Goal: Task Accomplishment & Management: Manage account settings

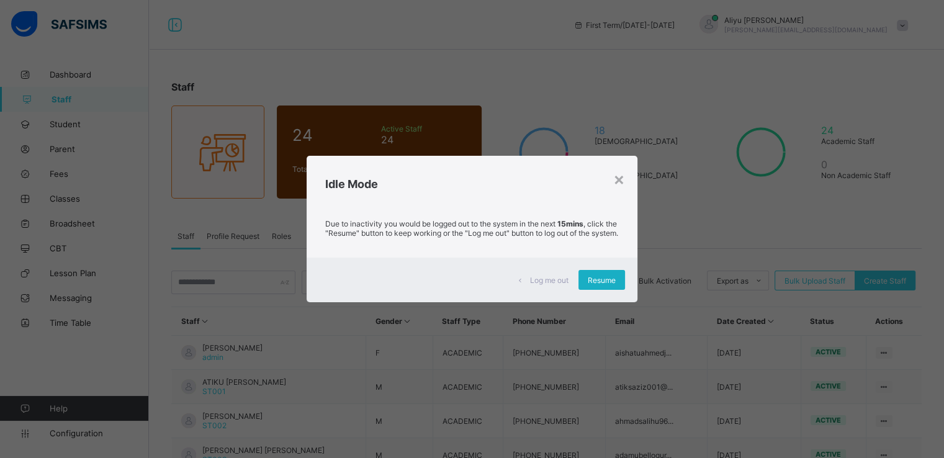
click at [594, 285] on span "Resume" at bounding box center [602, 280] width 28 height 9
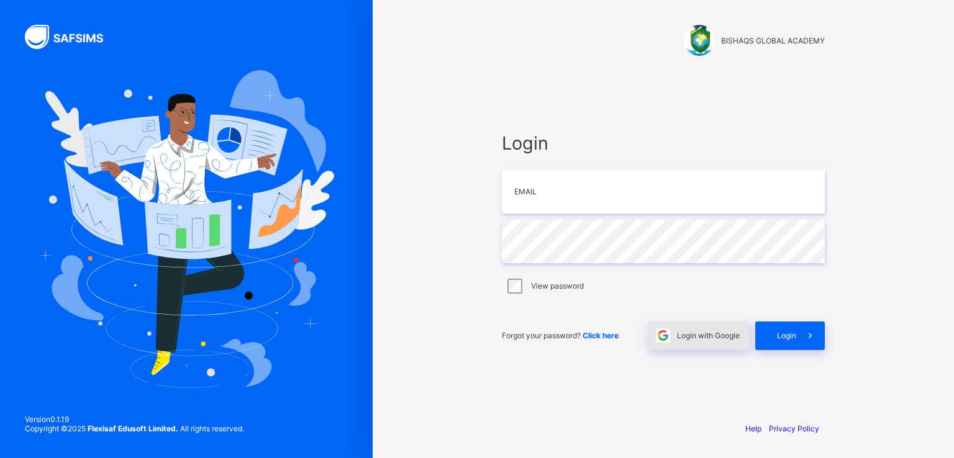
click at [691, 335] on span "Login with Google" at bounding box center [708, 335] width 63 height 9
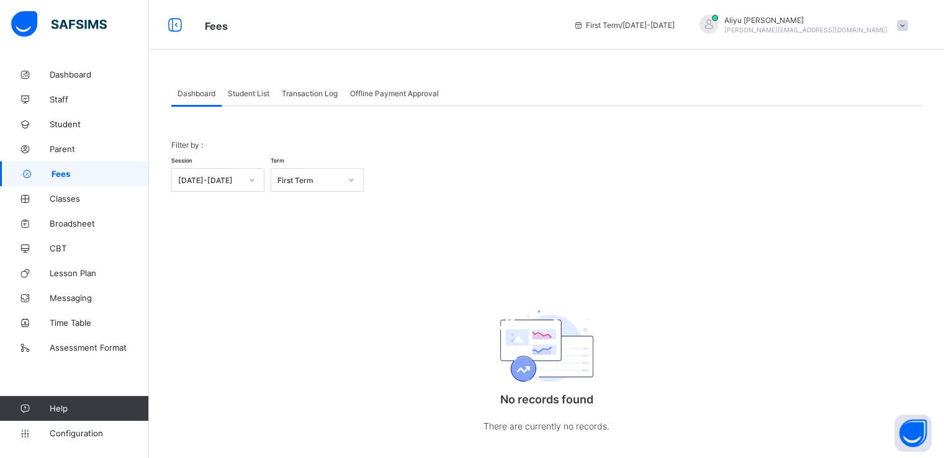
click at [241, 91] on span "Student List" at bounding box center [249, 93] width 42 height 9
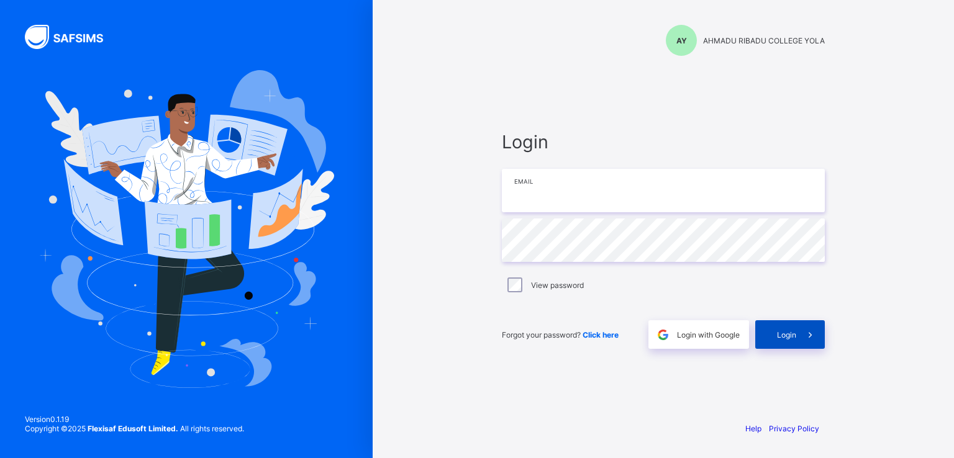
type input "**********"
click at [785, 333] on span "Login" at bounding box center [786, 334] width 19 height 9
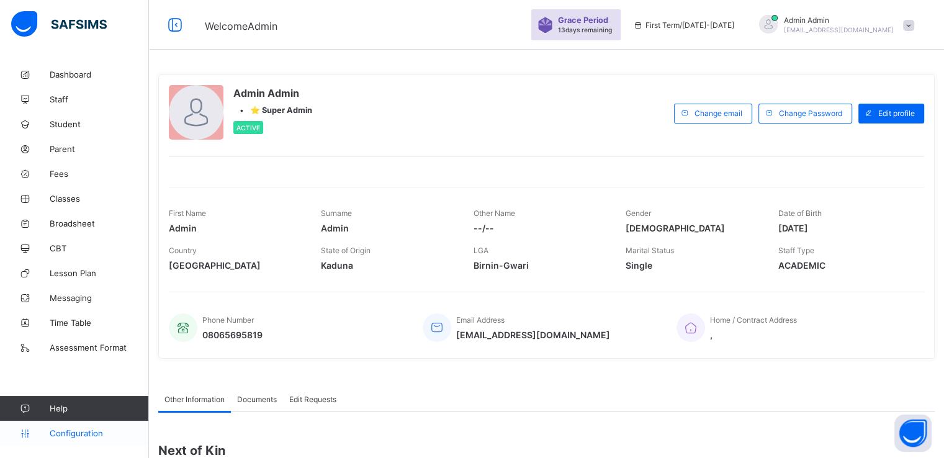
click at [69, 425] on link "Configuration" at bounding box center [74, 433] width 148 height 25
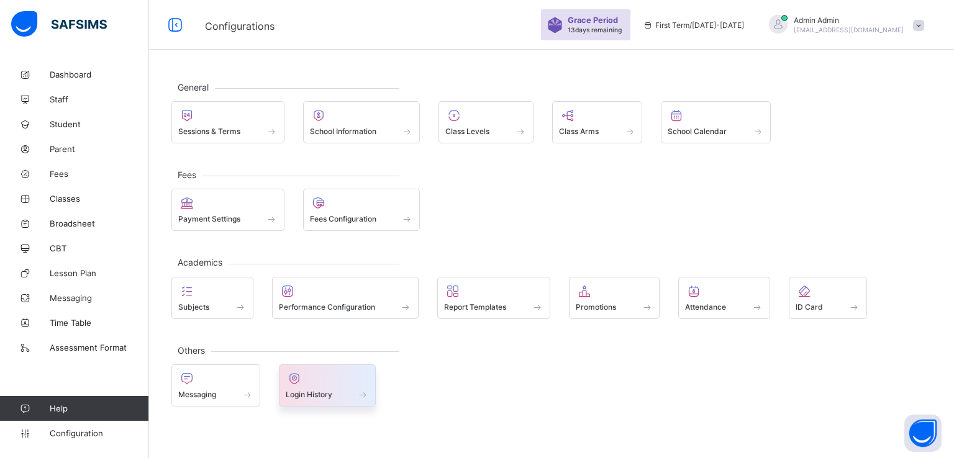
click at [315, 390] on span "Login History" at bounding box center [309, 394] width 47 height 9
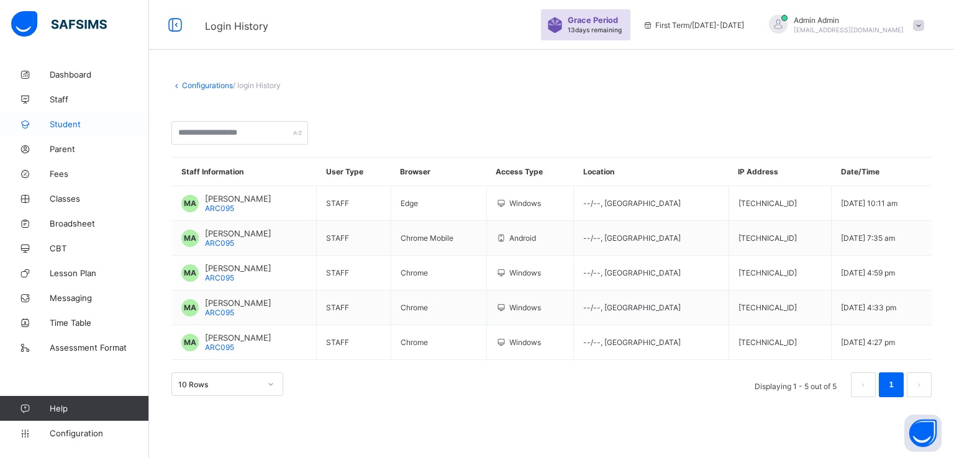
click at [69, 122] on span "Student" at bounding box center [99, 124] width 99 height 10
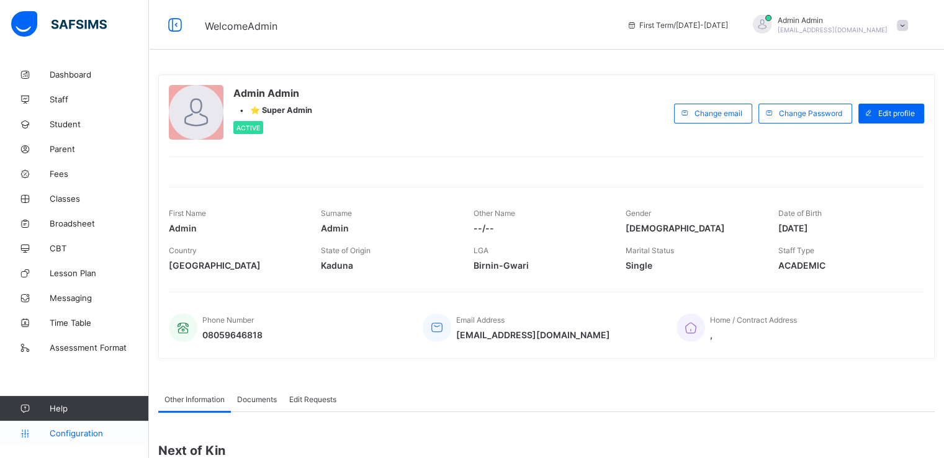
click at [77, 430] on span "Configuration" at bounding box center [99, 433] width 99 height 10
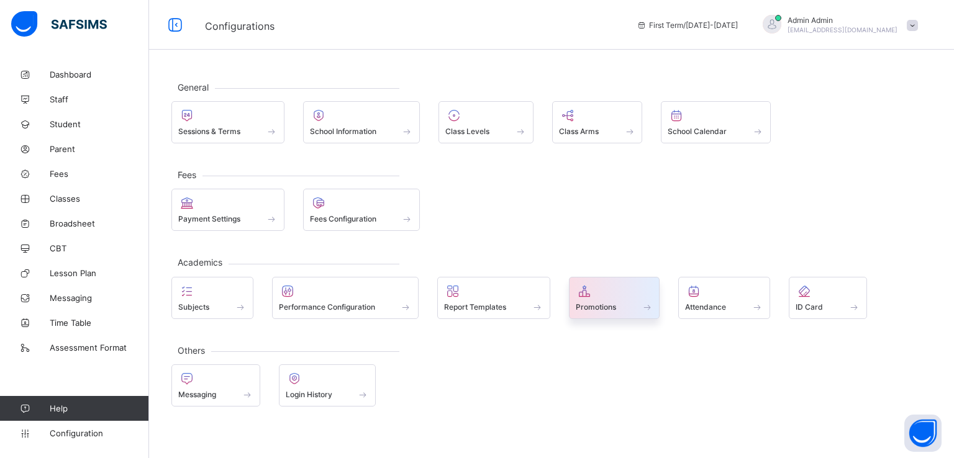
click at [600, 308] on span "Promotions" at bounding box center [596, 306] width 40 height 9
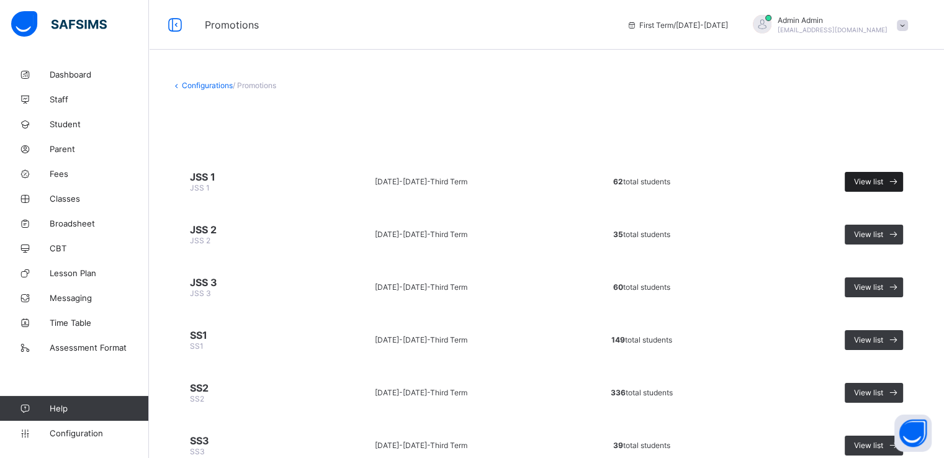
click at [877, 182] on span "View list" at bounding box center [868, 181] width 29 height 9
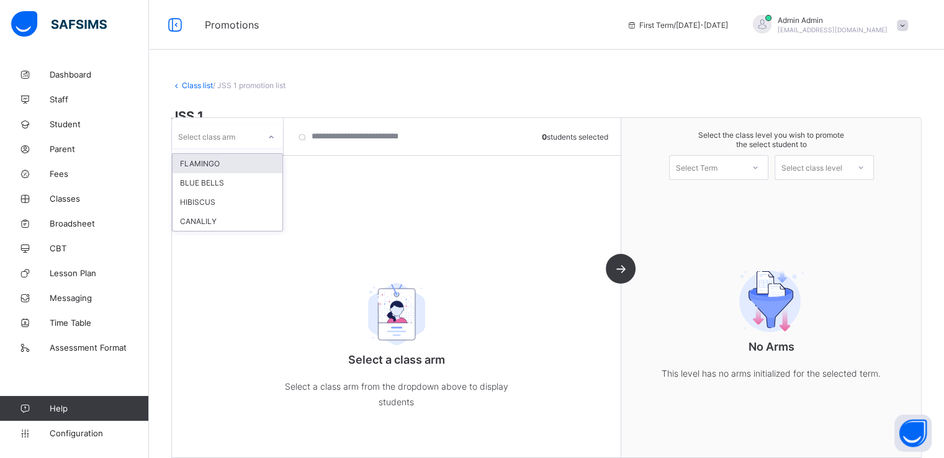
click at [261, 130] on div at bounding box center [271, 137] width 21 height 20
click at [210, 182] on div "BLUE BELLS" at bounding box center [228, 182] width 110 height 19
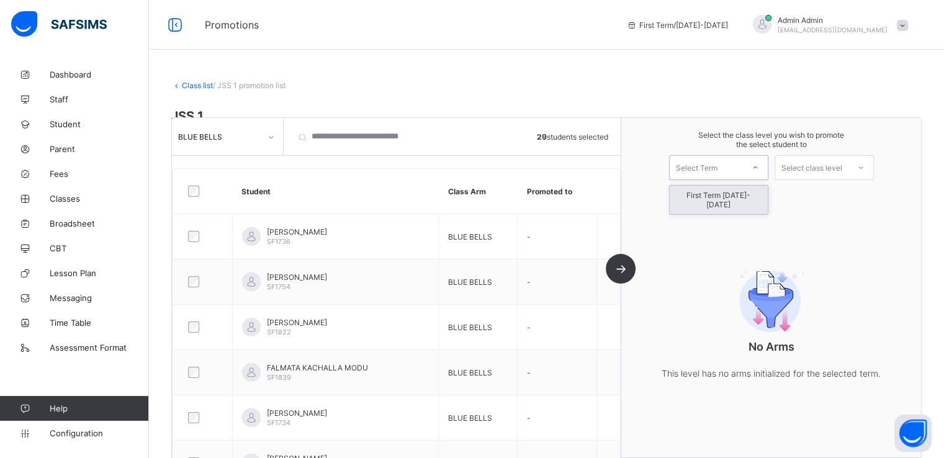
click at [730, 166] on div "Select Term" at bounding box center [706, 167] width 73 height 17
click at [713, 195] on div "First Term [DATE]-[DATE]" at bounding box center [719, 200] width 98 height 29
click at [834, 166] on div "Select class level" at bounding box center [812, 167] width 61 height 25
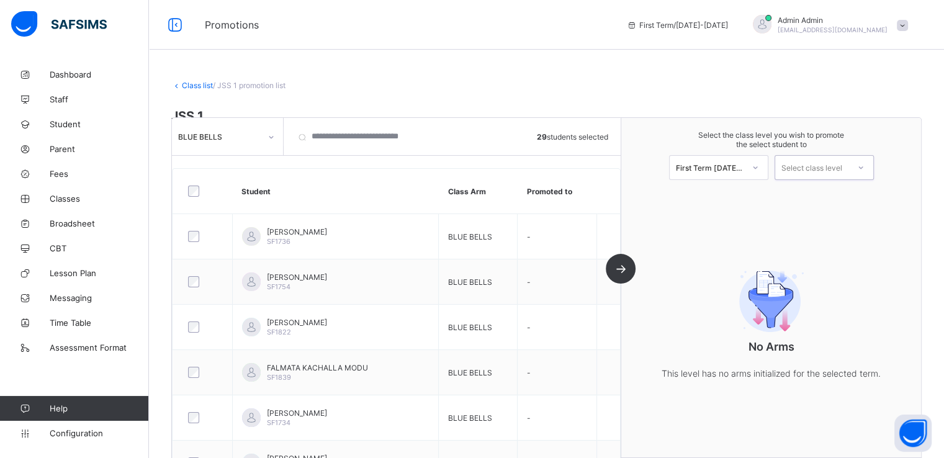
click at [834, 166] on div "Select class level" at bounding box center [812, 167] width 61 height 25
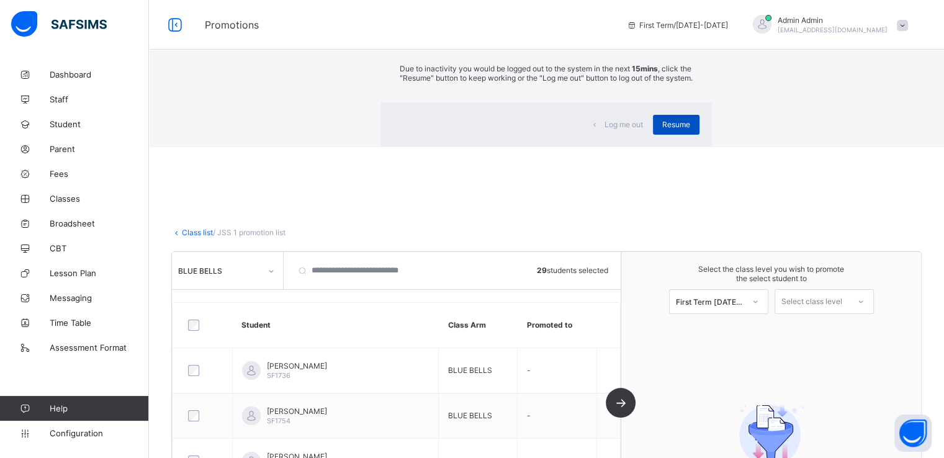
click at [663, 129] on span "Resume" at bounding box center [677, 124] width 28 height 9
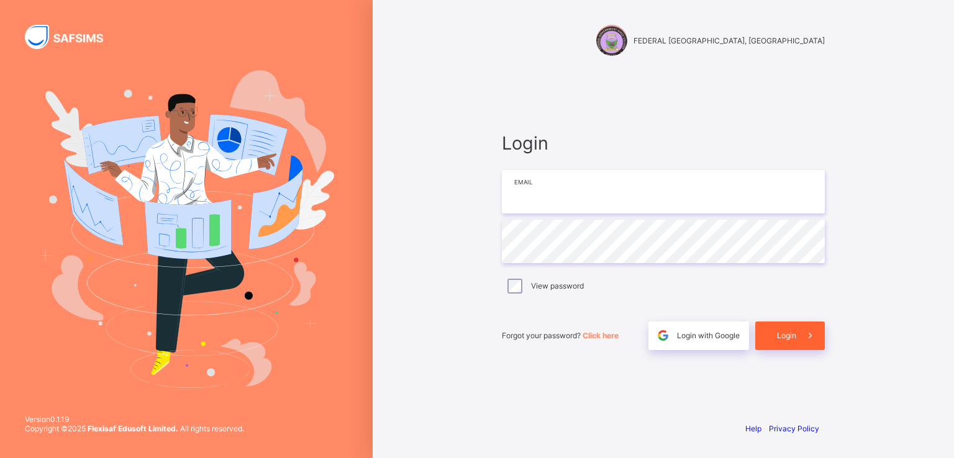
type input "**********"
click at [789, 335] on span "Login" at bounding box center [786, 335] width 19 height 9
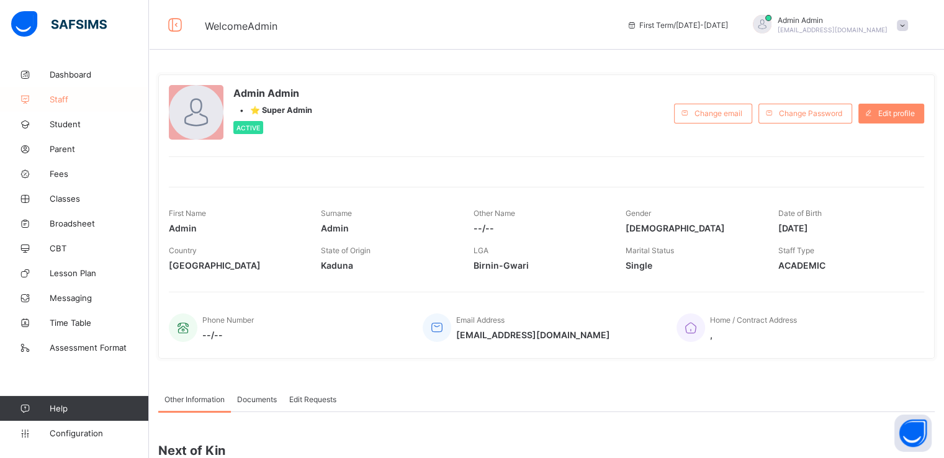
click at [60, 98] on span "Staff" at bounding box center [99, 99] width 99 height 10
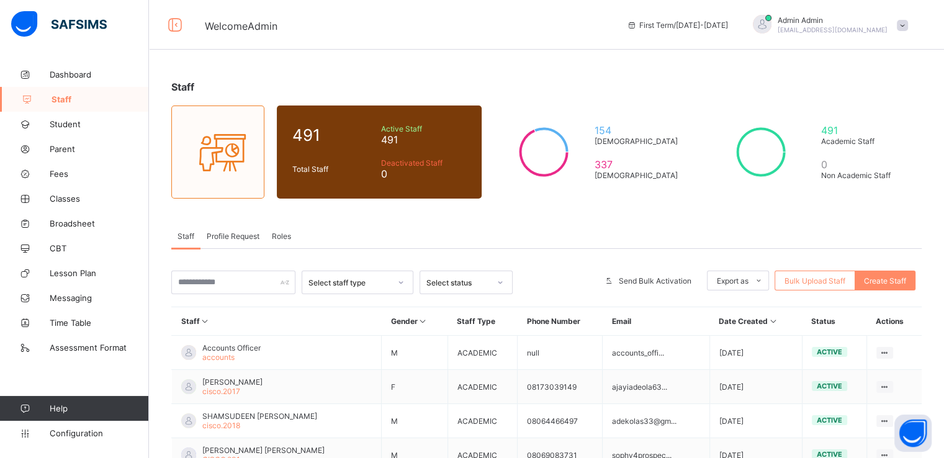
click at [231, 233] on span "Profile Request" at bounding box center [233, 236] width 53 height 9
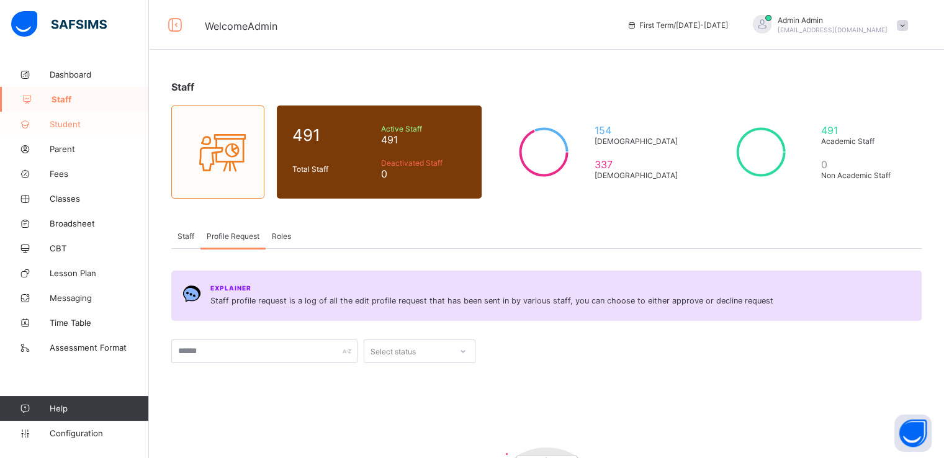
click at [62, 124] on span "Student" at bounding box center [99, 124] width 99 height 10
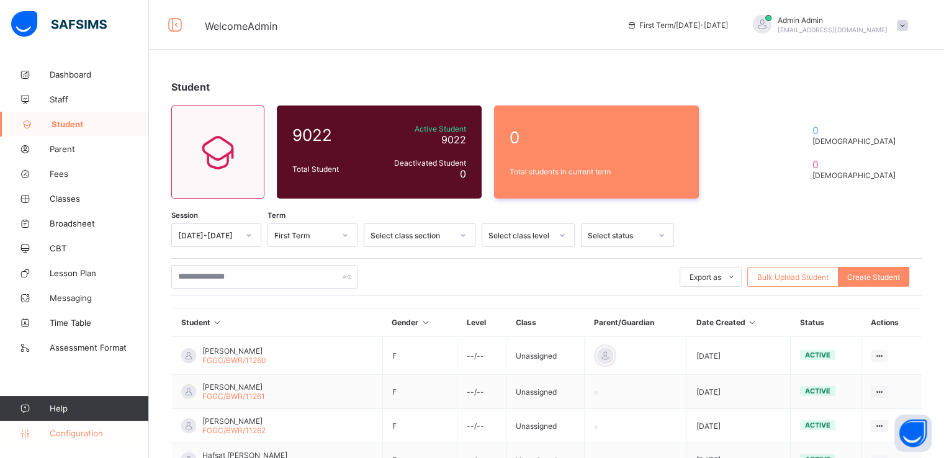
click at [75, 432] on span "Configuration" at bounding box center [99, 433] width 99 height 10
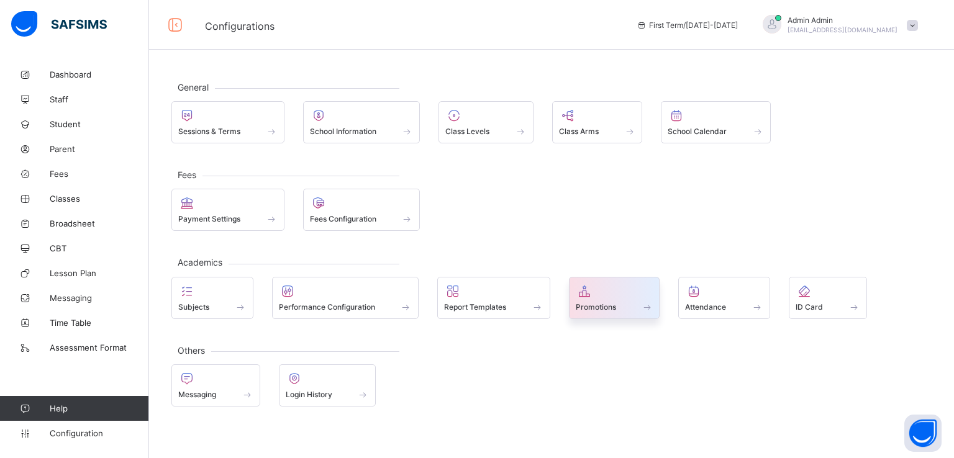
click at [581, 304] on span "Promotions" at bounding box center [596, 306] width 40 height 9
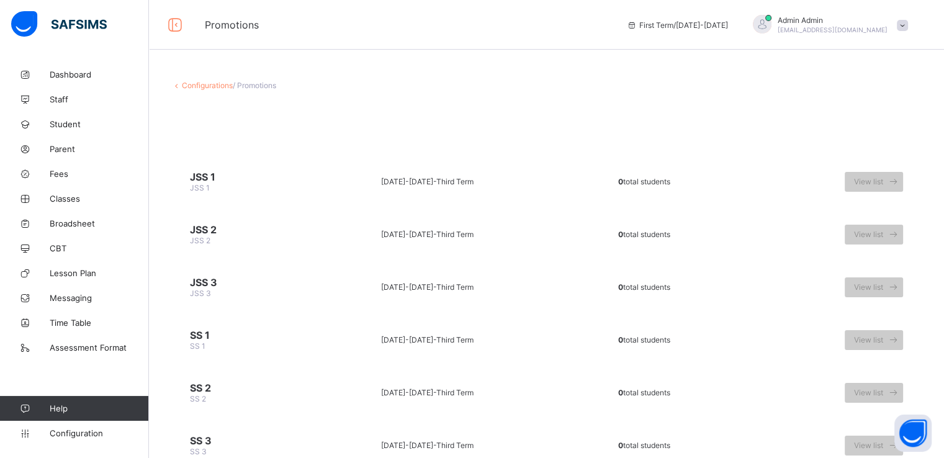
scroll to position [50, 0]
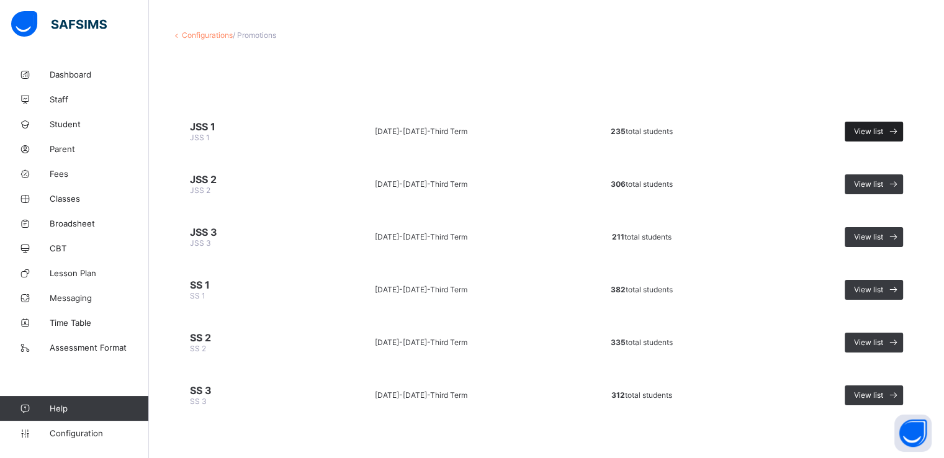
click at [878, 132] on span "View list" at bounding box center [868, 131] width 29 height 9
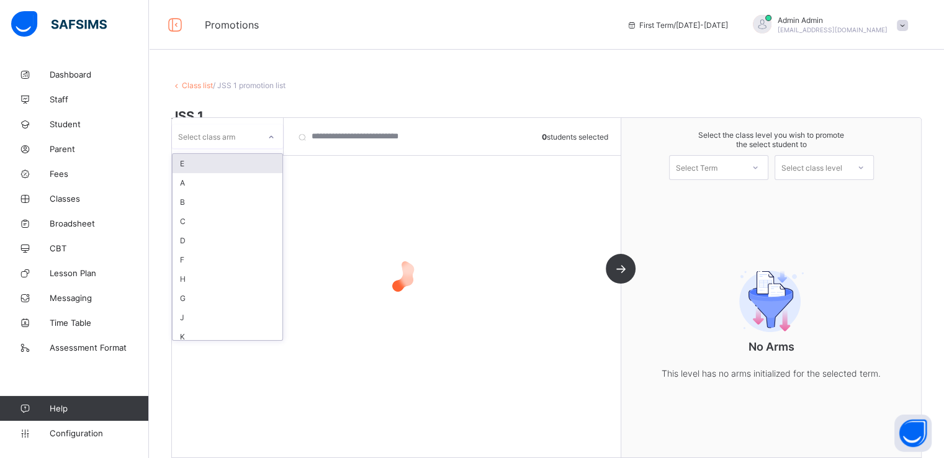
click at [260, 134] on div at bounding box center [272, 137] width 24 height 24
click at [199, 184] on div "A" at bounding box center [228, 182] width 110 height 19
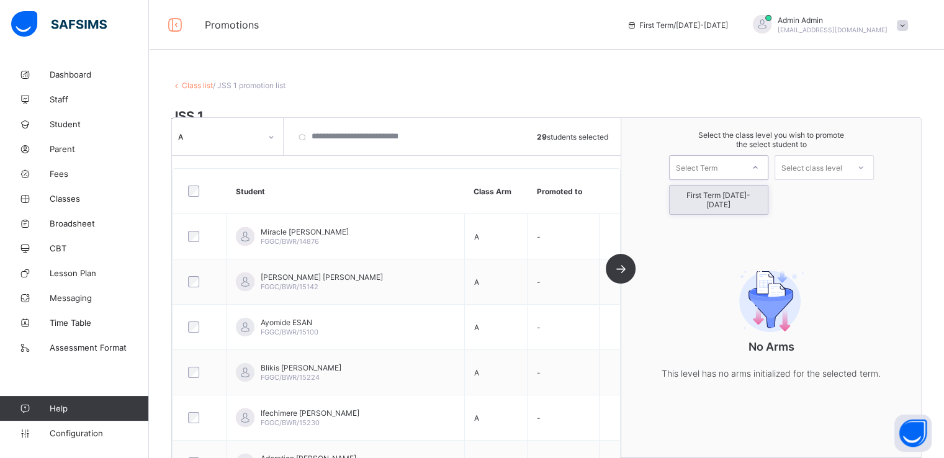
drag, startPoint x: 722, startPoint y: 171, endPoint x: 709, endPoint y: 202, distance: 33.1
click at [709, 180] on div "option First Term 2025-2026 focused, 1 of 1. 1 result available. Use Up and Dow…" at bounding box center [718, 167] width 99 height 25
click at [709, 202] on div "First Term 2025-2026" at bounding box center [719, 200] width 98 height 29
click at [836, 168] on div "Select class level" at bounding box center [812, 167] width 61 height 25
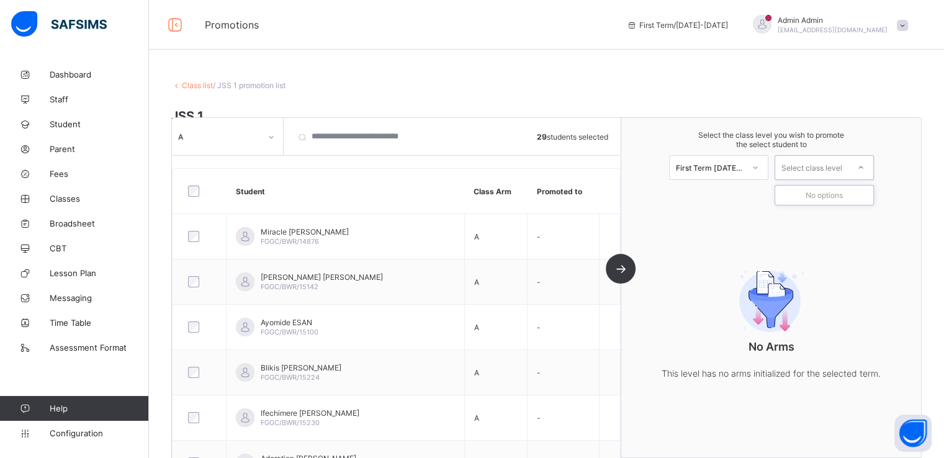
click at [836, 168] on div "Select class level" at bounding box center [812, 167] width 61 height 25
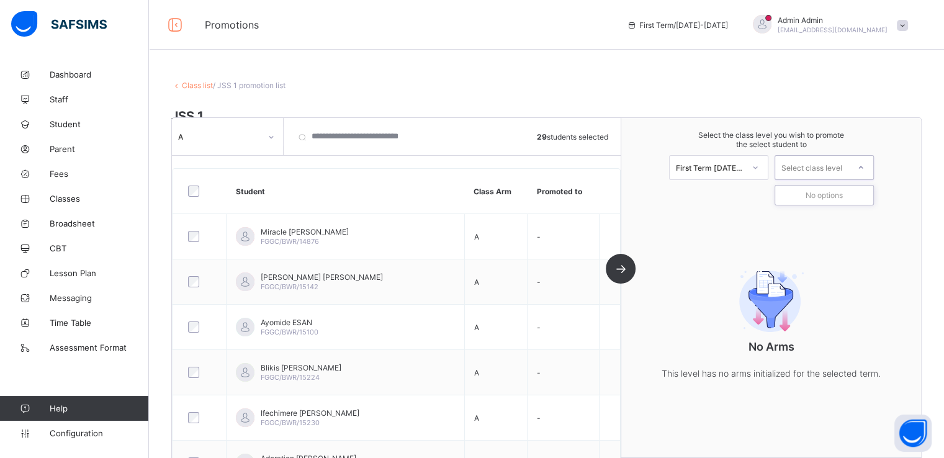
click at [836, 168] on div "Select class level" at bounding box center [812, 167] width 61 height 25
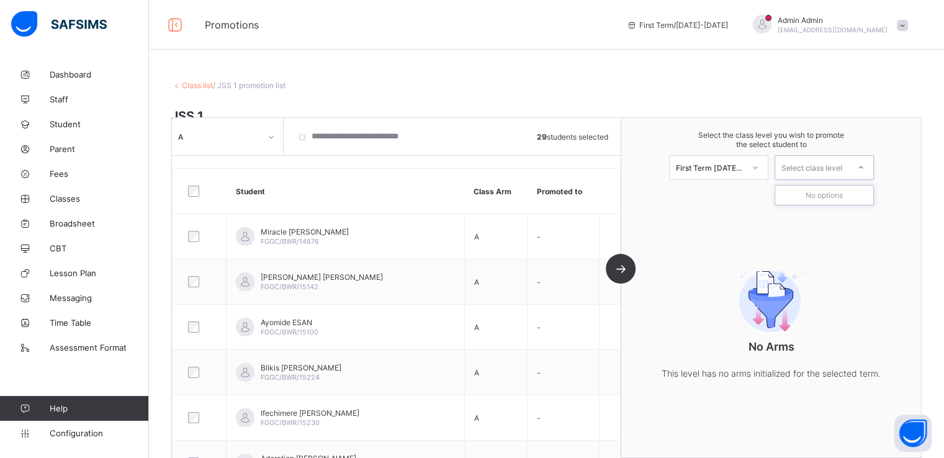
click at [836, 168] on div "Select class level" at bounding box center [812, 167] width 61 height 25
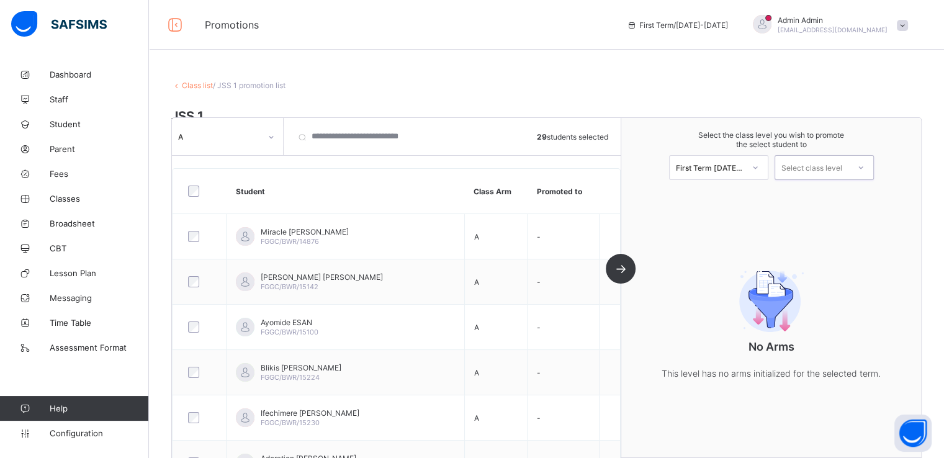
click at [836, 168] on div "Select class level" at bounding box center [812, 167] width 61 height 25
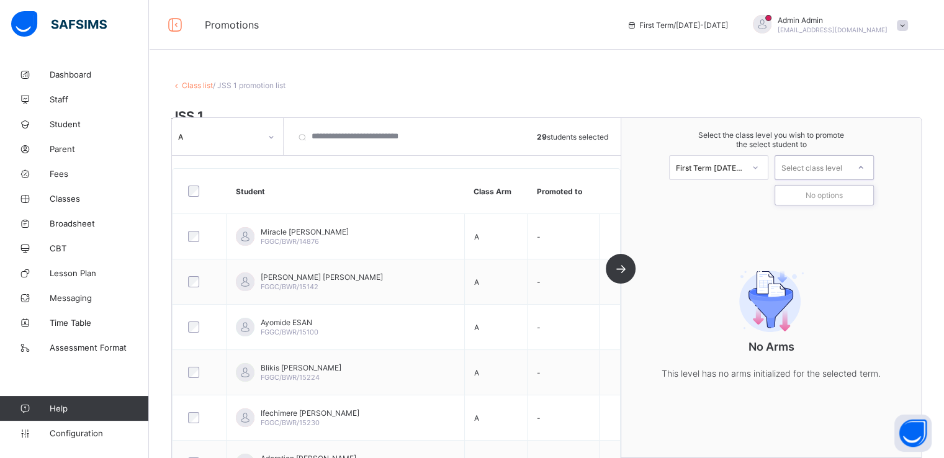
click at [836, 168] on div "Select class level" at bounding box center [812, 167] width 61 height 25
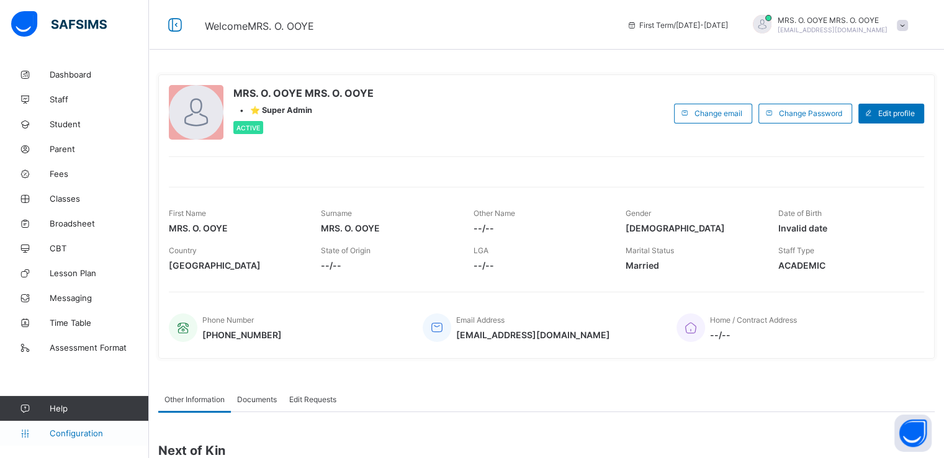
click at [71, 435] on span "Configuration" at bounding box center [99, 433] width 99 height 10
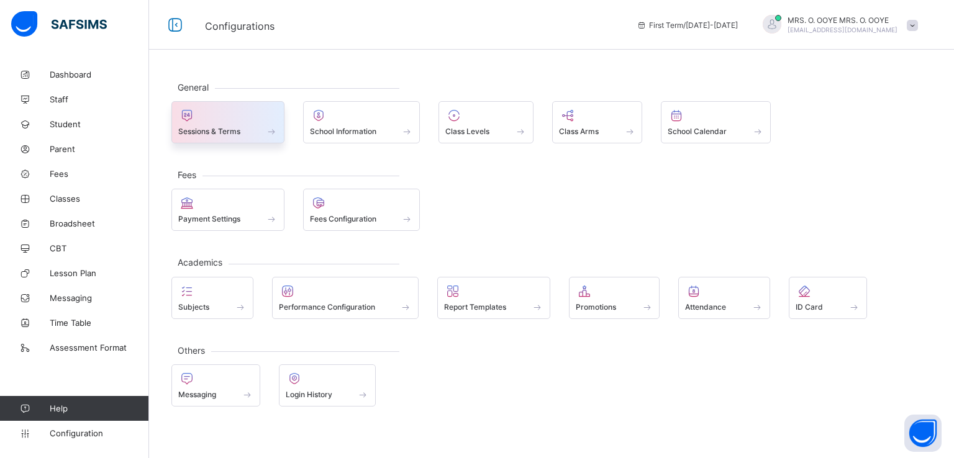
click at [200, 131] on span "Sessions & Terms" at bounding box center [209, 131] width 62 height 9
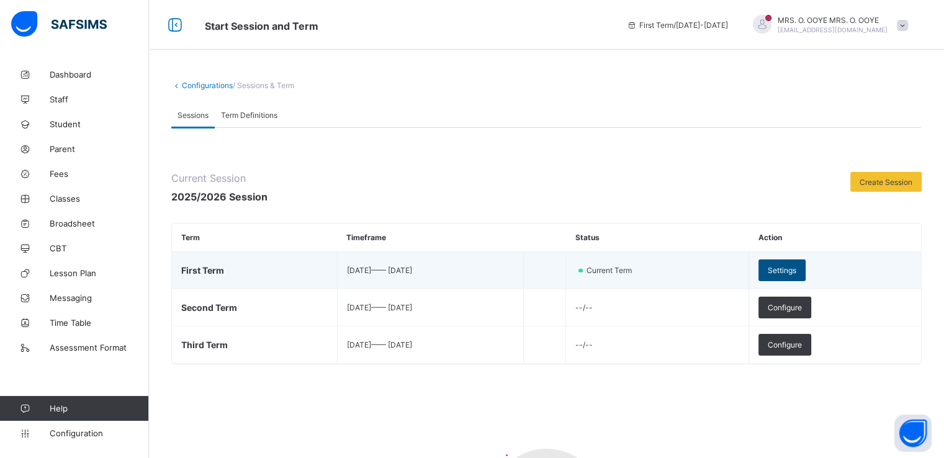
click at [797, 271] on span "Settings" at bounding box center [782, 270] width 29 height 9
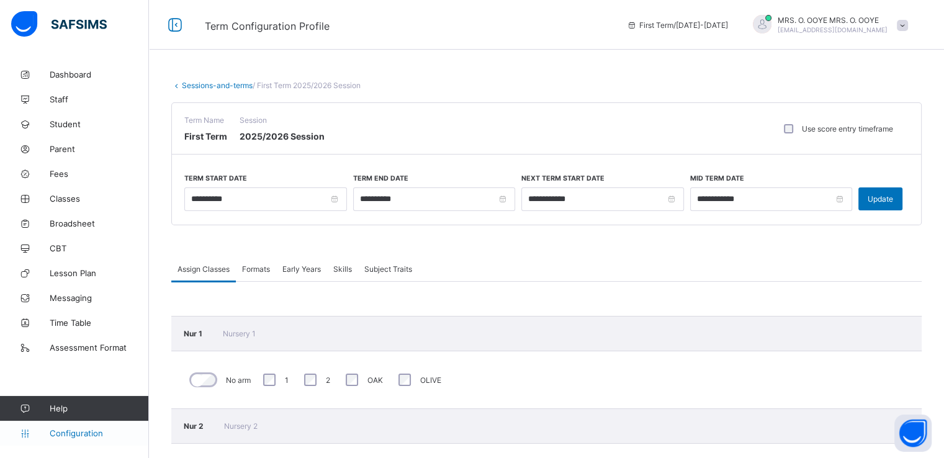
click at [66, 438] on link "Configuration" at bounding box center [74, 433] width 148 height 25
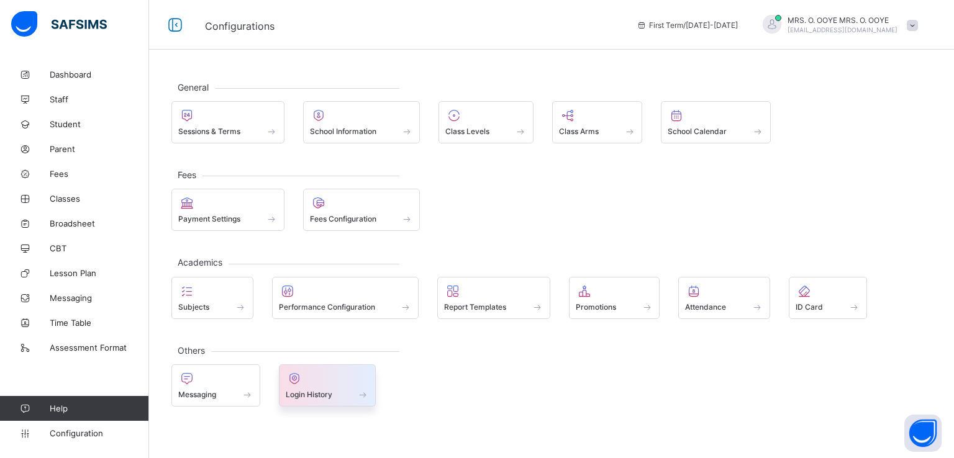
click at [317, 390] on span "Login History" at bounding box center [309, 394] width 47 height 9
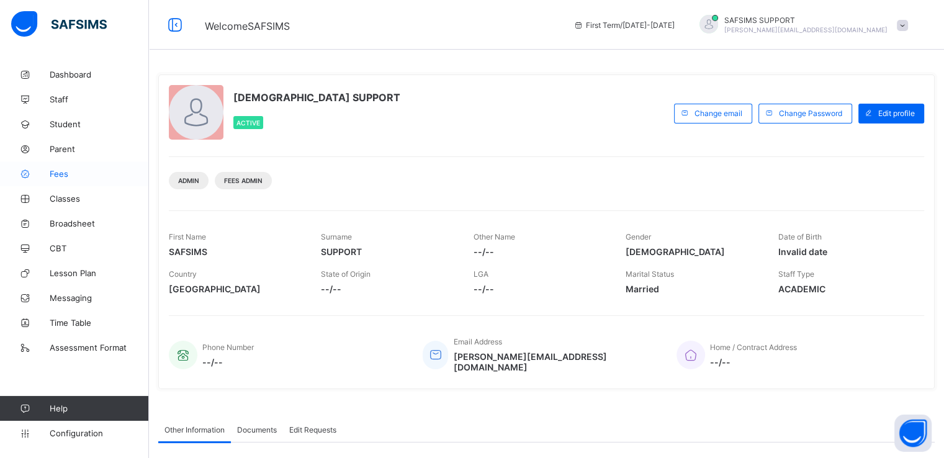
click at [68, 173] on span "Fees" at bounding box center [99, 174] width 99 height 10
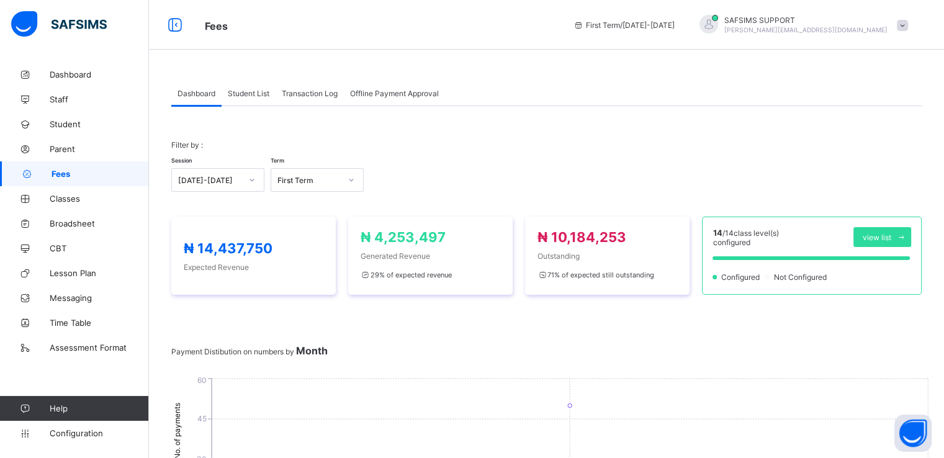
click at [251, 89] on span "Student List" at bounding box center [249, 93] width 42 height 9
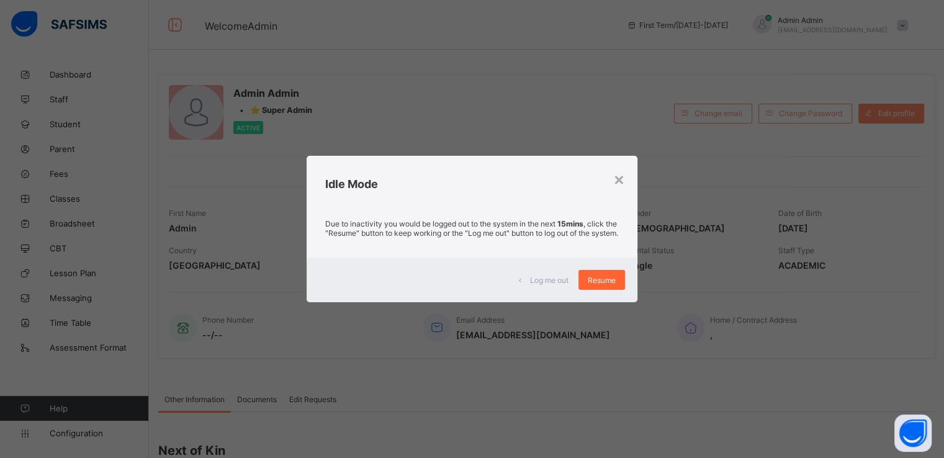
click at [602, 283] on span "Resume" at bounding box center [602, 280] width 28 height 9
click at [601, 285] on span "Resume" at bounding box center [602, 280] width 28 height 9
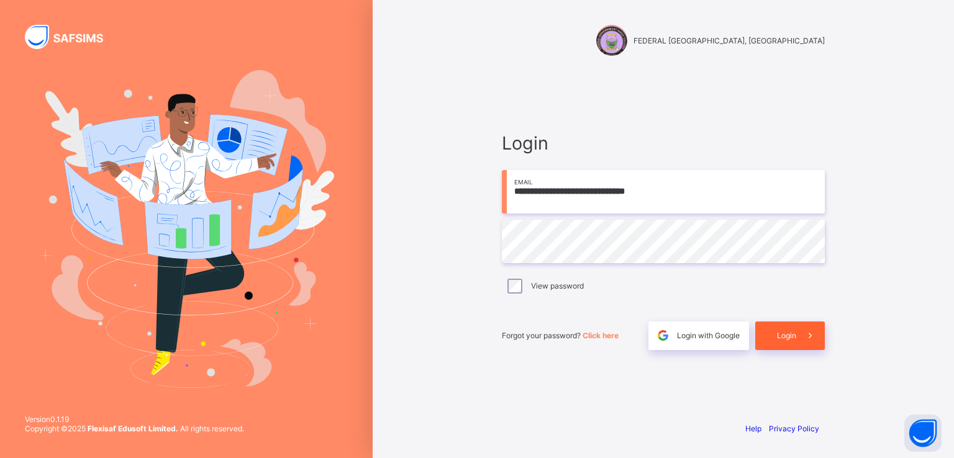
click at [775, 335] on div "Login" at bounding box center [790, 336] width 70 height 29
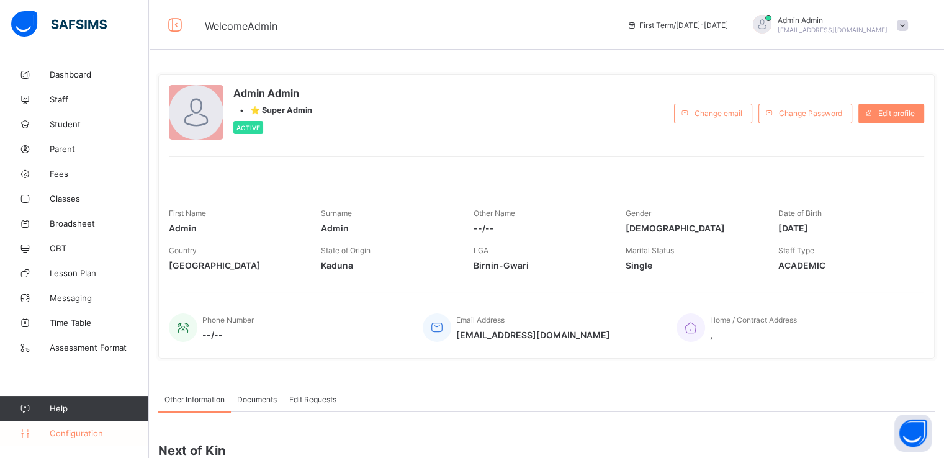
click at [57, 433] on span "Configuration" at bounding box center [99, 433] width 99 height 10
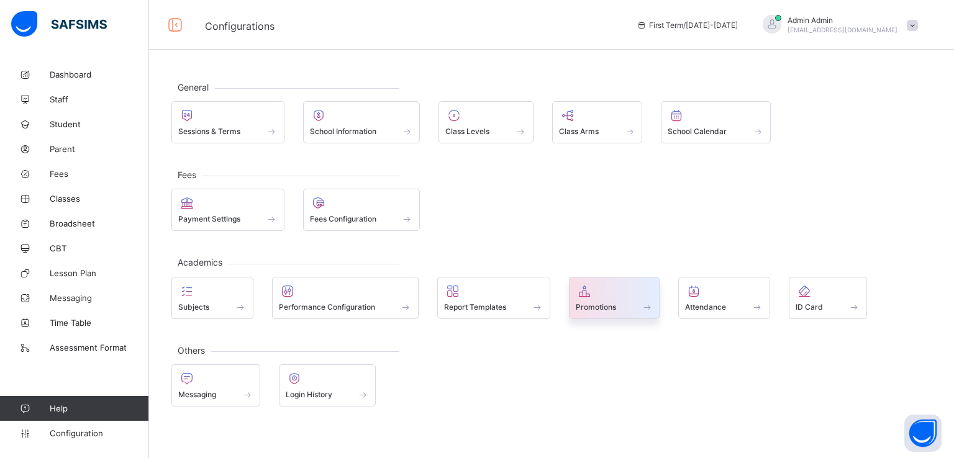
click at [611, 306] on span "Promotions" at bounding box center [596, 306] width 40 height 9
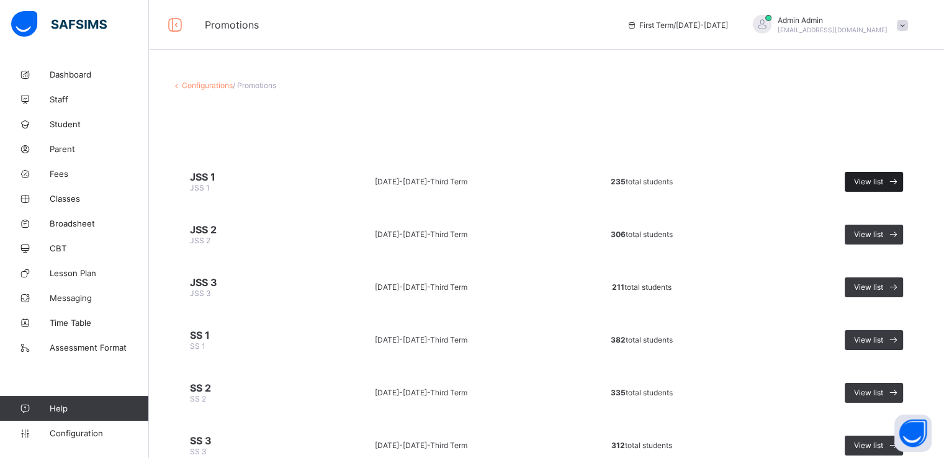
click at [880, 186] on div "View list" at bounding box center [874, 182] width 58 height 20
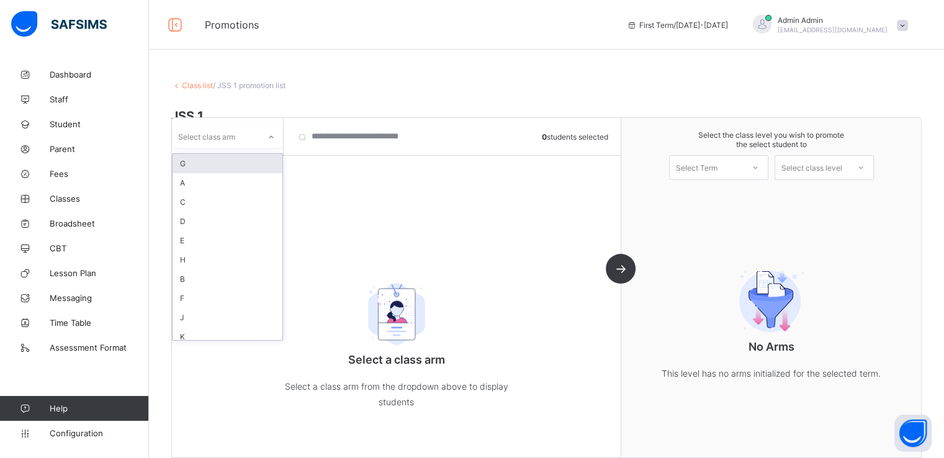
click at [263, 130] on div at bounding box center [271, 137] width 21 height 20
click at [190, 182] on div "A" at bounding box center [228, 182] width 110 height 19
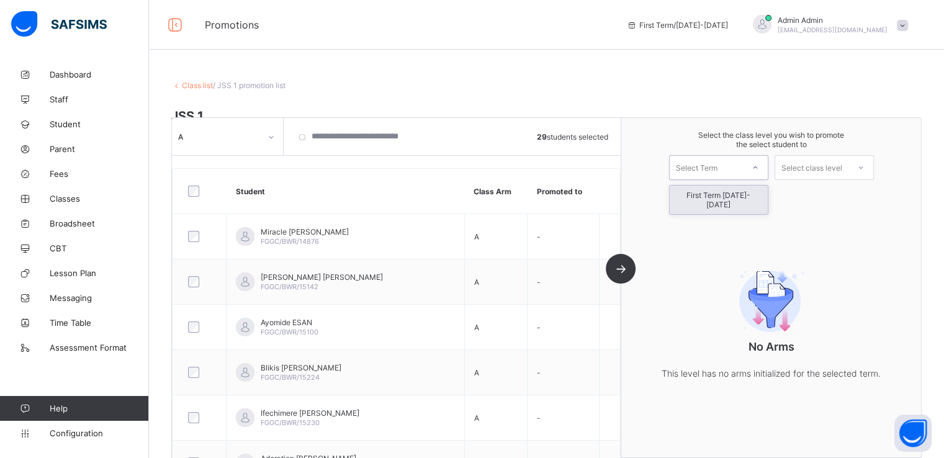
click at [718, 162] on div "Select Term" at bounding box center [697, 167] width 42 height 25
click at [708, 197] on div "First Term [DATE]-[DATE]" at bounding box center [719, 200] width 98 height 29
click at [817, 167] on div "Select class level" at bounding box center [812, 167] width 61 height 25
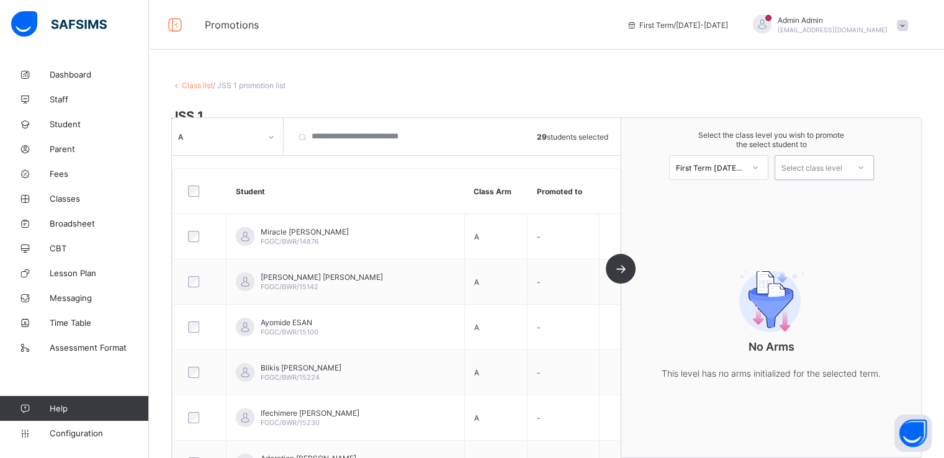
click at [817, 167] on div "Select class level" at bounding box center [812, 167] width 61 height 25
click at [759, 167] on icon at bounding box center [755, 167] width 7 height 12
click at [720, 195] on div "First Term [DATE]-[DATE]" at bounding box center [719, 200] width 98 height 29
click at [60, 99] on span "Staff" at bounding box center [99, 99] width 99 height 10
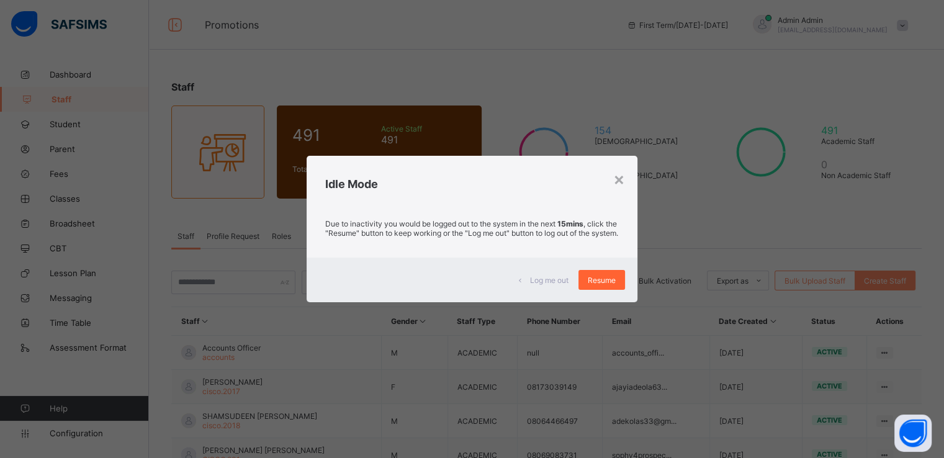
click at [599, 285] on span "Resume" at bounding box center [602, 280] width 28 height 9
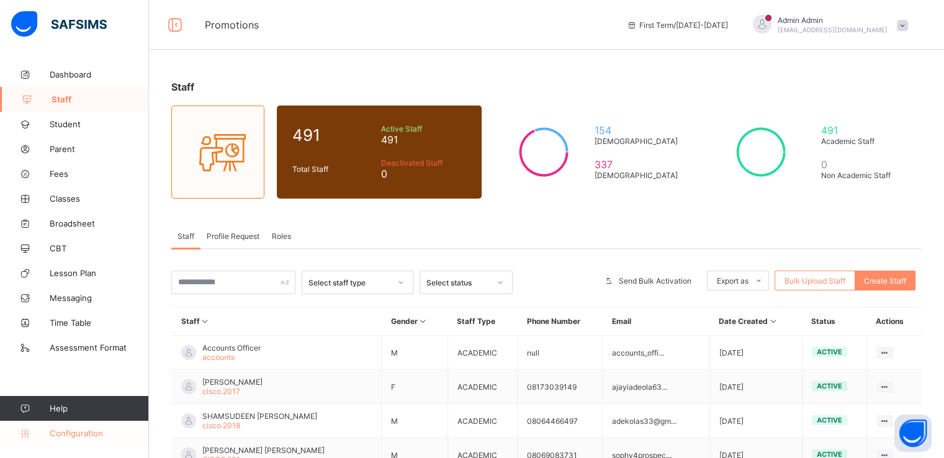
click at [75, 435] on span "Configuration" at bounding box center [99, 433] width 99 height 10
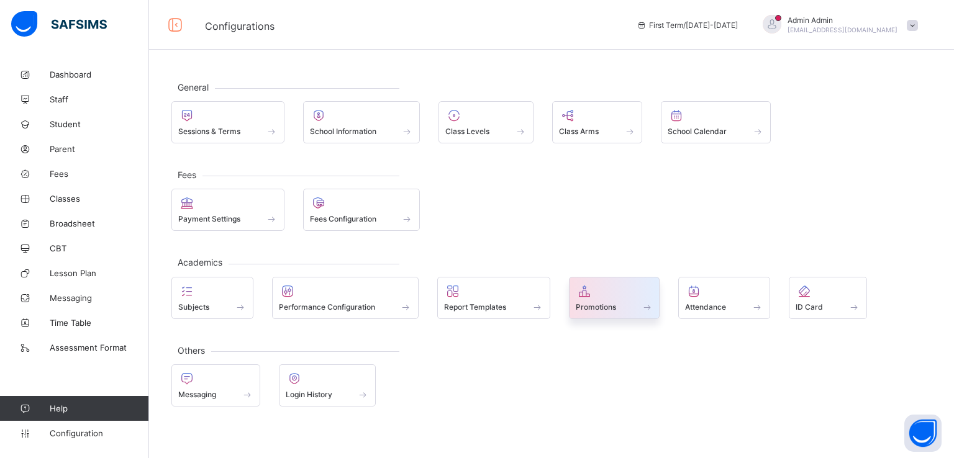
click at [599, 302] on span "Promotions" at bounding box center [596, 306] width 40 height 9
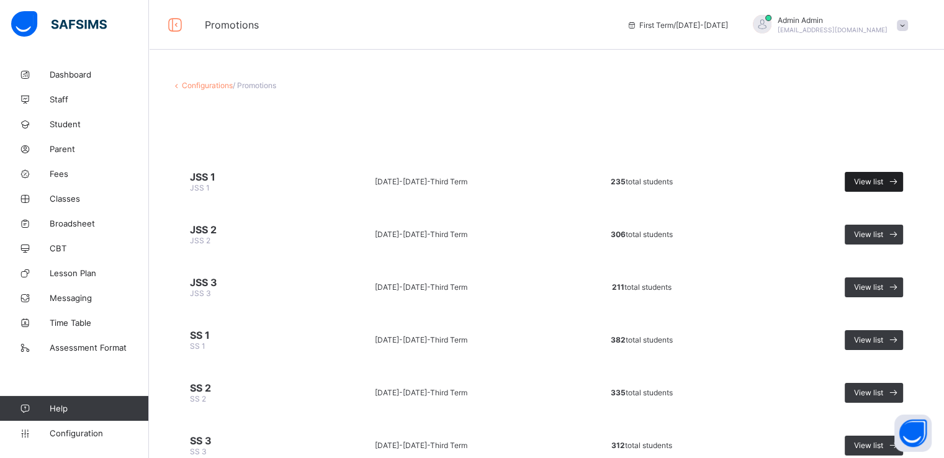
click at [881, 183] on span "View list" at bounding box center [868, 181] width 29 height 9
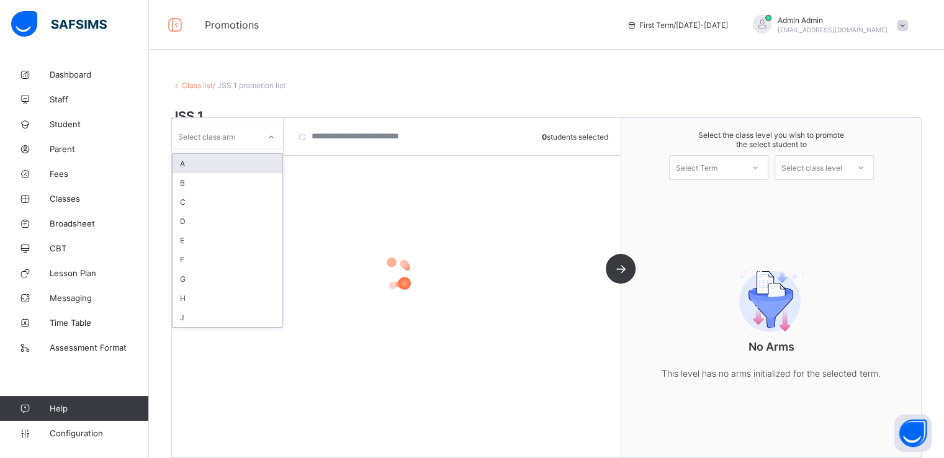
click at [254, 134] on div "Select class arm" at bounding box center [216, 136] width 88 height 17
click at [199, 186] on div "A" at bounding box center [228, 182] width 110 height 19
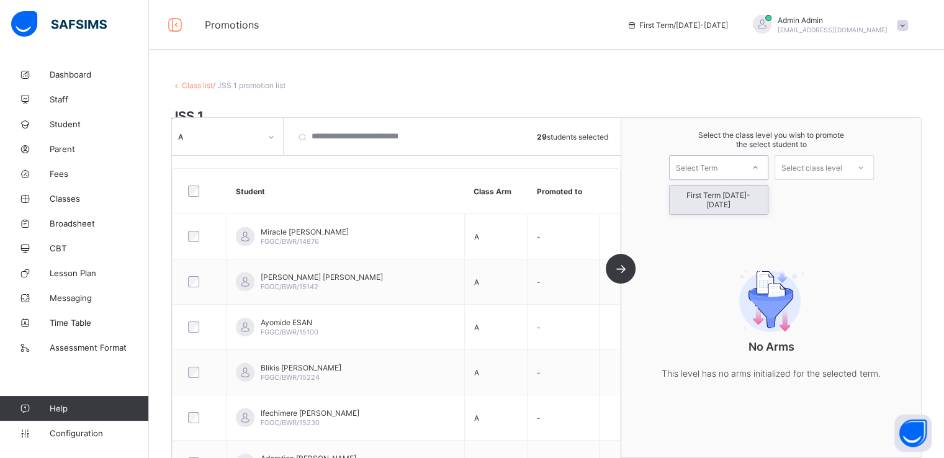
click at [695, 166] on div "Select Term" at bounding box center [697, 167] width 42 height 25
click at [706, 199] on div "First Term [DATE]-[DATE]" at bounding box center [719, 200] width 98 height 29
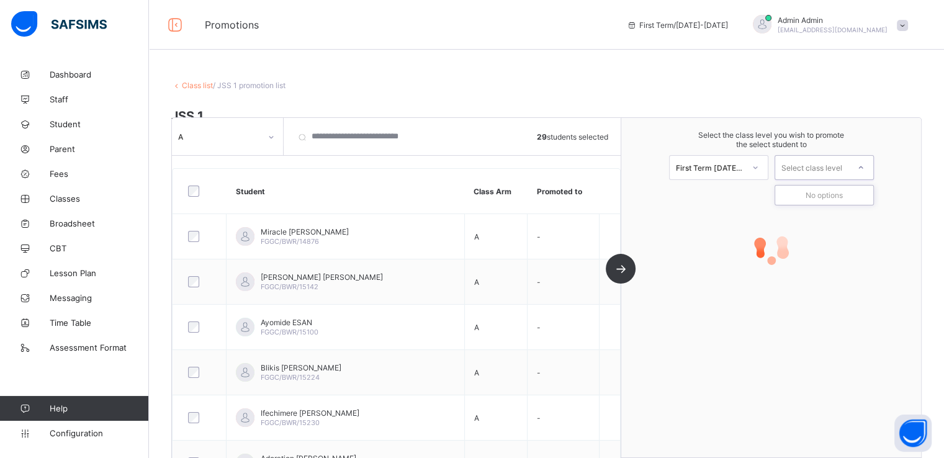
click at [820, 166] on div "Select class level" at bounding box center [812, 167] width 61 height 25
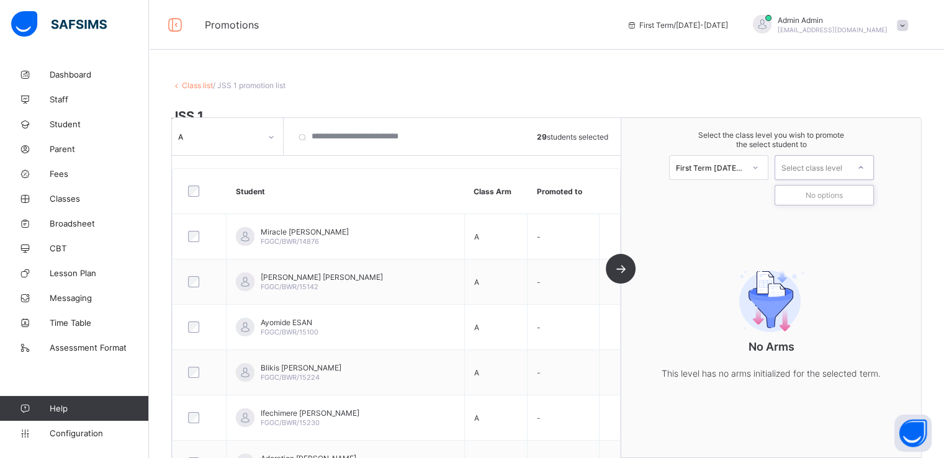
click at [360, 187] on th "Student" at bounding box center [346, 191] width 238 height 45
click at [191, 84] on link "Class list" at bounding box center [197, 85] width 31 height 9
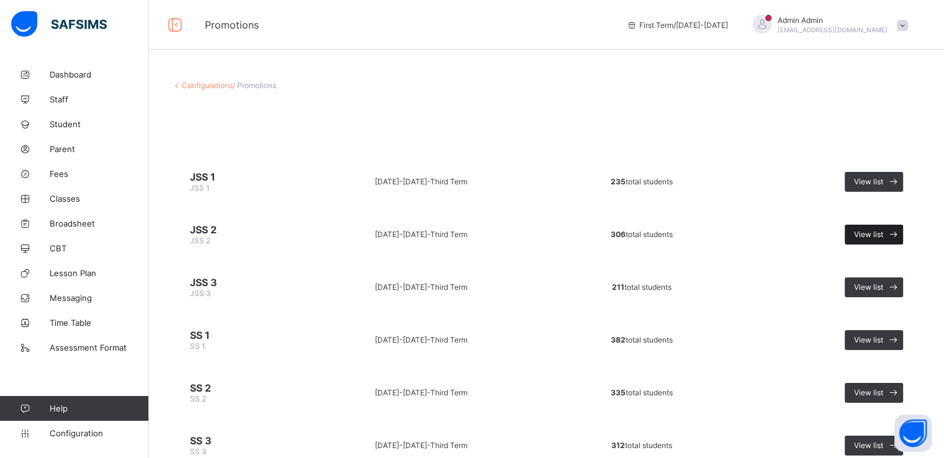
click at [874, 235] on span "View list" at bounding box center [868, 234] width 29 height 9
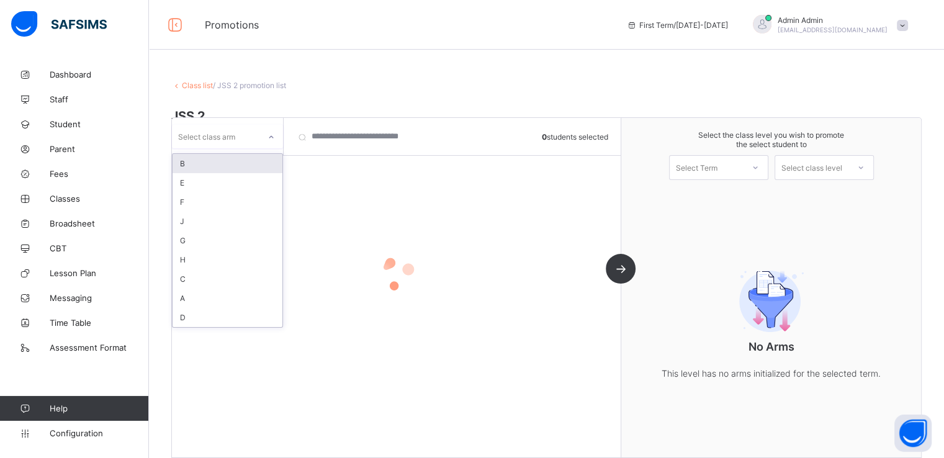
click at [256, 140] on div "Select class arm" at bounding box center [216, 136] width 88 height 17
click at [342, 82] on div "Class list / JSS 2 promotion list" at bounding box center [546, 85] width 751 height 9
click at [75, 431] on span "Configuration" at bounding box center [99, 433] width 99 height 10
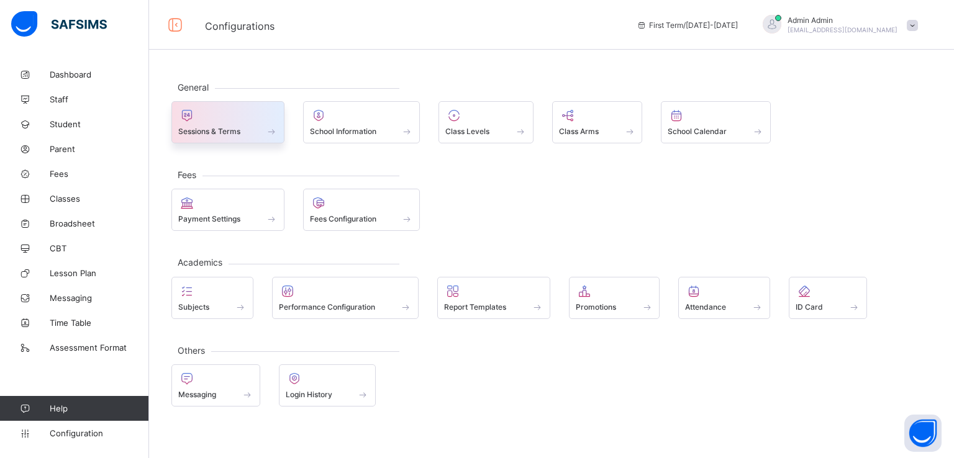
click at [227, 124] on span at bounding box center [227, 124] width 99 height 3
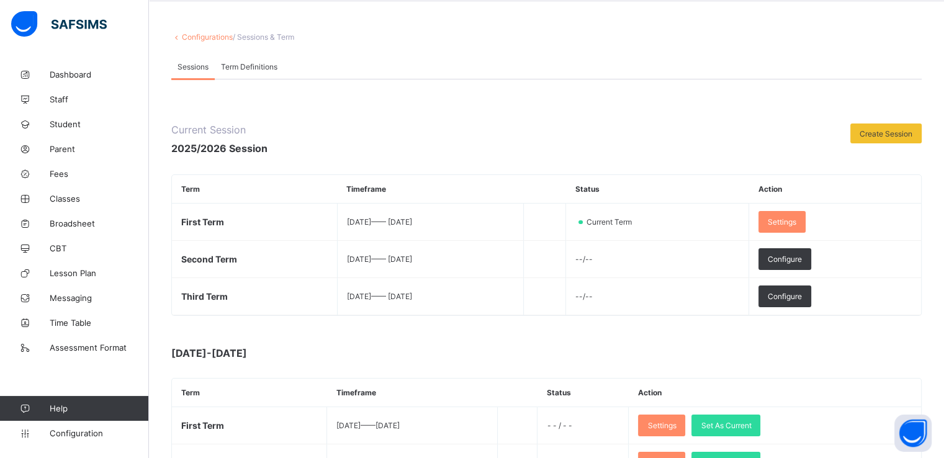
scroll to position [50, 0]
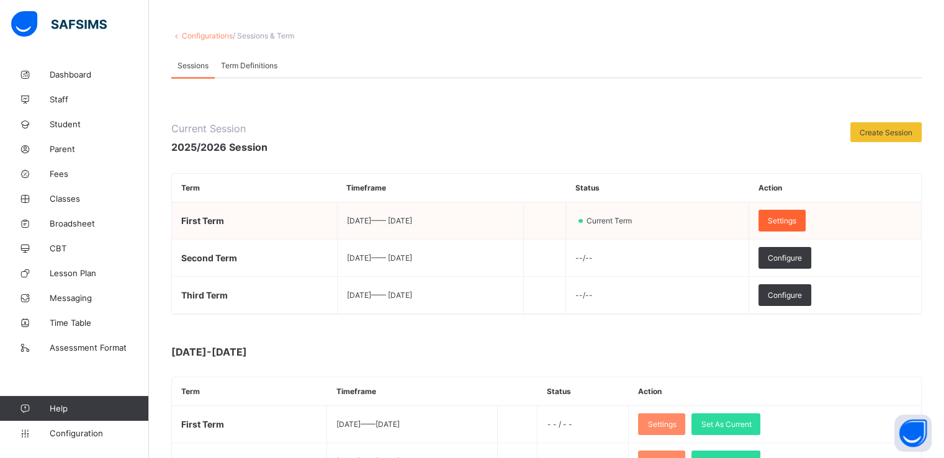
click at [797, 219] on span "Settings" at bounding box center [782, 220] width 29 height 9
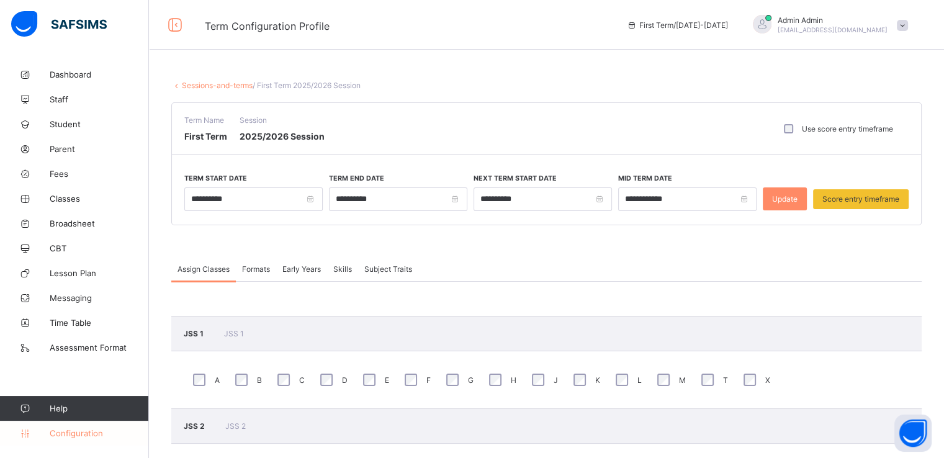
click at [70, 438] on span "Configuration" at bounding box center [99, 433] width 99 height 10
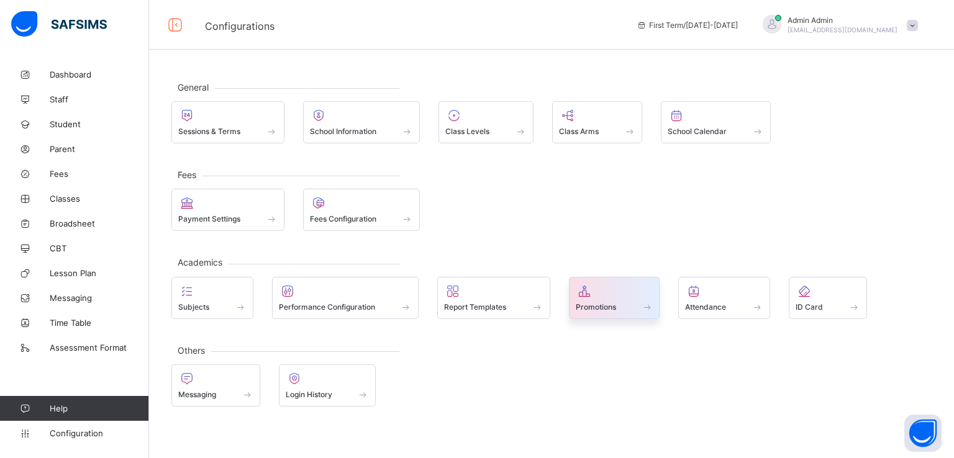
click at [604, 307] on span "Promotions" at bounding box center [596, 306] width 40 height 9
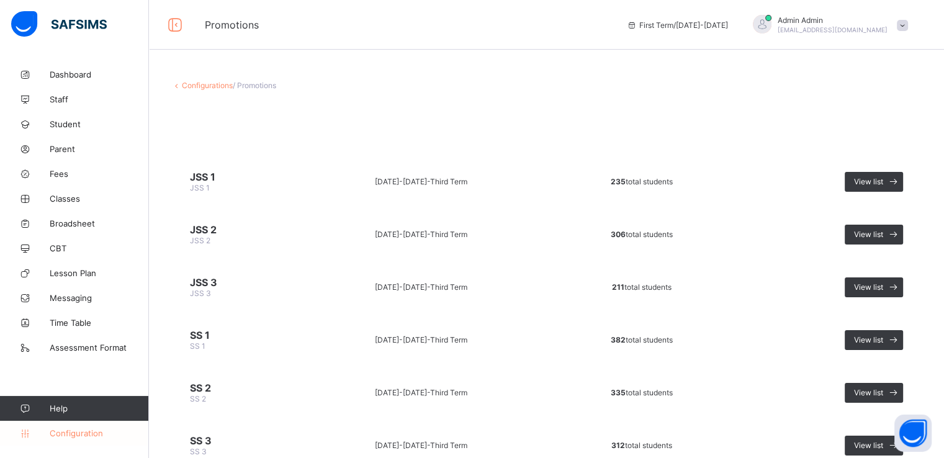
click at [82, 430] on span "Configuration" at bounding box center [99, 433] width 99 height 10
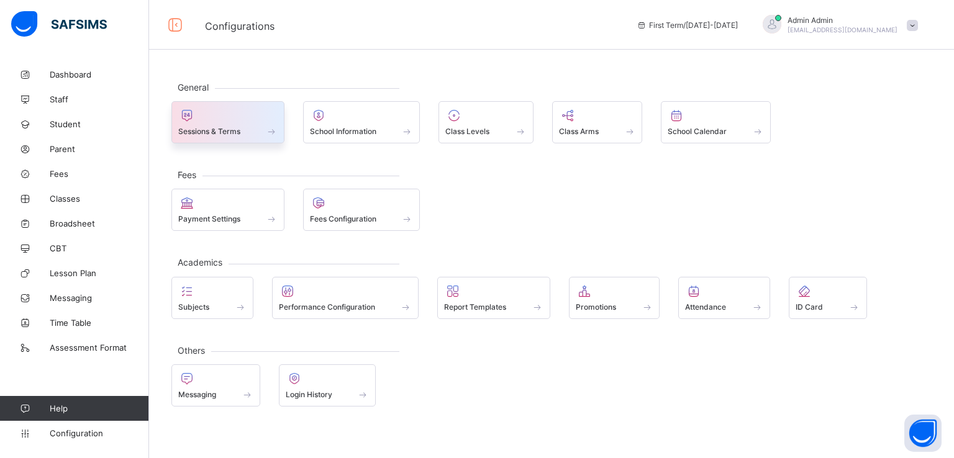
click at [220, 136] on div "Sessions & Terms" at bounding box center [227, 122] width 113 height 42
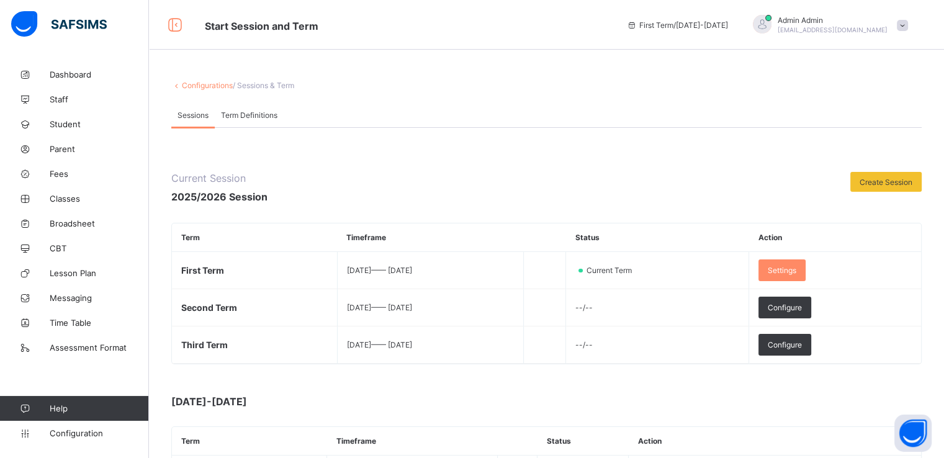
click at [252, 115] on span "Term Definitions" at bounding box center [249, 115] width 57 height 9
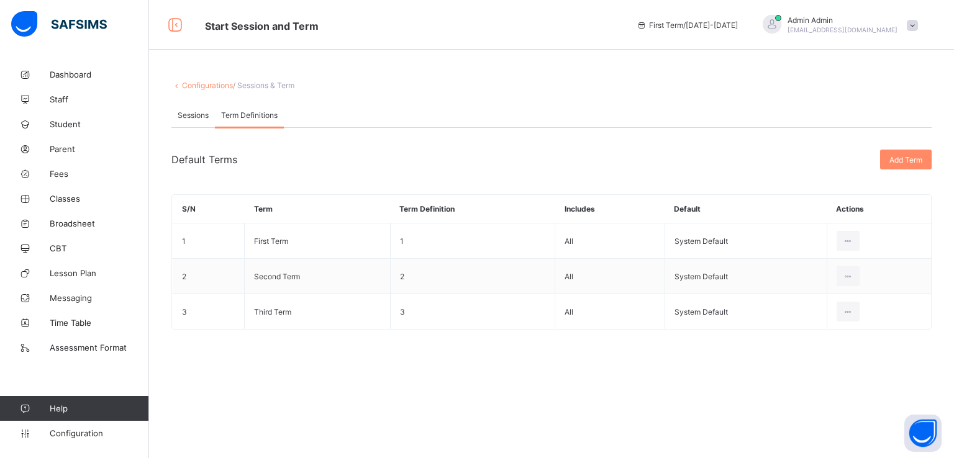
click at [191, 114] on span "Sessions" at bounding box center [193, 115] width 31 height 9
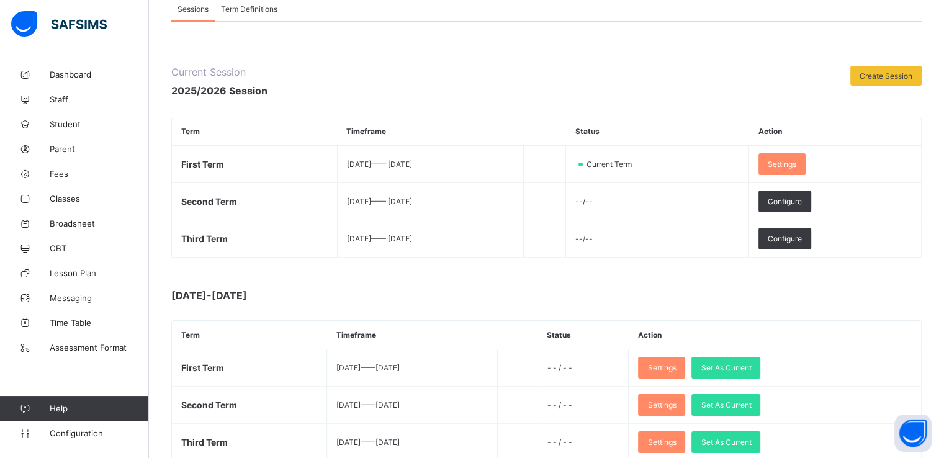
scroll to position [104, 0]
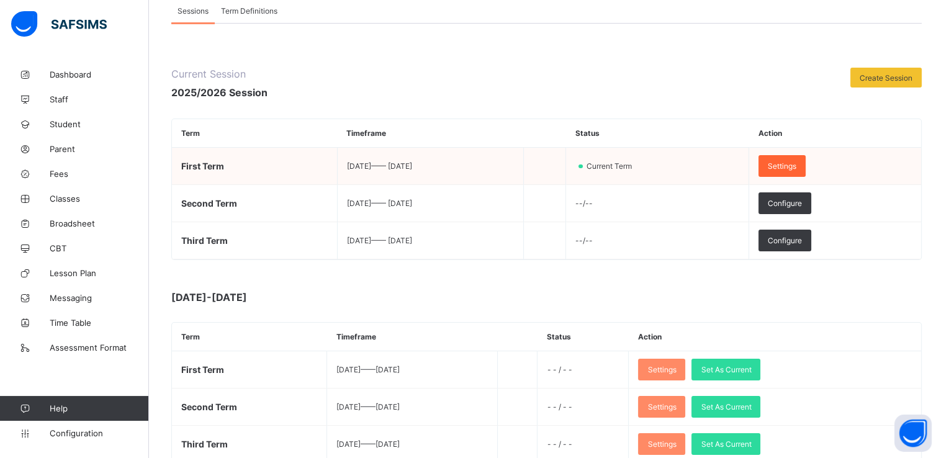
click at [797, 170] on span "Settings" at bounding box center [782, 165] width 29 height 9
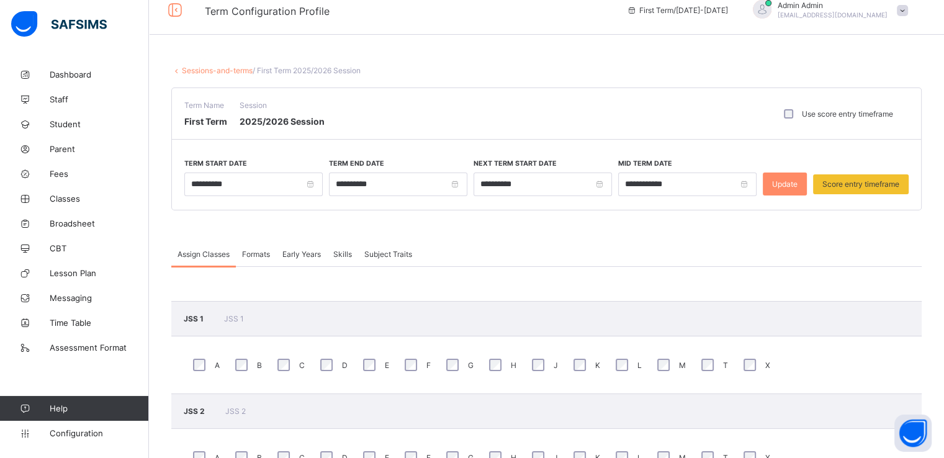
scroll to position [7, 0]
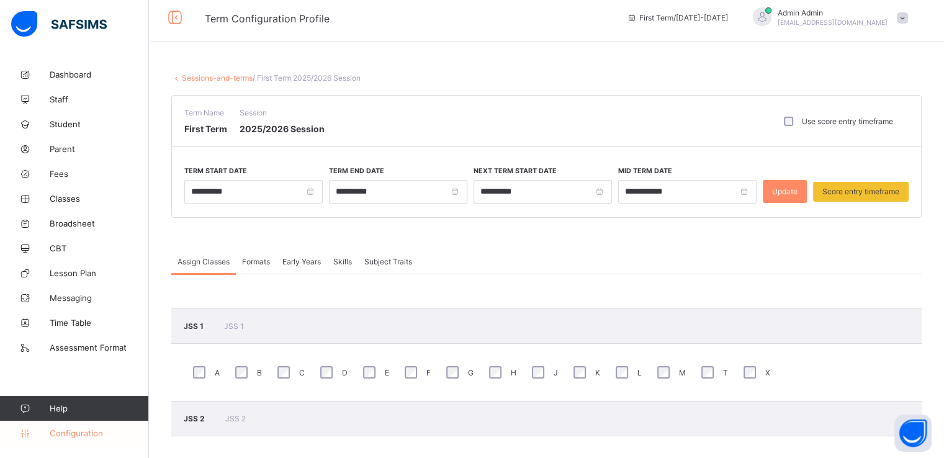
click at [70, 433] on span "Configuration" at bounding box center [99, 433] width 99 height 10
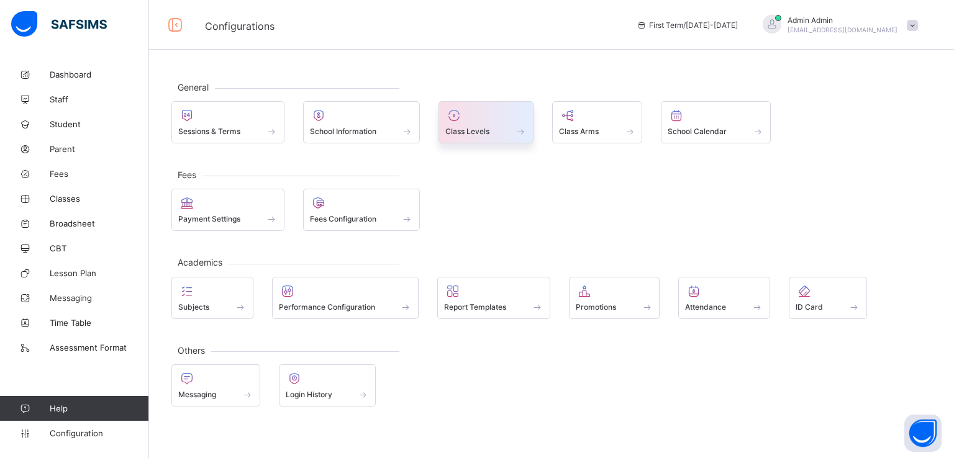
click at [477, 123] on span at bounding box center [485, 124] width 81 height 3
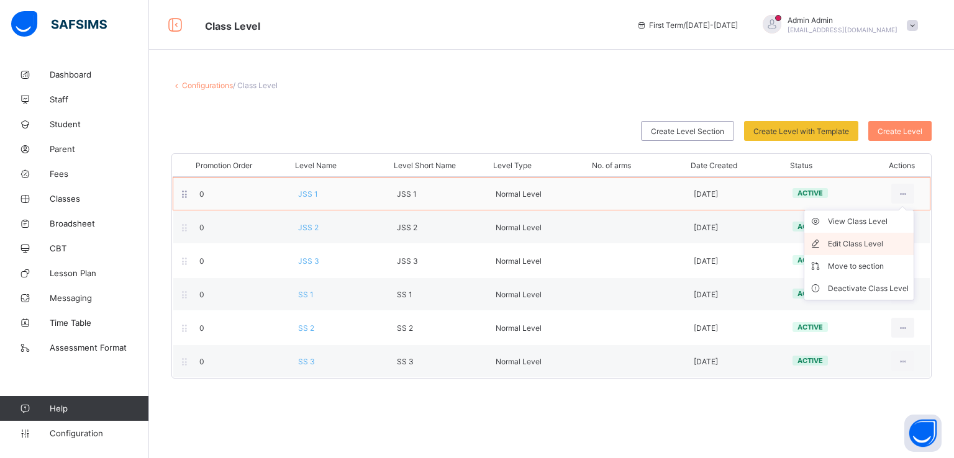
click at [864, 240] on div "Edit Class Level" at bounding box center [868, 244] width 81 height 12
type input "*****"
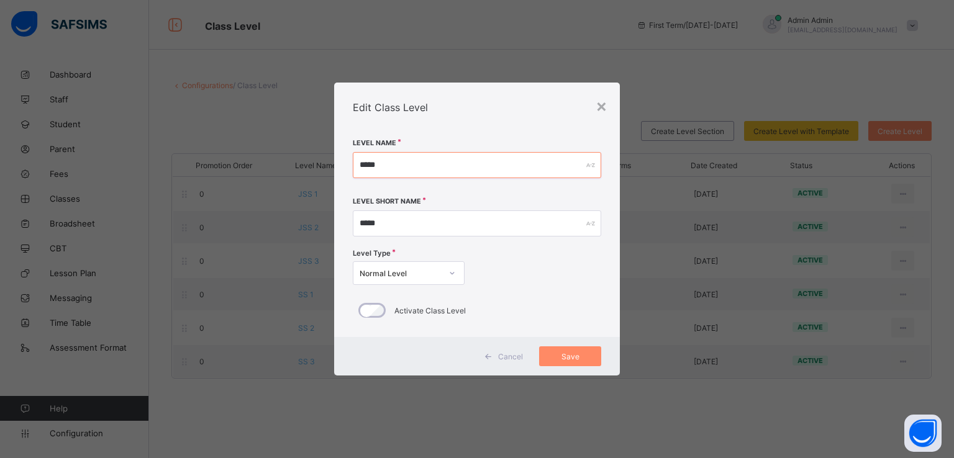
click at [440, 168] on input "*****" at bounding box center [477, 165] width 249 height 26
click at [563, 352] on span "Save" at bounding box center [569, 356] width 43 height 9
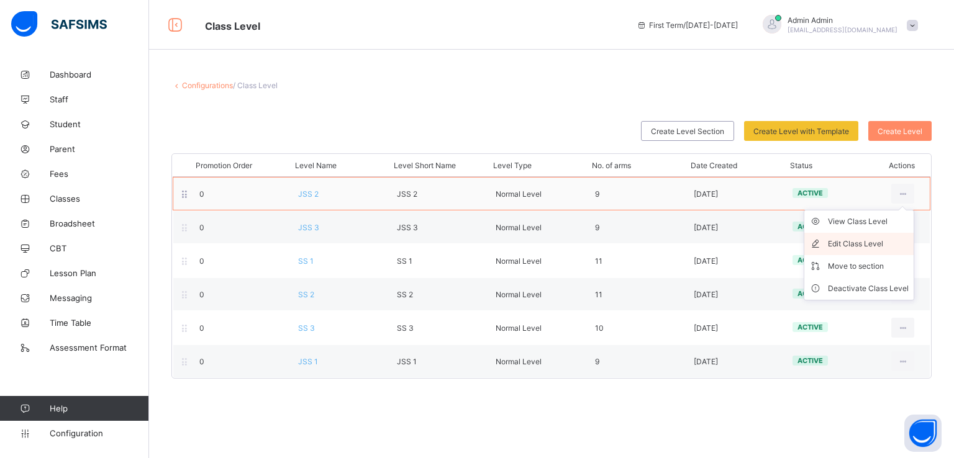
click at [853, 242] on div "Edit Class Level" at bounding box center [868, 244] width 81 height 12
type input "*****"
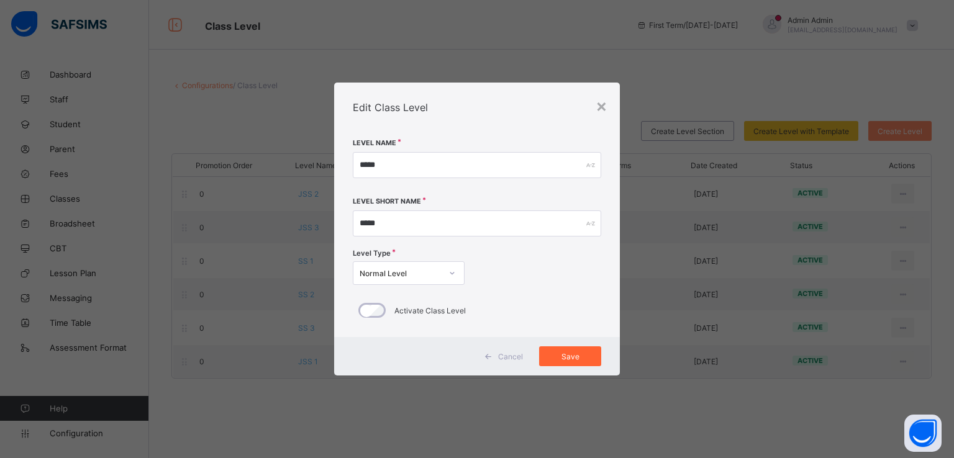
click at [571, 363] on div "Save" at bounding box center [570, 356] width 62 height 20
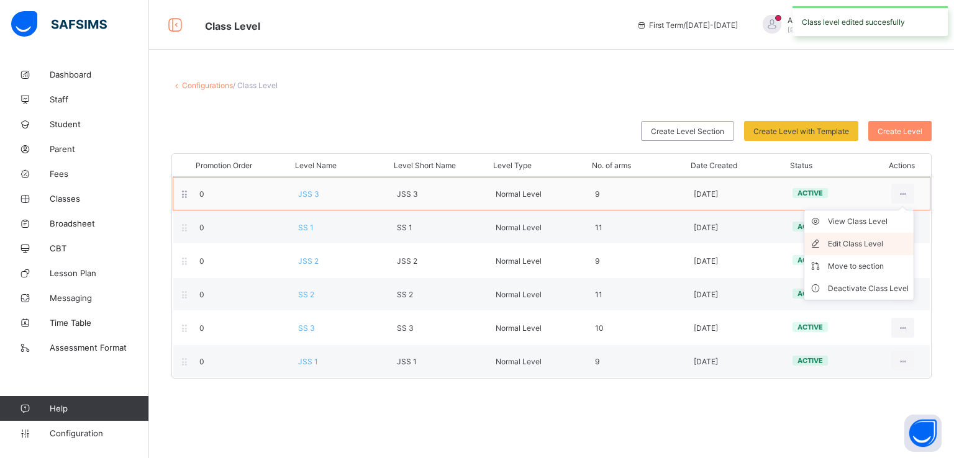
click at [847, 241] on div "Edit Class Level" at bounding box center [868, 244] width 81 height 12
type input "*****"
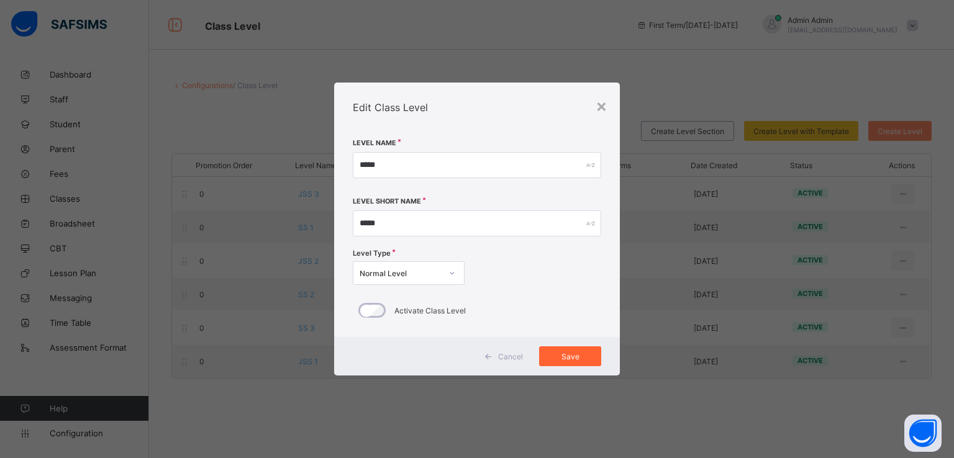
click at [561, 358] on span "Save" at bounding box center [569, 356] width 43 height 9
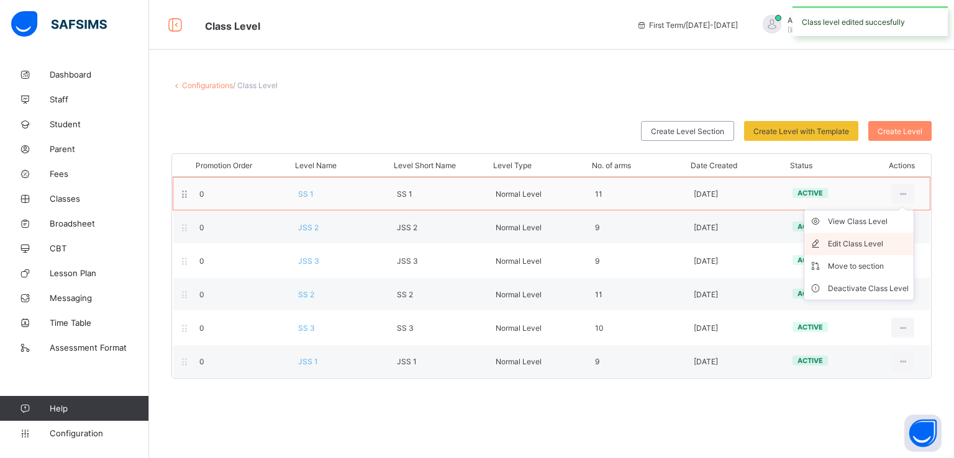
click at [855, 242] on div "Edit Class Level" at bounding box center [868, 244] width 81 height 12
type input "****"
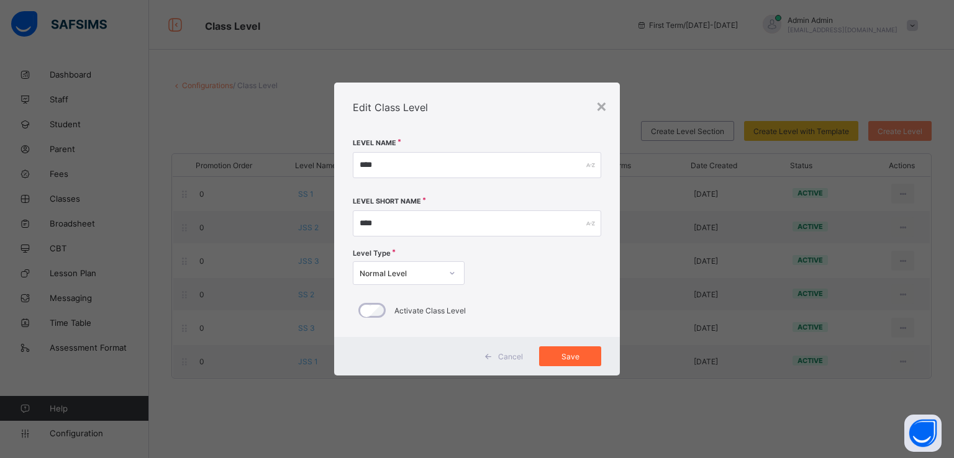
click at [563, 360] on span "Save" at bounding box center [569, 356] width 43 height 9
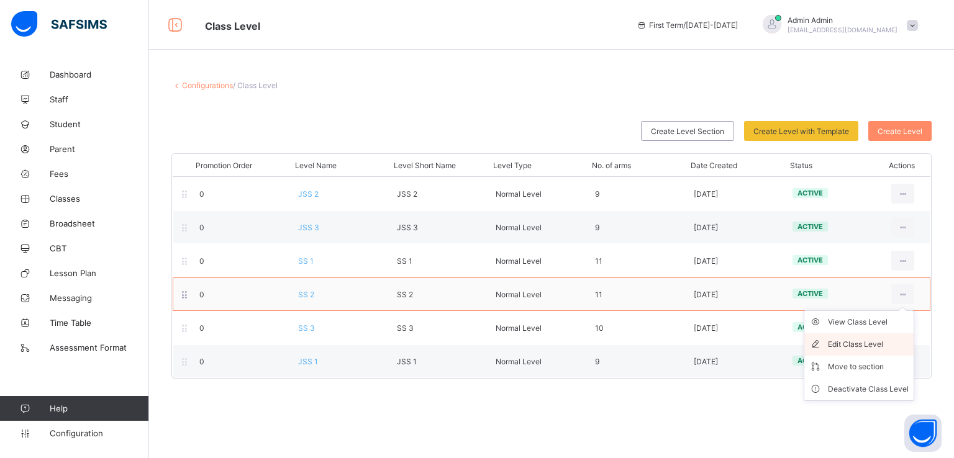
click at [842, 343] on div "Edit Class Level" at bounding box center [868, 344] width 81 height 12
type input "****"
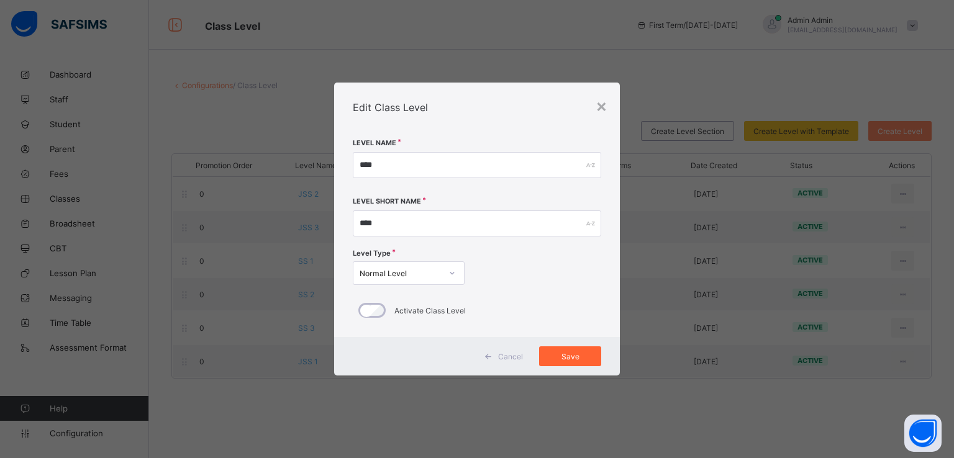
click at [549, 352] on span "Save" at bounding box center [569, 356] width 43 height 9
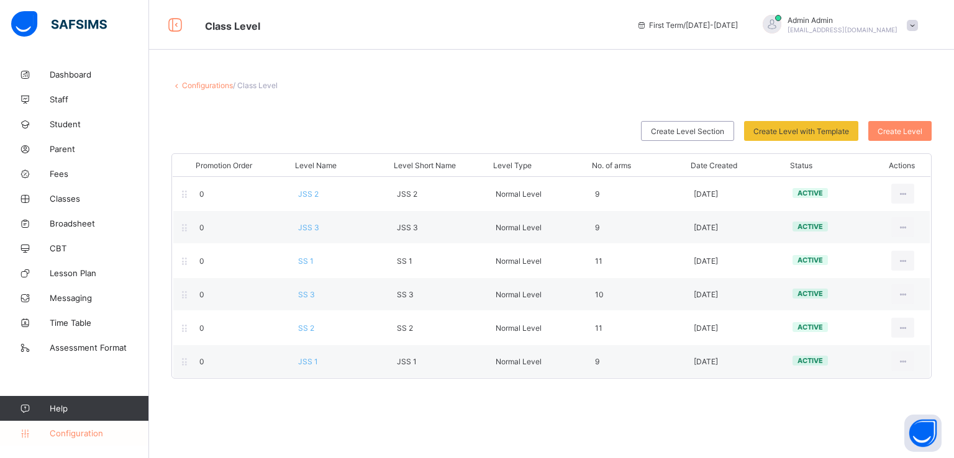
click at [71, 434] on span "Configuration" at bounding box center [99, 433] width 99 height 10
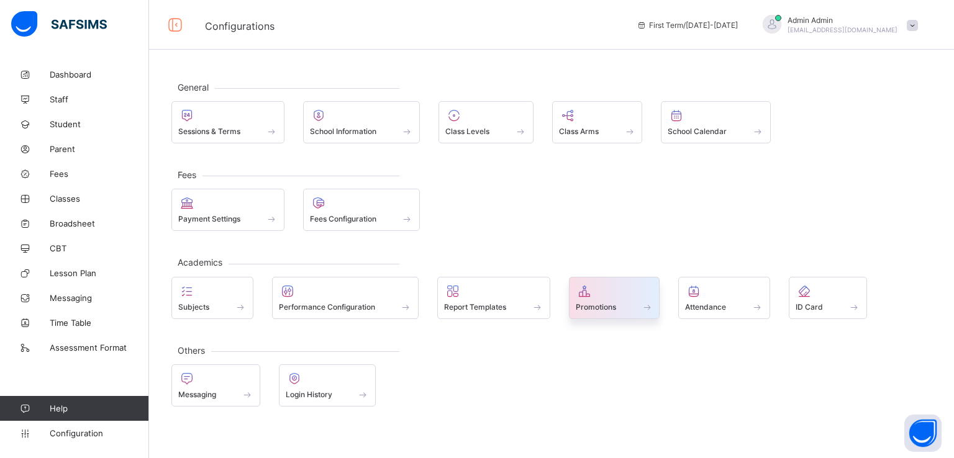
click at [624, 299] on span at bounding box center [615, 300] width 78 height 3
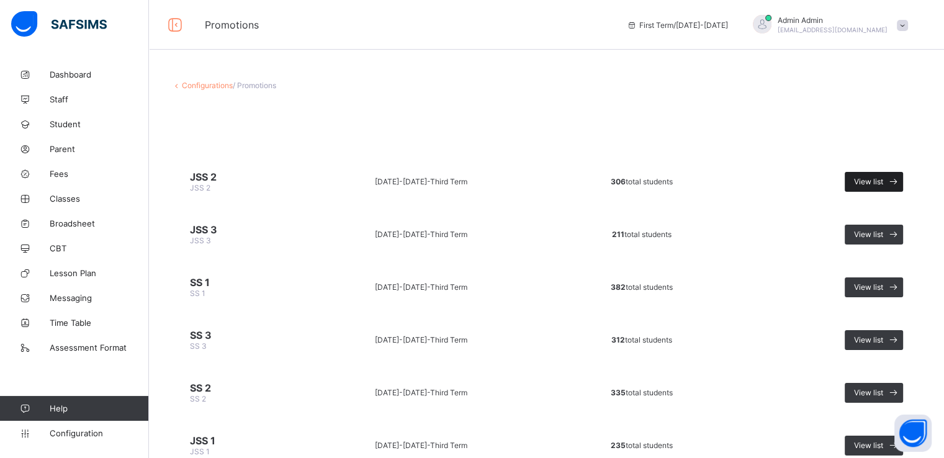
click at [882, 181] on span "View list" at bounding box center [868, 181] width 29 height 9
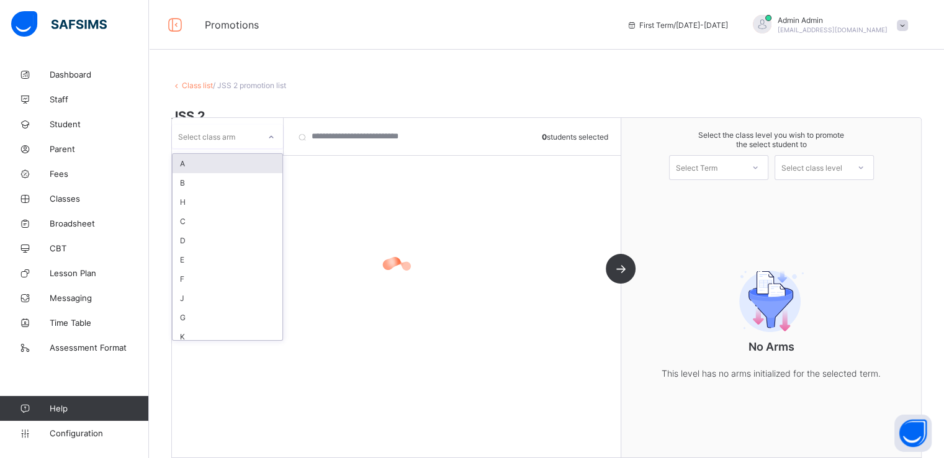
click at [265, 136] on div at bounding box center [271, 137] width 21 height 20
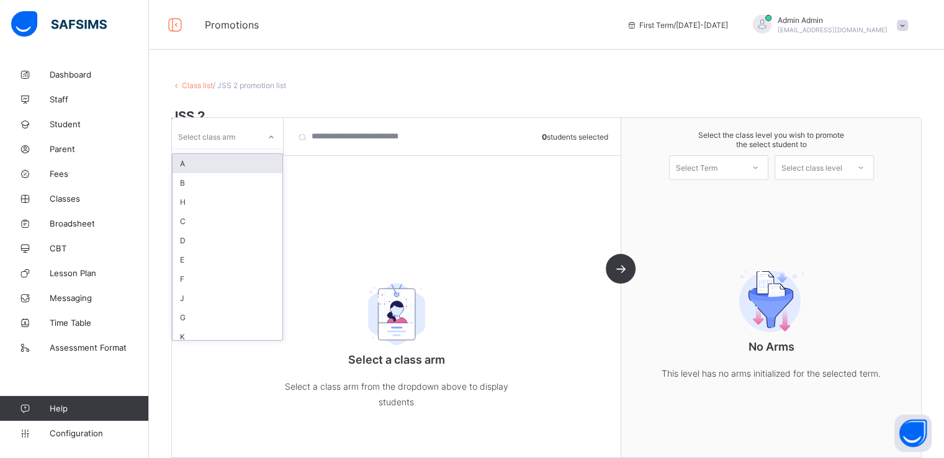
click at [228, 161] on div "A" at bounding box center [228, 163] width 110 height 19
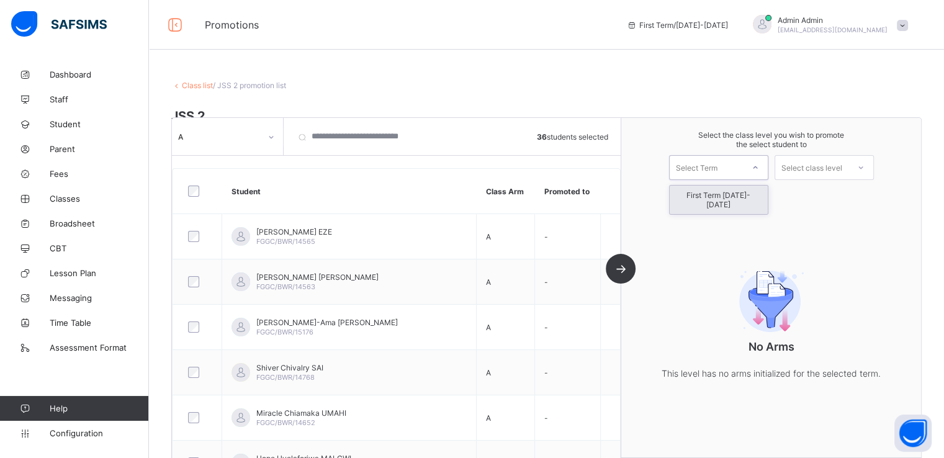
drag, startPoint x: 728, startPoint y: 164, endPoint x: 710, endPoint y: 196, distance: 36.4
click at [710, 180] on div "option First Term 2025-2026 focused, 1 of 1. 1 result available. Use Up and Dow…" at bounding box center [718, 167] width 99 height 25
click at [710, 196] on div "First Term 2025-2026" at bounding box center [719, 200] width 98 height 29
click at [820, 163] on div "Select class level" at bounding box center [812, 167] width 61 height 25
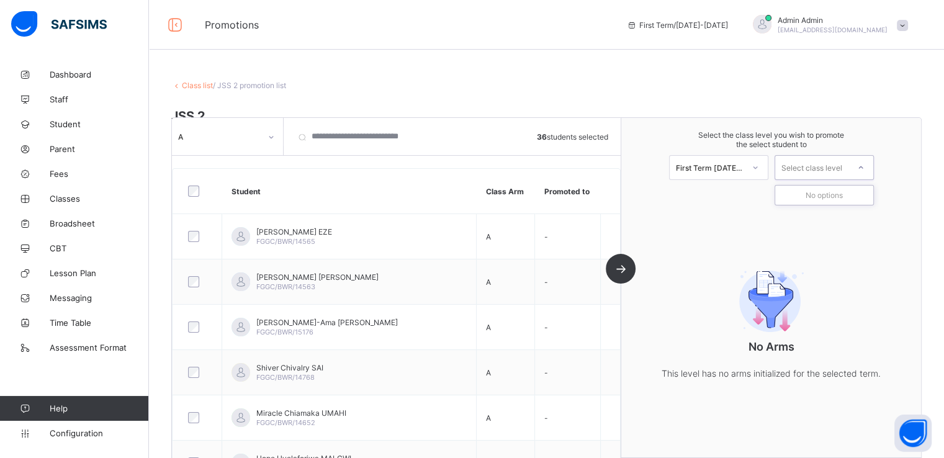
click at [820, 163] on div "Select class level" at bounding box center [812, 167] width 61 height 25
click at [816, 169] on div "Select class level" at bounding box center [812, 167] width 61 height 25
click at [830, 172] on div "Select class level" at bounding box center [812, 167] width 61 height 25
click at [810, 162] on div "Select class level" at bounding box center [812, 167] width 61 height 25
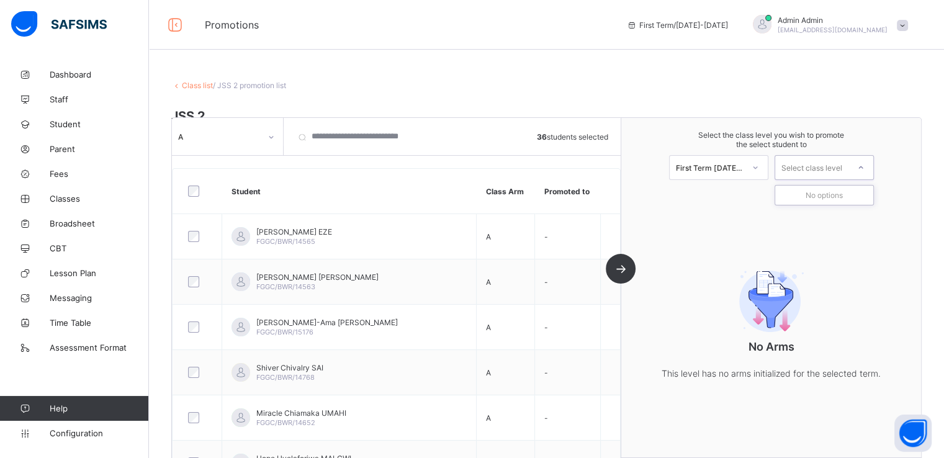
click at [843, 170] on div "Select class level" at bounding box center [812, 167] width 61 height 25
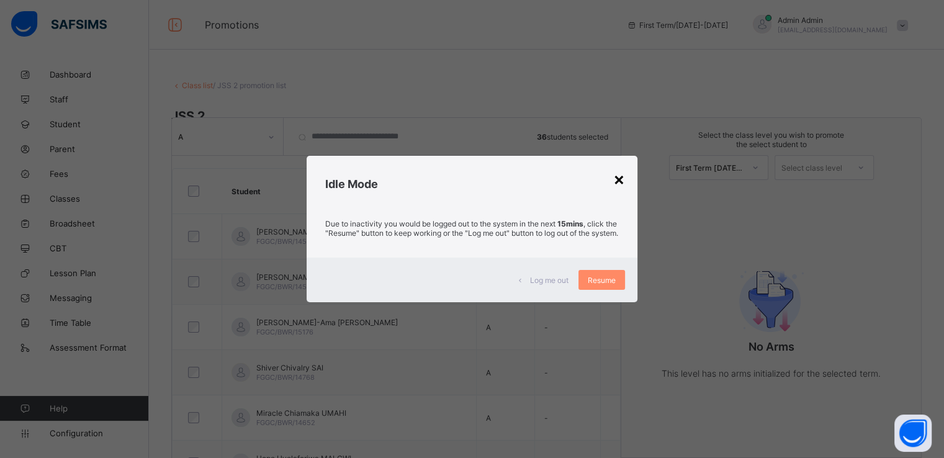
click at [620, 170] on div "×" at bounding box center [619, 178] width 12 height 21
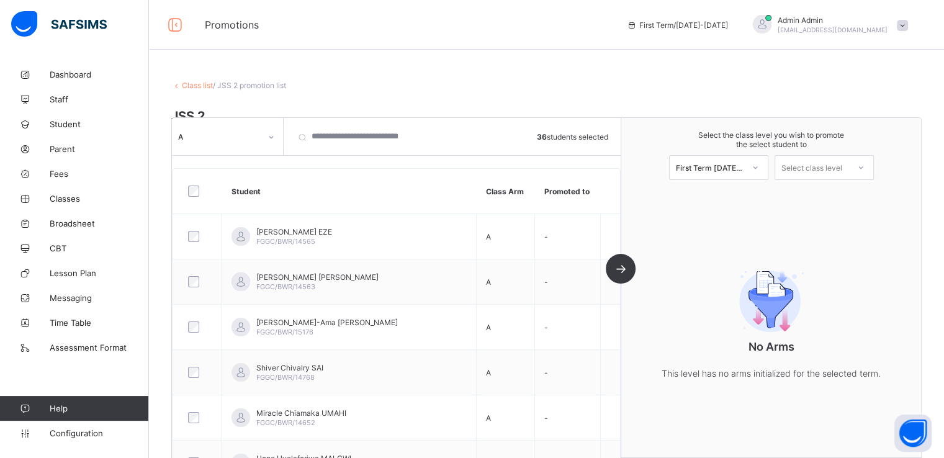
click at [908, 27] on span at bounding box center [902, 25] width 11 height 11
click at [871, 138] on span "Logout" at bounding box center [868, 143] width 82 height 14
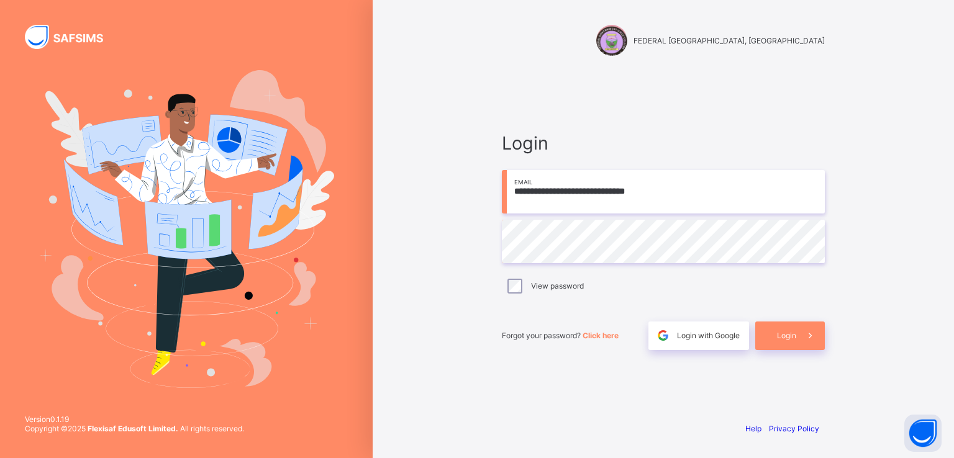
click at [551, 189] on input "**********" at bounding box center [663, 191] width 323 height 43
click at [784, 335] on span "Login" at bounding box center [786, 335] width 19 height 9
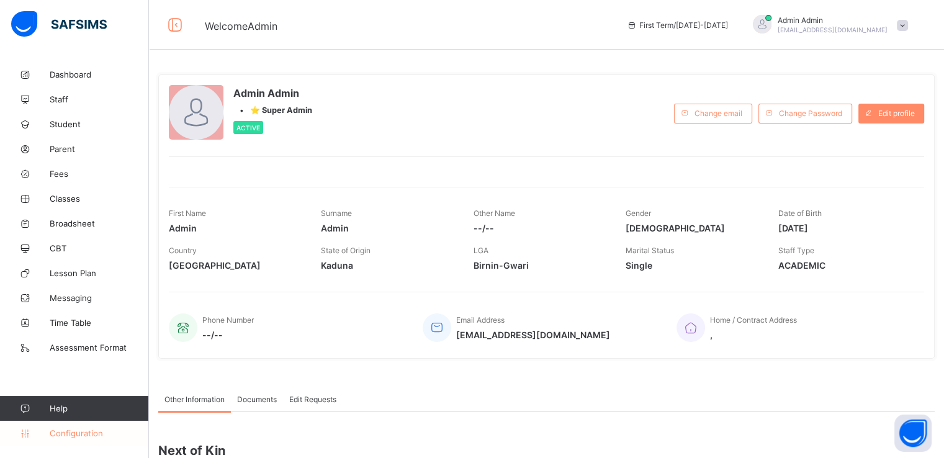
click at [62, 433] on span "Configuration" at bounding box center [99, 433] width 99 height 10
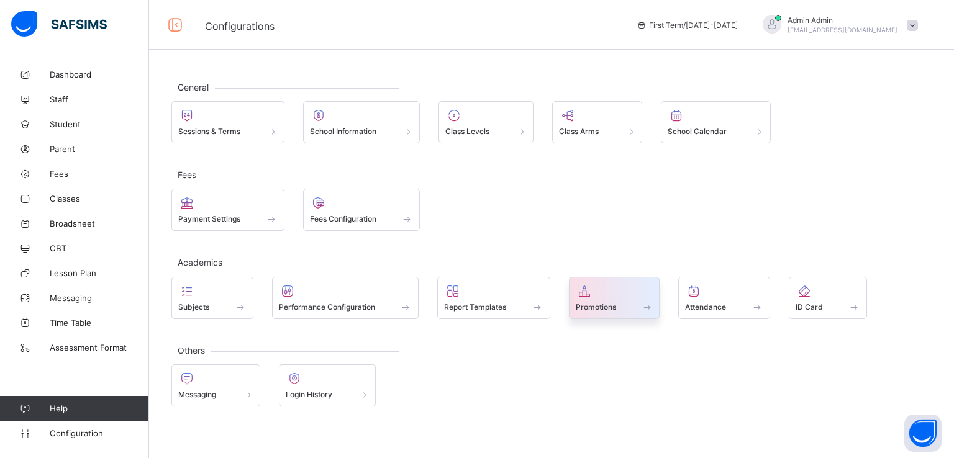
click at [620, 310] on div "Promotions" at bounding box center [614, 298] width 91 height 42
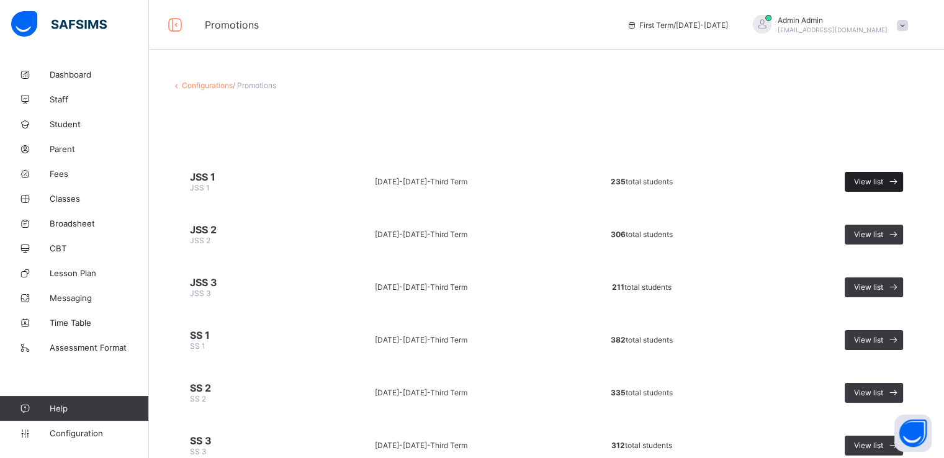
click at [884, 177] on span "View list" at bounding box center [868, 181] width 29 height 9
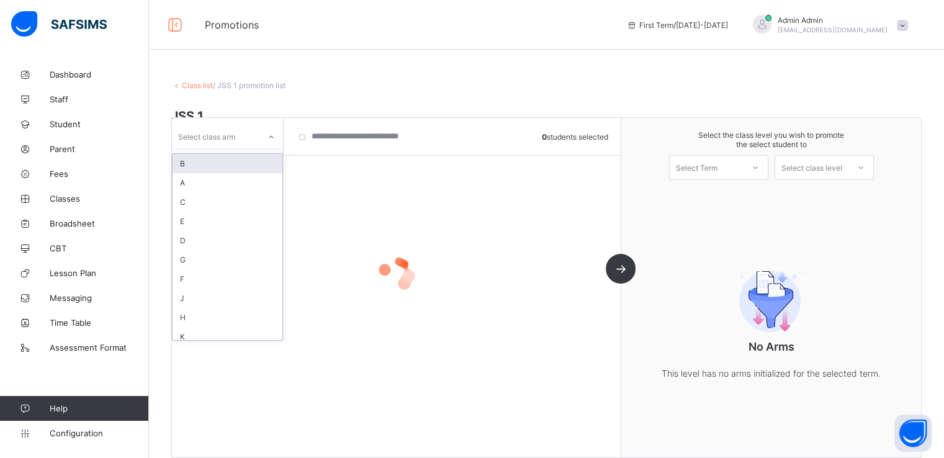
click at [269, 136] on icon at bounding box center [271, 137] width 7 height 12
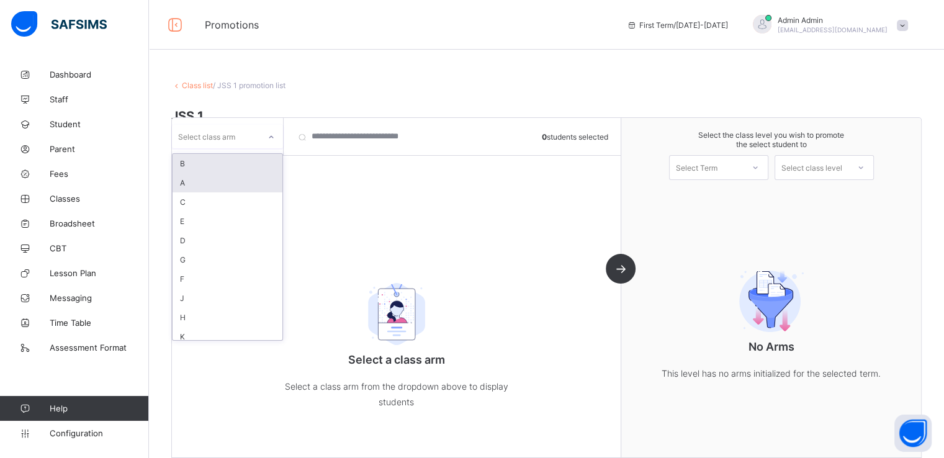
click at [207, 186] on div "A" at bounding box center [228, 182] width 110 height 19
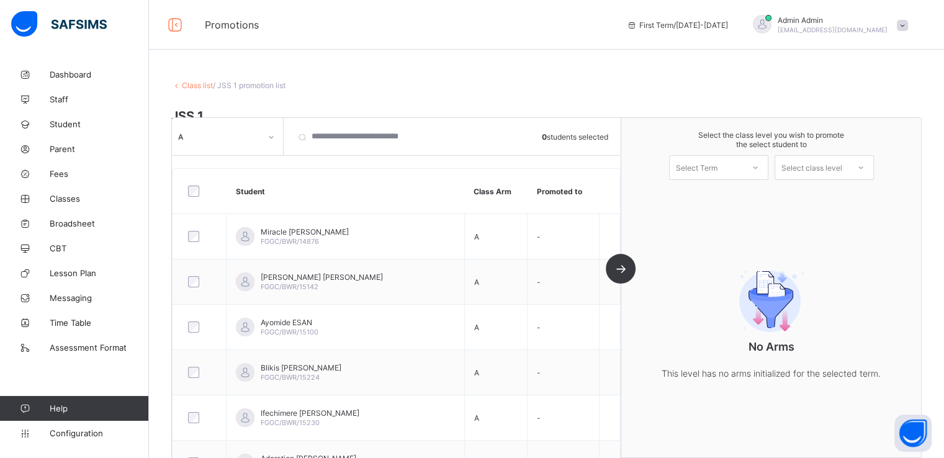
click at [186, 192] on div at bounding box center [200, 191] width 29 height 11
drag, startPoint x: 711, startPoint y: 161, endPoint x: 712, endPoint y: 200, distance: 39.1
click at [712, 180] on div "option First Term 2025-2026 focused, 1 of 1. 1 result available. Use Up and Dow…" at bounding box center [718, 167] width 99 height 25
click at [712, 200] on div "First Term 2025-2026" at bounding box center [719, 200] width 98 height 29
click at [827, 163] on div "Select class level" at bounding box center [812, 167] width 61 height 25
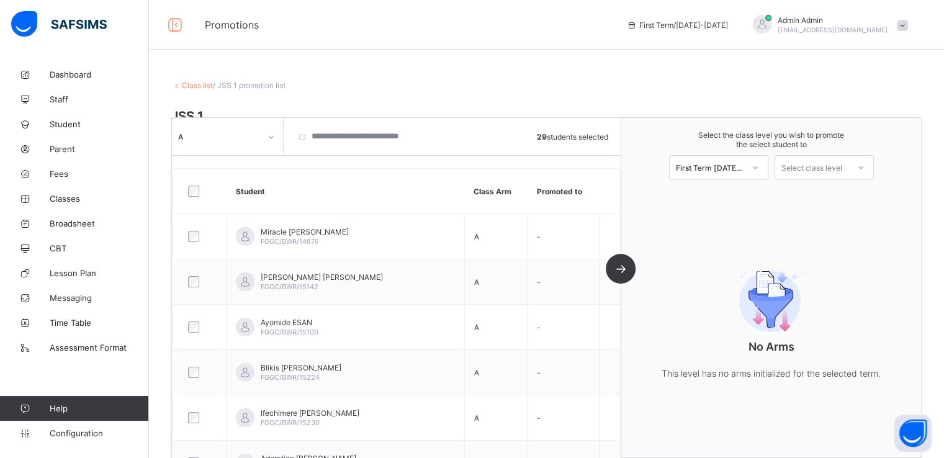
click at [714, 219] on div "Select the class level you wish to promote the select student to First Term 202…" at bounding box center [772, 288] width 300 height 340
click at [821, 170] on div "Select class level" at bounding box center [812, 167] width 61 height 25
click at [825, 197] on div "JSS 2" at bounding box center [825, 196] width 98 height 20
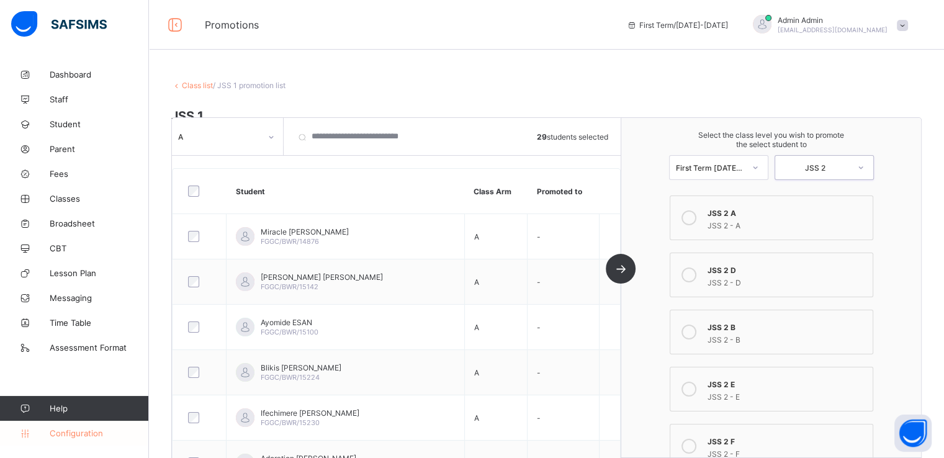
click at [68, 443] on link "Configuration" at bounding box center [74, 433] width 148 height 25
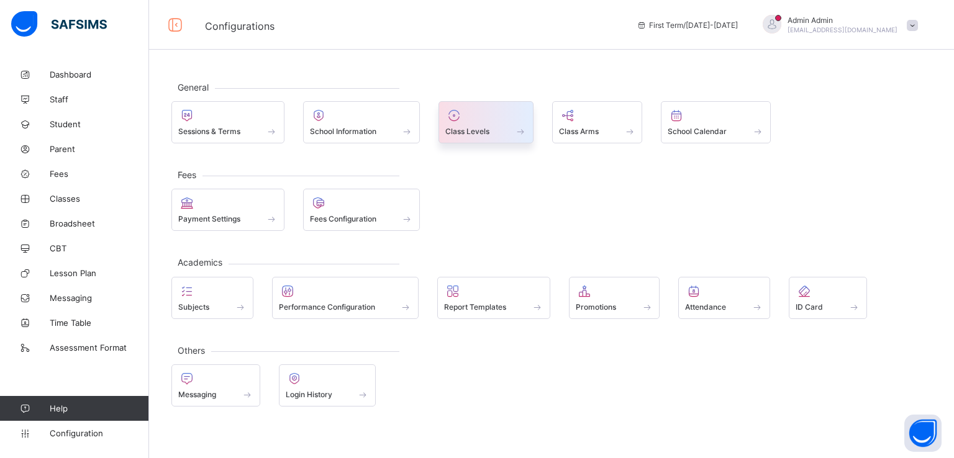
click at [474, 130] on span "Class Levels" at bounding box center [467, 131] width 44 height 9
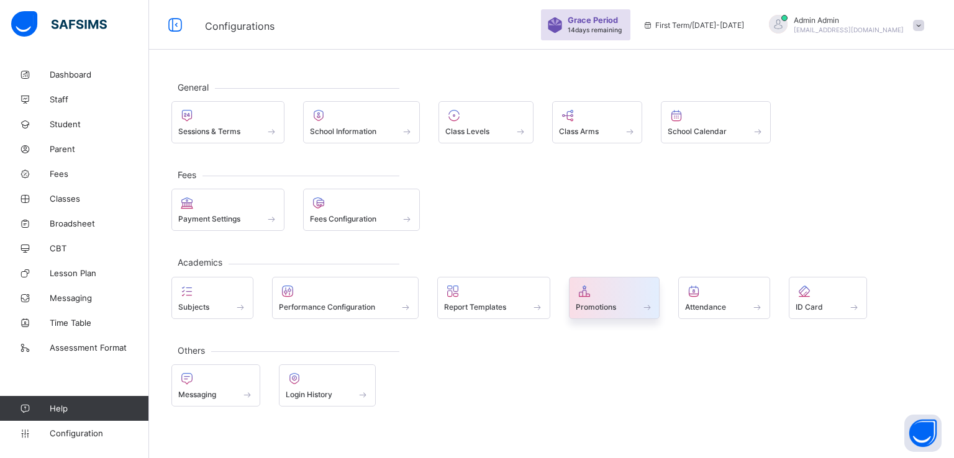
click at [593, 304] on span "Promotions" at bounding box center [596, 306] width 40 height 9
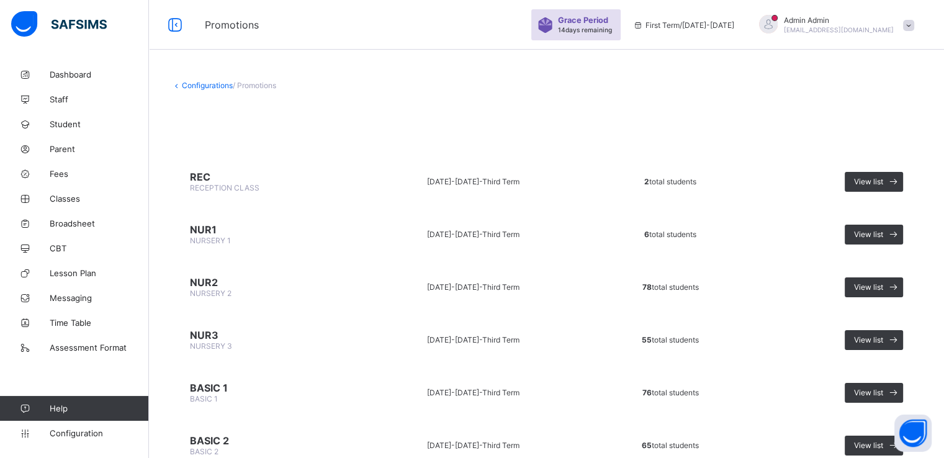
scroll to position [38, 0]
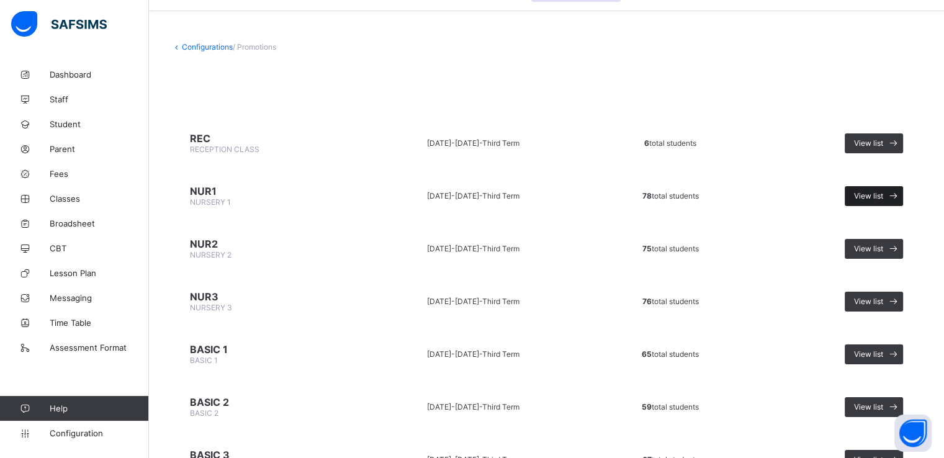
click at [877, 198] on span "View list" at bounding box center [868, 195] width 29 height 9
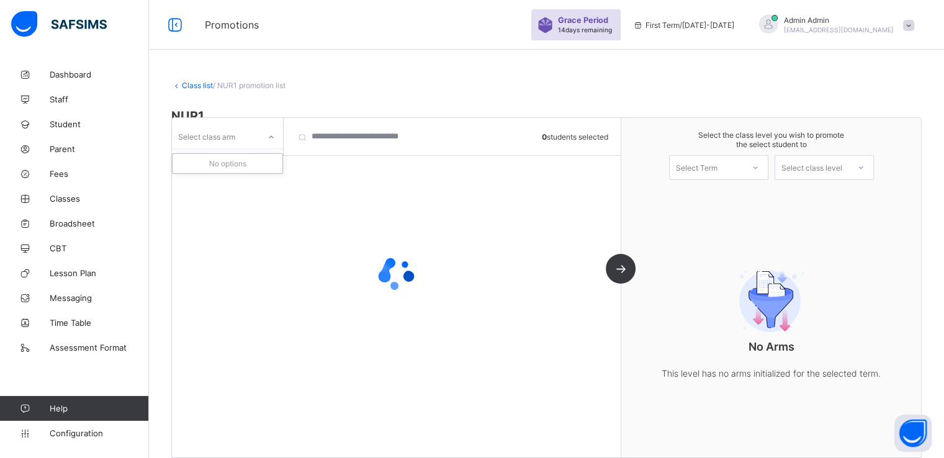
click at [251, 140] on div "Select class arm" at bounding box center [216, 136] width 88 height 17
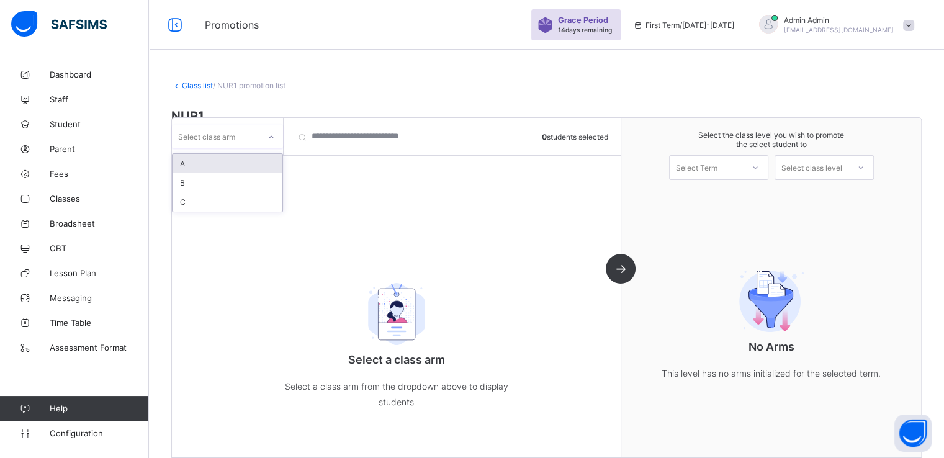
click at [209, 161] on div "A" at bounding box center [228, 163] width 110 height 19
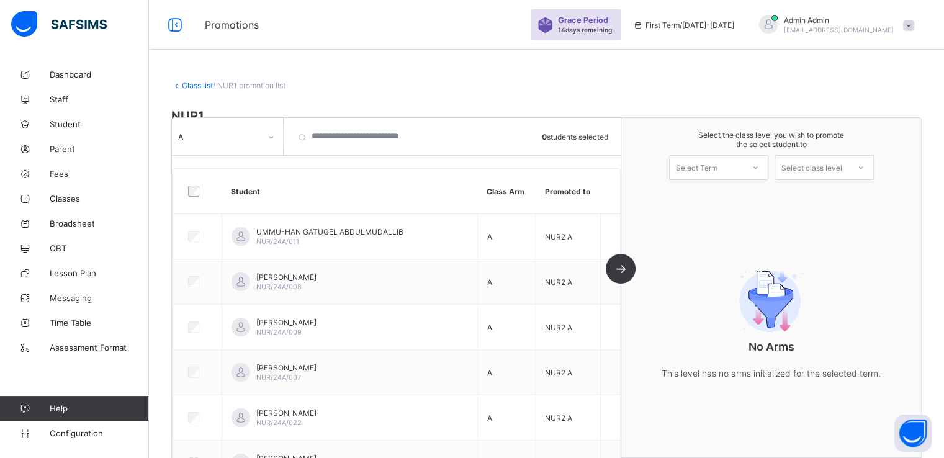
click at [184, 86] on link "Class list" at bounding box center [197, 85] width 31 height 9
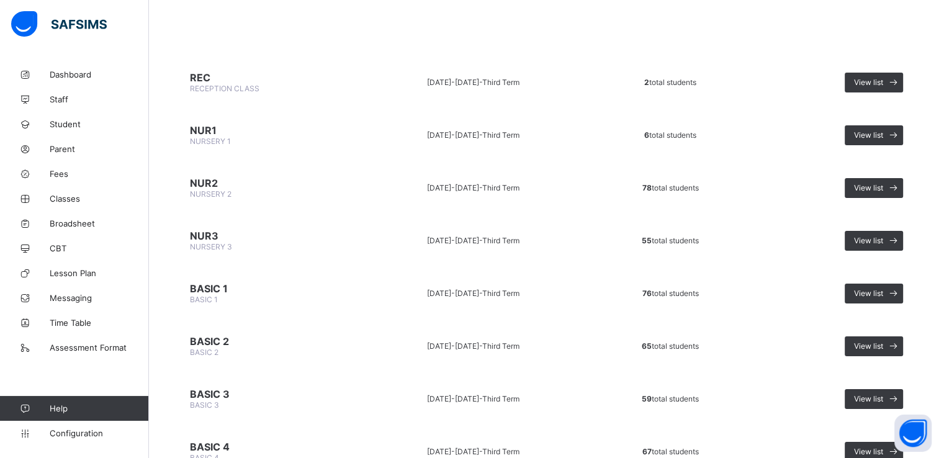
scroll to position [101, 0]
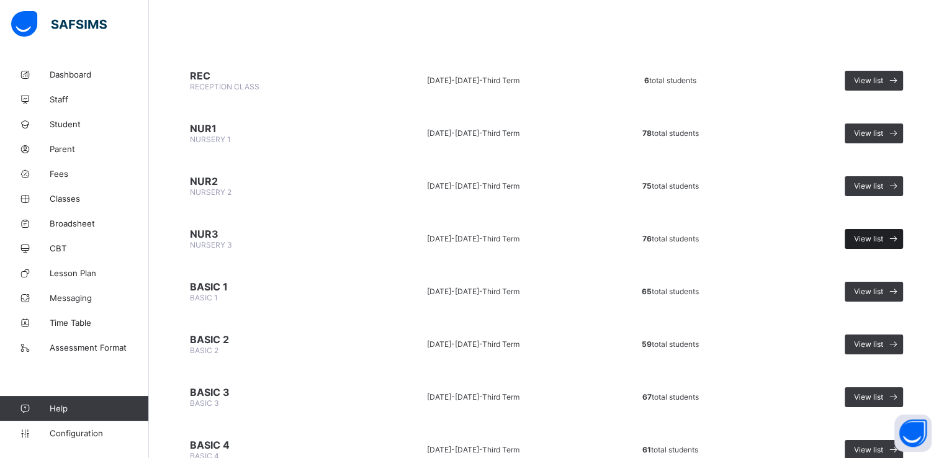
click at [884, 234] on span "View list" at bounding box center [868, 238] width 29 height 9
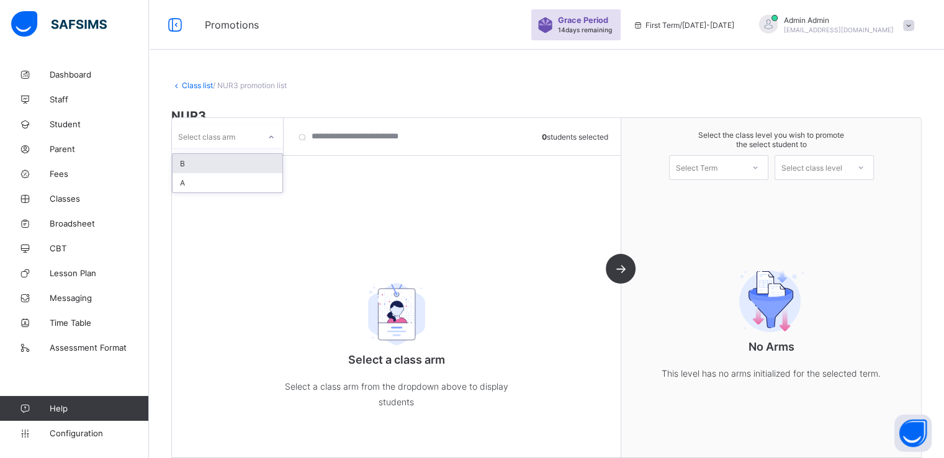
click at [268, 137] on icon at bounding box center [271, 137] width 7 height 12
click at [199, 181] on div "A" at bounding box center [228, 182] width 110 height 19
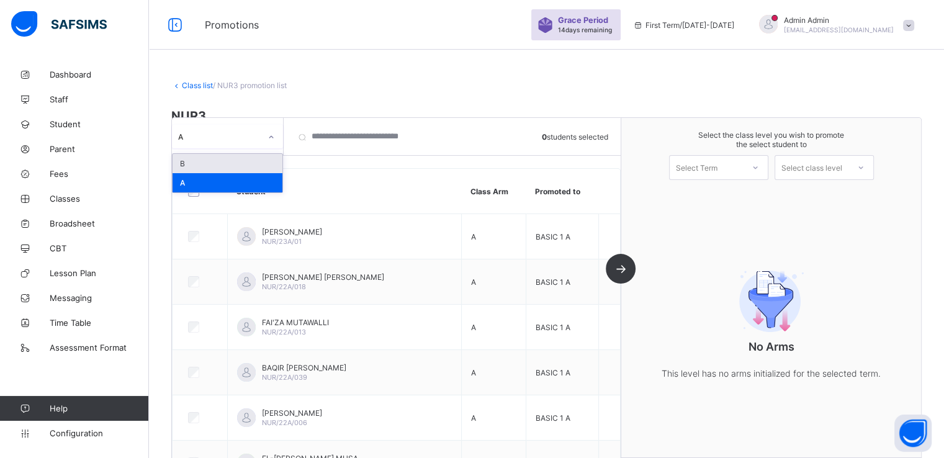
click at [264, 137] on div at bounding box center [271, 137] width 21 height 20
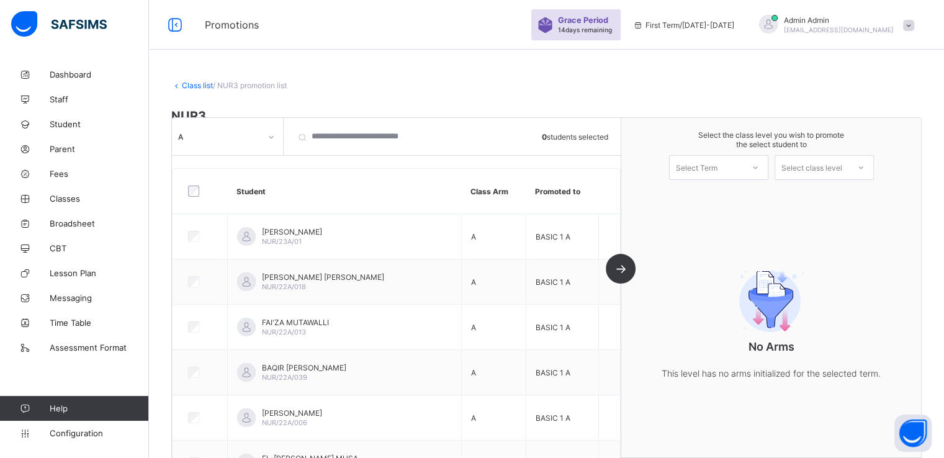
click at [190, 81] on link "Class list" at bounding box center [197, 85] width 31 height 9
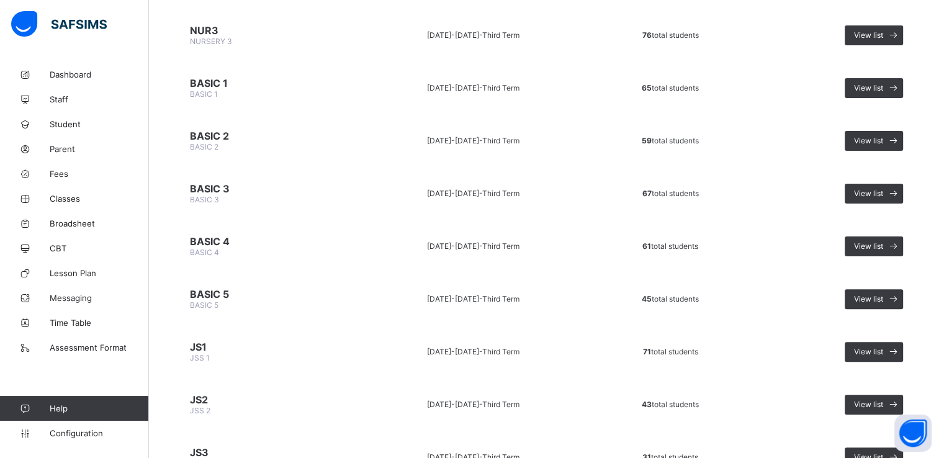
scroll to position [306, 0]
click at [207, 135] on span "BASIC 2" at bounding box center [265, 135] width 151 height 12
click at [874, 138] on span "View list" at bounding box center [868, 139] width 29 height 9
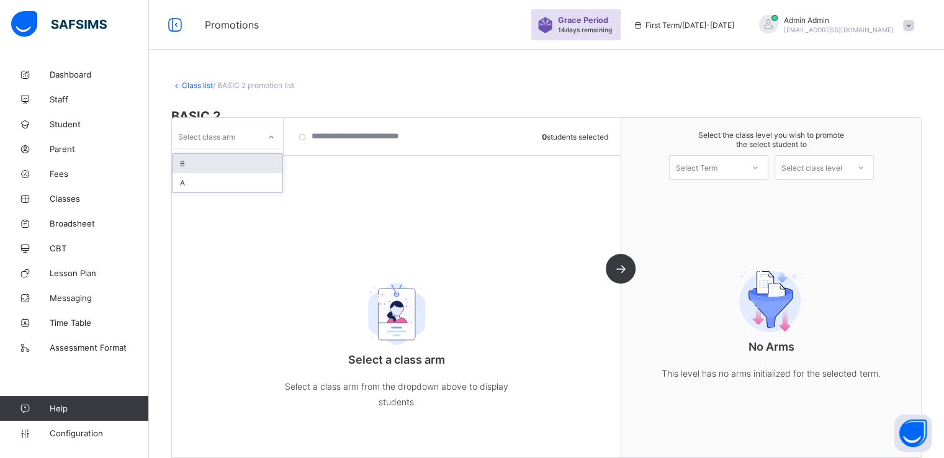
click at [247, 131] on div "Select class arm" at bounding box center [216, 136] width 88 height 17
click at [201, 182] on div "A" at bounding box center [228, 182] width 110 height 19
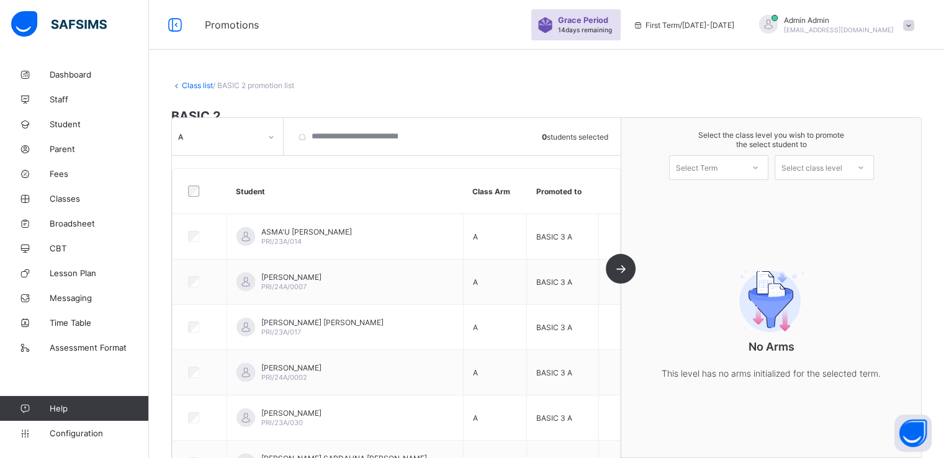
click at [190, 84] on link "Class list" at bounding box center [197, 85] width 31 height 9
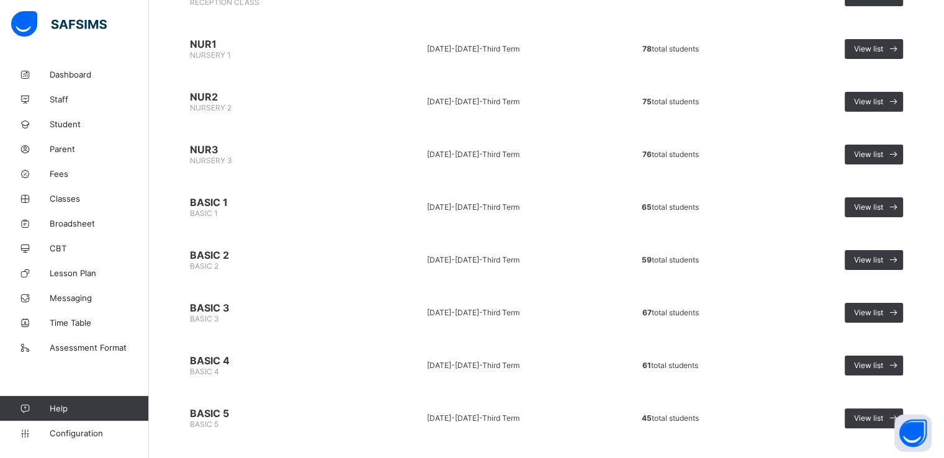
scroll to position [180, 0]
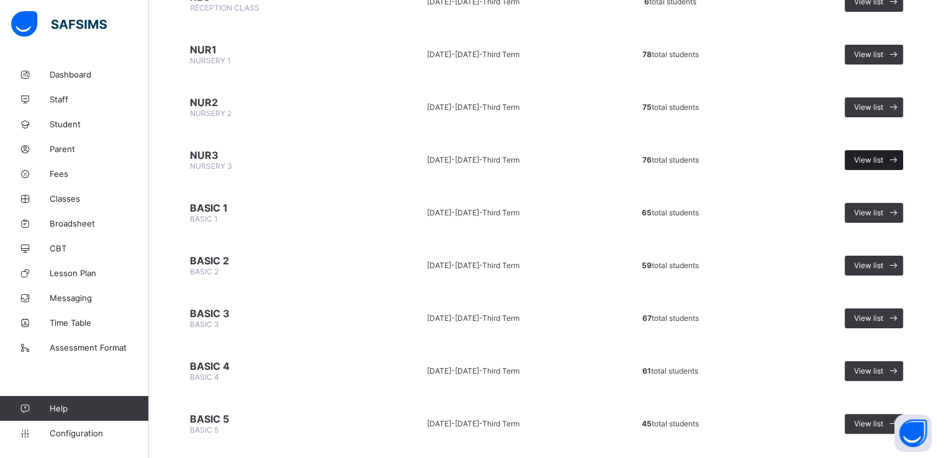
click at [877, 155] on span "View list" at bounding box center [868, 159] width 29 height 9
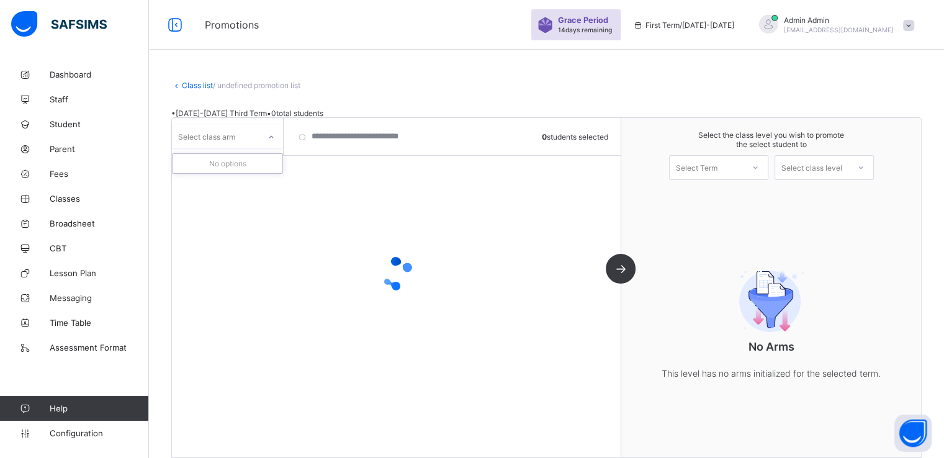
click at [266, 145] on div at bounding box center [271, 137] width 21 height 20
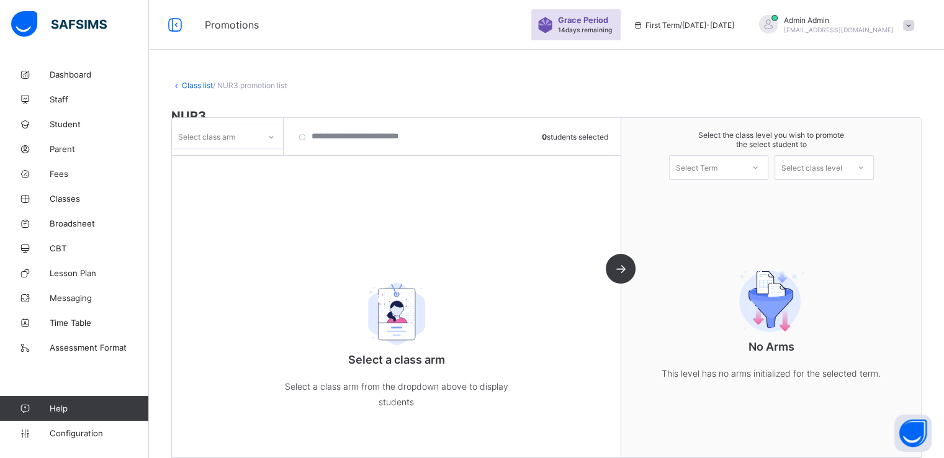
click at [258, 135] on div "Select class arm" at bounding box center [216, 136] width 88 height 17
click at [253, 138] on div "Select class arm" at bounding box center [216, 136] width 88 height 17
click at [211, 181] on div "A" at bounding box center [228, 182] width 110 height 19
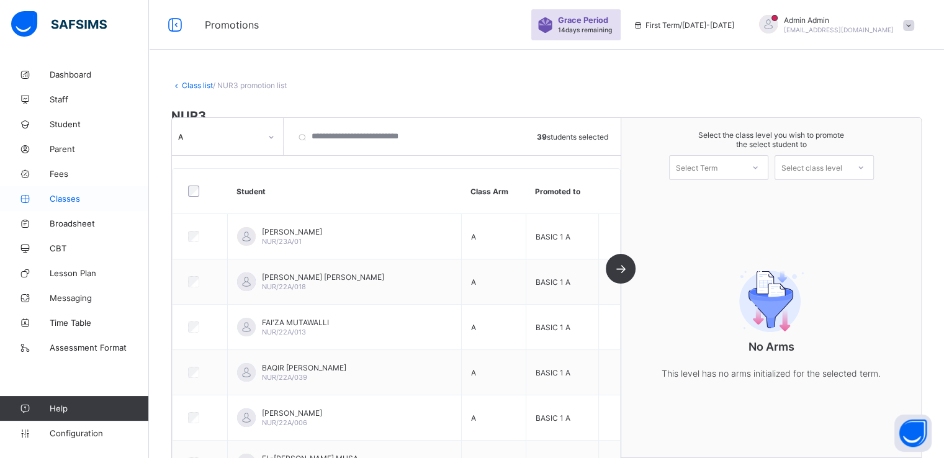
click at [62, 199] on span "Classes" at bounding box center [99, 199] width 99 height 10
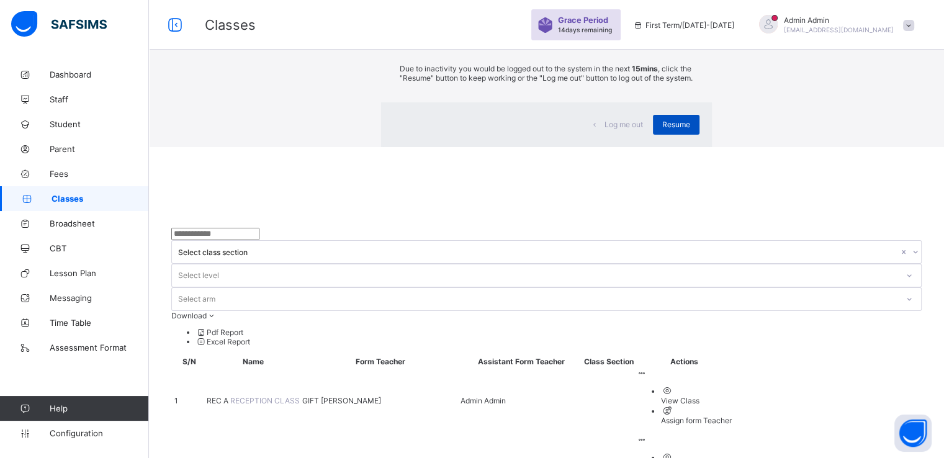
click at [653, 135] on div "Resume" at bounding box center [676, 125] width 47 height 20
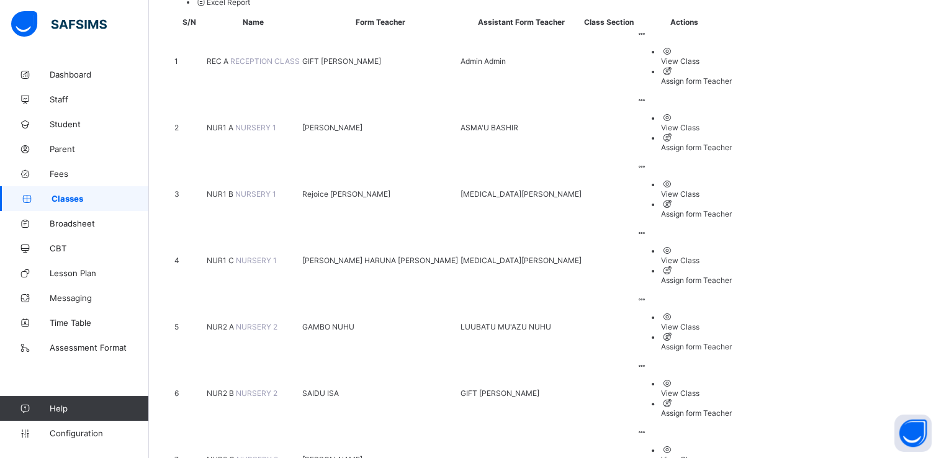
scroll to position [193, 0]
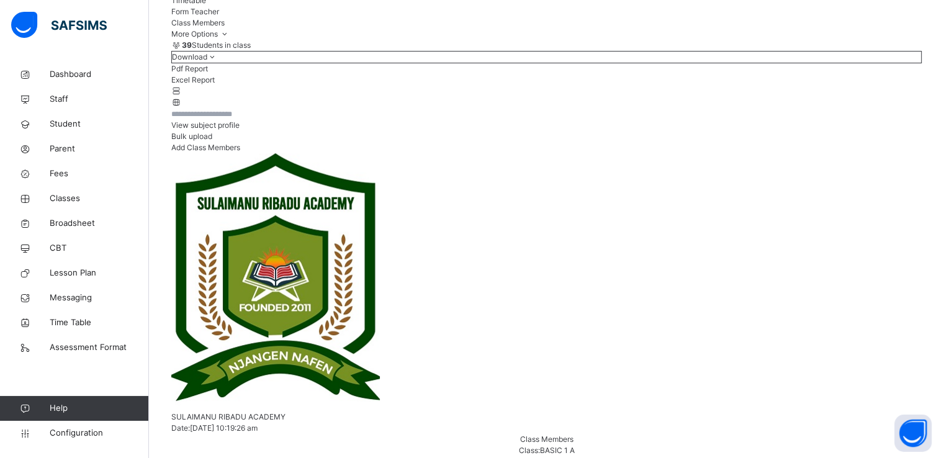
scroll to position [179, 0]
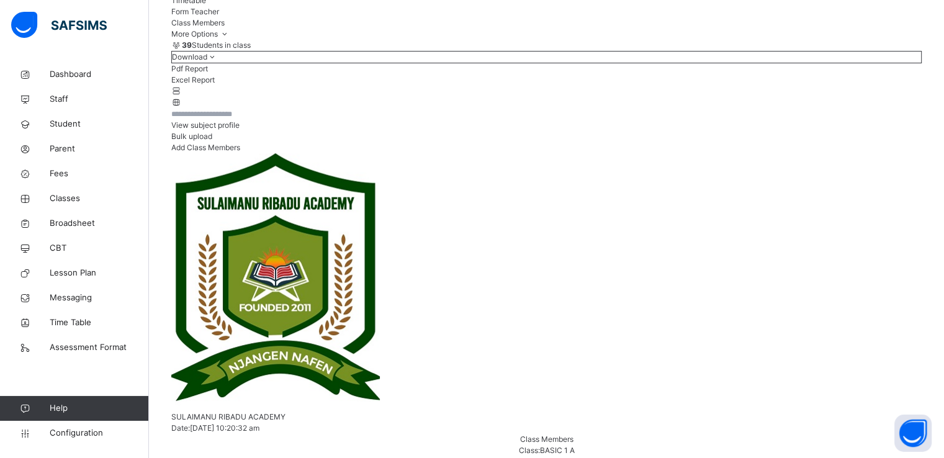
scroll to position [190, 0]
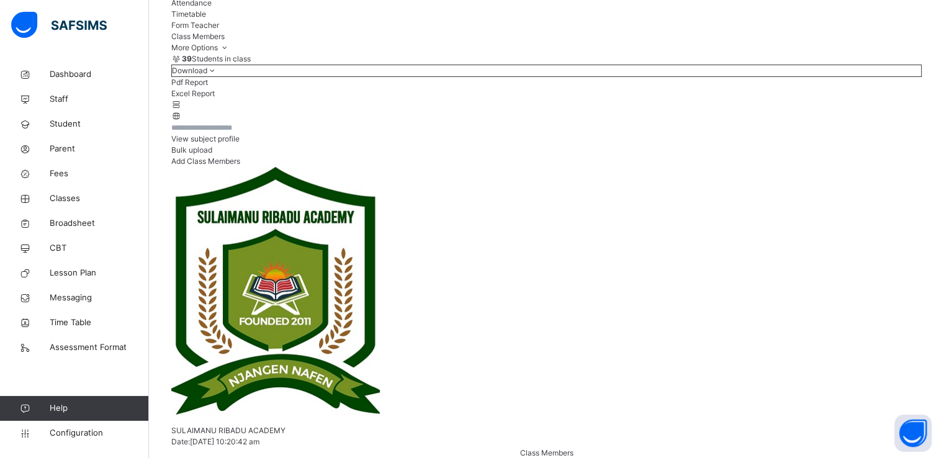
scroll to position [169, 0]
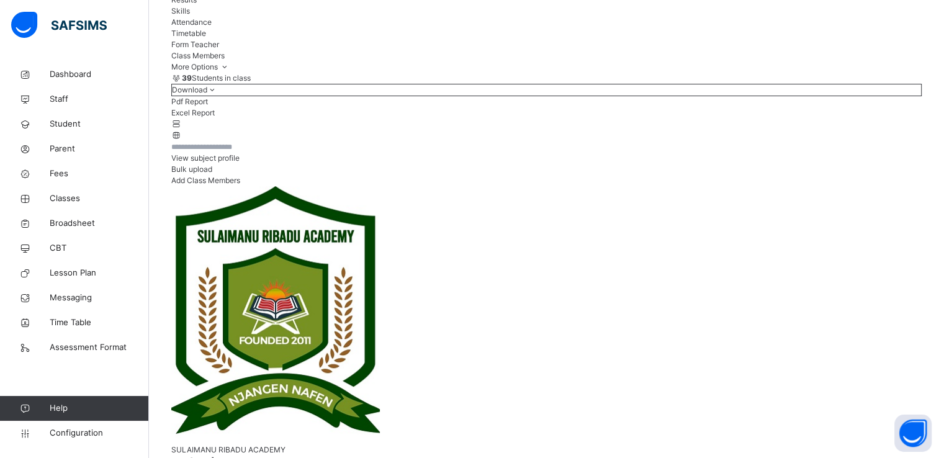
scroll to position [144, 0]
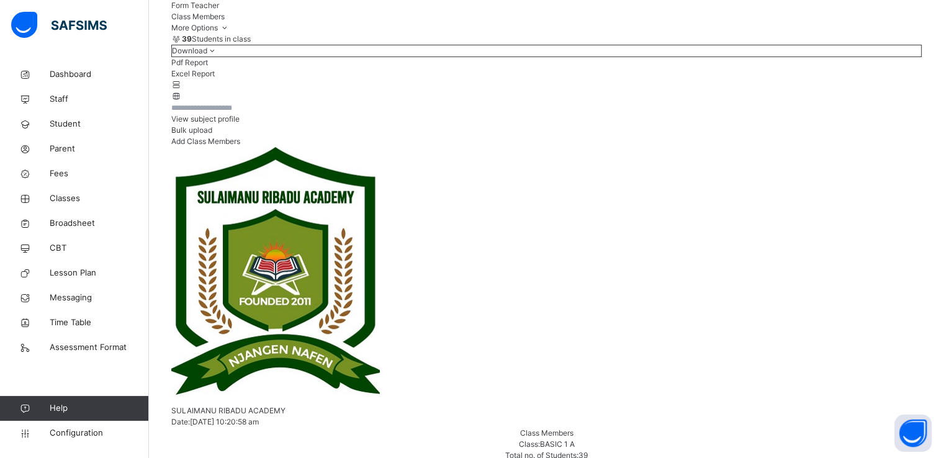
scroll to position [184, 0]
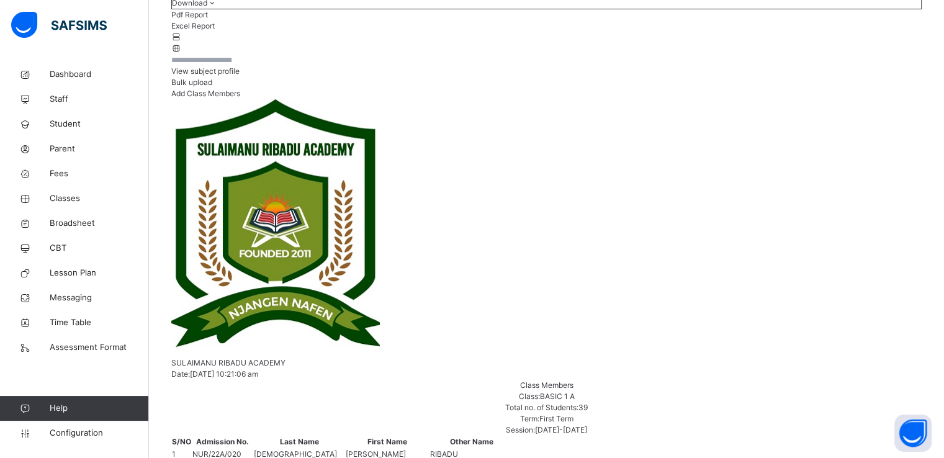
scroll to position [235, 0]
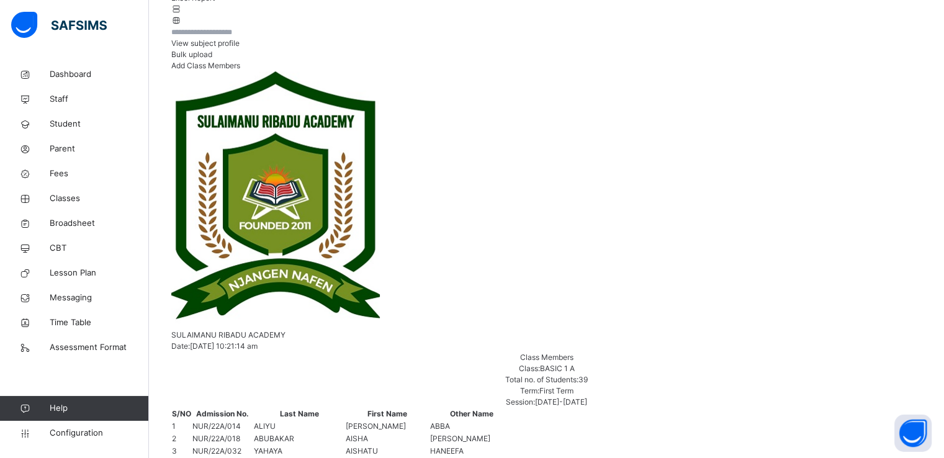
scroll to position [266, 0]
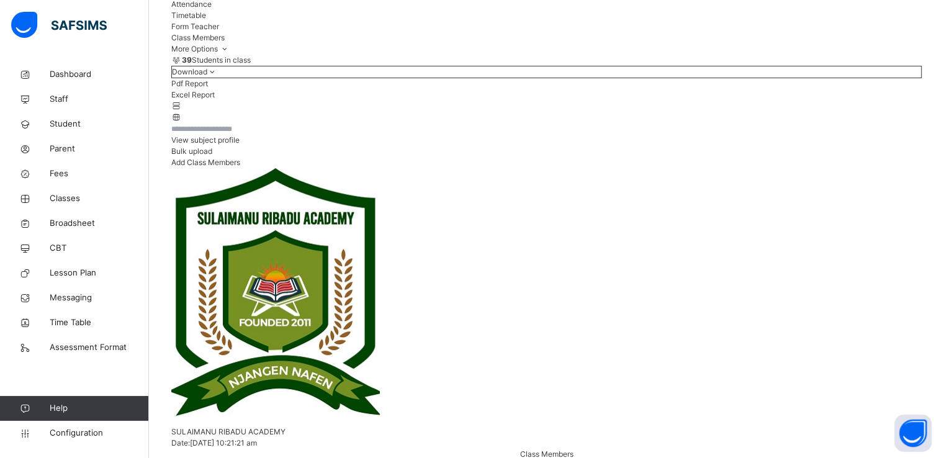
scroll to position [166, 0]
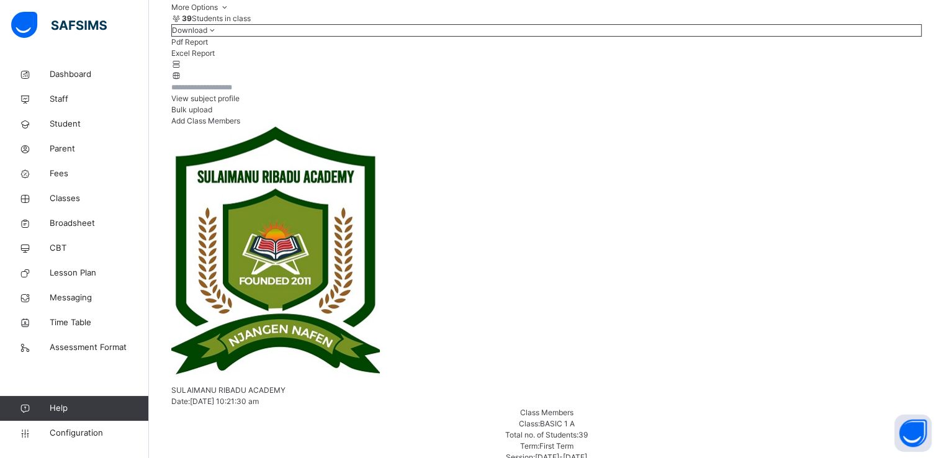
scroll to position [204, 0]
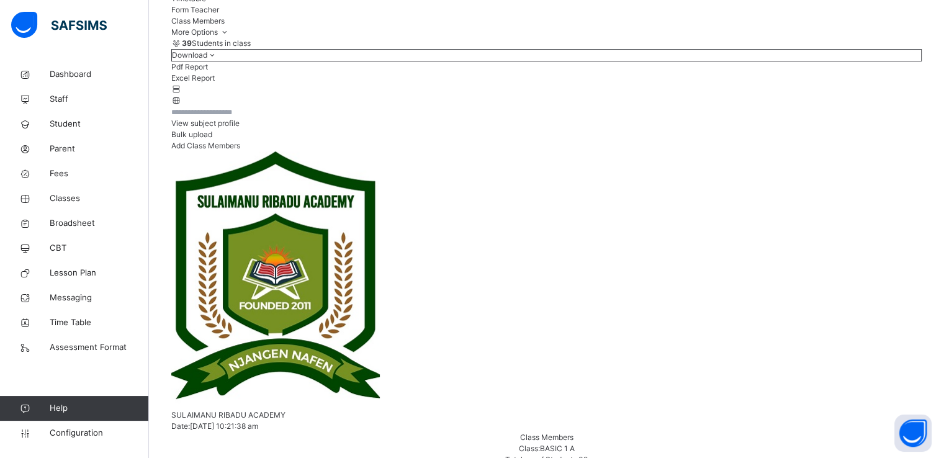
scroll to position [181, 0]
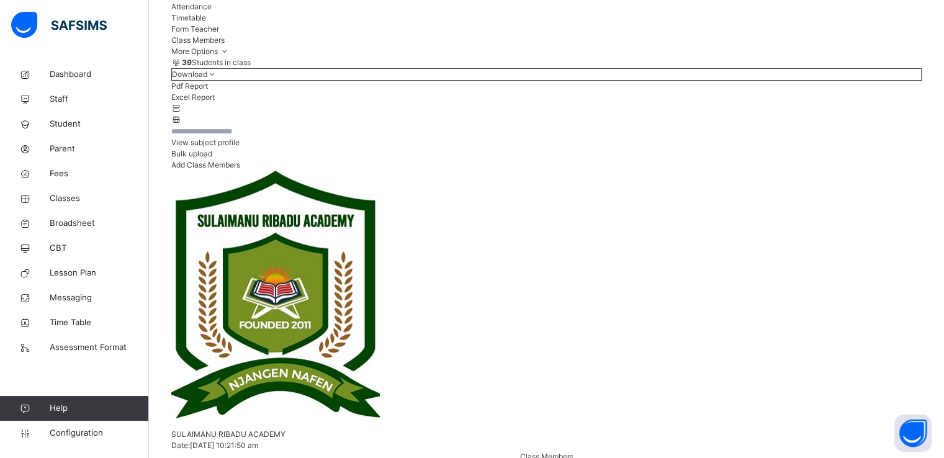
scroll to position [166, 0]
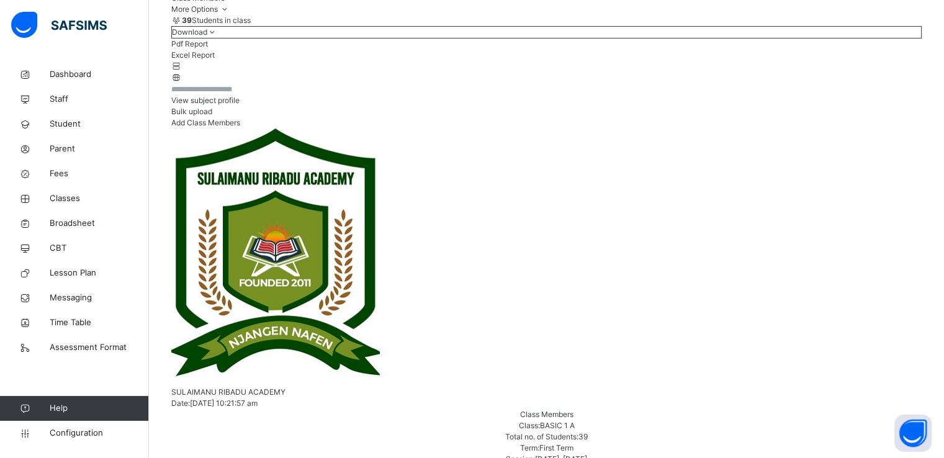
scroll to position [202, 0]
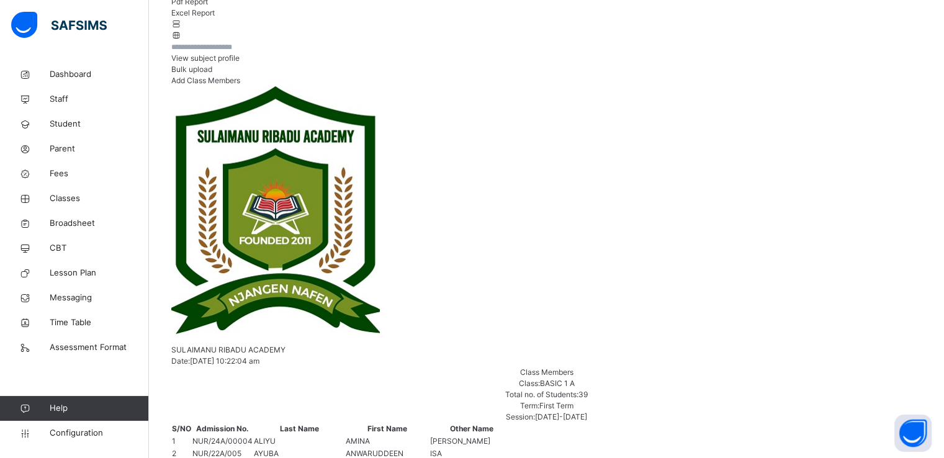
scroll to position [247, 0]
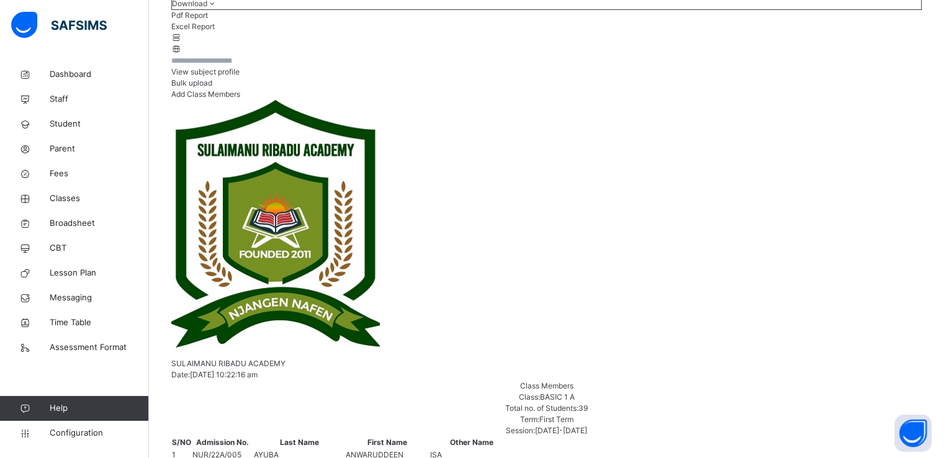
scroll to position [238, 0]
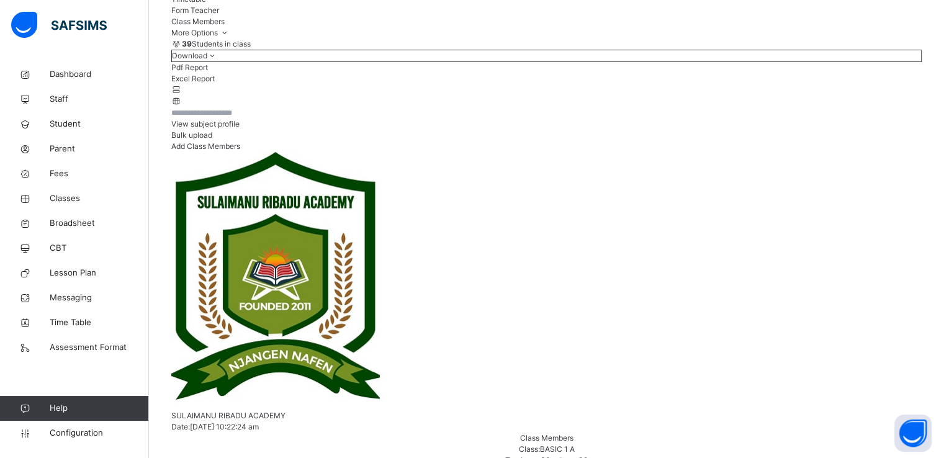
scroll to position [242, 0]
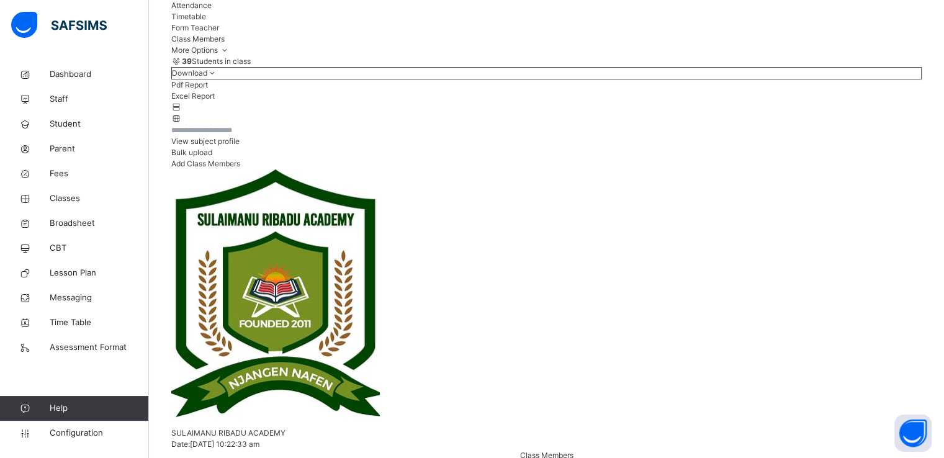
scroll to position [199, 0]
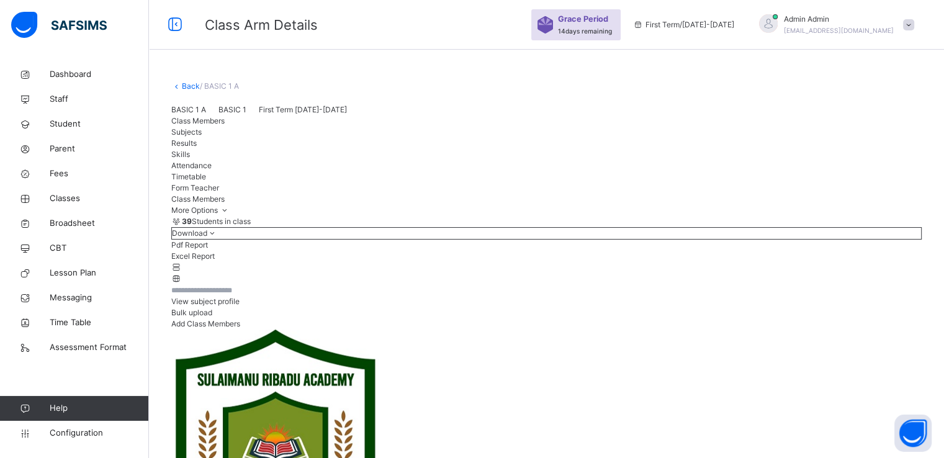
scroll to position [224, 0]
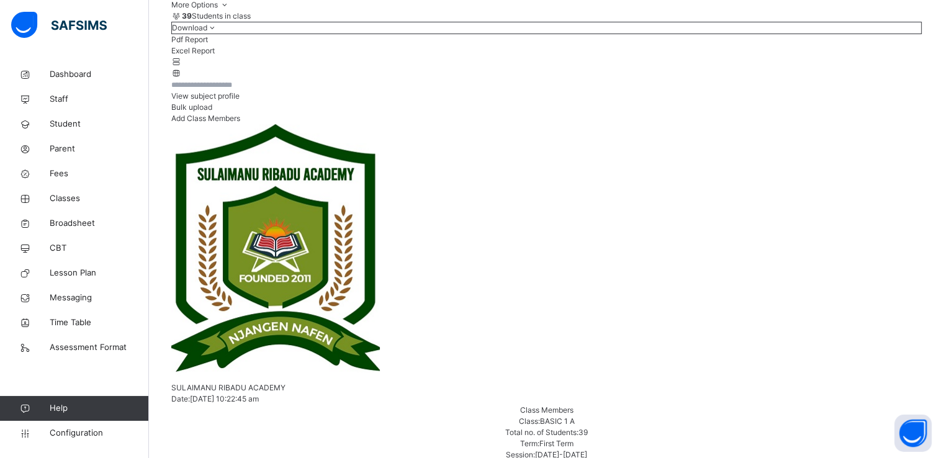
scroll to position [230, 0]
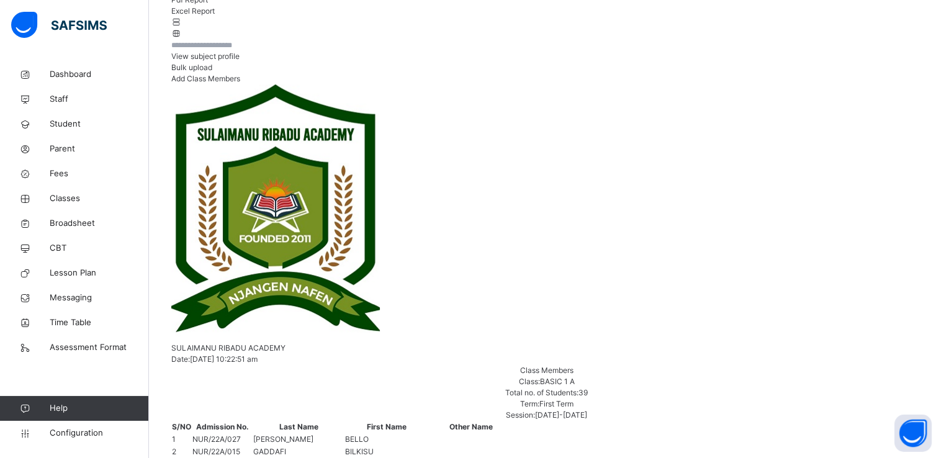
scroll to position [250, 0]
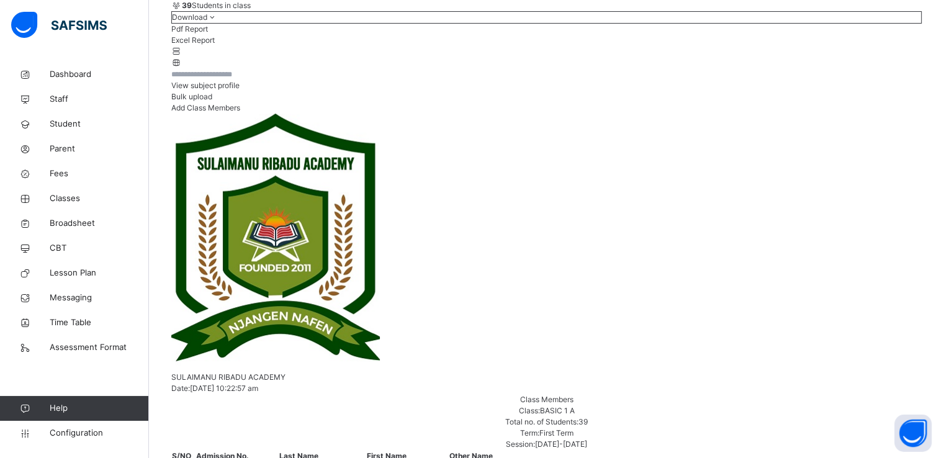
scroll to position [218, 0]
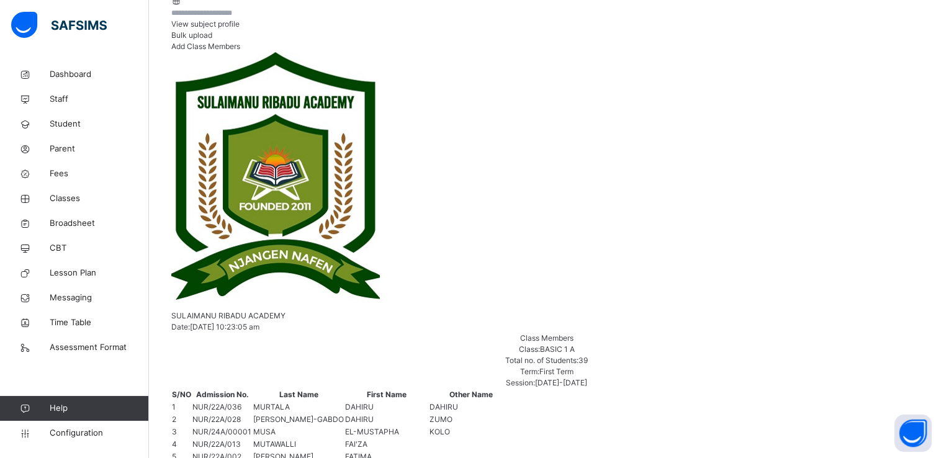
scroll to position [283, 0]
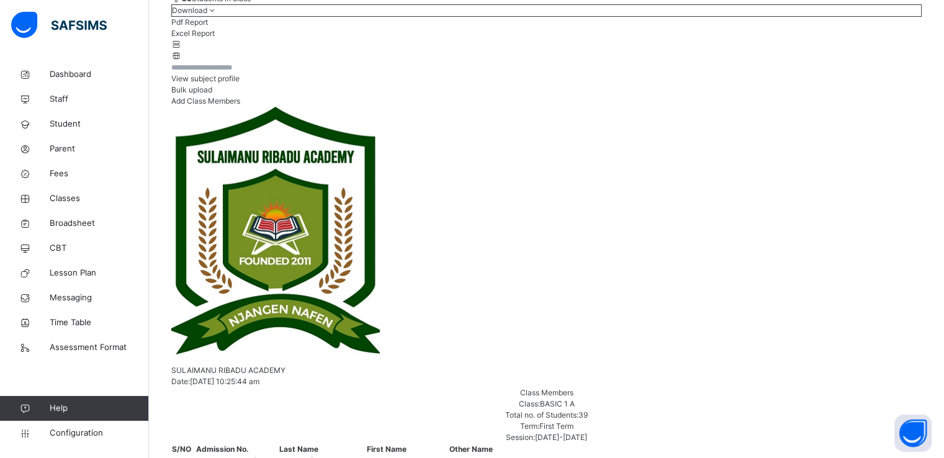
scroll to position [224, 0]
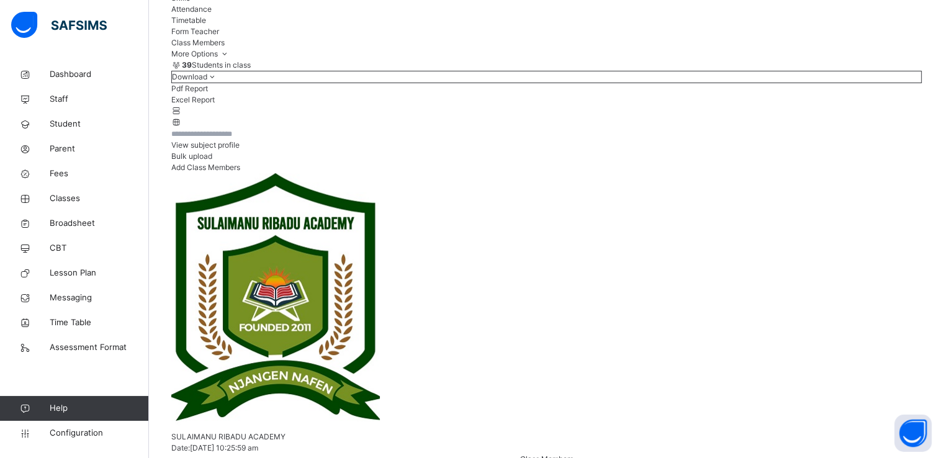
scroll to position [174, 0]
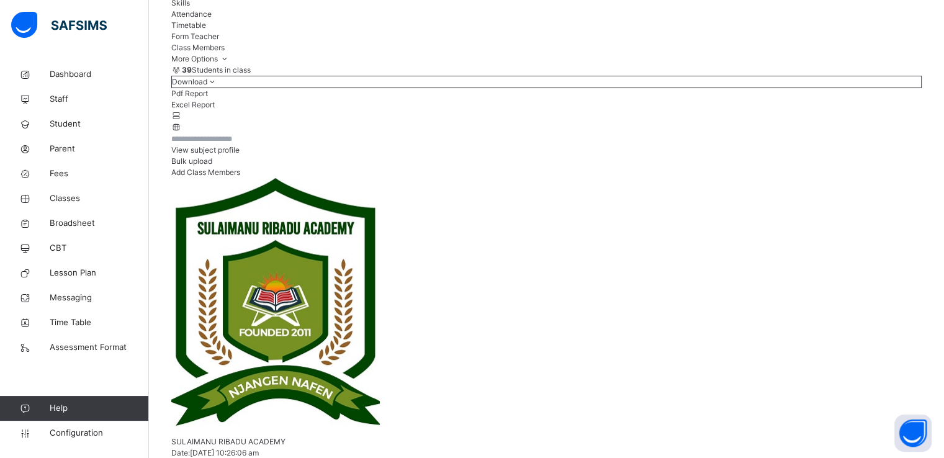
scroll to position [166, 0]
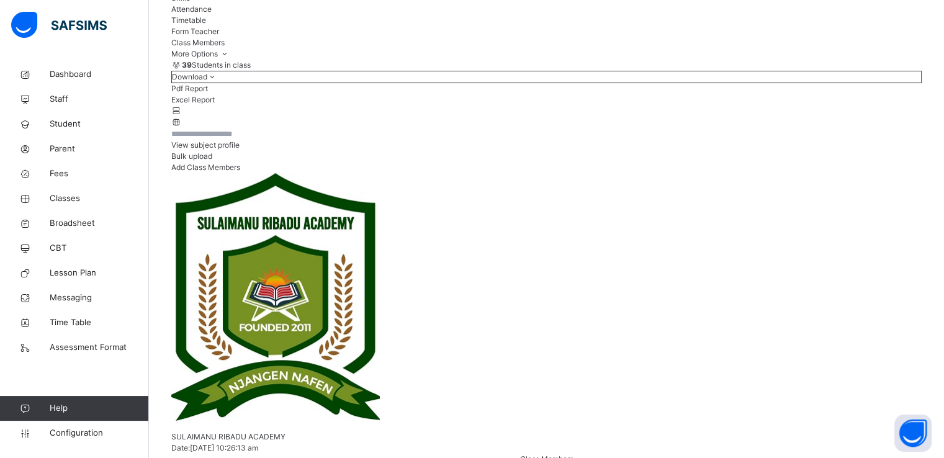
scroll to position [181, 0]
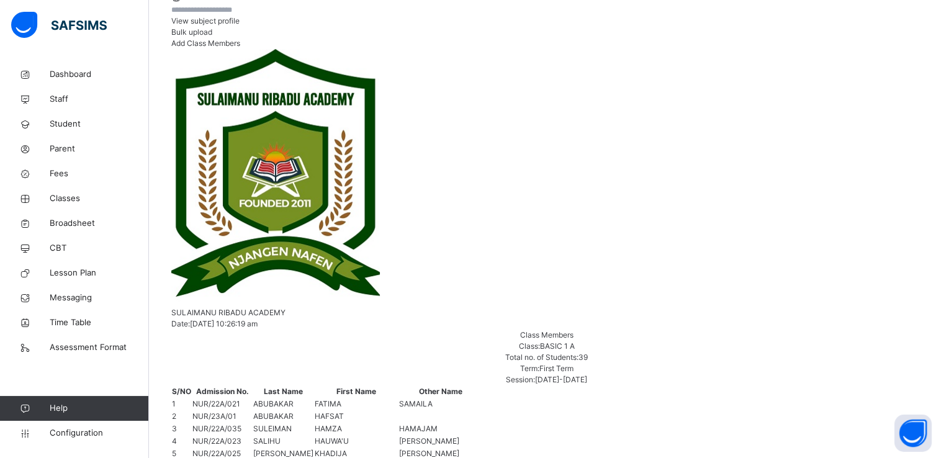
scroll to position [286, 0]
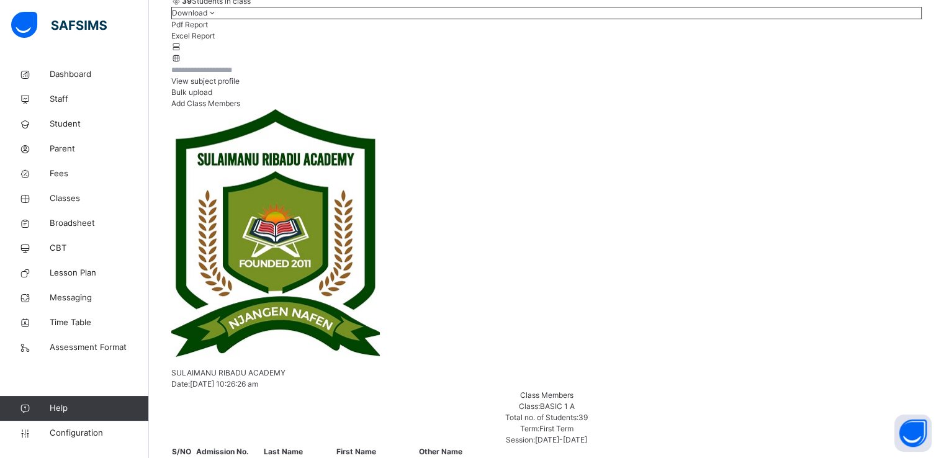
scroll to position [226, 0]
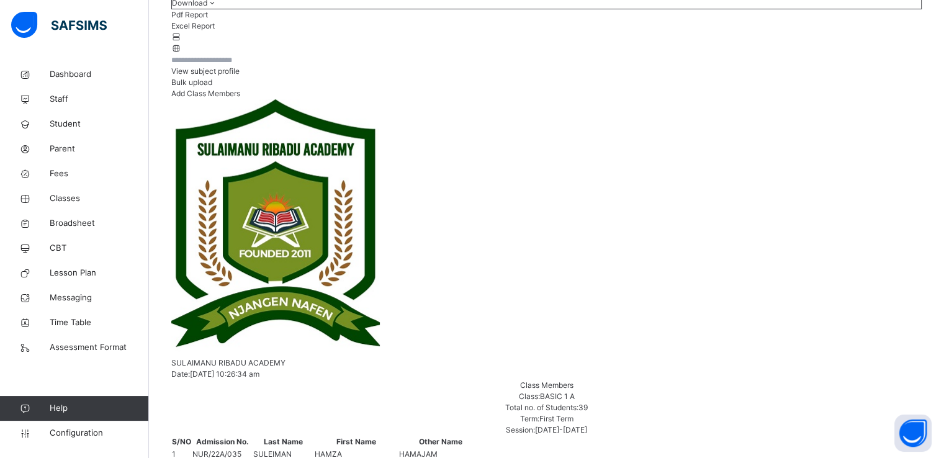
scroll to position [231, 0]
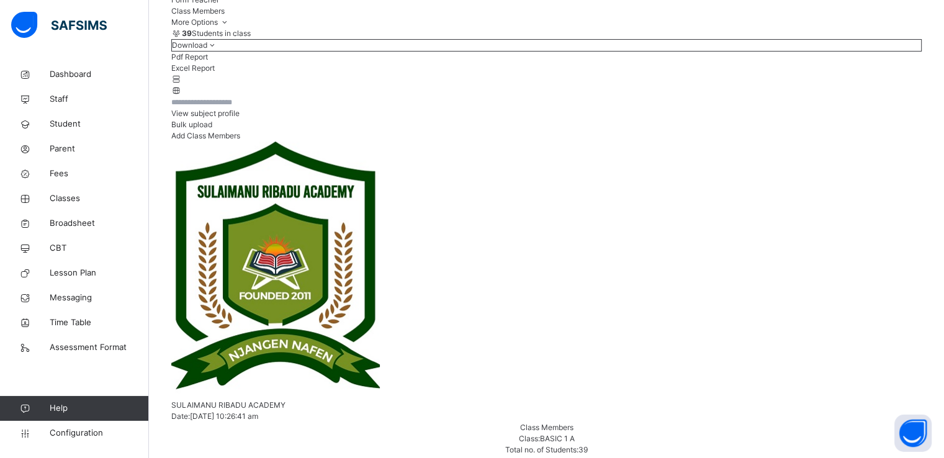
scroll to position [189, 0]
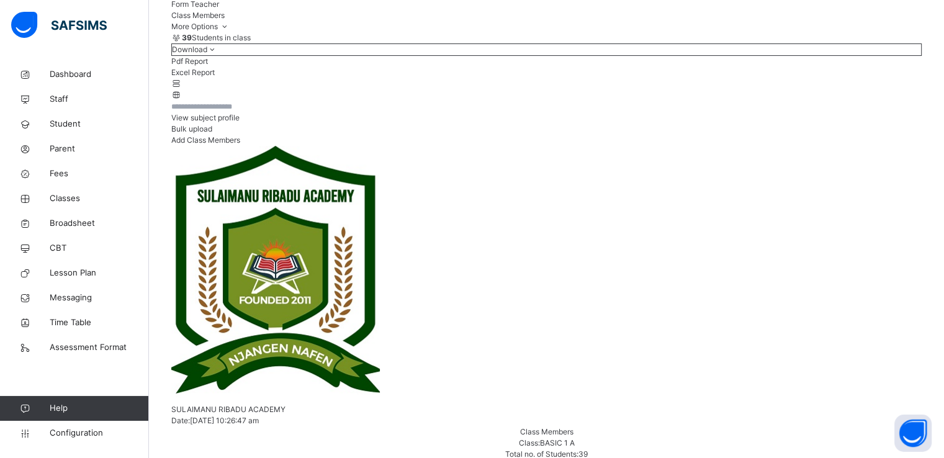
scroll to position [206, 0]
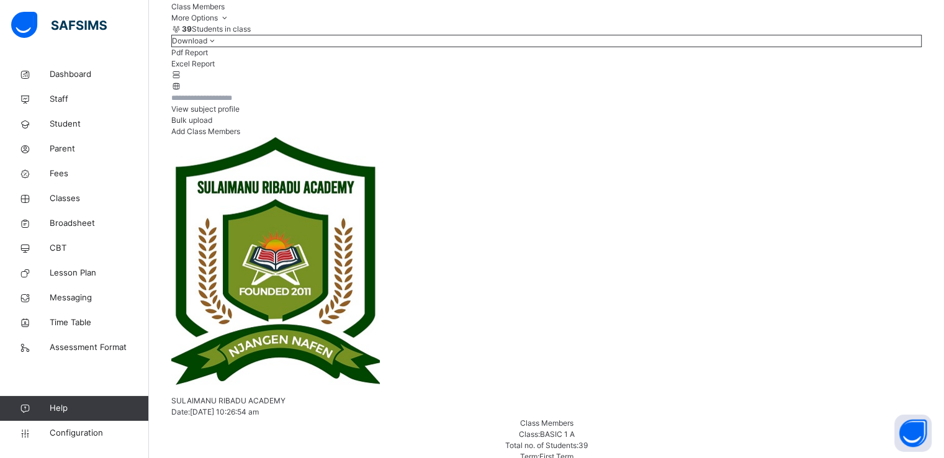
scroll to position [193, 0]
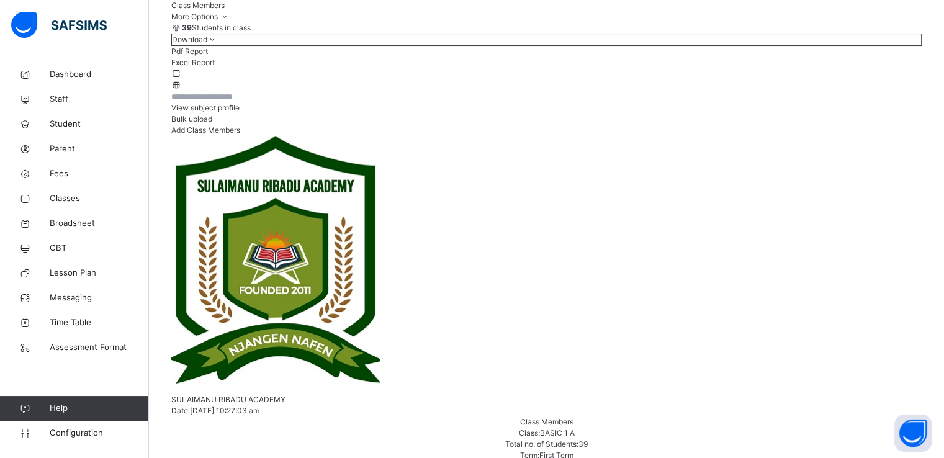
scroll to position [202, 0]
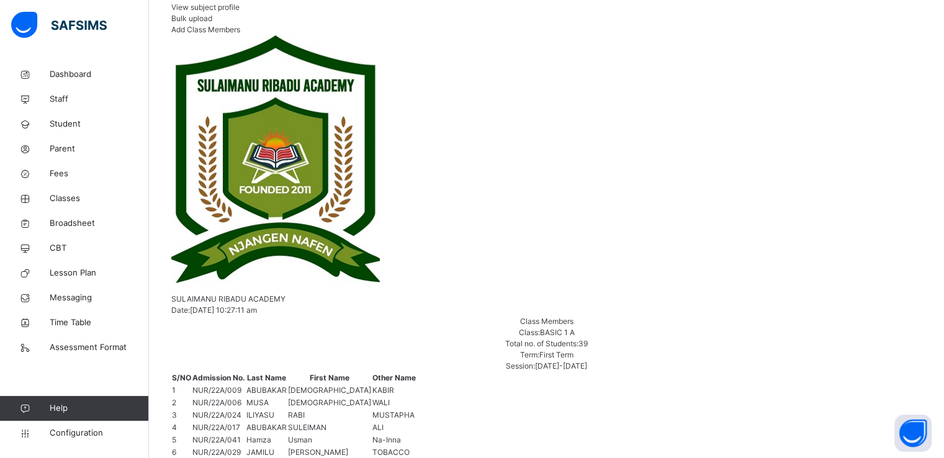
scroll to position [307, 0]
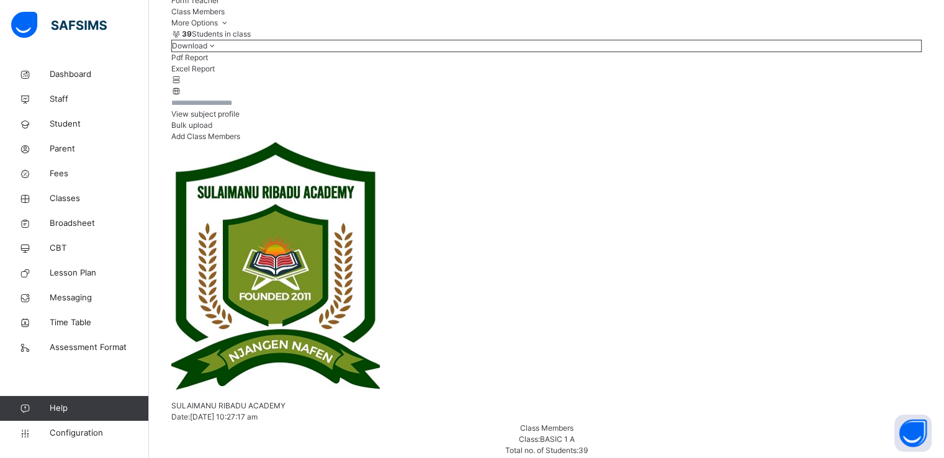
scroll to position [216, 0]
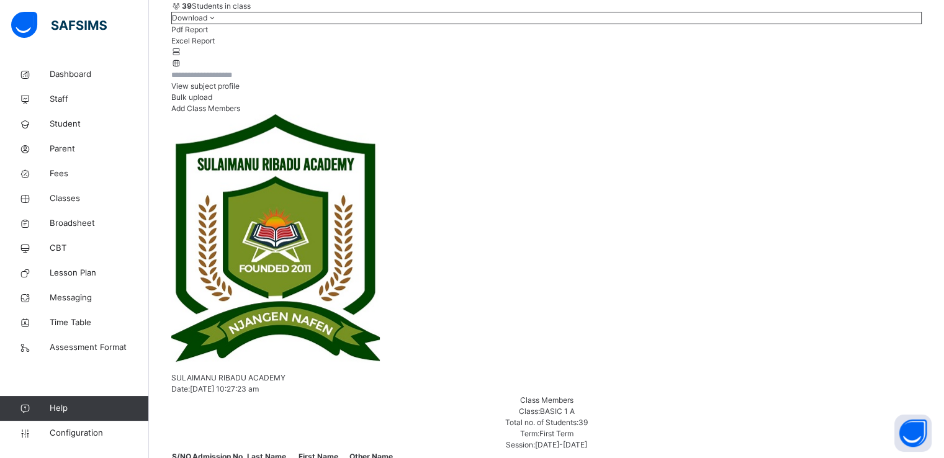
scroll to position [219, 0]
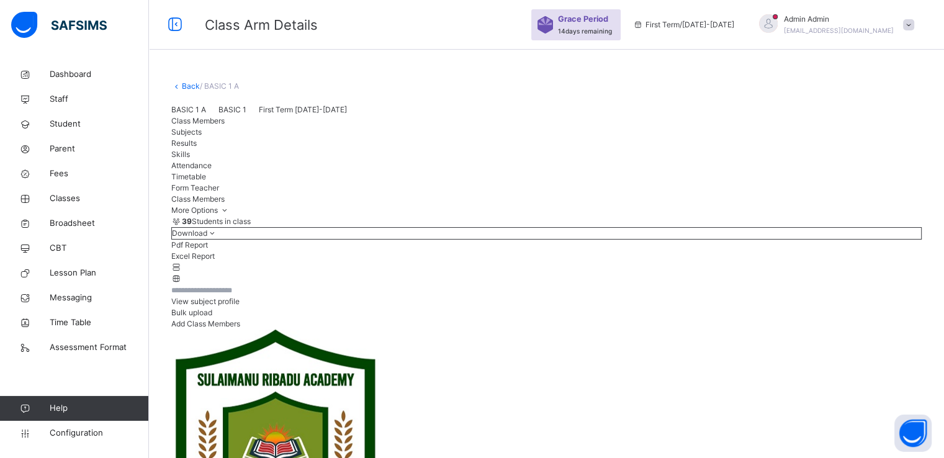
scroll to position [182, 0]
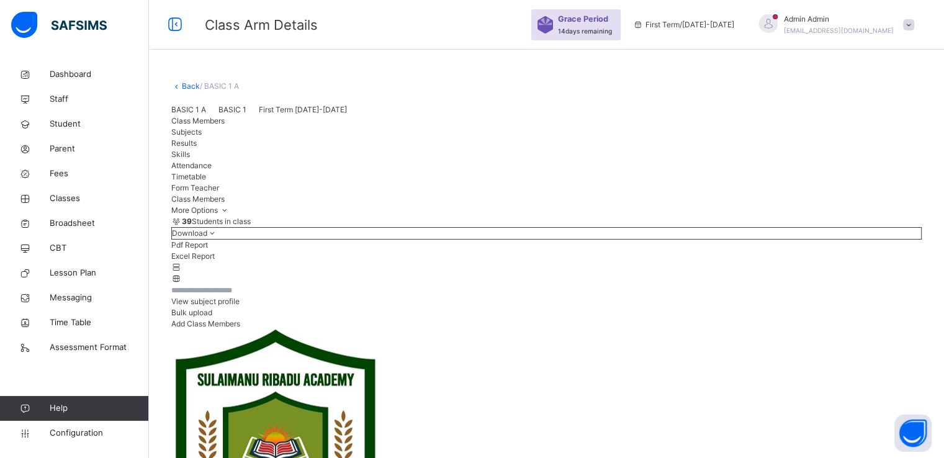
scroll to position [141, 0]
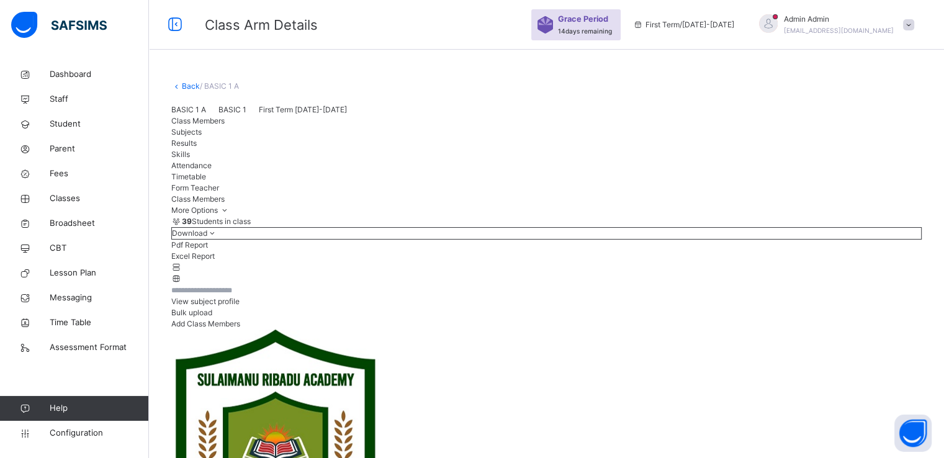
scroll to position [99, 0]
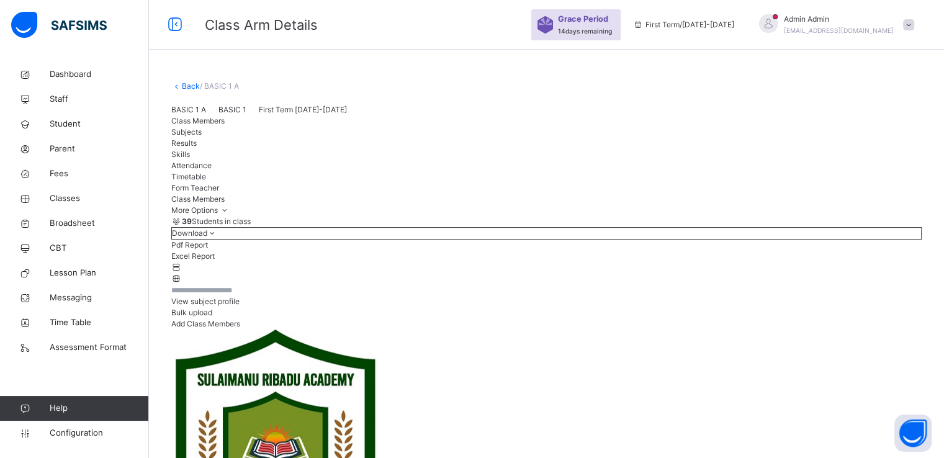
scroll to position [58, 0]
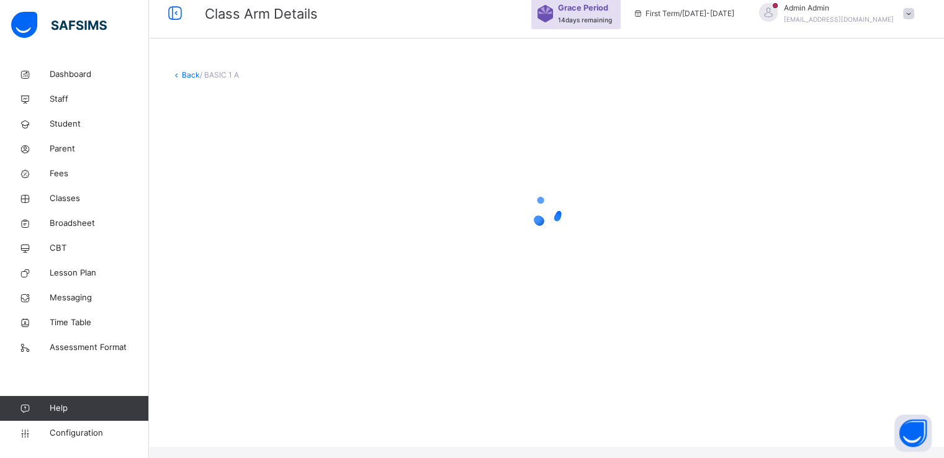
scroll to position [0, 0]
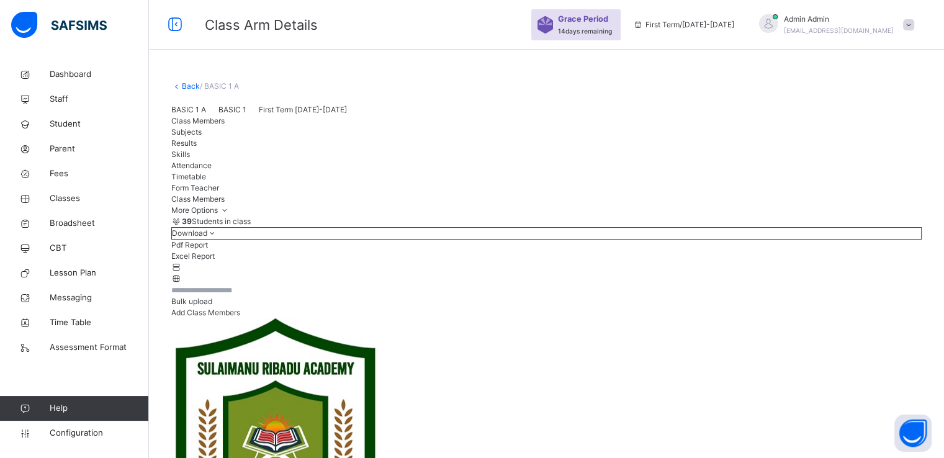
click at [184, 86] on link "Back" at bounding box center [191, 85] width 18 height 9
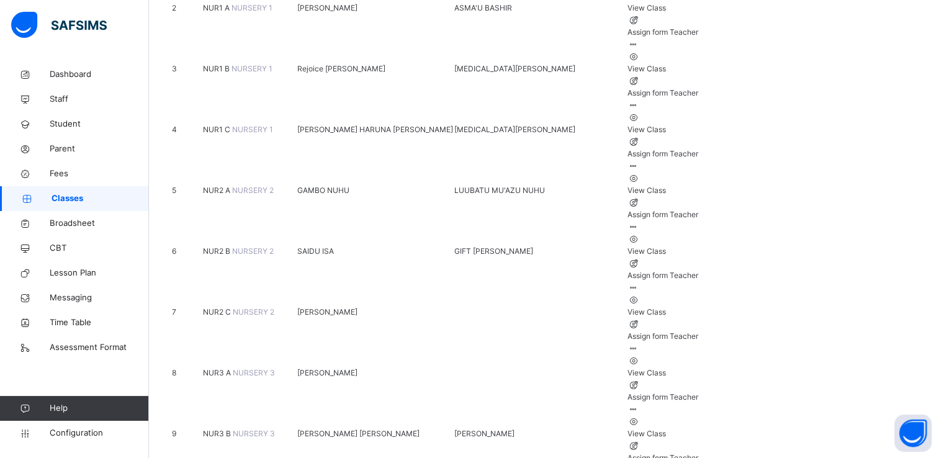
scroll to position [293, 0]
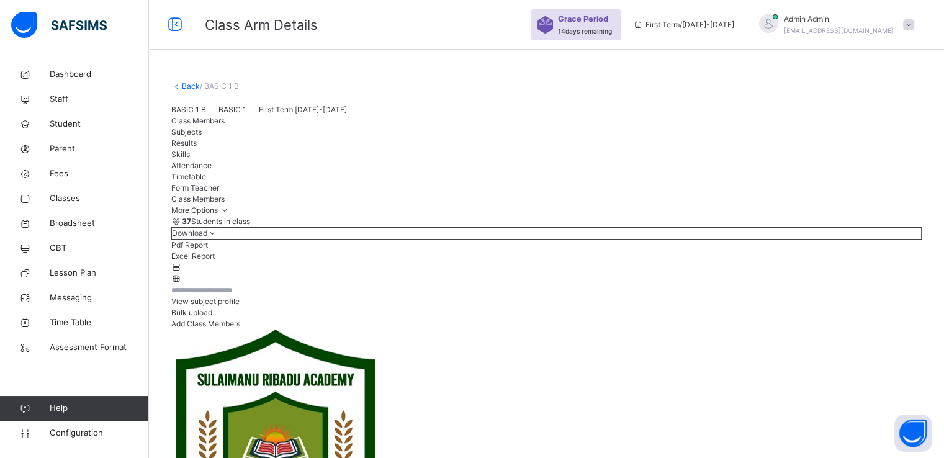
scroll to position [122, 0]
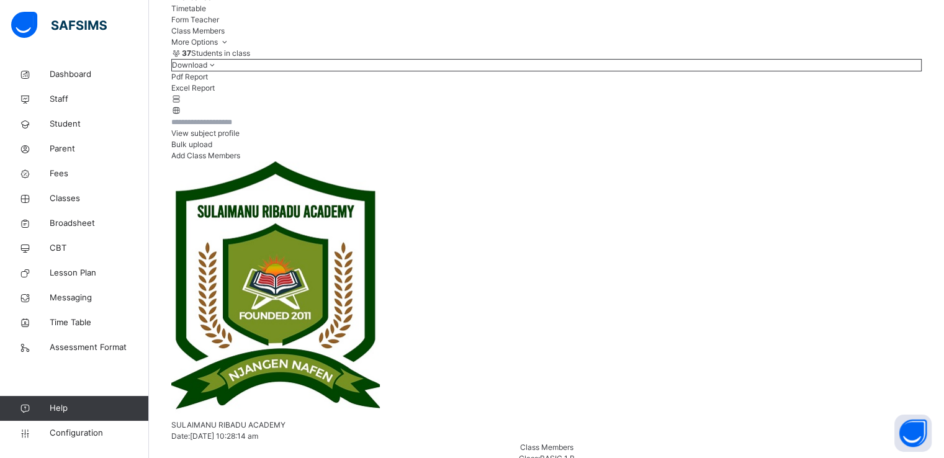
scroll to position [178, 0]
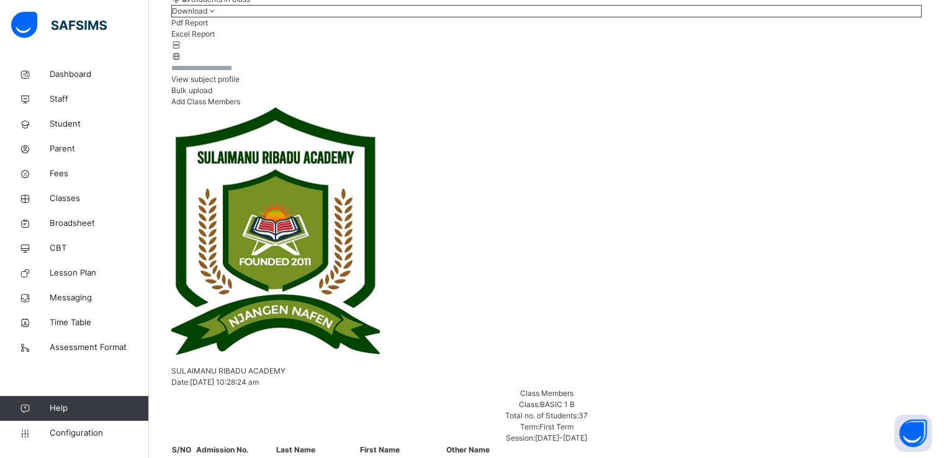
scroll to position [225, 0]
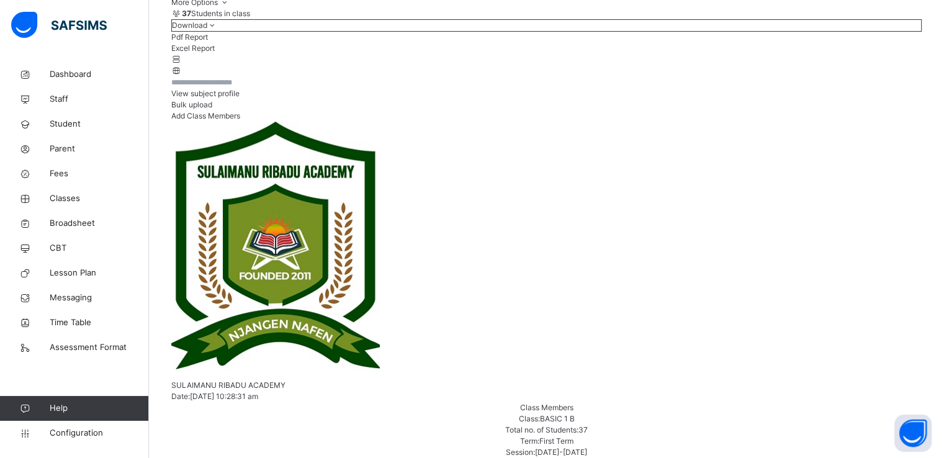
scroll to position [210, 0]
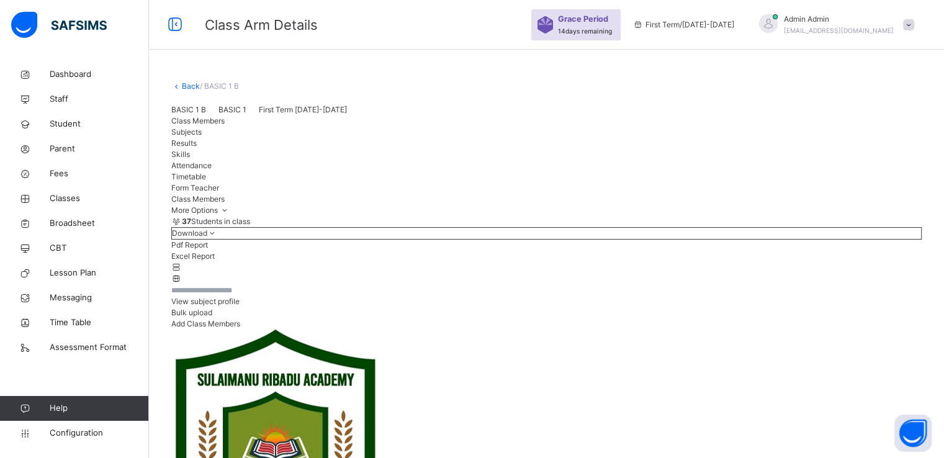
scroll to position [204, 0]
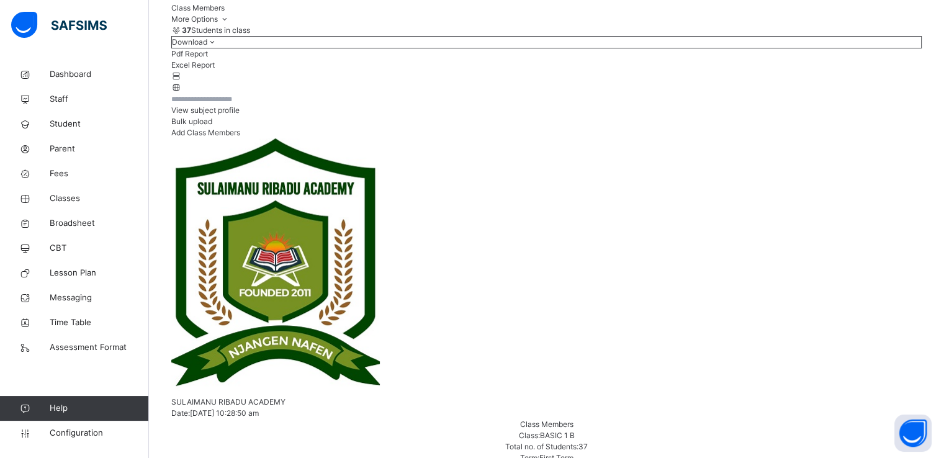
scroll to position [212, 0]
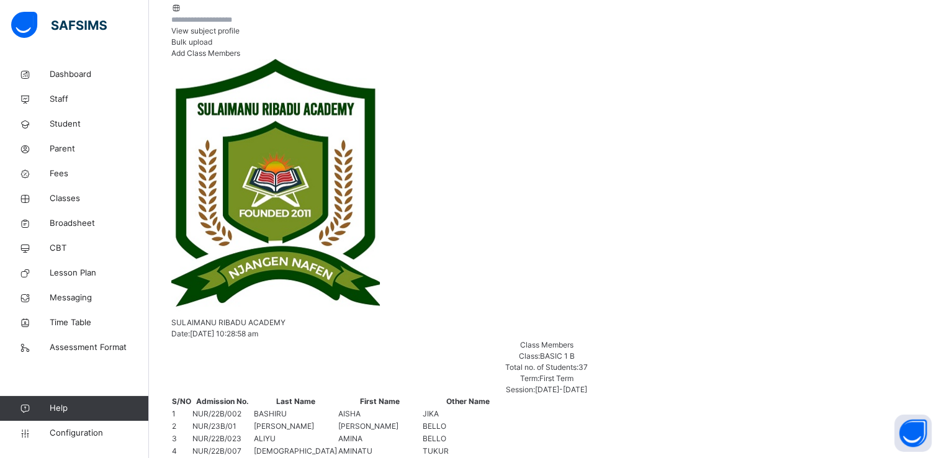
scroll to position [279, 0]
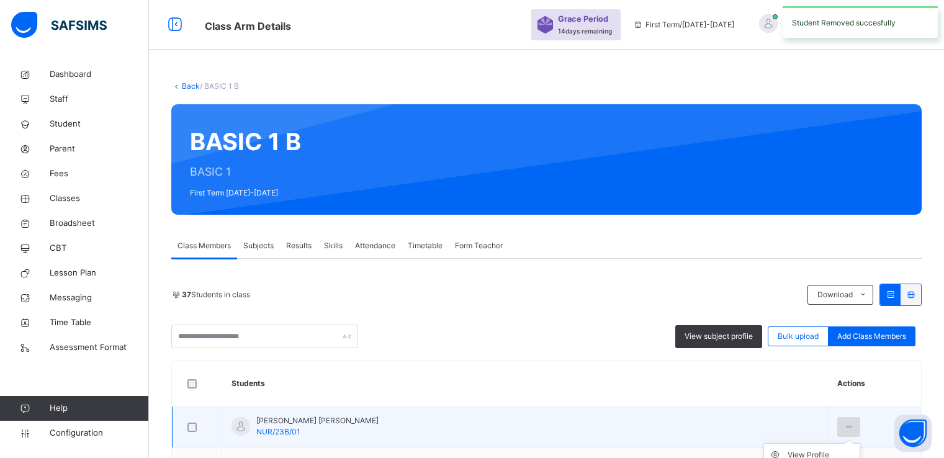
scroll to position [278, 0]
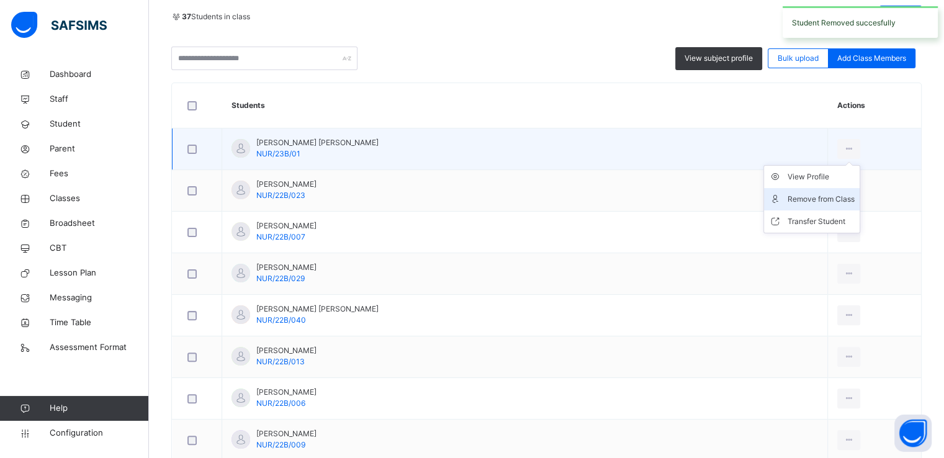
click at [788, 198] on div "Remove from Class" at bounding box center [821, 199] width 67 height 12
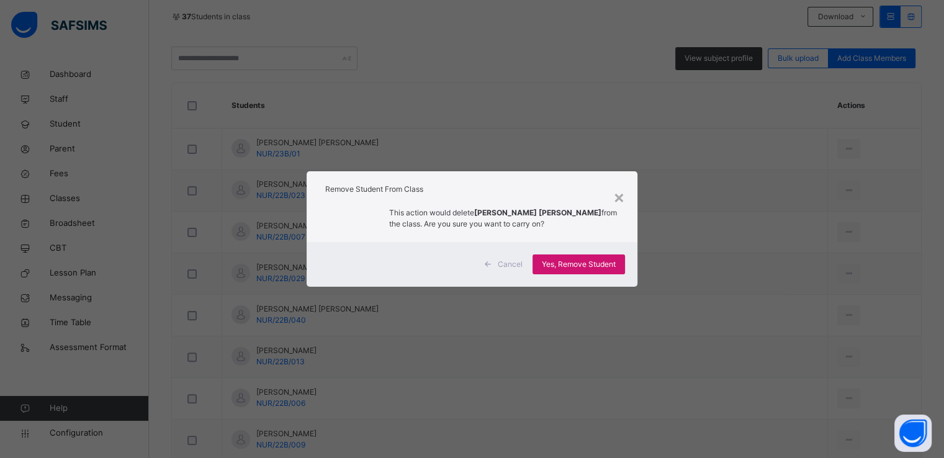
click at [566, 268] on span "Yes, Remove Student" at bounding box center [579, 264] width 74 height 11
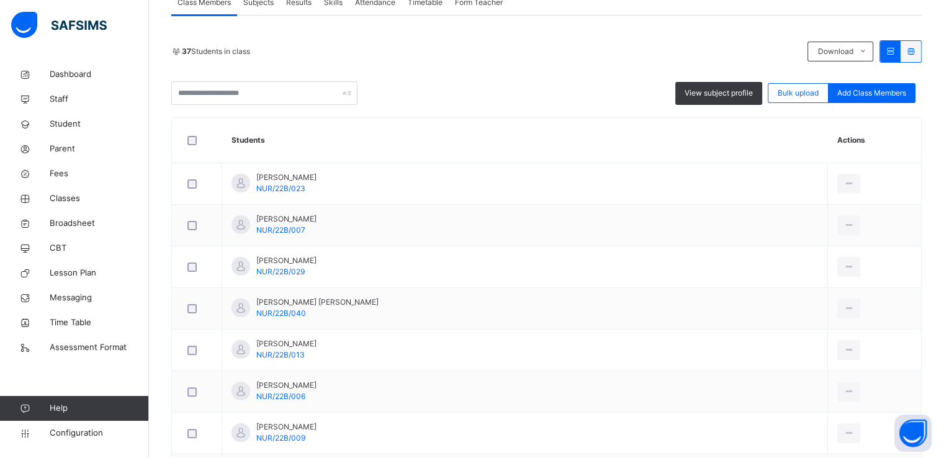
scroll to position [258, 0]
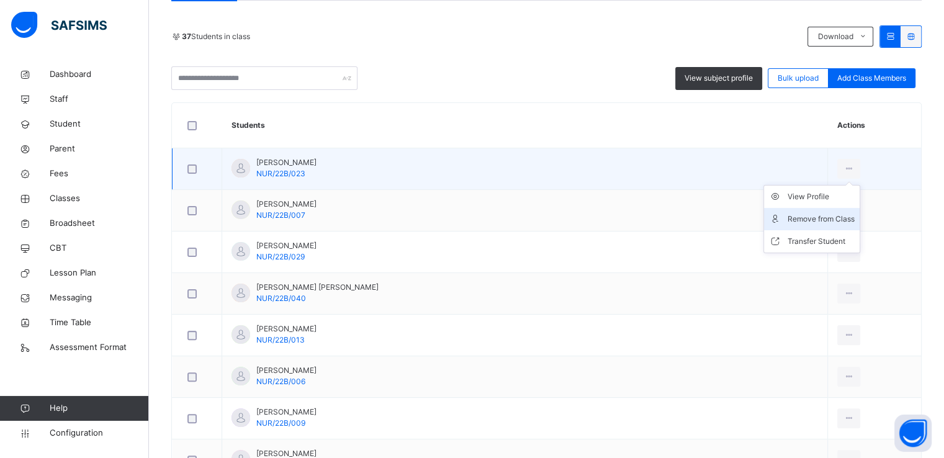
click at [788, 219] on div "Remove from Class" at bounding box center [821, 219] width 67 height 12
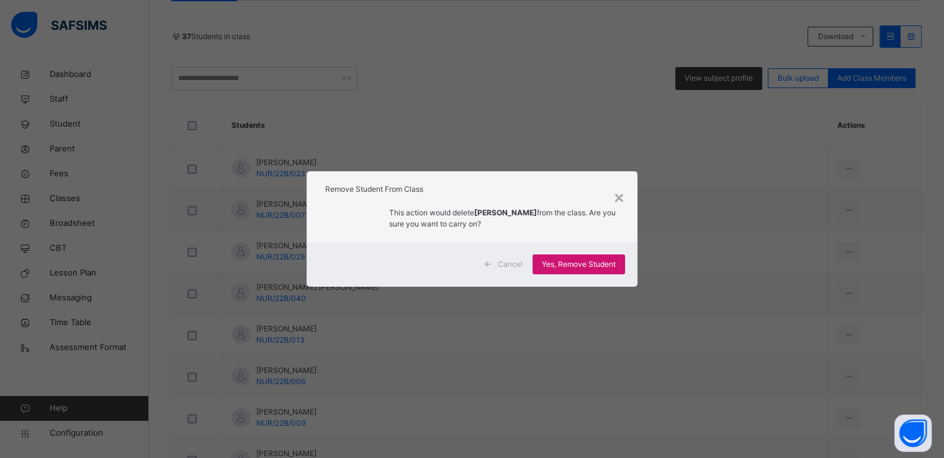
click at [573, 262] on span "Yes, Remove Student" at bounding box center [579, 264] width 74 height 11
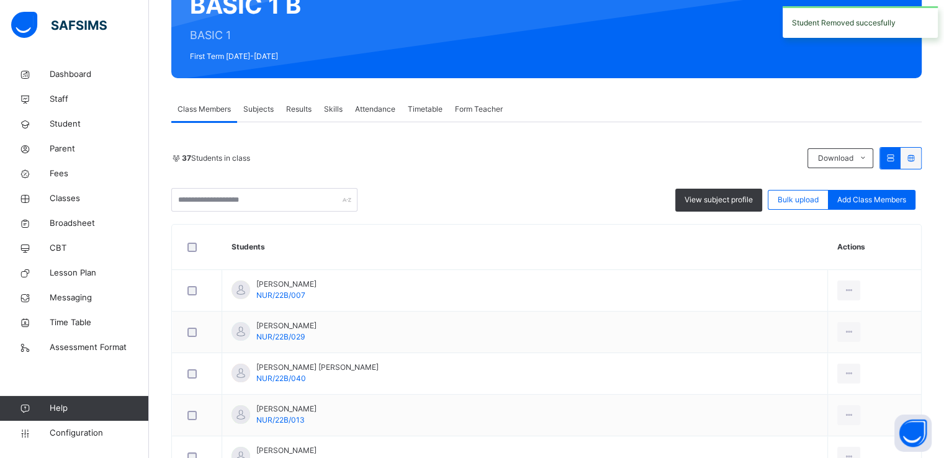
scroll to position [148, 0]
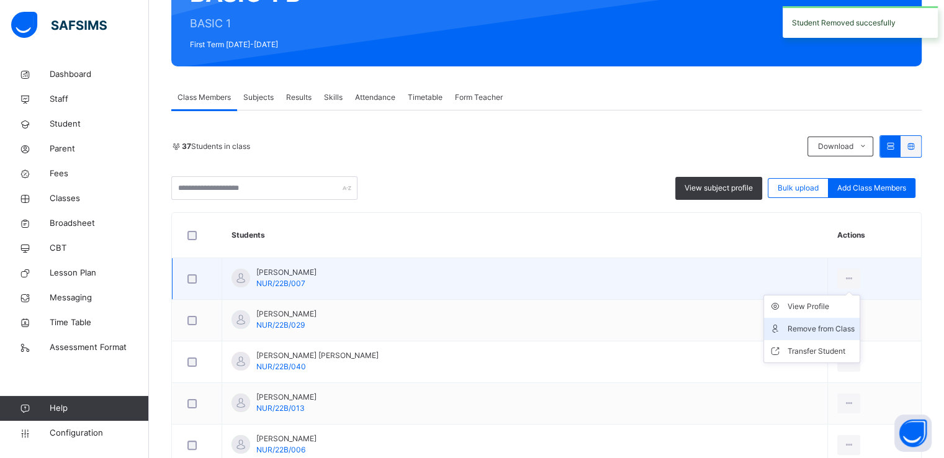
click at [788, 327] on div "Remove from Class" at bounding box center [821, 329] width 67 height 12
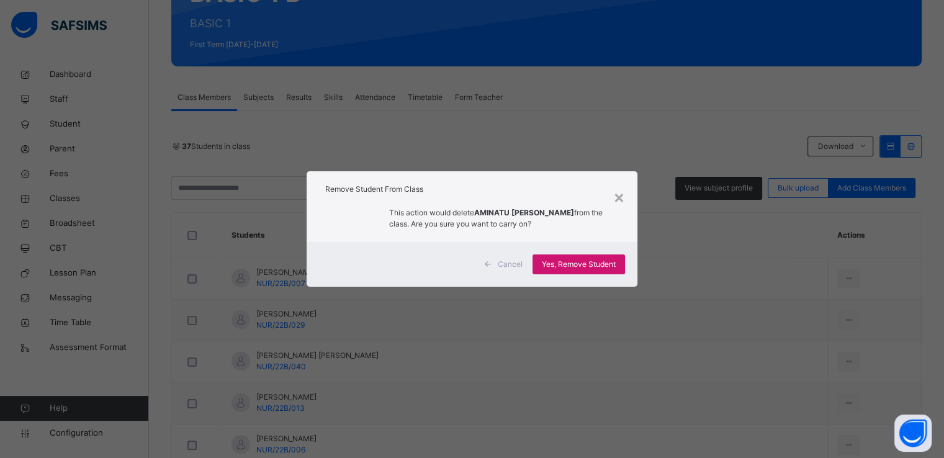
click at [562, 261] on span "Yes, Remove Student" at bounding box center [579, 264] width 74 height 11
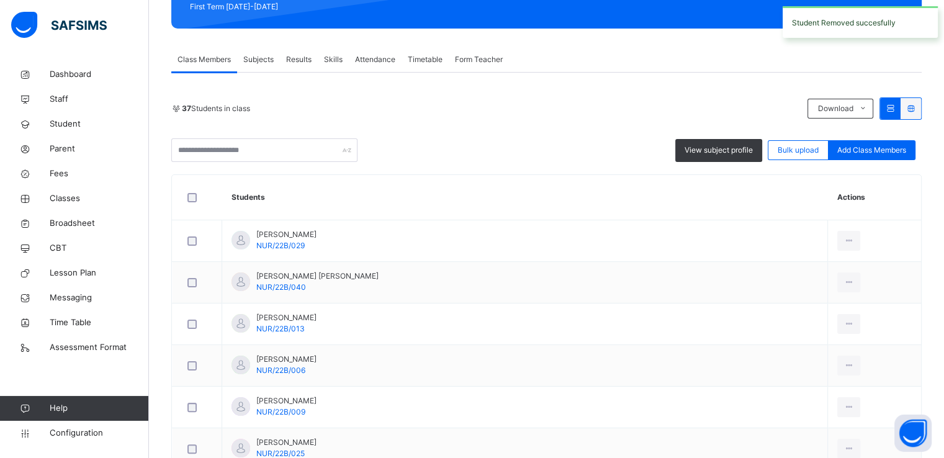
scroll to position [194, 0]
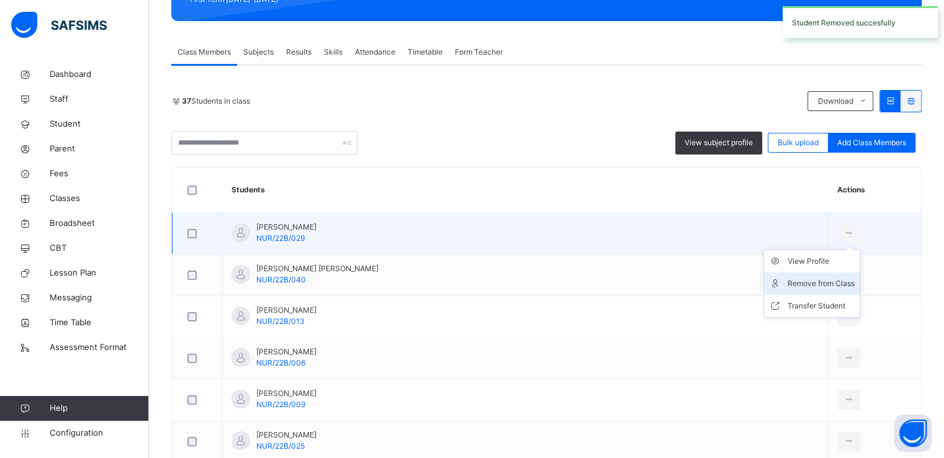
click at [788, 279] on div "Remove from Class" at bounding box center [821, 284] width 67 height 12
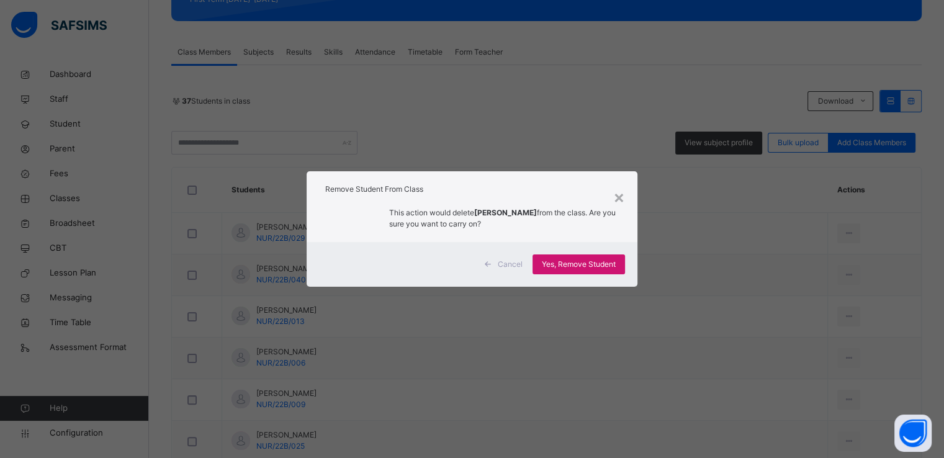
click at [568, 259] on span "Yes, Remove Student" at bounding box center [579, 264] width 74 height 11
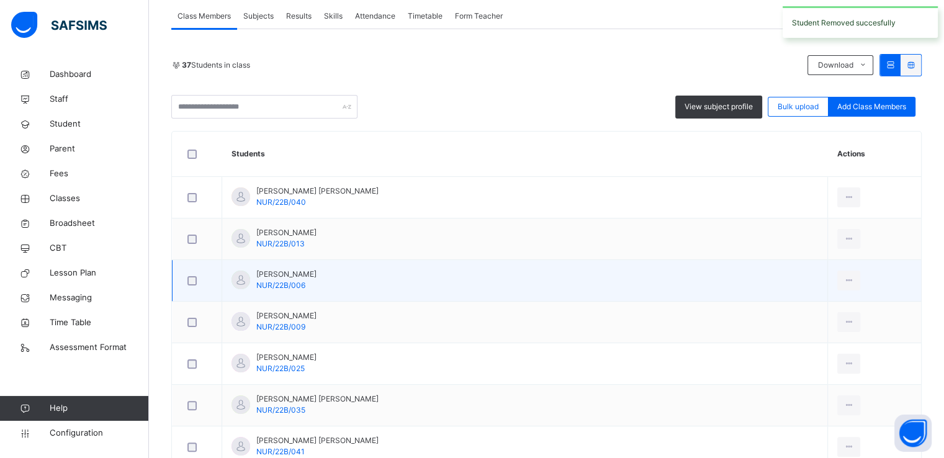
scroll to position [235, 0]
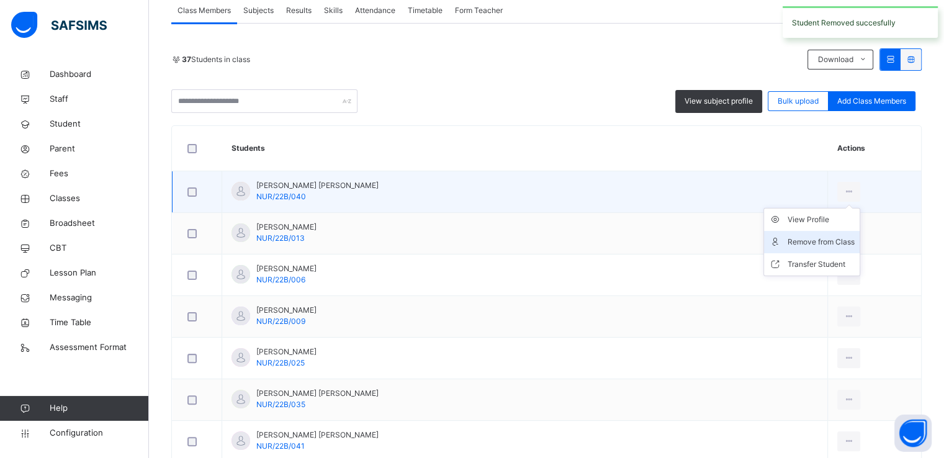
click at [788, 244] on div "Remove from Class" at bounding box center [821, 242] width 67 height 12
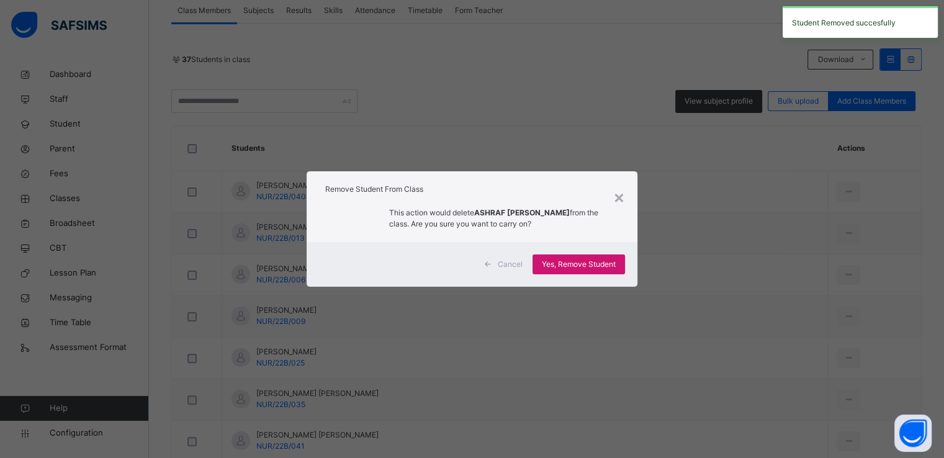
click at [584, 261] on span "Yes, Remove Student" at bounding box center [579, 264] width 74 height 11
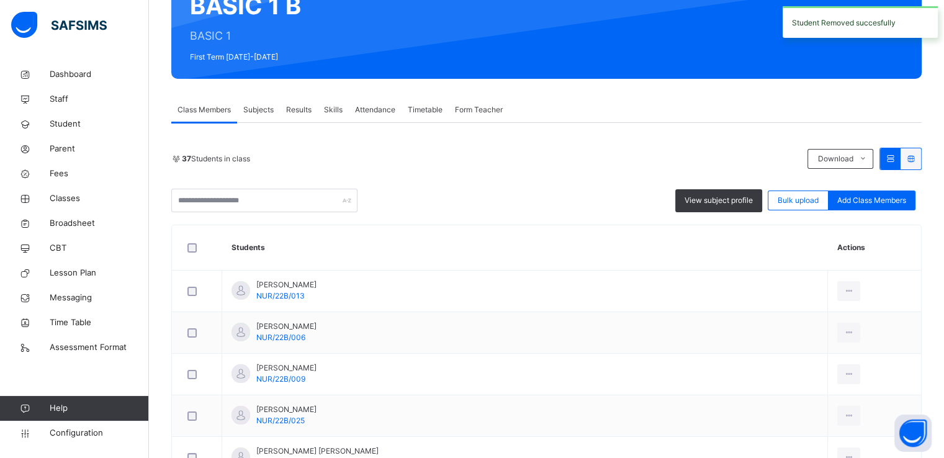
scroll to position [171, 0]
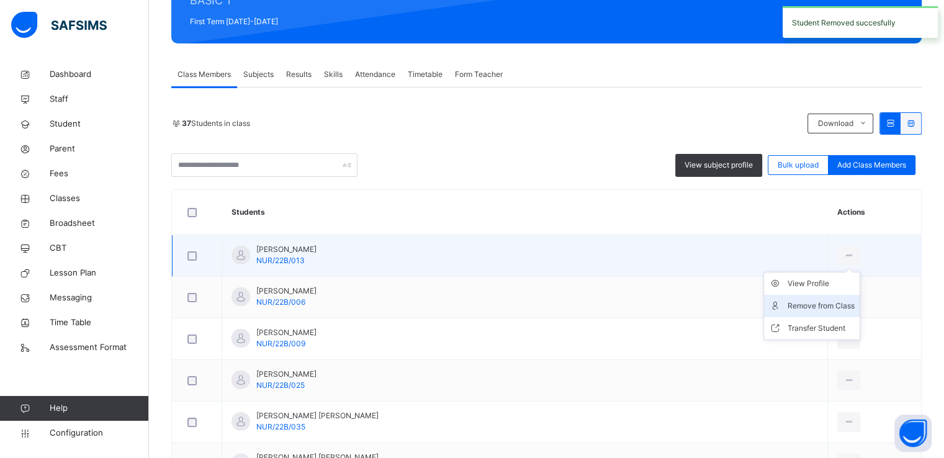
click at [788, 306] on div "Remove from Class" at bounding box center [821, 306] width 67 height 12
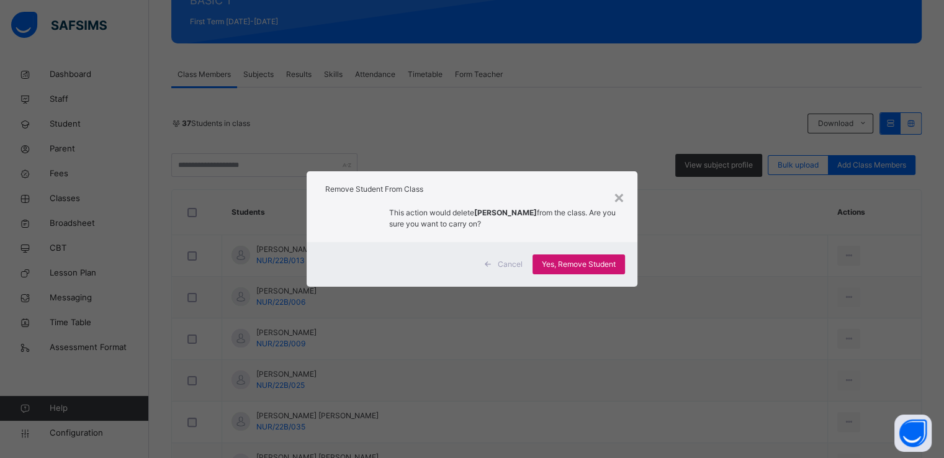
click at [586, 265] on span "Yes, Remove Student" at bounding box center [579, 264] width 74 height 11
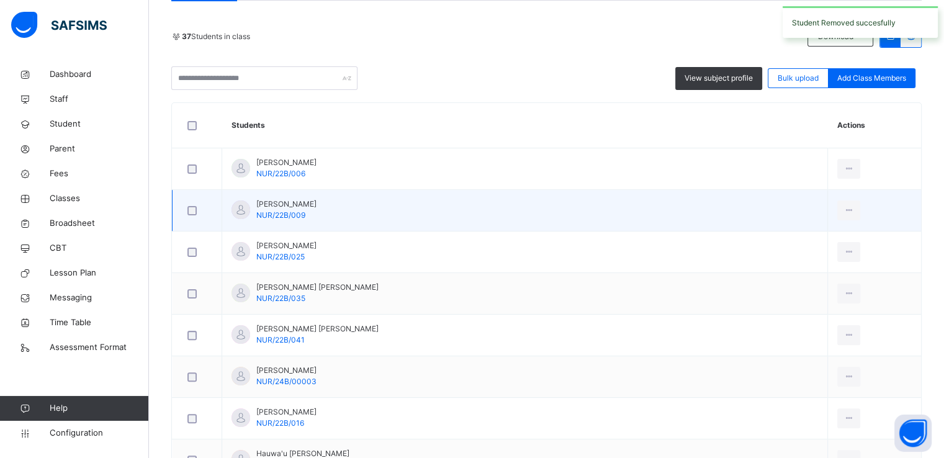
scroll to position [261, 0]
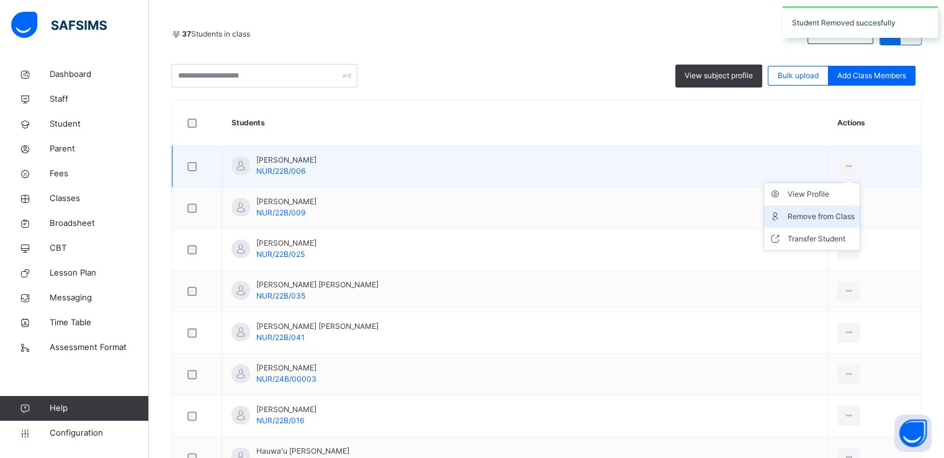
click at [788, 214] on div "Remove from Class" at bounding box center [821, 216] width 67 height 12
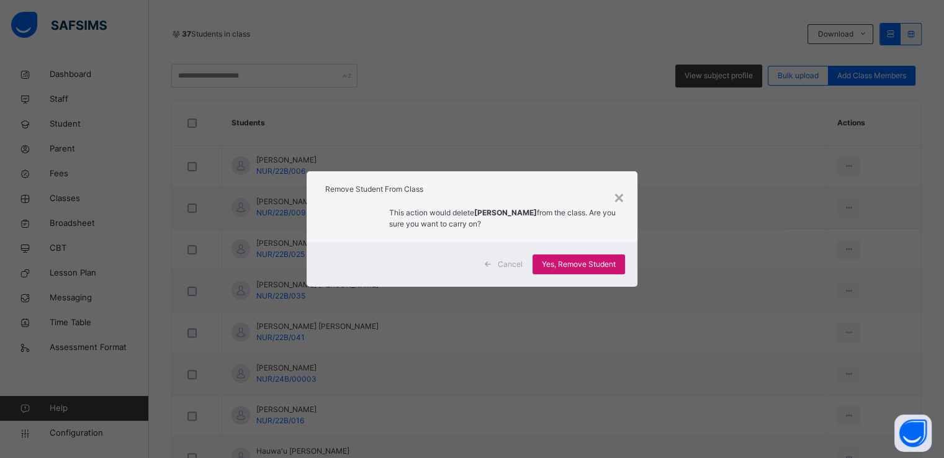
click at [585, 263] on span "Yes, Remove Student" at bounding box center [579, 264] width 74 height 11
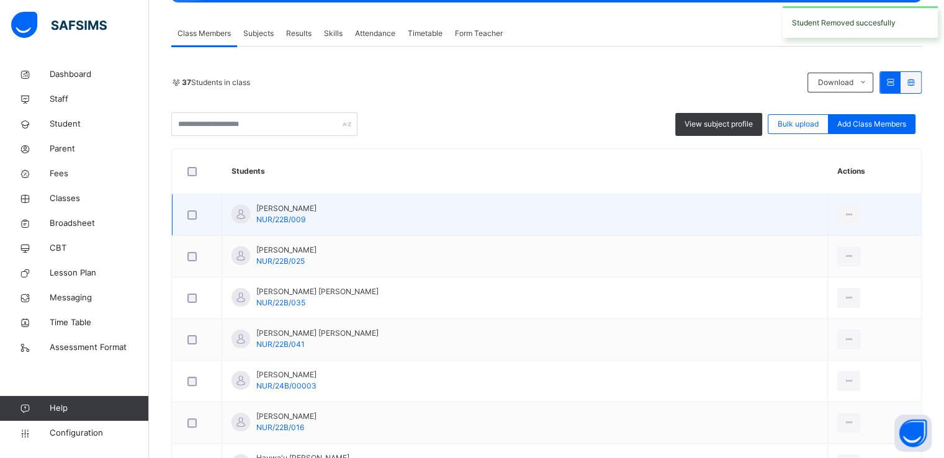
scroll to position [218, 0]
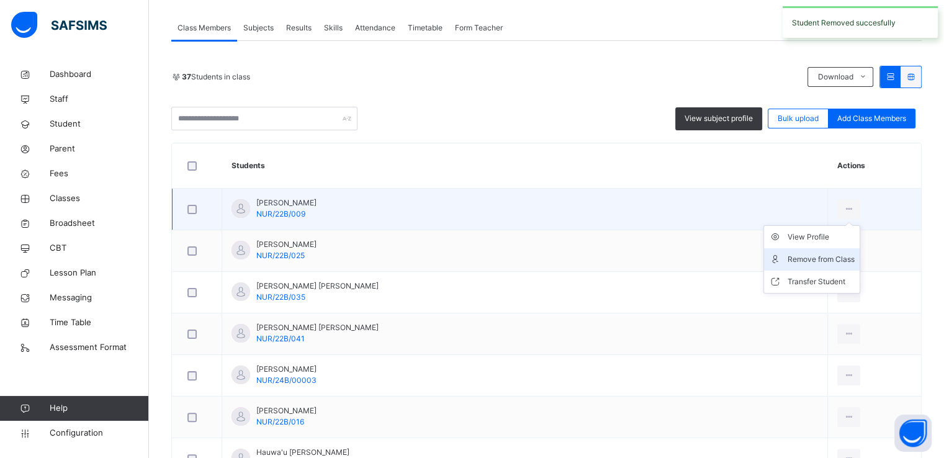
click at [788, 258] on div "Remove from Class" at bounding box center [821, 259] width 67 height 12
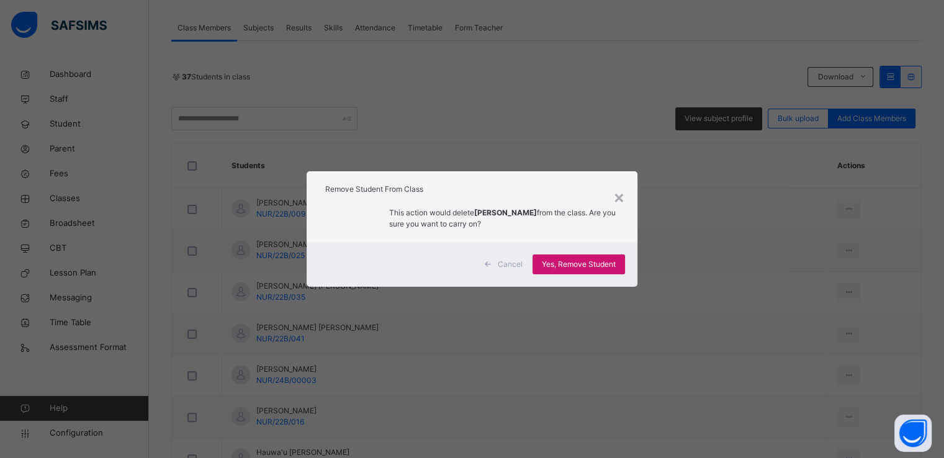
click at [564, 266] on span "Yes, Remove Student" at bounding box center [579, 264] width 74 height 11
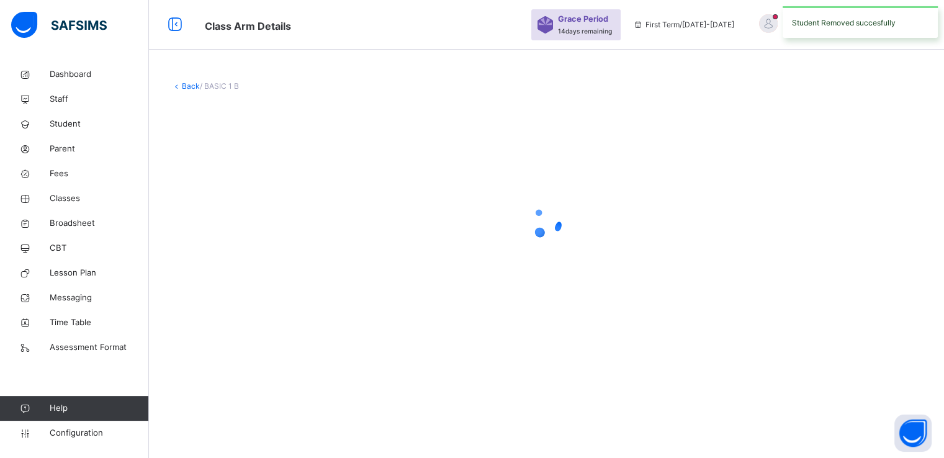
scroll to position [0, 0]
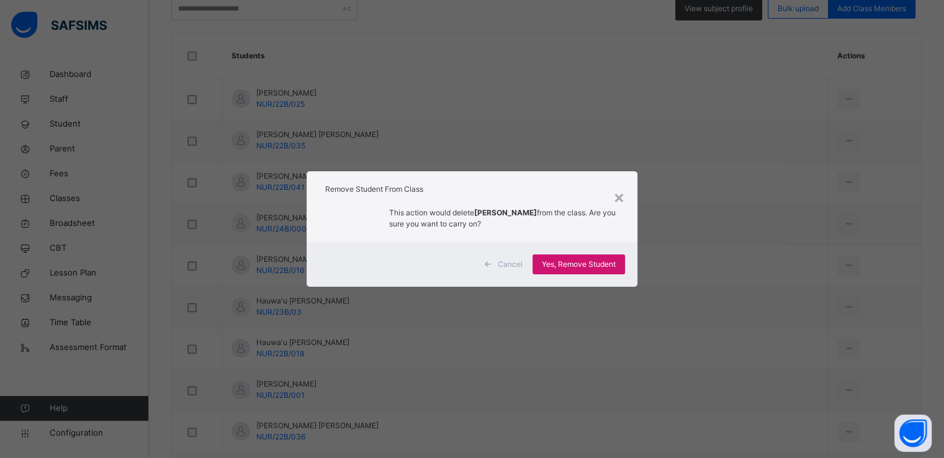
click at [562, 263] on span "Yes, Remove Student" at bounding box center [579, 264] width 74 height 11
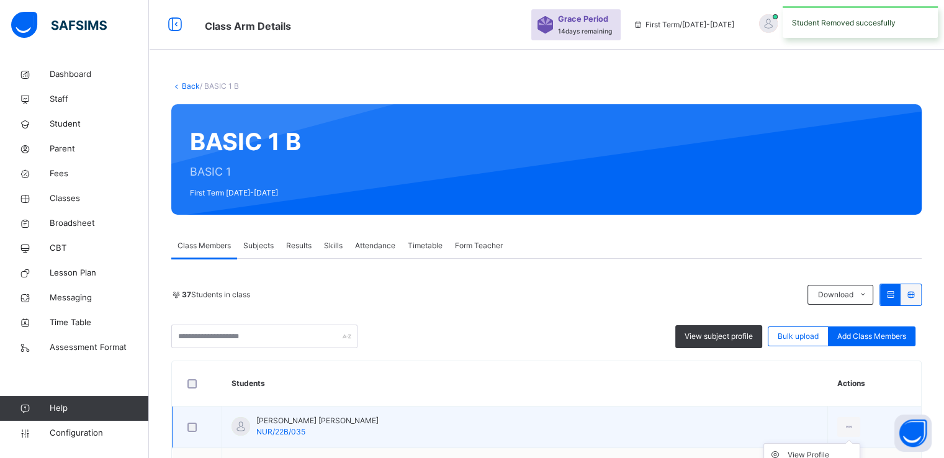
scroll to position [173, 0]
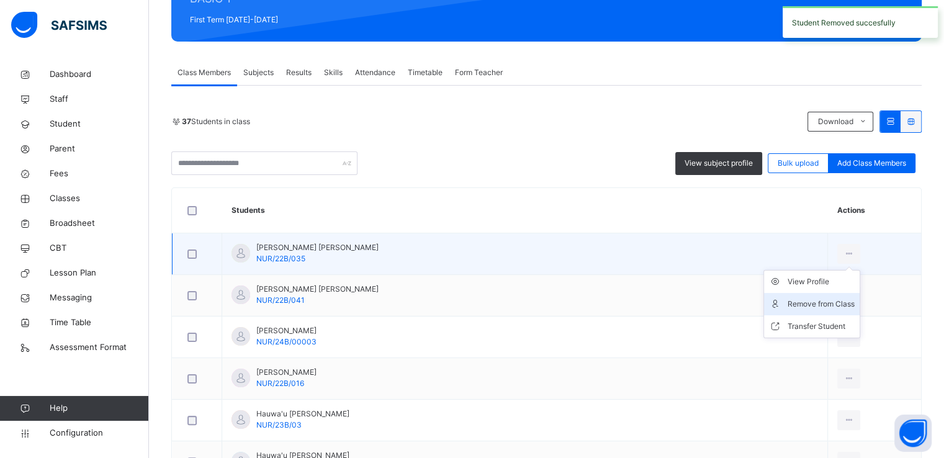
click at [788, 302] on div "Remove from Class" at bounding box center [821, 304] width 67 height 12
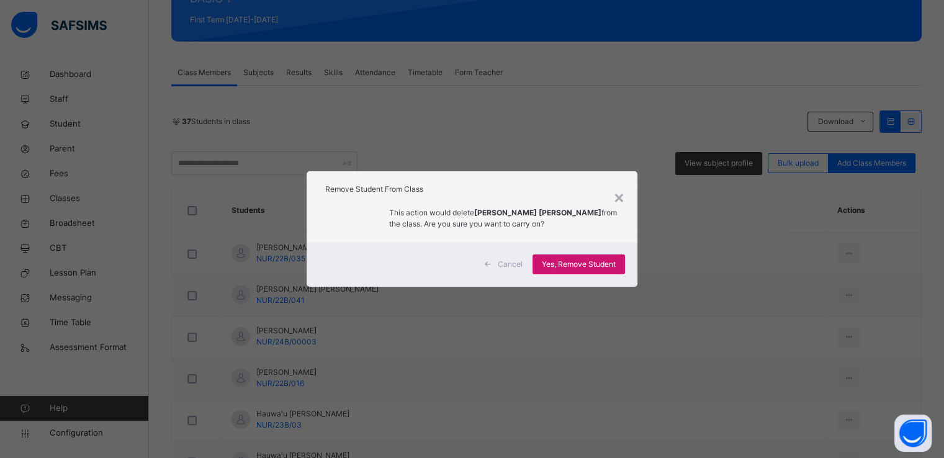
click at [573, 263] on span "Yes, Remove Student" at bounding box center [579, 264] width 74 height 11
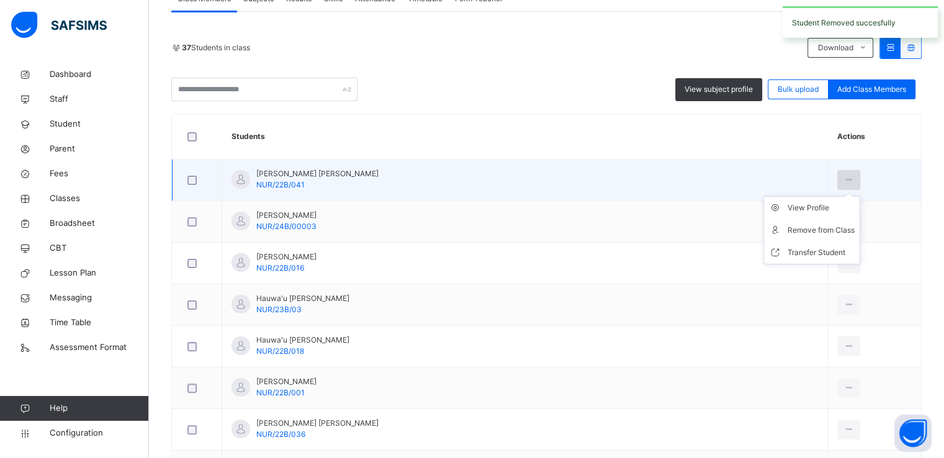
scroll to position [265, 0]
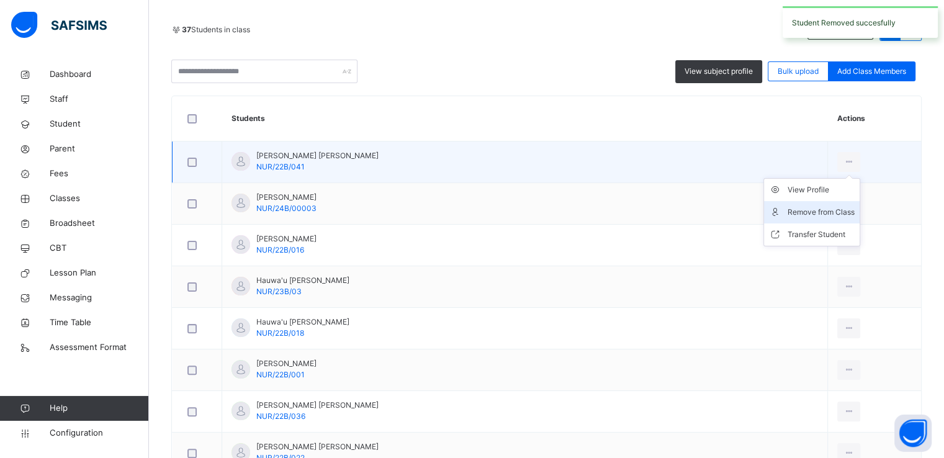
click at [788, 209] on div "Remove from Class" at bounding box center [821, 212] width 67 height 12
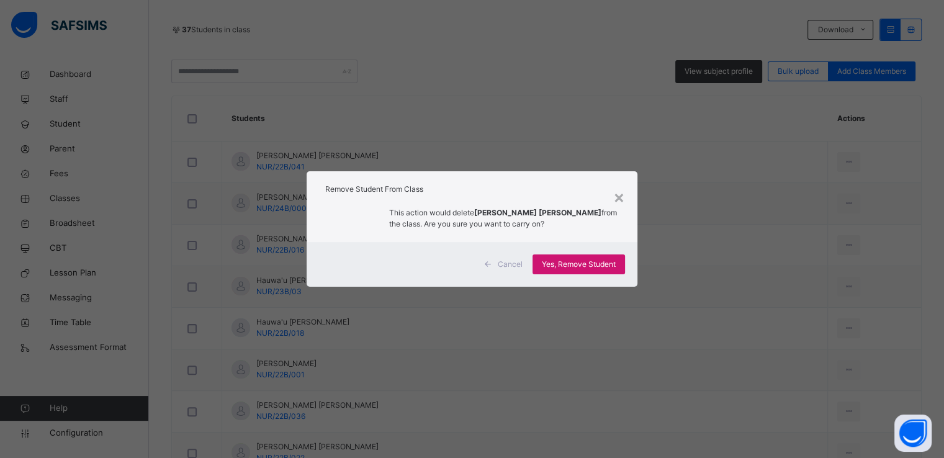
click at [575, 261] on span "Yes, Remove Student" at bounding box center [579, 264] width 74 height 11
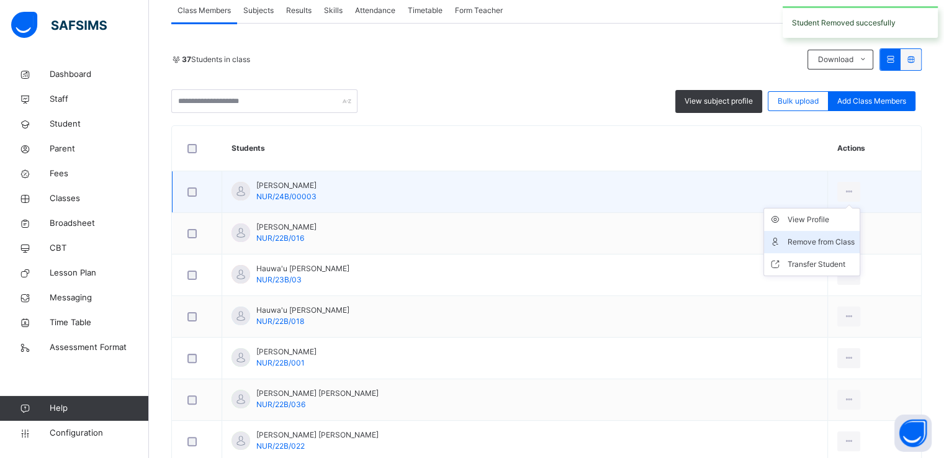
scroll to position [265, 0]
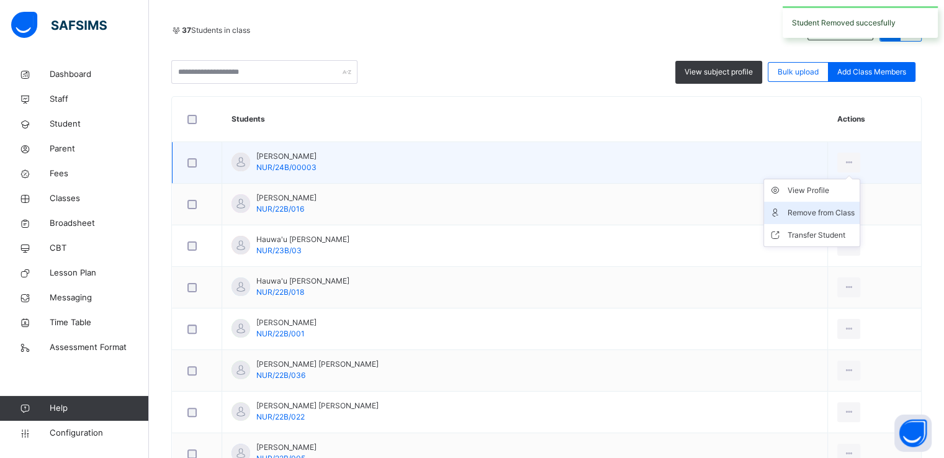
click at [788, 209] on div "Remove from Class" at bounding box center [821, 213] width 67 height 12
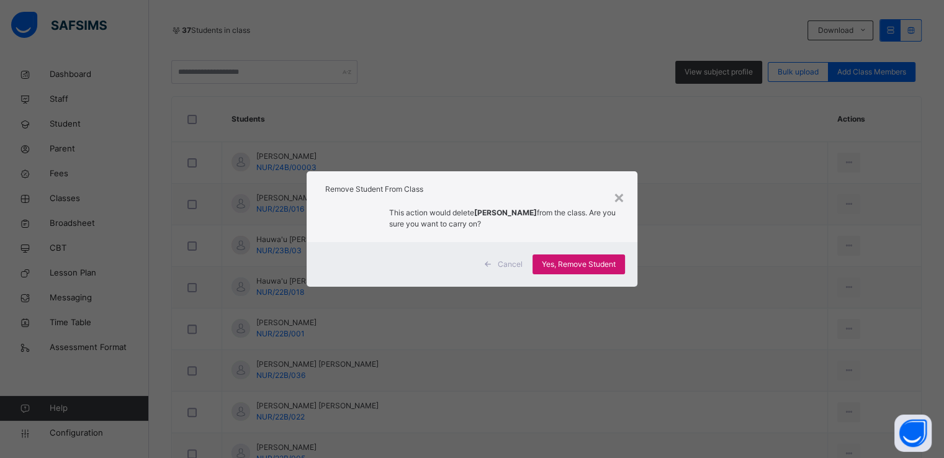
click at [570, 261] on span "Yes, Remove Student" at bounding box center [579, 264] width 74 height 11
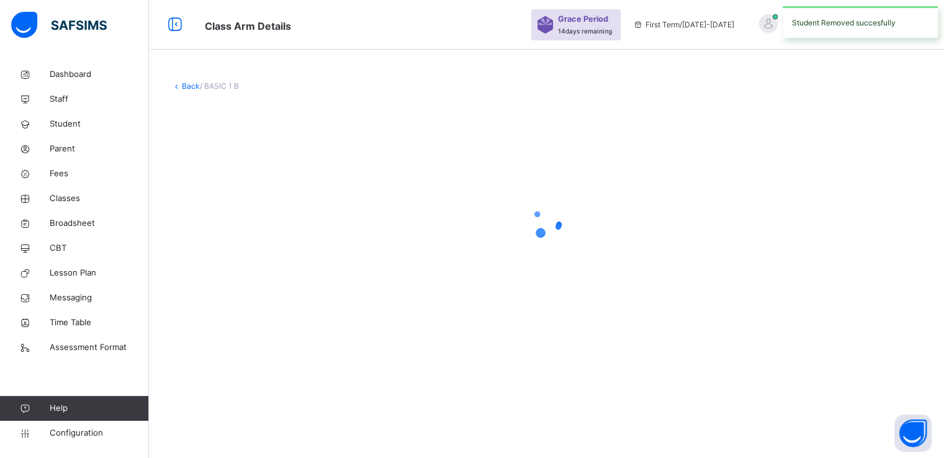
scroll to position [0, 0]
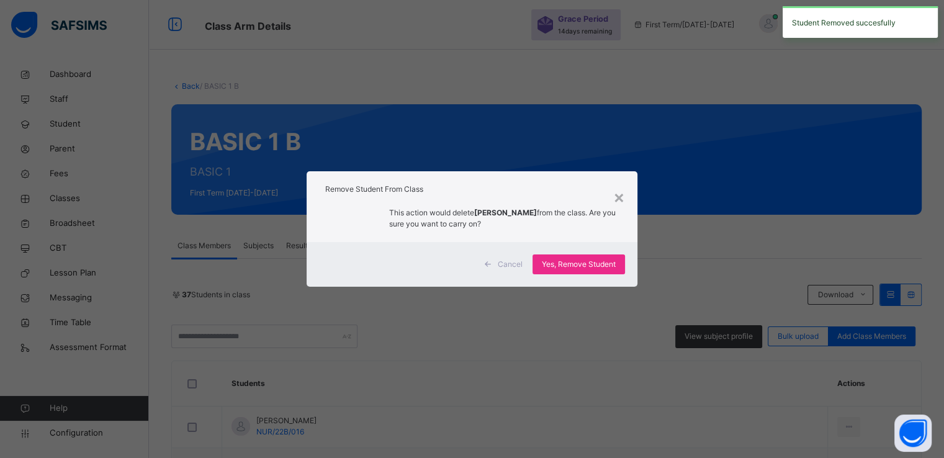
scroll to position [322, 0]
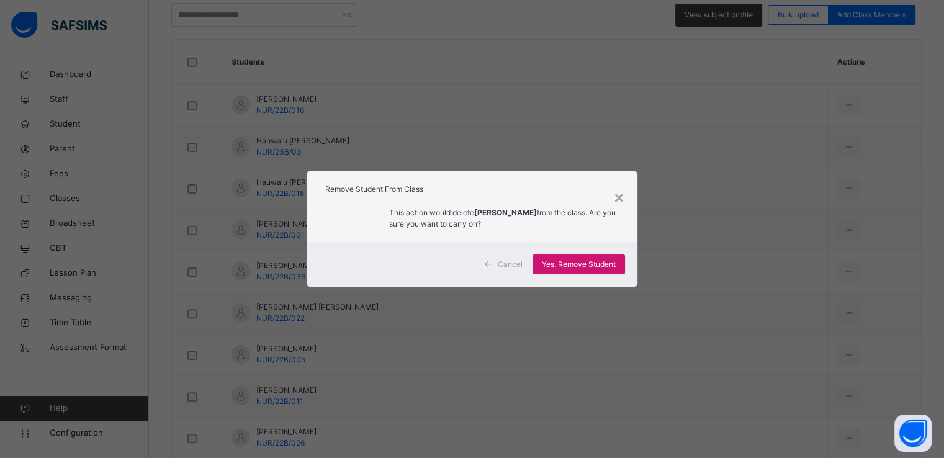
click at [568, 265] on span "Yes, Remove Student" at bounding box center [579, 264] width 74 height 11
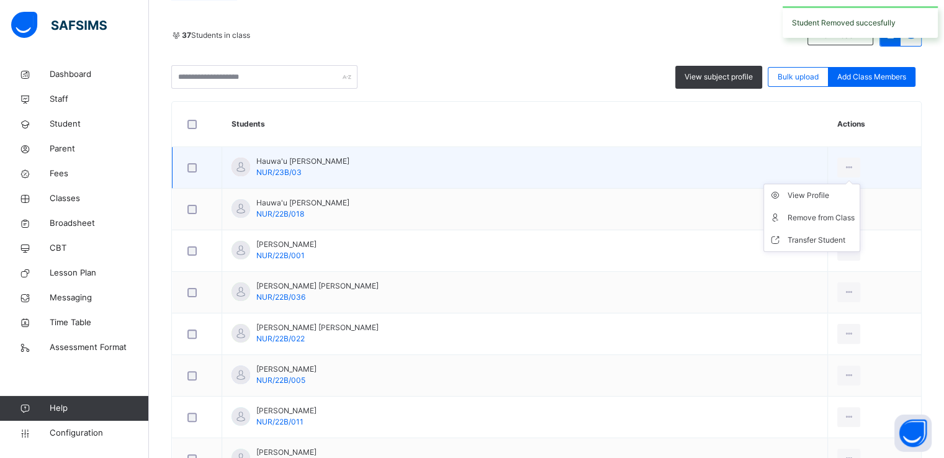
scroll to position [262, 0]
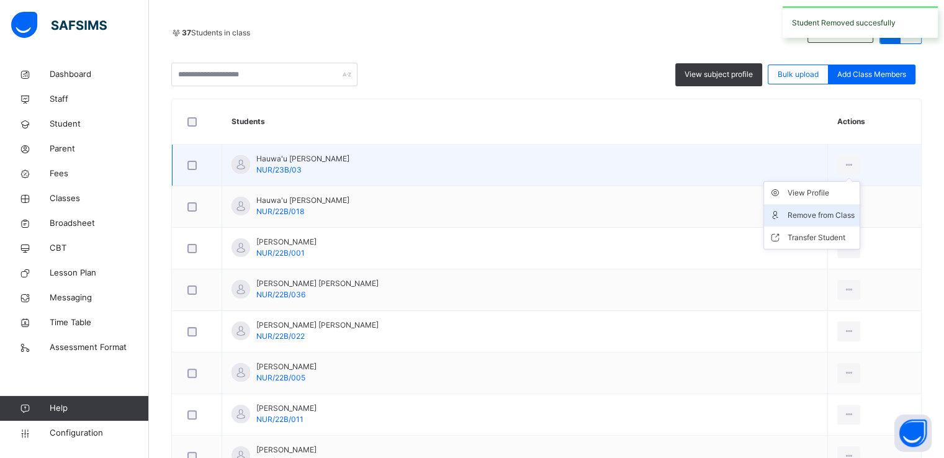
click at [788, 215] on div "Remove from Class" at bounding box center [821, 215] width 67 height 12
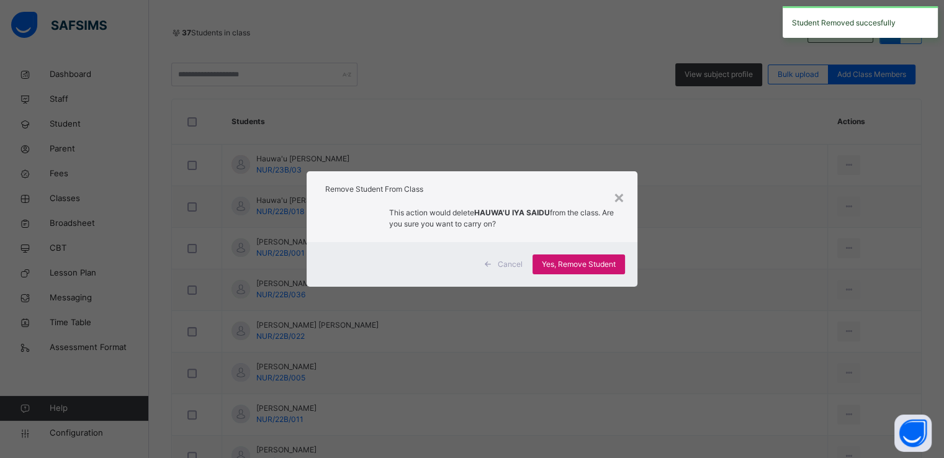
click at [573, 266] on span "Yes, Remove Student" at bounding box center [579, 264] width 74 height 11
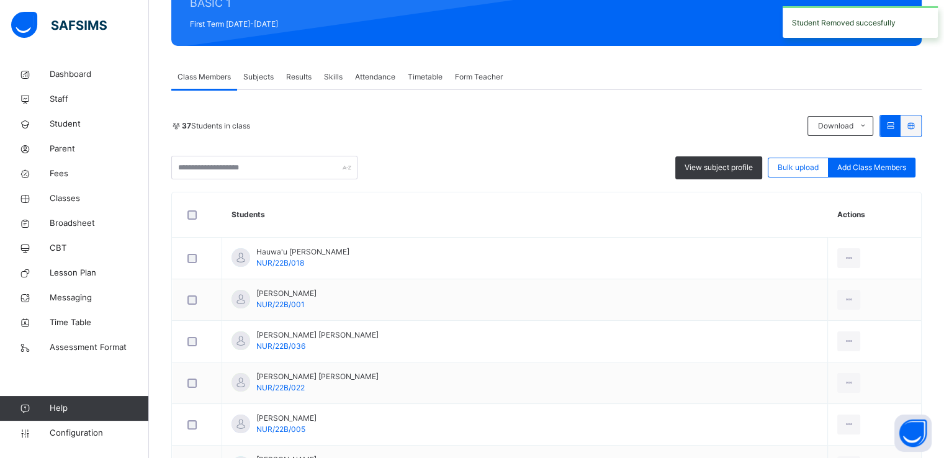
scroll to position [226, 0]
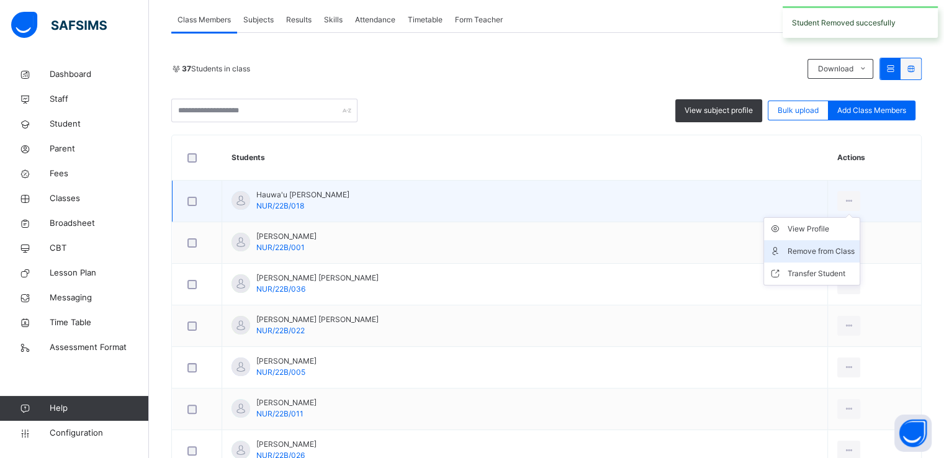
click at [788, 245] on div "Remove from Class" at bounding box center [821, 251] width 67 height 12
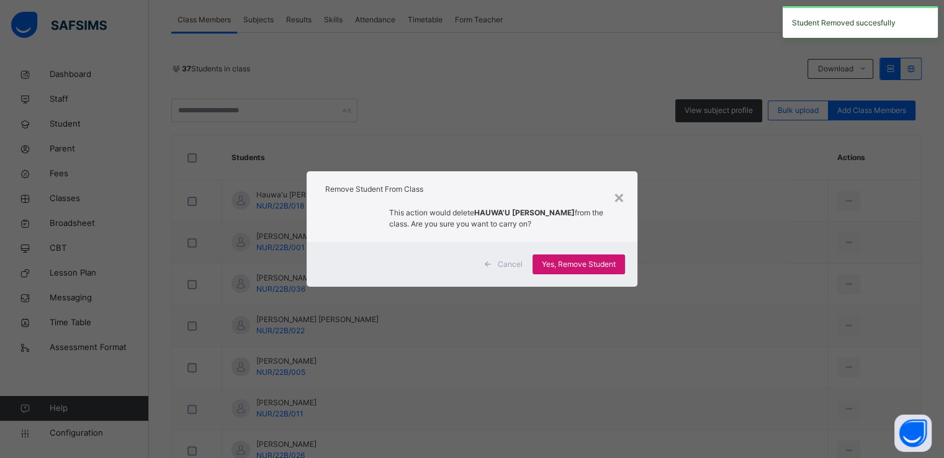
scroll to position [238, 0]
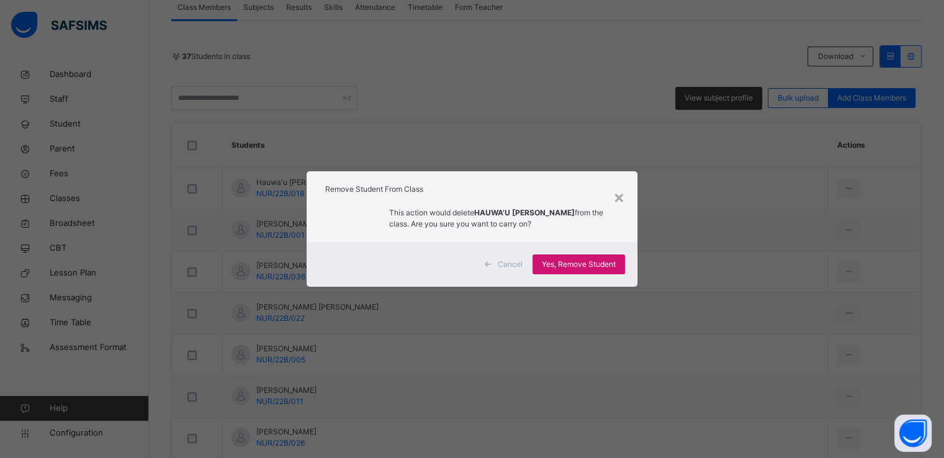
click at [570, 263] on span "Yes, Remove Student" at bounding box center [579, 264] width 74 height 11
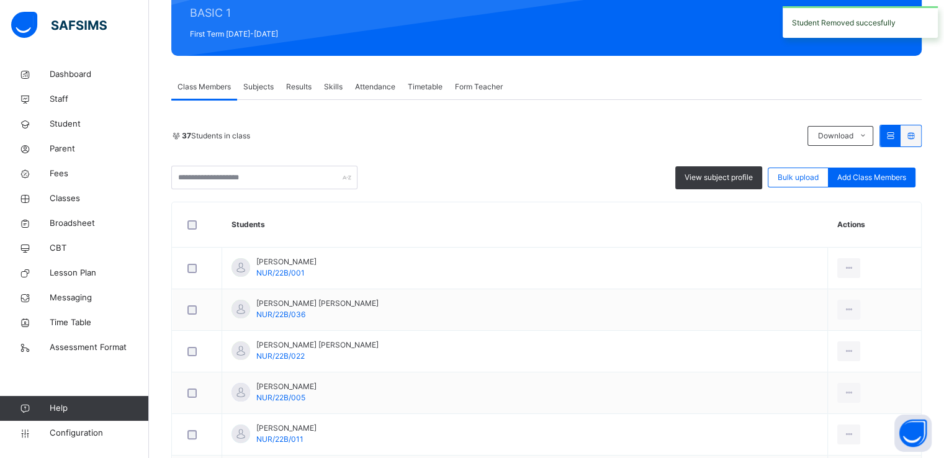
scroll to position [160, 0]
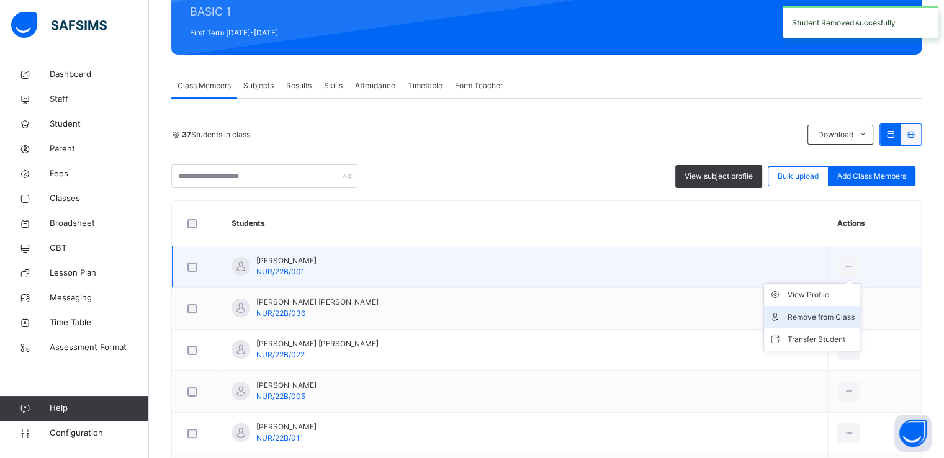
click at [788, 319] on div "Remove from Class" at bounding box center [821, 317] width 67 height 12
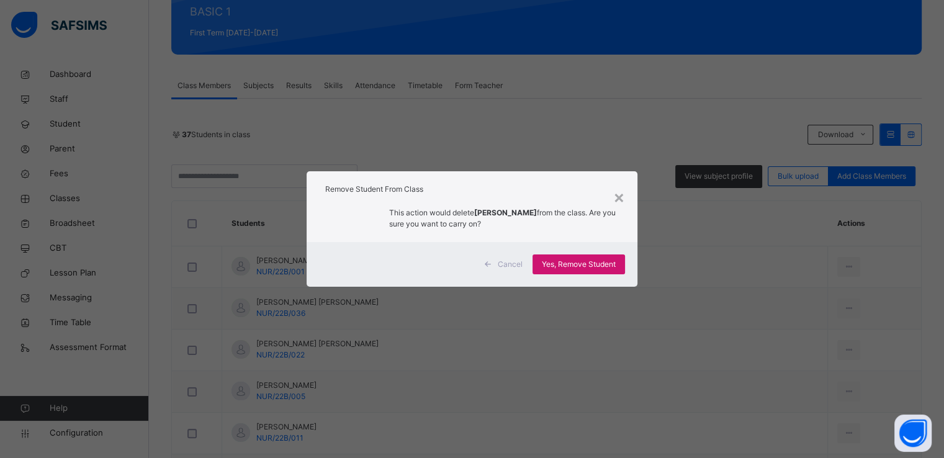
click at [559, 264] on span "Yes, Remove Student" at bounding box center [579, 264] width 74 height 11
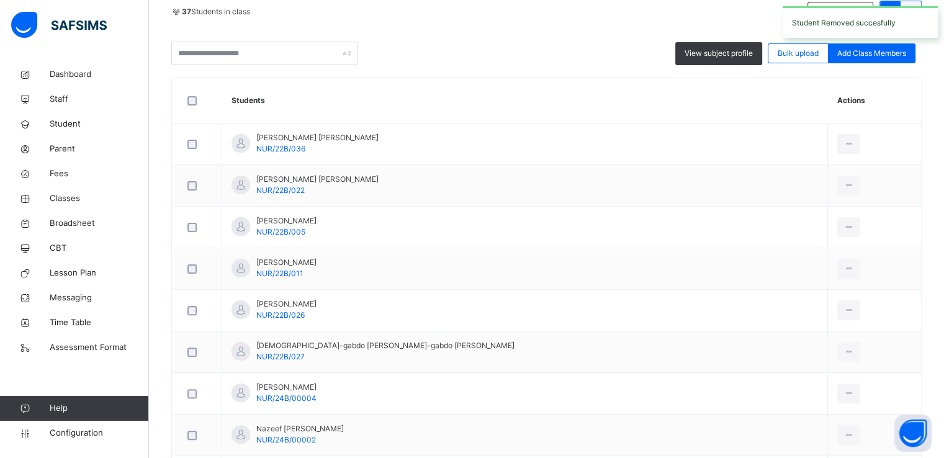
scroll to position [292, 0]
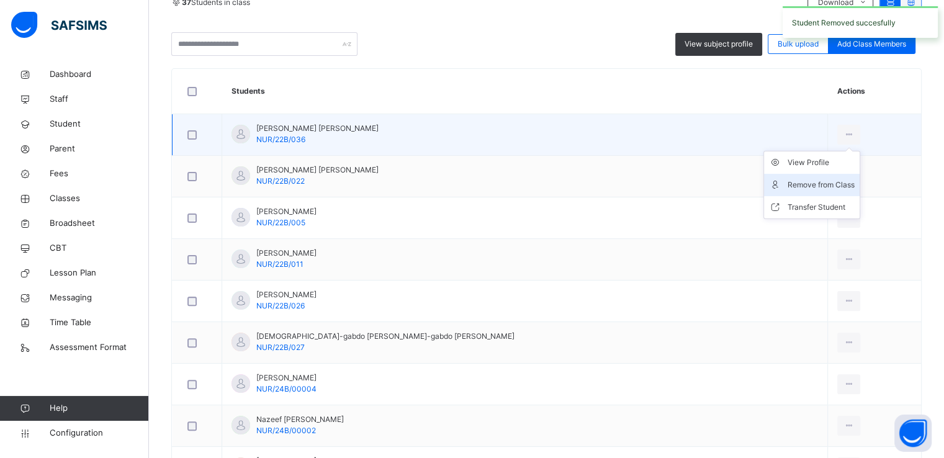
click at [788, 187] on div "Remove from Class" at bounding box center [821, 185] width 67 height 12
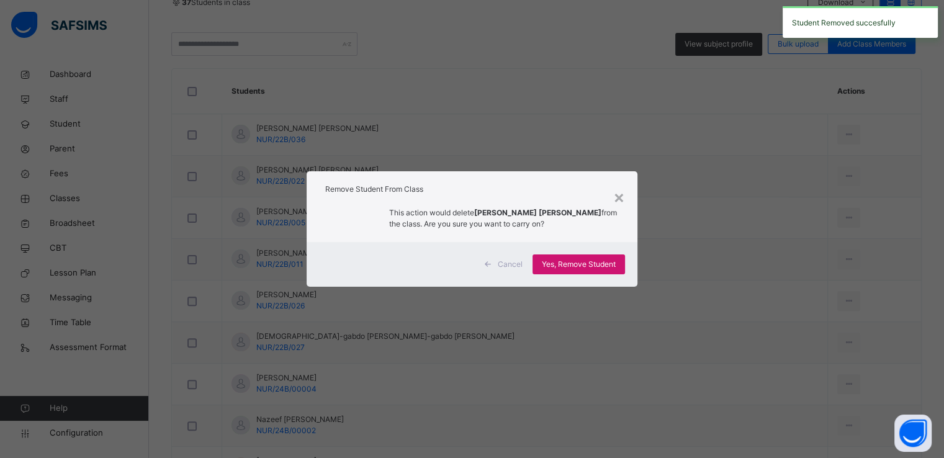
click at [566, 265] on span "Yes, Remove Student" at bounding box center [579, 264] width 74 height 11
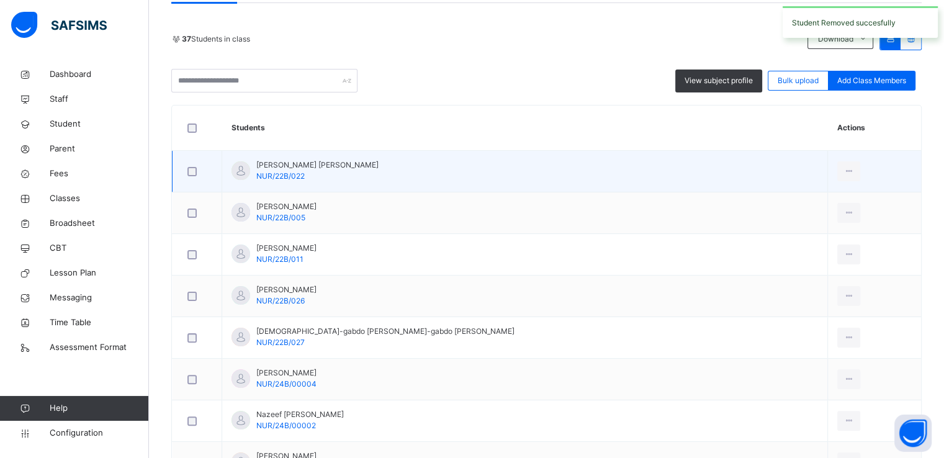
scroll to position [281, 0]
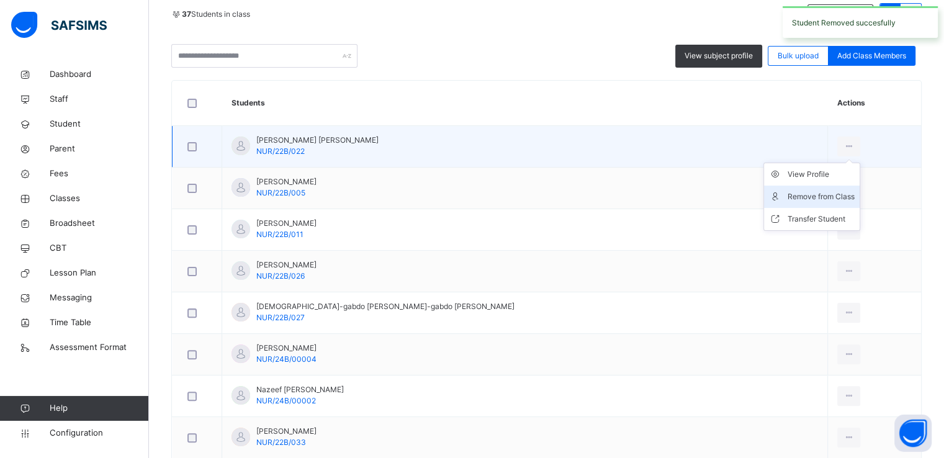
click at [788, 197] on div "Remove from Class" at bounding box center [821, 197] width 67 height 12
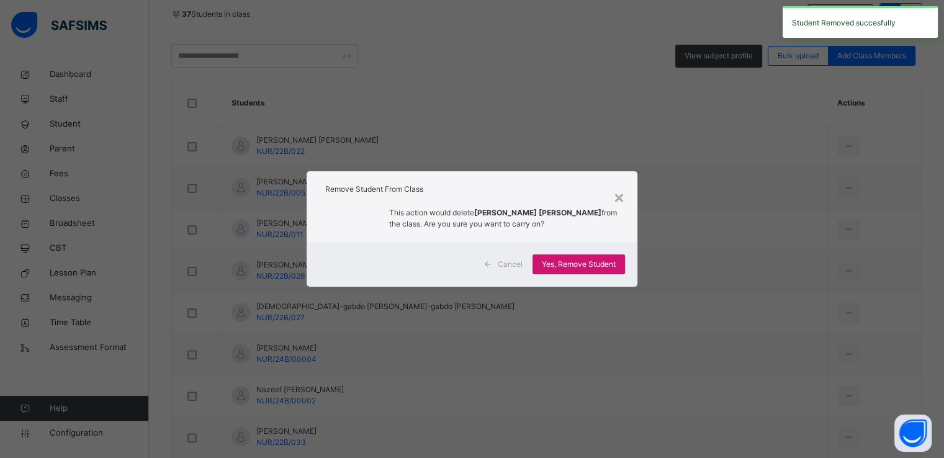
click at [572, 266] on span "Yes, Remove Student" at bounding box center [579, 264] width 74 height 11
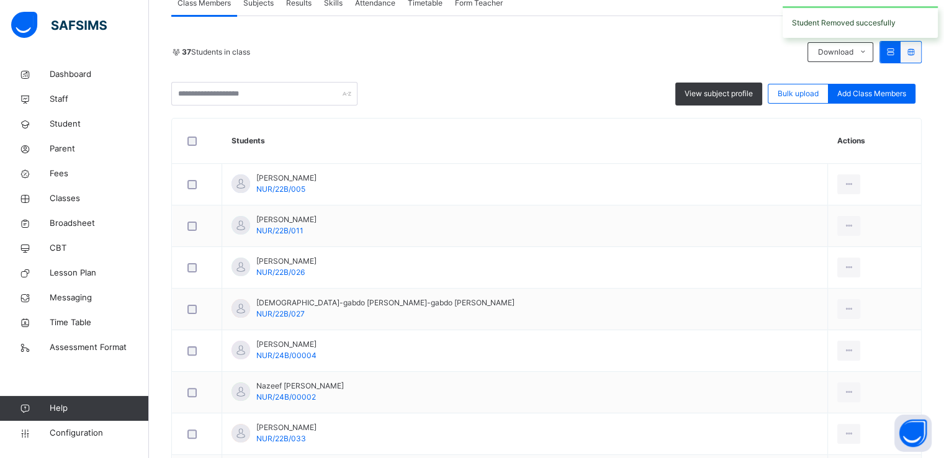
scroll to position [256, 0]
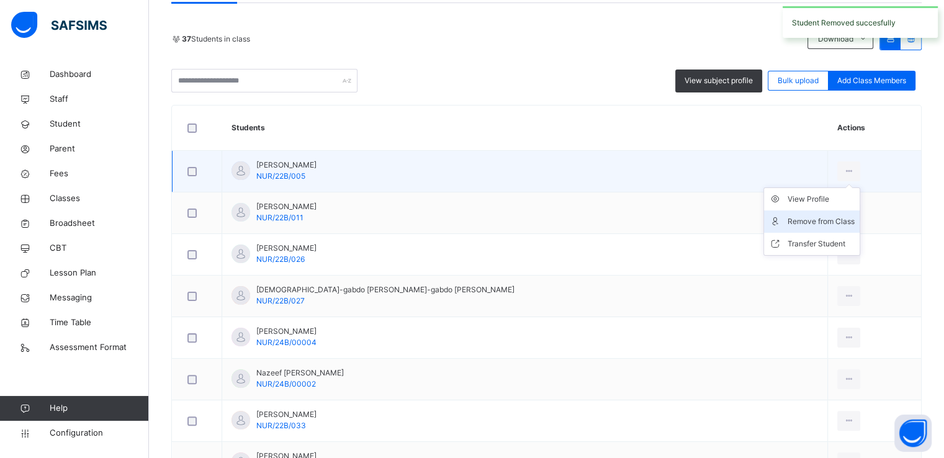
click at [788, 221] on div "Remove from Class" at bounding box center [821, 221] width 67 height 12
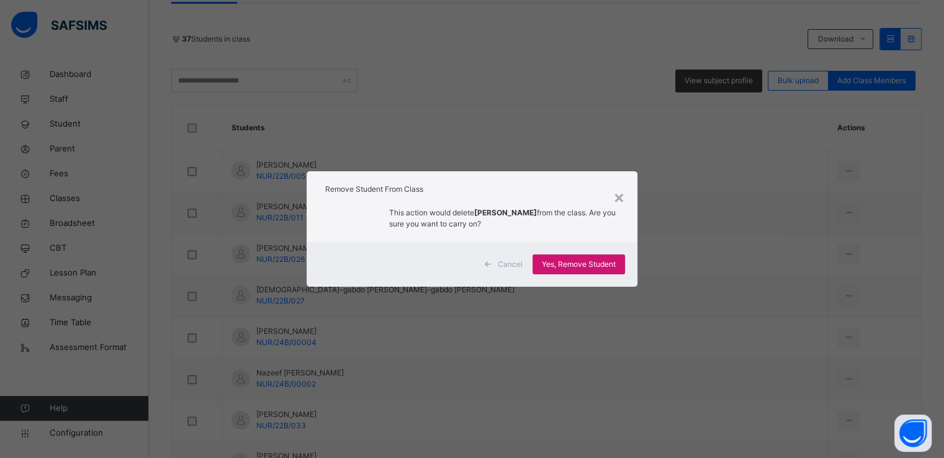
click at [563, 266] on span "Yes, Remove Student" at bounding box center [579, 264] width 74 height 11
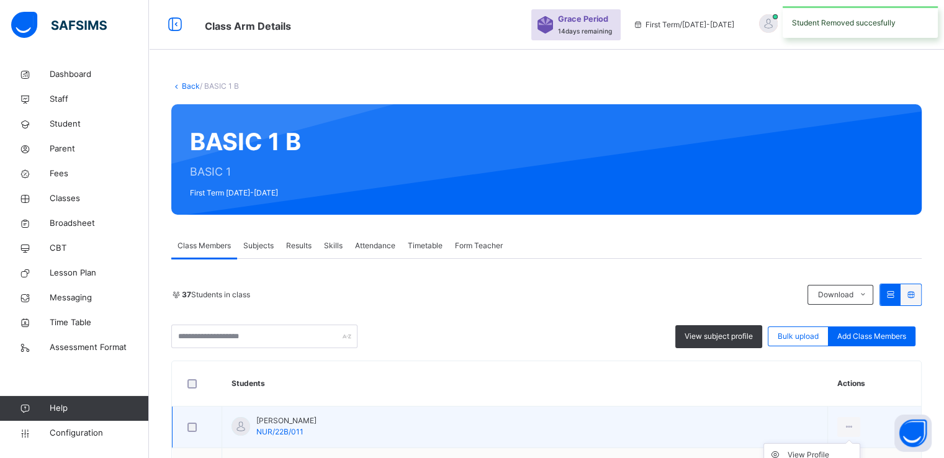
scroll to position [233, 0]
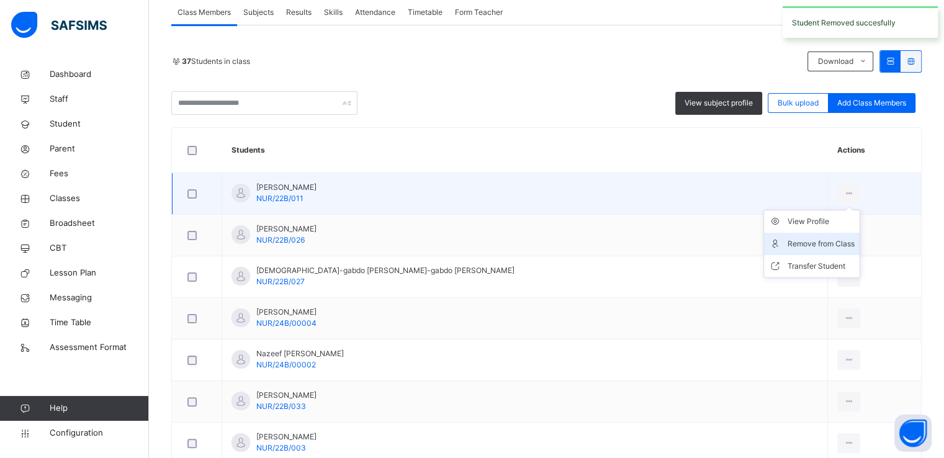
click at [788, 238] on div "Remove from Class" at bounding box center [821, 244] width 67 height 12
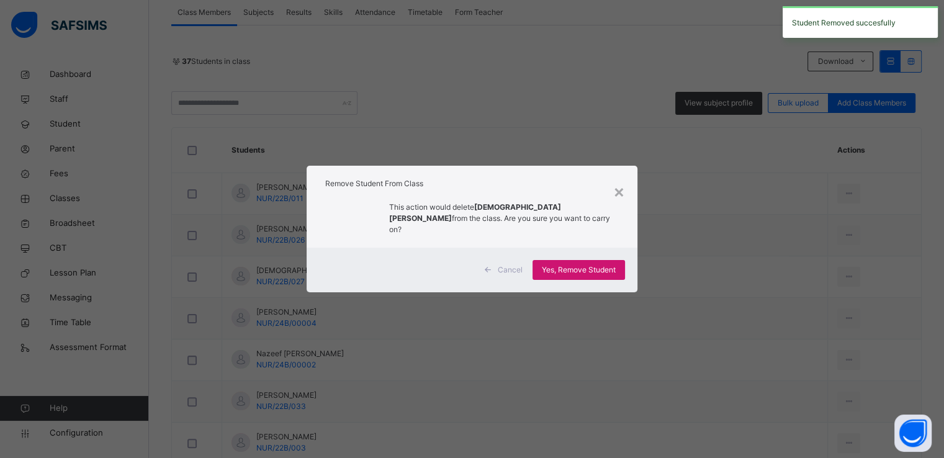
click at [594, 265] on span "Yes, Remove Student" at bounding box center [579, 270] width 74 height 11
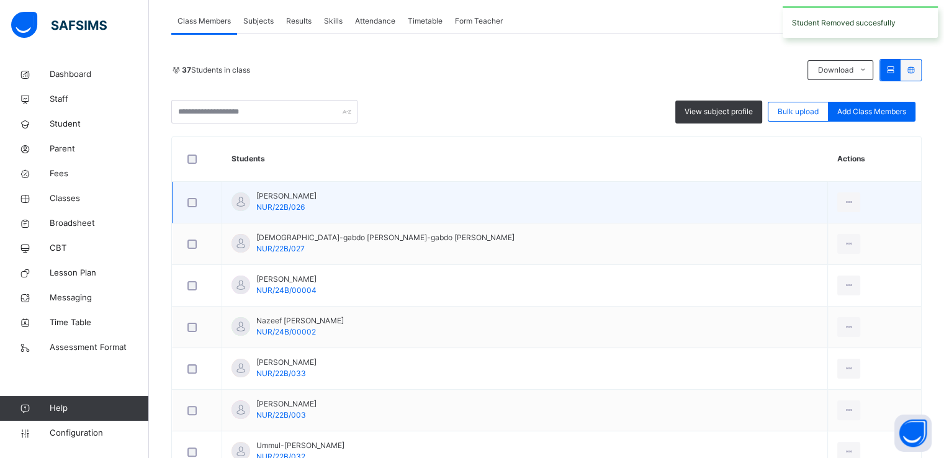
scroll to position [228, 0]
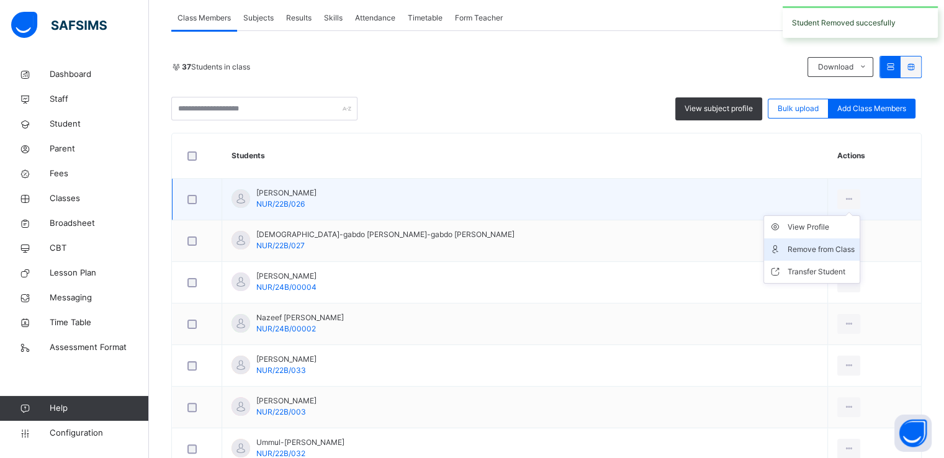
click at [788, 247] on div "Remove from Class" at bounding box center [821, 249] width 67 height 12
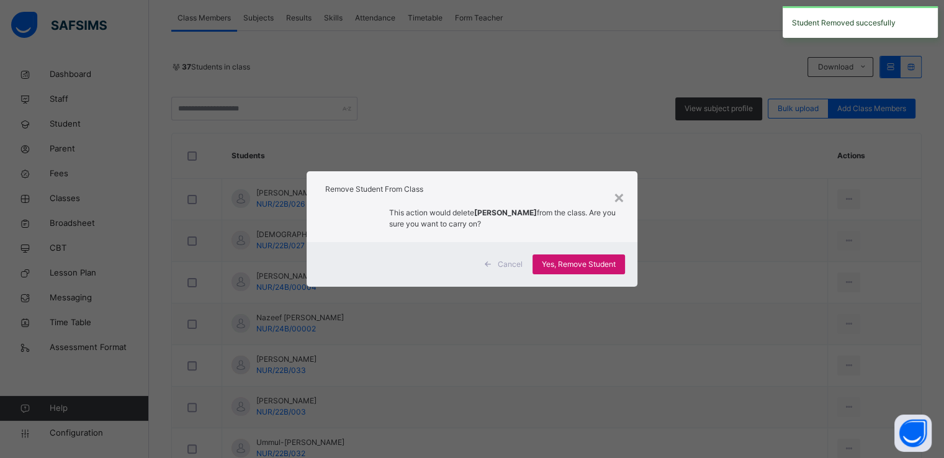
click at [569, 269] on span "Yes, Remove Student" at bounding box center [579, 264] width 74 height 11
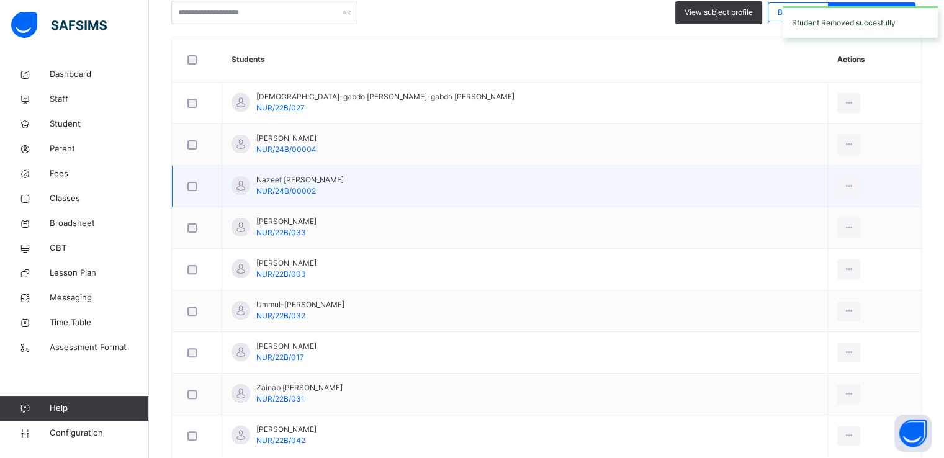
scroll to position [327, 0]
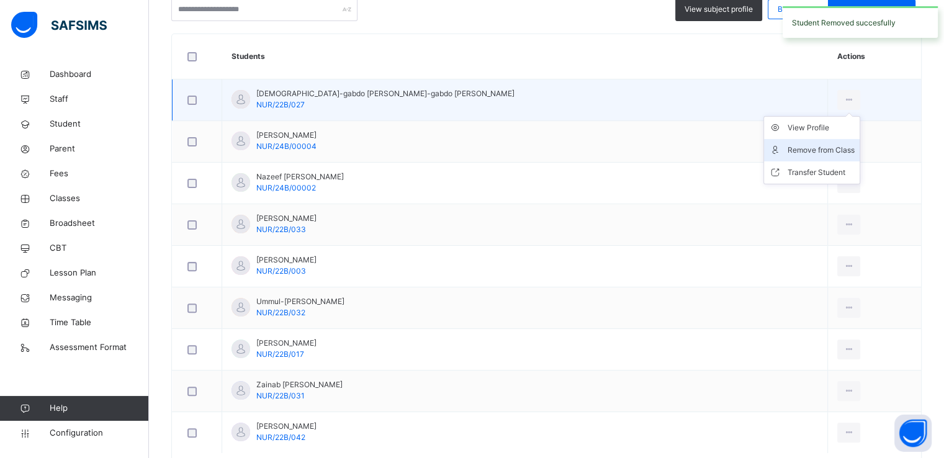
click at [788, 151] on div "Remove from Class" at bounding box center [821, 150] width 67 height 12
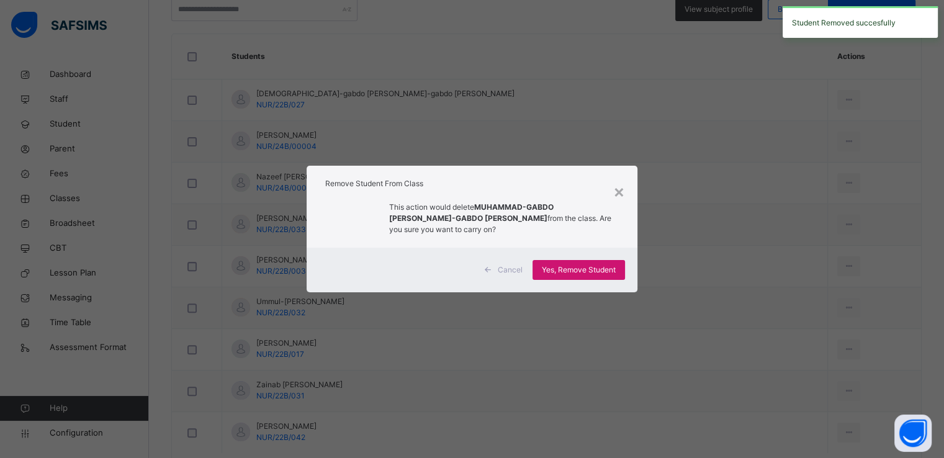
click at [570, 268] on span "Yes, Remove Student" at bounding box center [579, 270] width 74 height 11
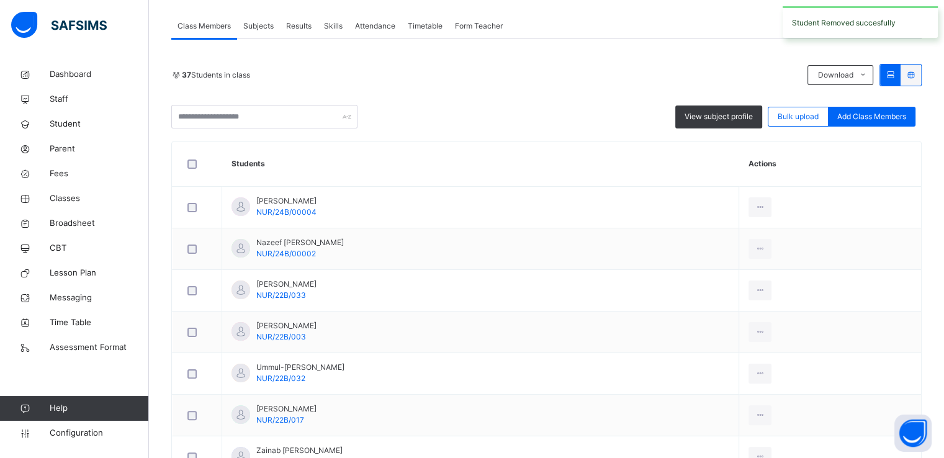
scroll to position [298, 0]
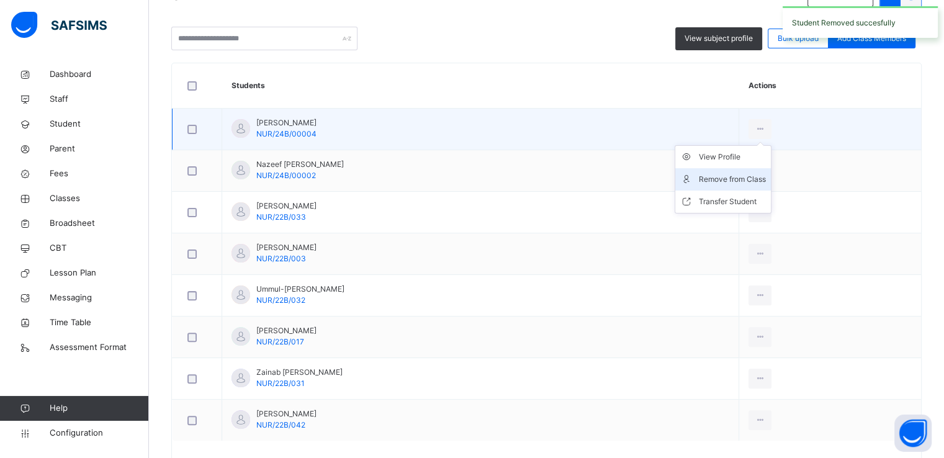
click at [732, 177] on div "Remove from Class" at bounding box center [732, 179] width 67 height 12
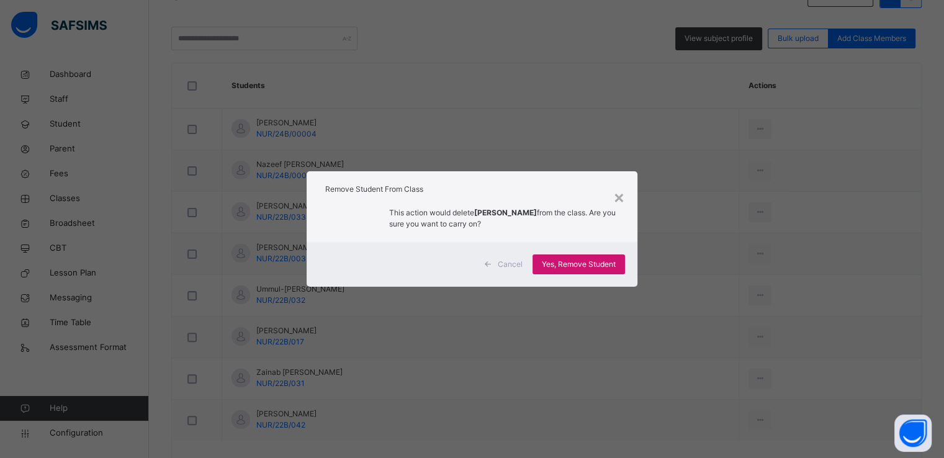
click at [558, 266] on span "Yes, Remove Student" at bounding box center [579, 264] width 74 height 11
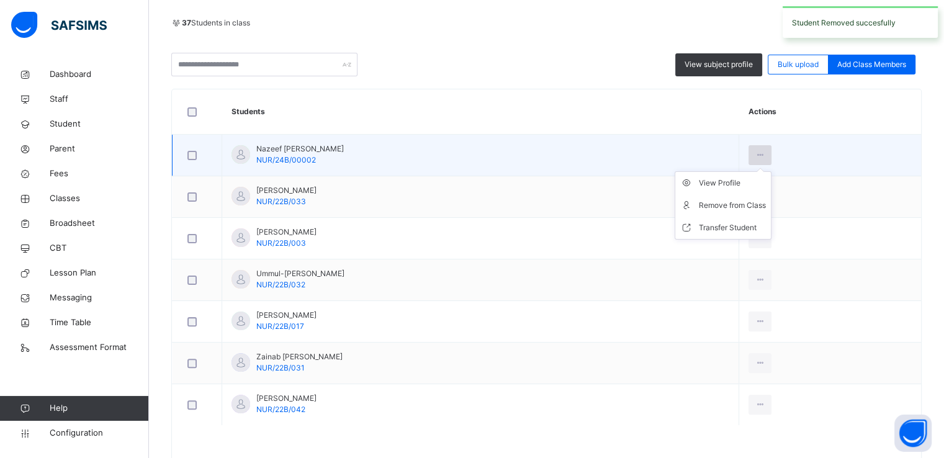
scroll to position [277, 0]
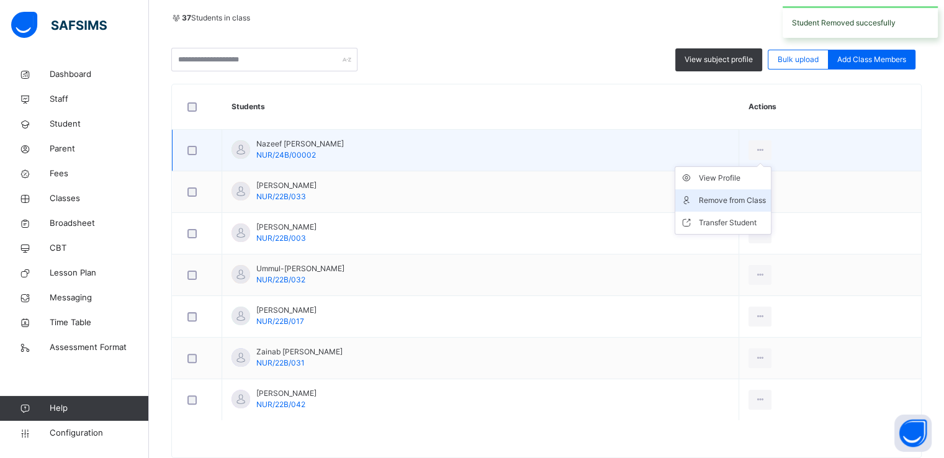
click at [728, 198] on div "Remove from Class" at bounding box center [732, 200] width 67 height 12
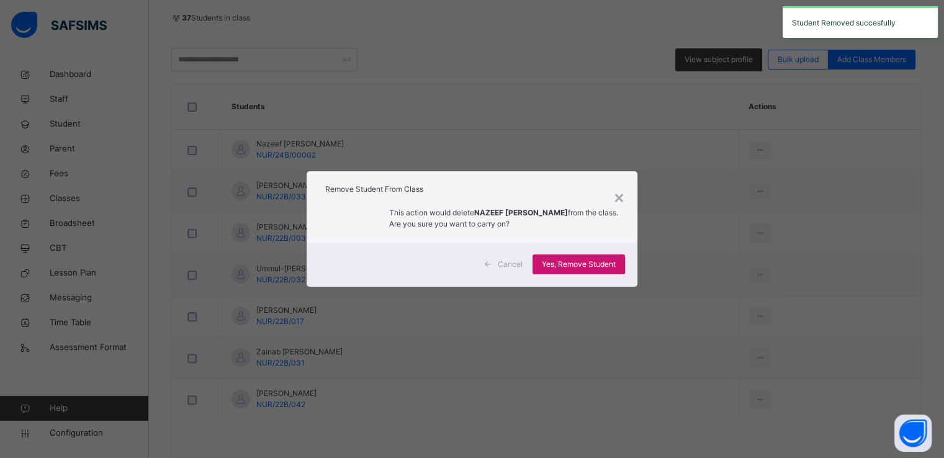
click at [563, 264] on span "Yes, Remove Student" at bounding box center [579, 264] width 74 height 11
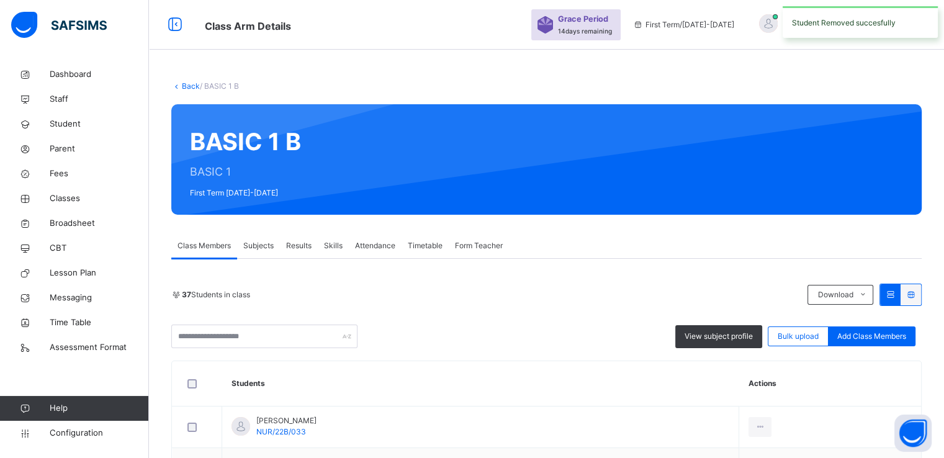
scroll to position [265, 0]
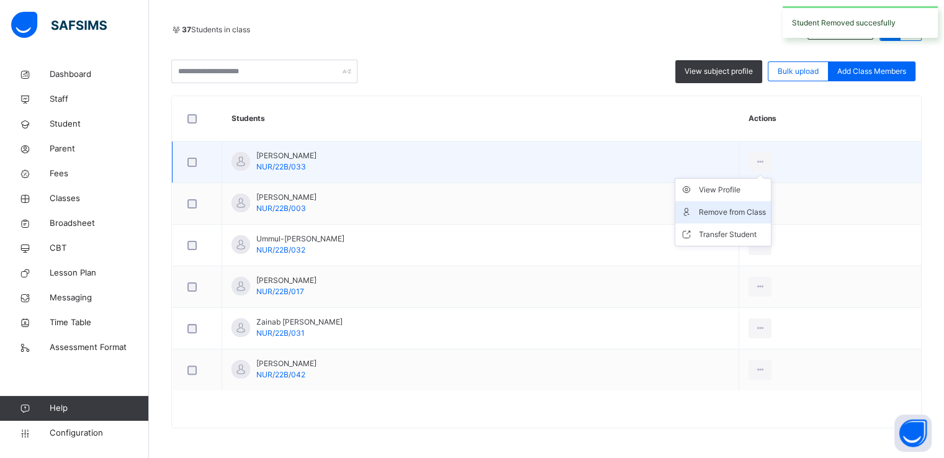
click at [733, 210] on div "Remove from Class" at bounding box center [732, 212] width 67 height 12
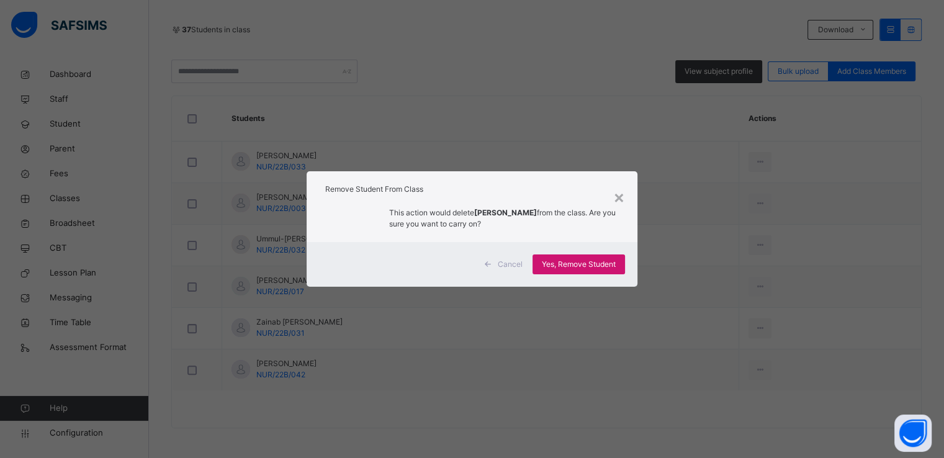
click at [569, 264] on span "Yes, Remove Student" at bounding box center [579, 264] width 74 height 11
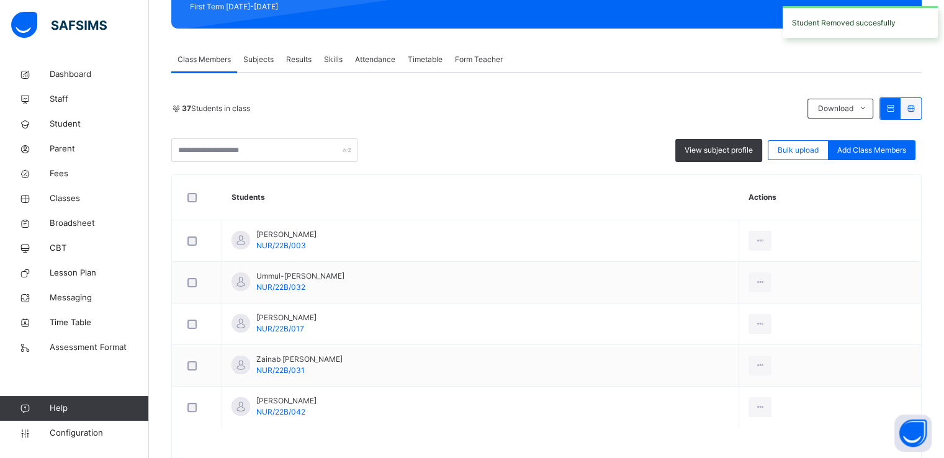
scroll to position [189, 0]
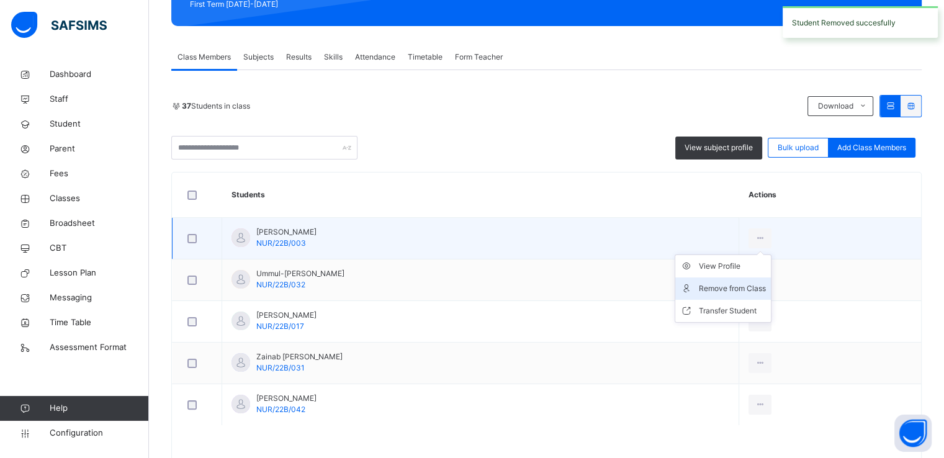
click at [727, 287] on div "Remove from Class" at bounding box center [732, 289] width 67 height 12
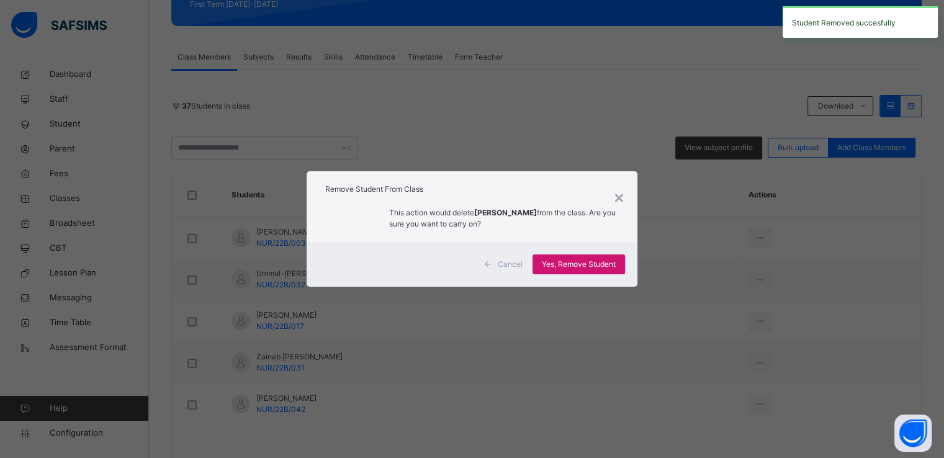
click at [566, 256] on div "Yes, Remove Student" at bounding box center [579, 265] width 93 height 20
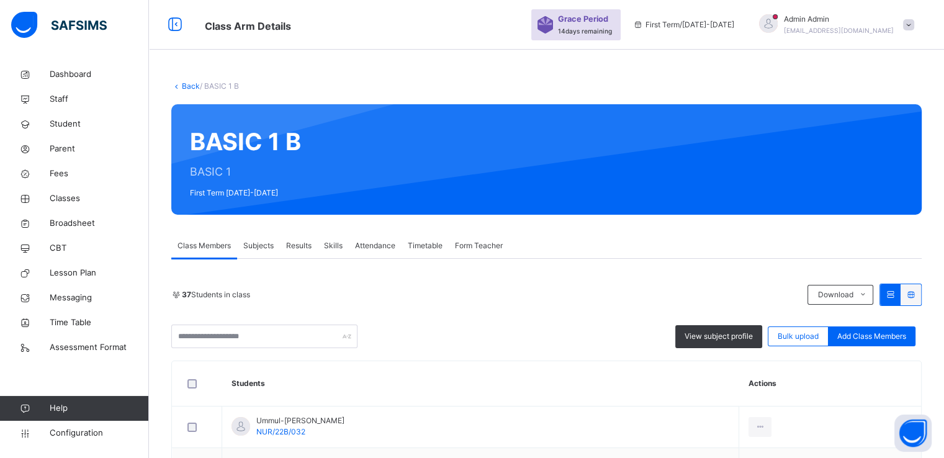
scroll to position [182, 0]
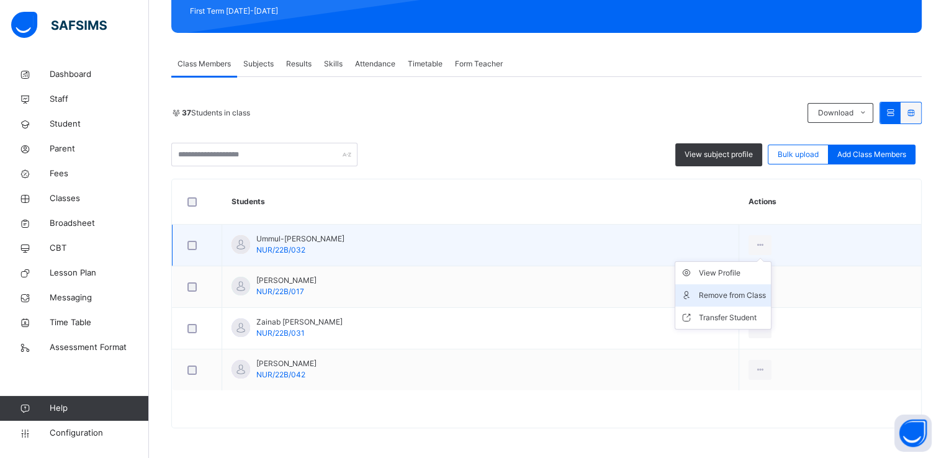
click at [730, 295] on div "Remove from Class" at bounding box center [732, 295] width 67 height 12
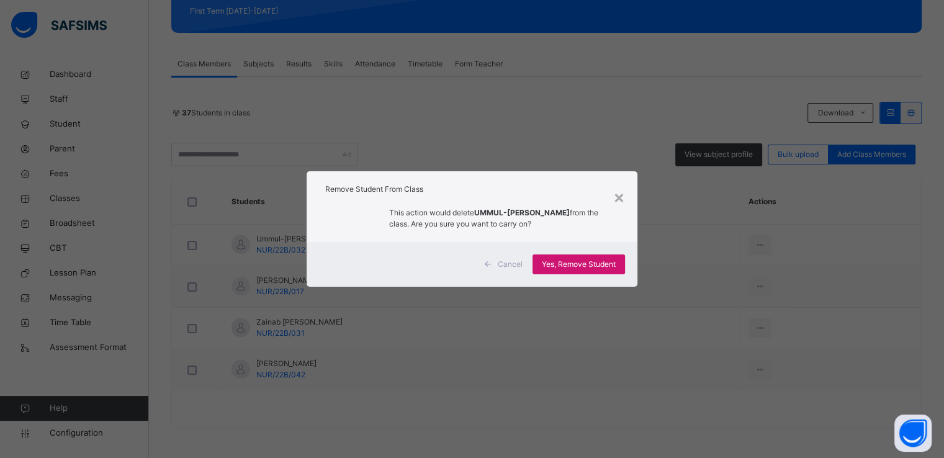
click at [562, 261] on span "Yes, Remove Student" at bounding box center [579, 264] width 74 height 11
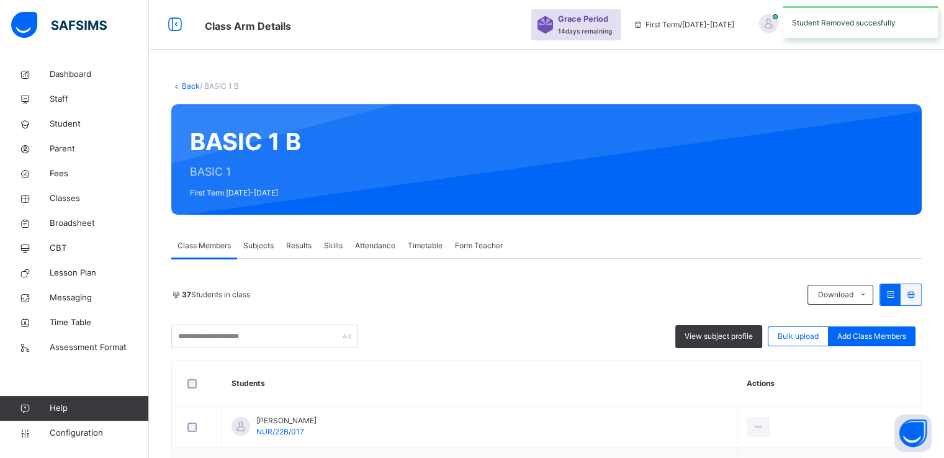
scroll to position [141, 0]
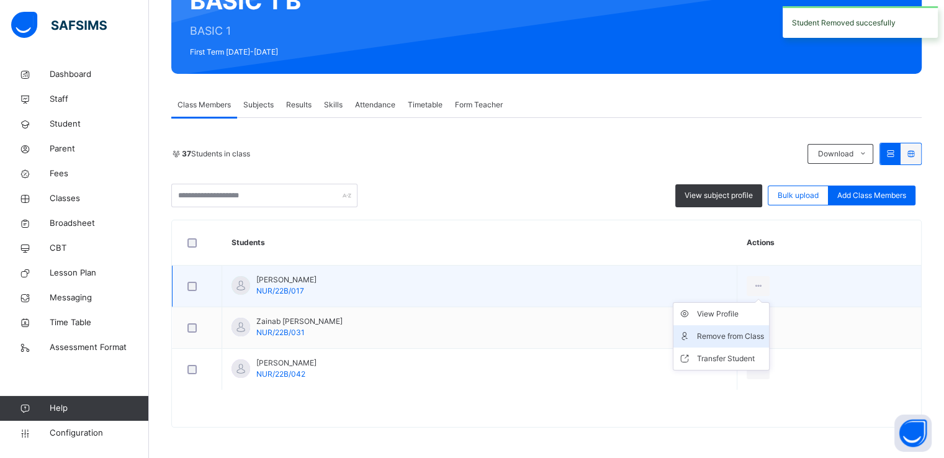
click at [713, 334] on div "Remove from Class" at bounding box center [730, 336] width 67 height 12
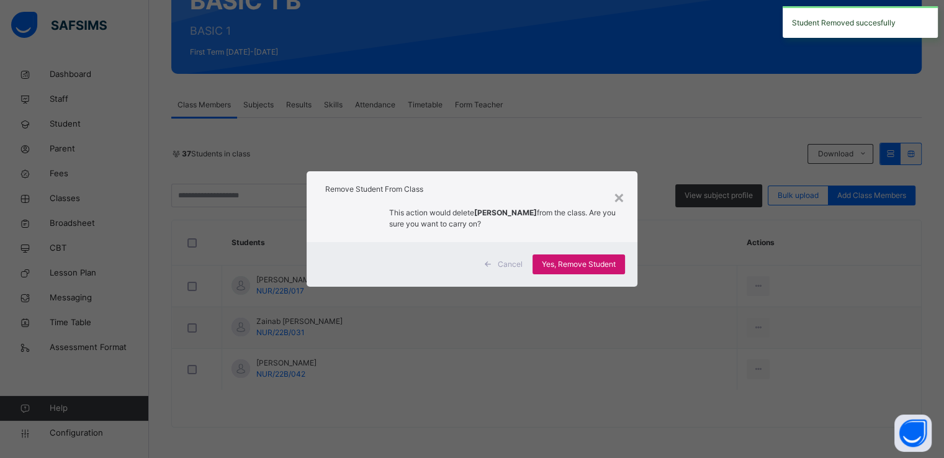
click at [560, 269] on span "Yes, Remove Student" at bounding box center [579, 264] width 74 height 11
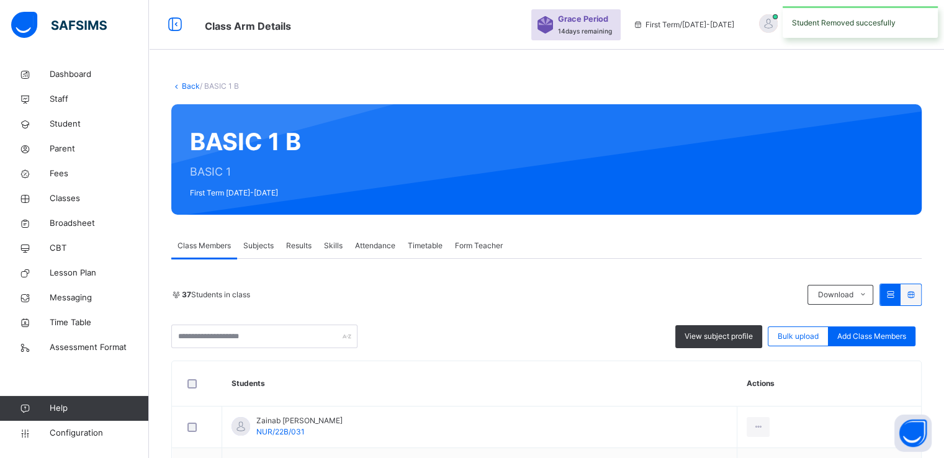
scroll to position [99, 0]
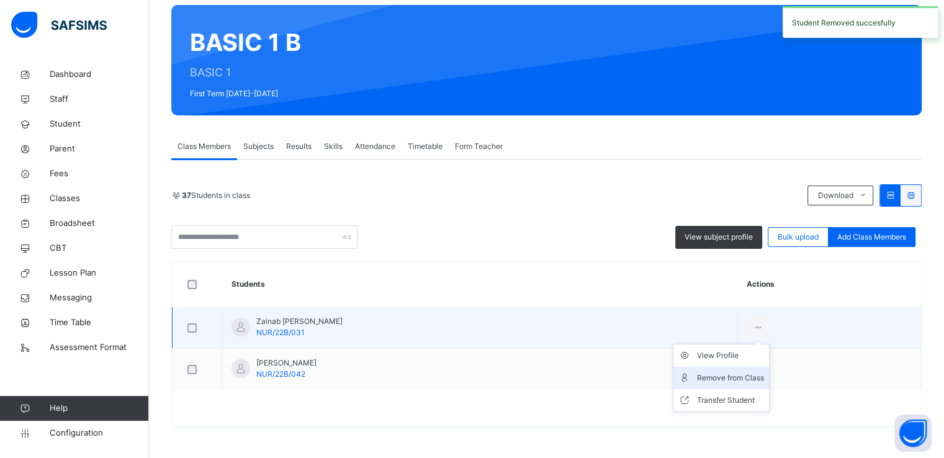
click at [718, 373] on div "Remove from Class" at bounding box center [730, 378] width 67 height 12
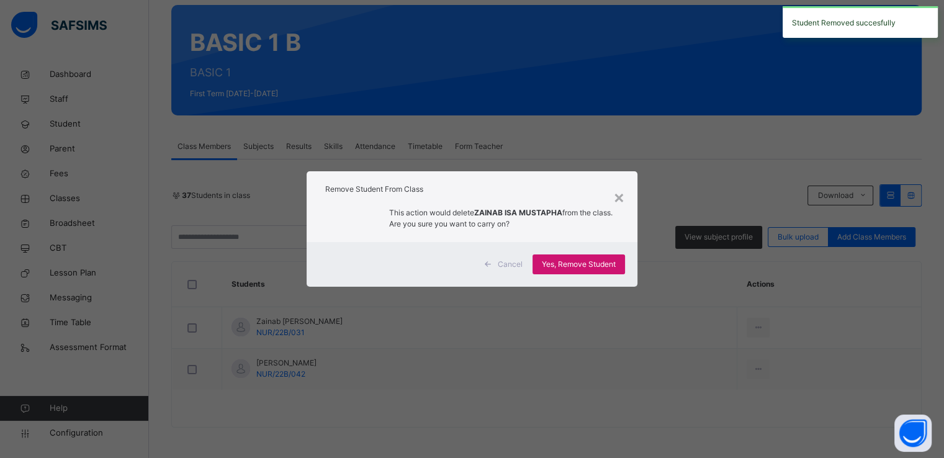
click at [558, 267] on span "Yes, Remove Student" at bounding box center [579, 264] width 74 height 11
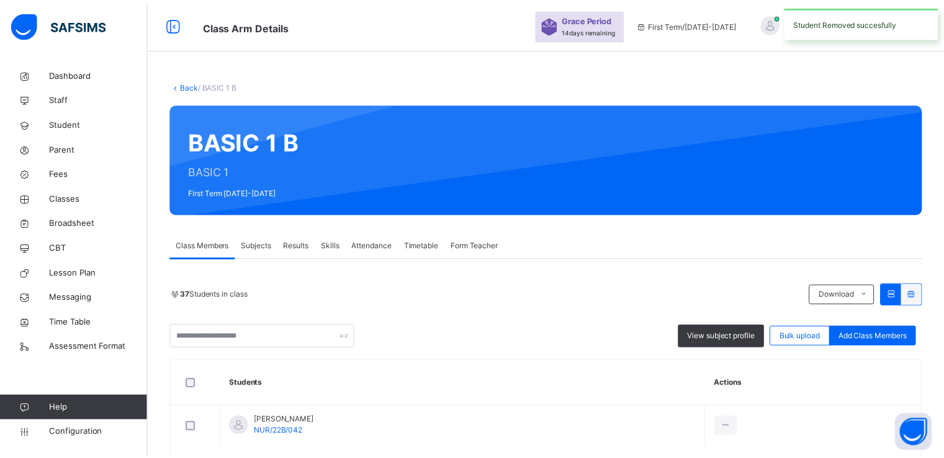
scroll to position [58, 0]
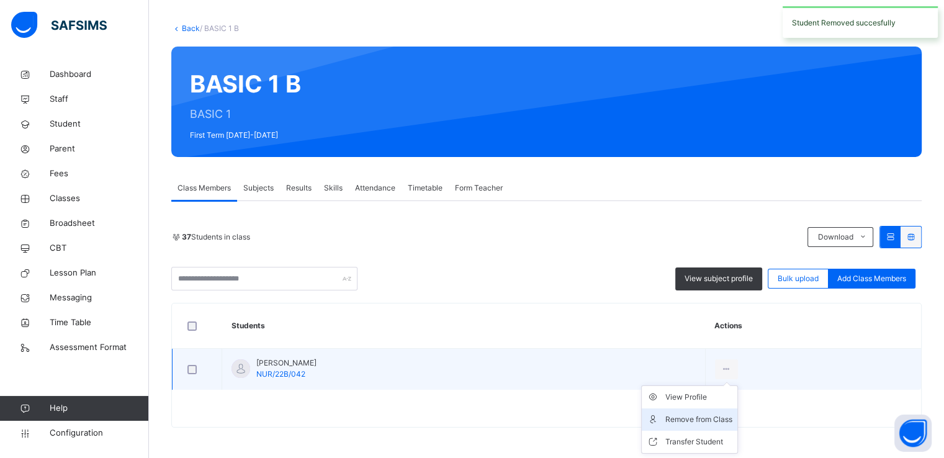
click at [715, 420] on div "Remove from Class" at bounding box center [699, 420] width 67 height 12
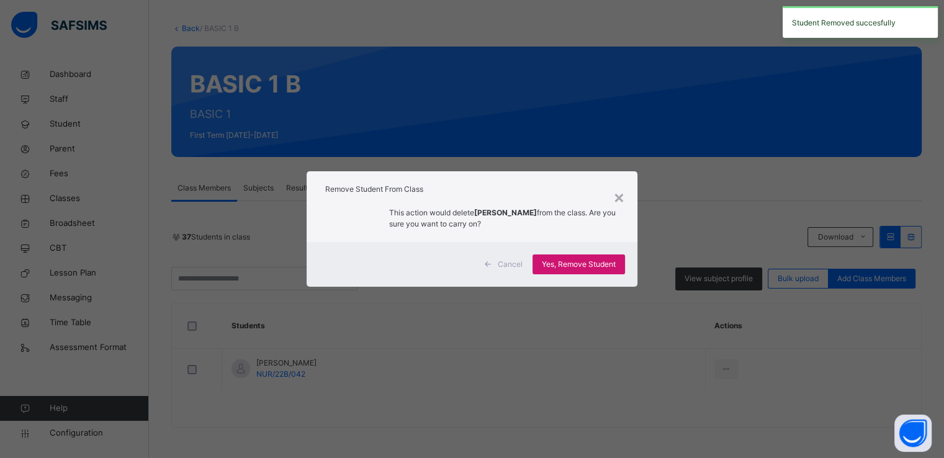
click at [569, 264] on span "Yes, Remove Student" at bounding box center [579, 264] width 74 height 11
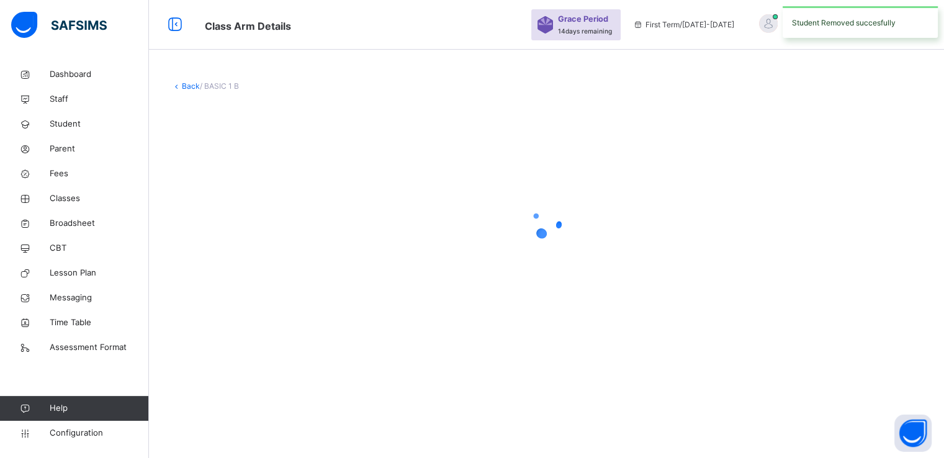
scroll to position [0, 0]
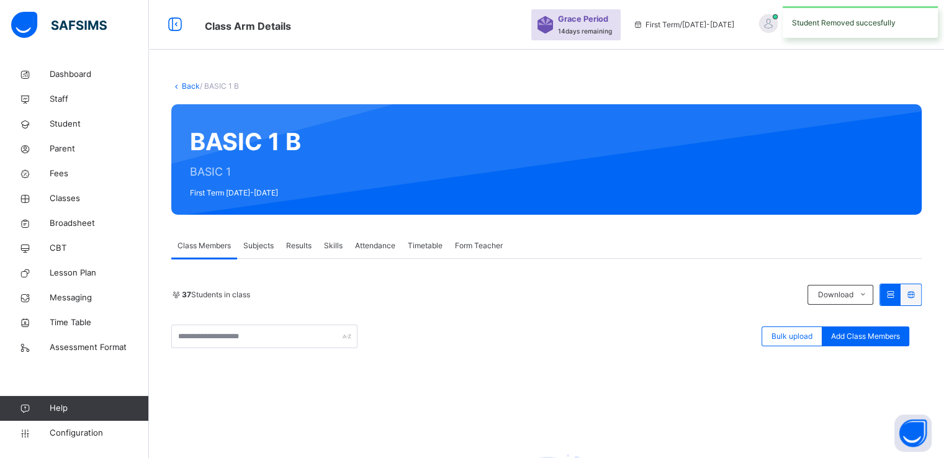
click at [184, 85] on link "Back" at bounding box center [191, 85] width 18 height 9
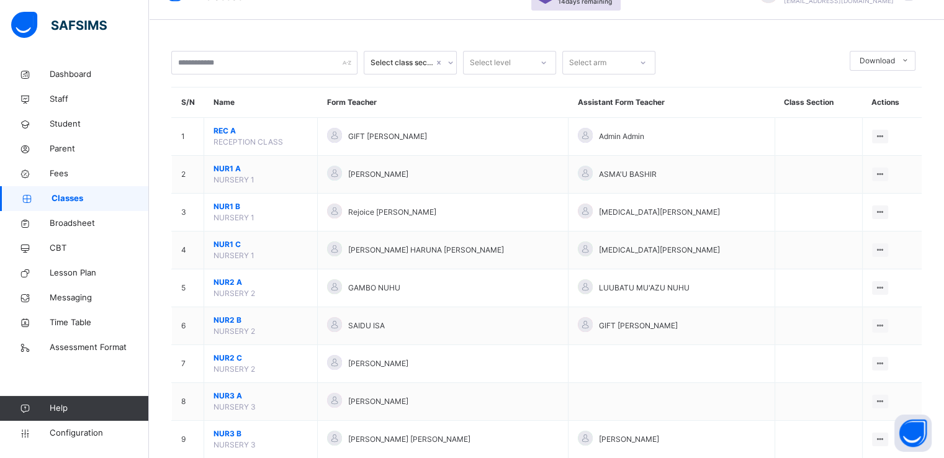
scroll to position [29, 0]
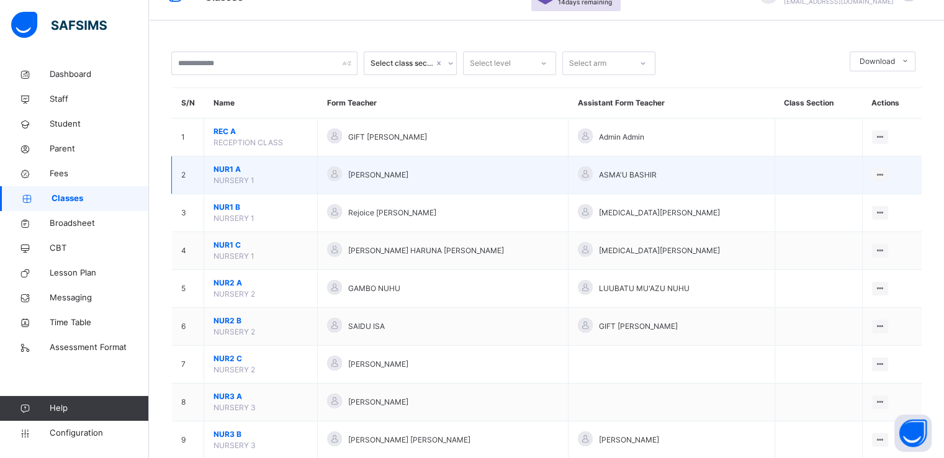
click at [225, 167] on span "NUR1 A" at bounding box center [261, 169] width 94 height 11
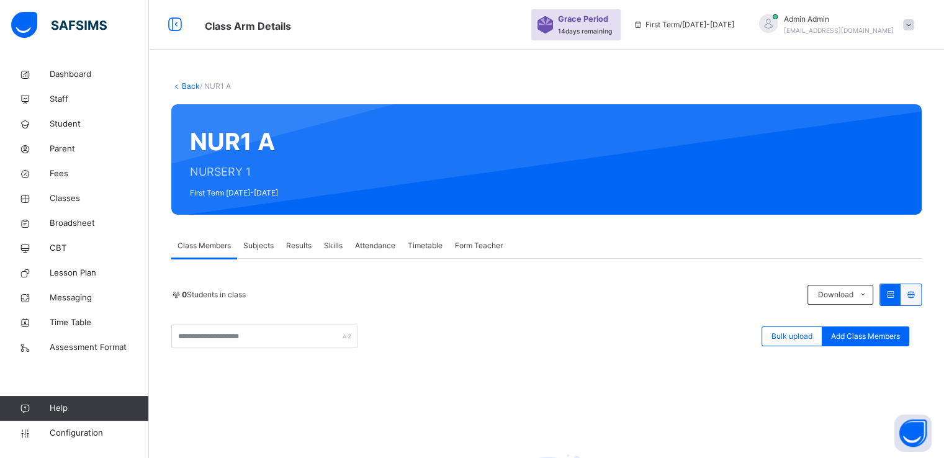
click at [187, 86] on link "Back" at bounding box center [191, 85] width 18 height 9
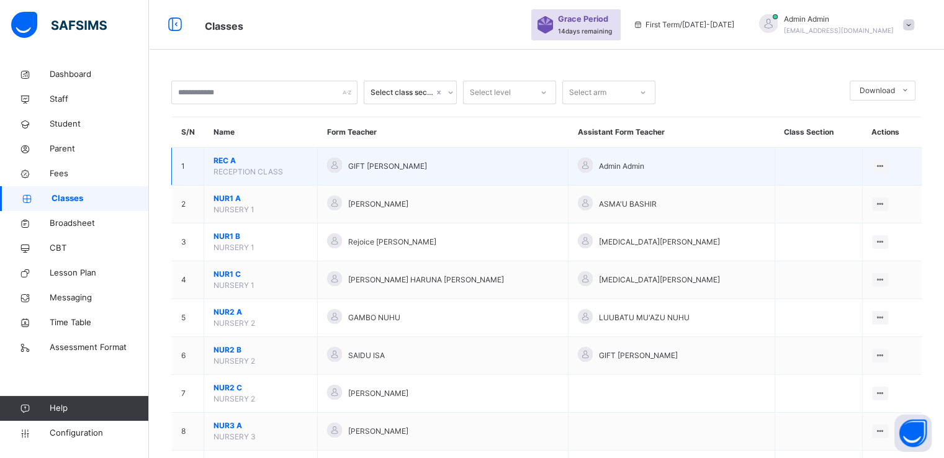
click at [221, 160] on span "REC A" at bounding box center [261, 160] width 94 height 11
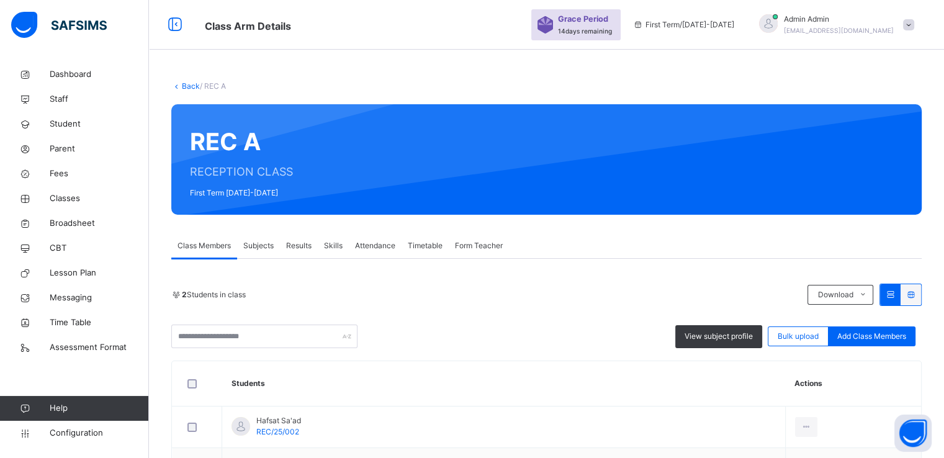
click at [184, 86] on link "Back" at bounding box center [191, 85] width 18 height 9
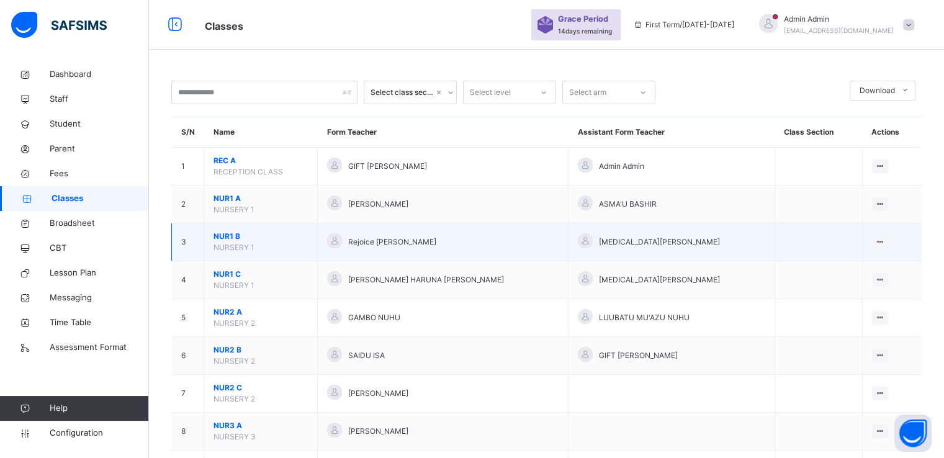
scroll to position [92, 0]
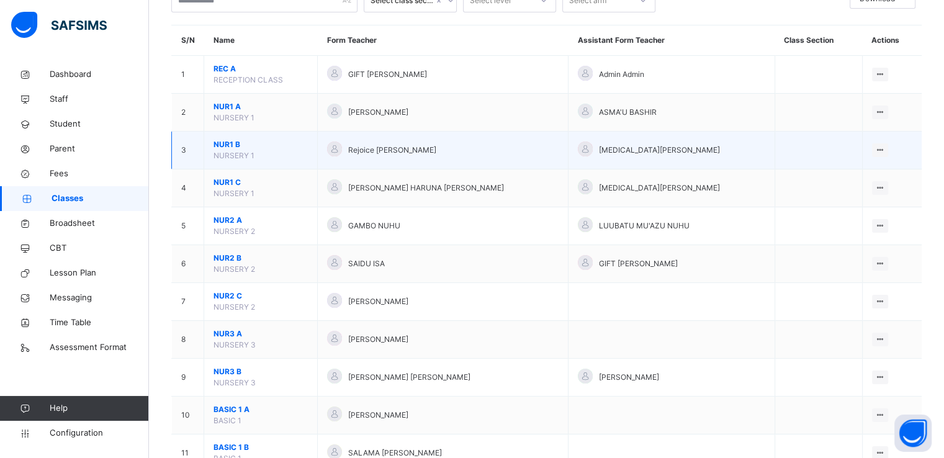
click at [224, 140] on span "NUR1 B" at bounding box center [261, 144] width 94 height 11
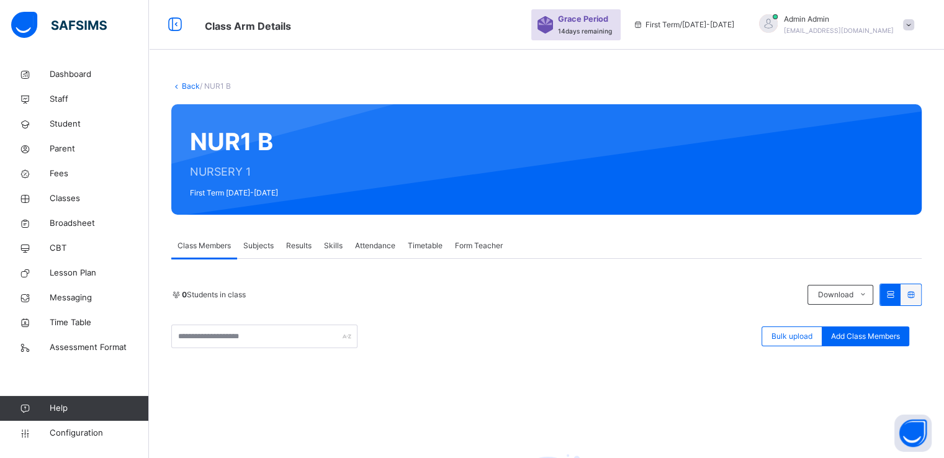
click at [187, 83] on link "Back" at bounding box center [191, 85] width 18 height 9
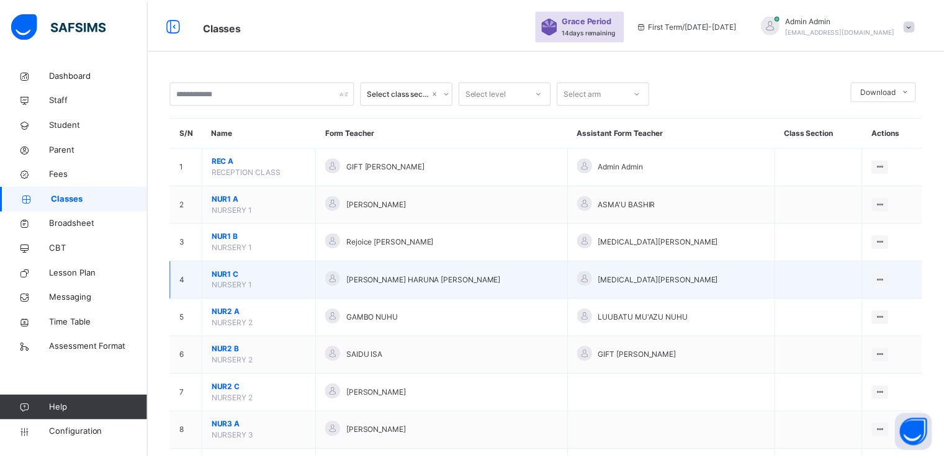
scroll to position [130, 0]
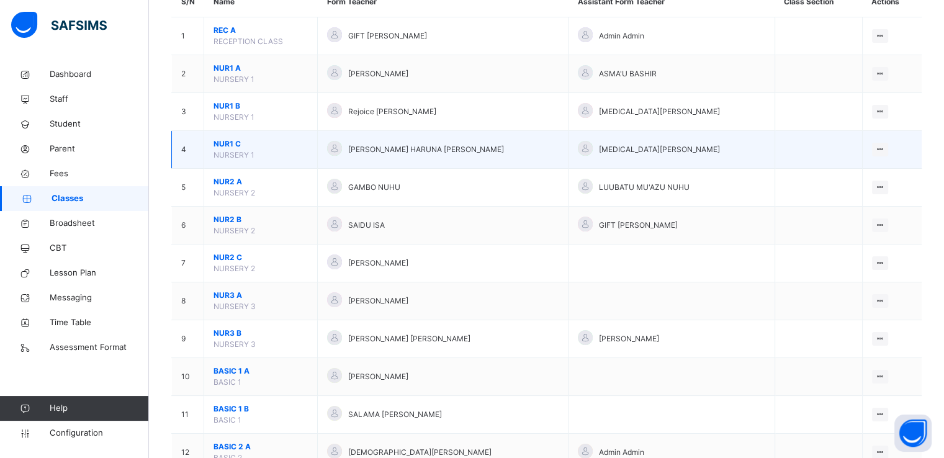
click at [227, 144] on span "NUR1 C" at bounding box center [261, 143] width 94 height 11
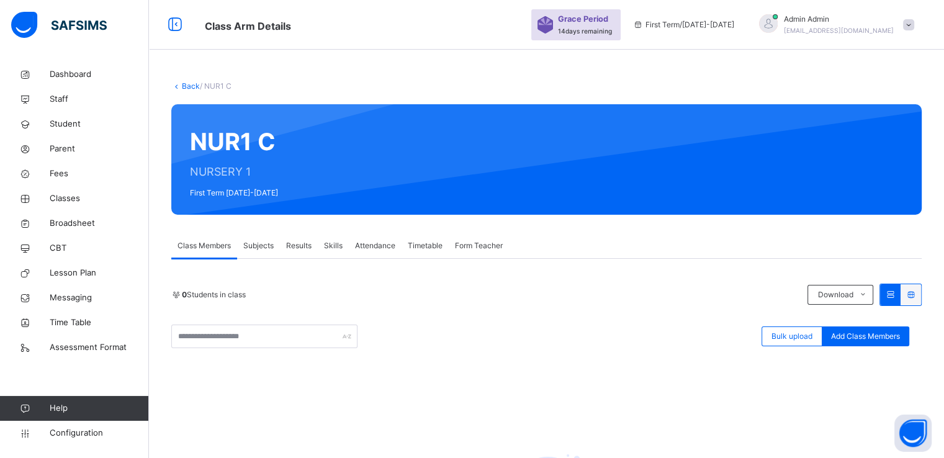
click at [186, 85] on link "Back" at bounding box center [191, 85] width 18 height 9
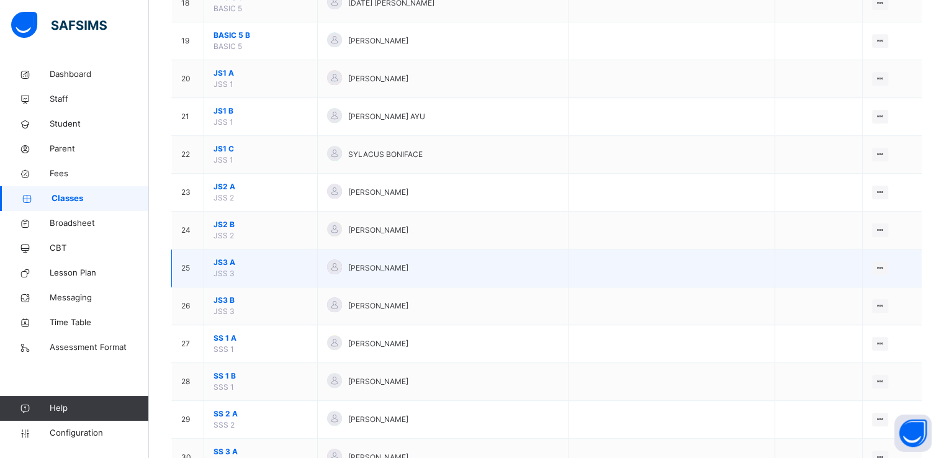
scroll to position [805, 0]
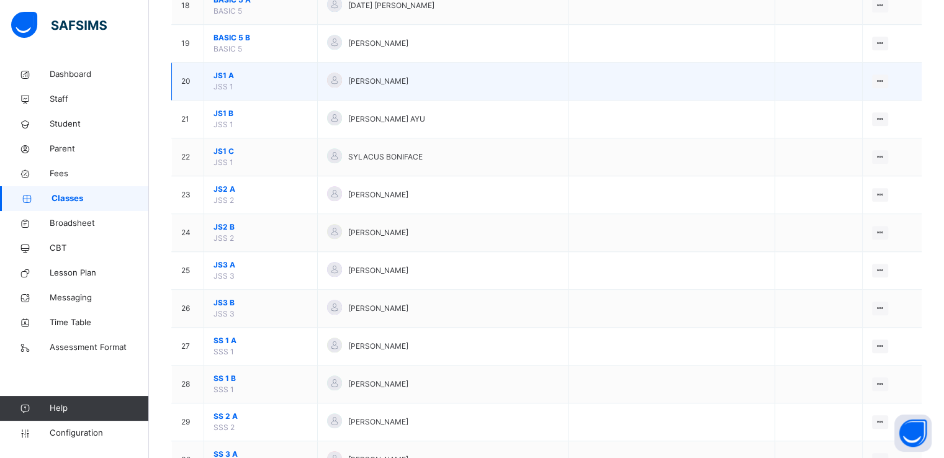
click at [222, 73] on span "JS1 A" at bounding box center [261, 75] width 94 height 11
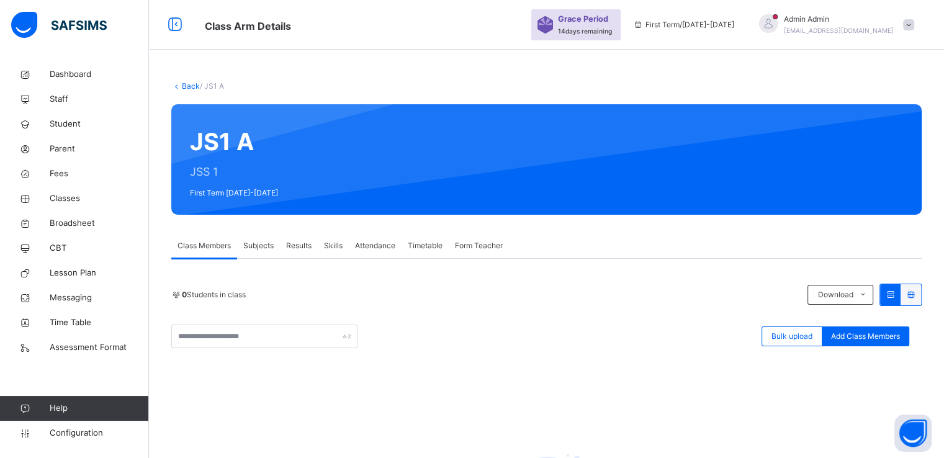
click at [186, 86] on link "Back" at bounding box center [191, 85] width 18 height 9
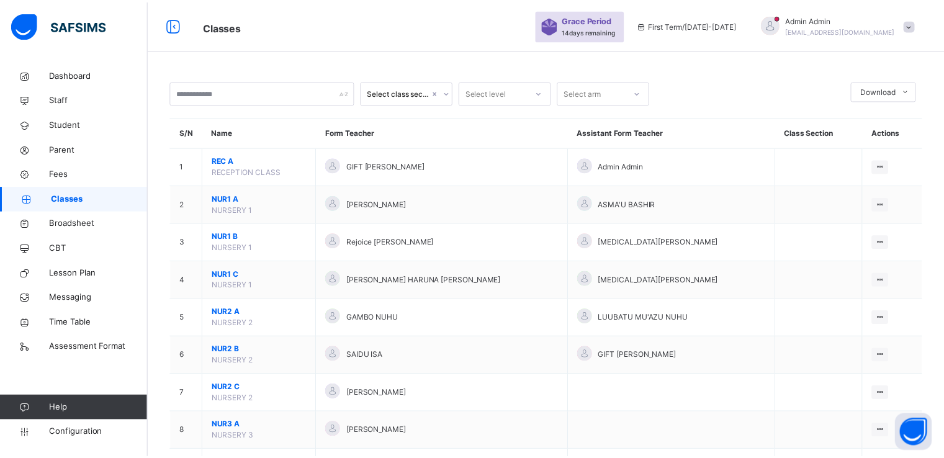
scroll to position [853, 0]
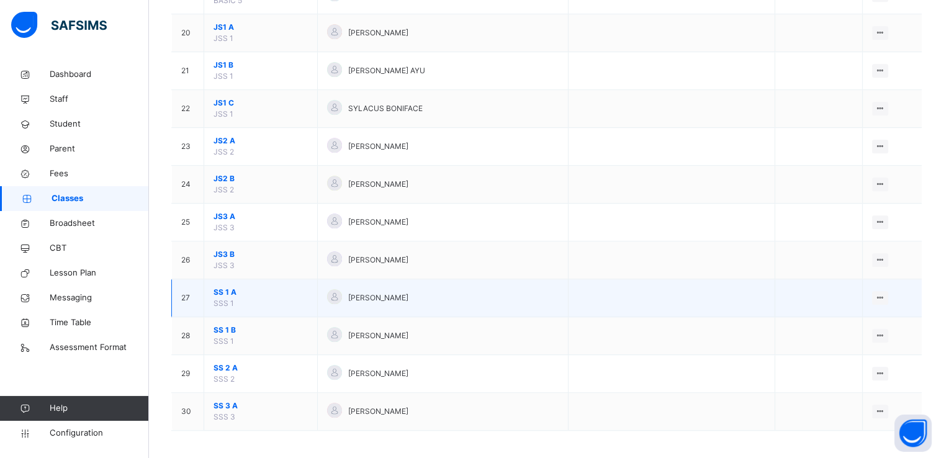
click at [224, 289] on span "SS 1 A" at bounding box center [261, 292] width 94 height 11
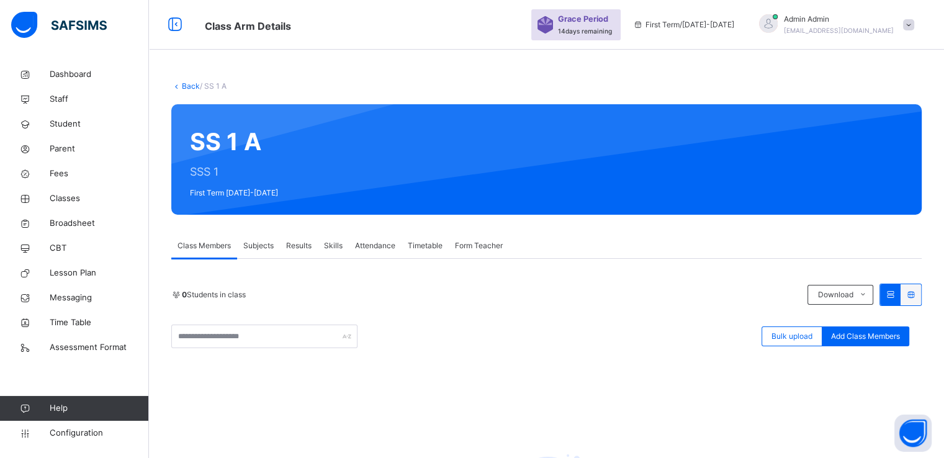
click at [187, 84] on link "Back" at bounding box center [191, 85] width 18 height 9
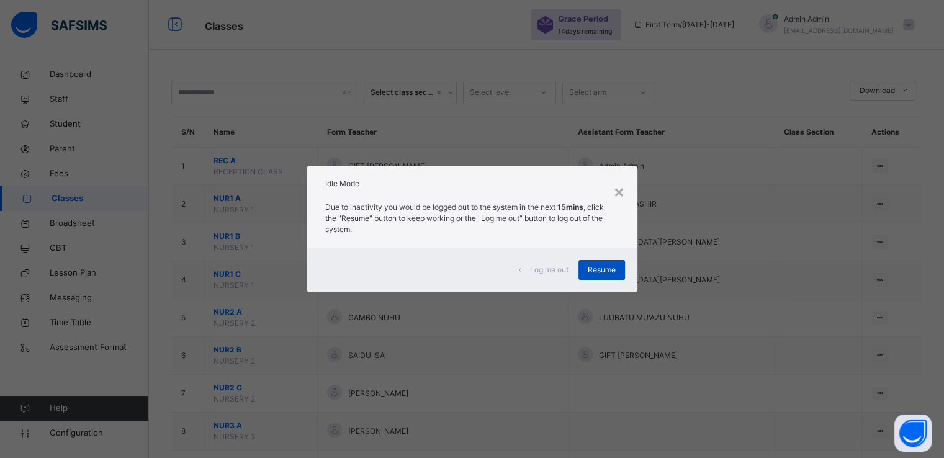
click at [601, 268] on span "Resume" at bounding box center [602, 270] width 28 height 11
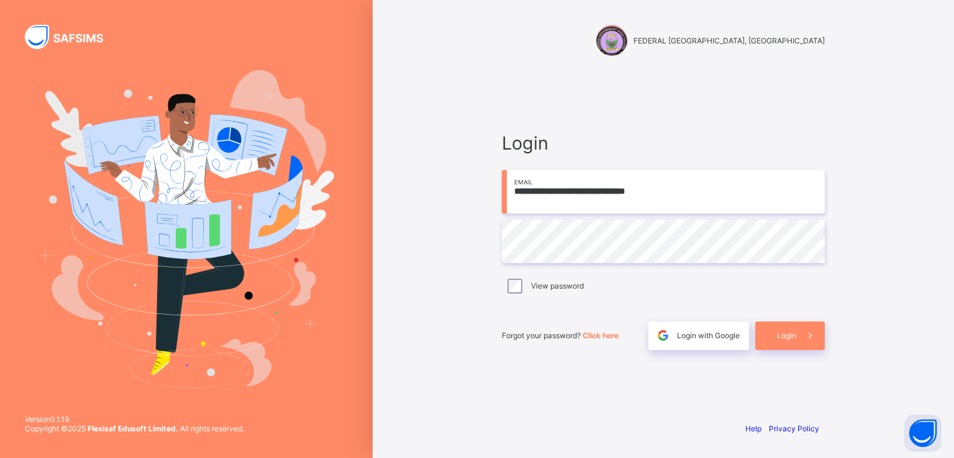
click at [628, 273] on div "View password" at bounding box center [663, 286] width 323 height 26
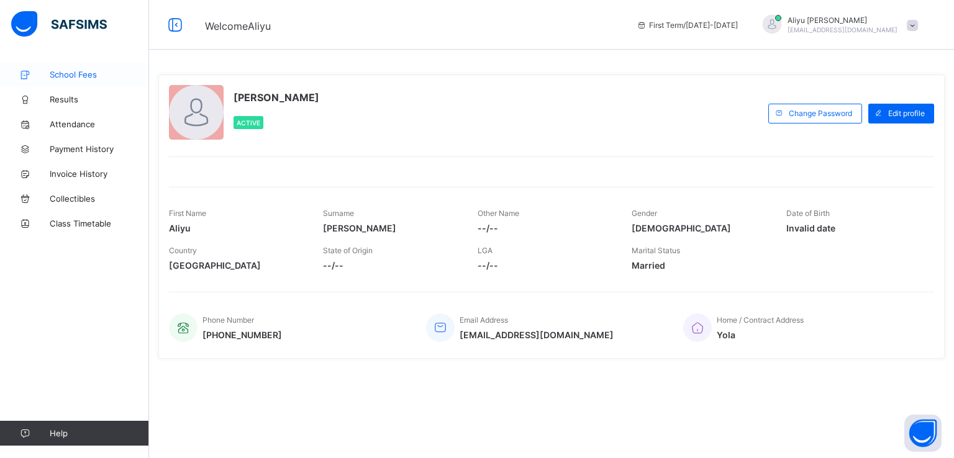
click at [63, 73] on span "School Fees" at bounding box center [99, 75] width 99 height 10
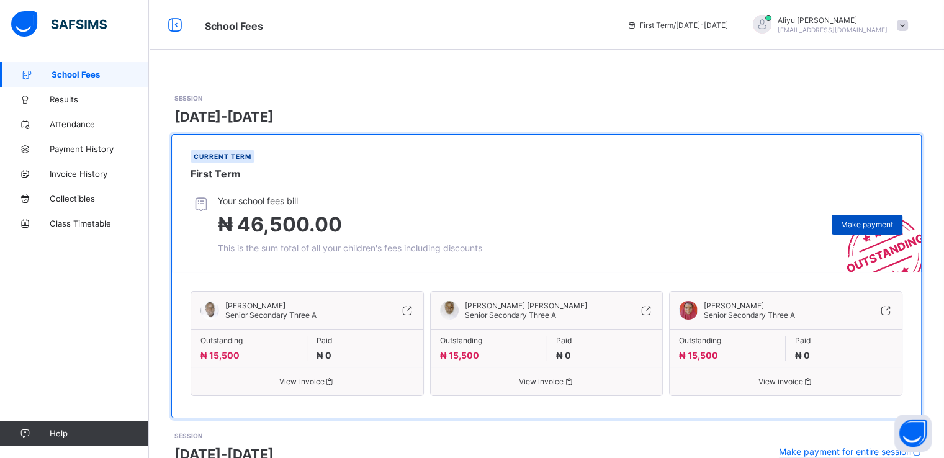
click at [869, 228] on span "Make payment" at bounding box center [867, 224] width 52 height 9
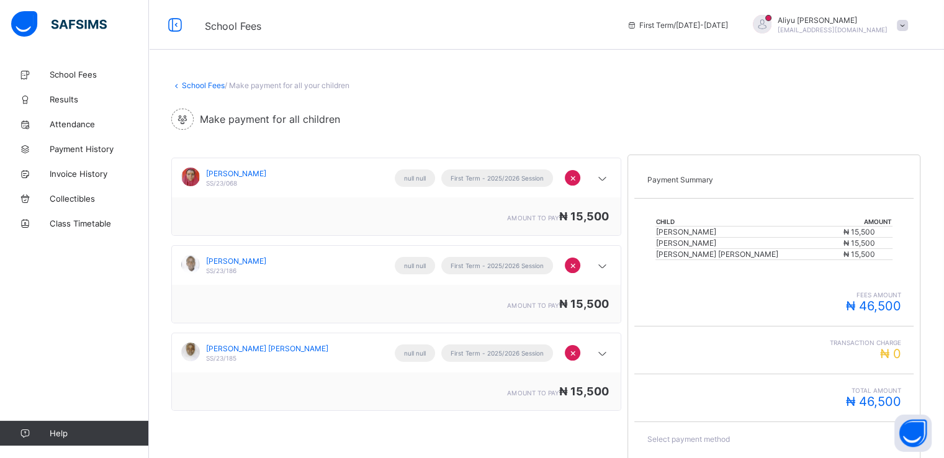
scroll to position [127, 0]
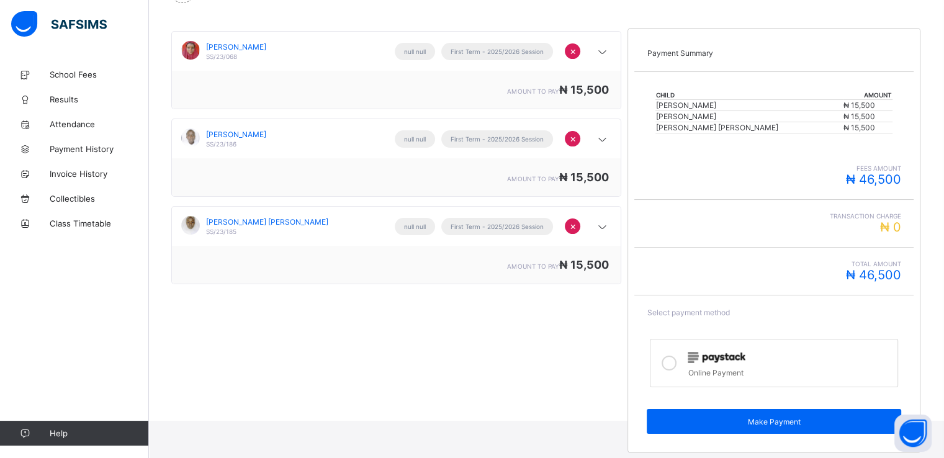
click at [674, 361] on icon at bounding box center [669, 363] width 15 height 15
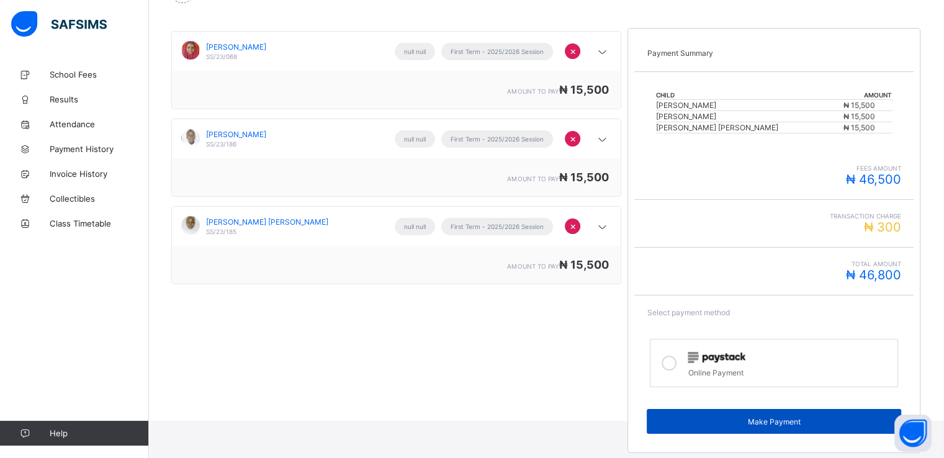
click at [763, 420] on span "Make Payment" at bounding box center [774, 421] width 236 height 9
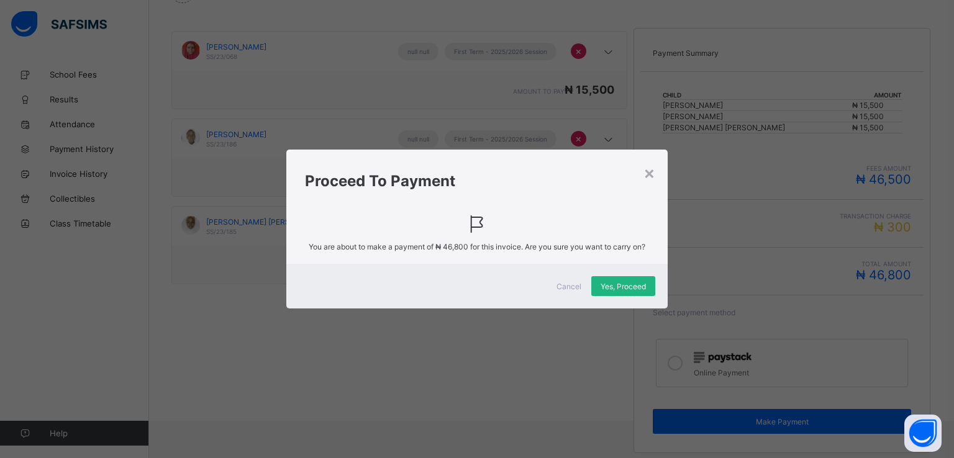
click at [617, 286] on span "Yes, Proceed" at bounding box center [622, 286] width 45 height 9
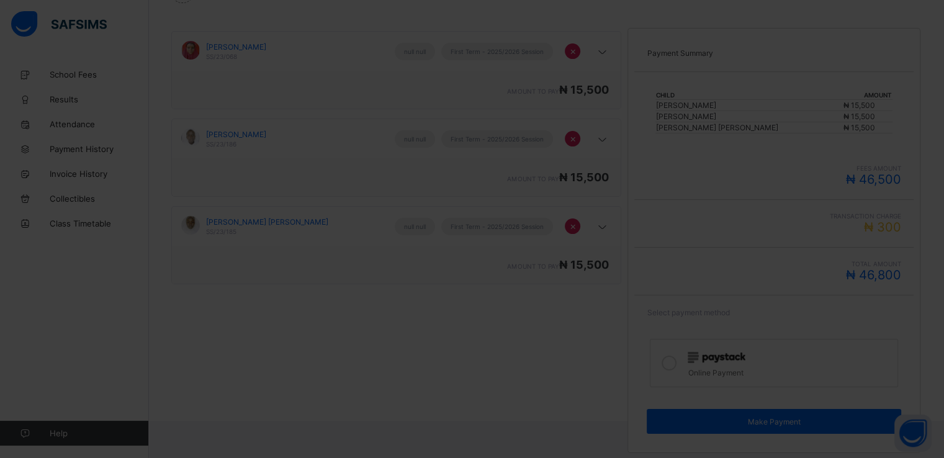
scroll to position [0, 0]
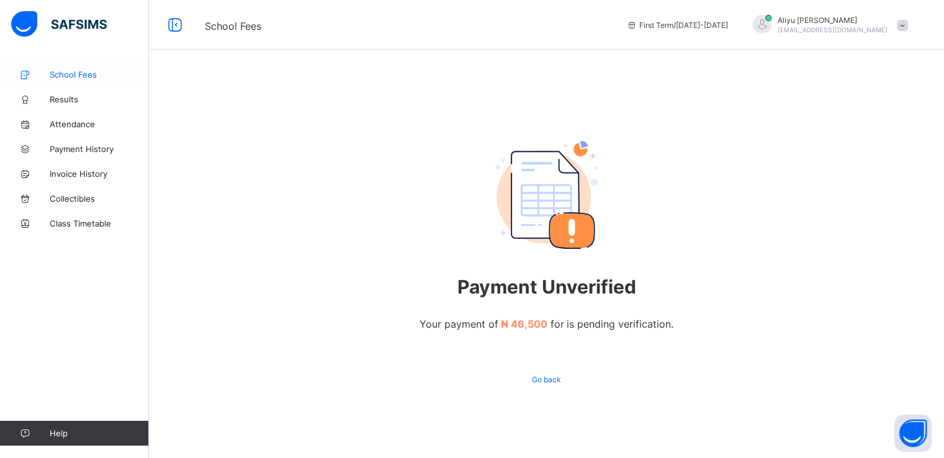
click at [75, 75] on span "School Fees" at bounding box center [99, 75] width 99 height 10
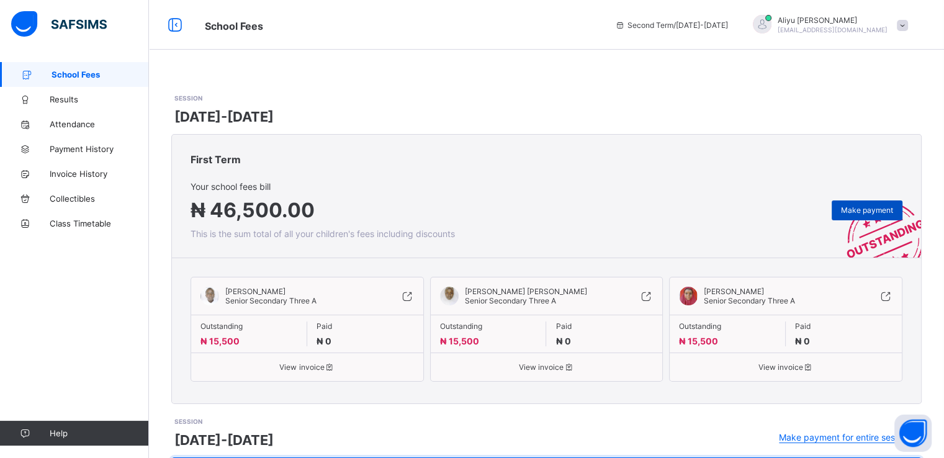
click at [872, 209] on span "Make payment" at bounding box center [867, 210] width 52 height 9
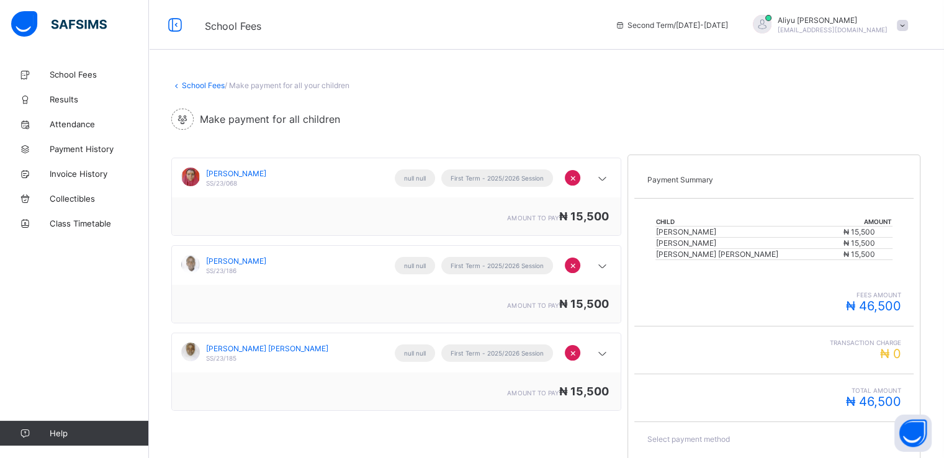
scroll to position [127, 0]
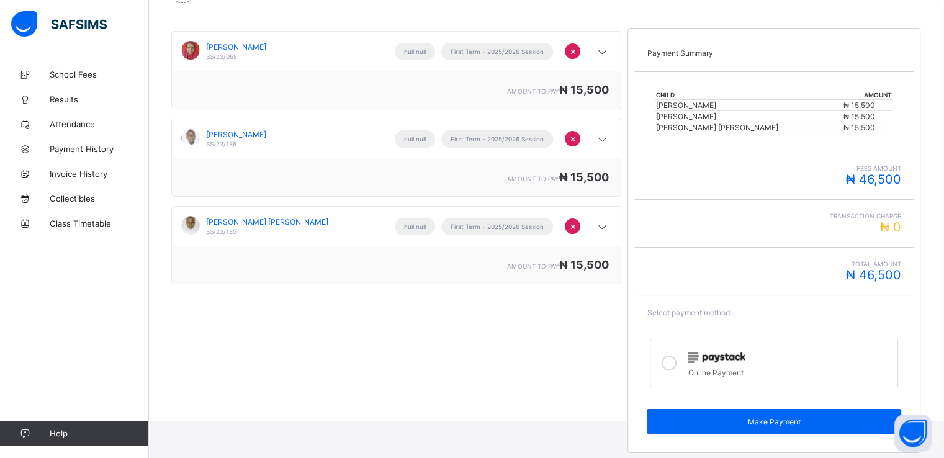
click at [675, 358] on icon at bounding box center [669, 363] width 15 height 15
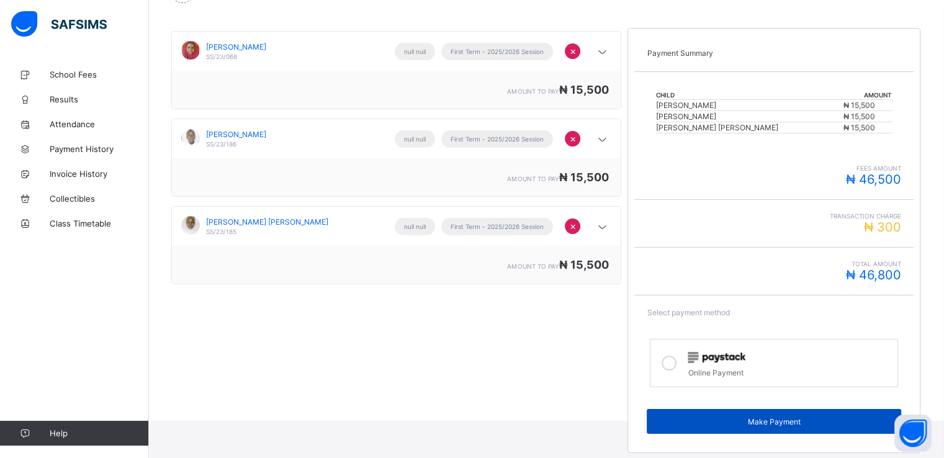
click at [772, 417] on span "Make Payment" at bounding box center [774, 421] width 236 height 9
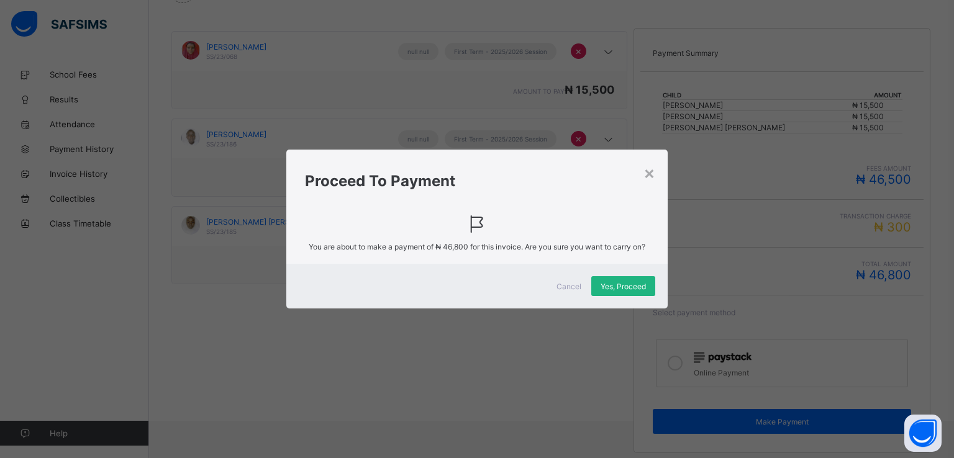
click at [615, 287] on span "Yes, Proceed" at bounding box center [622, 286] width 45 height 9
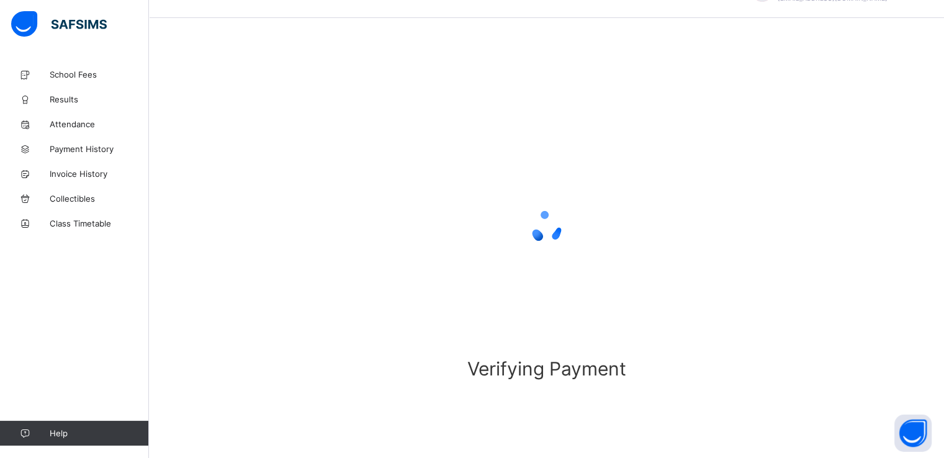
scroll to position [34, 0]
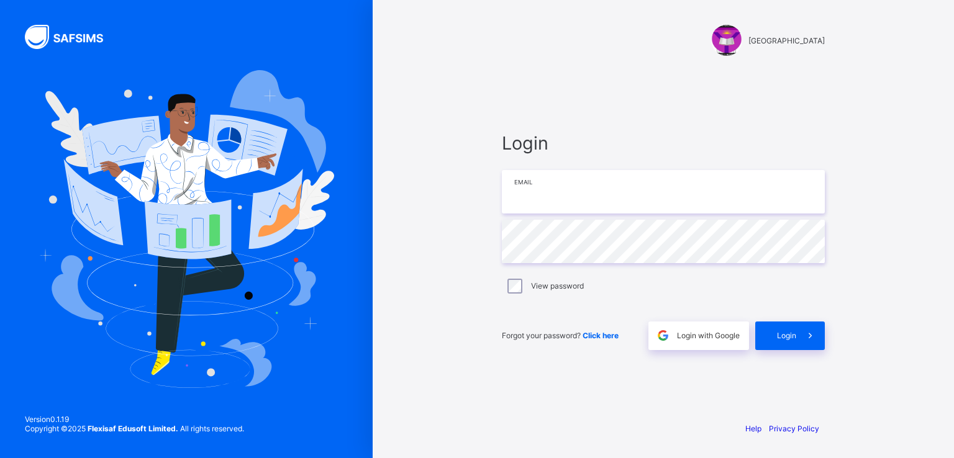
type input "**********"
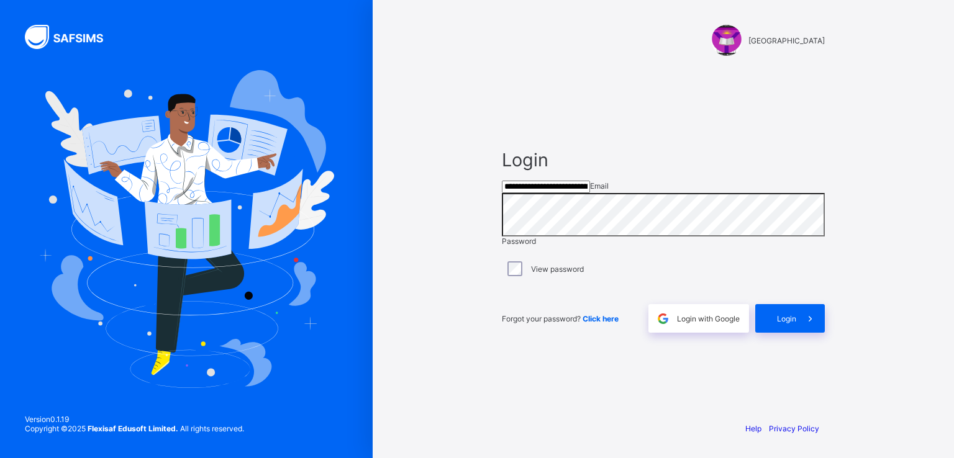
click at [569, 192] on input "**********" at bounding box center [546, 187] width 88 height 12
click at [788, 324] on span "Login" at bounding box center [786, 318] width 19 height 9
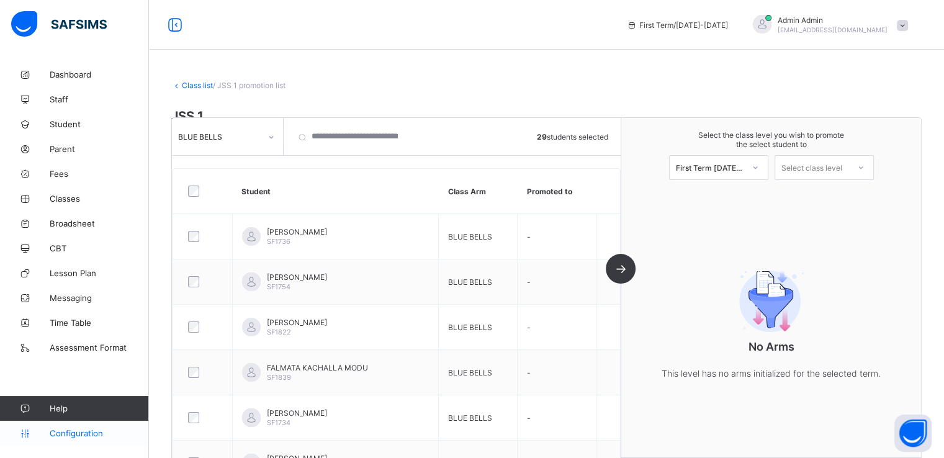
click at [81, 429] on span "Configuration" at bounding box center [99, 433] width 99 height 10
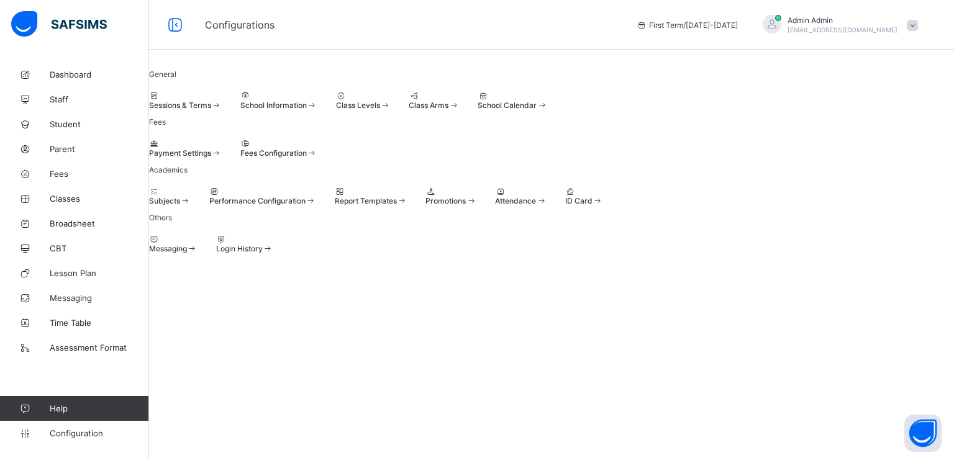
click at [380, 110] on span "Class Levels" at bounding box center [358, 105] width 44 height 9
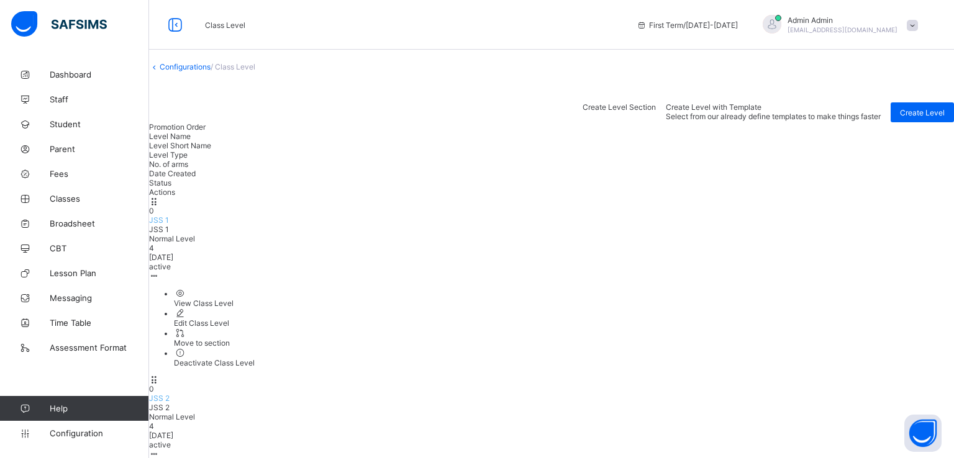
click at [864, 299] on div "View Class Level" at bounding box center [564, 303] width 780 height 9
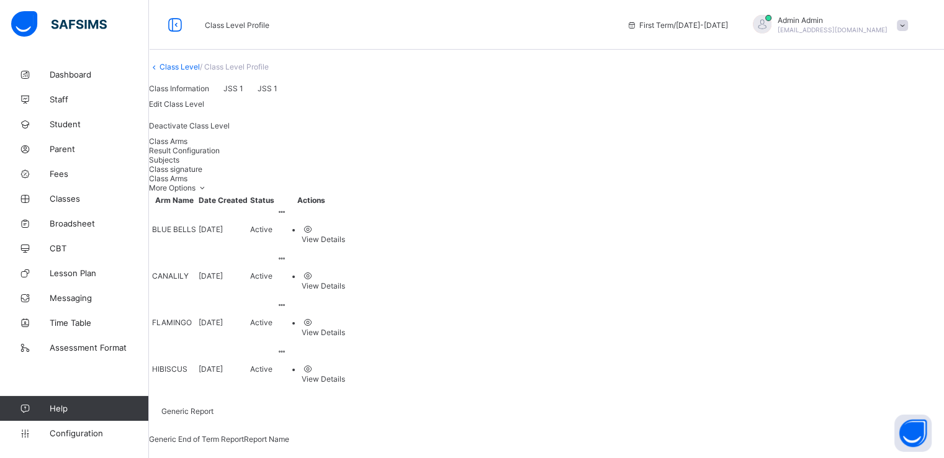
click at [191, 71] on link "Class Level" at bounding box center [180, 66] width 40 height 9
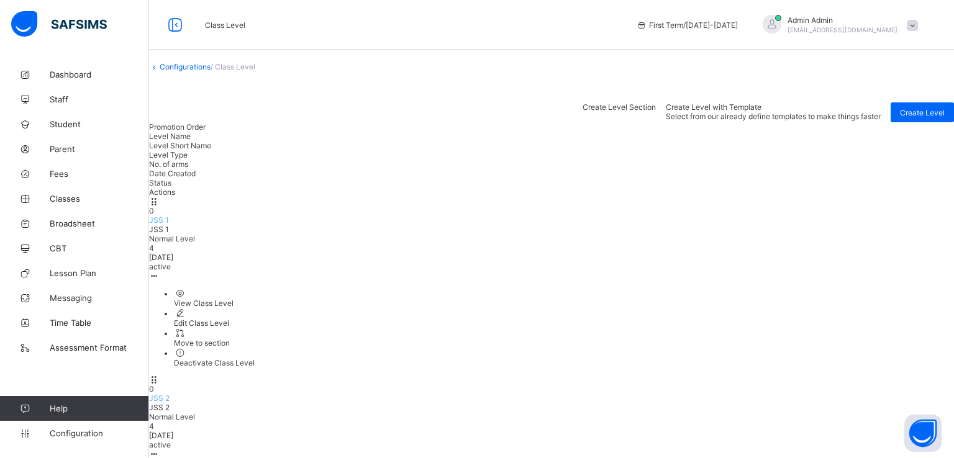
click at [858, 319] on div "Edit Class Level" at bounding box center [564, 323] width 780 height 9
type input "*****"
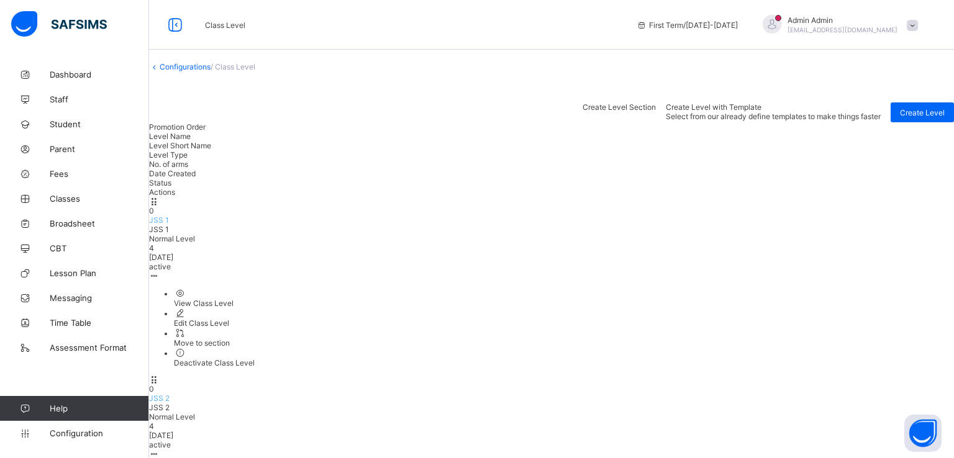
click at [870, 319] on div "Edit Class Level" at bounding box center [564, 323] width 780 height 9
type input "*****"
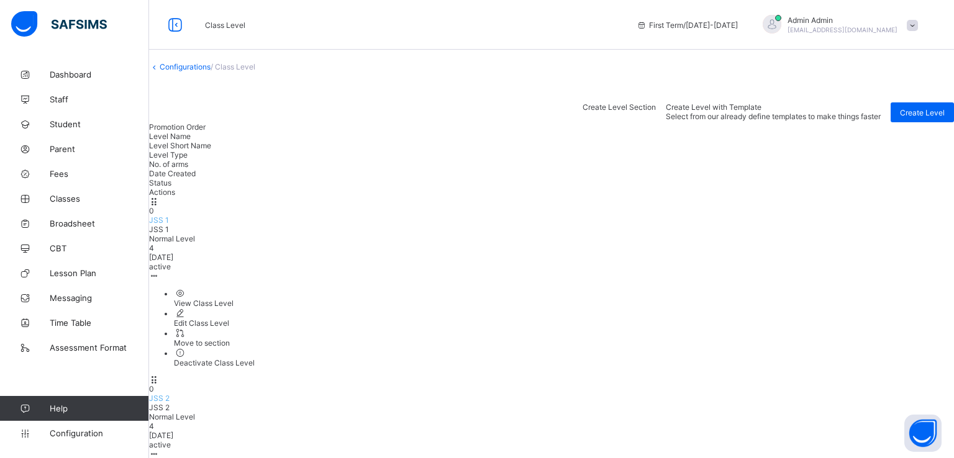
click at [656, 112] on span "Create Level Section" at bounding box center [618, 106] width 73 height 9
click at [865, 299] on div "View Class Level" at bounding box center [564, 303] width 780 height 9
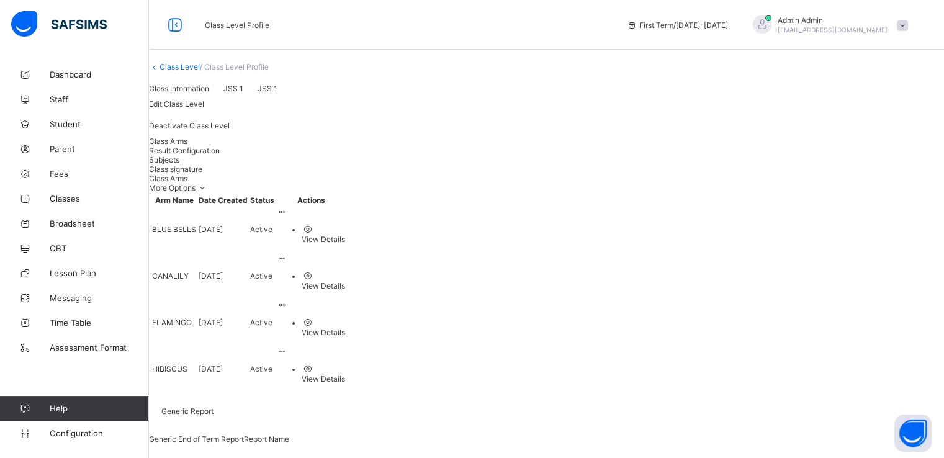
scroll to position [57, 0]
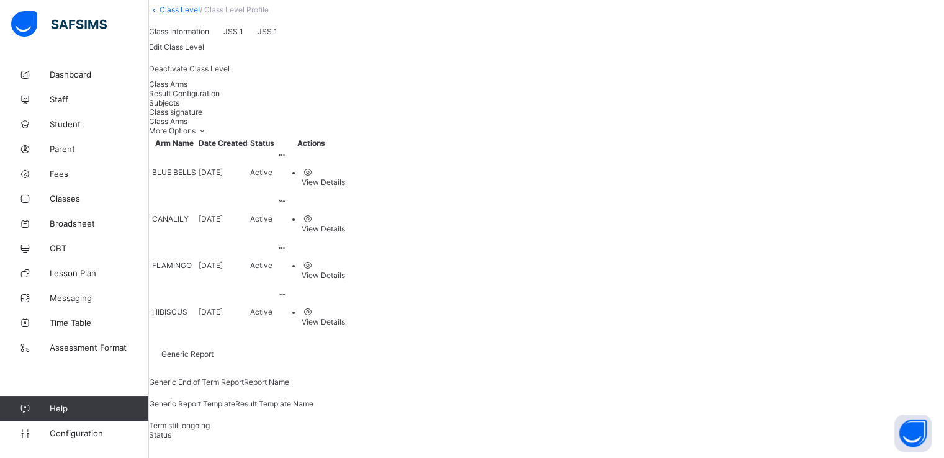
click at [220, 98] on span "Result Configuration" at bounding box center [184, 93] width 71 height 9
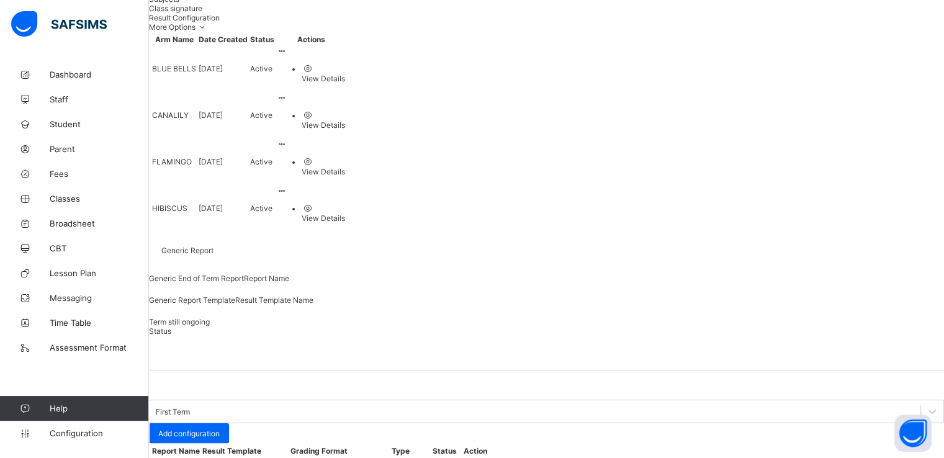
click at [474, 458] on icon at bounding box center [469, 462] width 11 height 9
type input "**********"
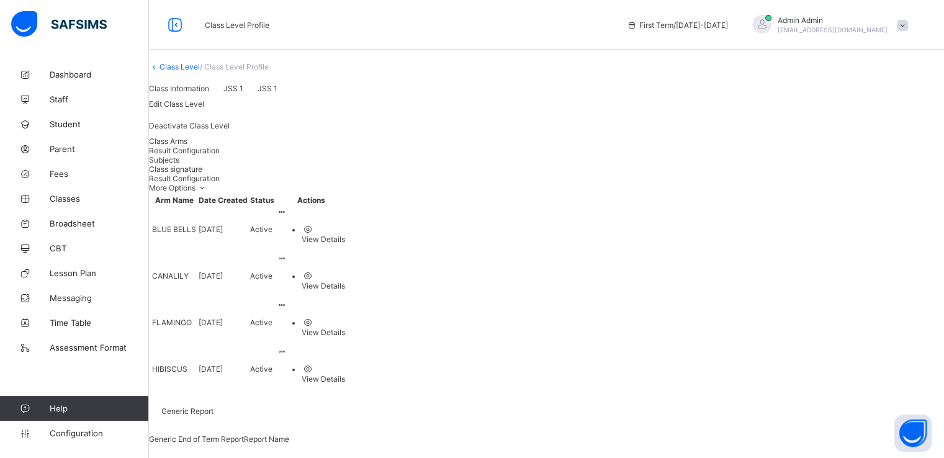
scroll to position [161, 0]
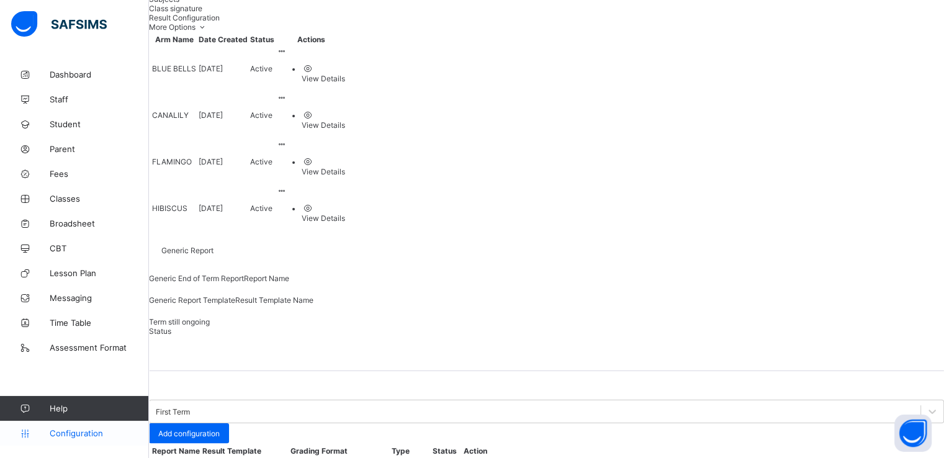
click at [72, 428] on span "Configuration" at bounding box center [99, 433] width 99 height 10
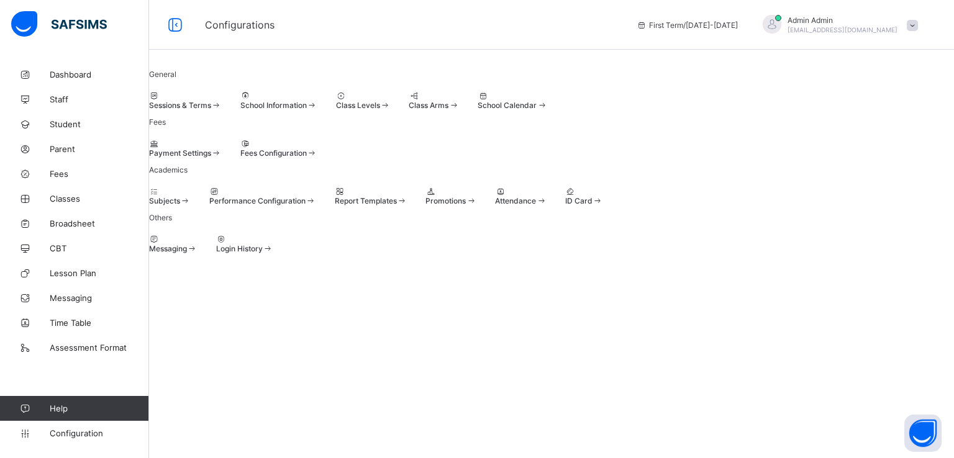
click at [336, 101] on span at bounding box center [336, 101] width 0 height 0
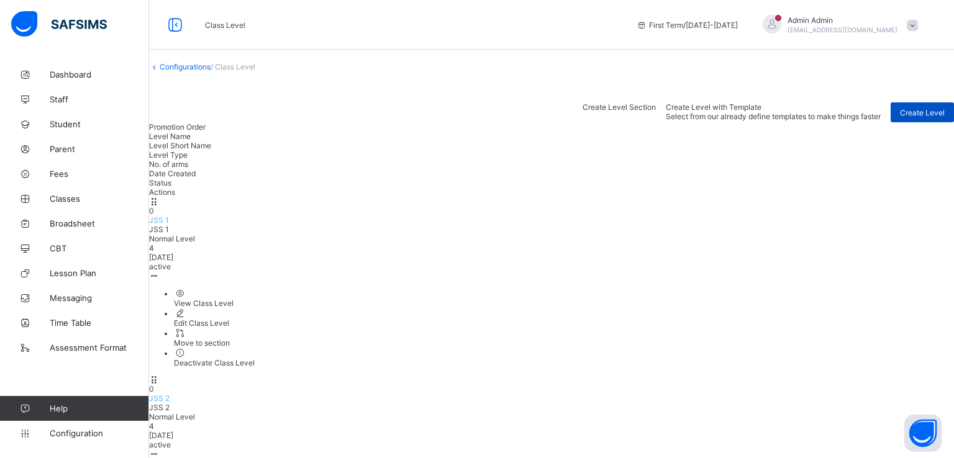
click at [900, 117] on span "Create Level" at bounding box center [922, 112] width 45 height 9
click at [204, 71] on link "Configurations" at bounding box center [185, 66] width 51 height 9
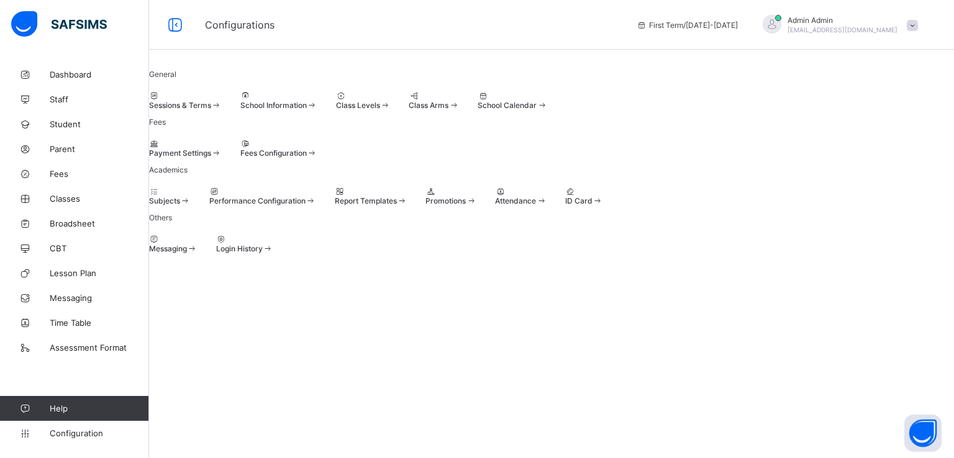
click at [211, 110] on span "Sessions & Terms" at bounding box center [180, 105] width 62 height 9
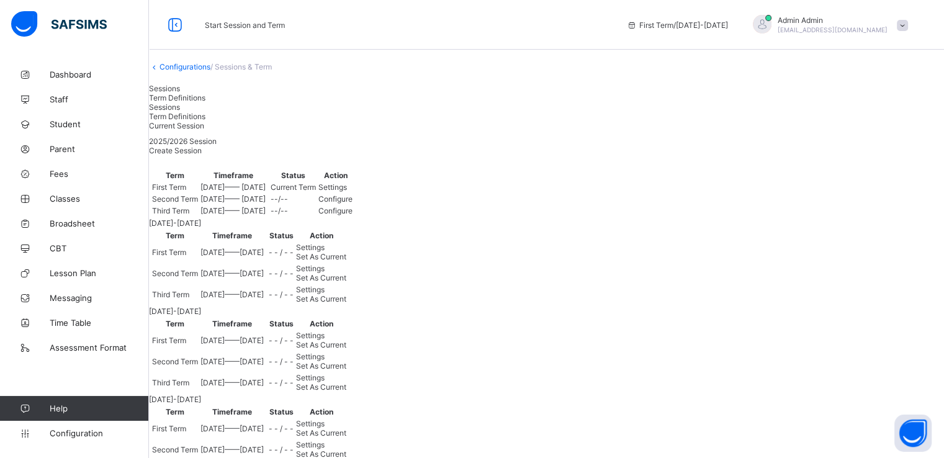
click at [353, 192] on div "Settings" at bounding box center [336, 187] width 34 height 9
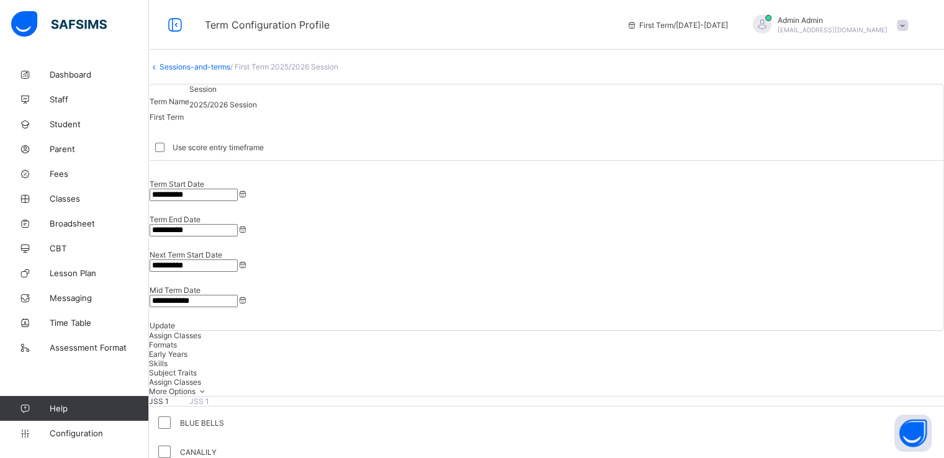
click at [177, 340] on span "Formats" at bounding box center [163, 344] width 28 height 9
click at [66, 434] on span "Configuration" at bounding box center [99, 433] width 99 height 10
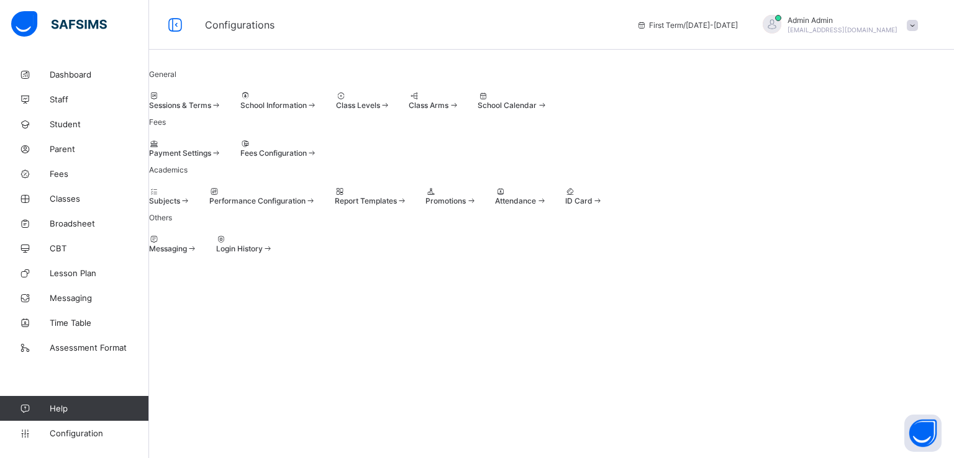
click at [391, 110] on div "Class Levels" at bounding box center [363, 105] width 55 height 9
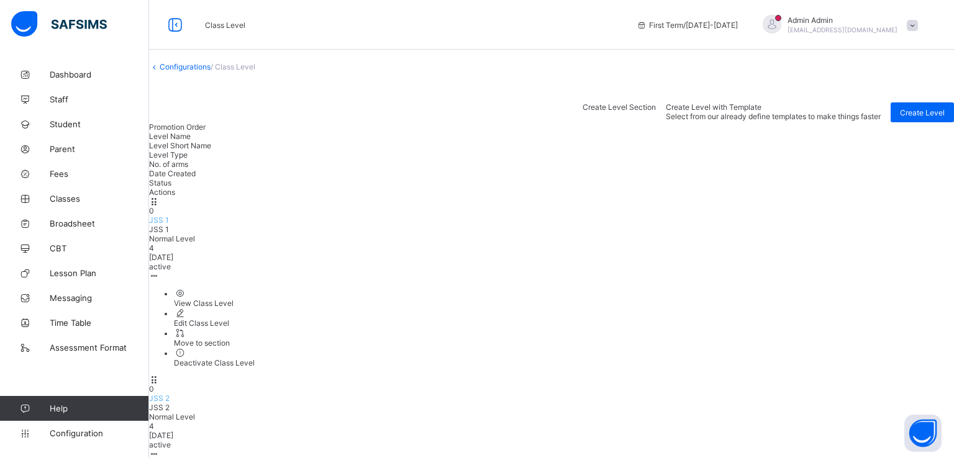
click at [223, 132] on div "Promotion Order" at bounding box center [551, 126] width 805 height 9
click at [204, 206] on div "0" at bounding box center [551, 210] width 805 height 9
click at [843, 319] on div "Edit Class Level" at bounding box center [564, 323] width 780 height 9
type input "*****"
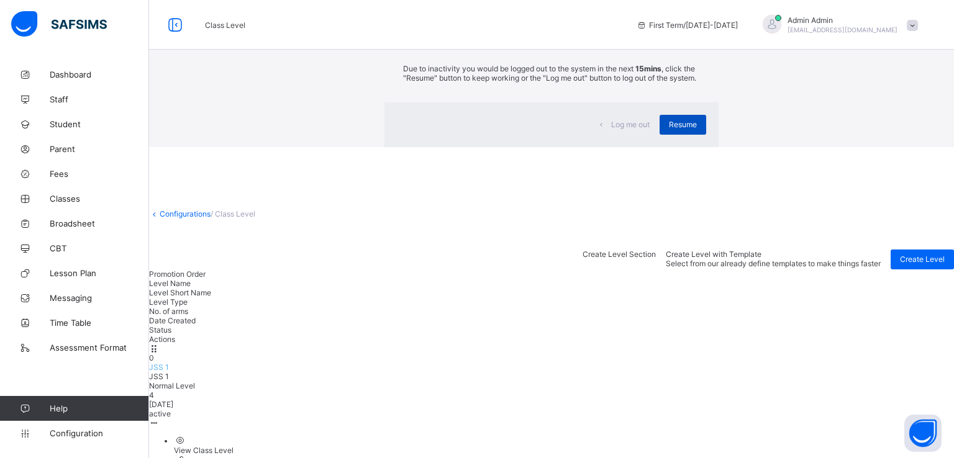
click at [669, 129] on span "Resume" at bounding box center [683, 124] width 28 height 9
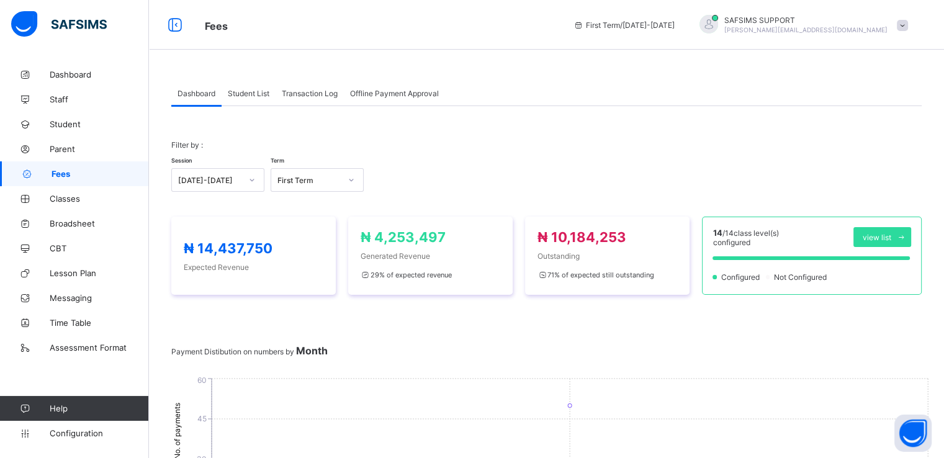
click at [251, 94] on span "Student List" at bounding box center [249, 93] width 42 height 9
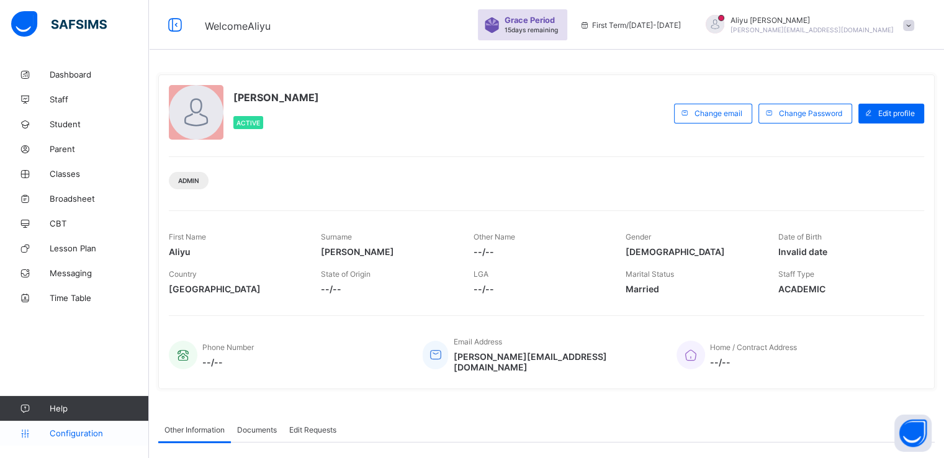
click at [61, 430] on span "Configuration" at bounding box center [99, 433] width 99 height 10
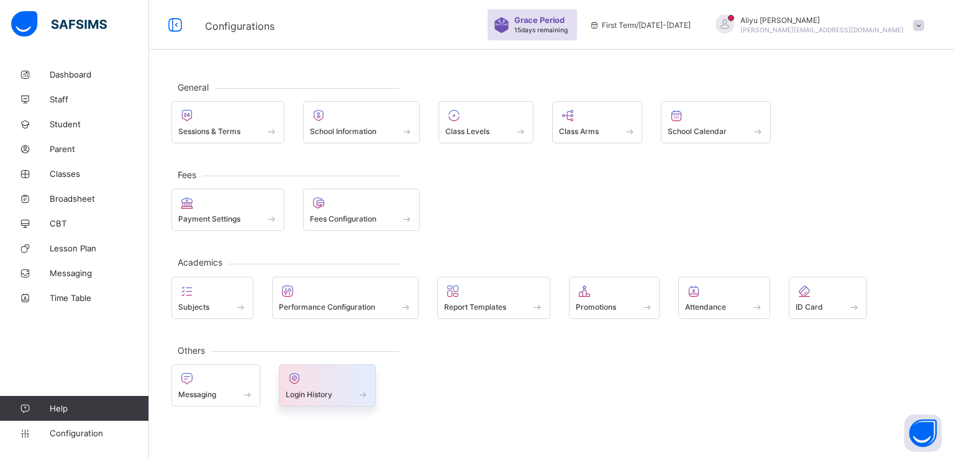
click at [318, 393] on span "Login History" at bounding box center [309, 394] width 47 height 9
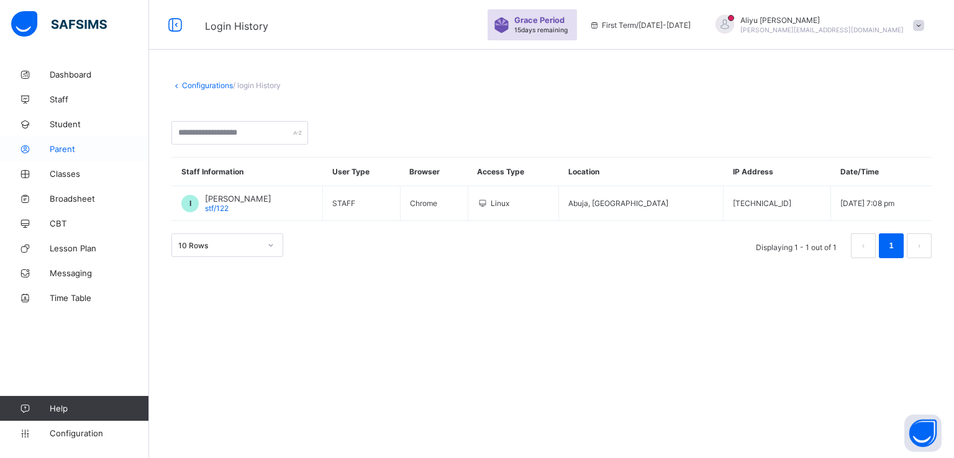
click at [60, 150] on span "Parent" at bounding box center [99, 149] width 99 height 10
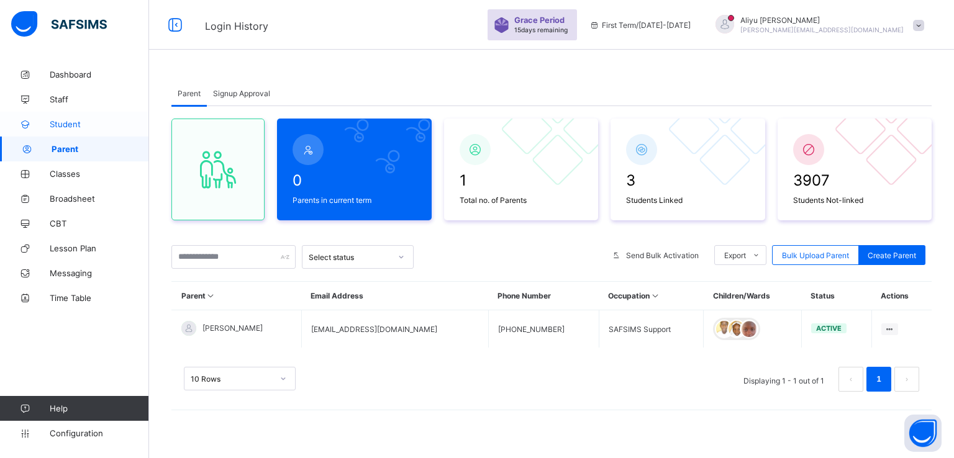
click at [67, 117] on link "Student" at bounding box center [74, 124] width 149 height 25
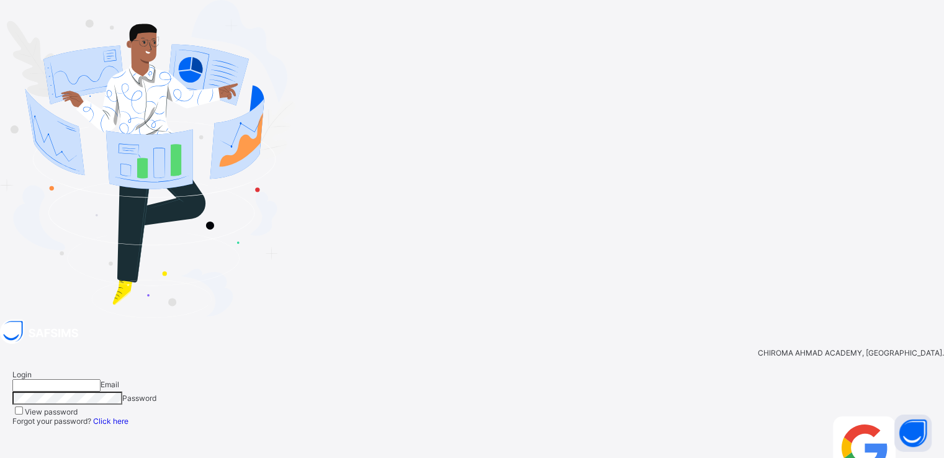
type input "**********"
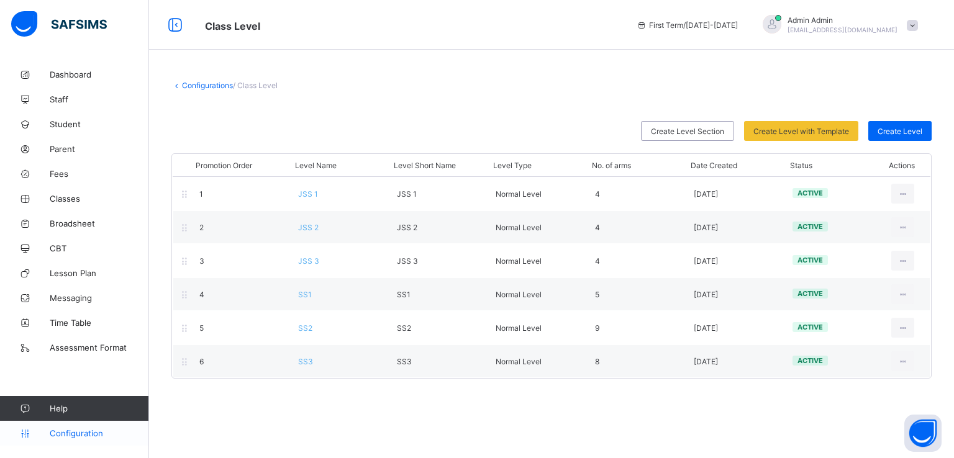
click at [70, 430] on span "Configuration" at bounding box center [99, 433] width 99 height 10
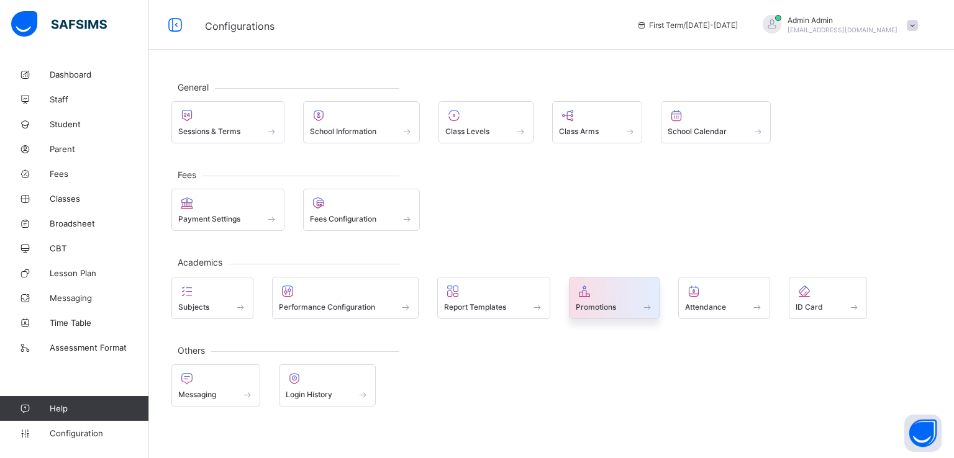
click at [609, 305] on span "Promotions" at bounding box center [596, 306] width 40 height 9
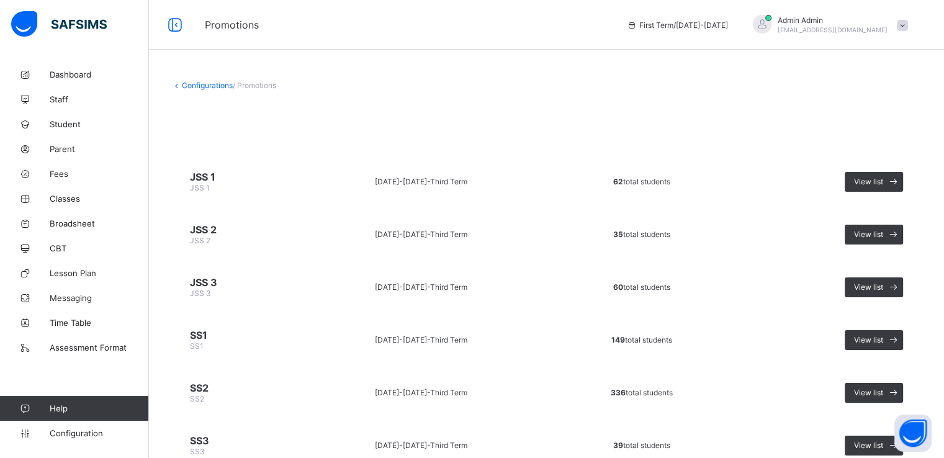
scroll to position [50, 0]
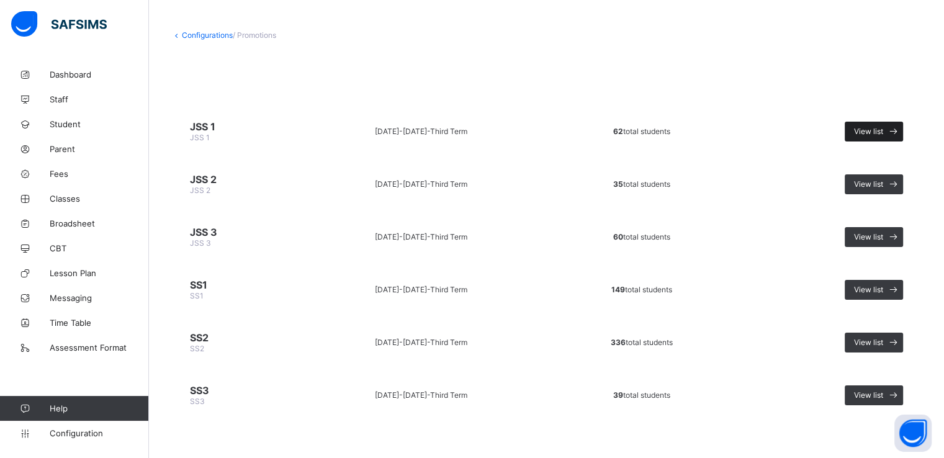
click at [876, 129] on span "View list" at bounding box center [868, 131] width 29 height 9
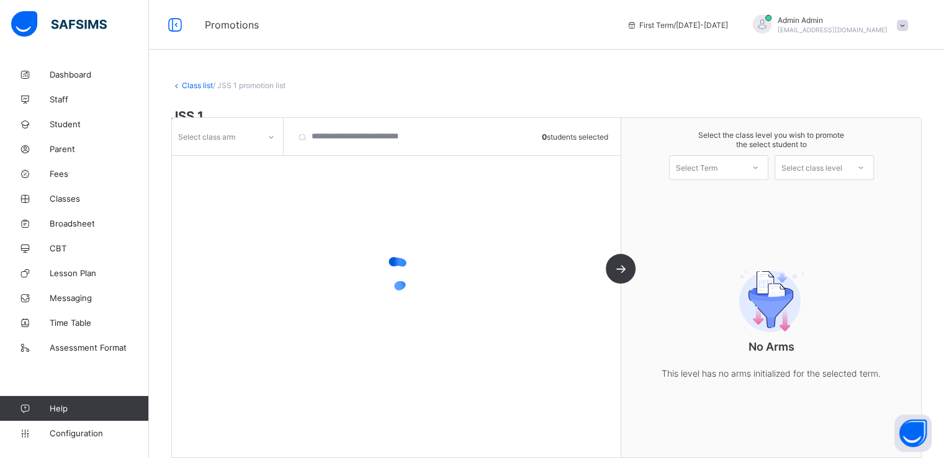
click at [257, 130] on div "Select class arm" at bounding box center [216, 136] width 88 height 17
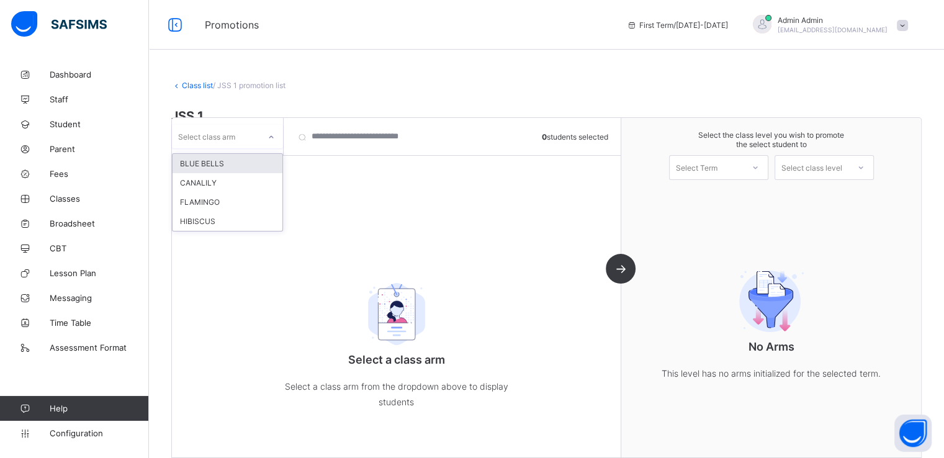
click at [220, 162] on div "BLUE BELLS" at bounding box center [228, 163] width 110 height 19
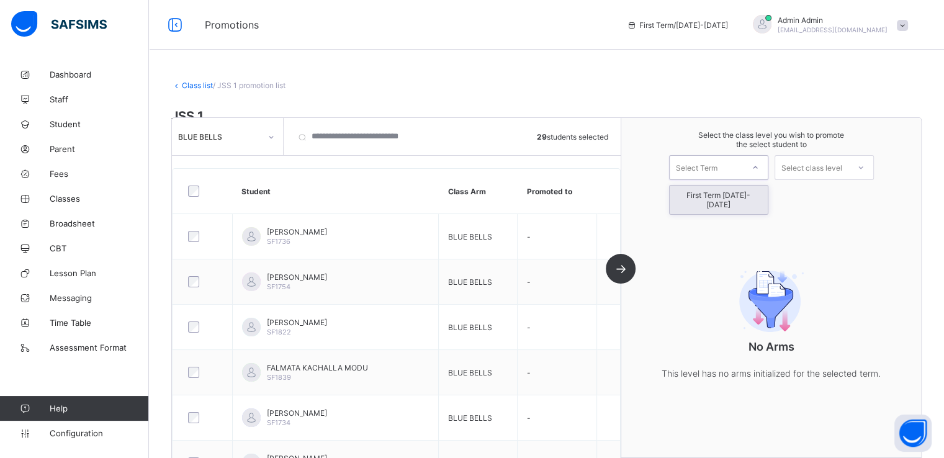
click at [718, 170] on div "Select Term" at bounding box center [697, 167] width 42 height 25
click at [706, 196] on div "First Term 2025-2026" at bounding box center [719, 200] width 98 height 29
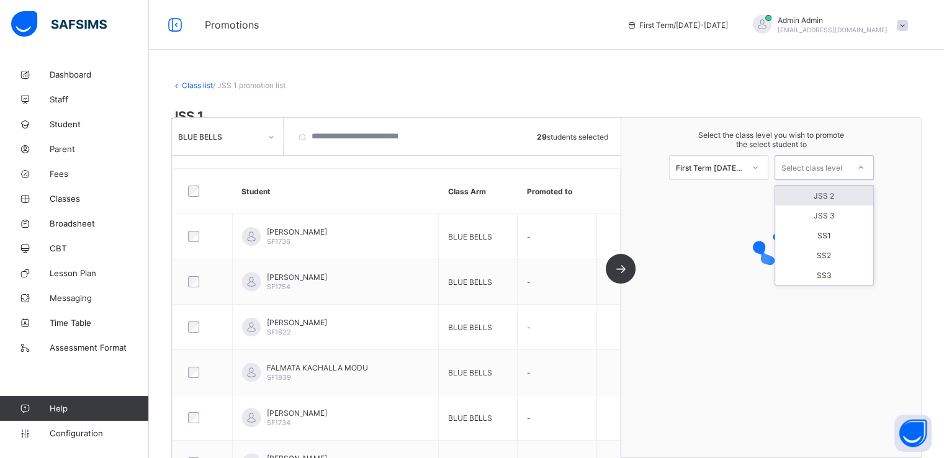
click at [817, 167] on div "Select class level" at bounding box center [812, 167] width 61 height 25
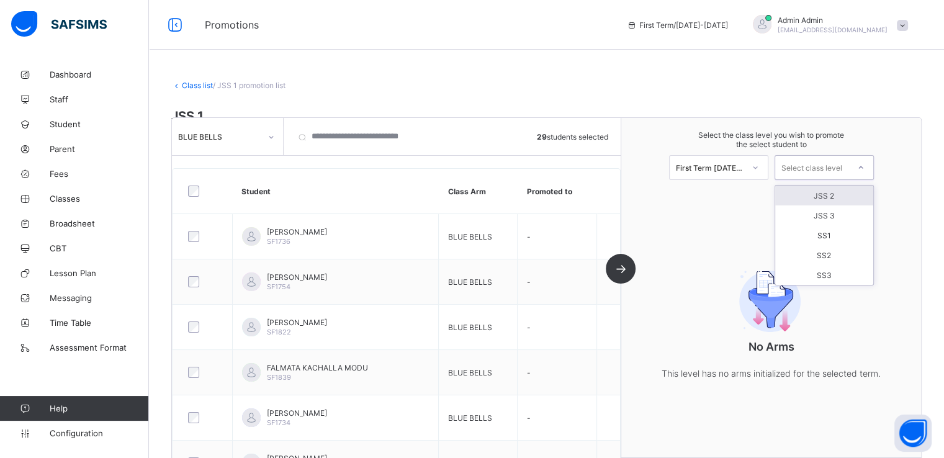
click at [833, 193] on div "JSS 2" at bounding box center [825, 196] width 98 height 20
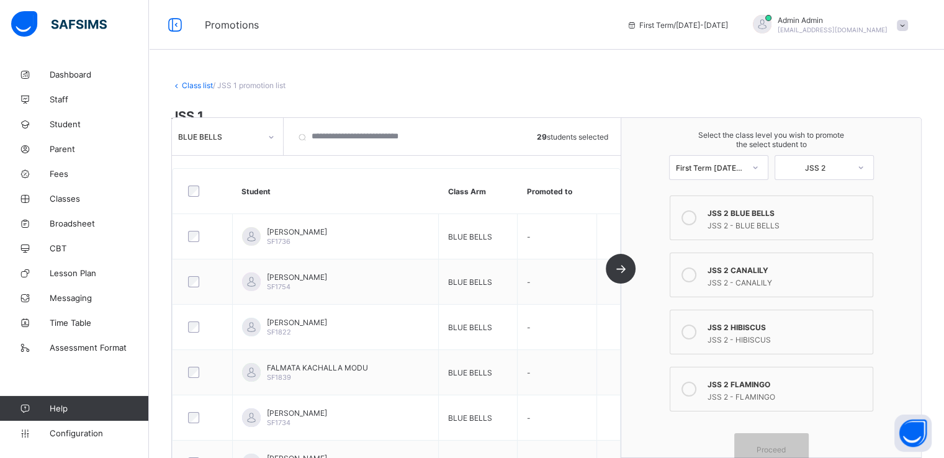
click at [697, 216] on icon at bounding box center [689, 217] width 15 height 15
click at [777, 450] on span "Proceed" at bounding box center [771, 449] width 29 height 9
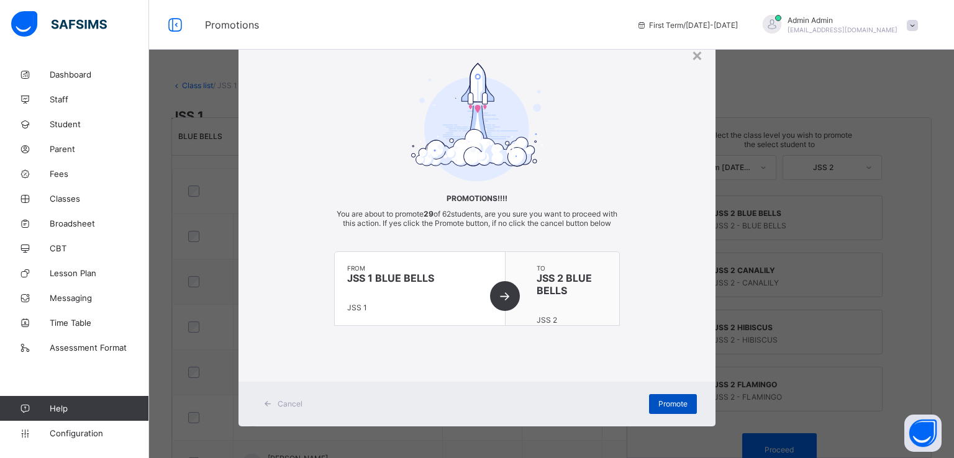
click at [660, 409] on span "Promote" at bounding box center [672, 403] width 29 height 9
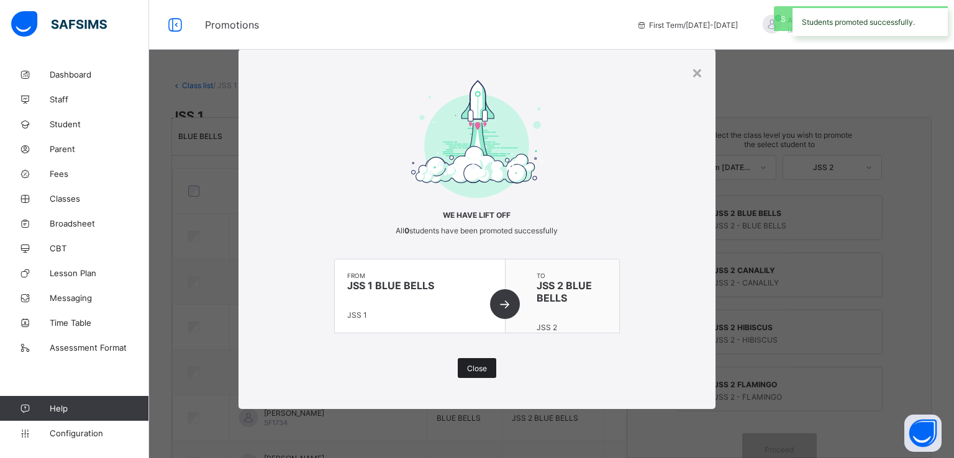
click at [487, 365] on div "Close" at bounding box center [477, 368] width 38 height 20
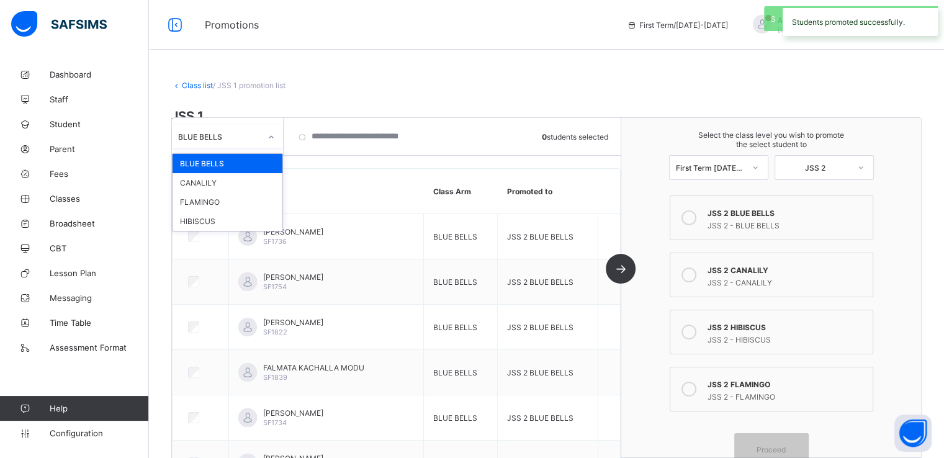
click at [266, 137] on div at bounding box center [271, 137] width 21 height 20
click at [219, 188] on div "CANALILY" at bounding box center [228, 182] width 110 height 19
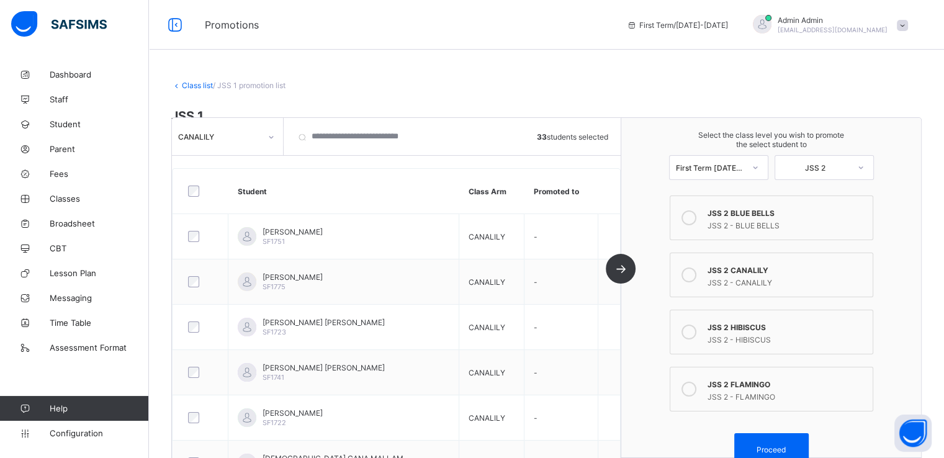
click at [695, 275] on icon at bounding box center [689, 275] width 15 height 15
click at [756, 448] on span "Proceed" at bounding box center [772, 449] width 56 height 9
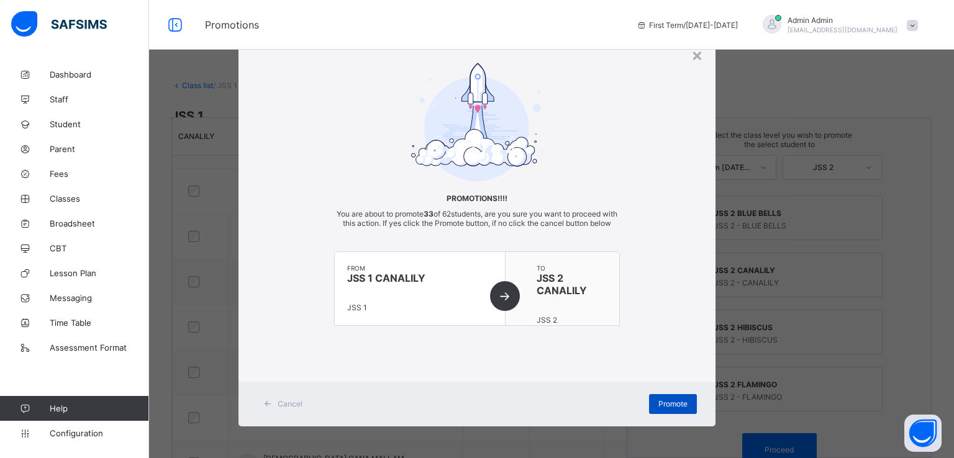
click at [668, 409] on span "Promote" at bounding box center [672, 403] width 29 height 9
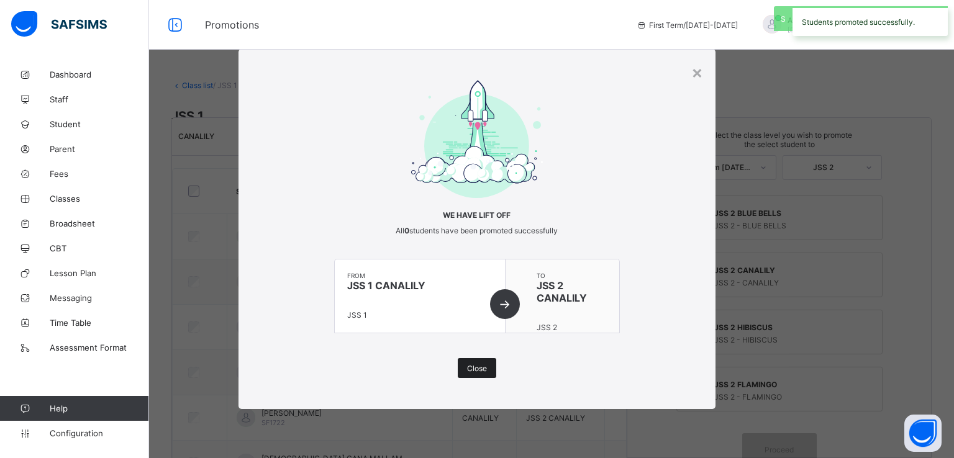
click at [472, 369] on span "Close" at bounding box center [477, 368] width 20 height 9
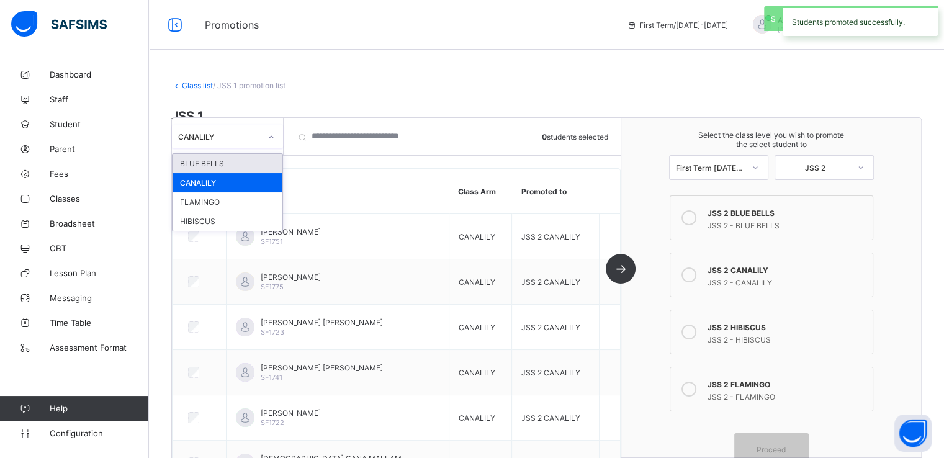
click at [253, 135] on div "CANALILY" at bounding box center [219, 136] width 83 height 9
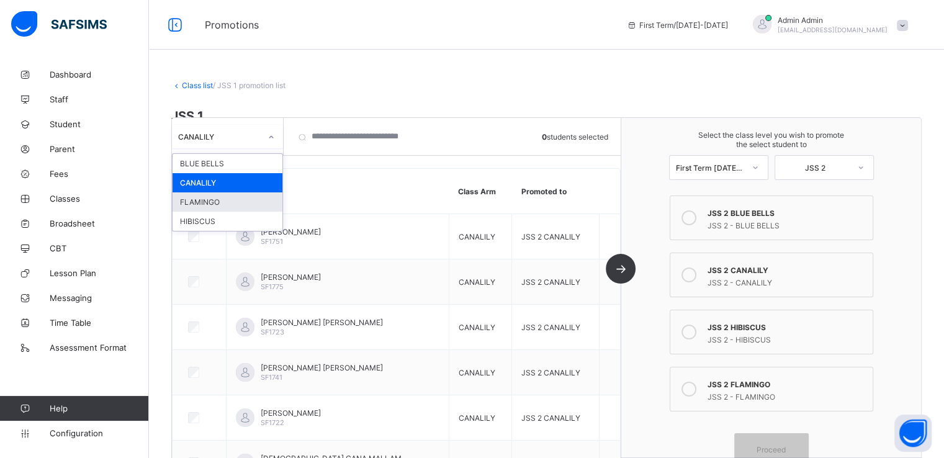
click at [215, 199] on div "FLAMINGO" at bounding box center [228, 201] width 110 height 19
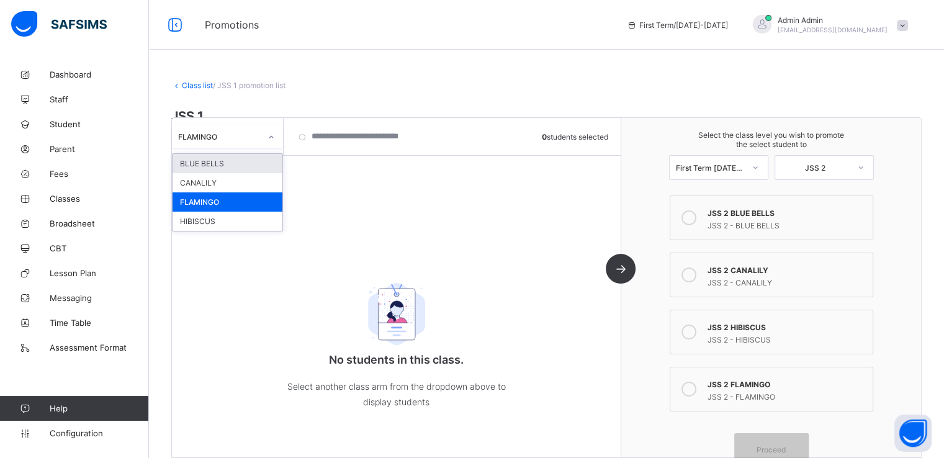
click at [229, 137] on div "FLAMINGO" at bounding box center [219, 136] width 83 height 9
click at [204, 222] on div "HIBISCUS" at bounding box center [228, 221] width 110 height 19
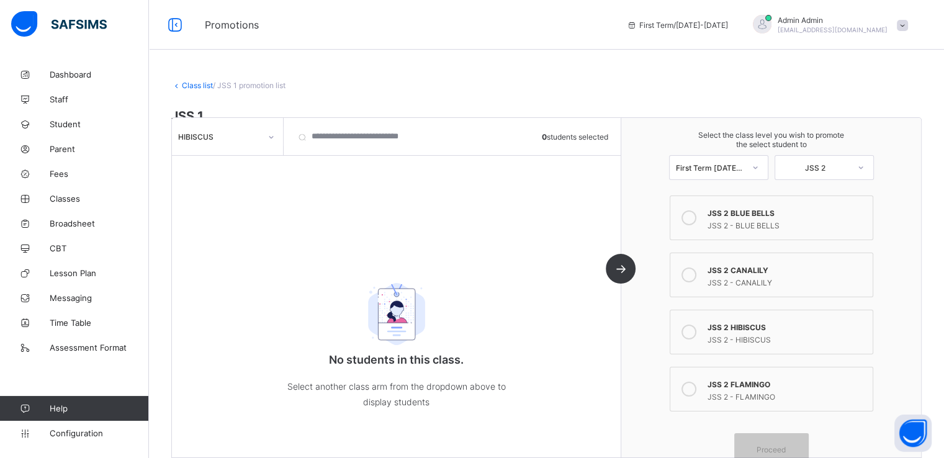
click at [193, 88] on link "Class list" at bounding box center [197, 85] width 31 height 9
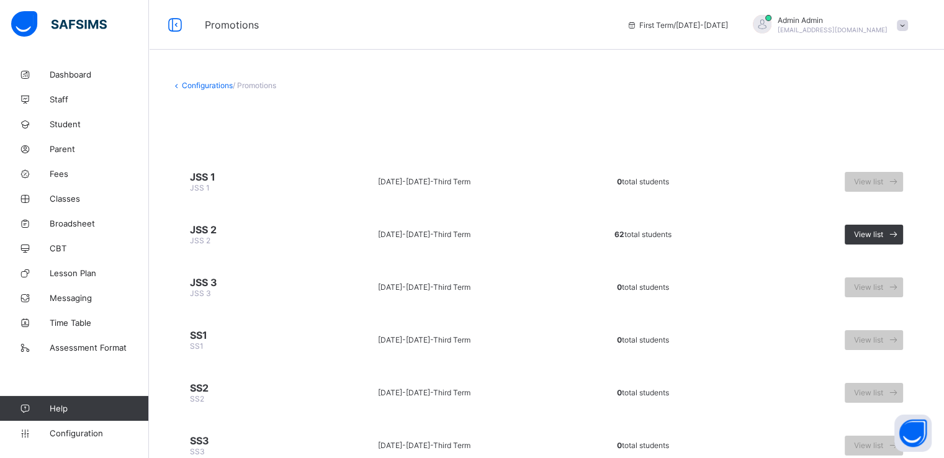
scroll to position [50, 0]
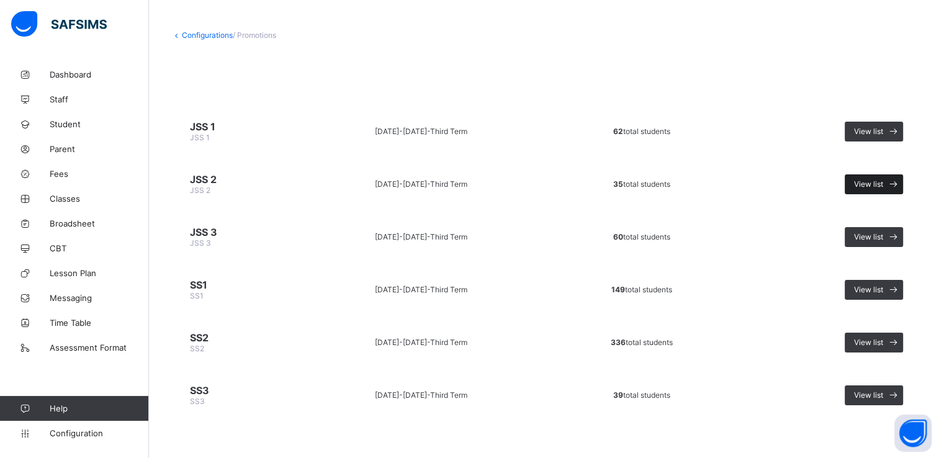
click at [879, 187] on span "View list" at bounding box center [868, 183] width 29 height 9
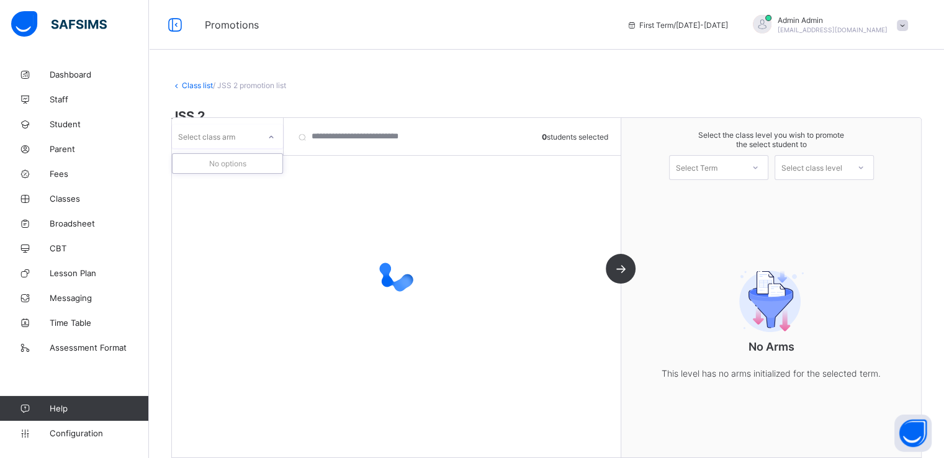
click at [273, 136] on icon at bounding box center [271, 137] width 7 height 12
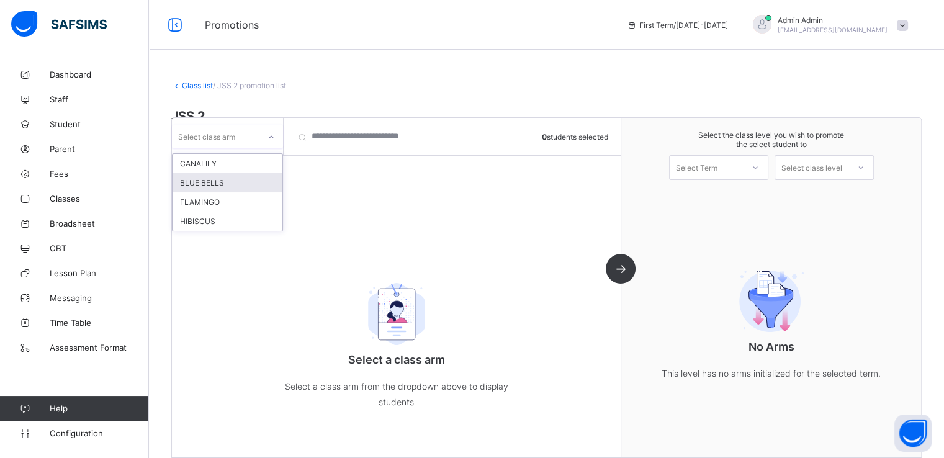
click at [210, 183] on div "BLUE BELLS" at bounding box center [228, 182] width 110 height 19
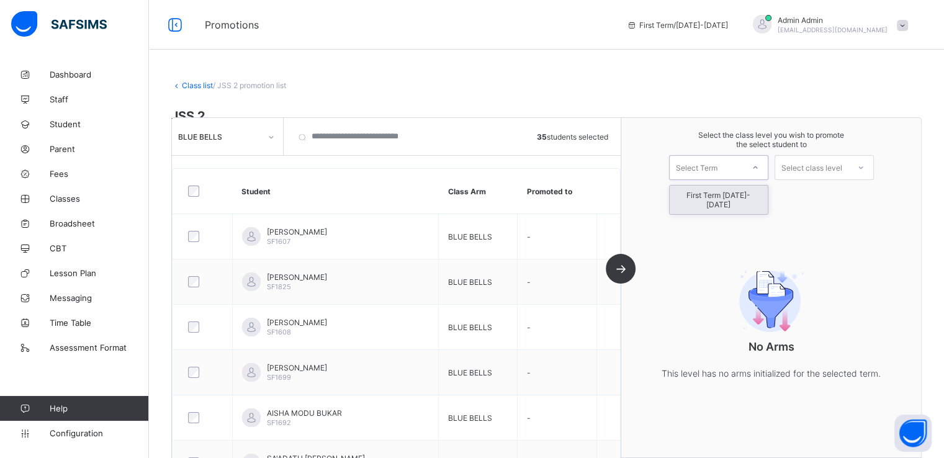
click at [708, 170] on div "Select Term" at bounding box center [697, 167] width 42 height 25
click at [699, 204] on div "First Term 2025-2026" at bounding box center [719, 200] width 98 height 29
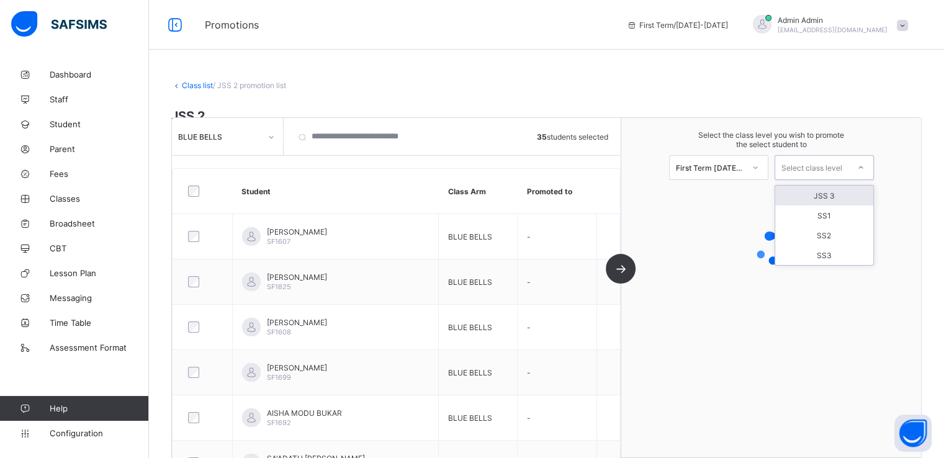
click at [820, 165] on div "Select class level" at bounding box center [812, 167] width 61 height 25
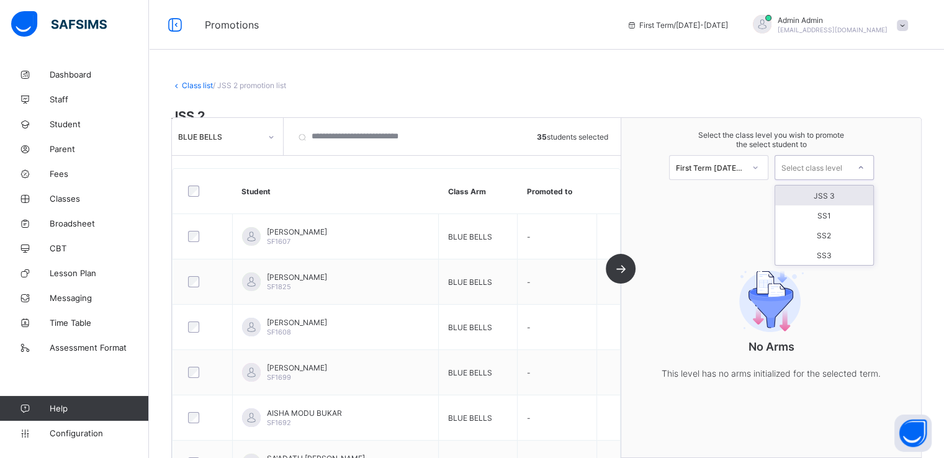
click at [831, 191] on div "JSS 3" at bounding box center [825, 196] width 98 height 20
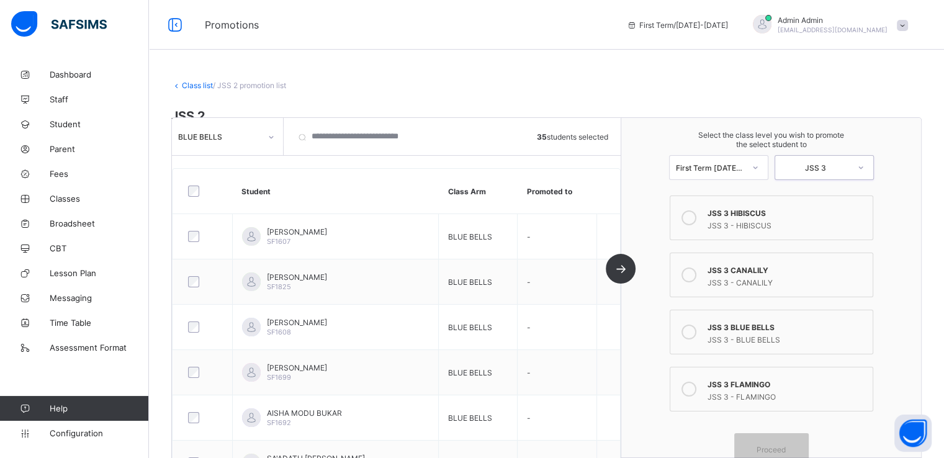
click at [697, 333] on icon at bounding box center [689, 332] width 15 height 15
click at [773, 444] on div "Proceed" at bounding box center [772, 449] width 75 height 33
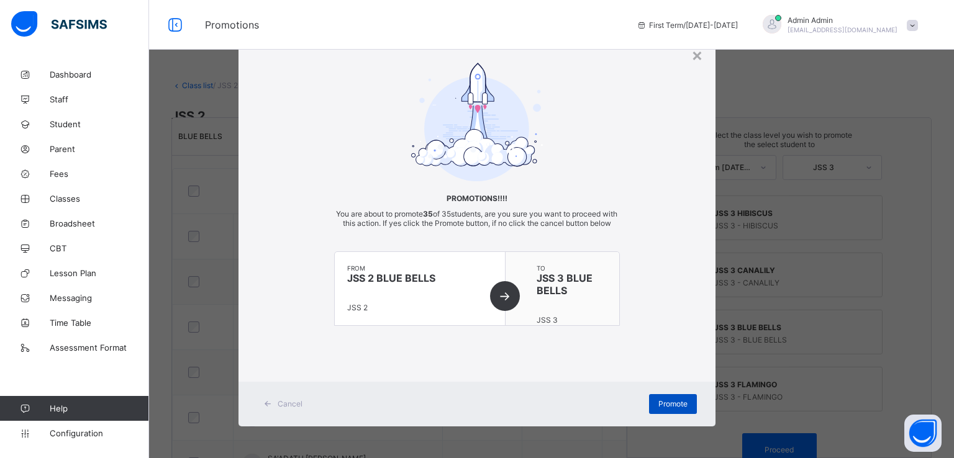
click at [673, 409] on span "Promote" at bounding box center [672, 403] width 29 height 9
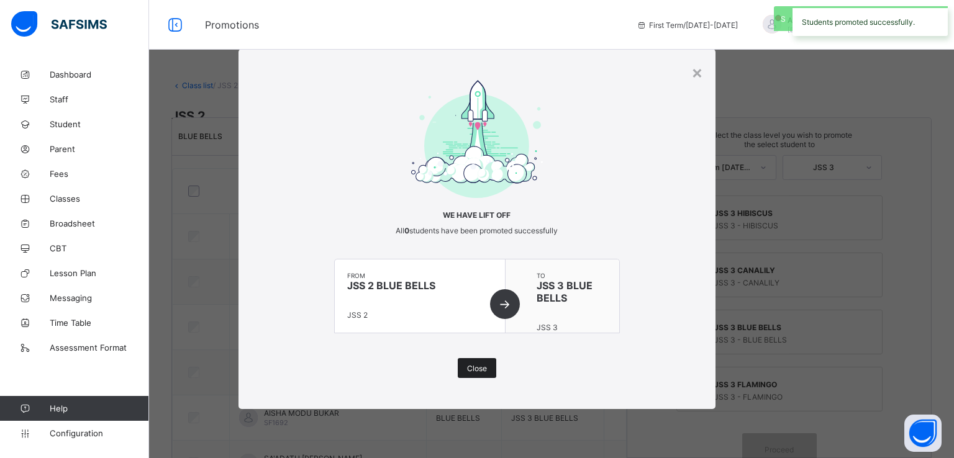
click at [473, 371] on span "Close" at bounding box center [477, 368] width 20 height 9
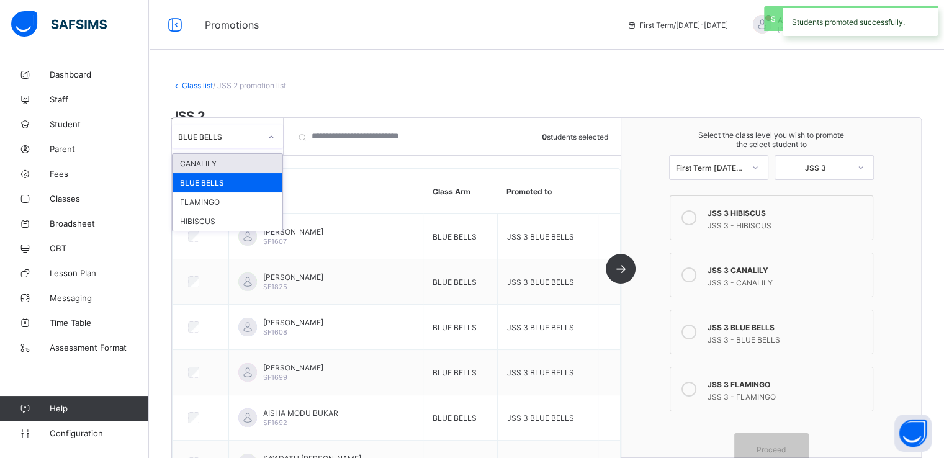
click at [274, 139] on icon at bounding box center [271, 137] width 7 height 12
click at [221, 161] on div "CANALILY" at bounding box center [228, 163] width 110 height 19
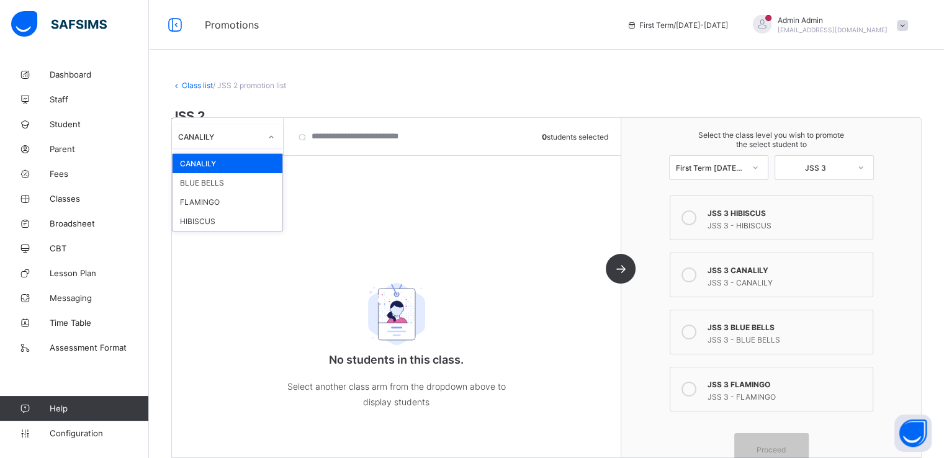
click at [252, 138] on div "CANALILY" at bounding box center [219, 136] width 83 height 9
click at [221, 207] on div "FLAMINGO" at bounding box center [228, 201] width 110 height 19
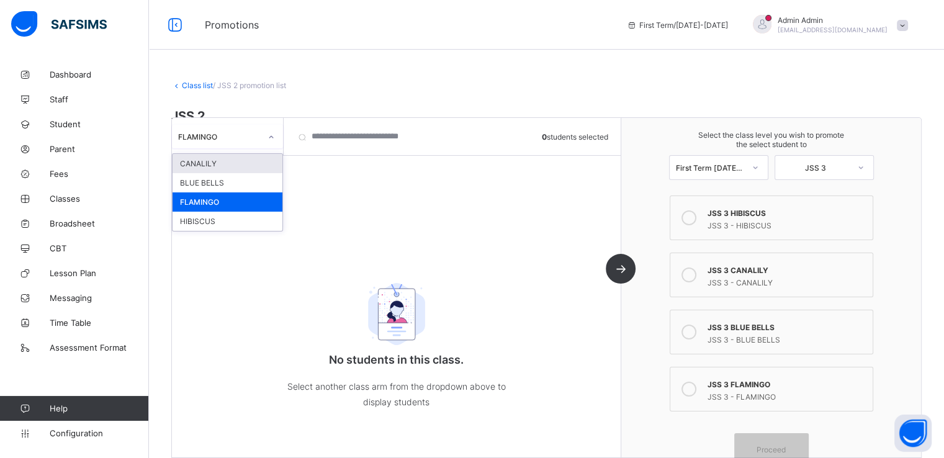
click at [253, 137] on div "FLAMINGO" at bounding box center [219, 136] width 83 height 9
click at [225, 224] on div "HIBISCUS" at bounding box center [228, 221] width 110 height 19
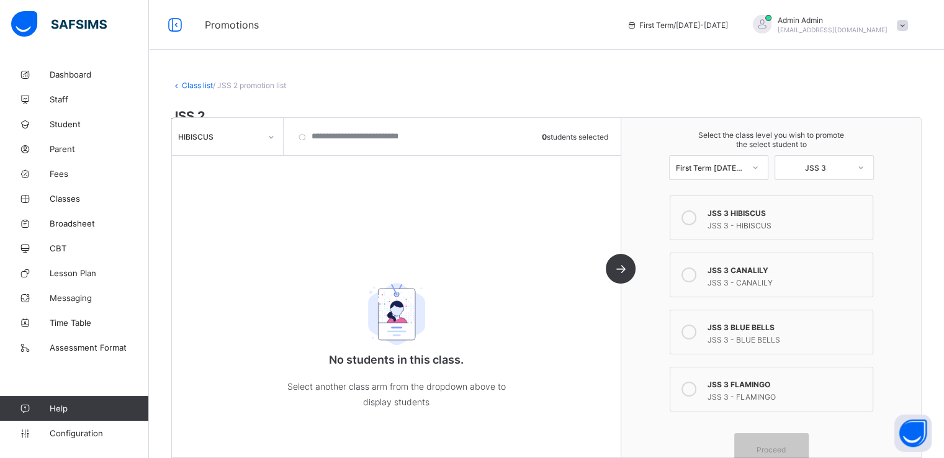
click at [191, 84] on link "Class list" at bounding box center [197, 85] width 31 height 9
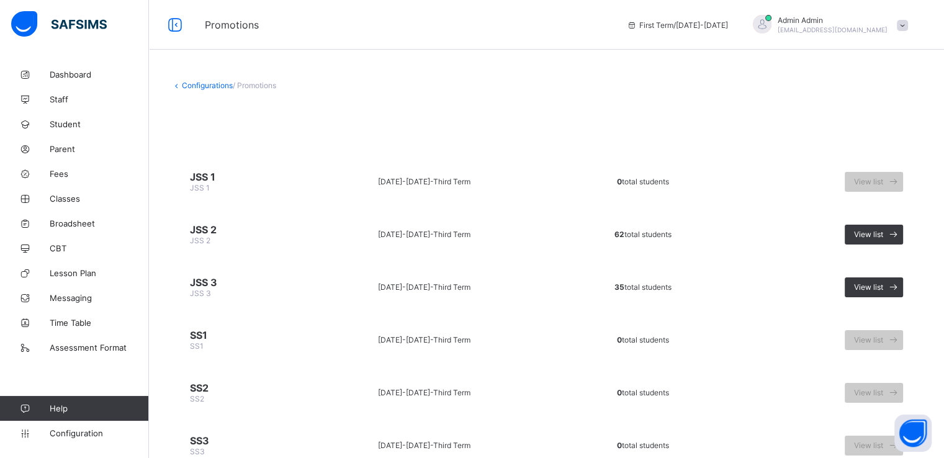
scroll to position [50, 0]
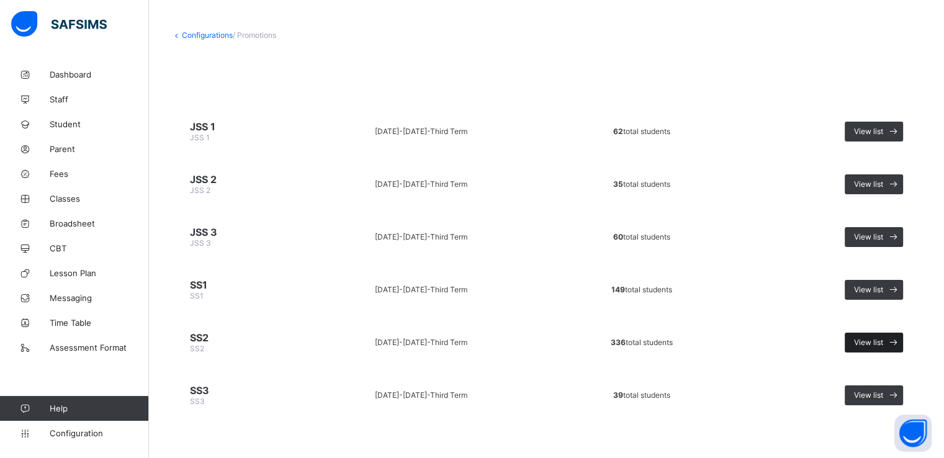
click at [878, 338] on span "View list" at bounding box center [868, 342] width 29 height 9
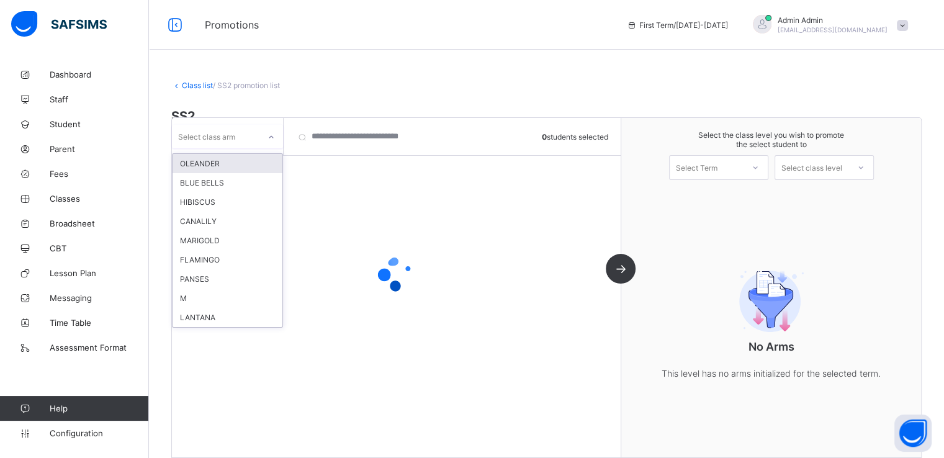
click at [268, 137] on icon at bounding box center [271, 137] width 7 height 12
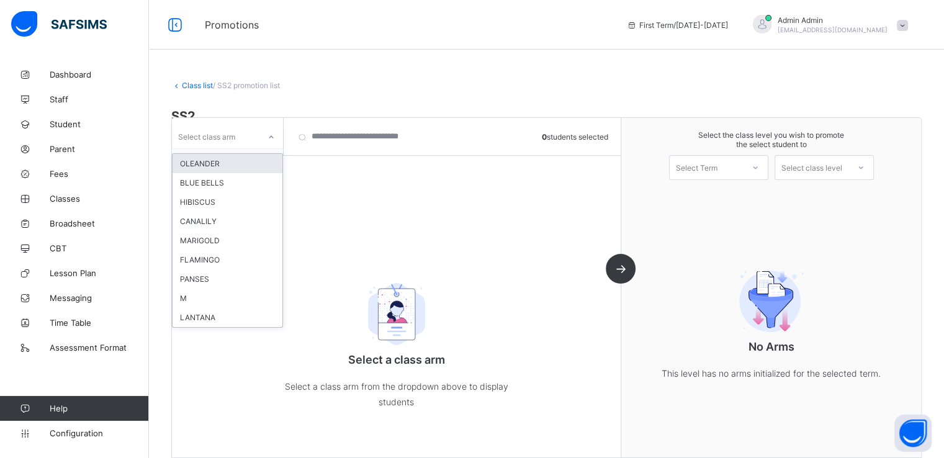
click at [214, 163] on div "OLEANDER" at bounding box center [228, 163] width 110 height 19
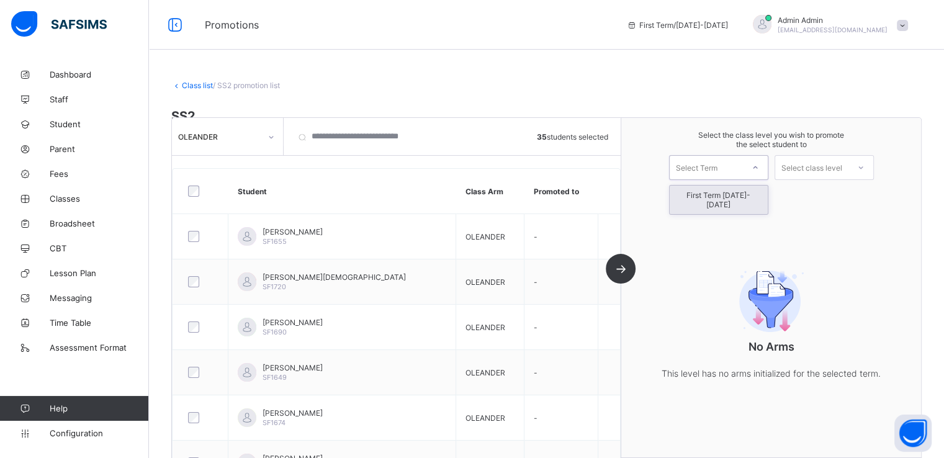
drag, startPoint x: 731, startPoint y: 173, endPoint x: 722, endPoint y: 194, distance: 23.6
click at [722, 180] on div "option First Term 2025-2026 focused, 1 of 1. 1 result available. Use Up and Dow…" at bounding box center [718, 167] width 99 height 25
click at [722, 194] on div "First Term 2025-2026" at bounding box center [719, 200] width 98 height 29
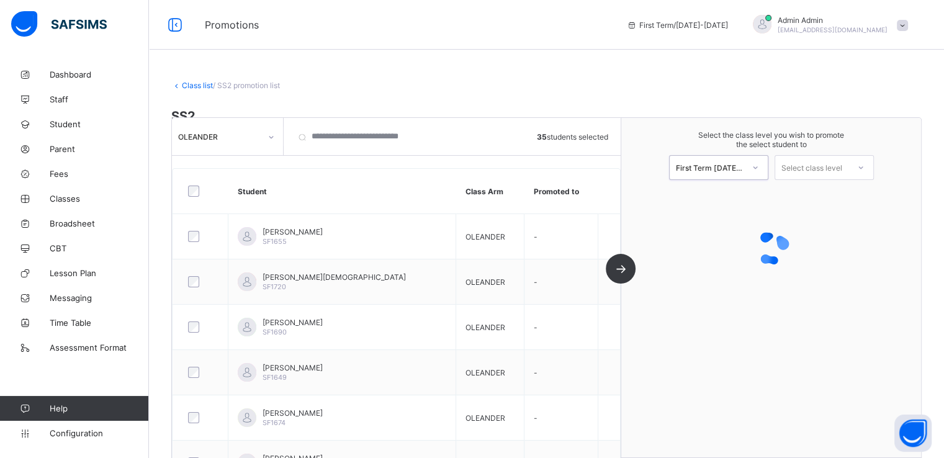
click at [821, 168] on div "Select class level" at bounding box center [812, 167] width 61 height 25
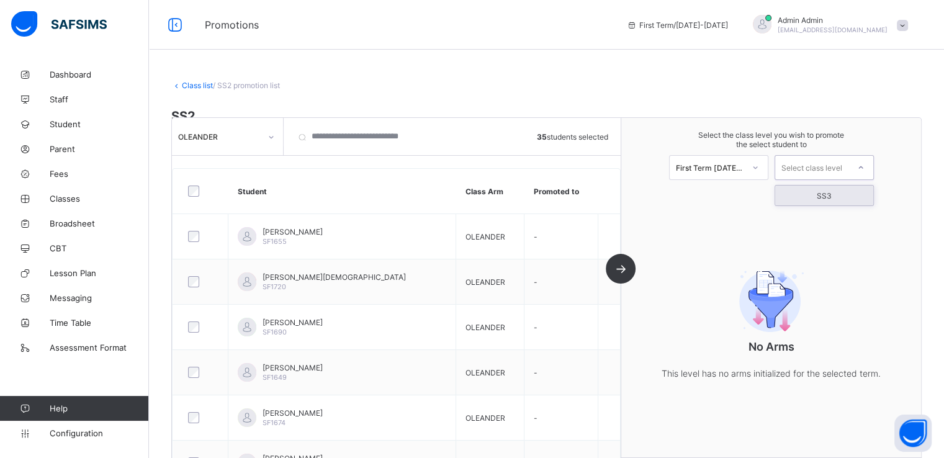
click at [829, 197] on div "SS3" at bounding box center [825, 196] width 98 height 20
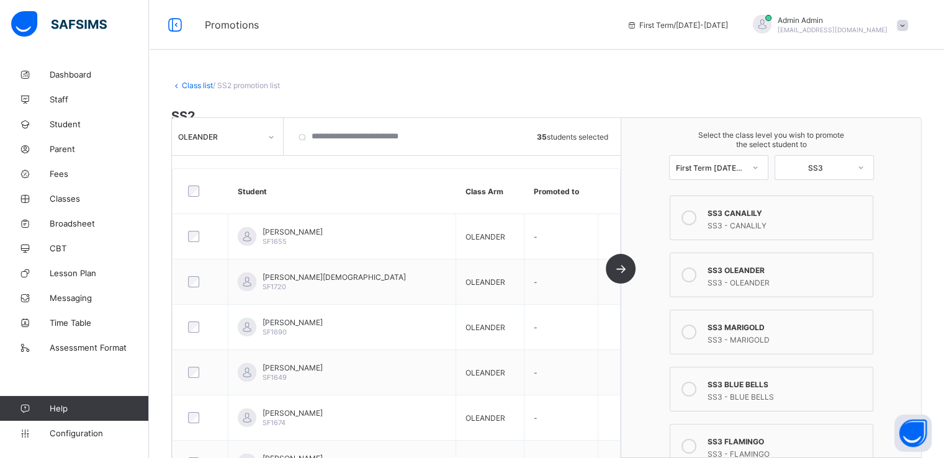
click at [696, 274] on icon at bounding box center [689, 275] width 15 height 15
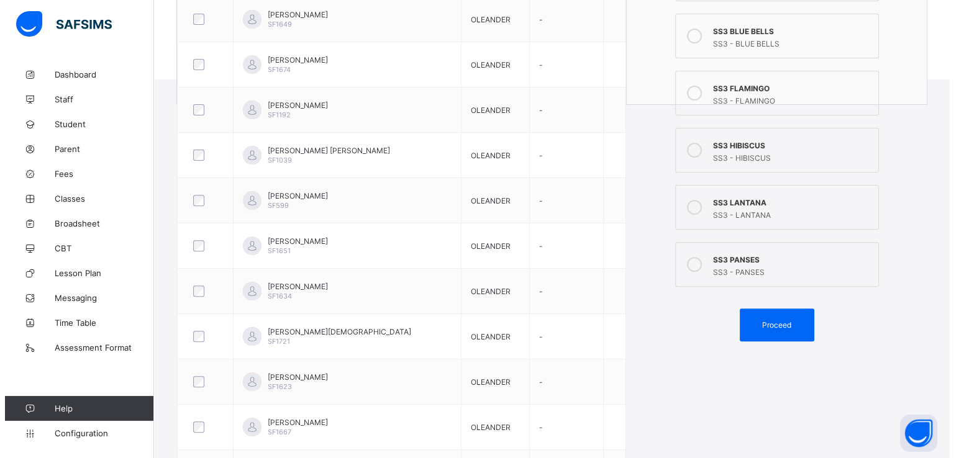
scroll to position [491, 0]
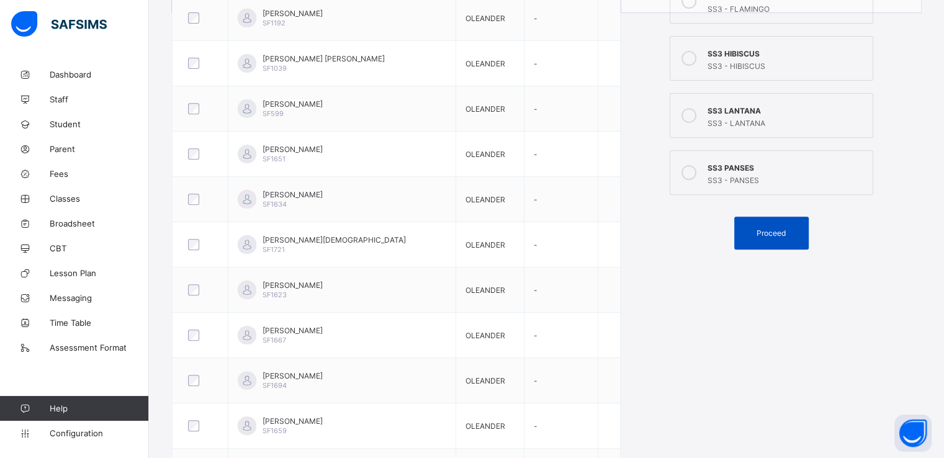
click at [774, 227] on div "Proceed" at bounding box center [772, 233] width 75 height 33
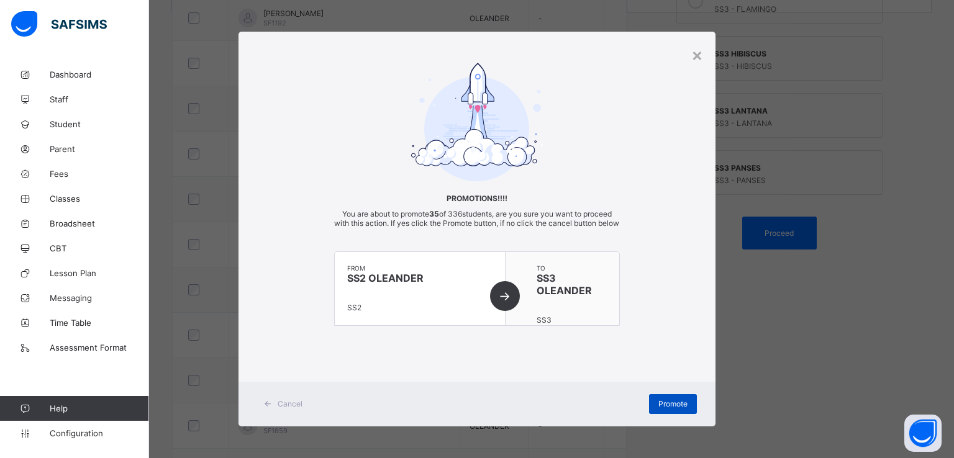
click at [666, 409] on span "Promote" at bounding box center [672, 403] width 29 height 9
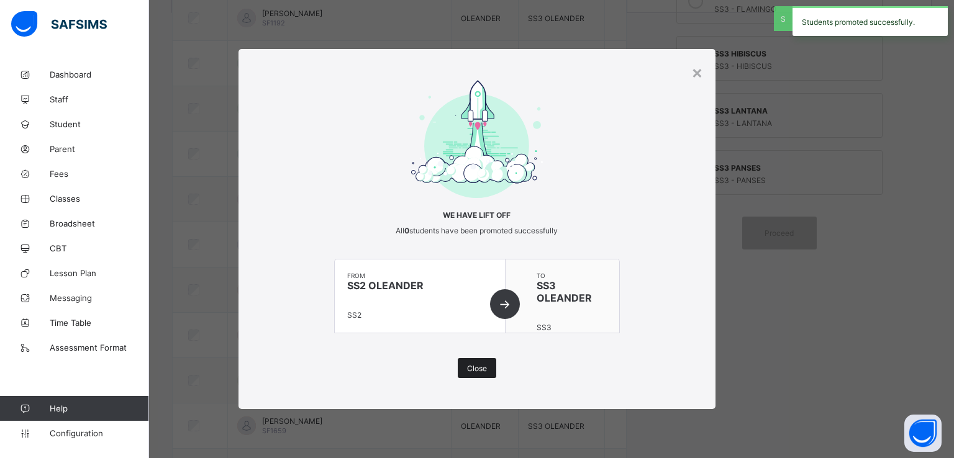
click at [462, 371] on div "Close" at bounding box center [477, 368] width 38 height 20
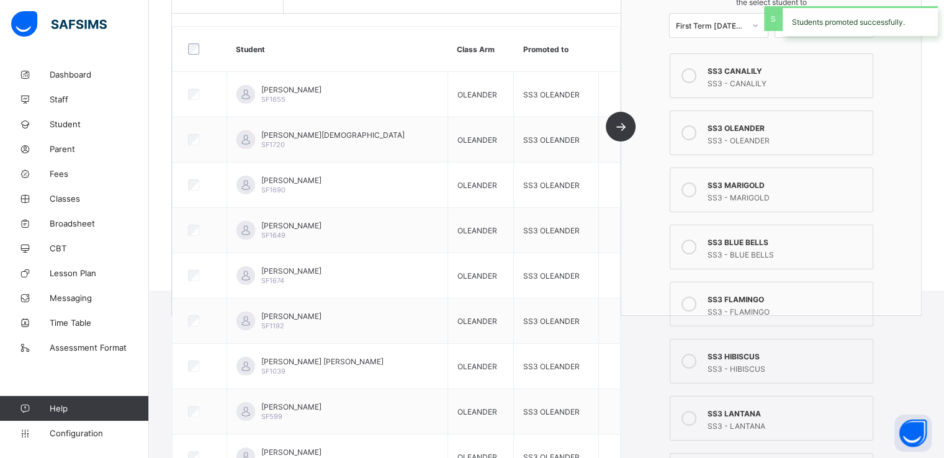
scroll to position [0, 0]
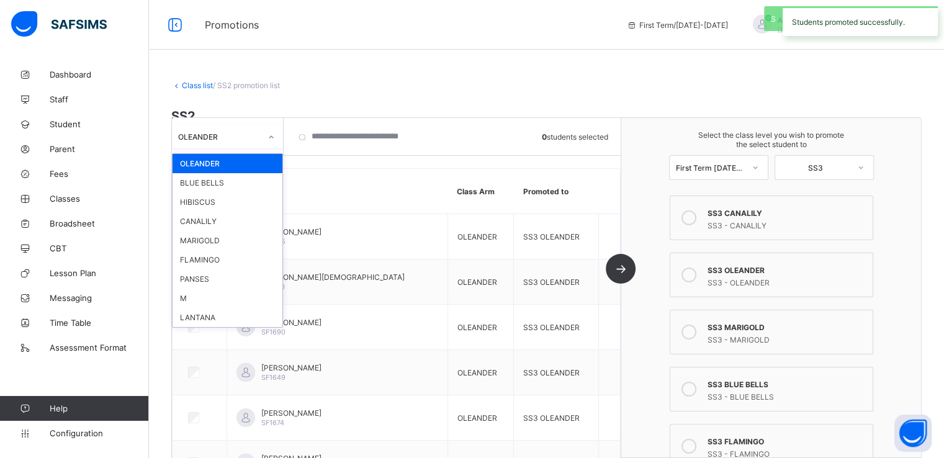
click at [251, 141] on div "OLEANDER" at bounding box center [216, 136] width 88 height 17
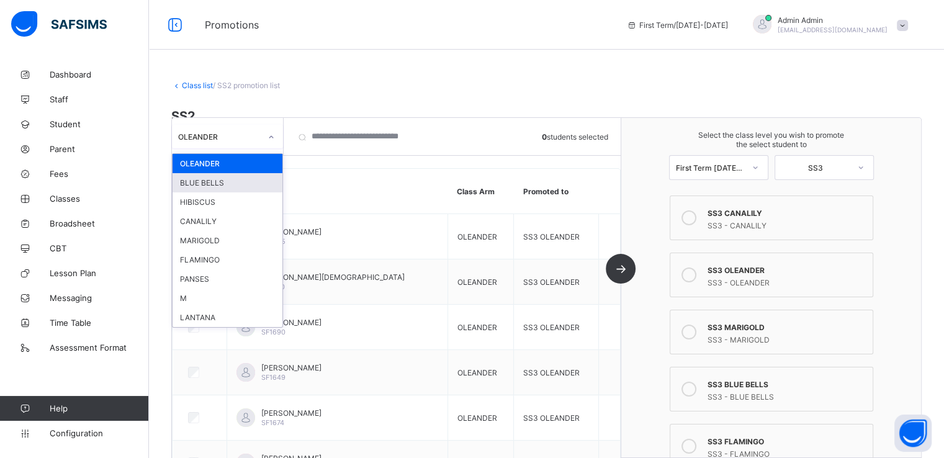
click at [217, 184] on div "BLUE BELLS" at bounding box center [228, 182] width 110 height 19
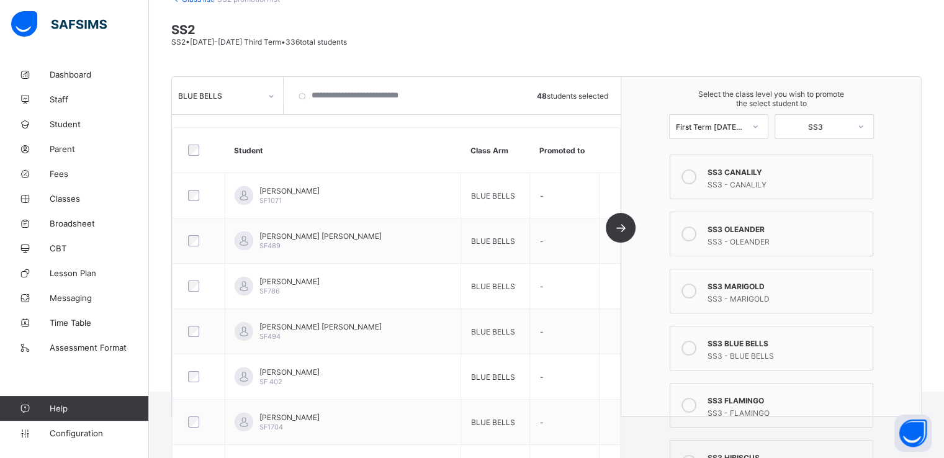
scroll to position [87, 0]
click at [693, 345] on icon at bounding box center [689, 347] width 15 height 15
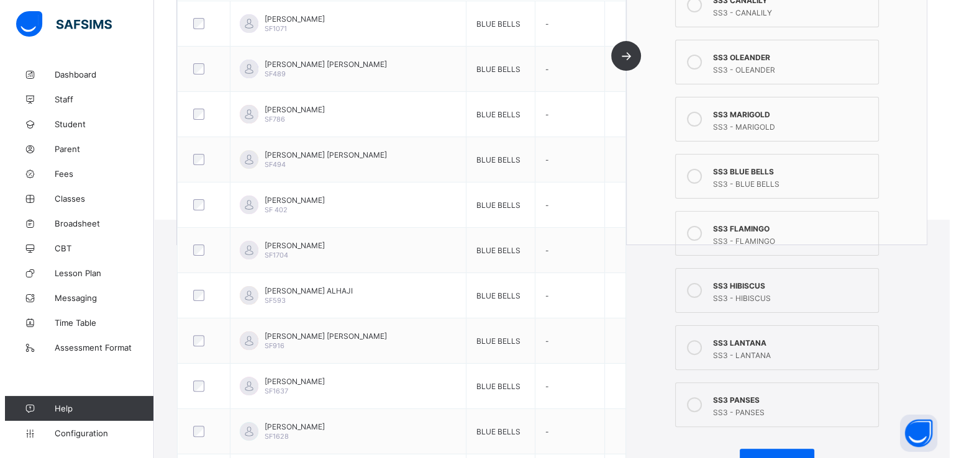
scroll to position [314, 0]
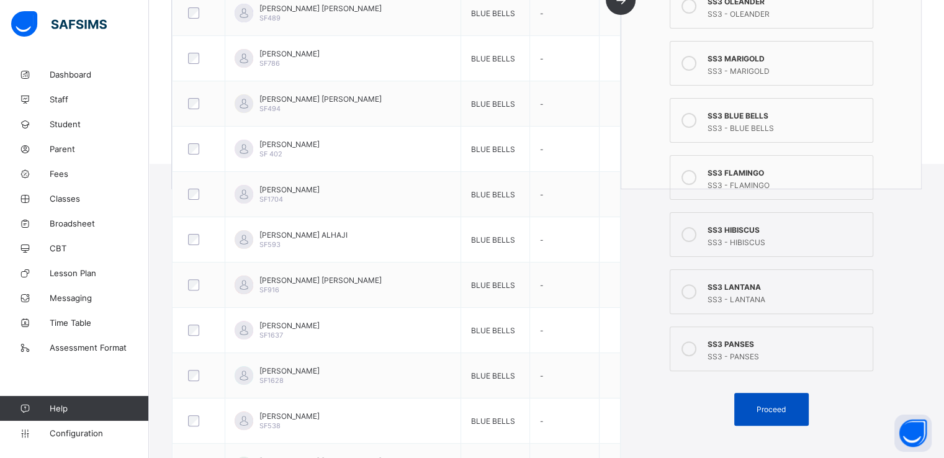
click at [770, 408] on span "Proceed" at bounding box center [771, 409] width 29 height 9
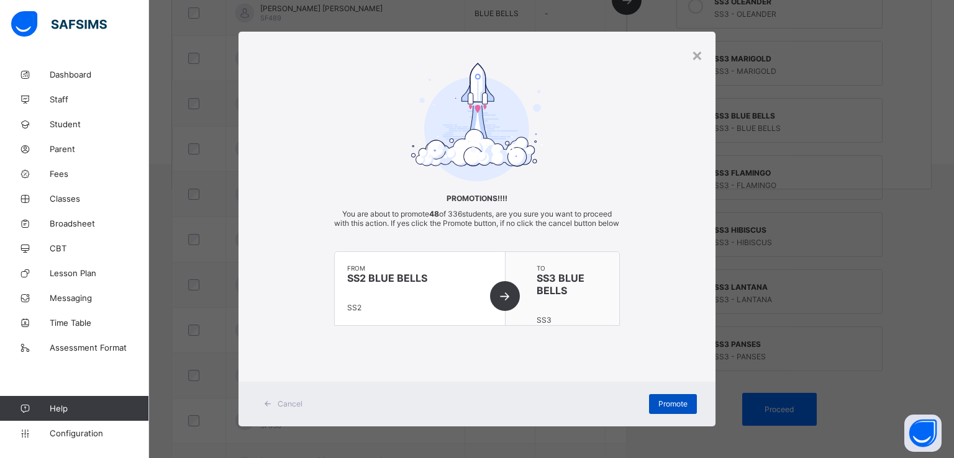
click at [683, 409] on span "Promote" at bounding box center [672, 403] width 29 height 9
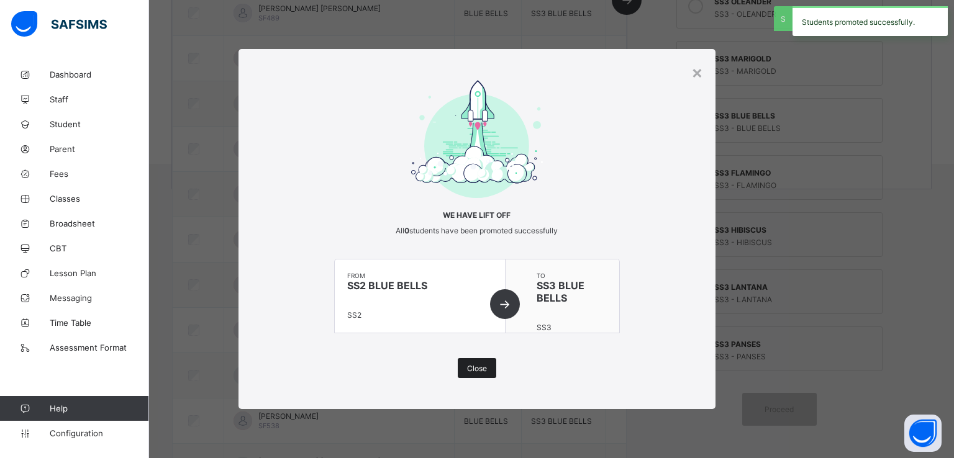
click at [481, 366] on span "Close" at bounding box center [477, 368] width 20 height 9
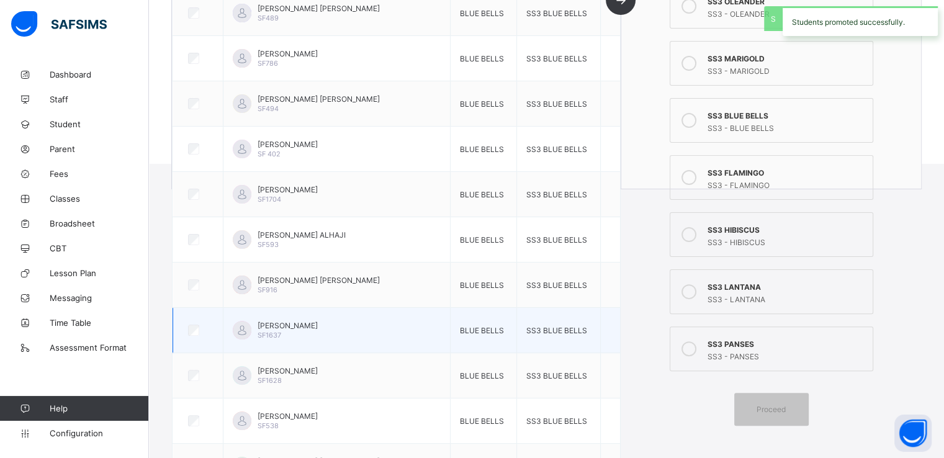
scroll to position [0, 0]
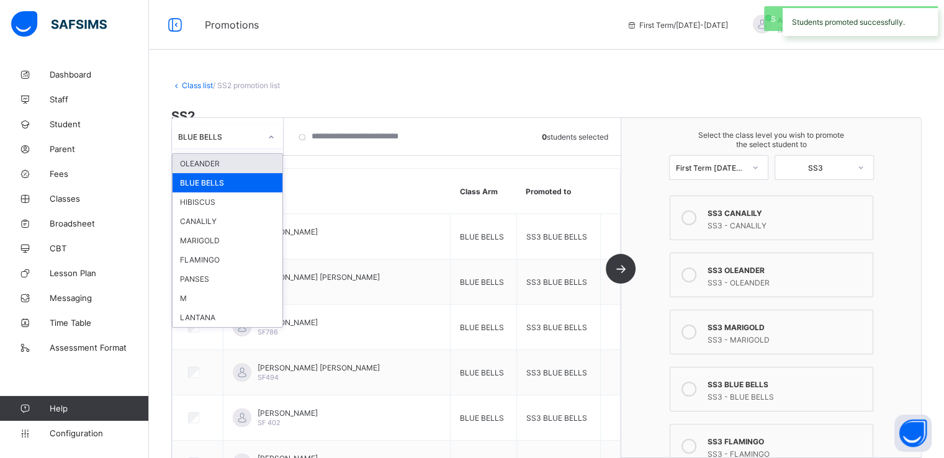
click at [253, 129] on div "BLUE BELLS" at bounding box center [216, 136] width 88 height 17
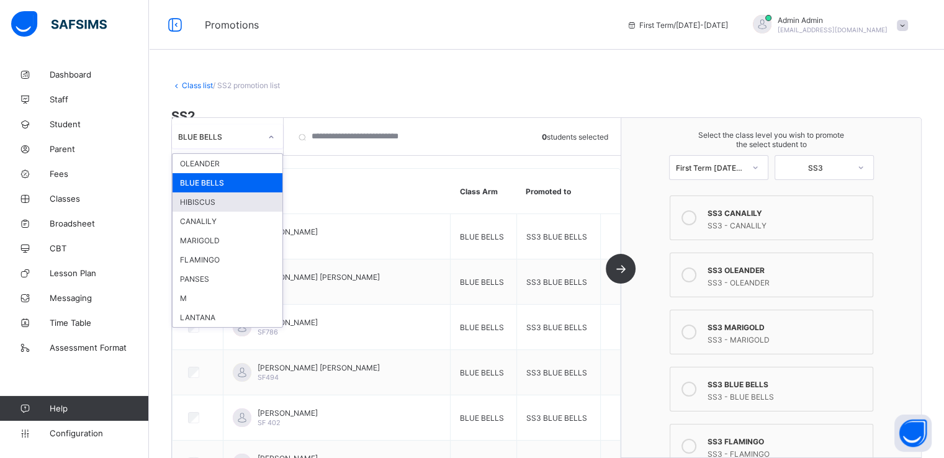
click at [210, 200] on div "HIBISCUS" at bounding box center [228, 201] width 110 height 19
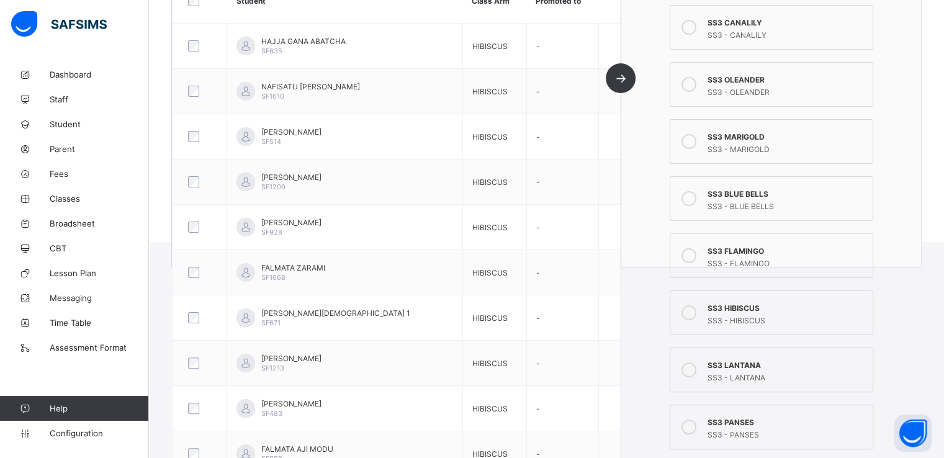
scroll to position [238, 0]
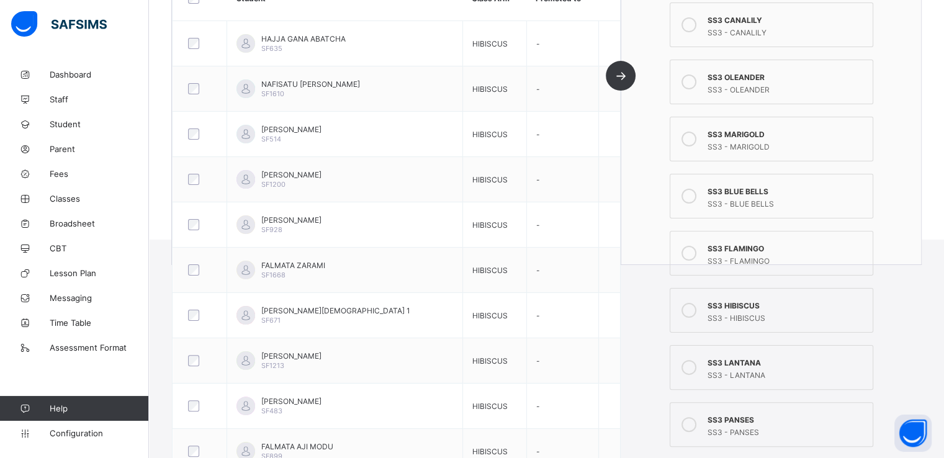
click at [693, 307] on icon at bounding box center [689, 310] width 15 height 15
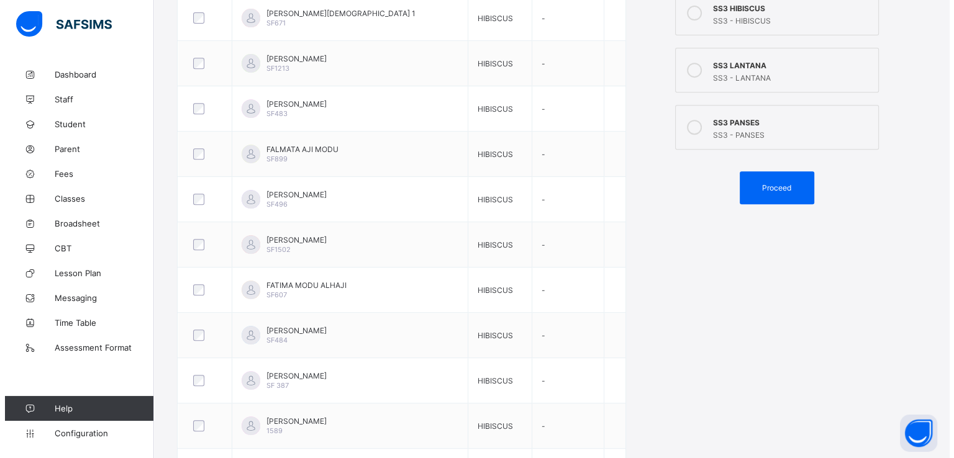
scroll to position [548, 0]
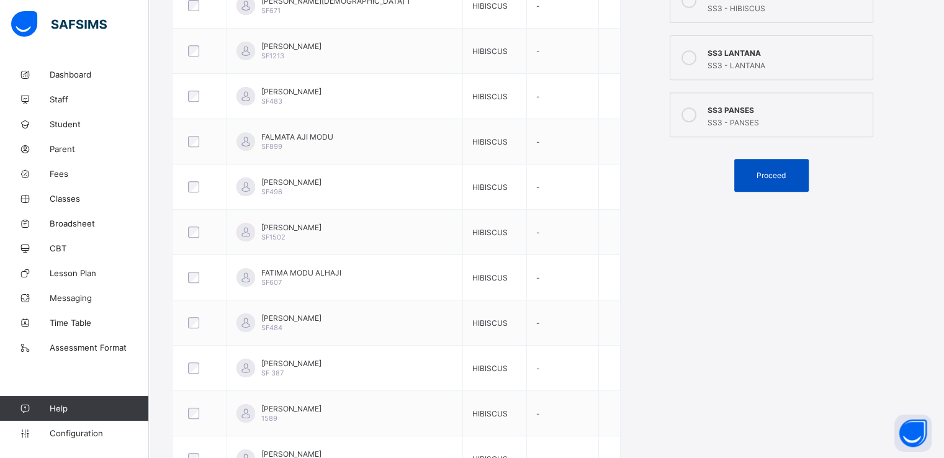
click at [774, 169] on div "Proceed" at bounding box center [772, 175] width 75 height 33
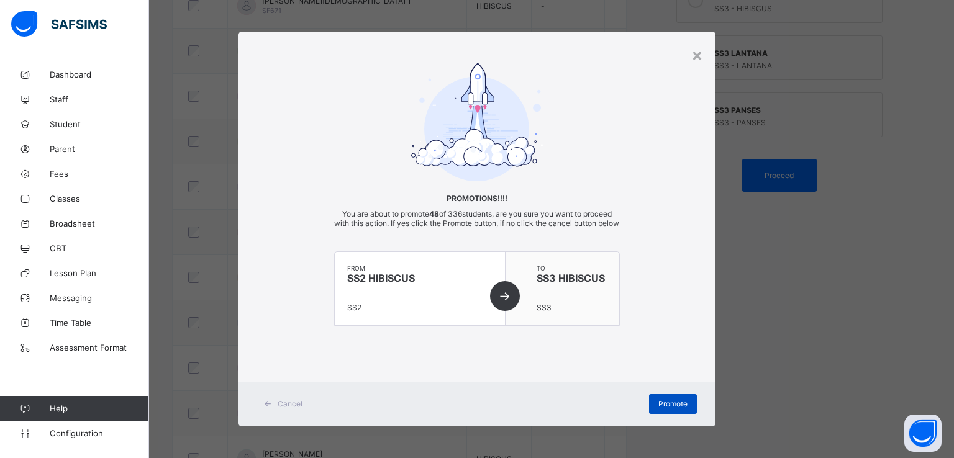
click at [668, 409] on span "Promote" at bounding box center [672, 403] width 29 height 9
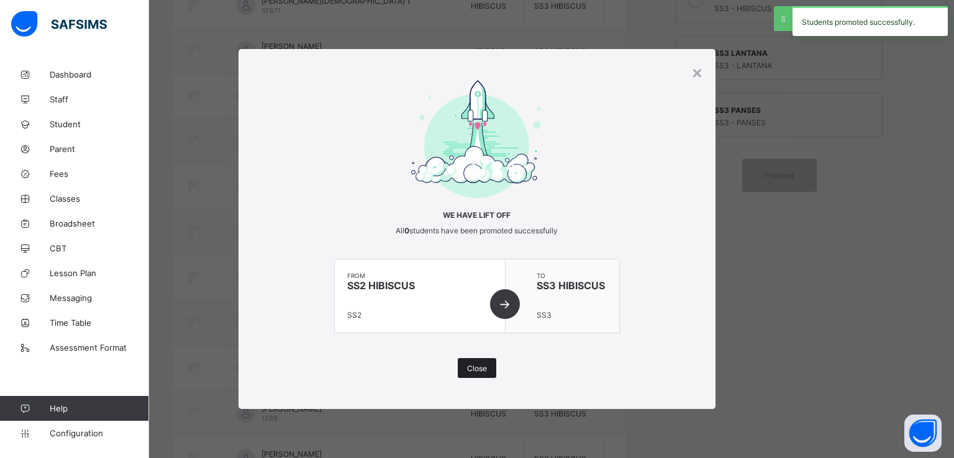
click at [477, 372] on span "Close" at bounding box center [477, 368] width 20 height 9
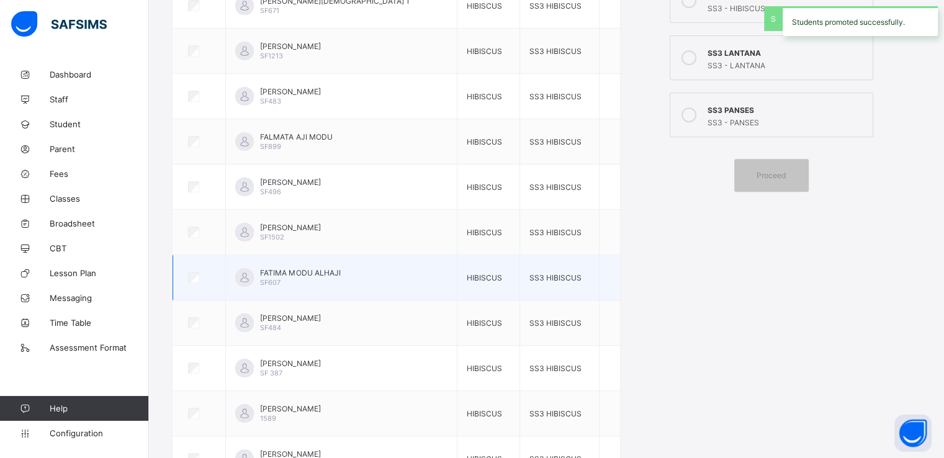
scroll to position [0, 0]
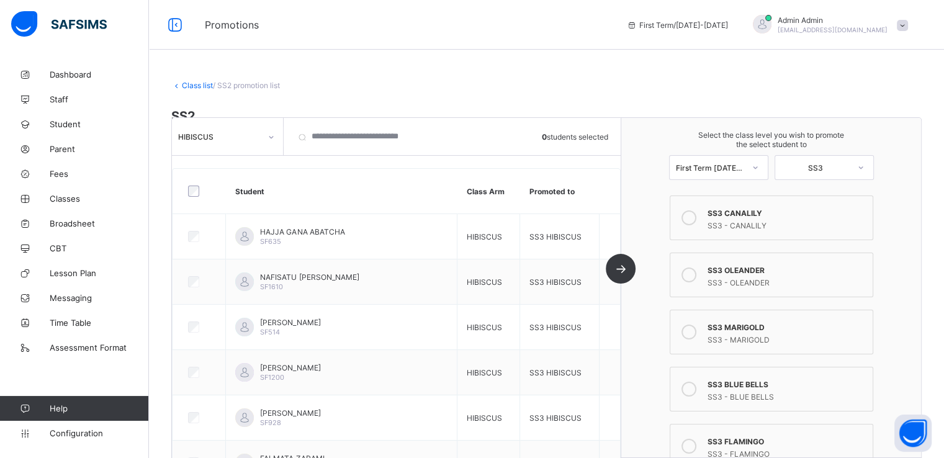
click at [256, 139] on div "HIBISCUS" at bounding box center [219, 136] width 83 height 9
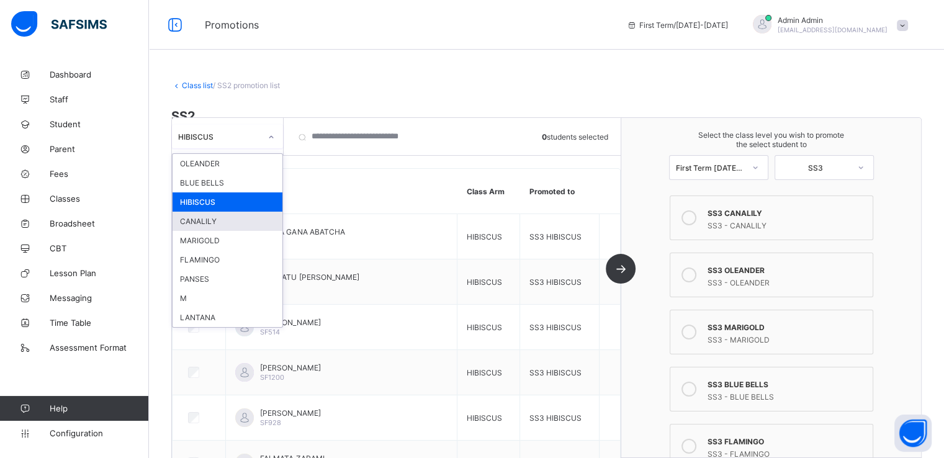
click at [230, 222] on div "CANALILY" at bounding box center [228, 221] width 110 height 19
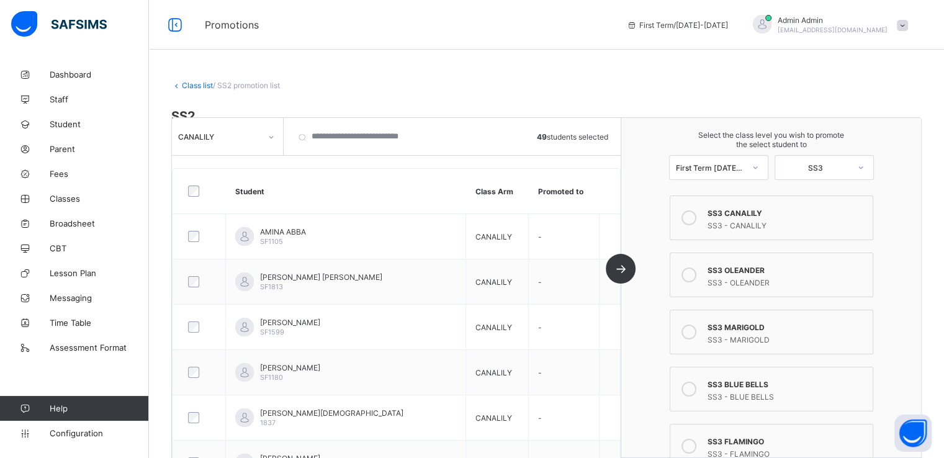
click at [697, 218] on icon at bounding box center [689, 217] width 15 height 15
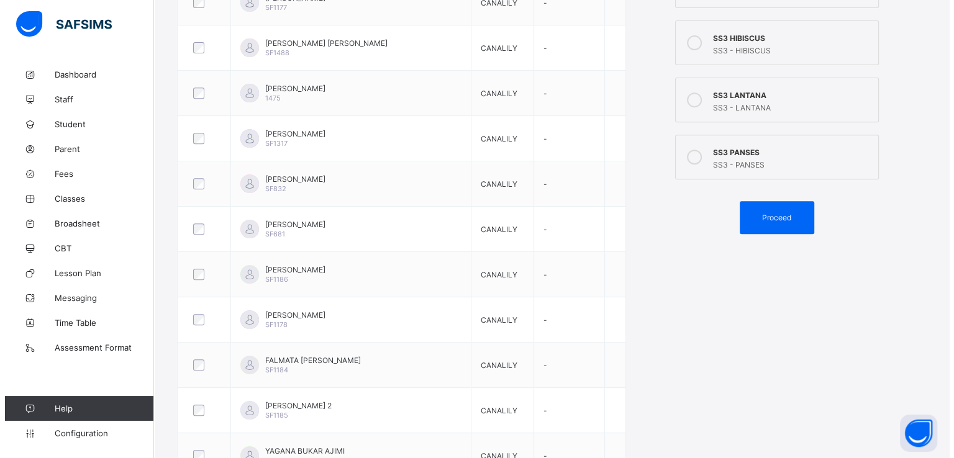
scroll to position [509, 0]
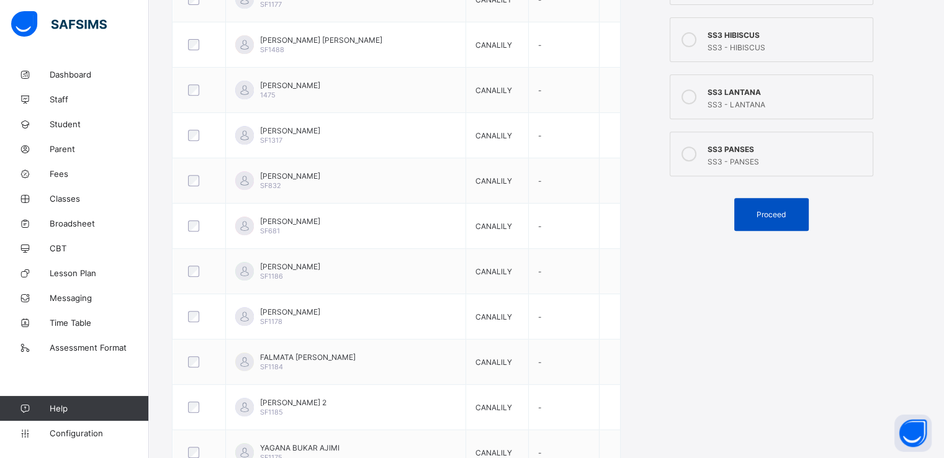
click at [771, 215] on span "Proceed" at bounding box center [771, 214] width 29 height 9
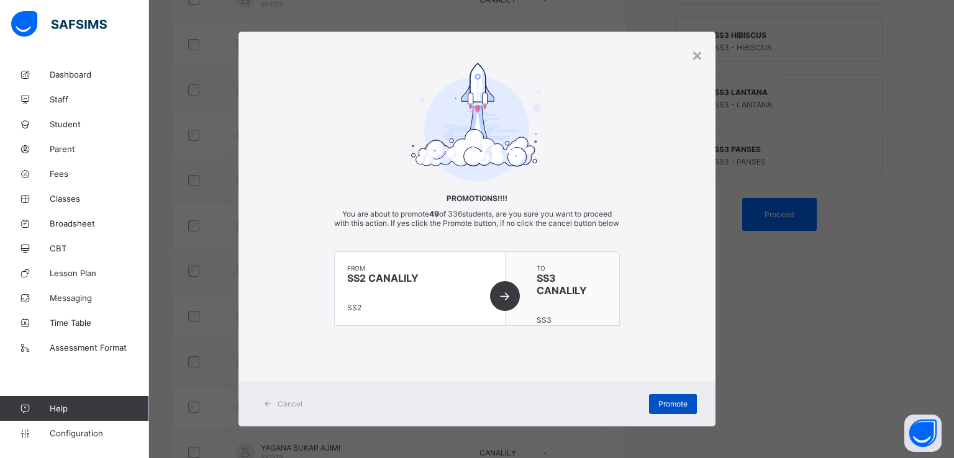
click at [671, 414] on div "Promote" at bounding box center [673, 404] width 48 height 20
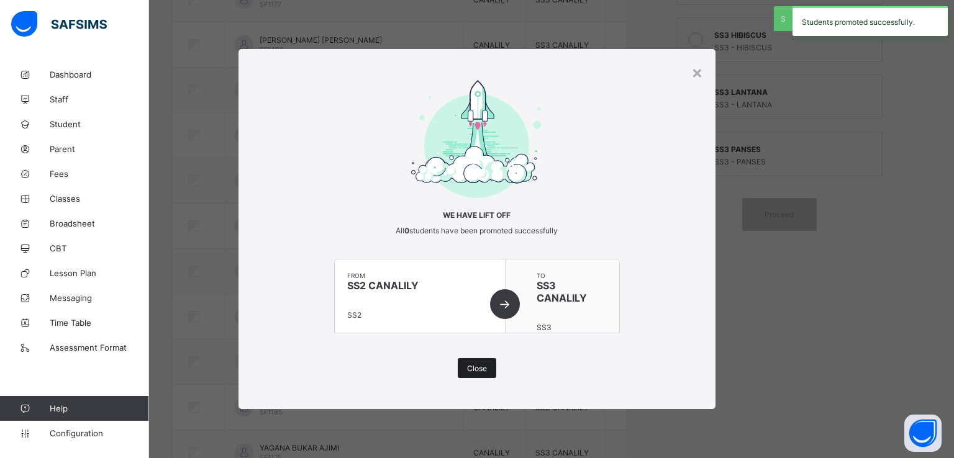
click at [481, 364] on span "Close" at bounding box center [477, 368] width 20 height 9
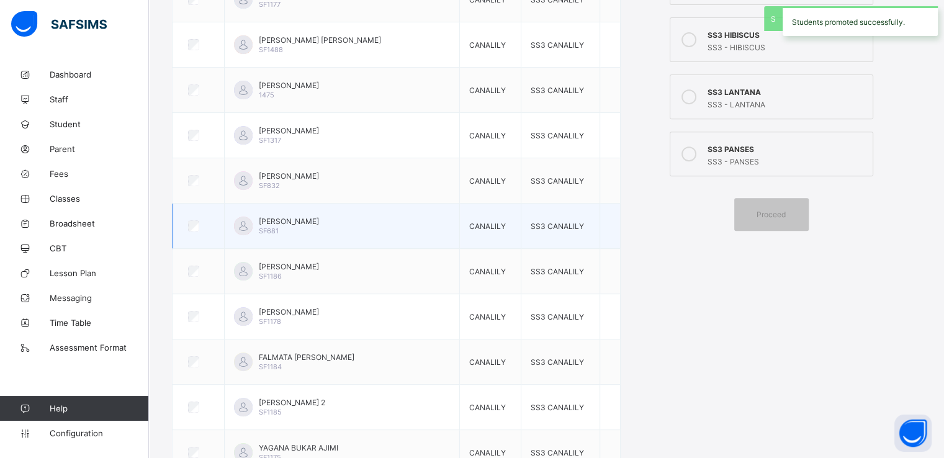
scroll to position [0, 0]
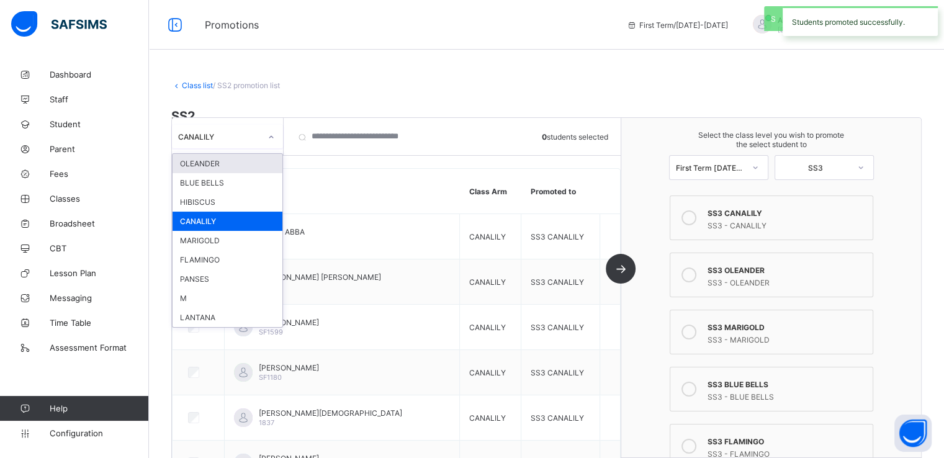
click at [255, 132] on div "CANALILY" at bounding box center [219, 136] width 83 height 9
click at [196, 246] on div "MARIGOLD" at bounding box center [228, 240] width 110 height 19
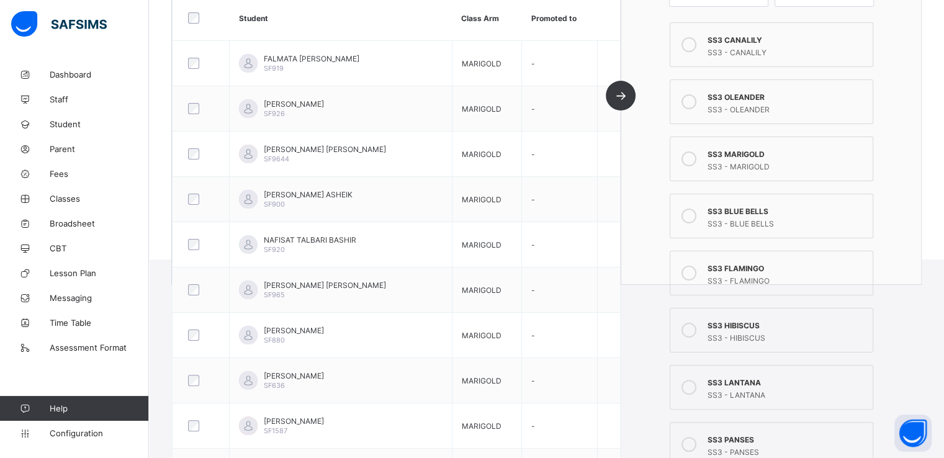
scroll to position [219, 0]
click at [695, 155] on icon at bounding box center [689, 159] width 15 height 15
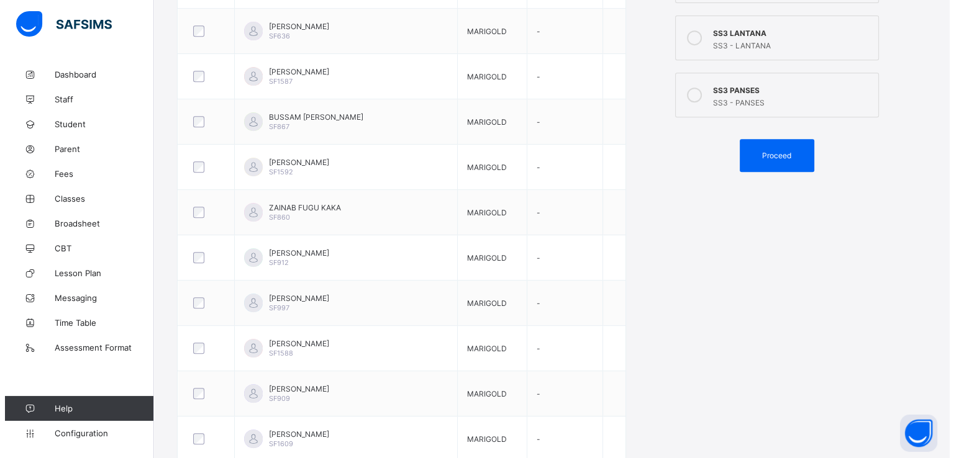
scroll to position [631, 0]
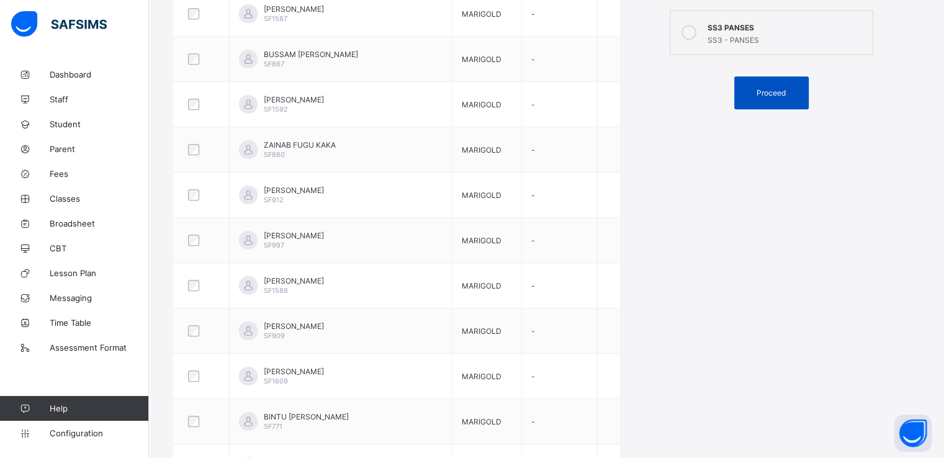
click at [774, 97] on span "Proceed" at bounding box center [771, 92] width 29 height 9
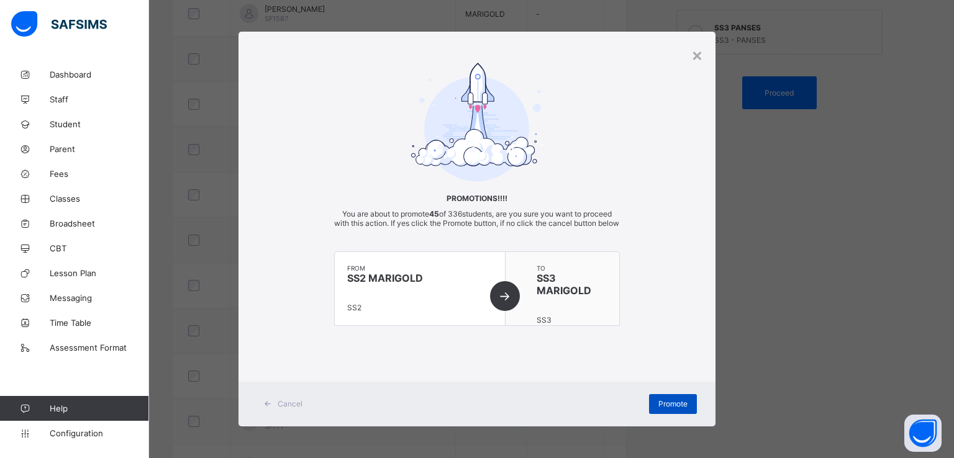
click at [667, 409] on span "Promote" at bounding box center [672, 403] width 29 height 9
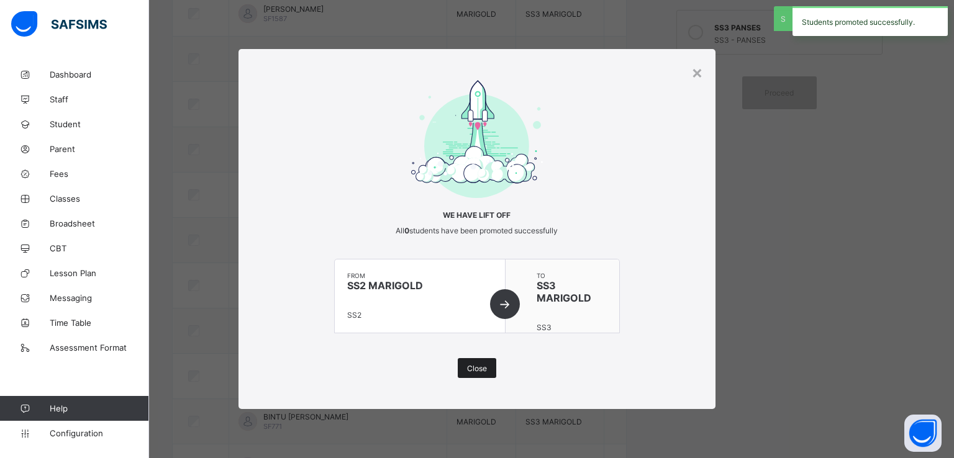
click at [476, 366] on span "Close" at bounding box center [477, 368] width 20 height 9
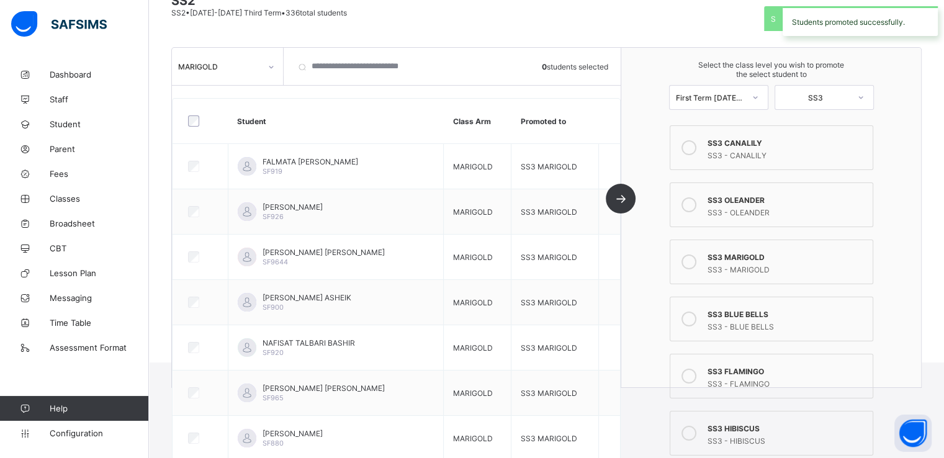
scroll to position [0, 0]
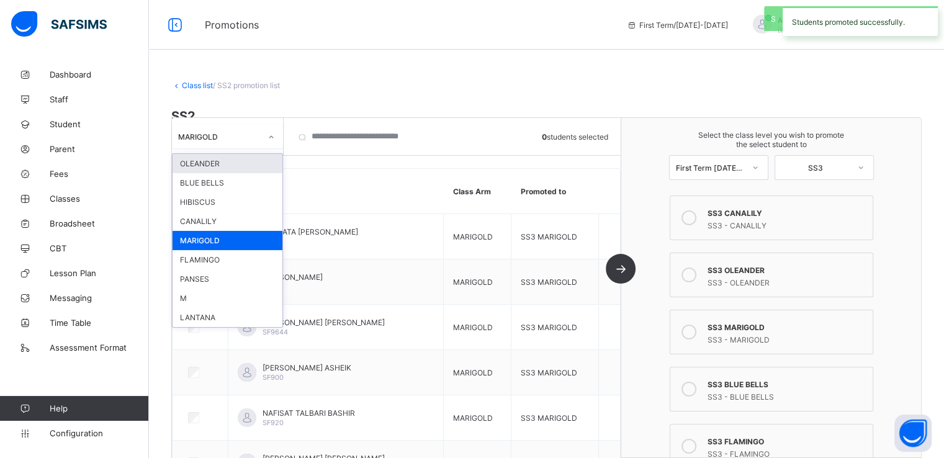
click at [261, 133] on div at bounding box center [271, 137] width 21 height 20
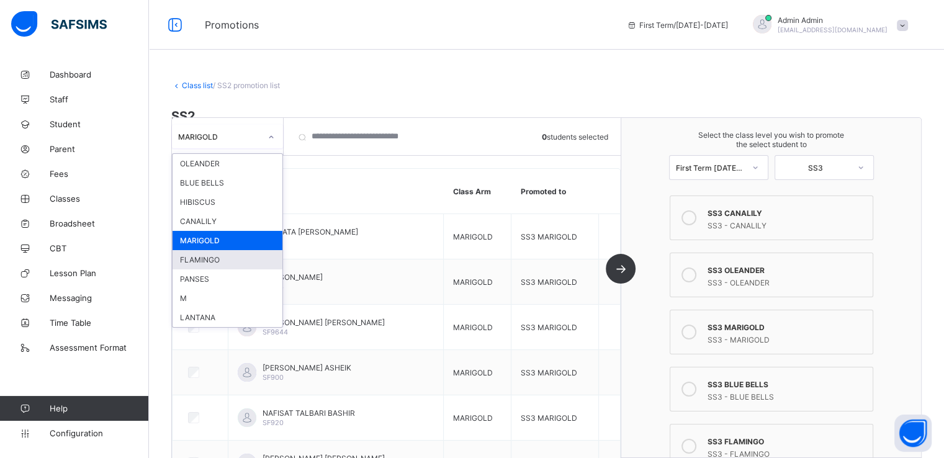
click at [212, 259] on div "FLAMINGO" at bounding box center [228, 259] width 110 height 19
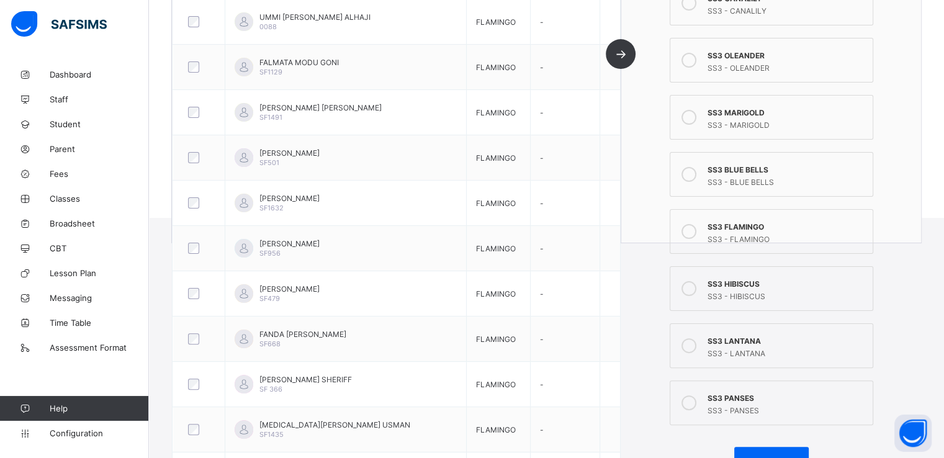
scroll to position [263, 0]
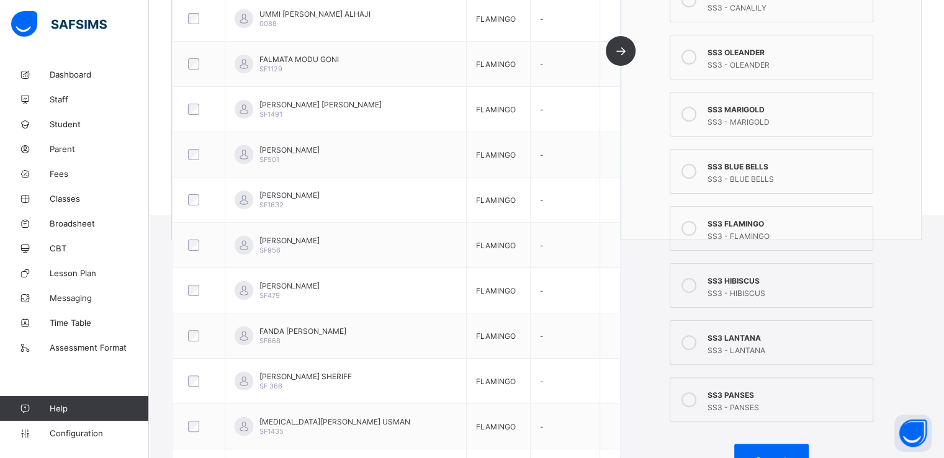
click at [695, 226] on icon at bounding box center [689, 228] width 15 height 15
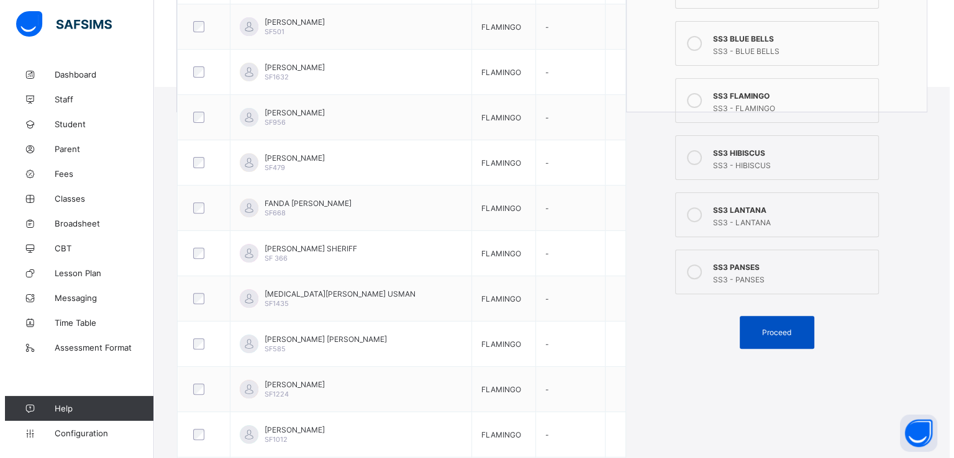
scroll to position [400, 0]
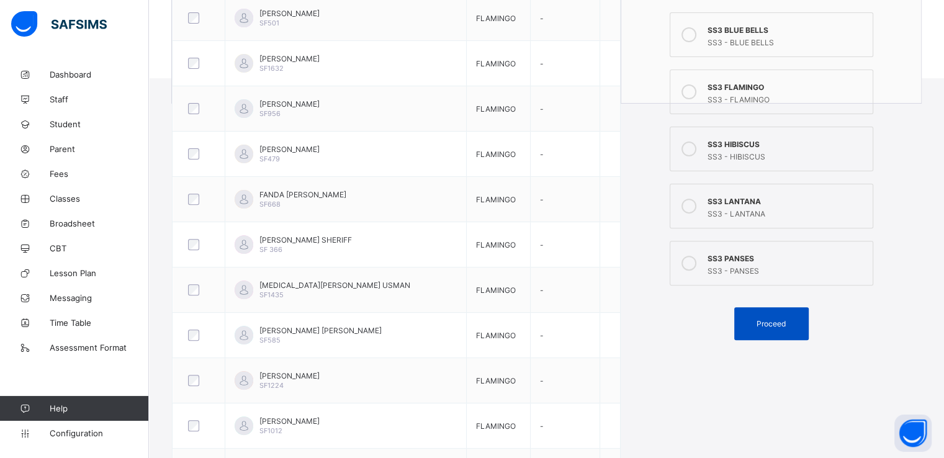
click at [772, 324] on span "Proceed" at bounding box center [771, 323] width 29 height 9
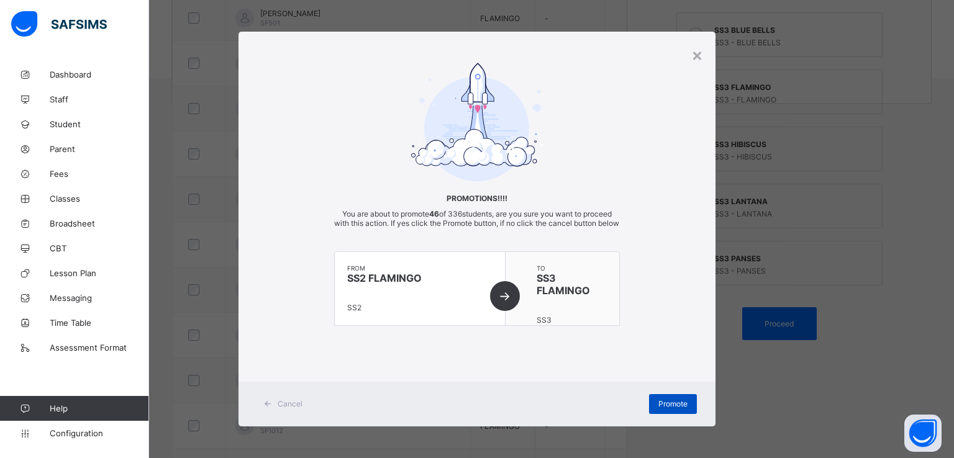
click at [673, 409] on span "Promote" at bounding box center [672, 403] width 29 height 9
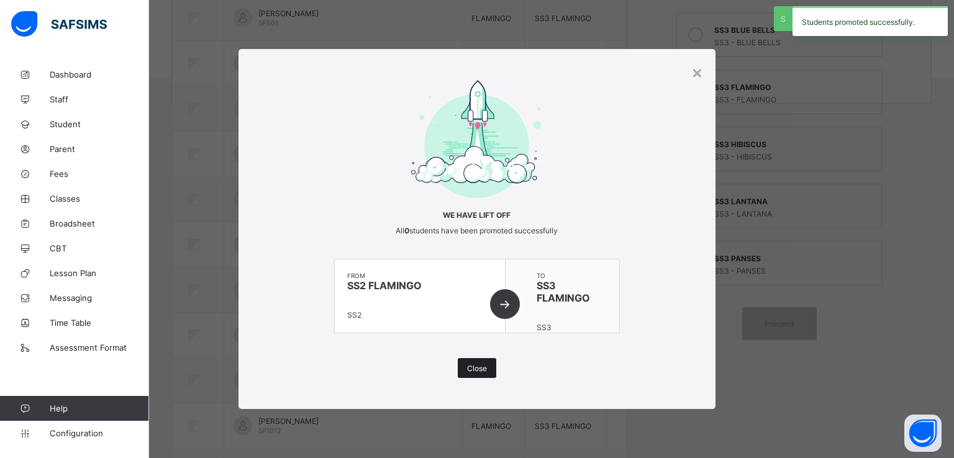
click at [485, 364] on span "Close" at bounding box center [477, 368] width 20 height 9
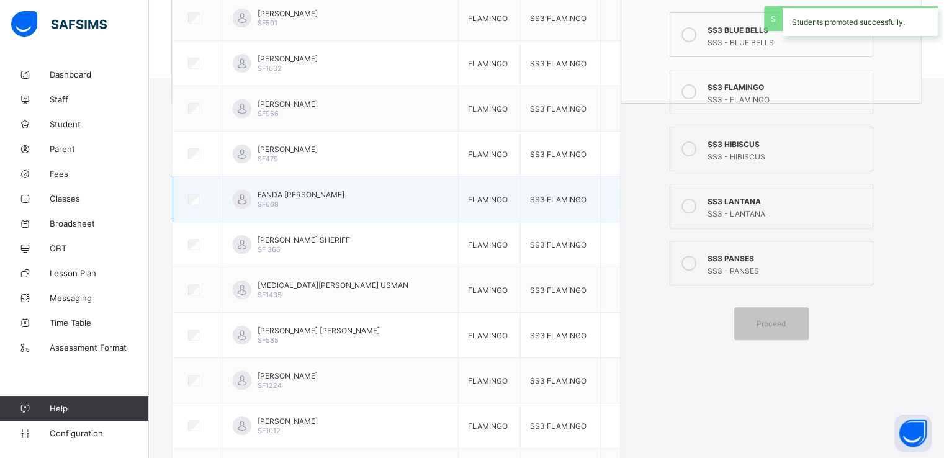
scroll to position [0, 0]
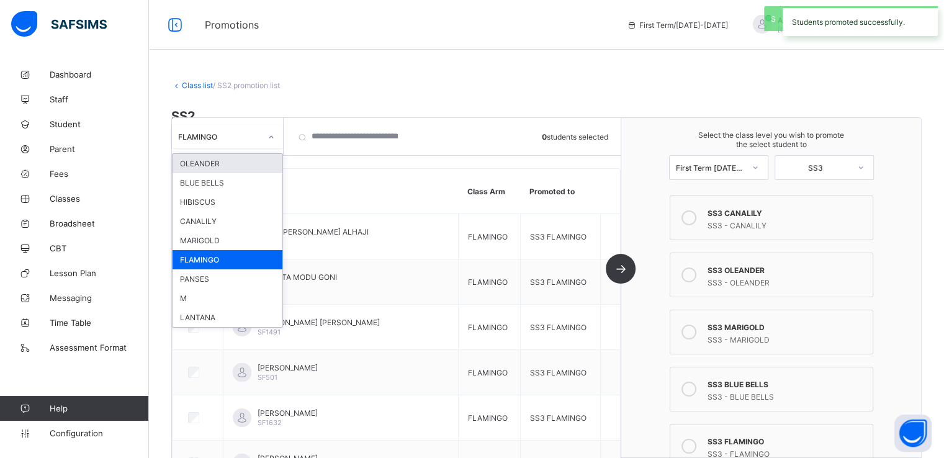
click at [255, 129] on div "FLAMINGO" at bounding box center [216, 136] width 88 height 17
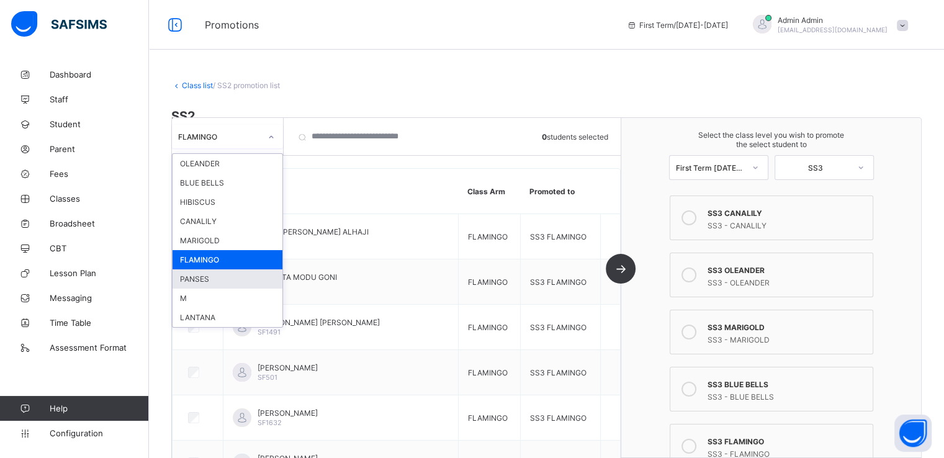
click at [216, 279] on div "PANSES" at bounding box center [228, 278] width 110 height 19
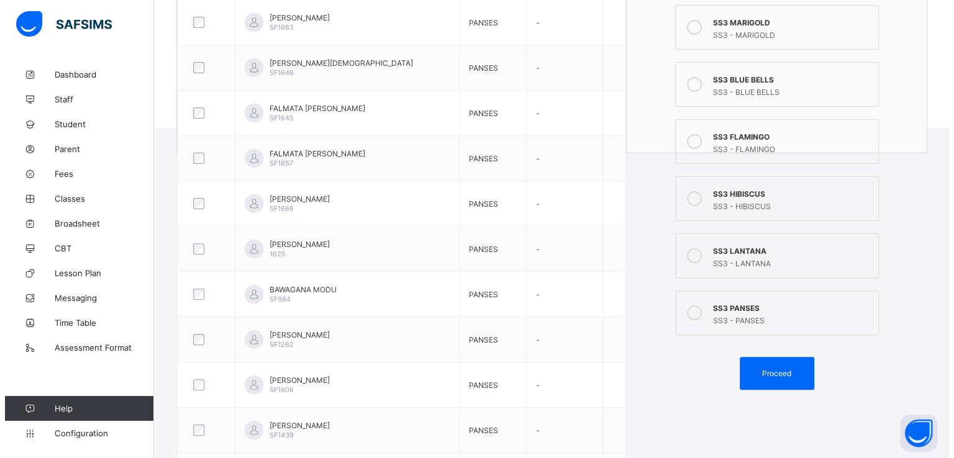
scroll to position [350, 0]
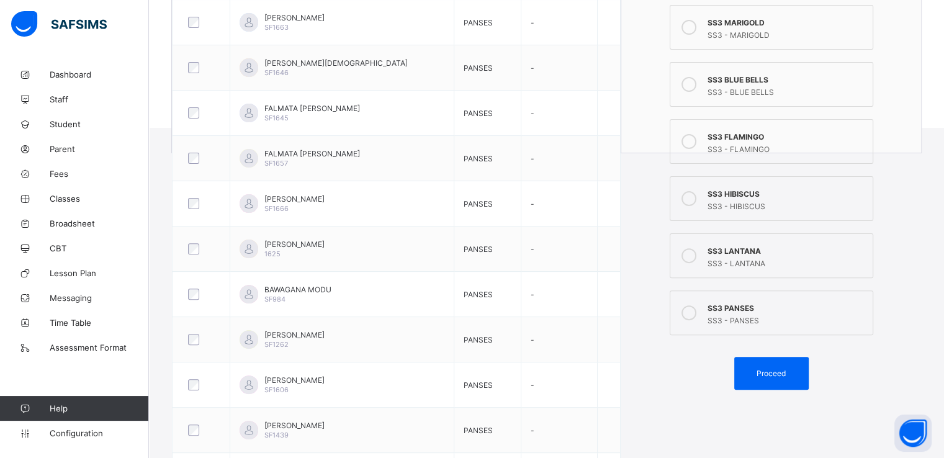
click at [695, 309] on icon at bounding box center [689, 313] width 15 height 15
click at [772, 369] on span "Proceed" at bounding box center [771, 373] width 29 height 9
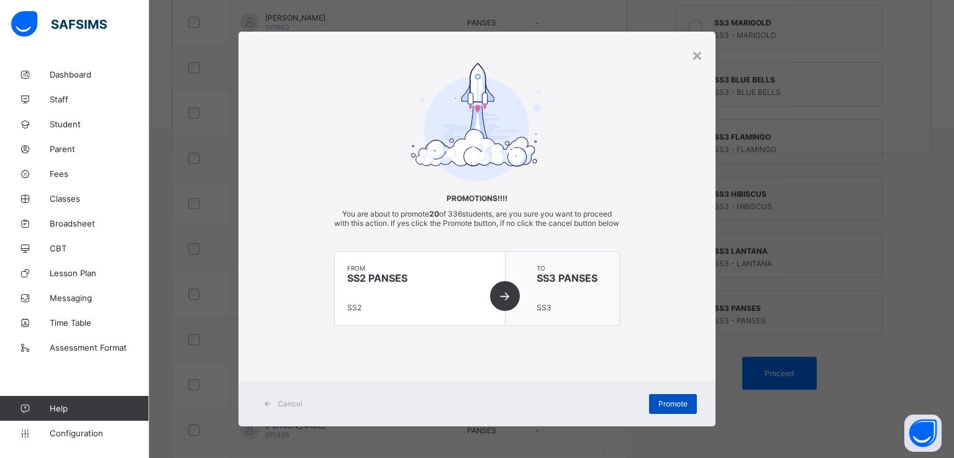
click at [663, 409] on span "Promote" at bounding box center [672, 403] width 29 height 9
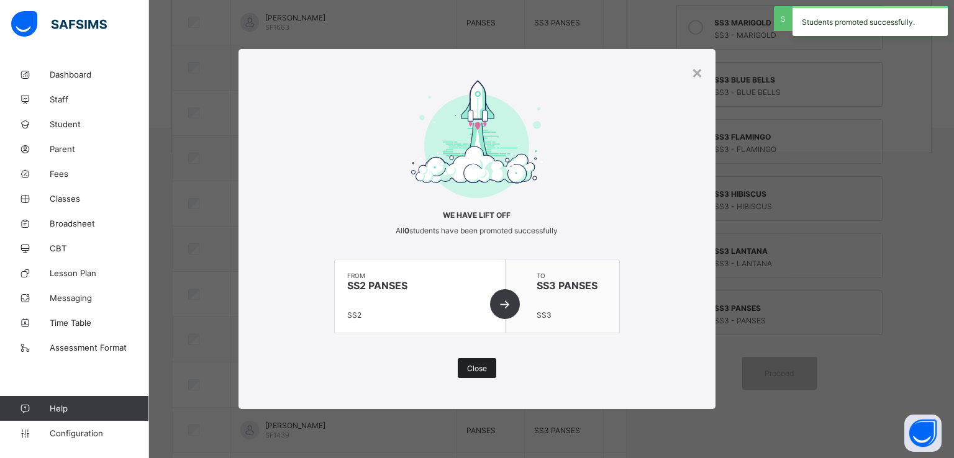
click at [476, 368] on span "Close" at bounding box center [477, 368] width 20 height 9
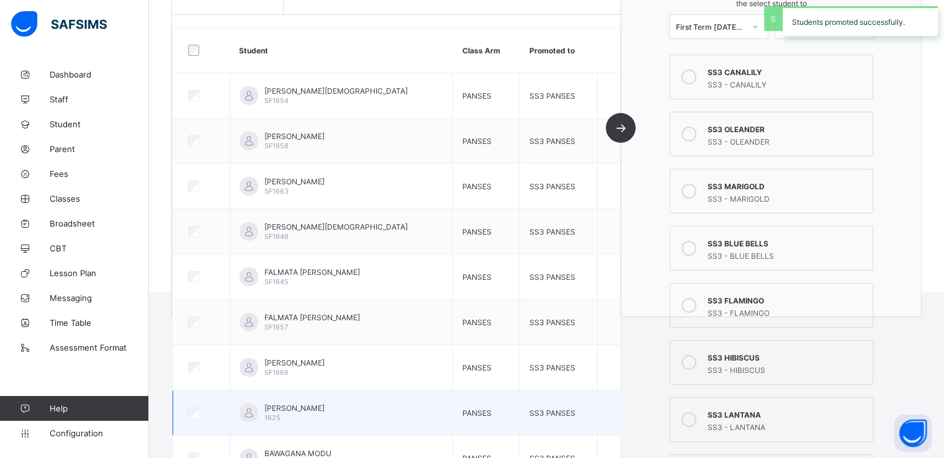
scroll to position [0, 0]
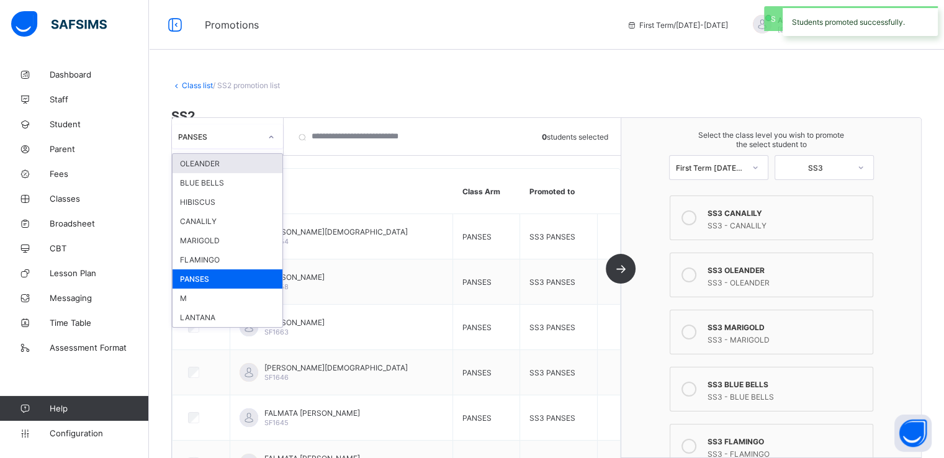
click at [248, 128] on div "PANSES" at bounding box center [216, 136] width 88 height 17
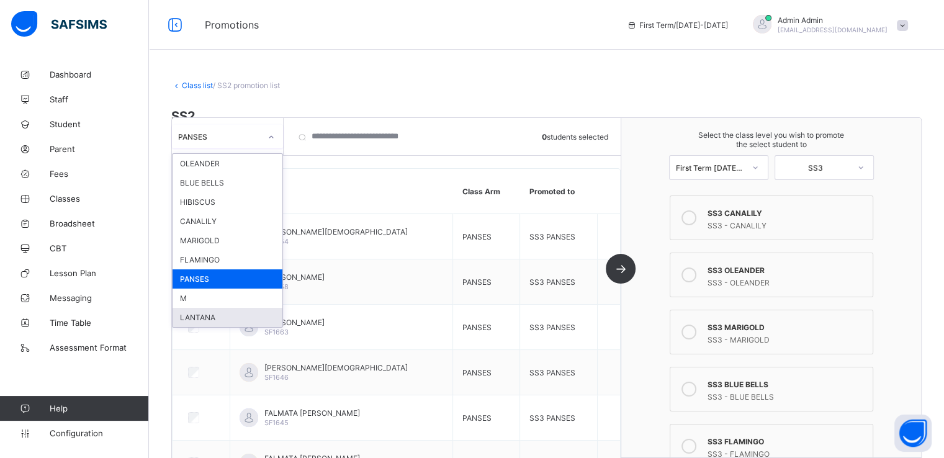
click at [196, 317] on div "LANTANA" at bounding box center [228, 317] width 110 height 19
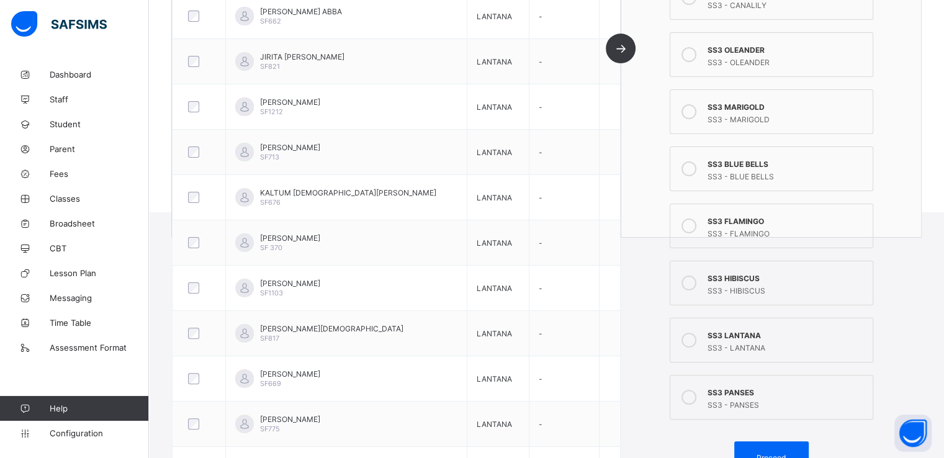
scroll to position [268, 0]
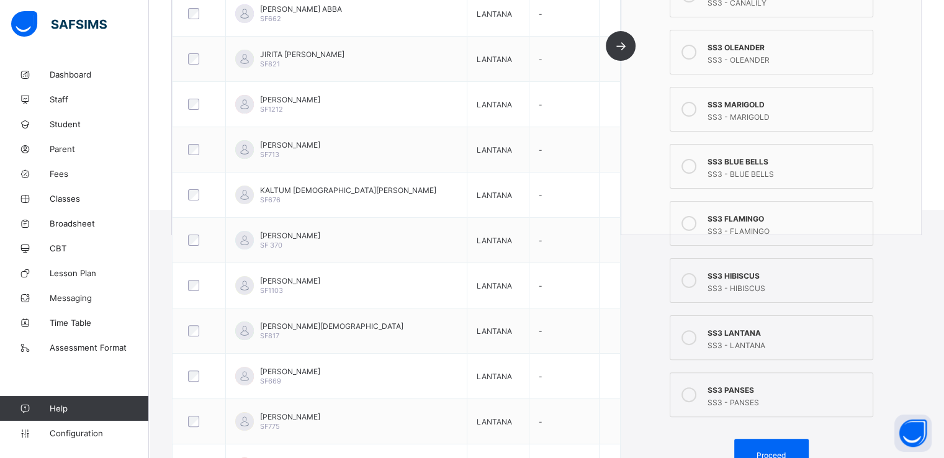
click at [696, 338] on icon at bounding box center [689, 337] width 15 height 15
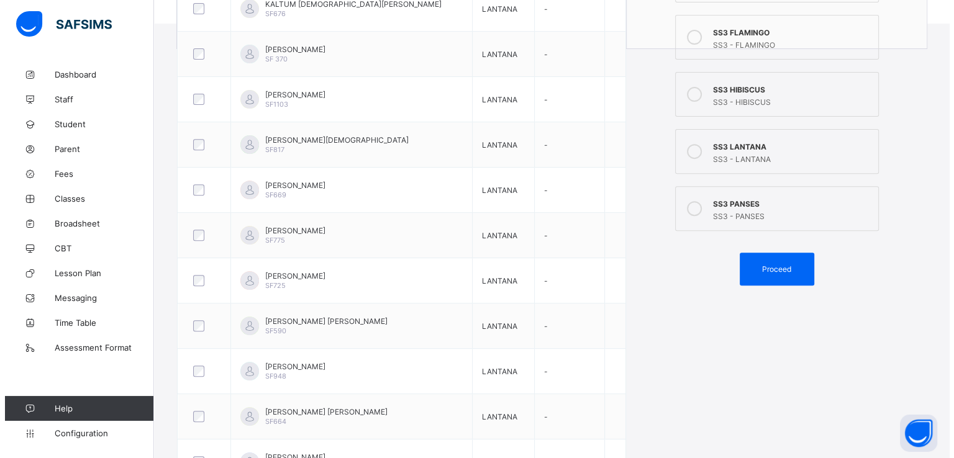
scroll to position [467, 0]
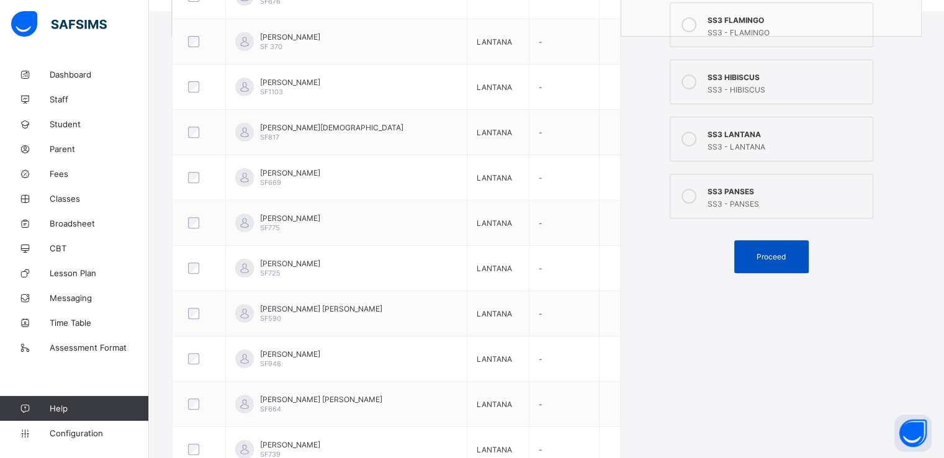
click at [765, 263] on div "Proceed" at bounding box center [772, 256] width 75 height 33
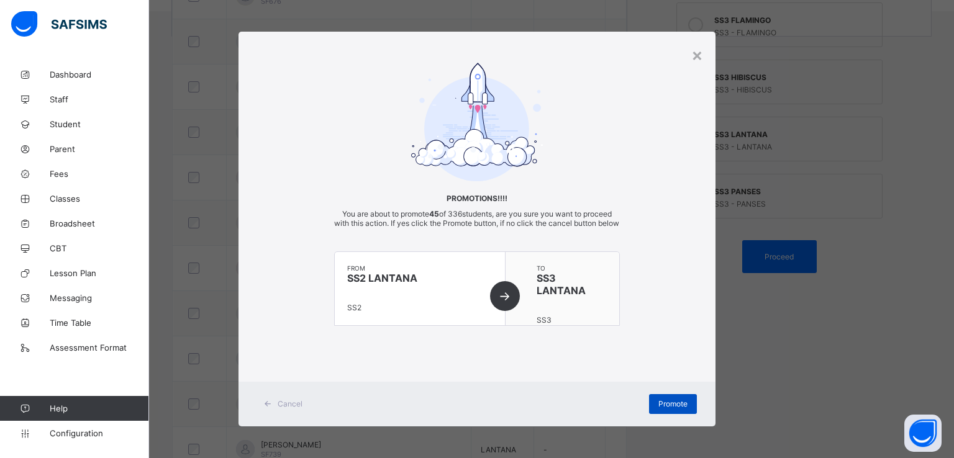
click at [666, 409] on span "Promote" at bounding box center [672, 403] width 29 height 9
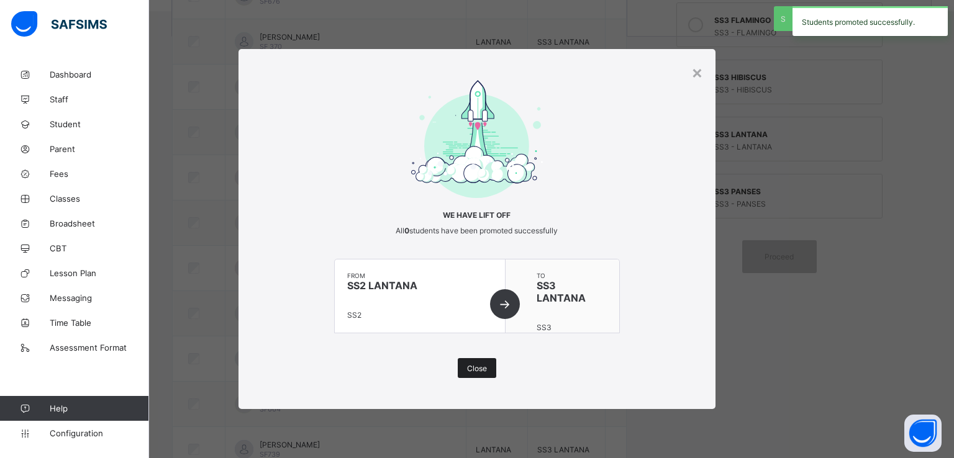
click at [480, 364] on span "Close" at bounding box center [477, 368] width 20 height 9
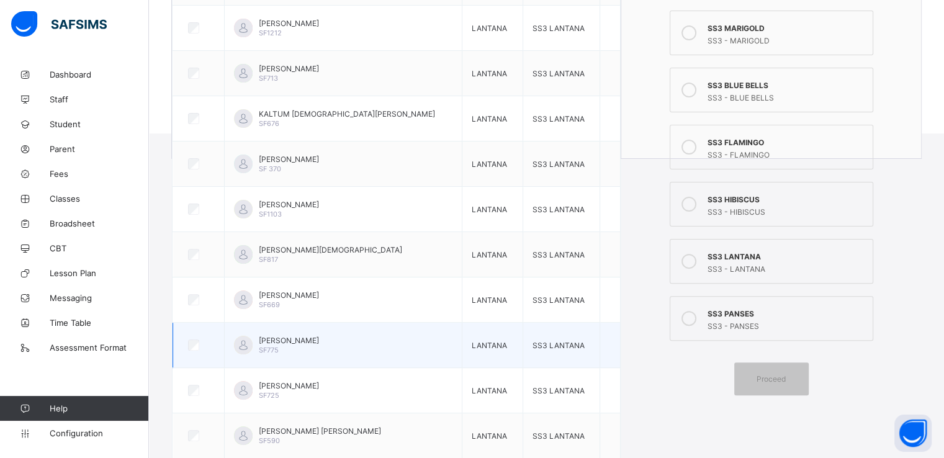
scroll to position [0, 0]
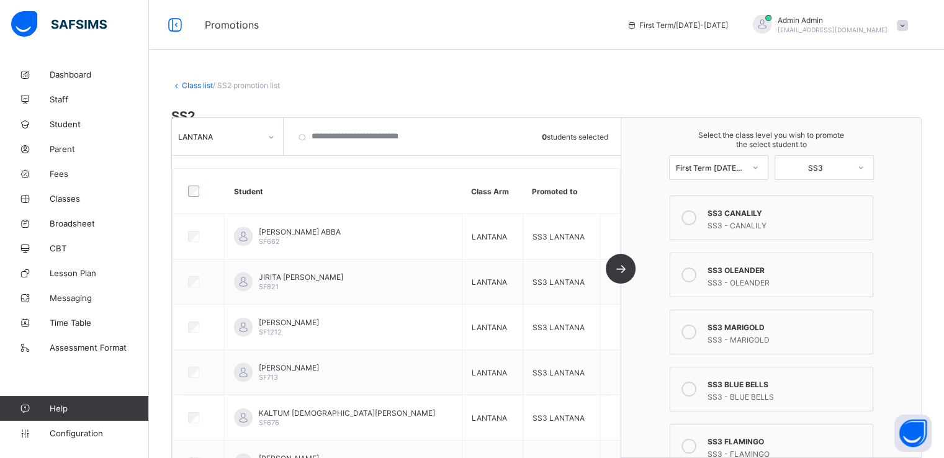
click at [250, 132] on div "LANTANA" at bounding box center [219, 136] width 83 height 9
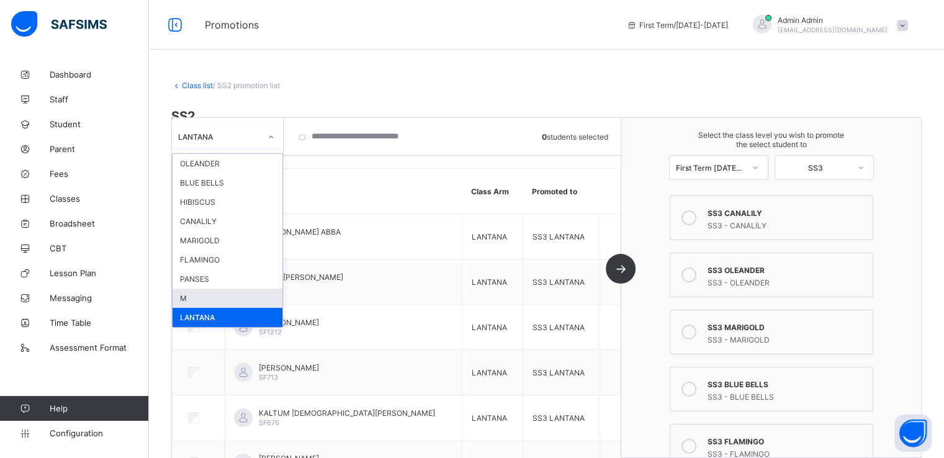
click at [192, 297] on div "M" at bounding box center [228, 298] width 110 height 19
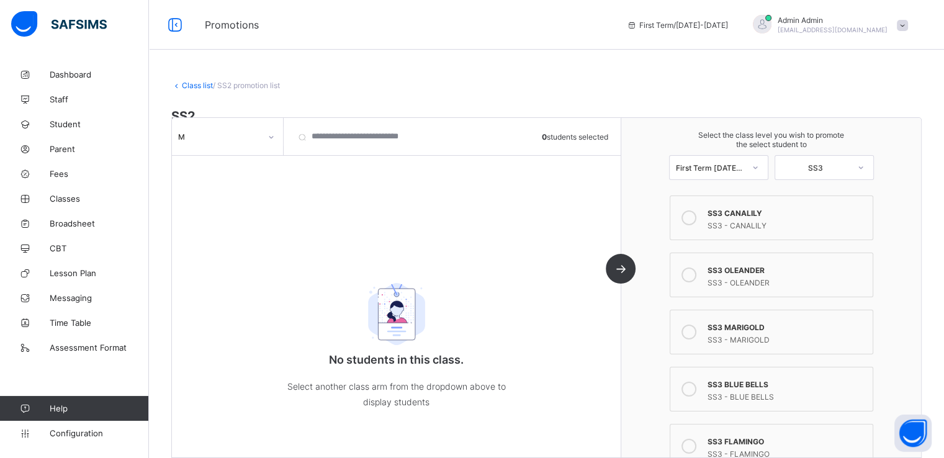
click at [193, 88] on link "Class list" at bounding box center [197, 85] width 31 height 9
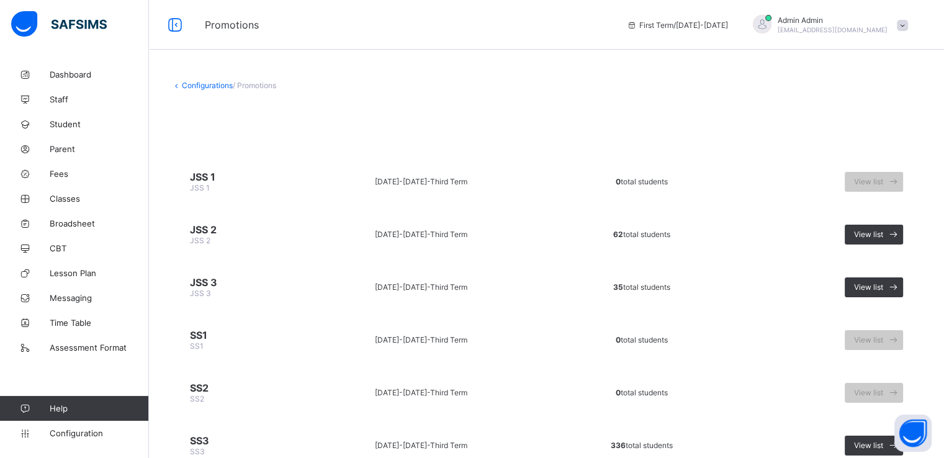
scroll to position [50, 0]
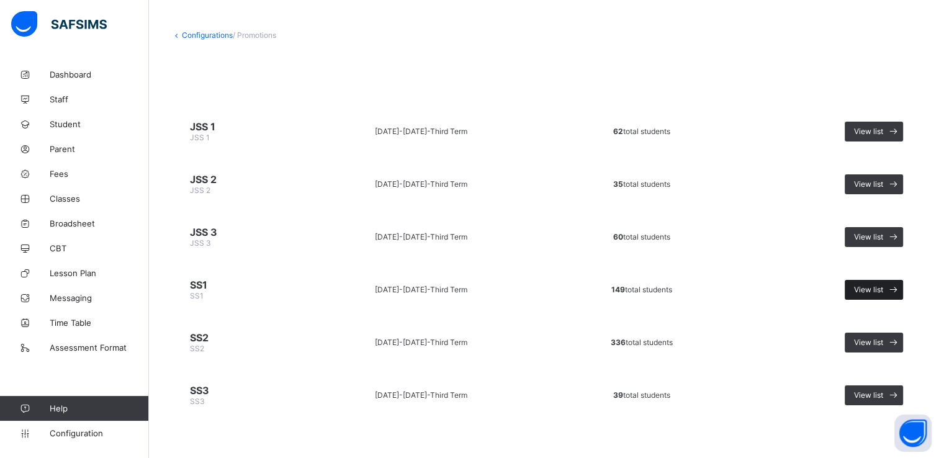
click at [876, 288] on span "View list" at bounding box center [868, 289] width 29 height 9
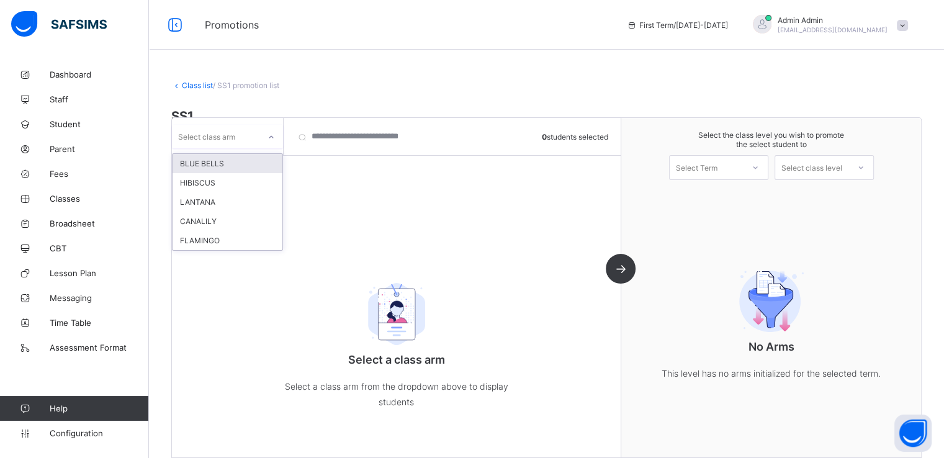
click at [250, 131] on div "Select class arm" at bounding box center [216, 136] width 88 height 17
click at [225, 157] on div "BLUE BELLS" at bounding box center [228, 163] width 110 height 19
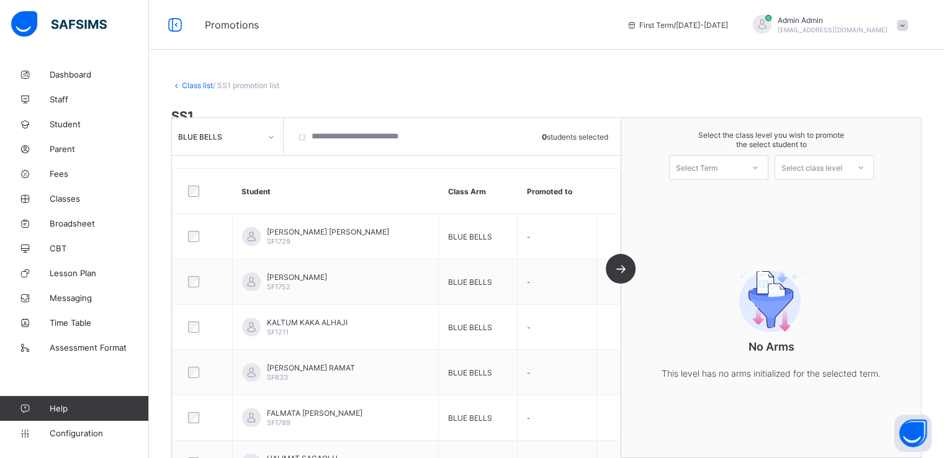
click at [186, 192] on div at bounding box center [203, 191] width 35 height 11
click at [732, 163] on div "Select Term" at bounding box center [706, 167] width 73 height 17
click at [713, 200] on div "First Term [DATE]-[DATE]" at bounding box center [719, 200] width 98 height 29
click at [820, 167] on div "Select class level" at bounding box center [812, 167] width 61 height 25
click at [819, 192] on div "SS2" at bounding box center [825, 196] width 98 height 20
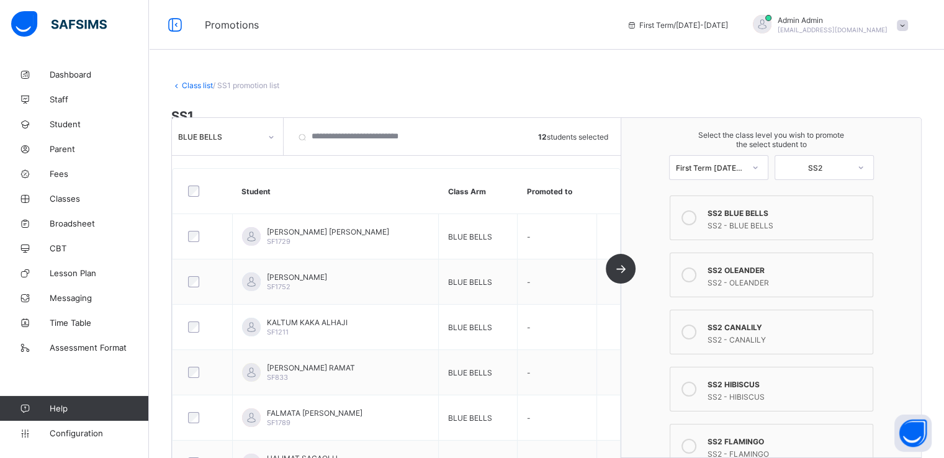
click at [697, 217] on icon at bounding box center [689, 217] width 15 height 15
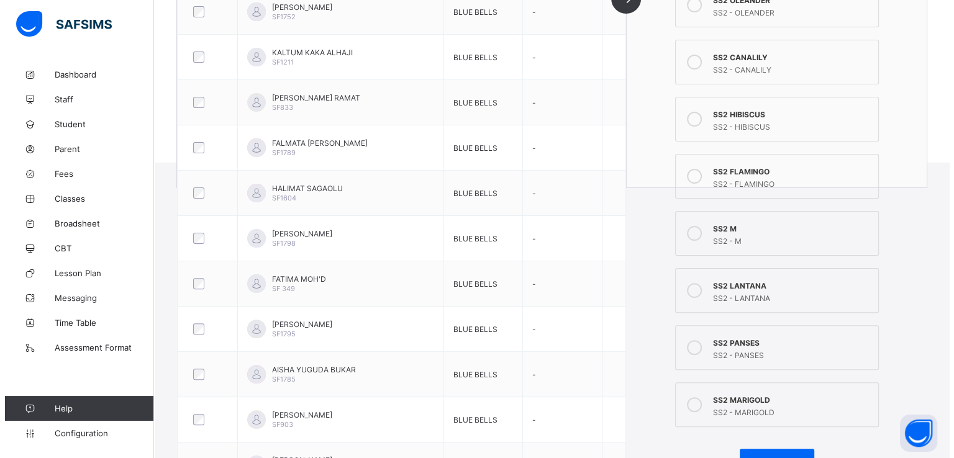
scroll to position [343, 0]
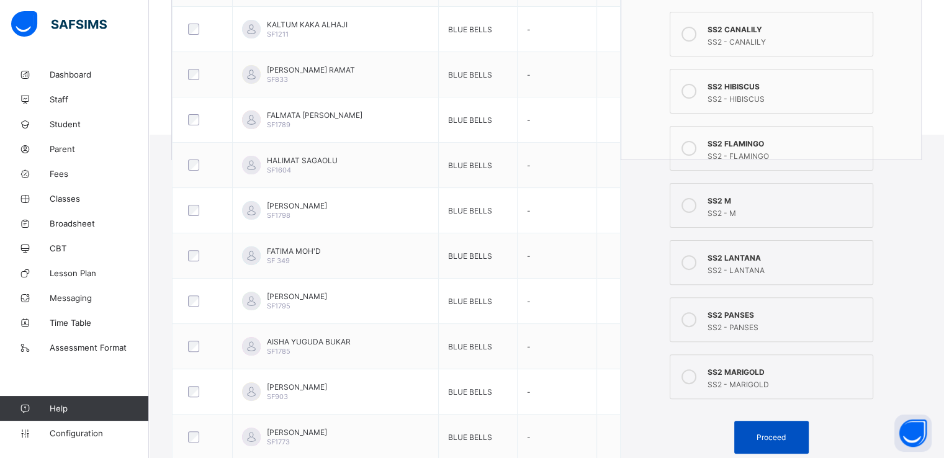
click at [771, 437] on span "Proceed" at bounding box center [771, 437] width 29 height 9
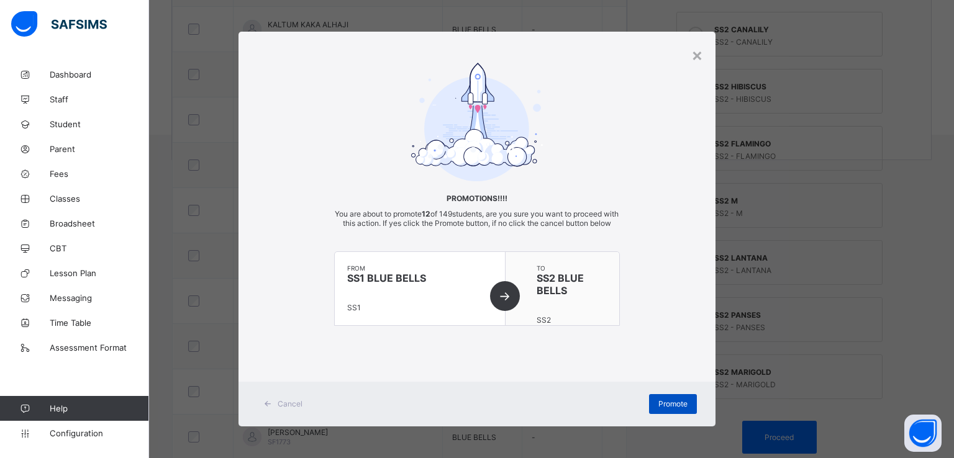
click at [658, 409] on span "Promote" at bounding box center [672, 403] width 29 height 9
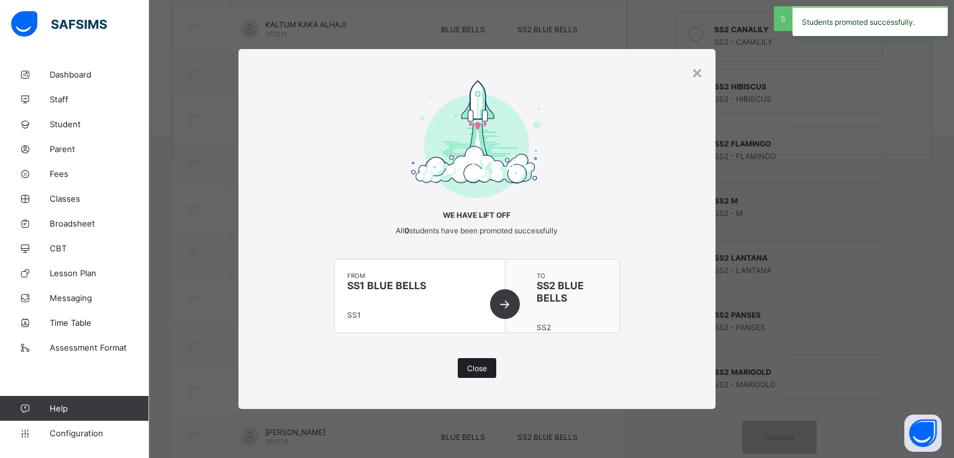
click at [474, 364] on span "Close" at bounding box center [477, 368] width 20 height 9
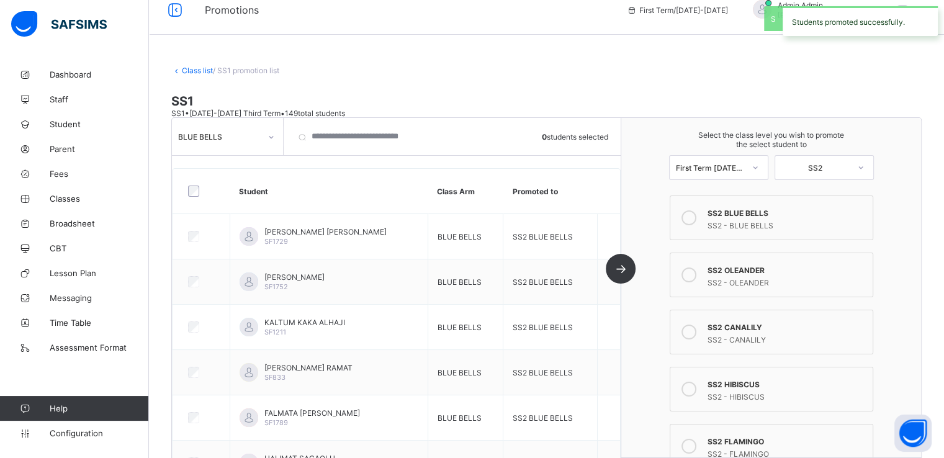
scroll to position [0, 0]
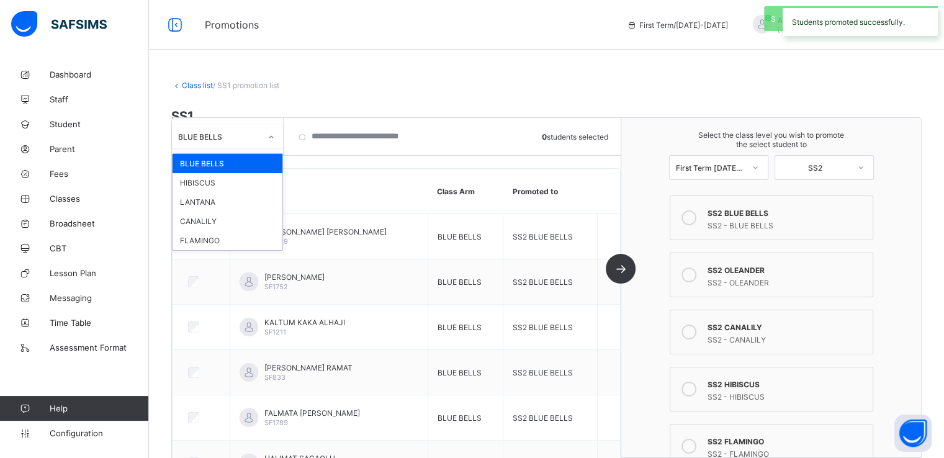
click at [266, 135] on div at bounding box center [271, 137] width 21 height 20
click at [221, 179] on div "HIBISCUS" at bounding box center [228, 182] width 110 height 19
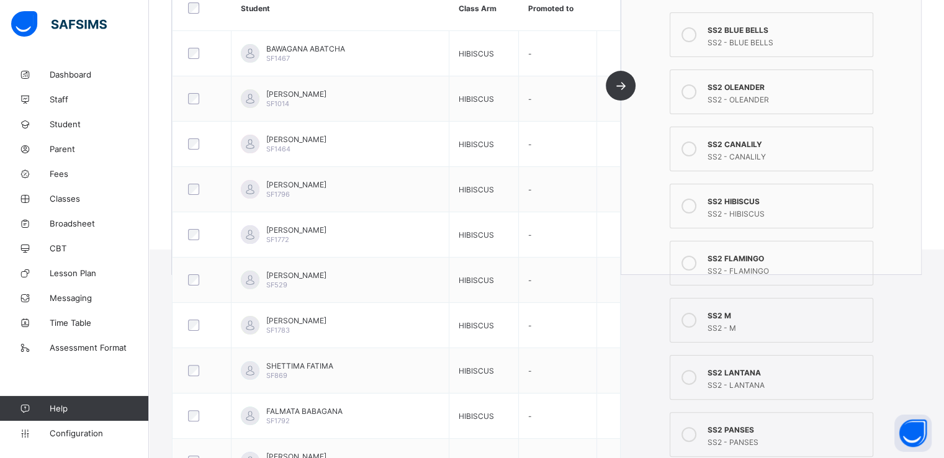
scroll to position [230, 0]
click at [694, 205] on icon at bounding box center [689, 204] width 15 height 15
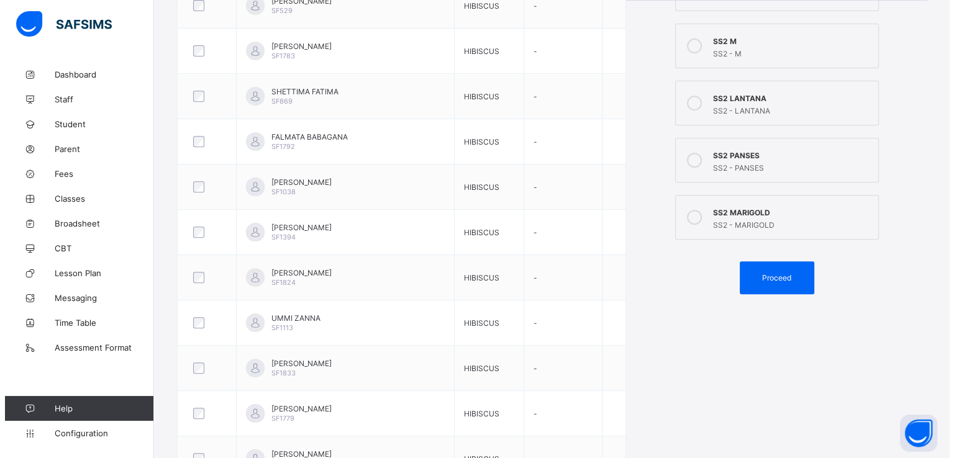
scroll to position [604, 0]
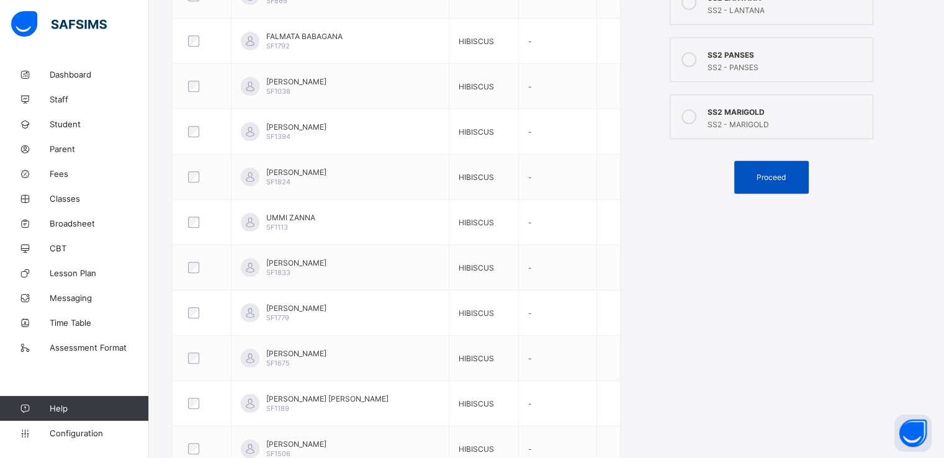
click at [772, 179] on span "Proceed" at bounding box center [771, 177] width 29 height 9
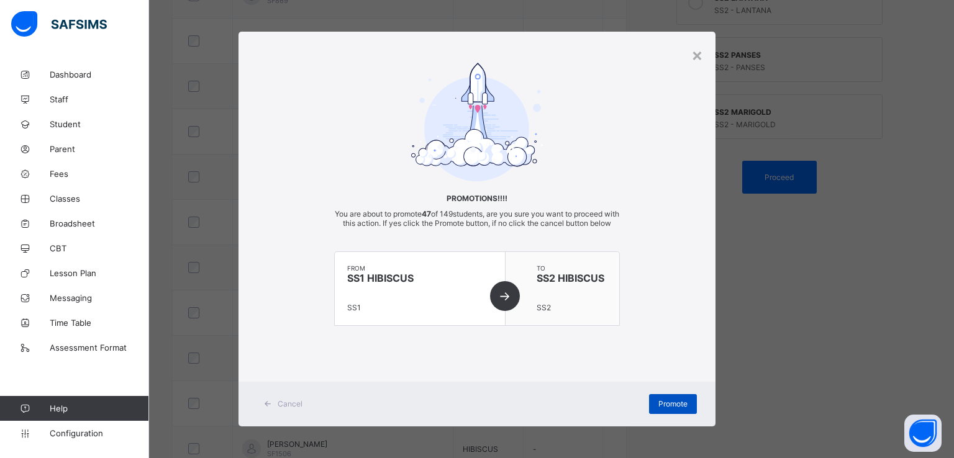
click at [666, 409] on span "Promote" at bounding box center [672, 403] width 29 height 9
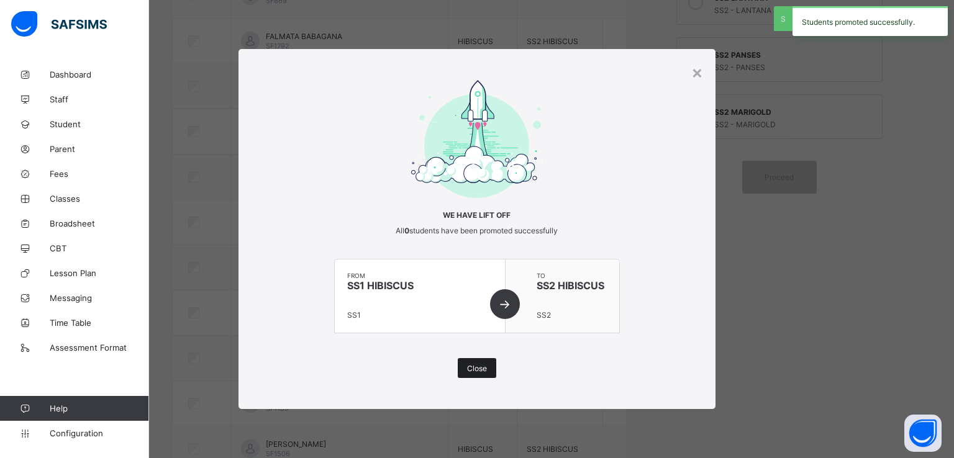
click at [468, 371] on span "Close" at bounding box center [477, 368] width 20 height 9
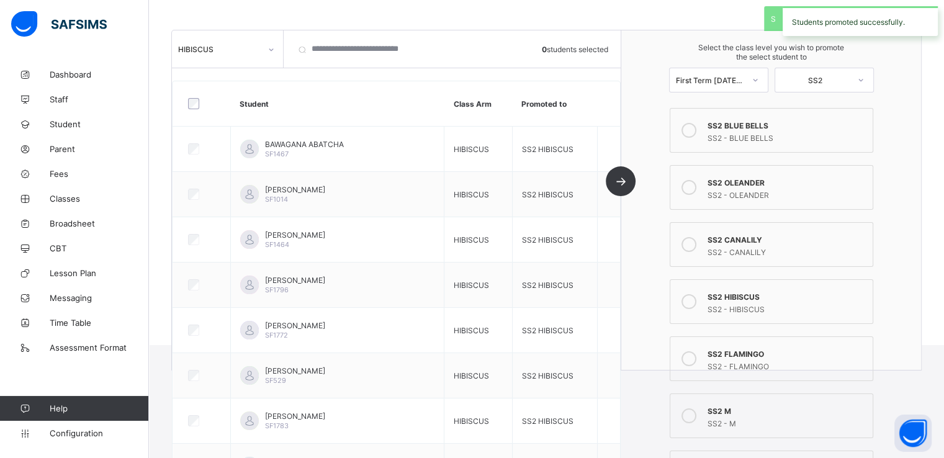
scroll to position [0, 0]
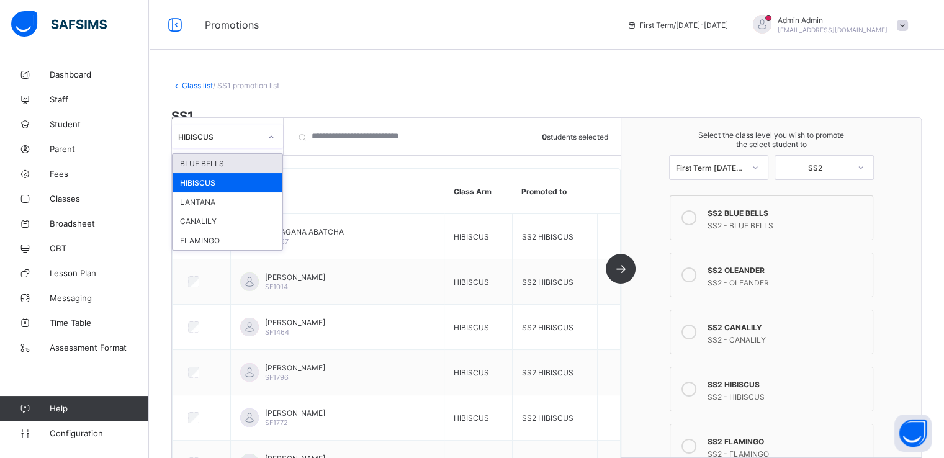
click at [270, 140] on icon at bounding box center [271, 137] width 7 height 12
click at [214, 202] on div "LANTANA" at bounding box center [228, 201] width 110 height 19
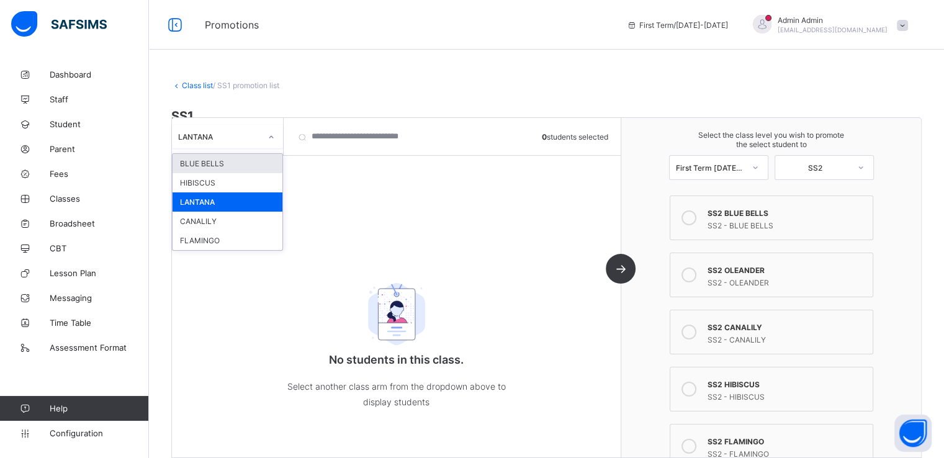
click at [236, 135] on div "LANTANA" at bounding box center [219, 136] width 83 height 9
click at [204, 224] on div "CANALILY" at bounding box center [228, 221] width 110 height 19
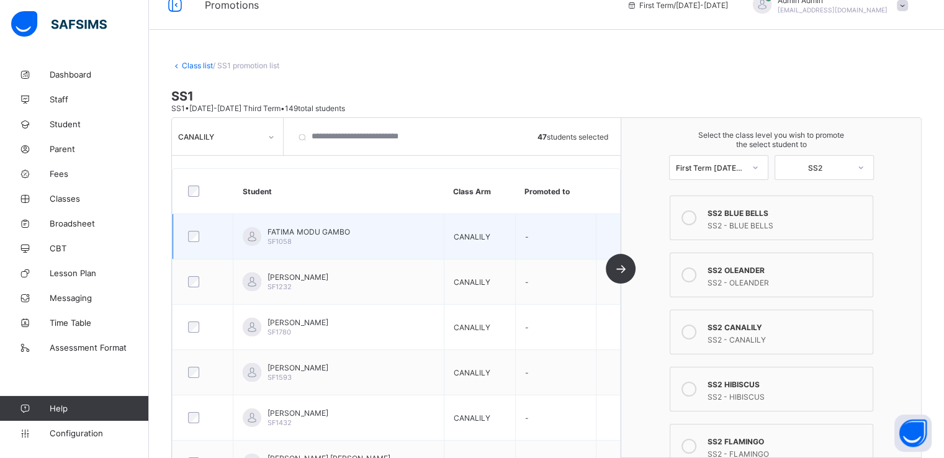
scroll to position [19, 0]
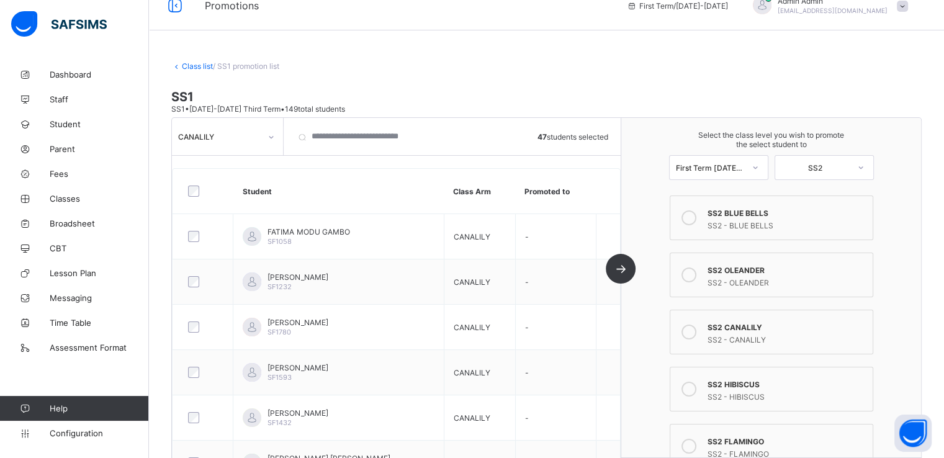
click at [695, 330] on icon at bounding box center [689, 332] width 15 height 15
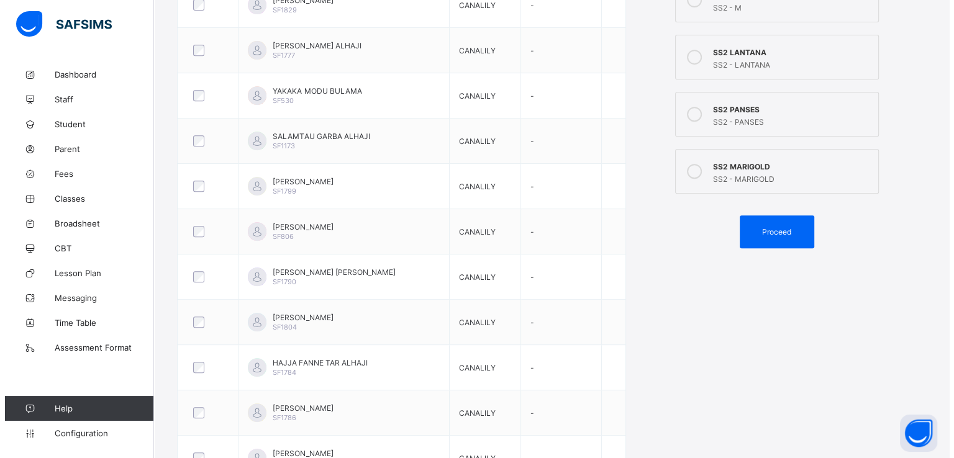
scroll to position [561, 0]
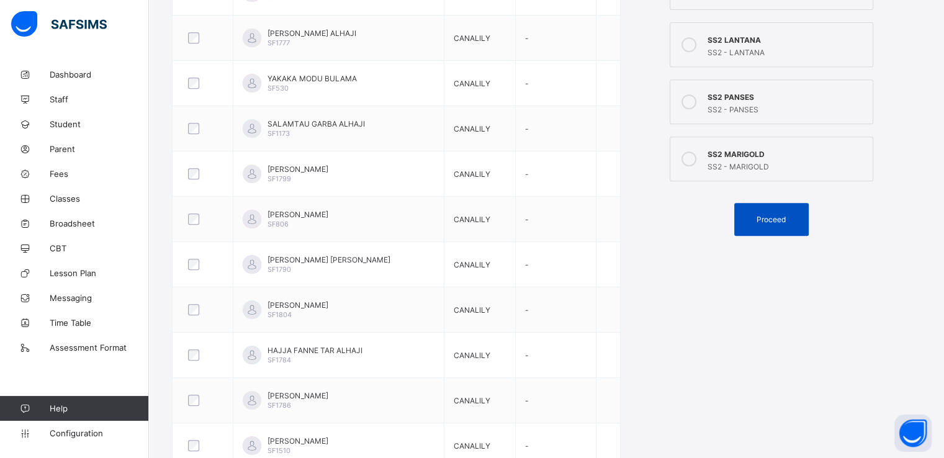
click at [770, 222] on span "Proceed" at bounding box center [771, 219] width 29 height 9
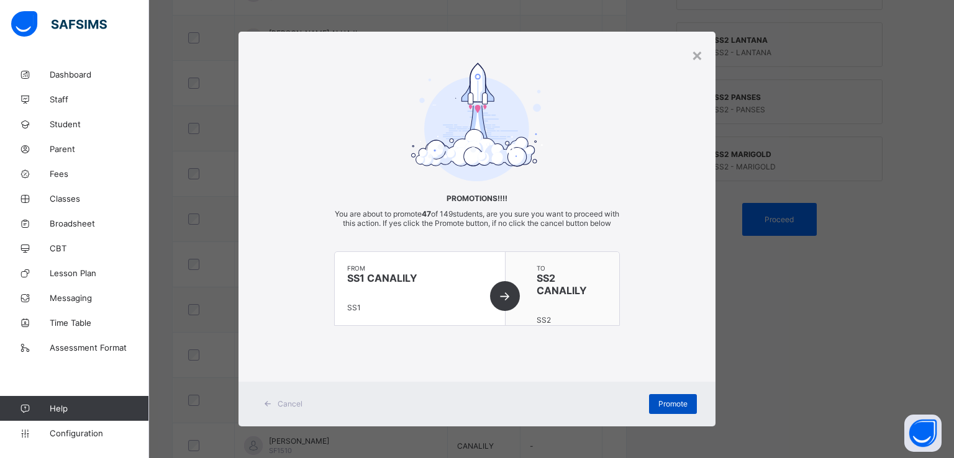
click at [660, 409] on span "Promote" at bounding box center [672, 403] width 29 height 9
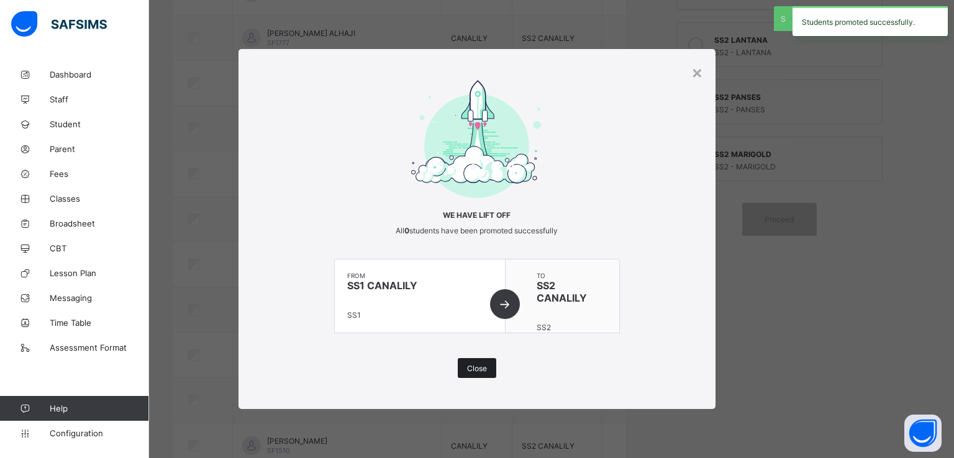
click at [479, 364] on span "Close" at bounding box center [477, 368] width 20 height 9
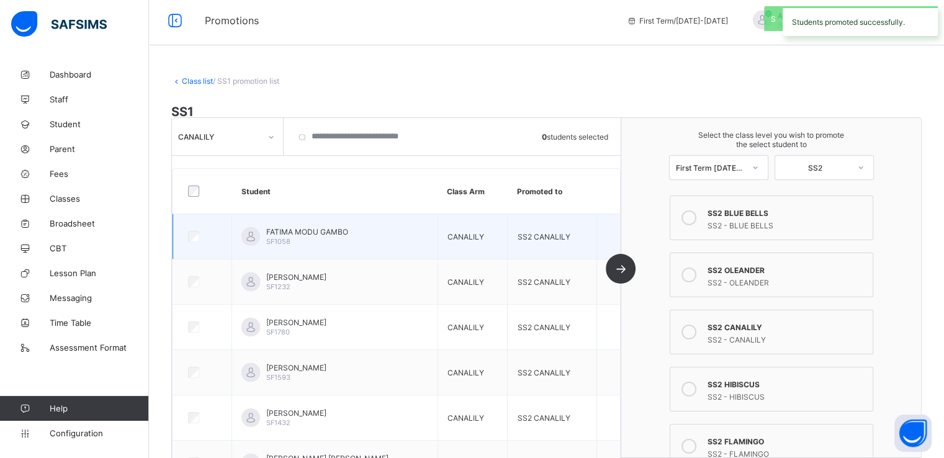
scroll to position [0, 0]
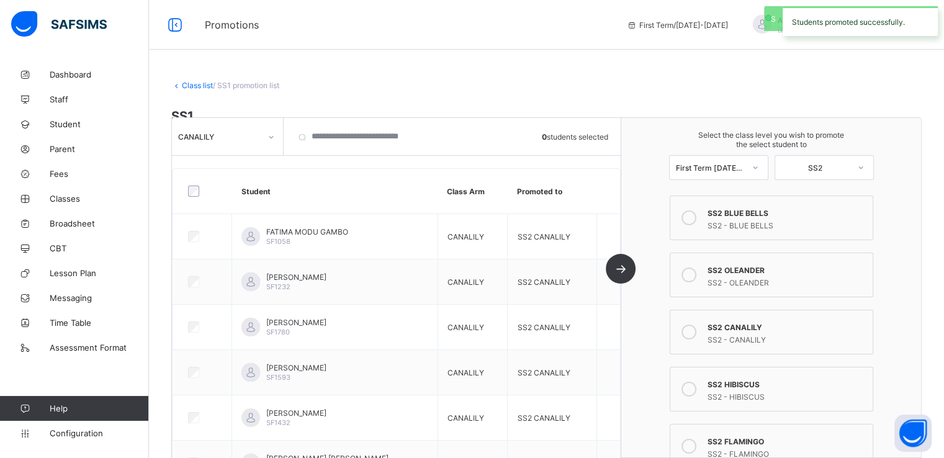
click at [265, 143] on div at bounding box center [271, 137] width 21 height 20
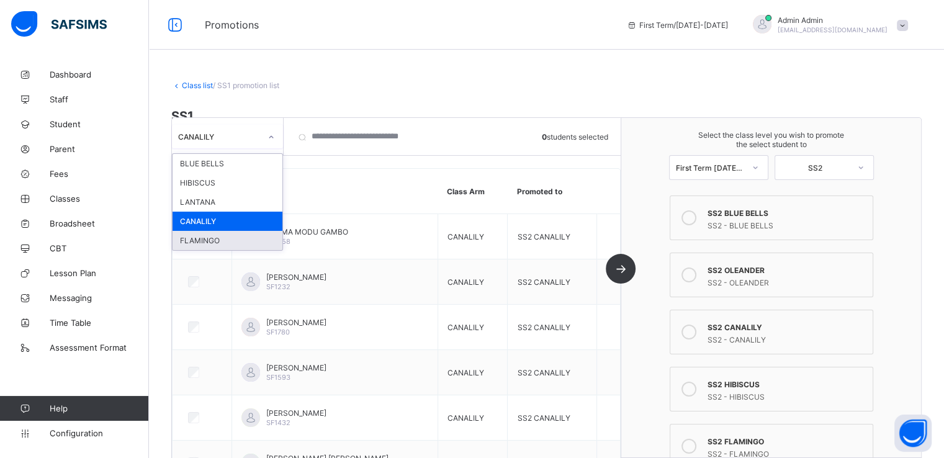
click at [209, 240] on div "FLAMINGO" at bounding box center [228, 240] width 110 height 19
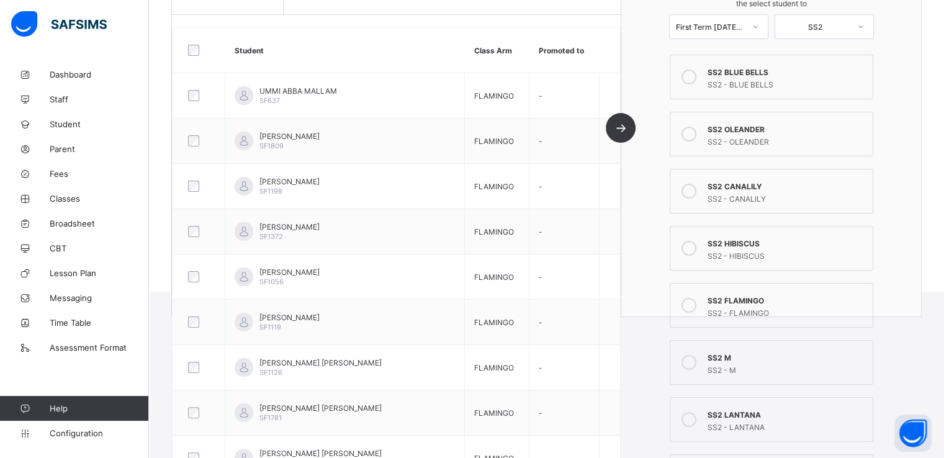
scroll to position [189, 0]
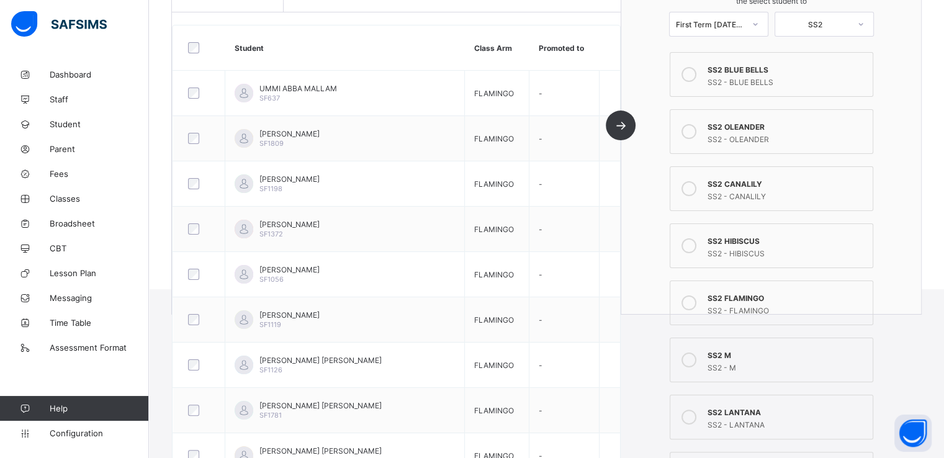
click at [695, 304] on icon at bounding box center [689, 303] width 15 height 15
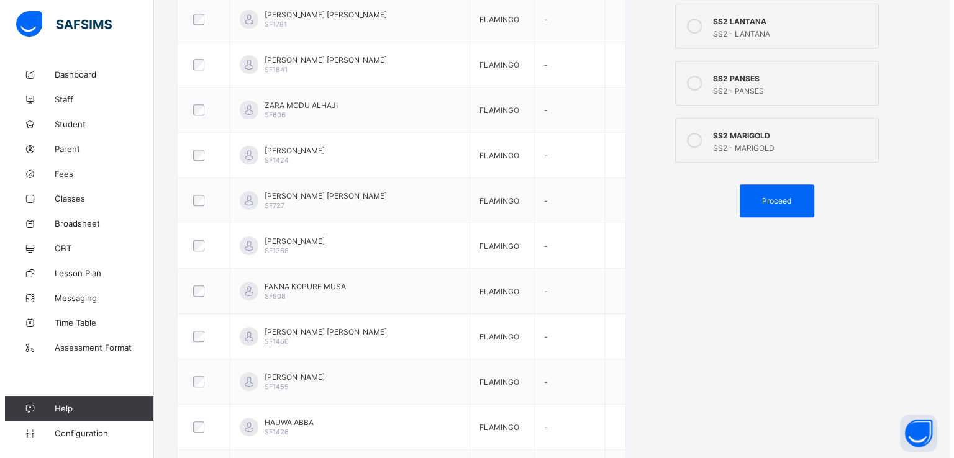
scroll to position [586, 0]
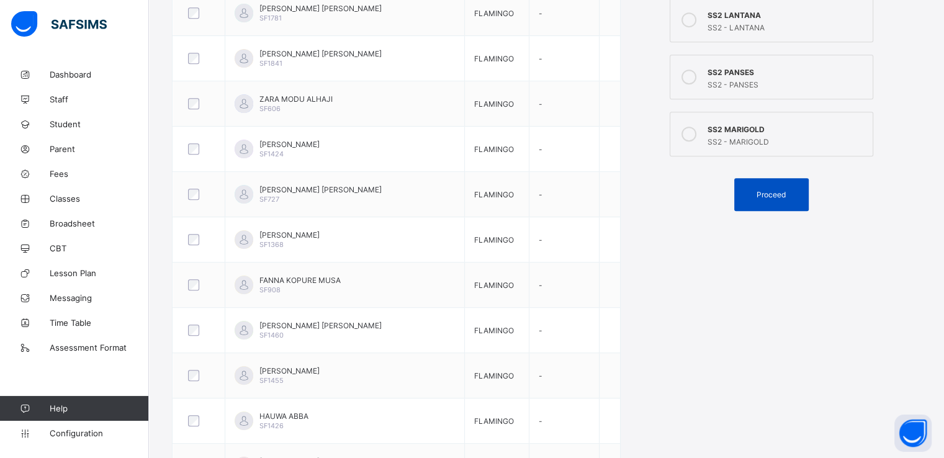
click at [772, 191] on span "Proceed" at bounding box center [771, 194] width 29 height 9
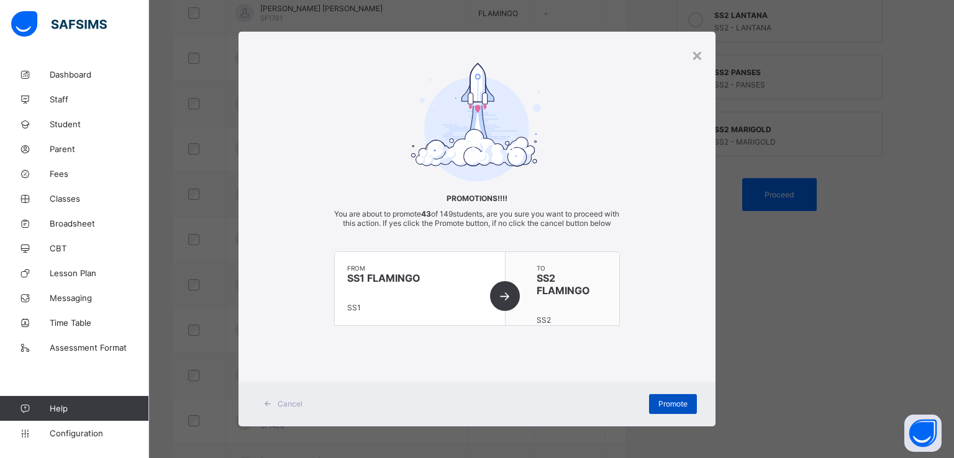
click at [668, 409] on span "Promote" at bounding box center [672, 403] width 29 height 9
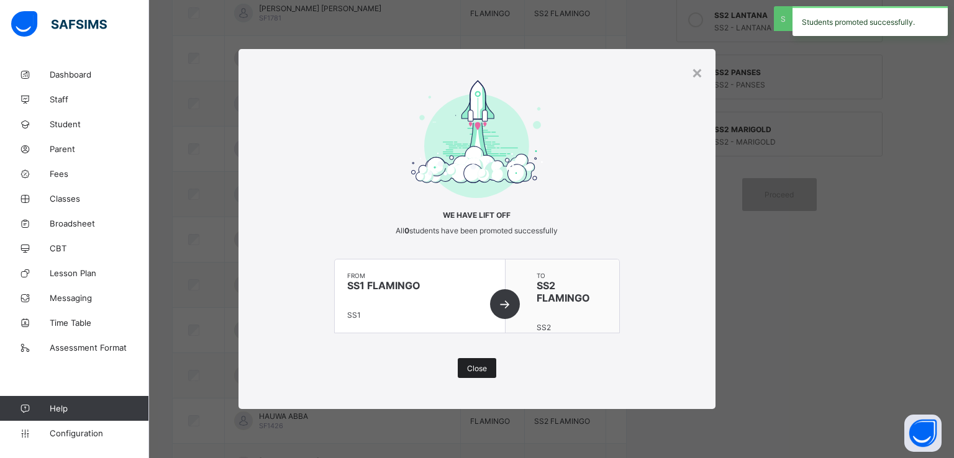
click at [486, 369] on span "Close" at bounding box center [477, 368] width 20 height 9
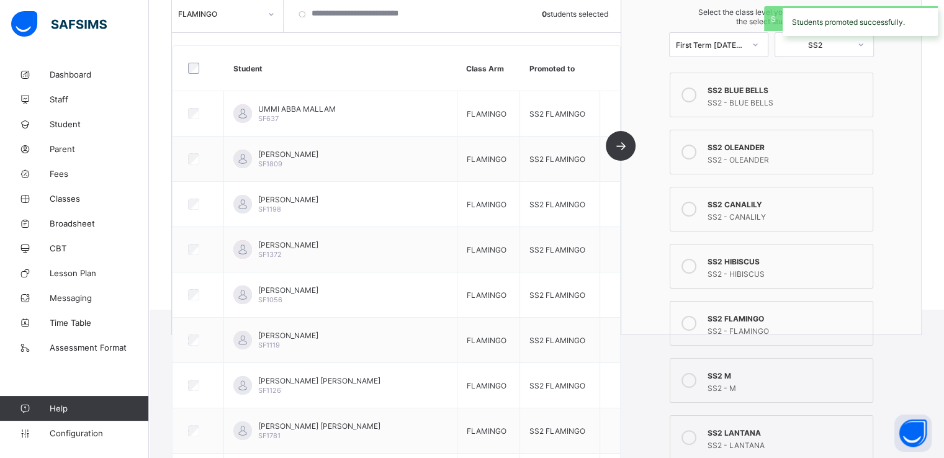
scroll to position [0, 0]
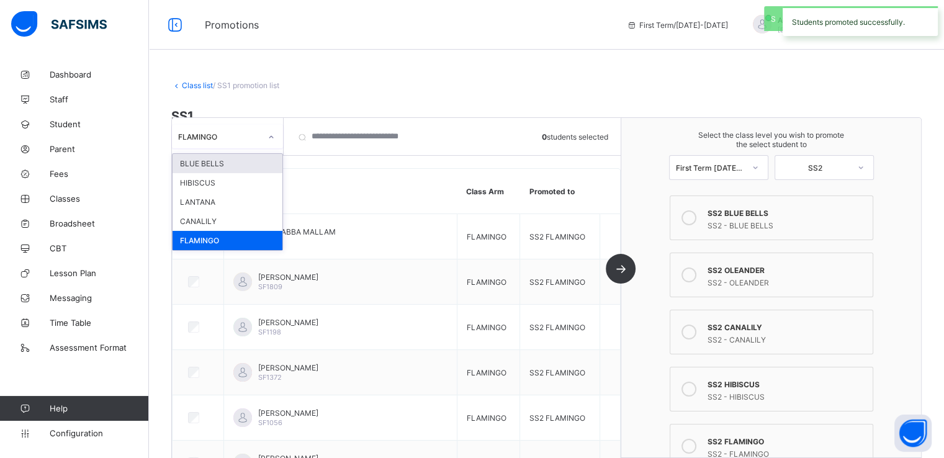
click at [264, 130] on div at bounding box center [271, 137] width 21 height 20
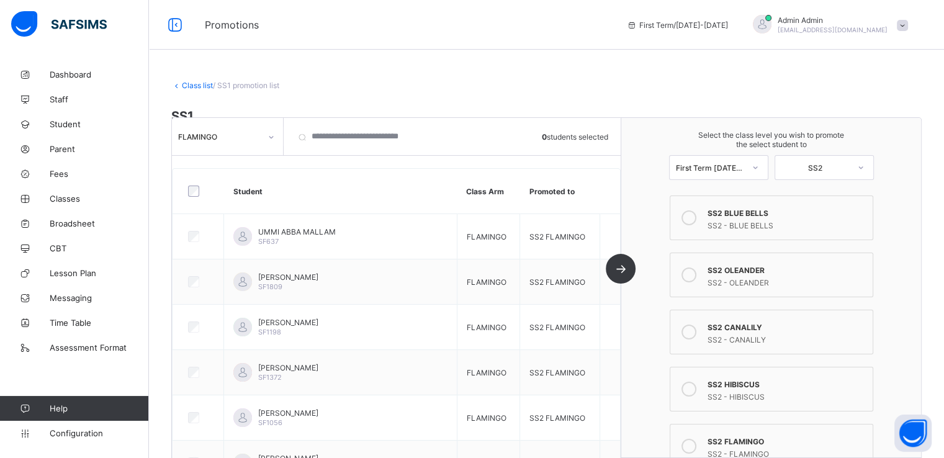
click at [389, 73] on div "Class list / SS1 promotion list SS1 SS1 • 2024-2025 Third Term • 149 total stud…" at bounding box center [546, 270] width 795 height 416
click at [65, 199] on span "Classes" at bounding box center [99, 199] width 99 height 10
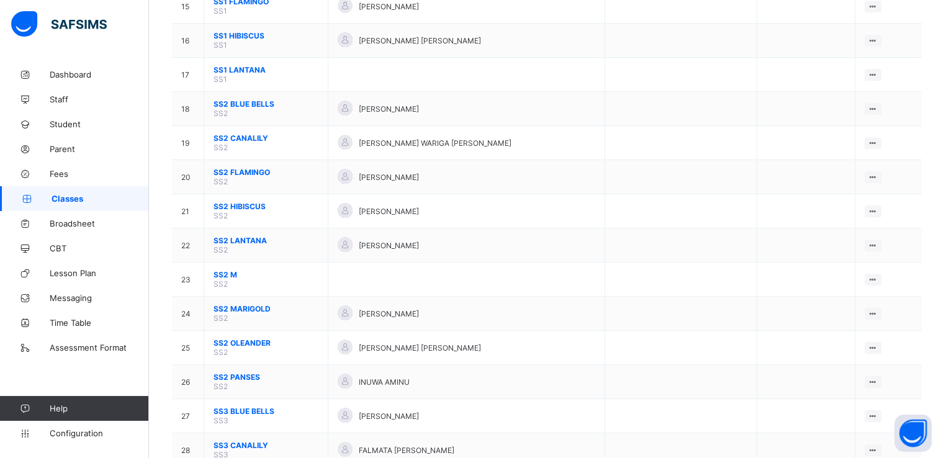
scroll to position [635, 0]
click at [75, 434] on span "Configuration" at bounding box center [99, 433] width 99 height 10
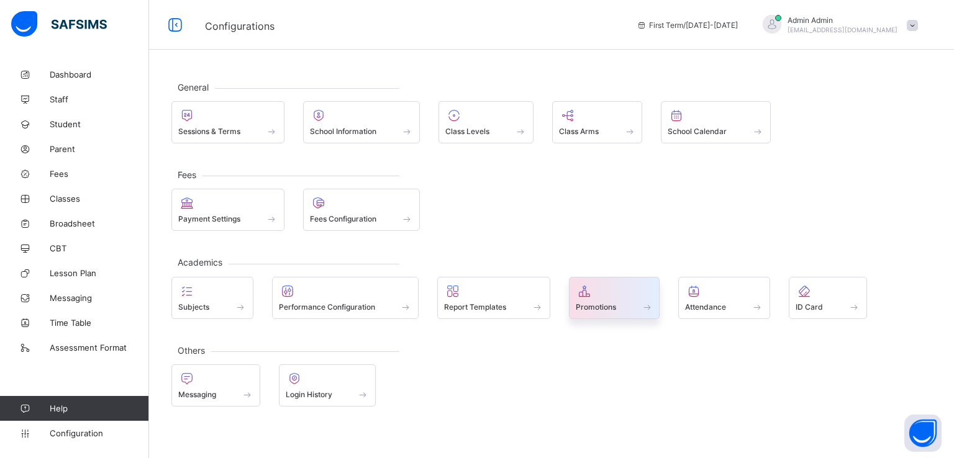
click at [592, 310] on div "Promotions" at bounding box center [615, 307] width 78 height 11
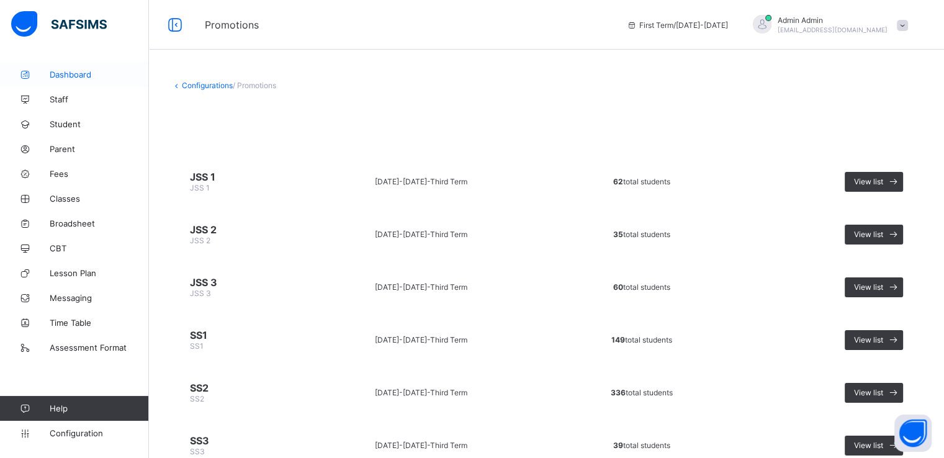
click at [70, 70] on span "Dashboard" at bounding box center [99, 75] width 99 height 10
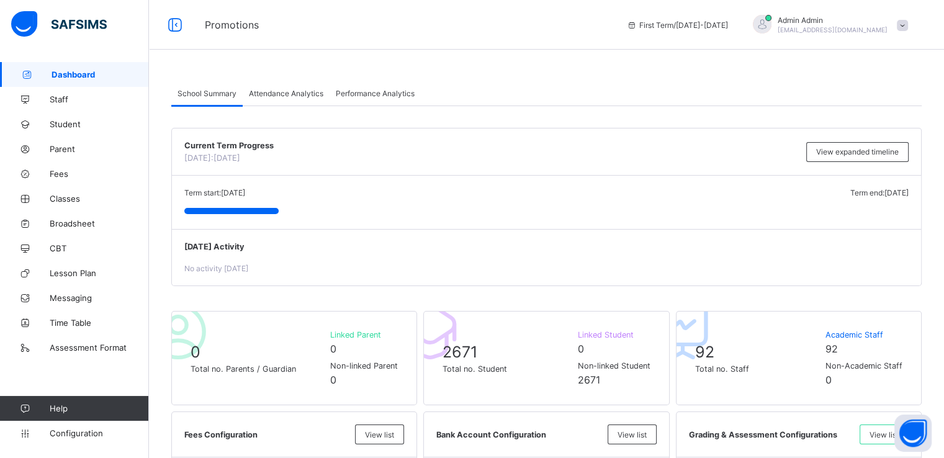
click at [281, 99] on div "Attendance Analytics" at bounding box center [286, 93] width 87 height 25
click at [288, 93] on span "Attendance Analytics" at bounding box center [286, 93] width 75 height 9
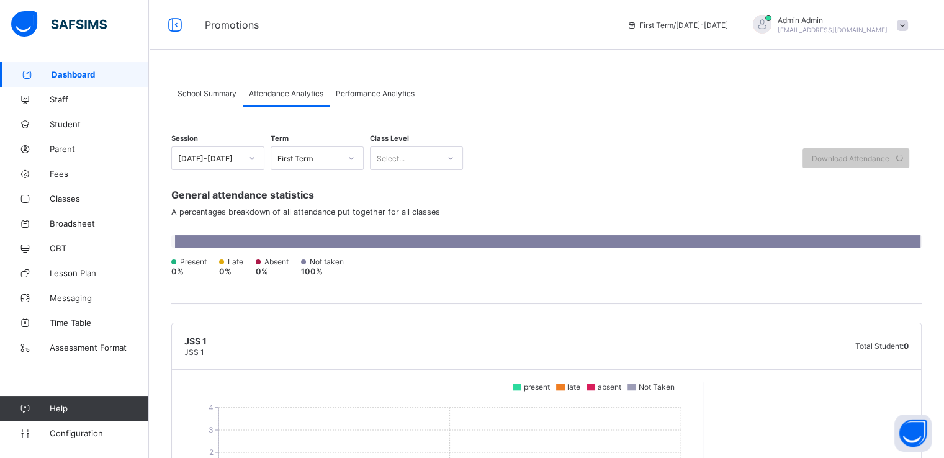
click at [369, 91] on span "Performance Analytics" at bounding box center [375, 93] width 79 height 9
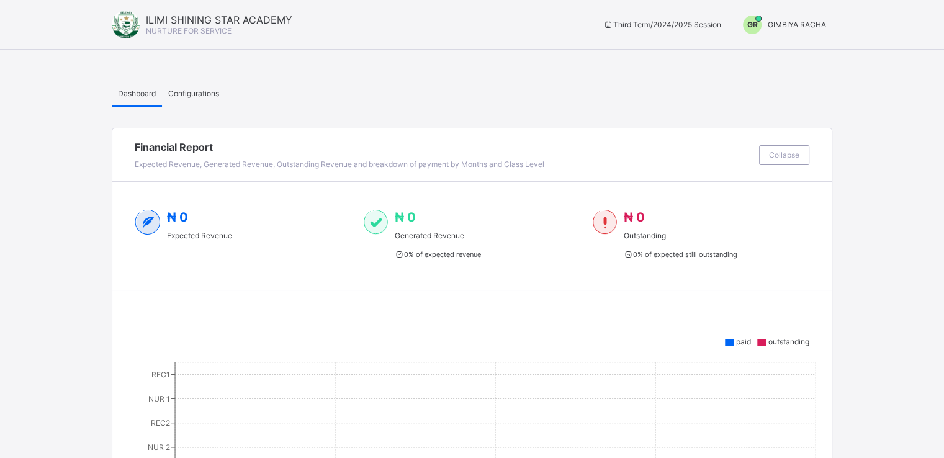
click at [794, 20] on span "GIMBIYA RACHA" at bounding box center [797, 24] width 58 height 9
click at [767, 35] on span "Switch to Admin View" at bounding box center [785, 28] width 94 height 13
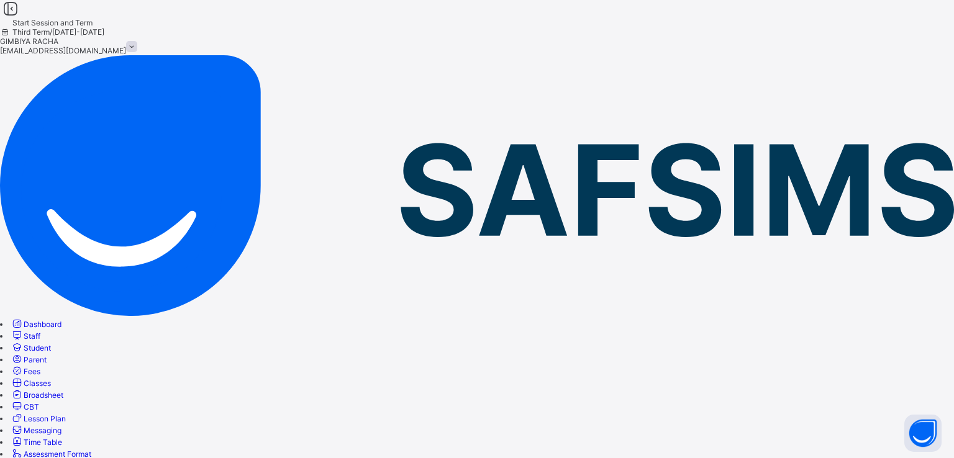
type input "**********"
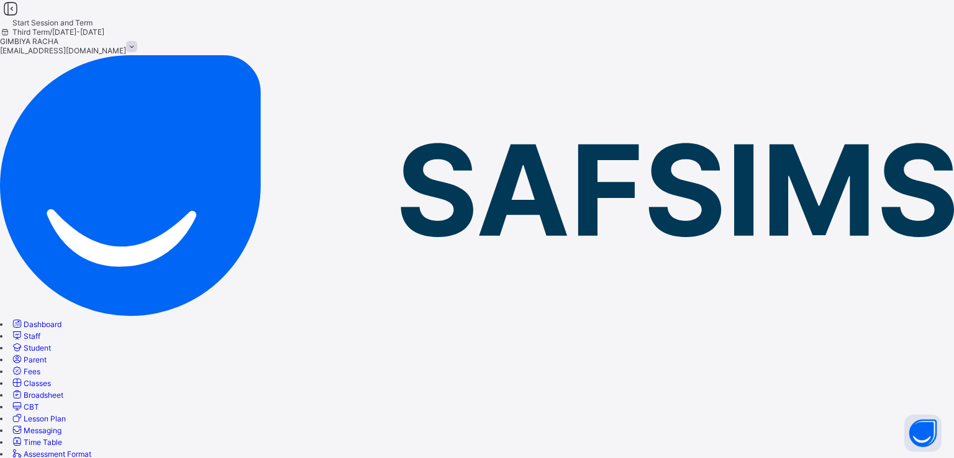
type input "*"
type input "**"
type input "****"
type input "**********"
type input "**"
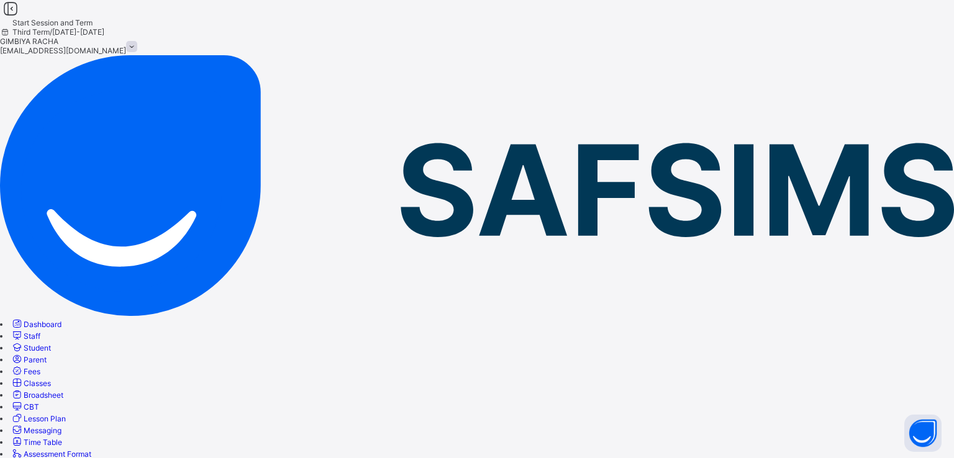
type input "**"
type input "****"
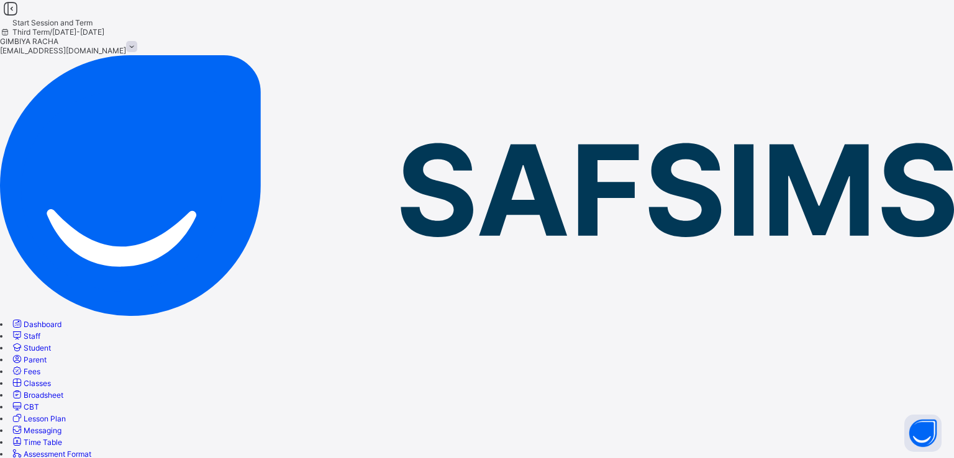
type input "**********"
type input "**"
type input "**********"
type input "**"
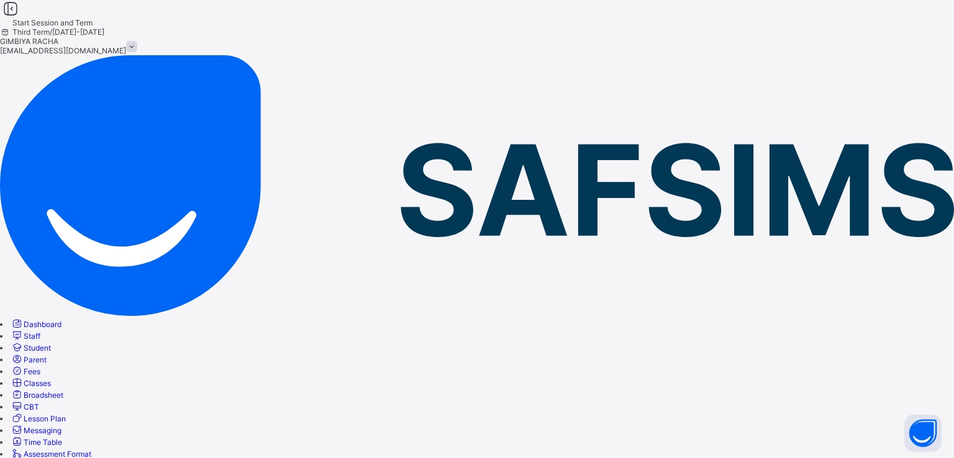
type input "**"
type input "****"
type input "**********"
type input "**"
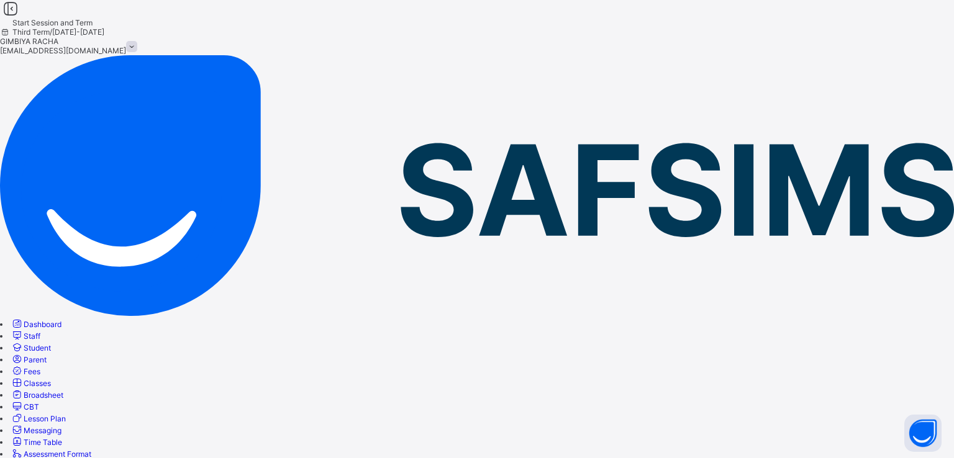
type input "****"
type input "**********"
type input "*"
type input "**"
type input "****"
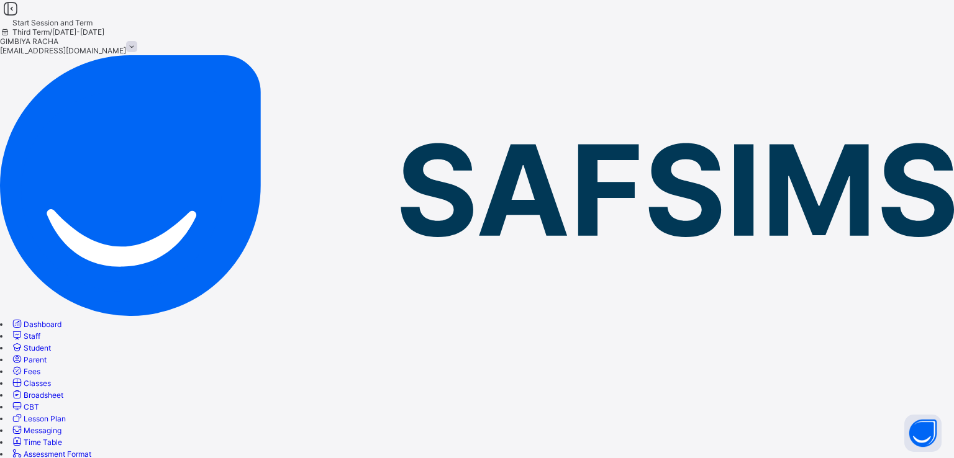
type input "**********"
type input "*"
type input "**"
type input "****"
type input "**********"
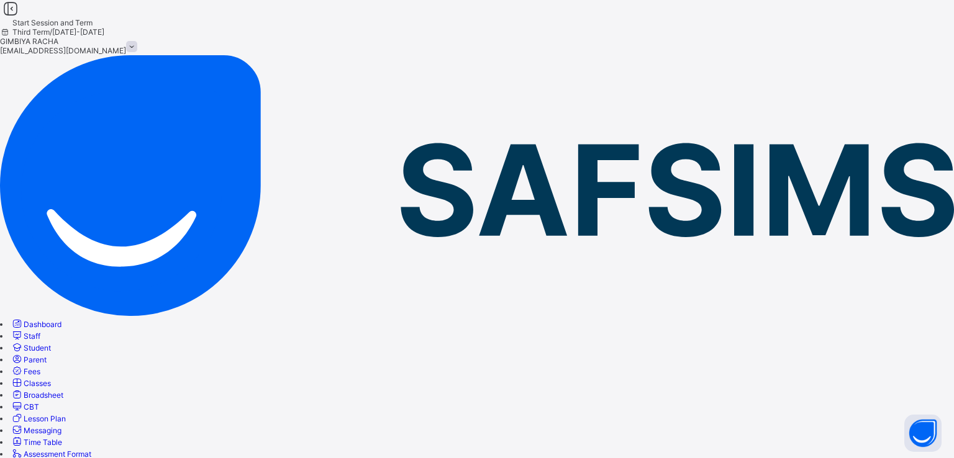
type input "*"
type input "**"
type input "****"
type input "**********"
type input "*"
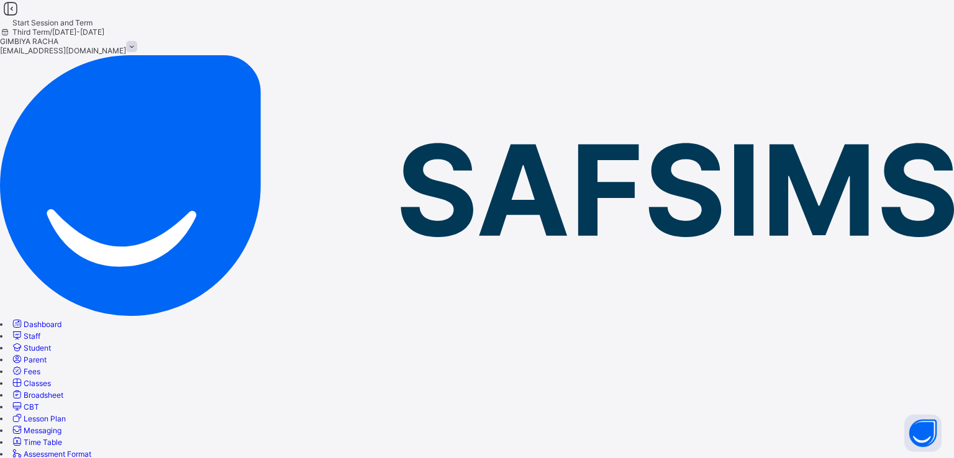
type input "**"
type input "****"
type input "**********"
type input "*"
type input "**"
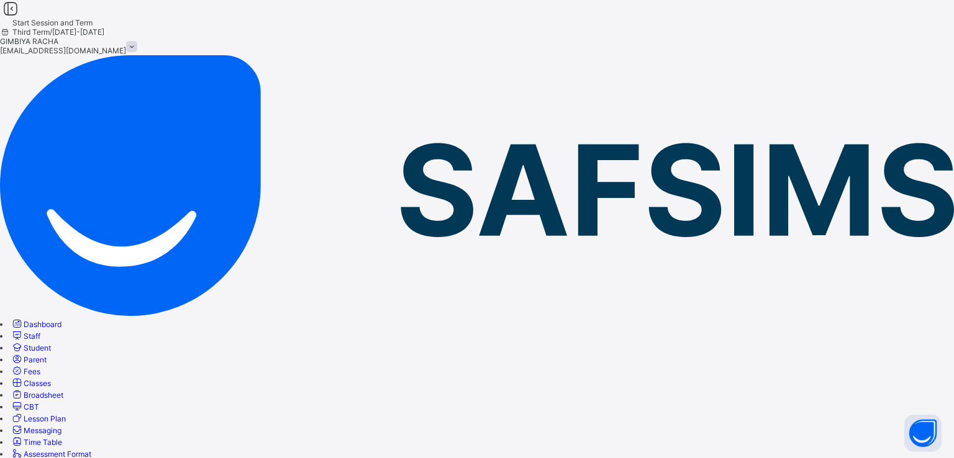
type input "****"
type input "**********"
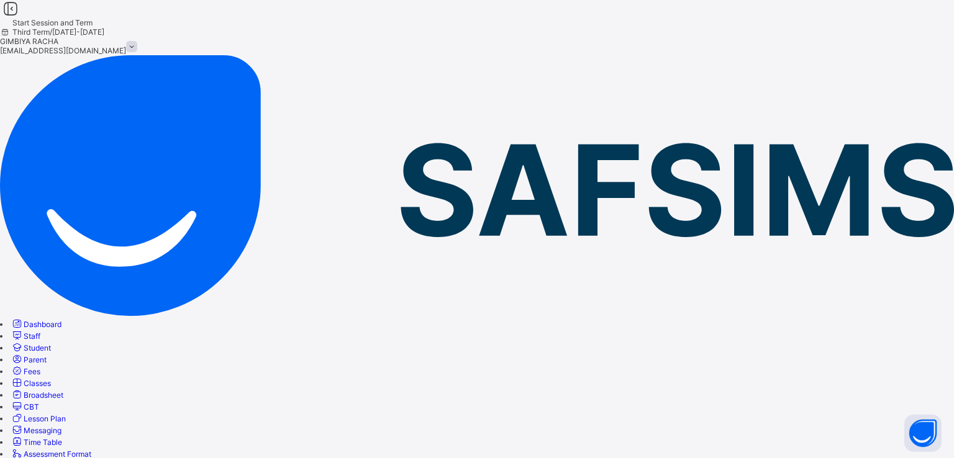
type input "*"
type input "**"
type input "****"
type input "**********"
type input "*"
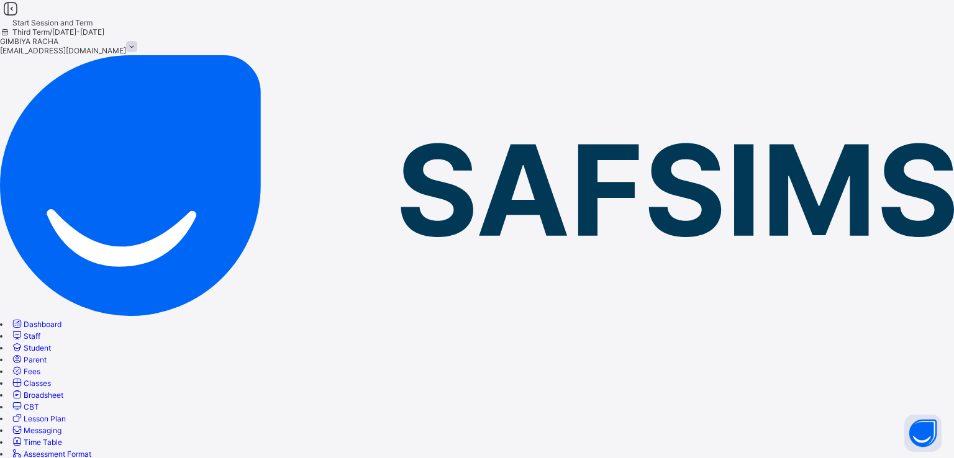
type input "**"
type input "****"
type input "**********"
type input "*"
type input "**"
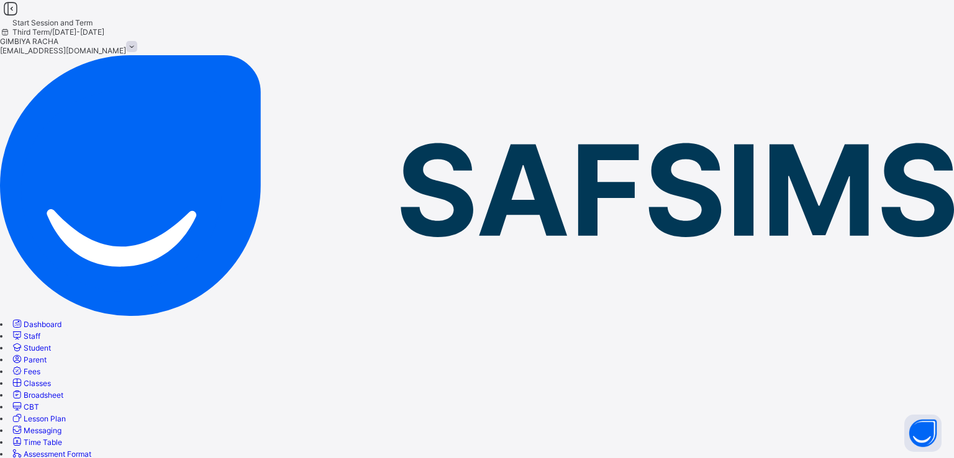
type input "**********"
type input "**"
type input "**********"
type input "**"
type input "**********"
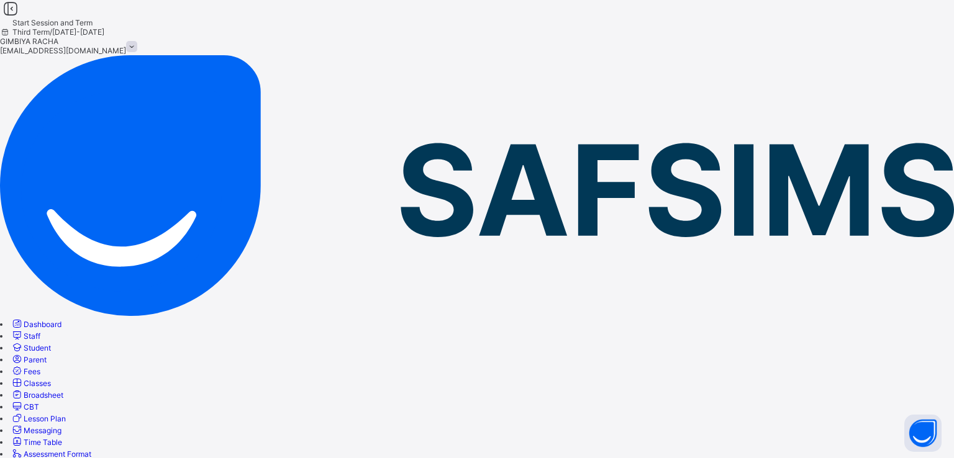
type input "**"
type input "**********"
type input "*"
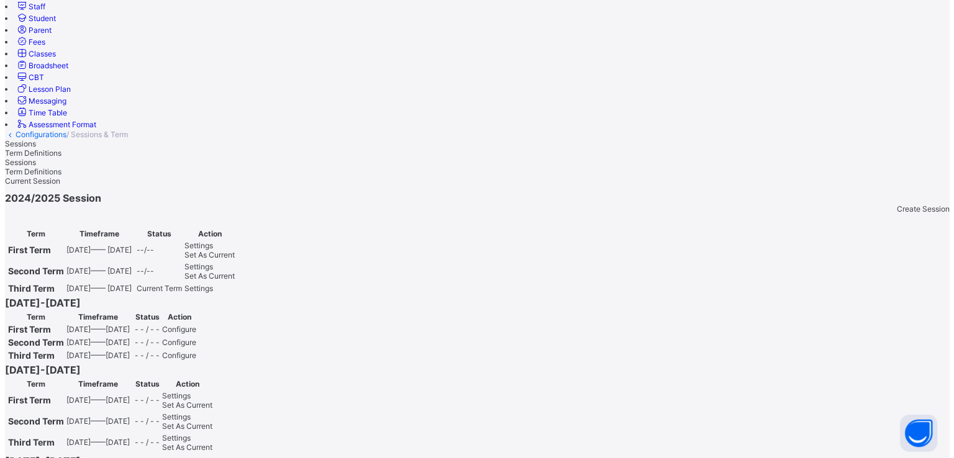
scroll to position [325, 0]
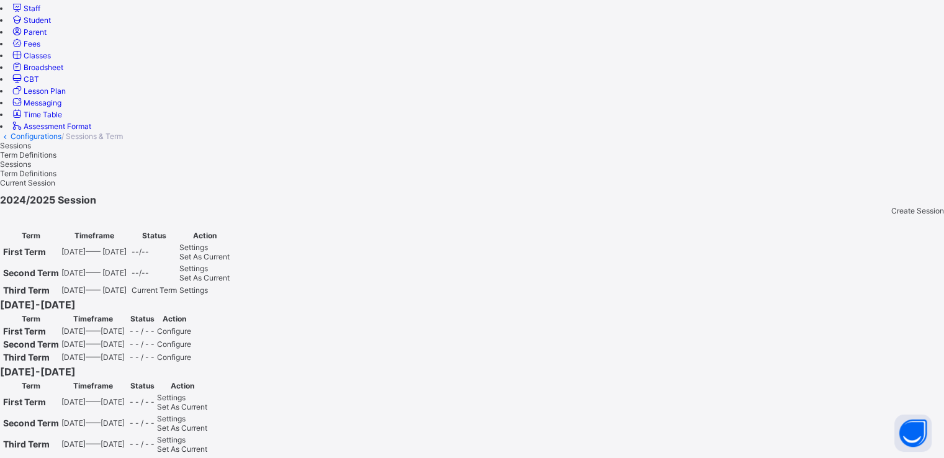
click at [191, 327] on span "Configure" at bounding box center [174, 331] width 34 height 9
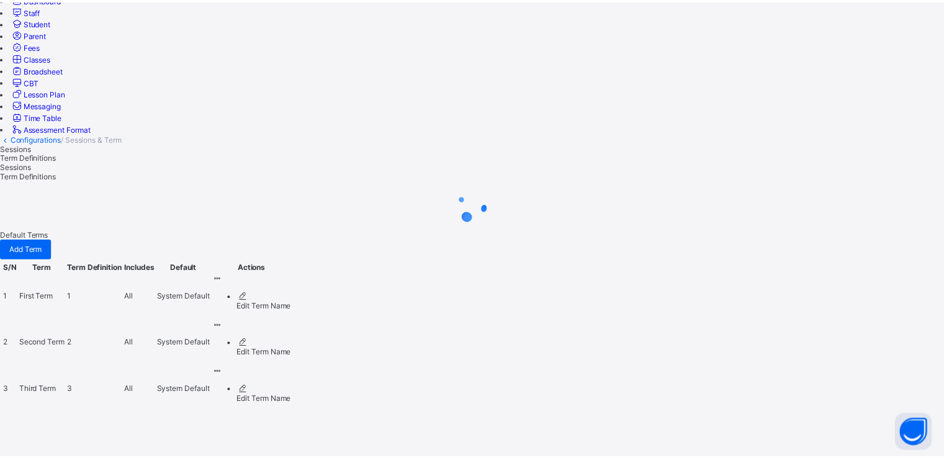
scroll to position [0, 0]
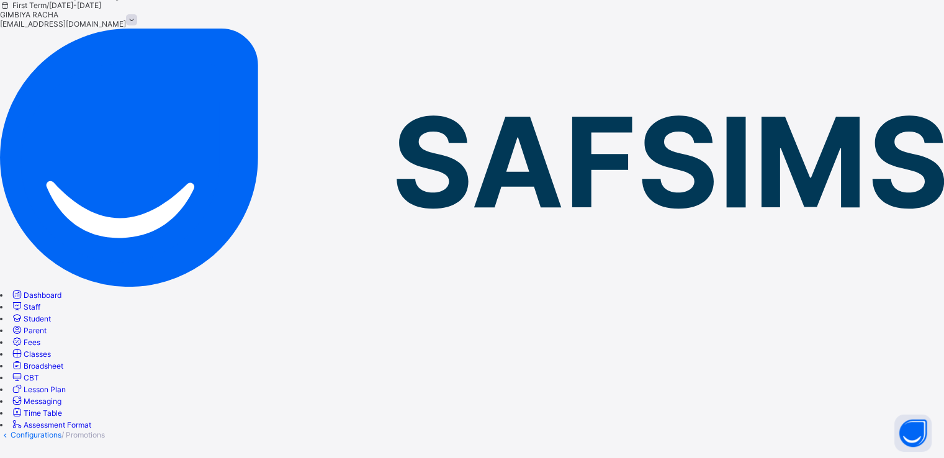
scroll to position [57, 0]
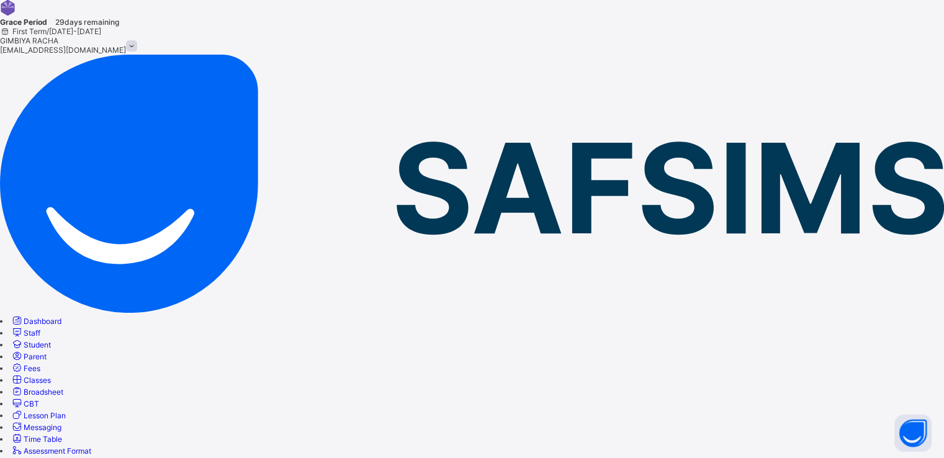
scroll to position [45, 0]
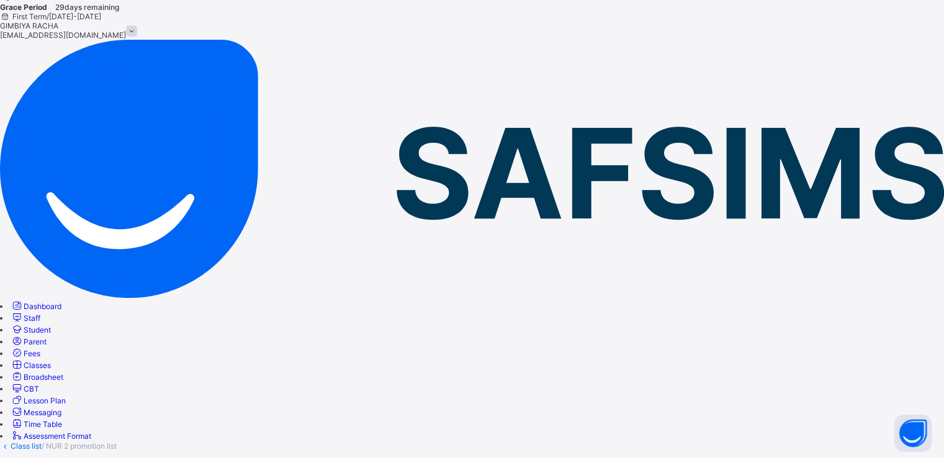
click at [42, 441] on link "Class list" at bounding box center [26, 445] width 31 height 9
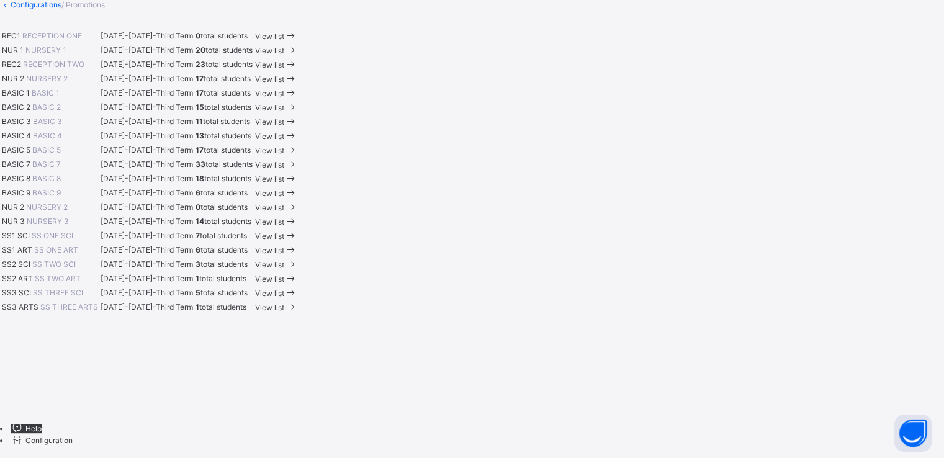
scroll to position [781, 0]
click at [284, 217] on span "View list" at bounding box center [269, 221] width 29 height 9
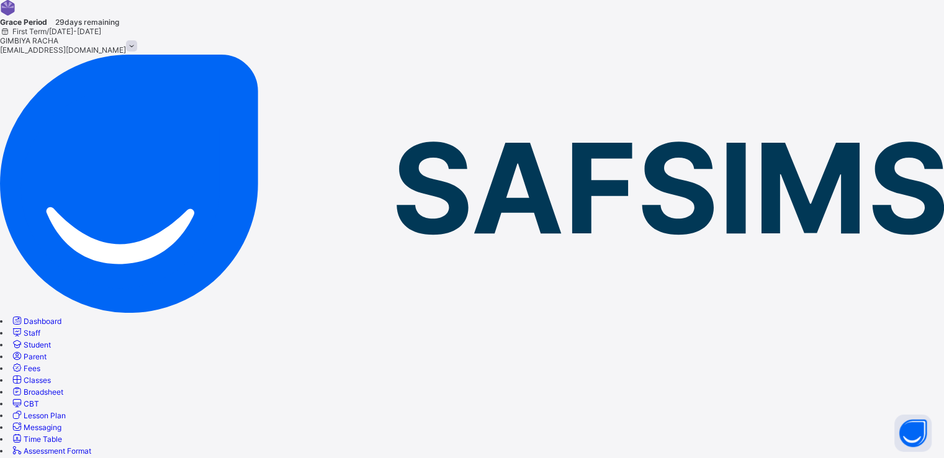
scroll to position [45, 0]
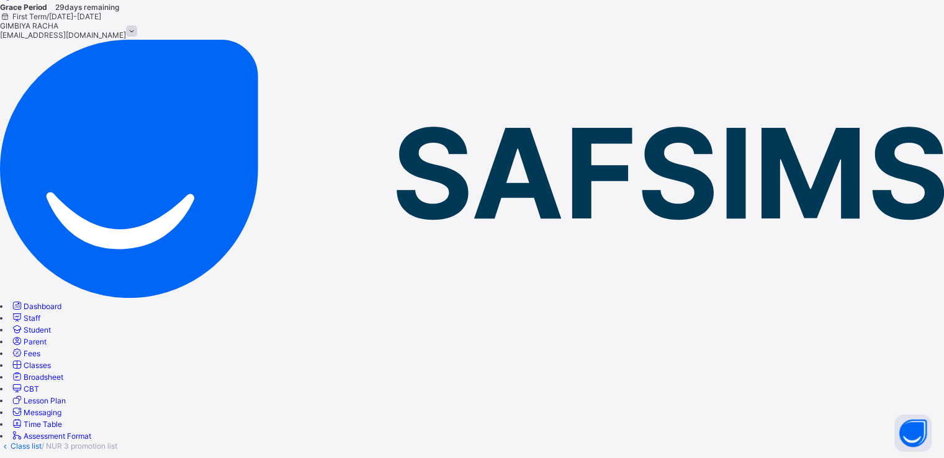
drag, startPoint x: 733, startPoint y: 160, endPoint x: 712, endPoint y: 202, distance: 47.2
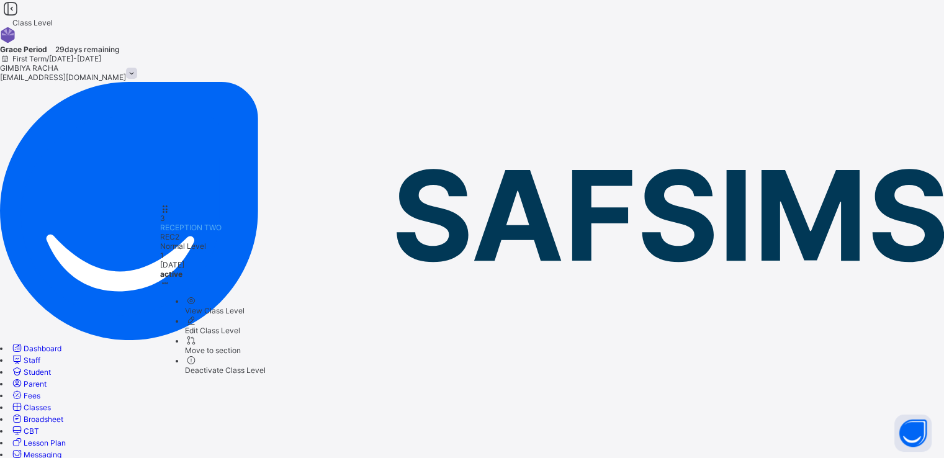
drag, startPoint x: 345, startPoint y: 258, endPoint x: 333, endPoint y: 216, distance: 44.0
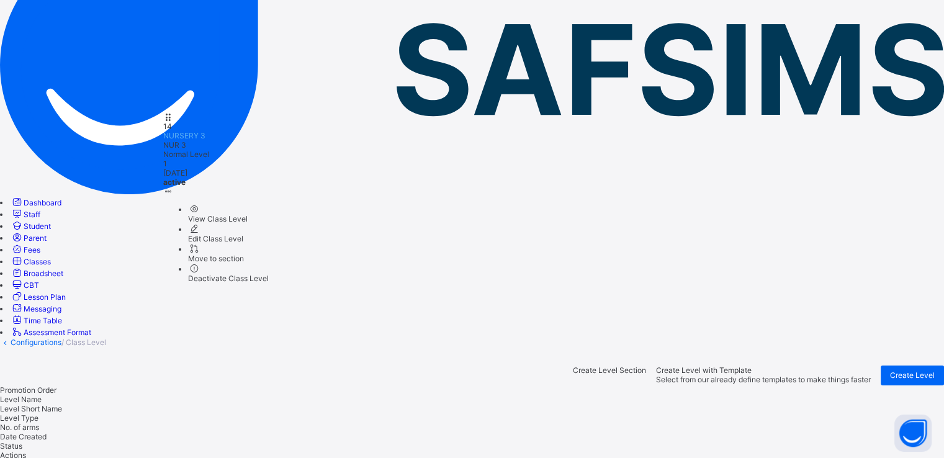
scroll to position [142, 0]
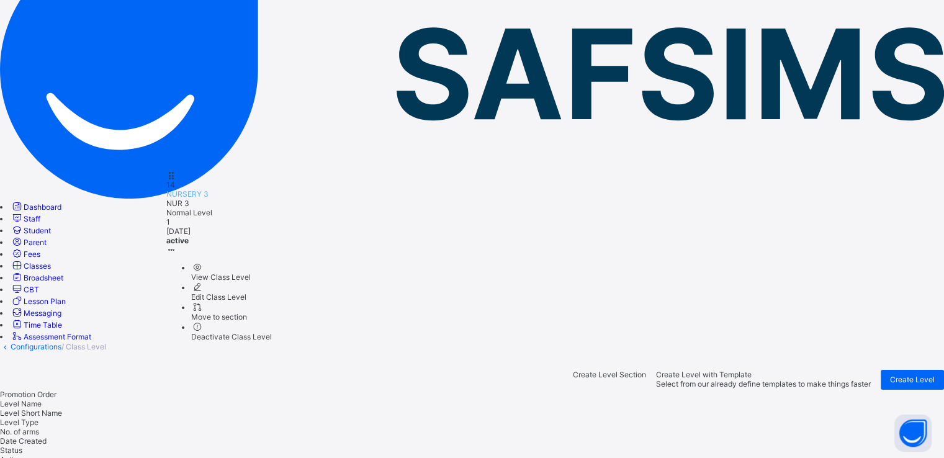
drag, startPoint x: 329, startPoint y: 319, endPoint x: 324, endPoint y: 186, distance: 133.6
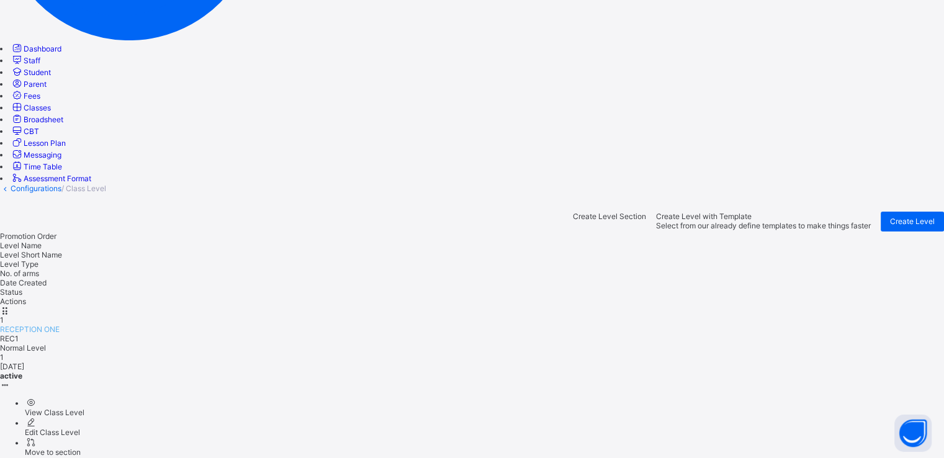
scroll to position [302, 0]
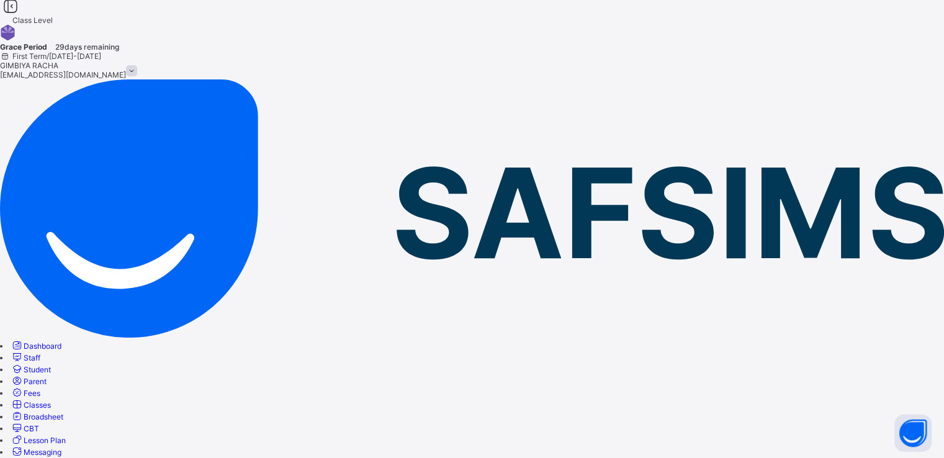
scroll to position [0, 0]
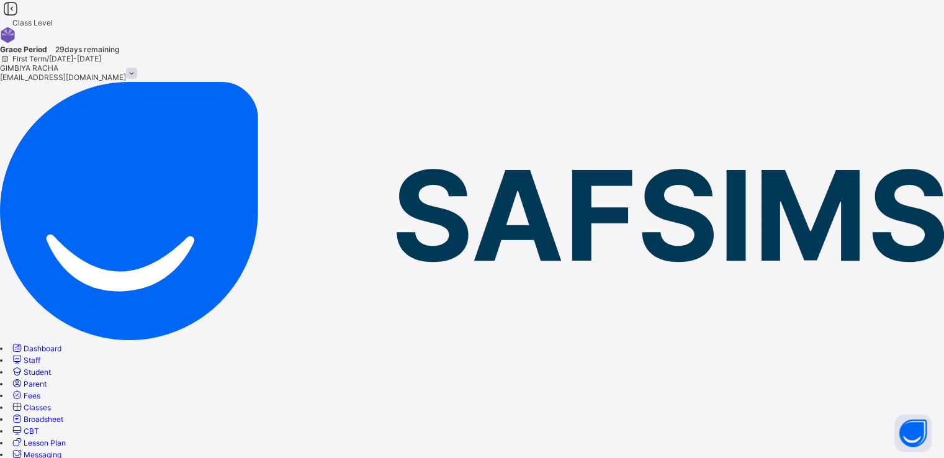
click at [51, 403] on span "Classes" at bounding box center [37, 407] width 27 height 9
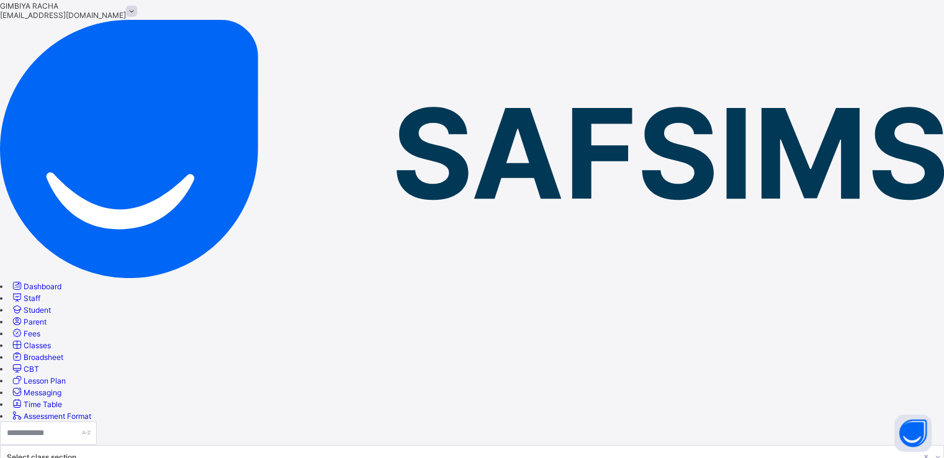
scroll to position [61, 0]
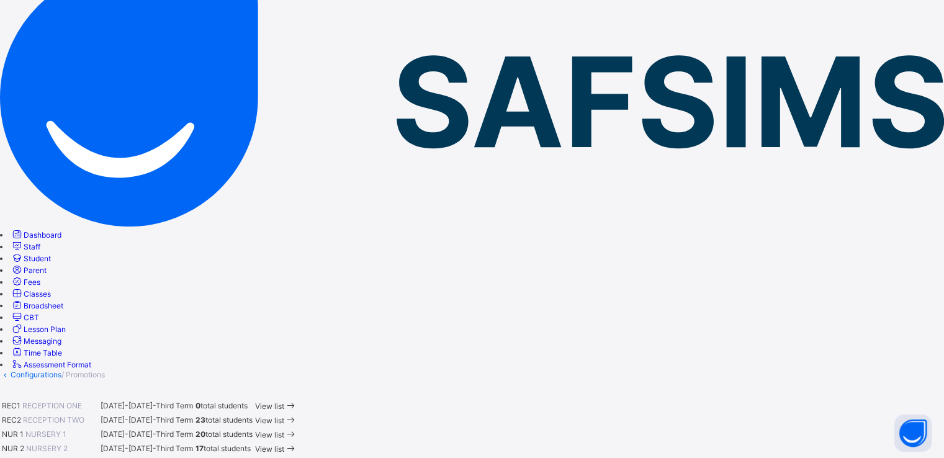
scroll to position [122, 0]
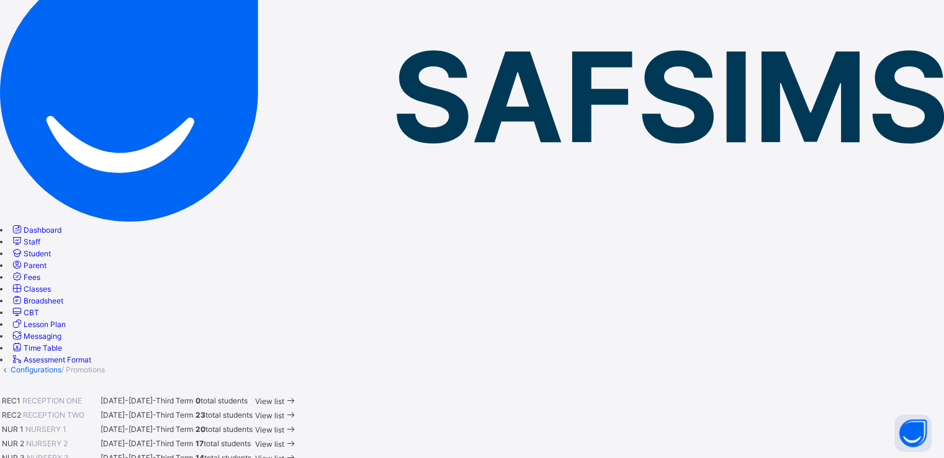
click at [284, 454] on span "View list" at bounding box center [269, 458] width 29 height 9
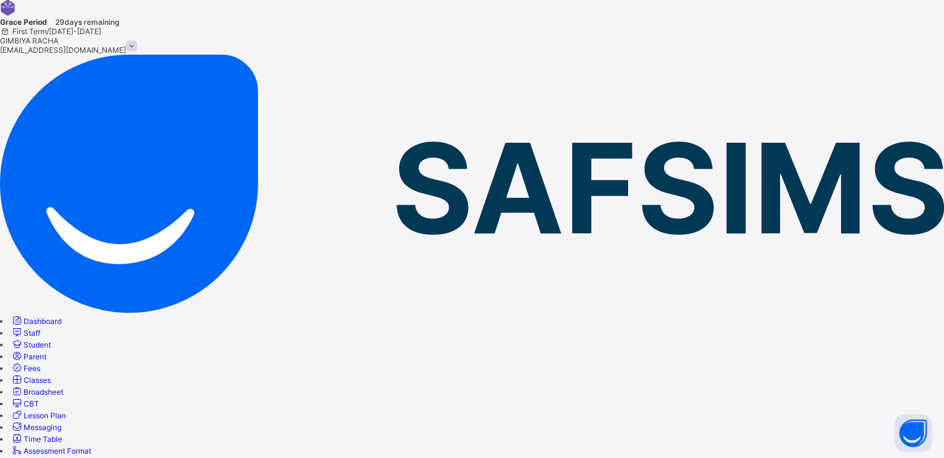
scroll to position [45, 0]
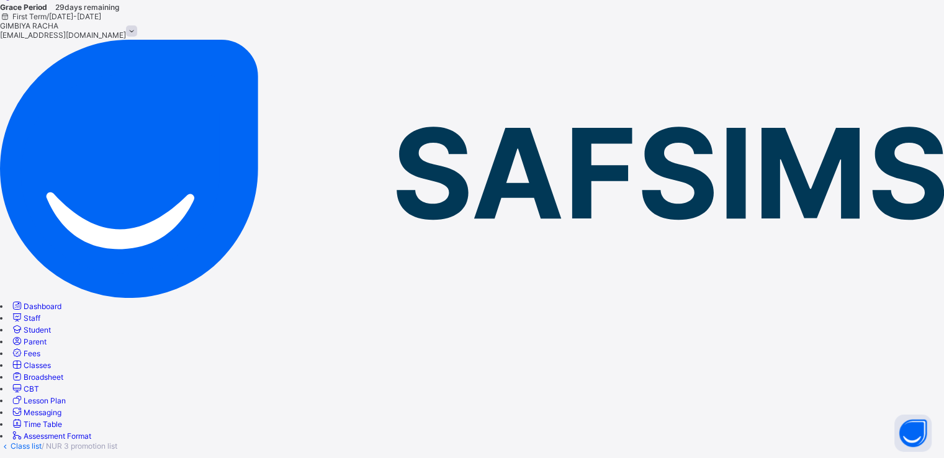
click at [42, 441] on link "Class list" at bounding box center [26, 445] width 31 height 9
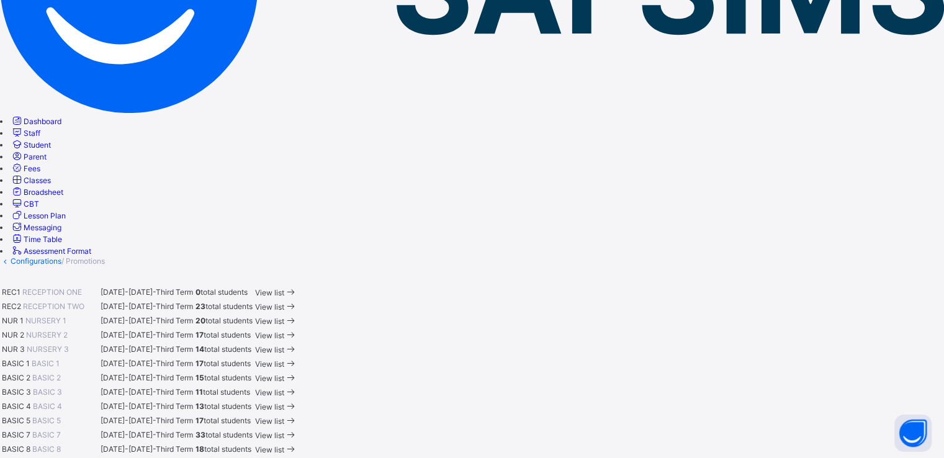
scroll to position [233, 0]
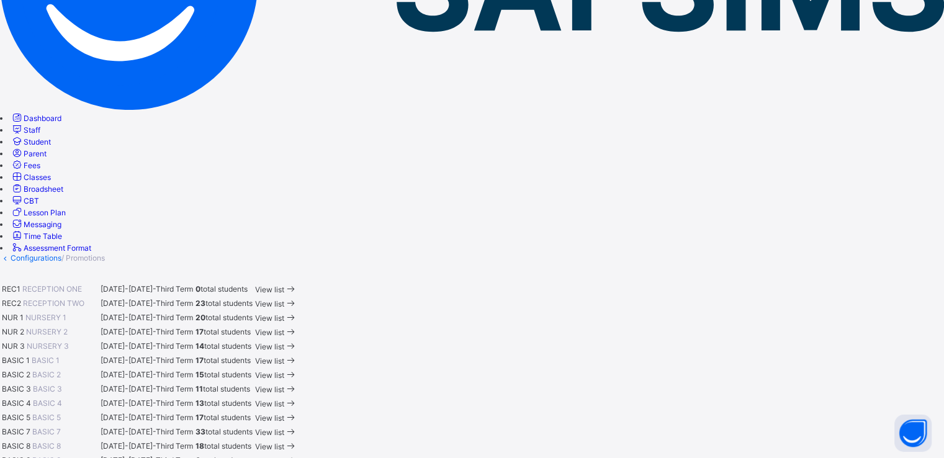
click at [284, 356] on span "View list" at bounding box center [269, 360] width 29 height 9
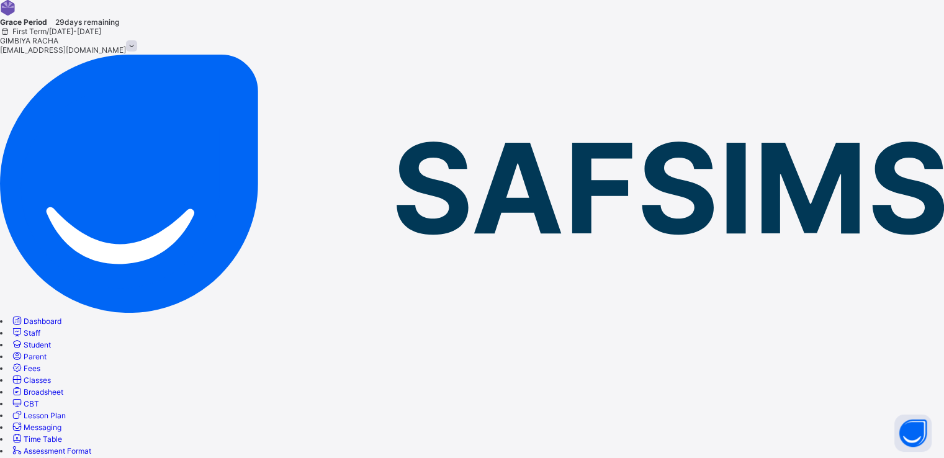
scroll to position [45, 0]
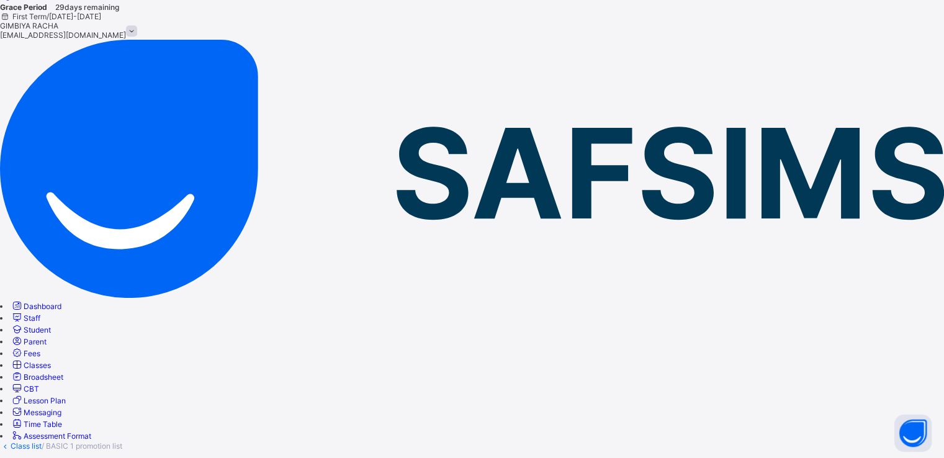
scroll to position [0, 0]
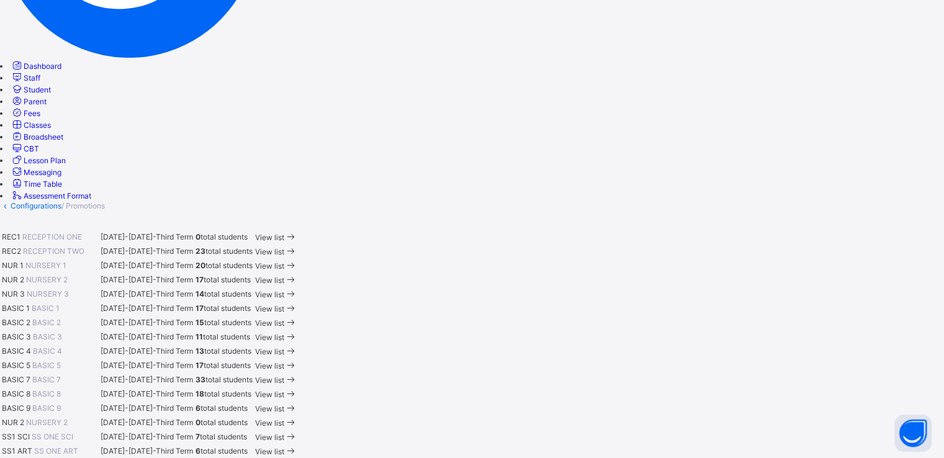
scroll to position [286, 0]
click at [284, 319] on span "View list" at bounding box center [269, 323] width 29 height 9
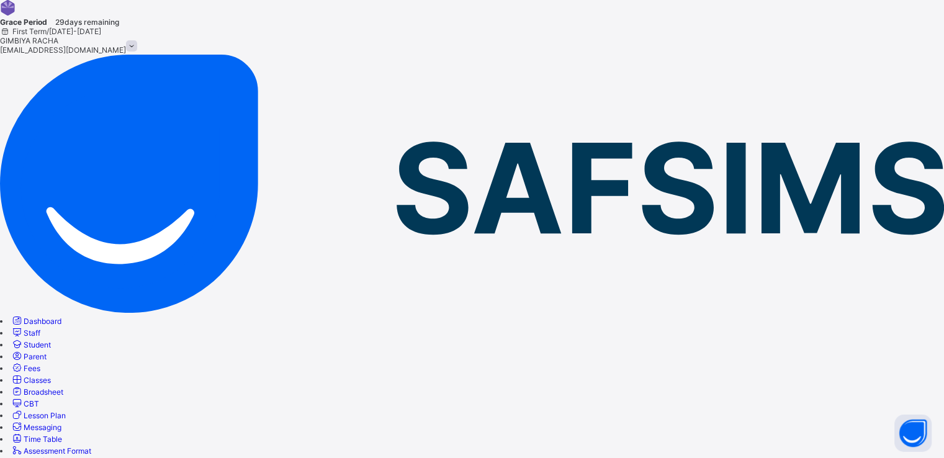
scroll to position [45, 0]
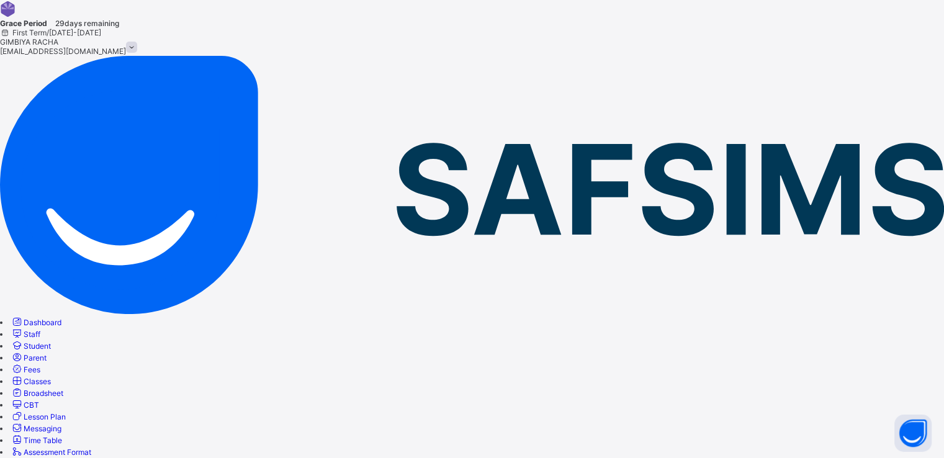
scroll to position [30, 0]
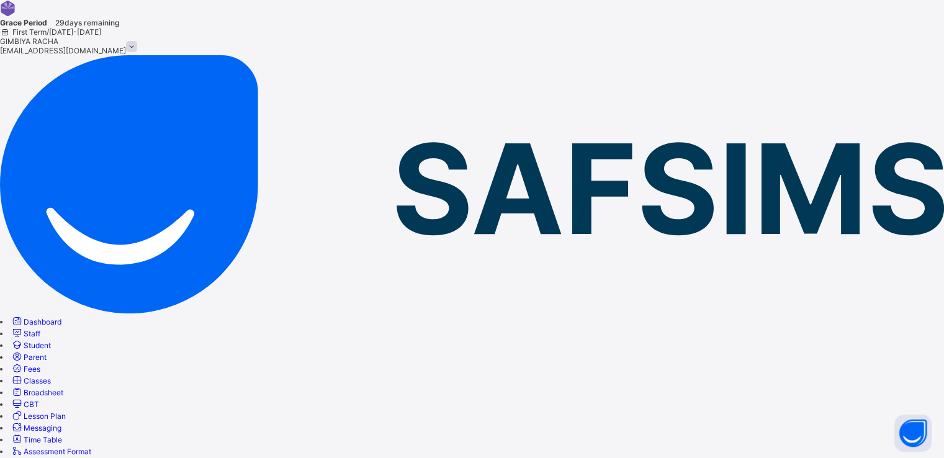
click at [42, 457] on link "Class list" at bounding box center [26, 461] width 31 height 9
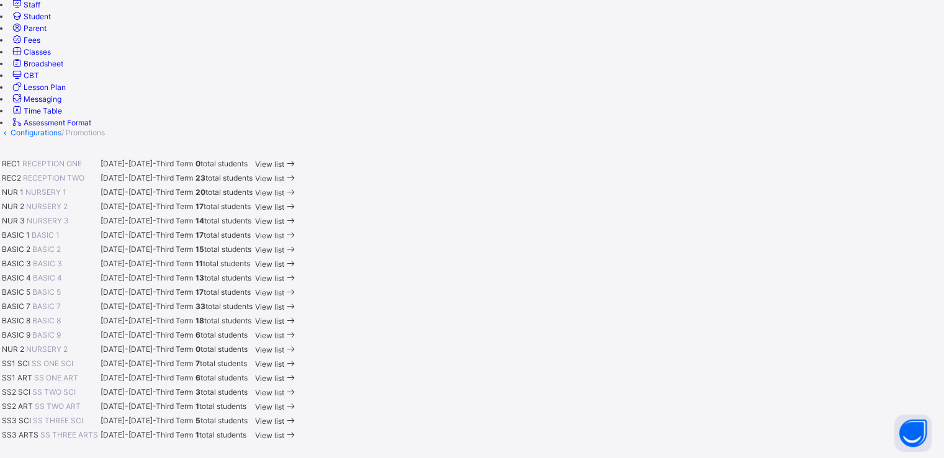
scroll to position [360, 0]
click at [284, 259] on span "View list" at bounding box center [269, 263] width 29 height 9
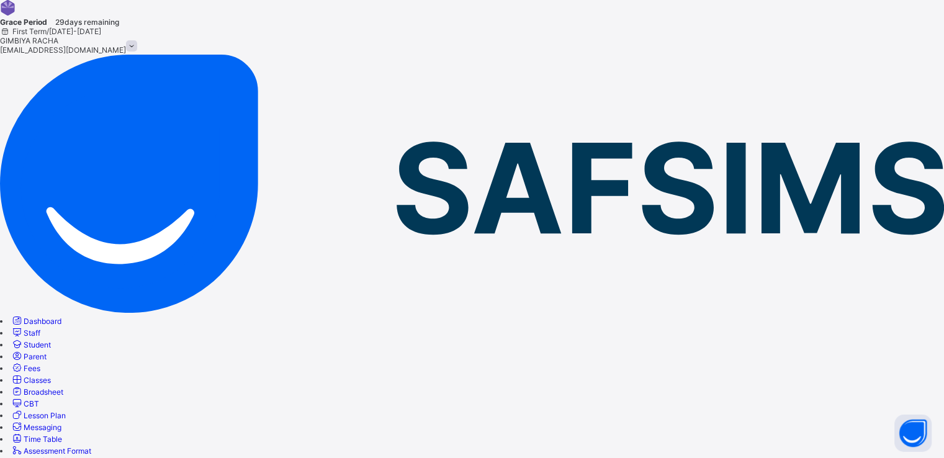
scroll to position [45, 0]
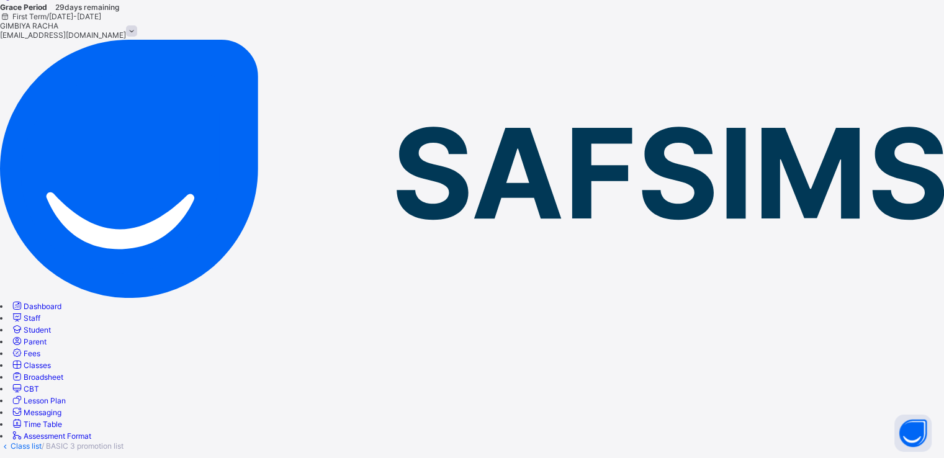
scroll to position [0, 0]
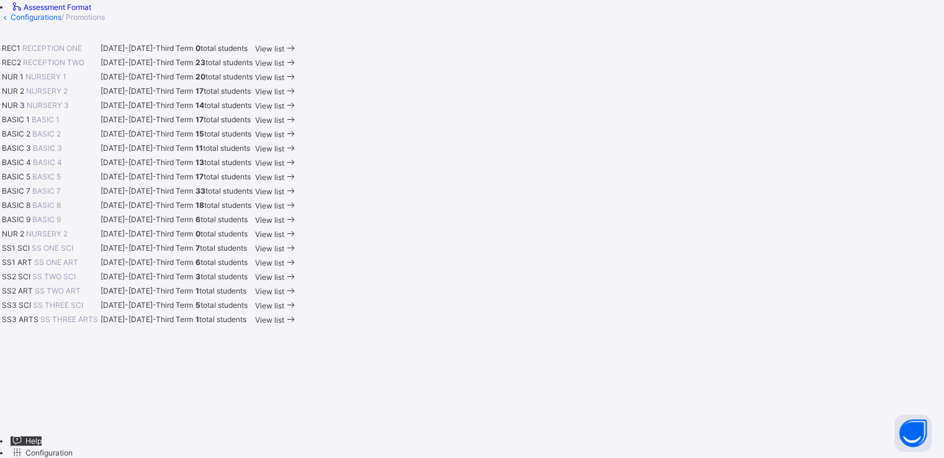
scroll to position [484, 0]
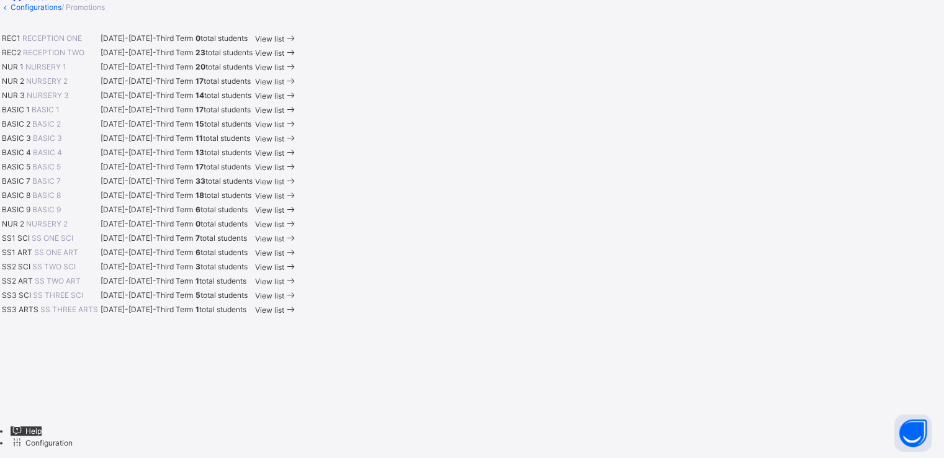
click at [284, 148] on span "View list" at bounding box center [269, 152] width 29 height 9
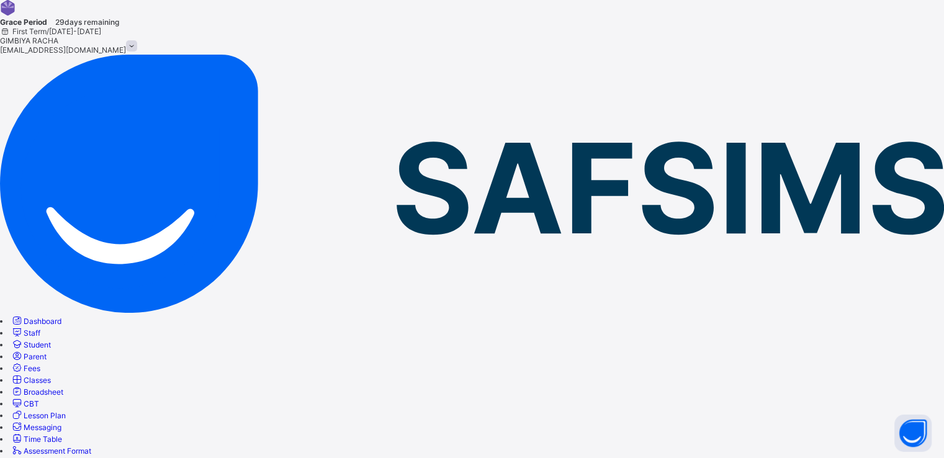
scroll to position [45, 0]
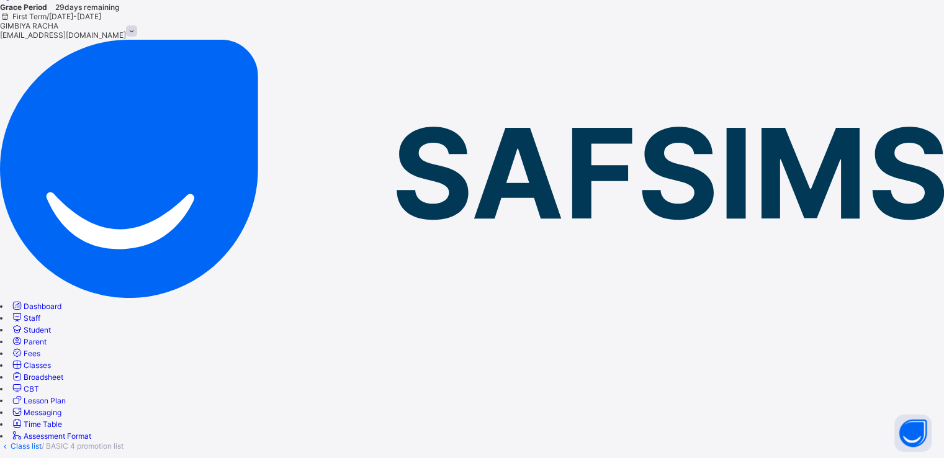
scroll to position [0, 0]
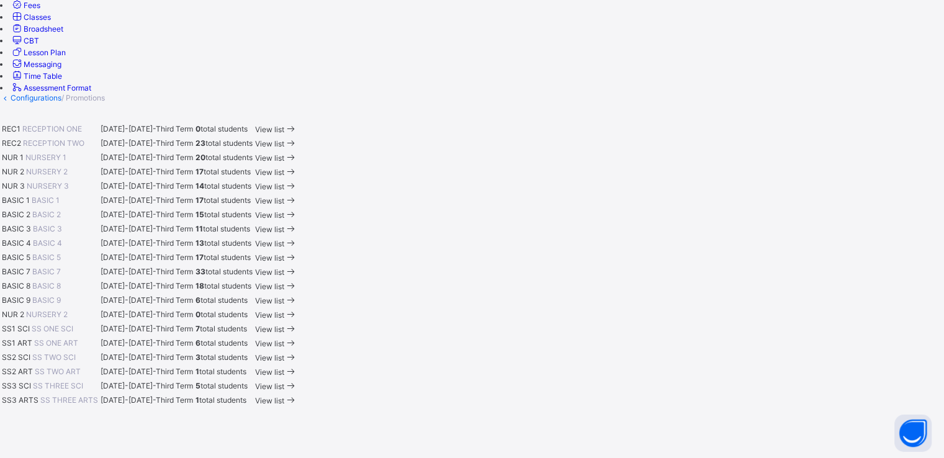
scroll to position [481, 0]
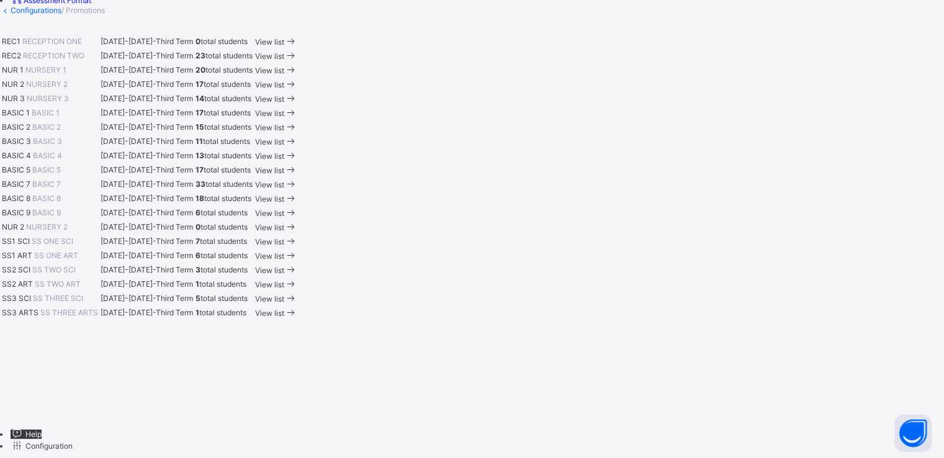
click at [284, 169] on span "View list" at bounding box center [269, 170] width 29 height 9
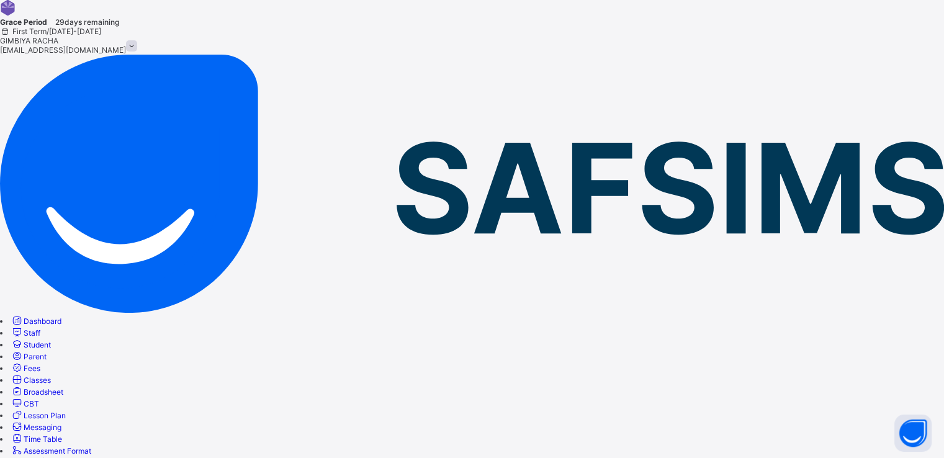
scroll to position [45, 0]
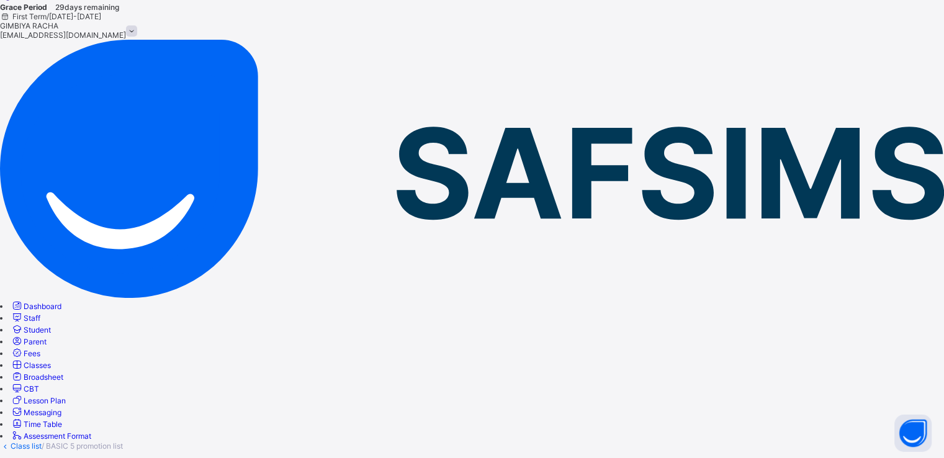
scroll to position [0, 0]
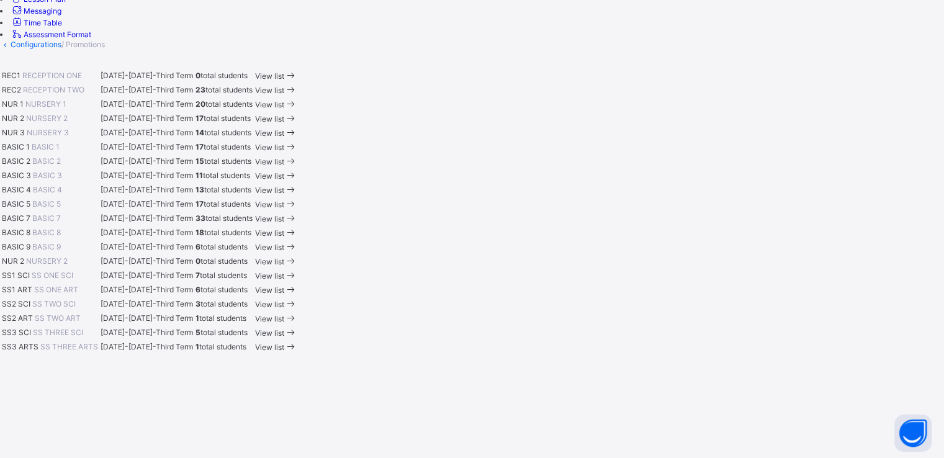
scroll to position [450, 0]
click at [284, 221] on span "View list" at bounding box center [269, 216] width 29 height 9
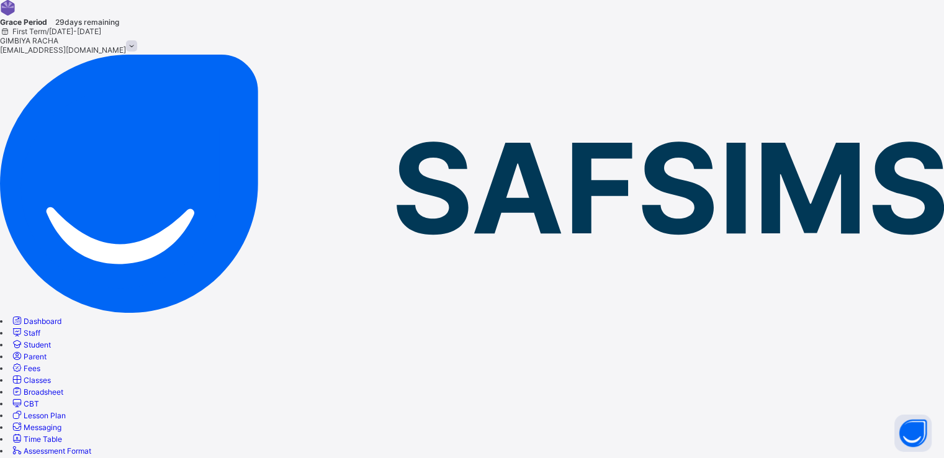
scroll to position [45, 0]
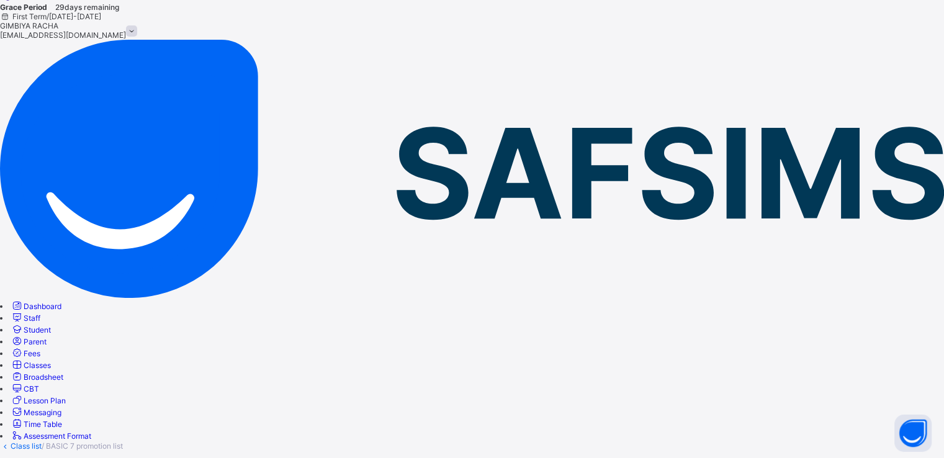
scroll to position [0, 0]
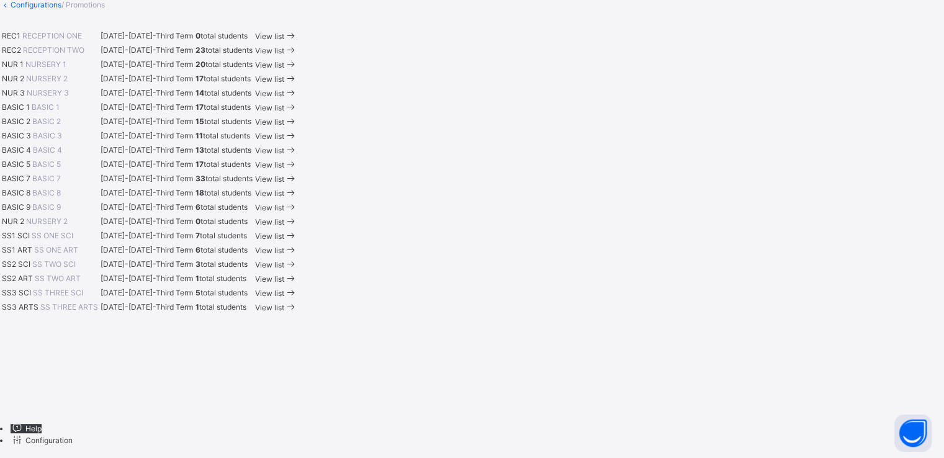
scroll to position [610, 0]
click at [284, 189] on span "View list" at bounding box center [269, 193] width 29 height 9
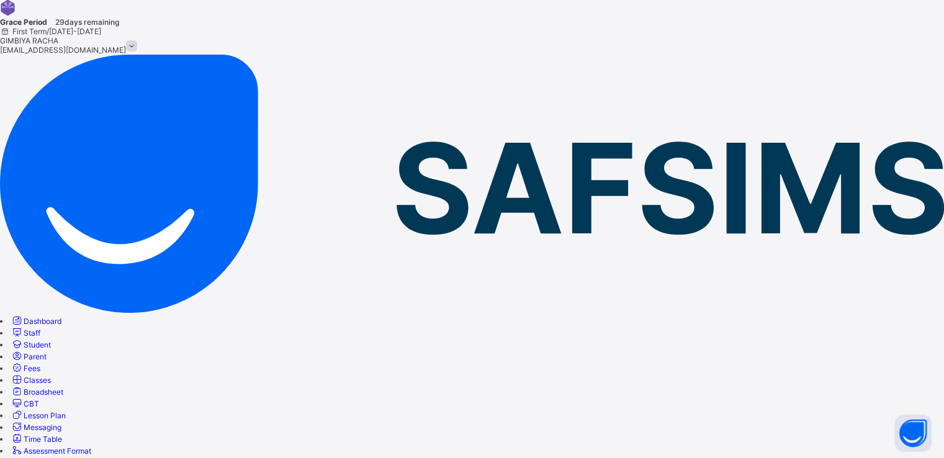
scroll to position [45, 0]
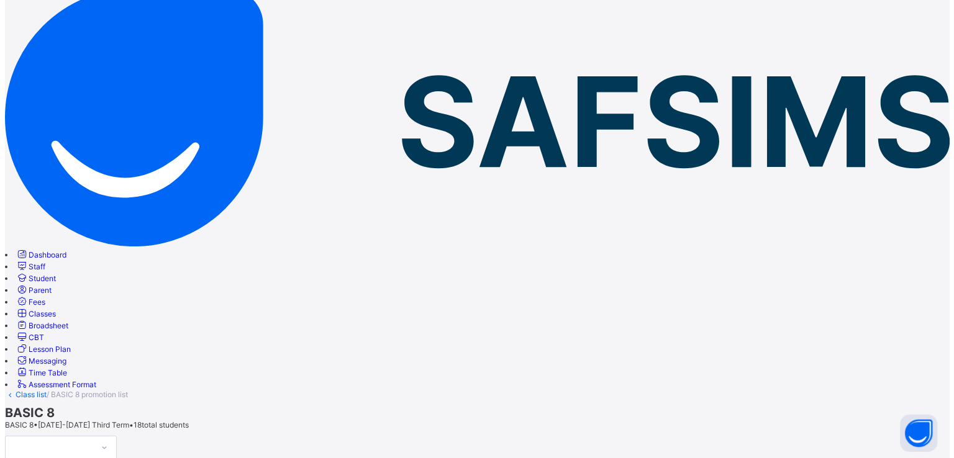
scroll to position [66, 0]
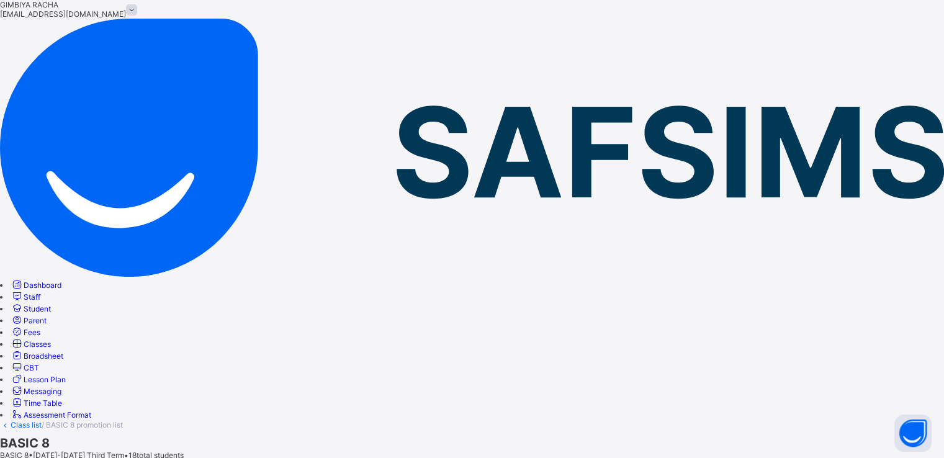
scroll to position [0, 0]
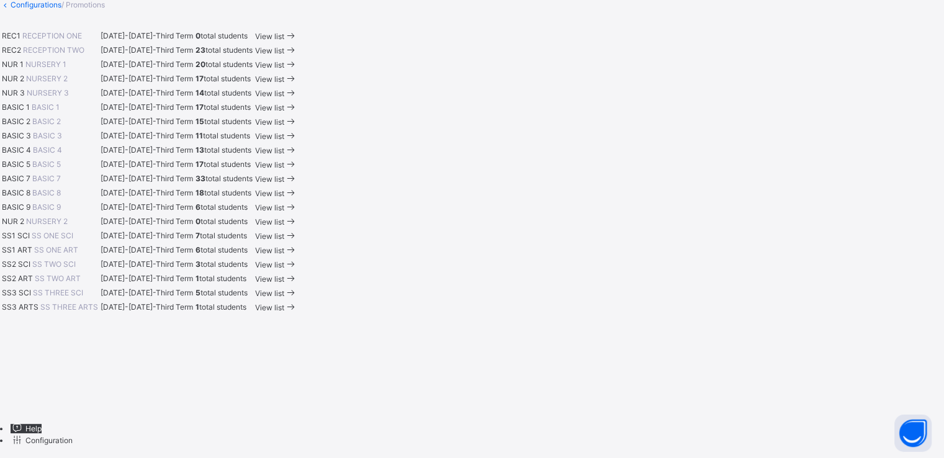
scroll to position [686, 0]
click at [284, 232] on span "View list" at bounding box center [269, 236] width 29 height 9
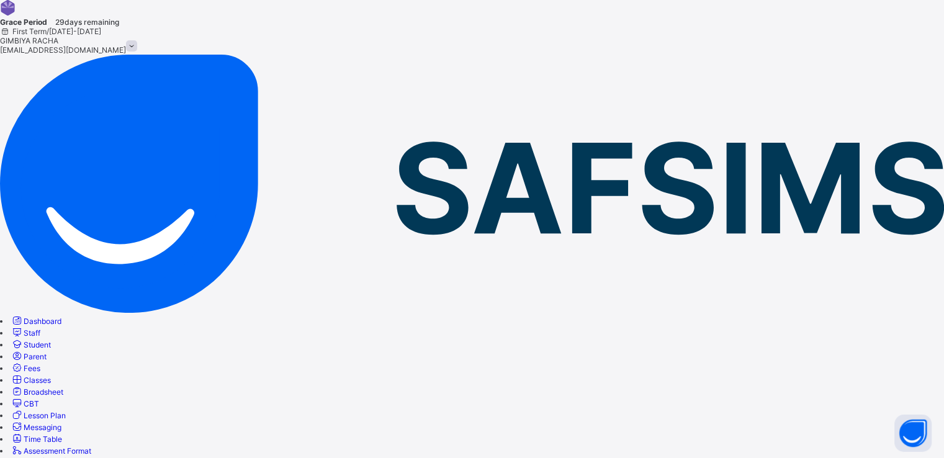
scroll to position [45, 0]
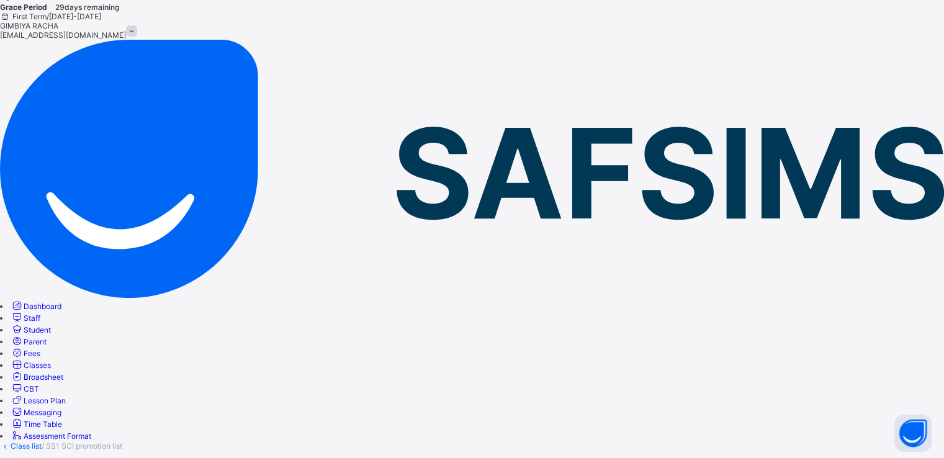
scroll to position [0, 0]
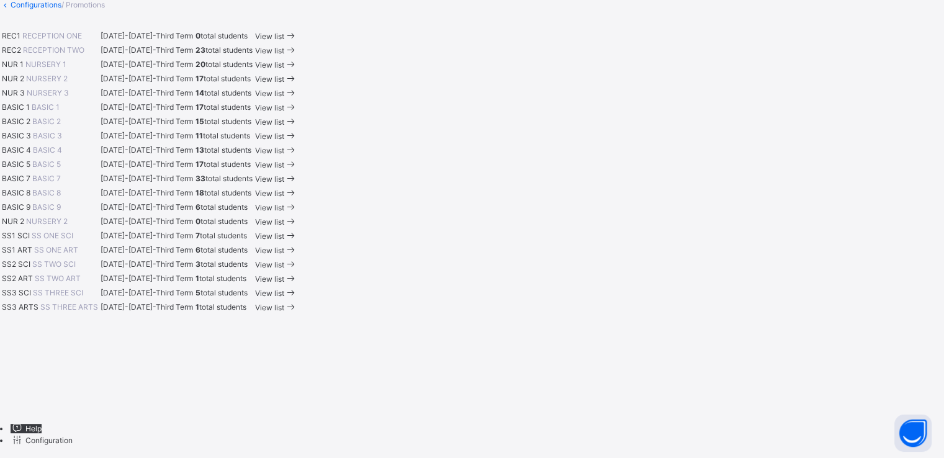
scroll to position [781, 0]
click at [284, 246] on span "View list" at bounding box center [269, 250] width 29 height 9
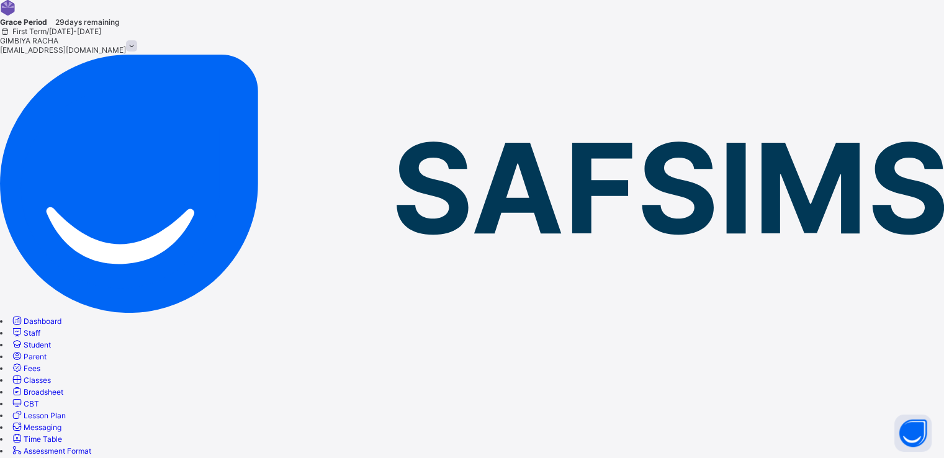
scroll to position [45, 0]
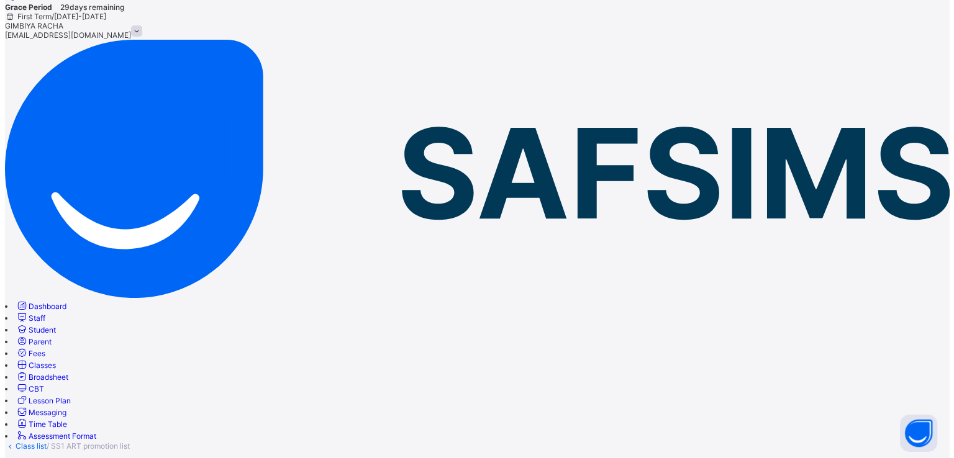
scroll to position [72, 0]
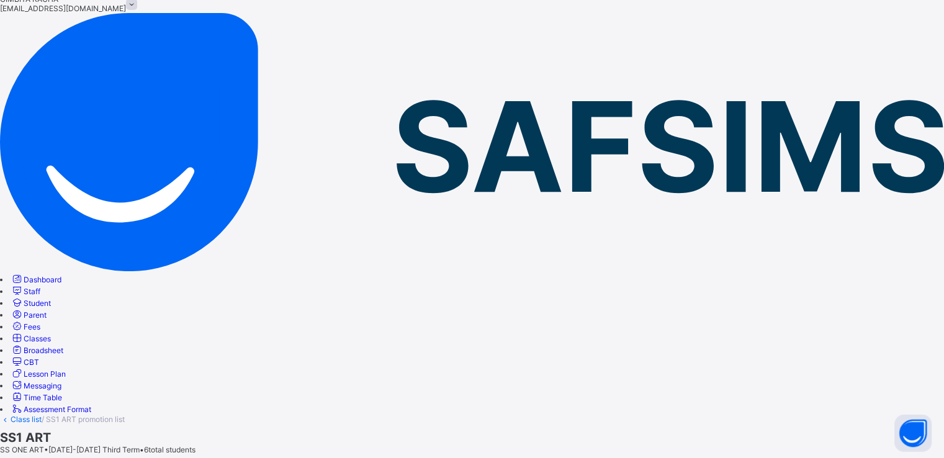
scroll to position [0, 0]
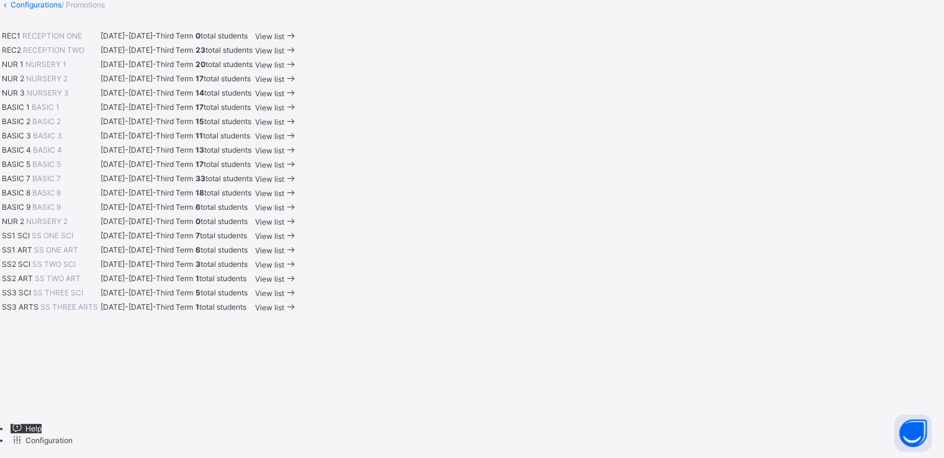
scroll to position [781, 0]
click at [297, 258] on div "View list" at bounding box center [276, 264] width 42 height 12
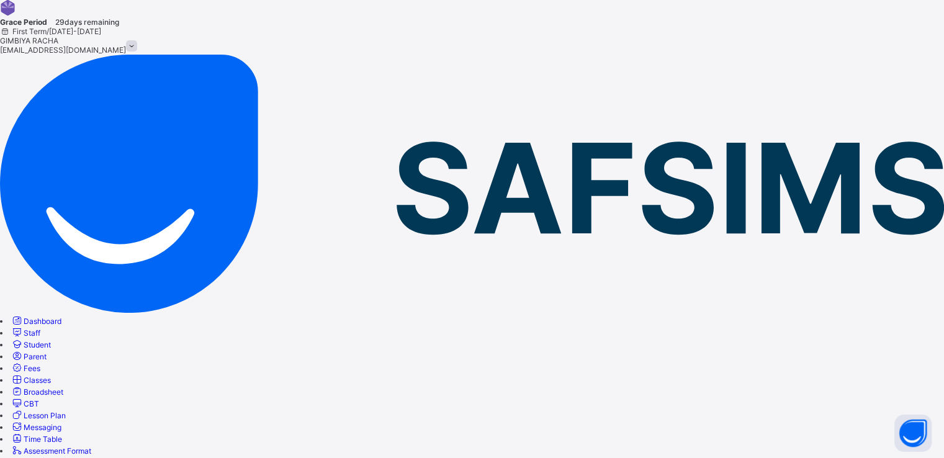
scroll to position [45, 0]
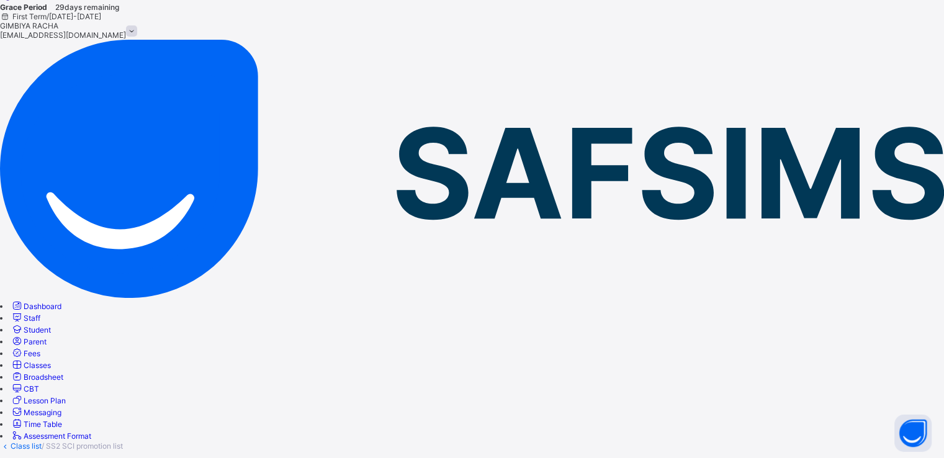
drag, startPoint x: 511, startPoint y: 119, endPoint x: 405, endPoint y: 124, distance: 106.3
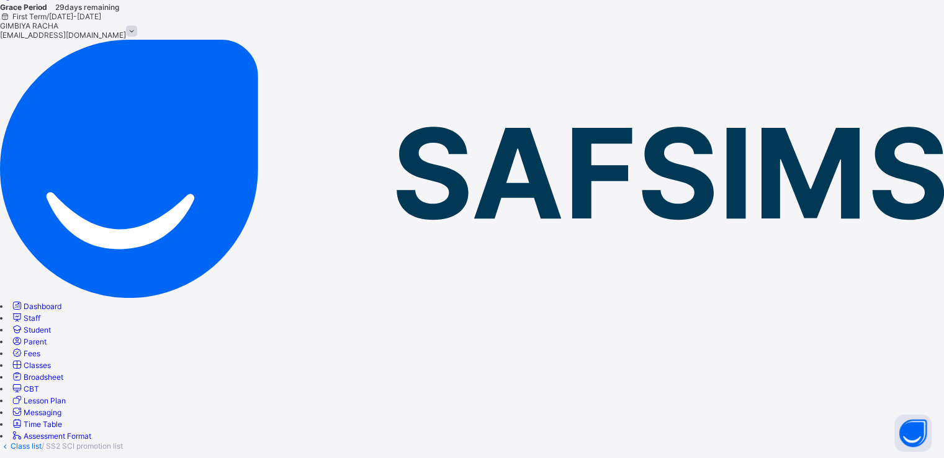
scroll to position [0, 0]
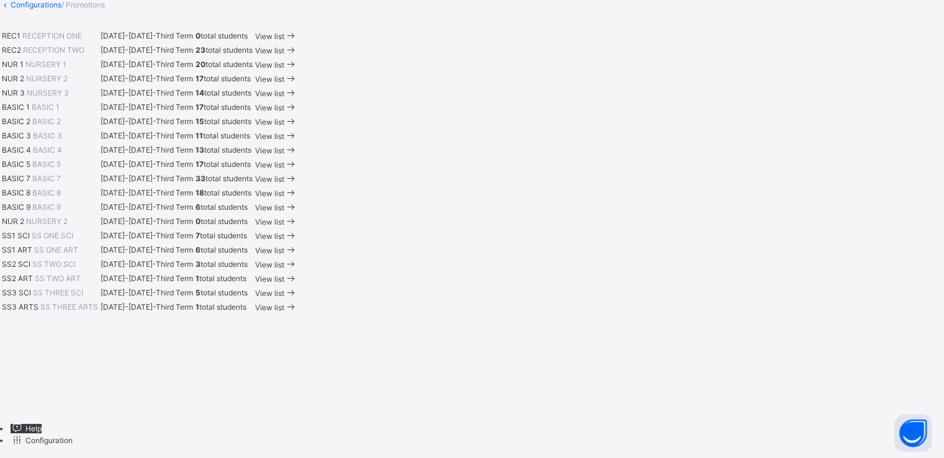
click at [284, 282] on span "View list" at bounding box center [269, 278] width 29 height 9
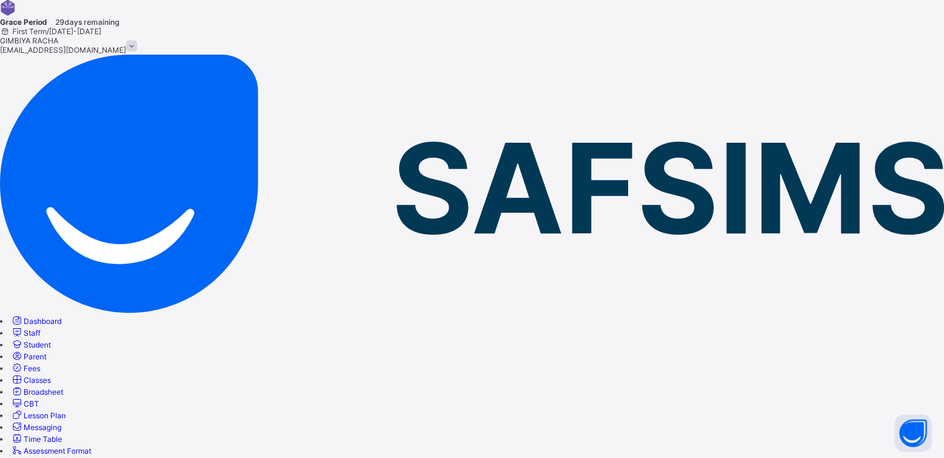
scroll to position [45, 0]
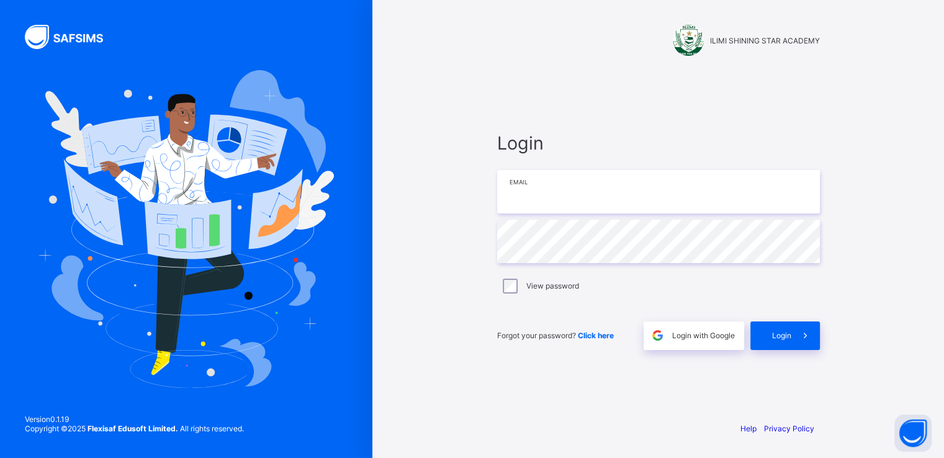
type input "**********"
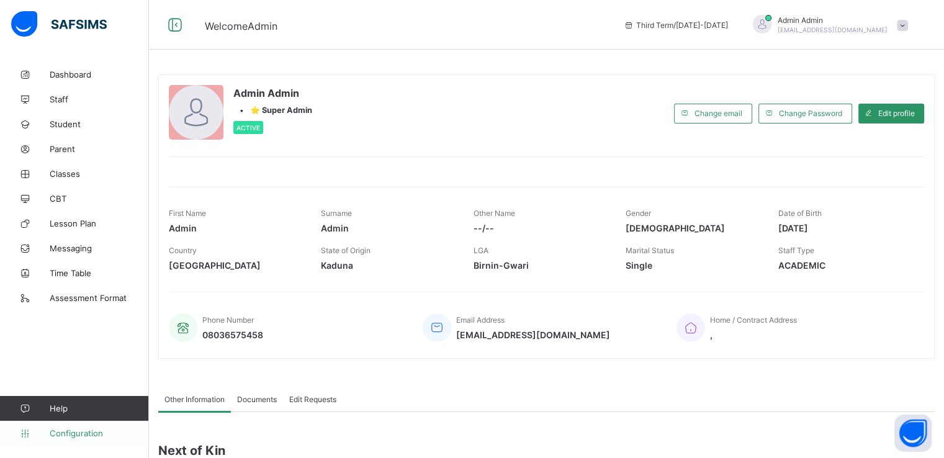
click at [72, 435] on span "Configuration" at bounding box center [99, 433] width 99 height 10
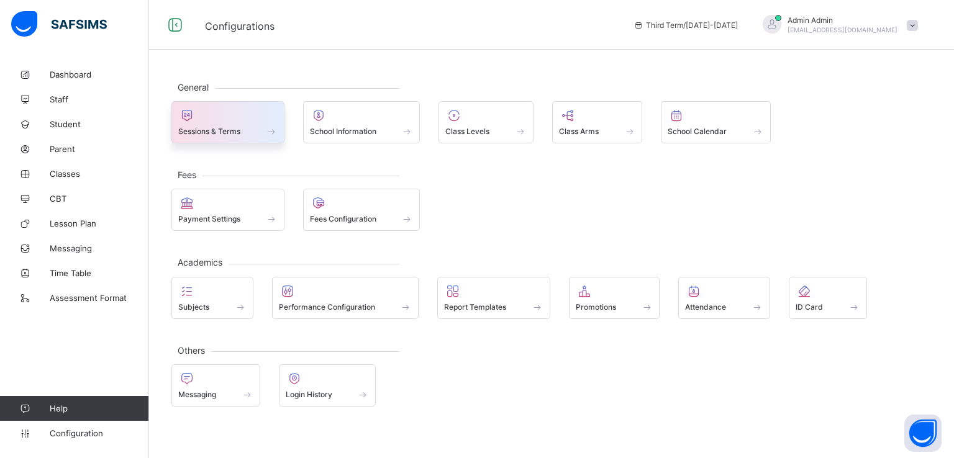
click at [227, 118] on div at bounding box center [227, 115] width 99 height 15
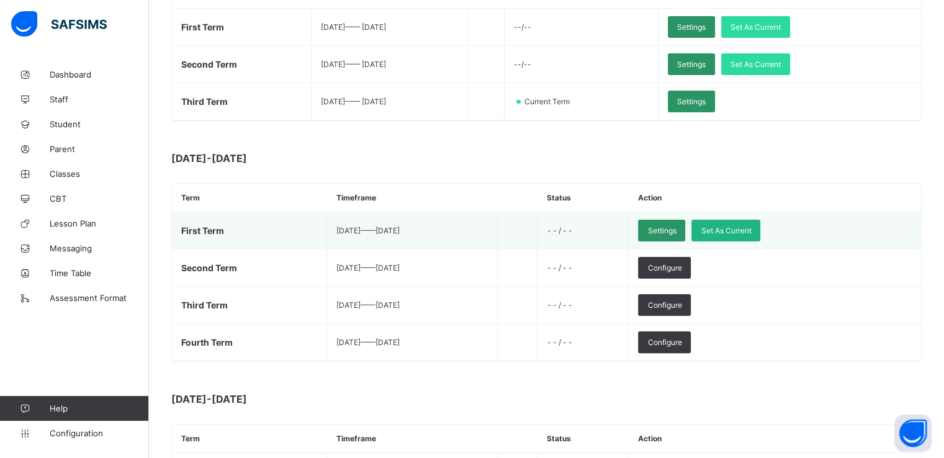
scroll to position [248, 0]
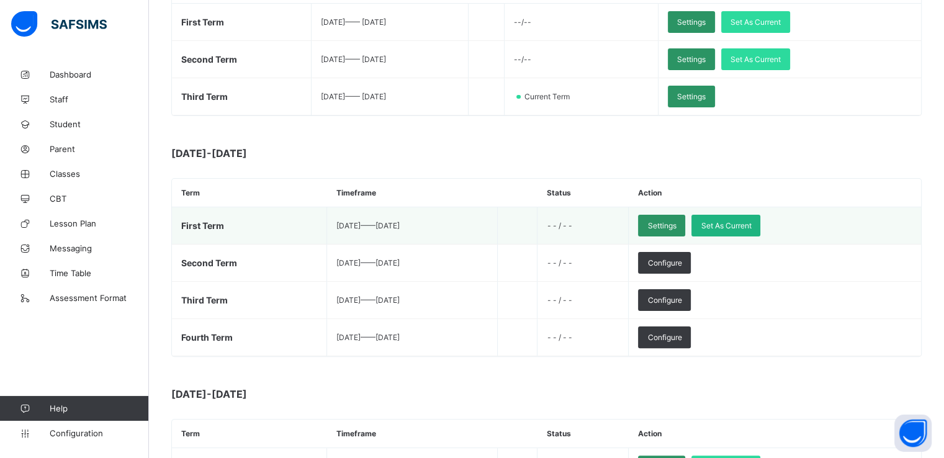
click at [751, 222] on span "Set As Current" at bounding box center [726, 225] width 50 height 9
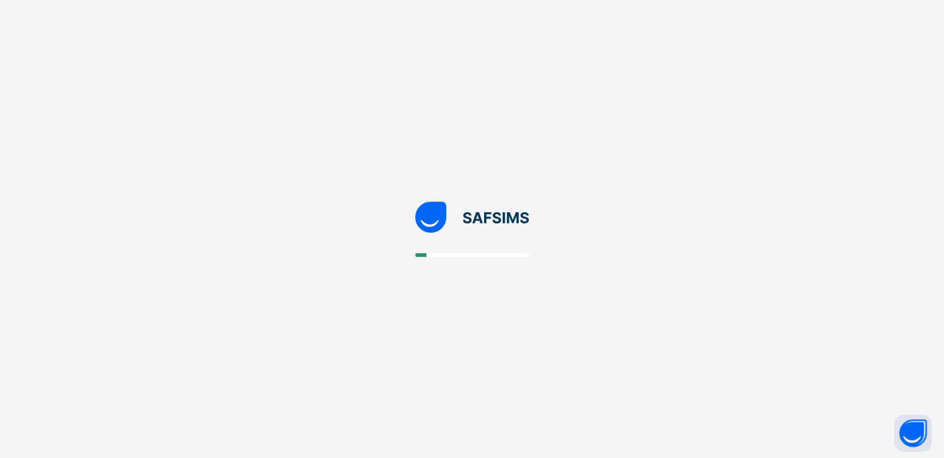
scroll to position [0, 0]
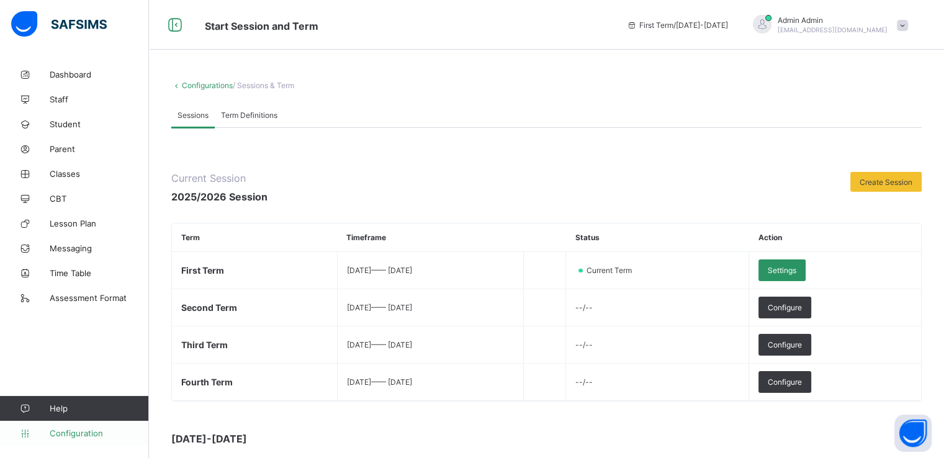
click at [64, 433] on span "Configuration" at bounding box center [99, 433] width 99 height 10
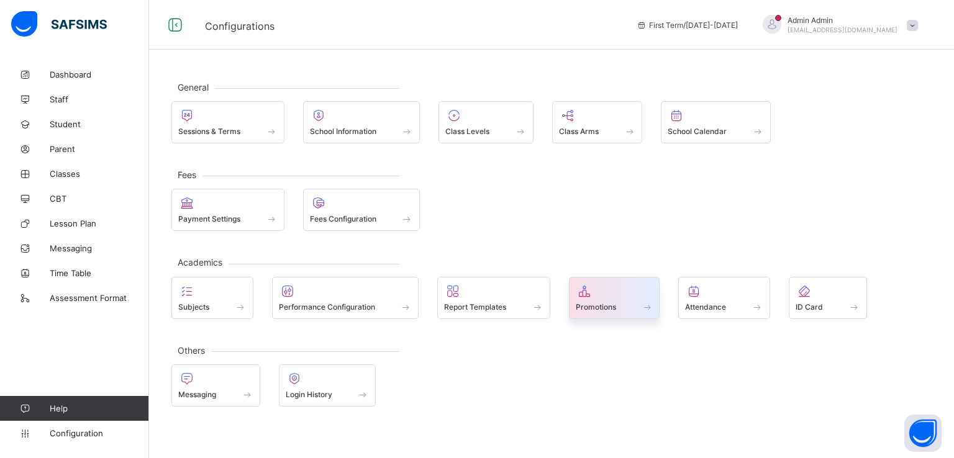
click at [604, 309] on span "Promotions" at bounding box center [596, 306] width 40 height 9
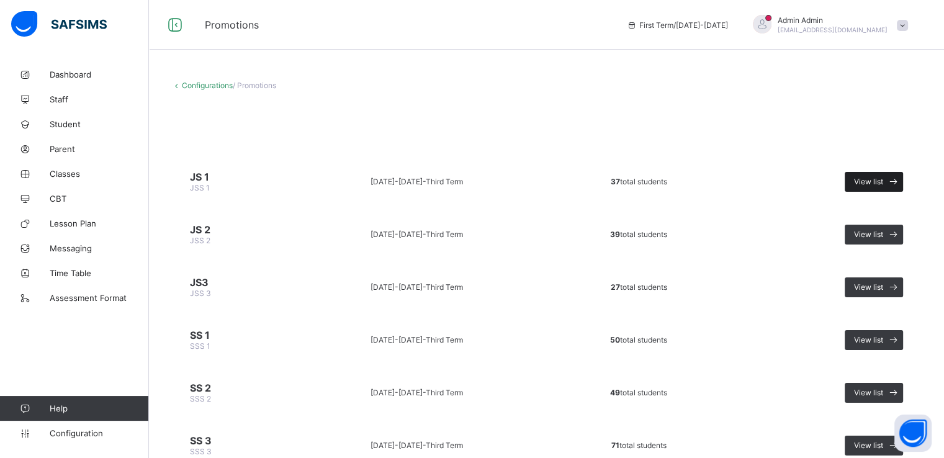
click at [882, 174] on div "View list" at bounding box center [874, 182] width 58 height 20
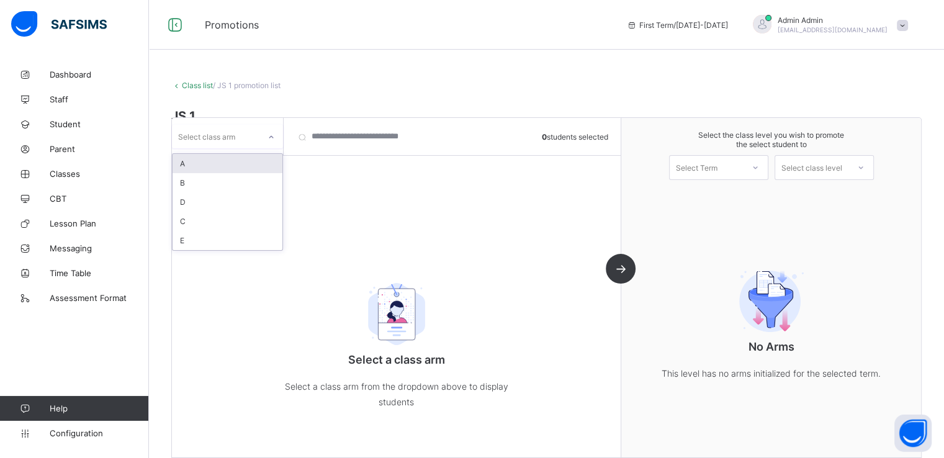
click at [268, 134] on icon at bounding box center [271, 137] width 7 height 12
click at [224, 170] on div "A" at bounding box center [228, 163] width 110 height 19
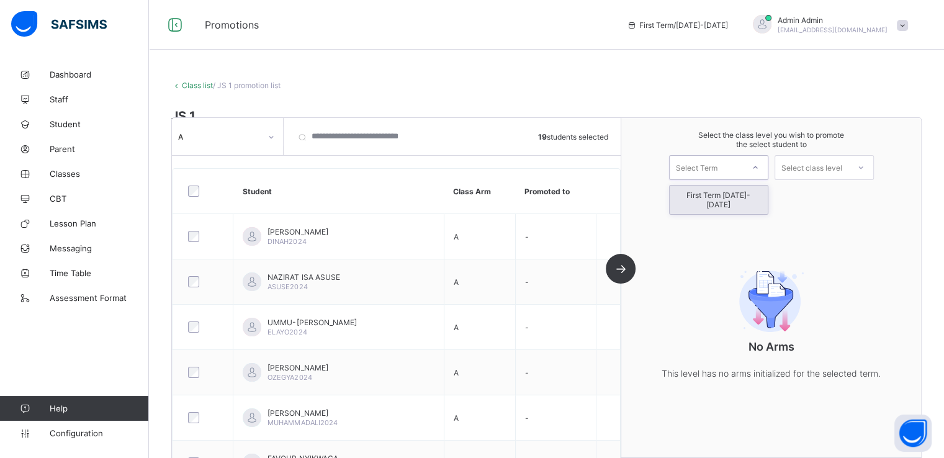
drag, startPoint x: 718, startPoint y: 163, endPoint x: 713, endPoint y: 197, distance: 34.4
click at [713, 180] on div "option First Term [DATE]-[DATE] focused, 1 of 1. 1 result available. Use Up and…" at bounding box center [718, 167] width 99 height 25
click at [713, 197] on div "First Term [DATE]-[DATE]" at bounding box center [719, 200] width 98 height 29
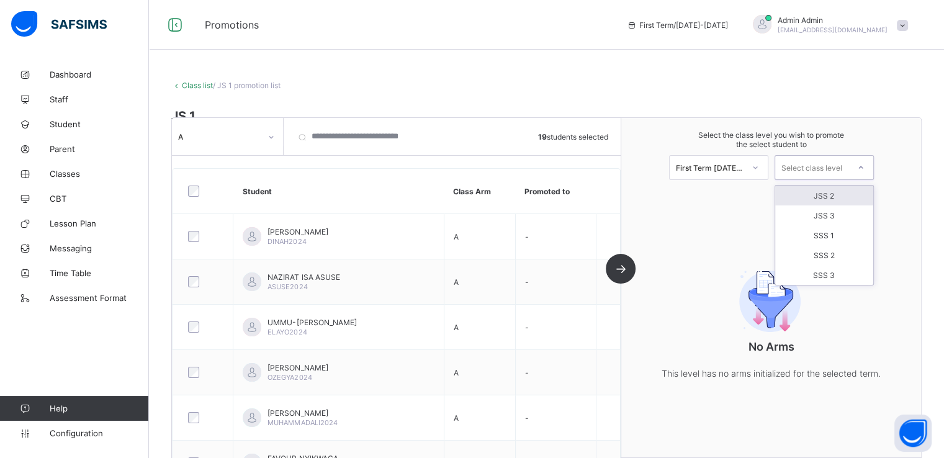
click at [837, 167] on div "Select class level" at bounding box center [812, 167] width 61 height 25
click at [836, 197] on div "JSS 2" at bounding box center [825, 196] width 98 height 20
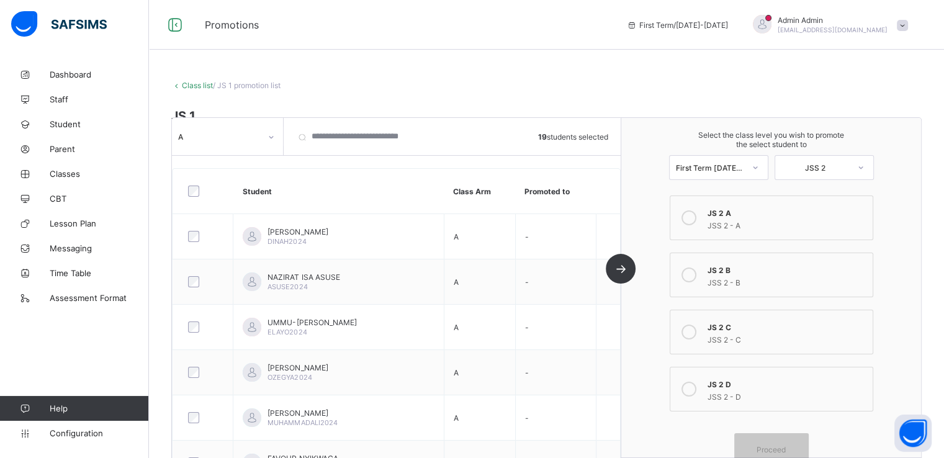
click at [695, 217] on icon at bounding box center [689, 217] width 15 height 15
click at [766, 448] on span "Proceed" at bounding box center [771, 449] width 29 height 9
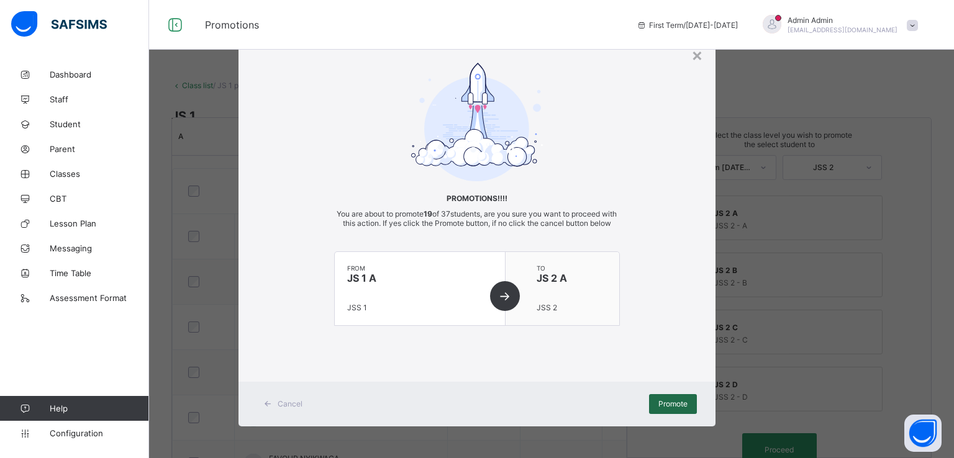
click at [667, 414] on div "Promote" at bounding box center [673, 404] width 48 height 20
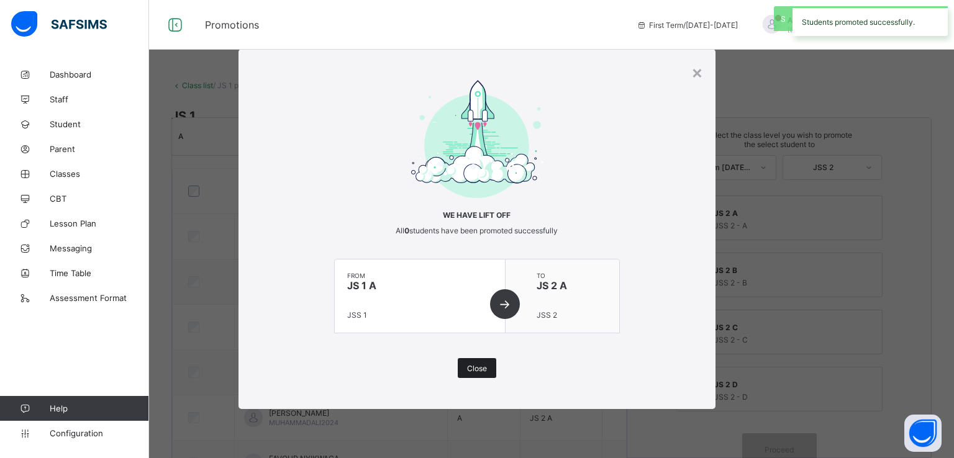
click at [482, 366] on span "Close" at bounding box center [477, 368] width 20 height 9
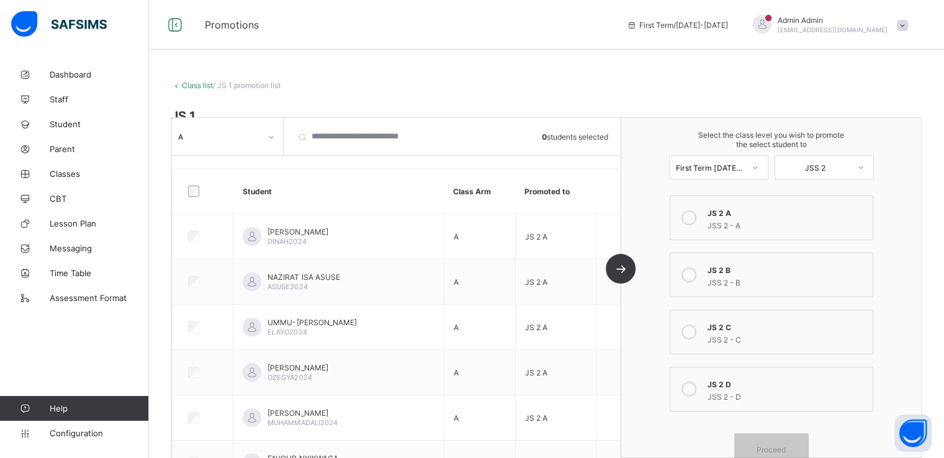
click at [252, 139] on div "A" at bounding box center [219, 136] width 83 height 9
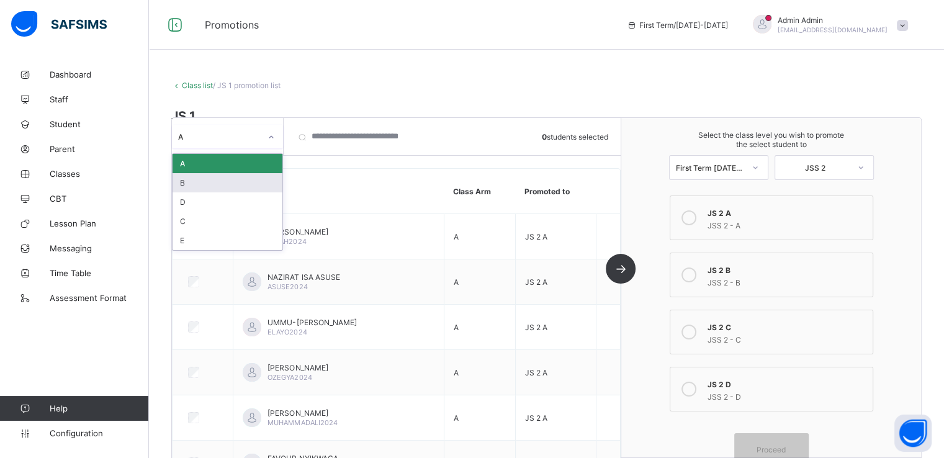
click at [219, 179] on div "B" at bounding box center [228, 182] width 110 height 19
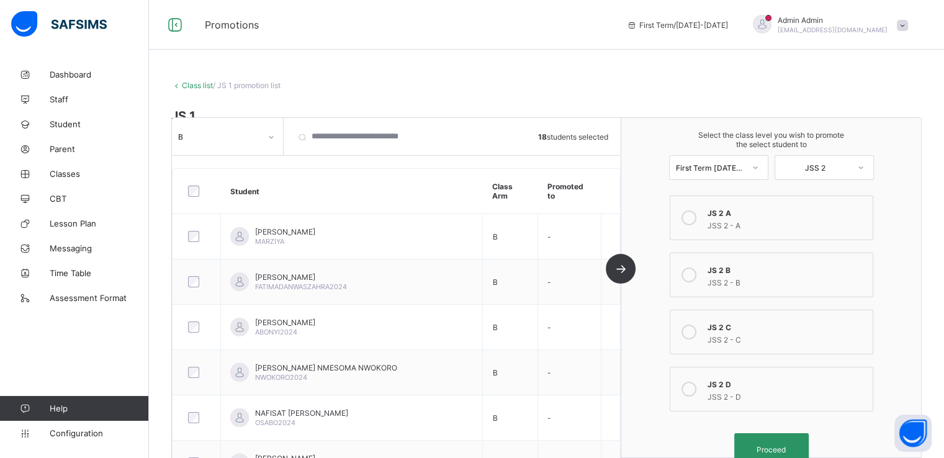
click at [696, 273] on icon at bounding box center [689, 275] width 15 height 15
click at [772, 441] on div "Proceed" at bounding box center [772, 449] width 75 height 33
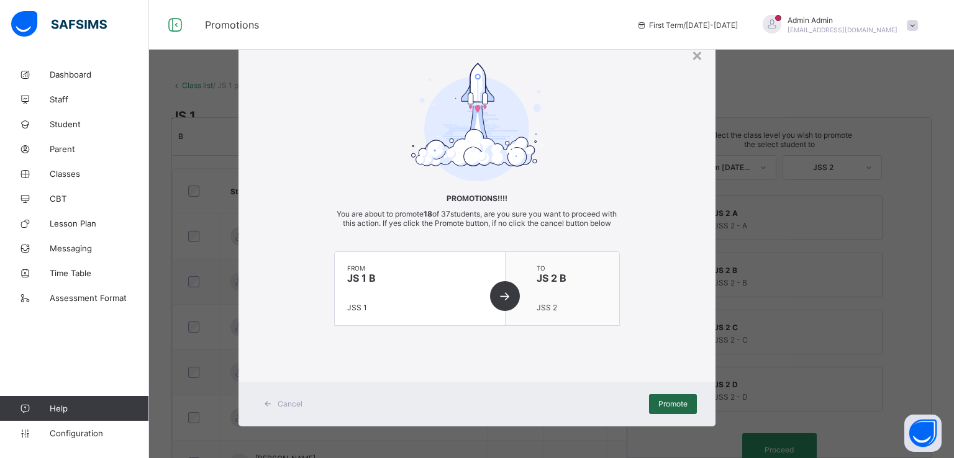
click at [666, 409] on span "Promote" at bounding box center [672, 403] width 29 height 9
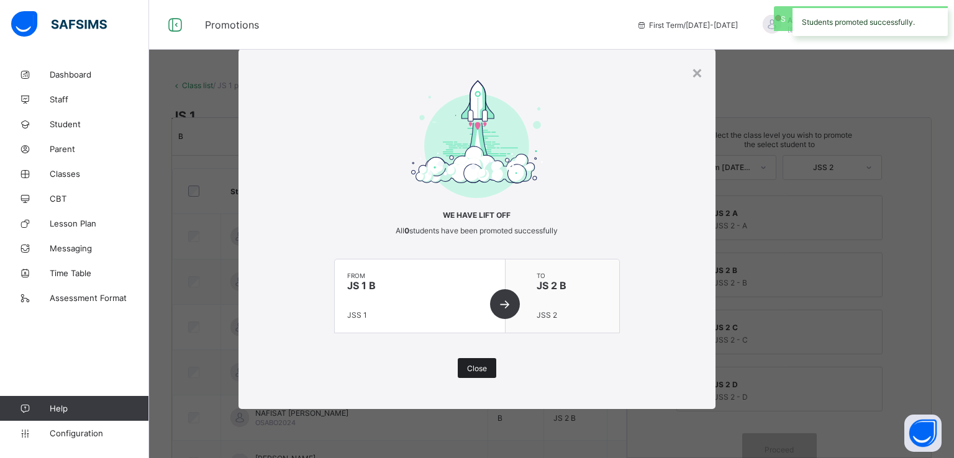
click at [475, 369] on span "Close" at bounding box center [477, 368] width 20 height 9
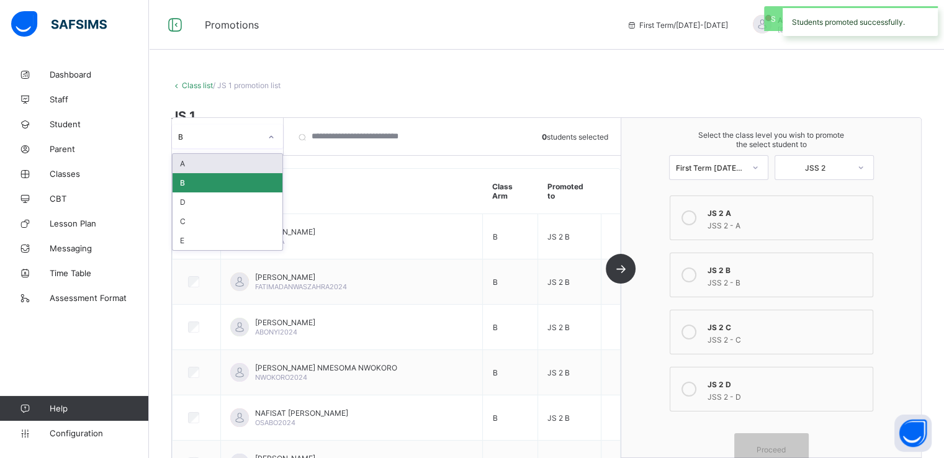
click at [263, 137] on div at bounding box center [271, 137] width 21 height 20
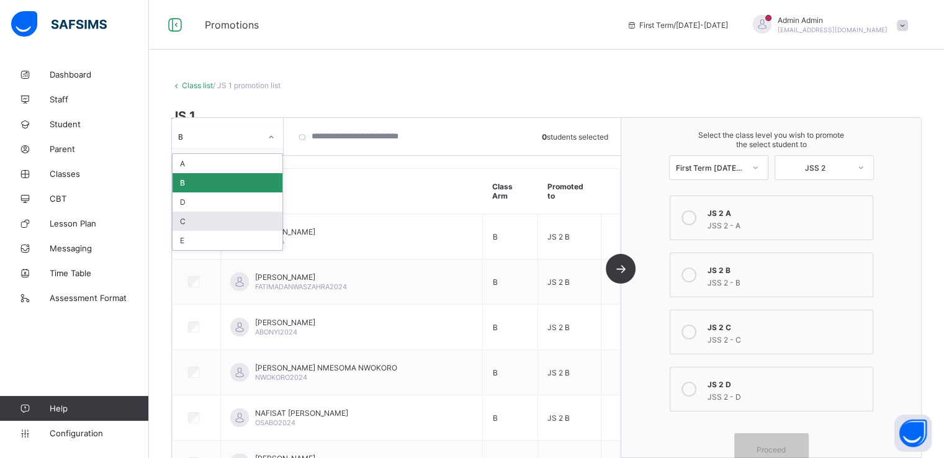
click at [209, 222] on div "C" at bounding box center [228, 221] width 110 height 19
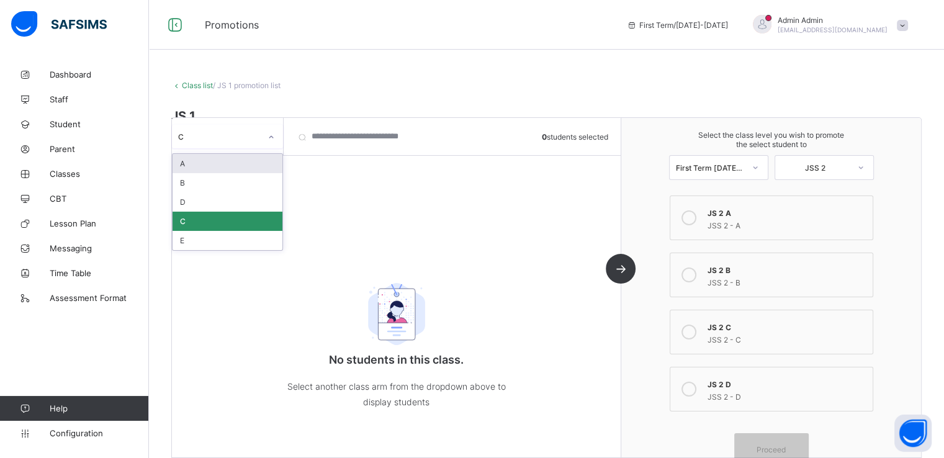
click at [256, 130] on div "C" at bounding box center [216, 136] width 88 height 17
click at [214, 204] on div "D" at bounding box center [228, 201] width 110 height 19
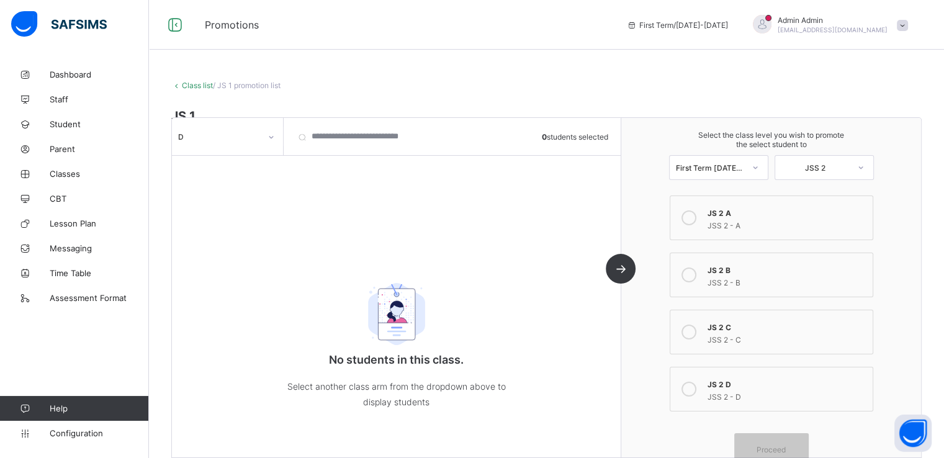
click at [233, 117] on div "D 0 students selected No students in this class. Select another class arm from …" at bounding box center [546, 287] width 751 height 341
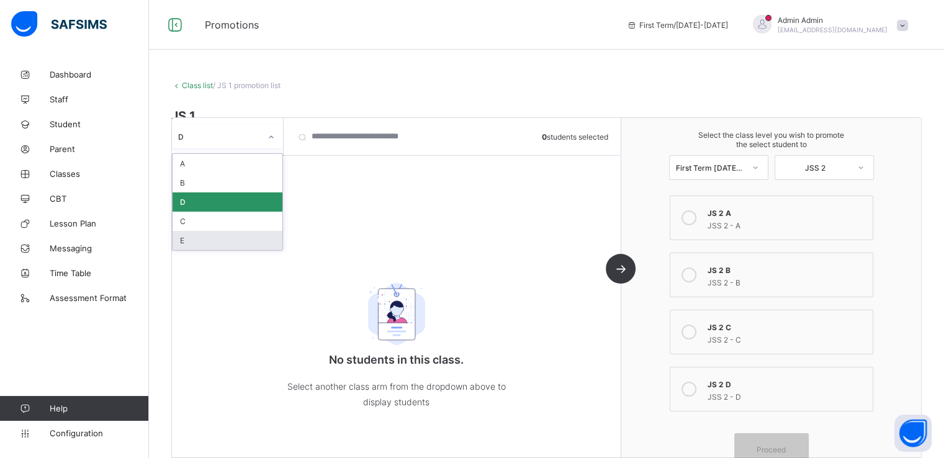
drag, startPoint x: 235, startPoint y: 127, endPoint x: 200, endPoint y: 238, distance: 116.1
click at [200, 148] on div "option D, selected. option E focused, 5 of 5. 5 results available. Use Up and D…" at bounding box center [227, 137] width 111 height 24
click at [200, 238] on div "E" at bounding box center [228, 240] width 110 height 19
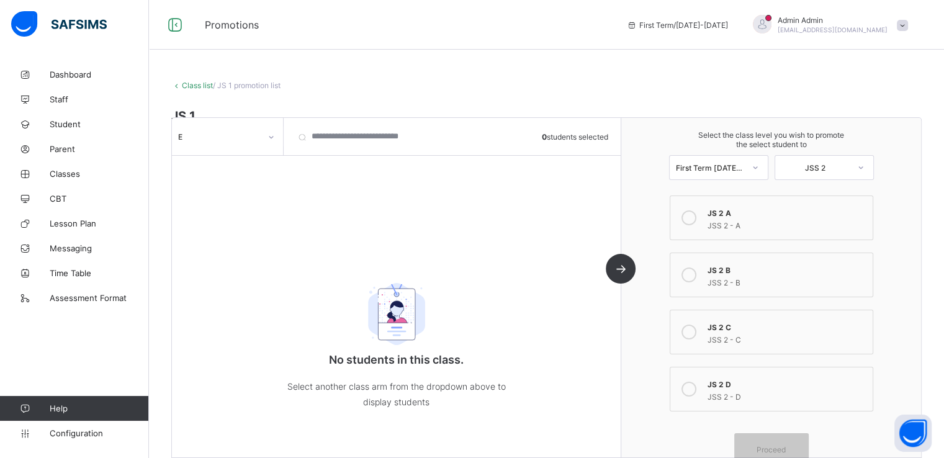
click at [184, 89] on link "Class list" at bounding box center [197, 85] width 31 height 9
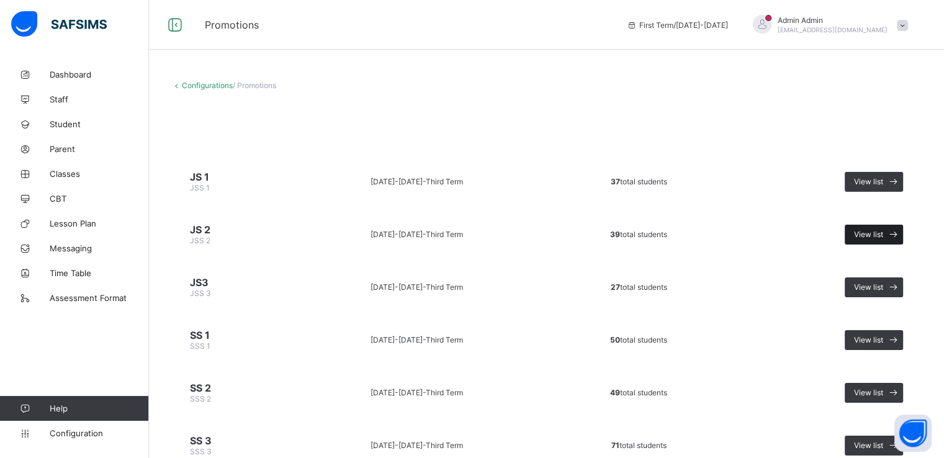
click at [892, 232] on span at bounding box center [894, 235] width 20 height 20
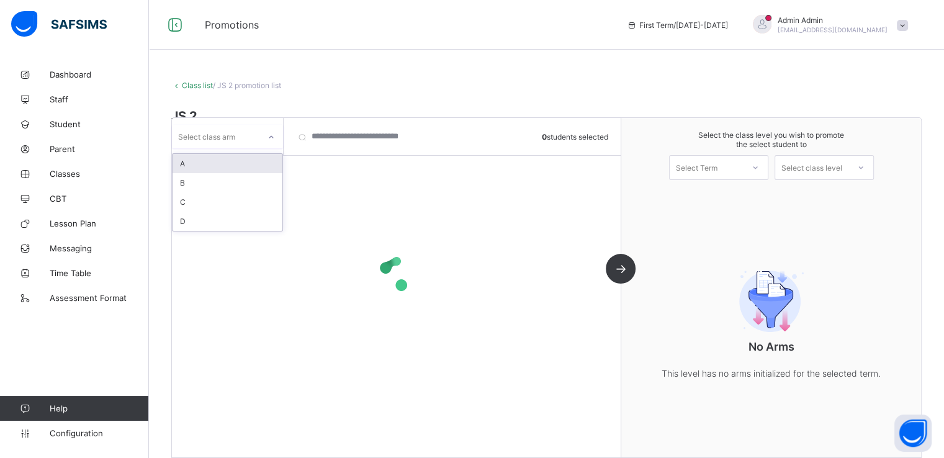
click at [255, 134] on div "Select class arm" at bounding box center [216, 136] width 88 height 17
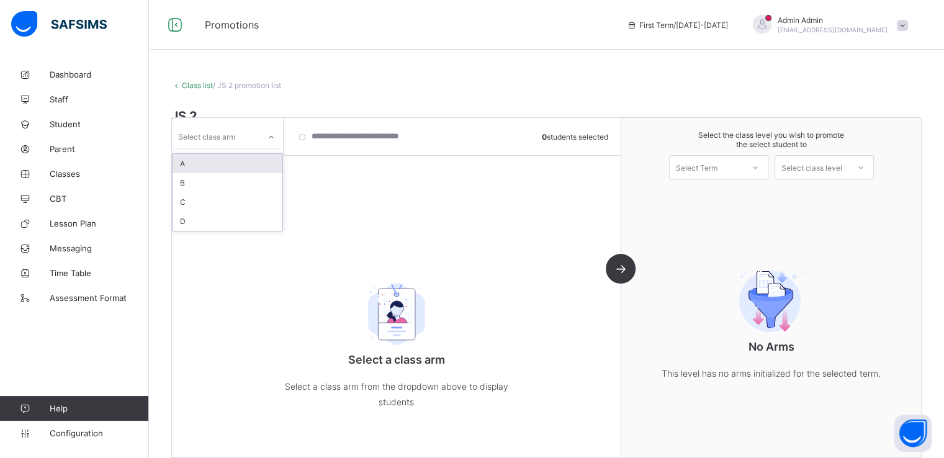
click at [226, 158] on div "A" at bounding box center [228, 163] width 110 height 19
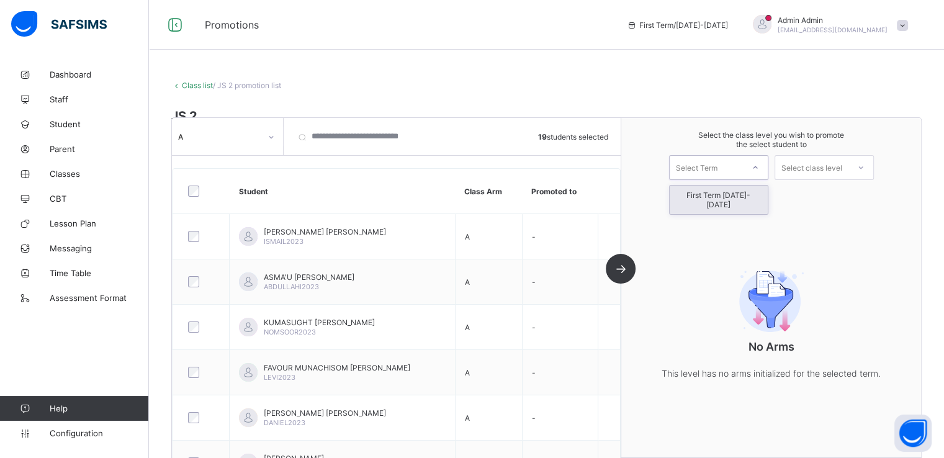
click at [718, 170] on div "Select Term" at bounding box center [697, 167] width 42 height 25
click at [708, 199] on div "First Term [DATE]-[DATE]" at bounding box center [719, 200] width 98 height 29
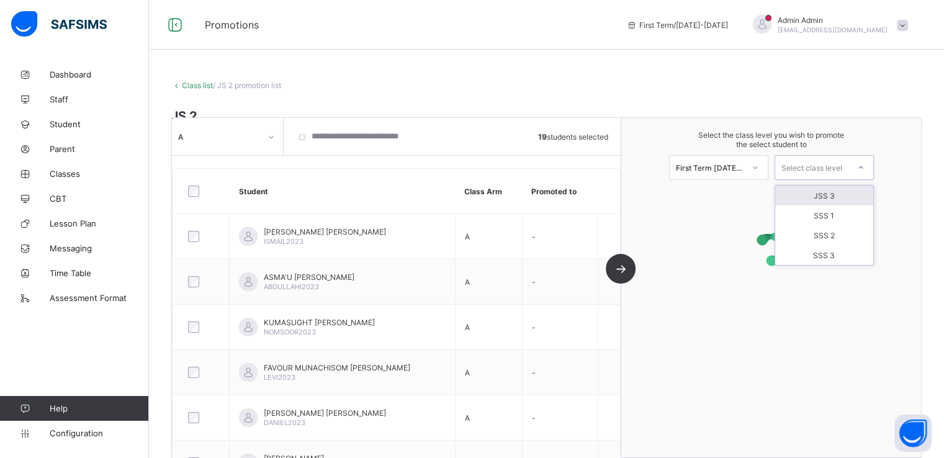
click at [820, 170] on div "Select class level" at bounding box center [812, 167] width 61 height 25
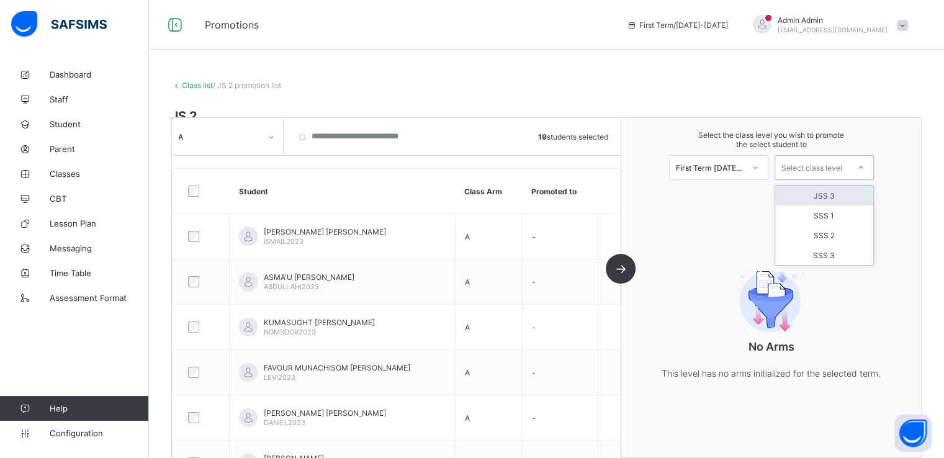
click at [827, 192] on div "JSS 3" at bounding box center [825, 196] width 98 height 20
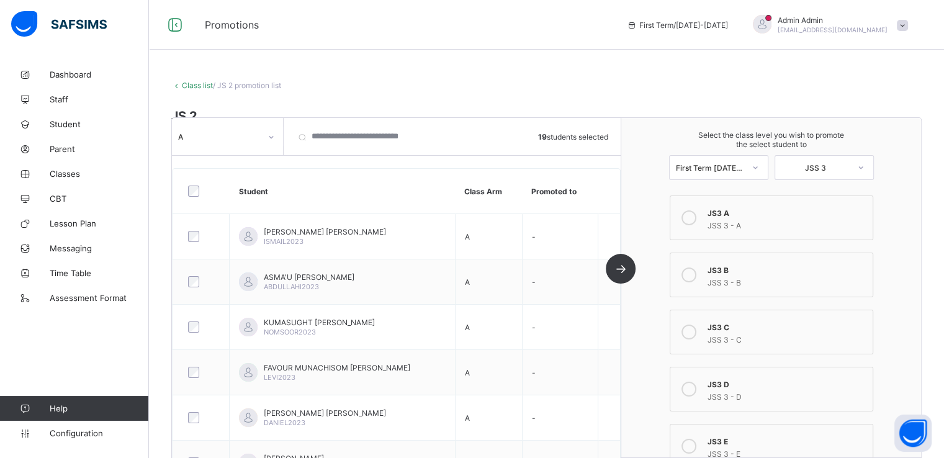
click at [695, 219] on icon at bounding box center [689, 217] width 15 height 15
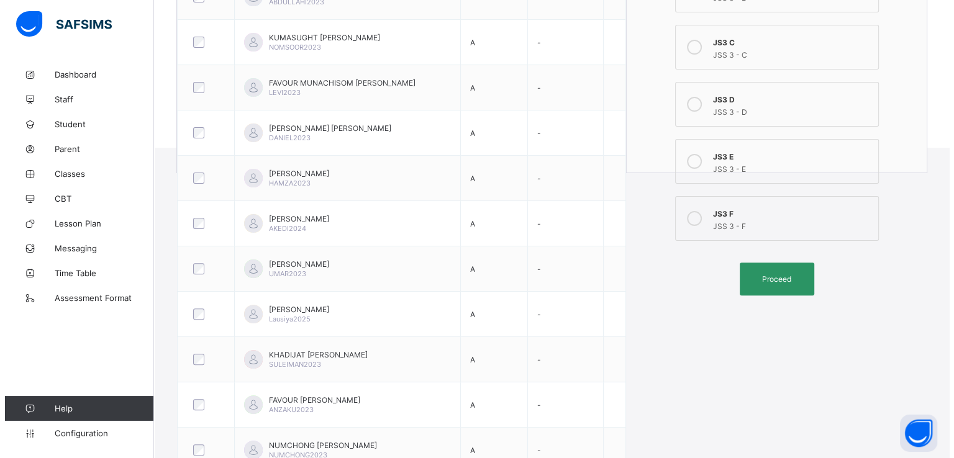
scroll to position [365, 0]
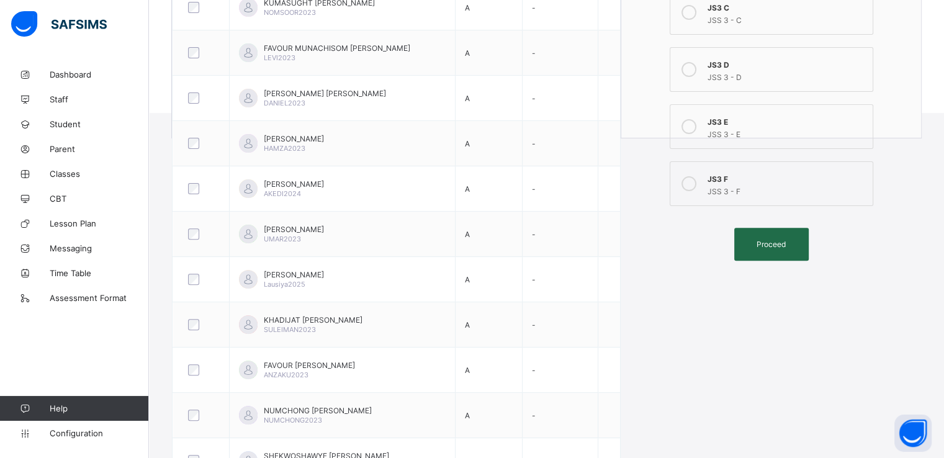
click at [765, 247] on span "Proceed" at bounding box center [771, 244] width 29 height 9
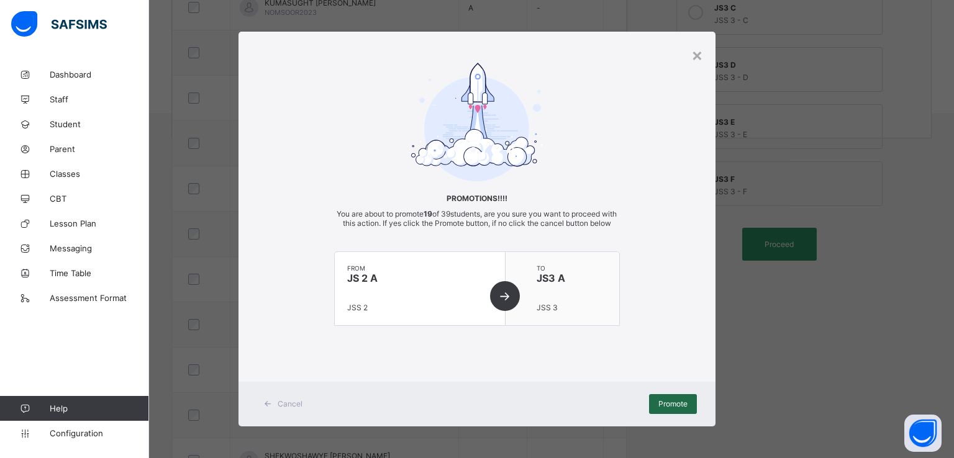
click at [669, 414] on div "Promote" at bounding box center [673, 404] width 48 height 20
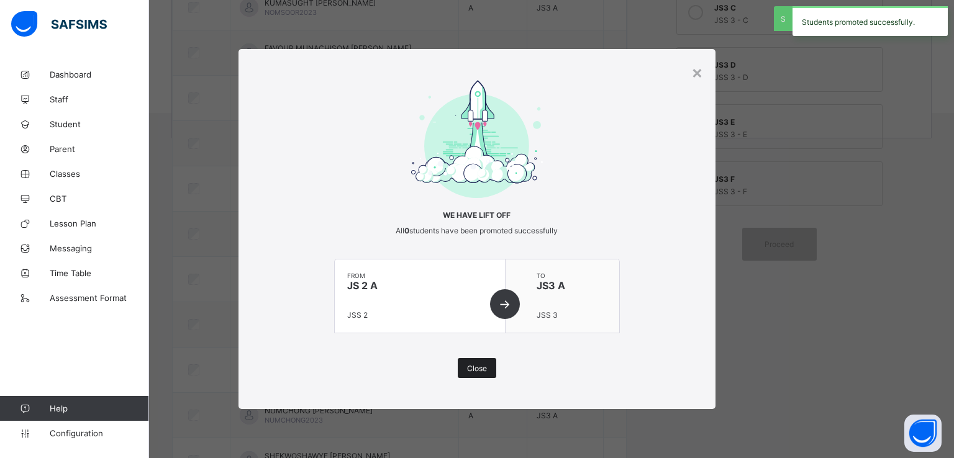
click at [479, 366] on span "Close" at bounding box center [477, 368] width 20 height 9
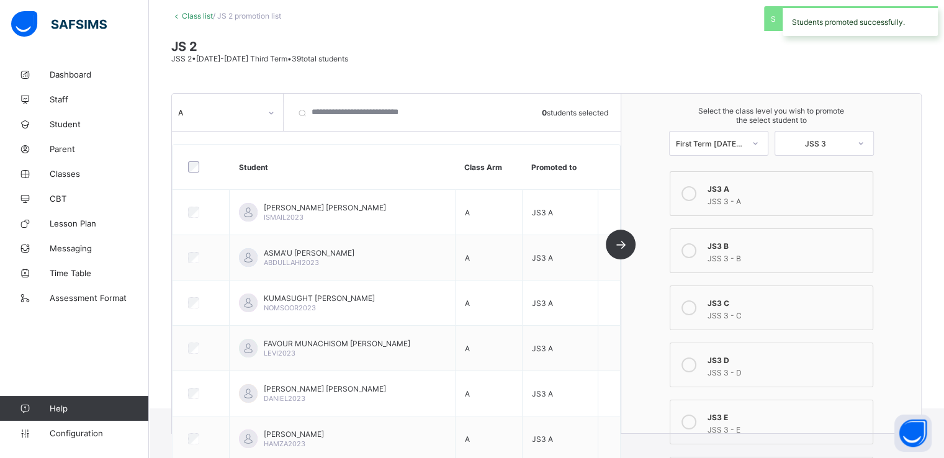
scroll to position [0, 0]
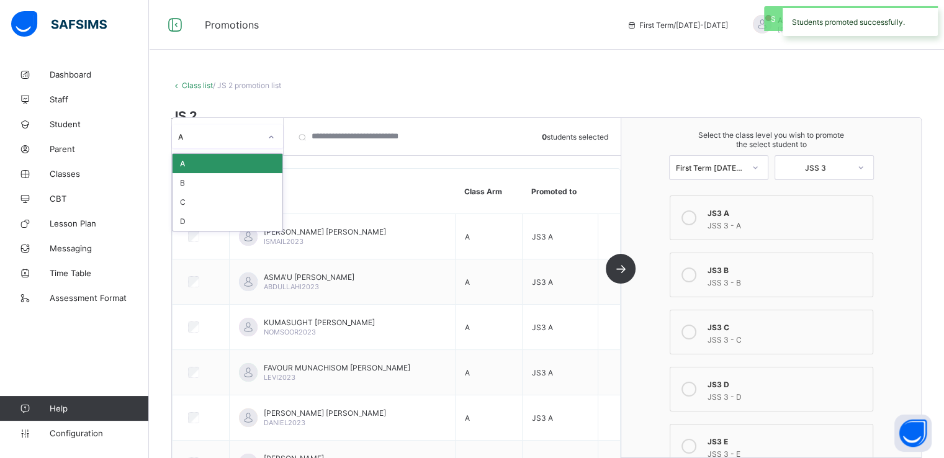
click at [253, 145] on div "A" at bounding box center [227, 137] width 111 height 24
click at [222, 181] on div "B" at bounding box center [228, 182] width 110 height 19
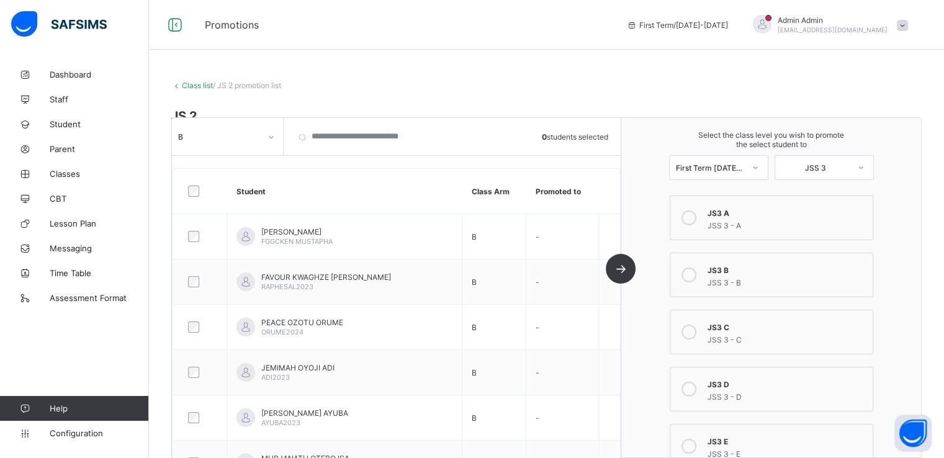
click at [194, 197] on div at bounding box center [200, 191] width 35 height 26
click at [687, 276] on div at bounding box center [689, 275] width 25 height 25
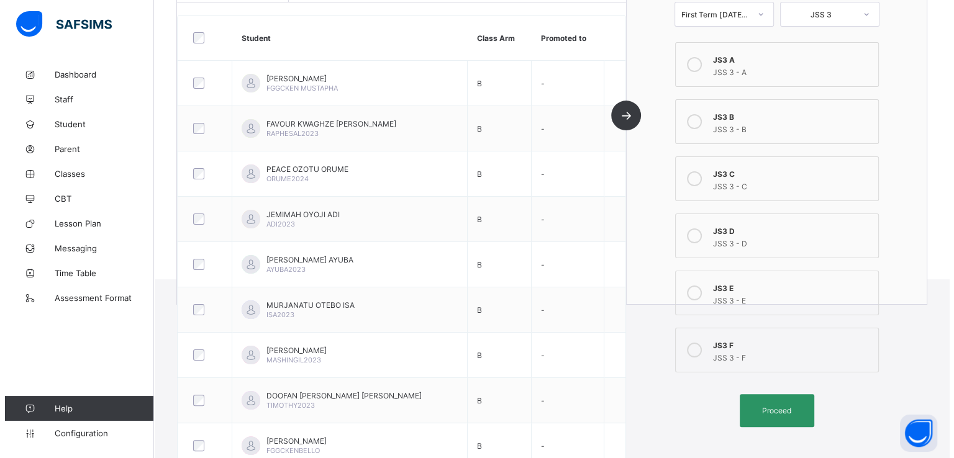
scroll to position [199, 0]
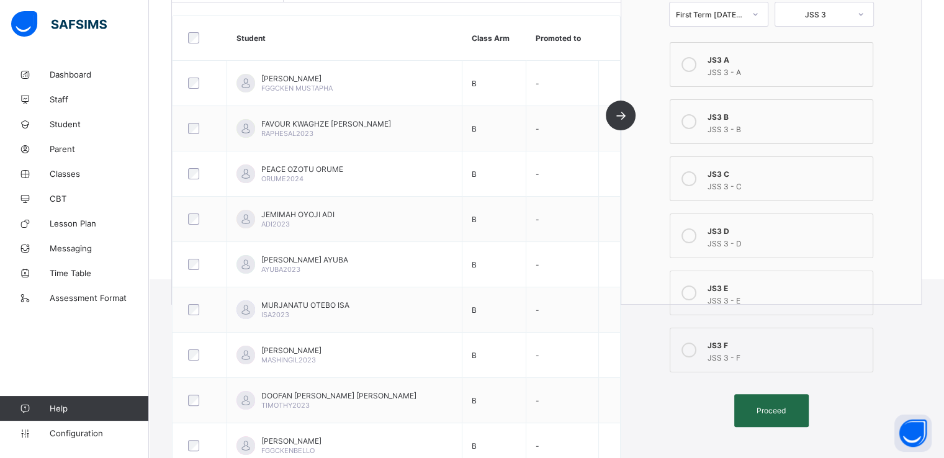
click at [775, 408] on span "Proceed" at bounding box center [771, 410] width 29 height 9
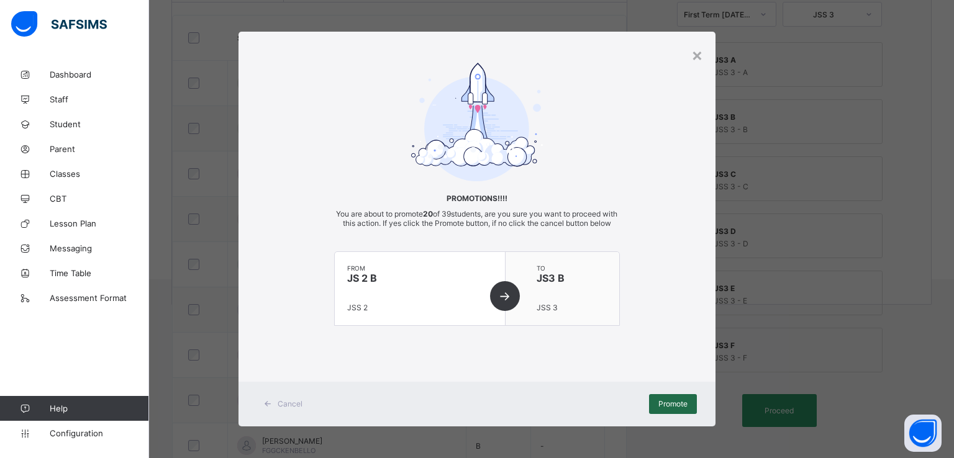
click at [675, 409] on span "Promote" at bounding box center [672, 403] width 29 height 9
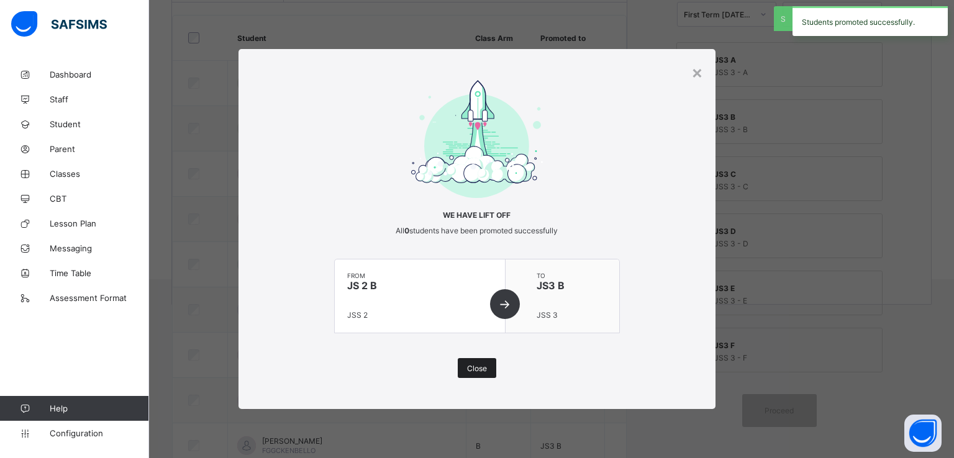
click at [481, 359] on div "Close" at bounding box center [477, 368] width 38 height 20
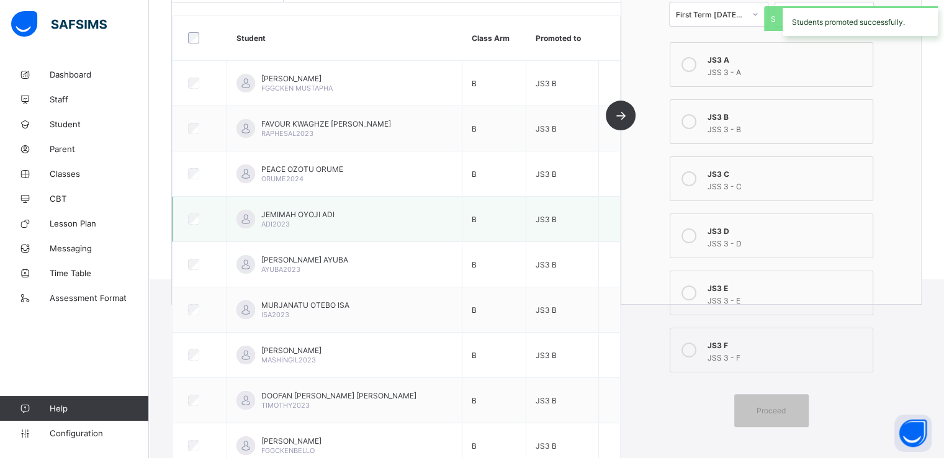
scroll to position [0, 0]
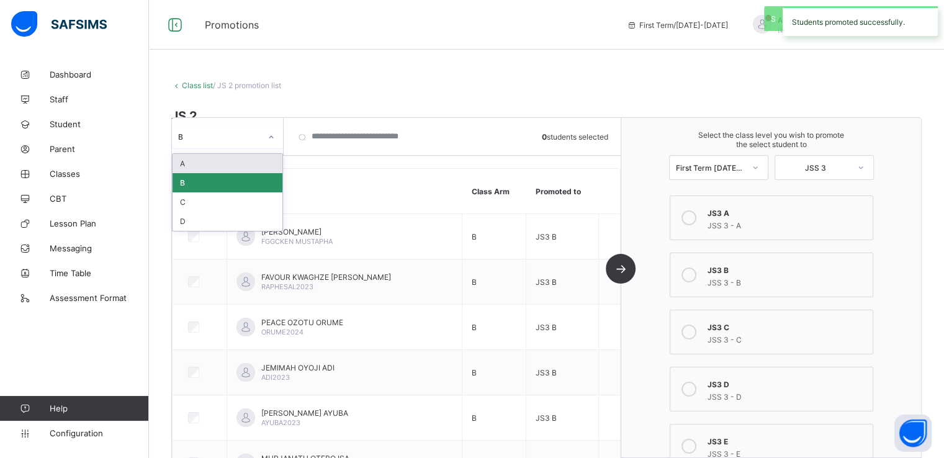
click at [251, 132] on div "B" at bounding box center [219, 136] width 83 height 9
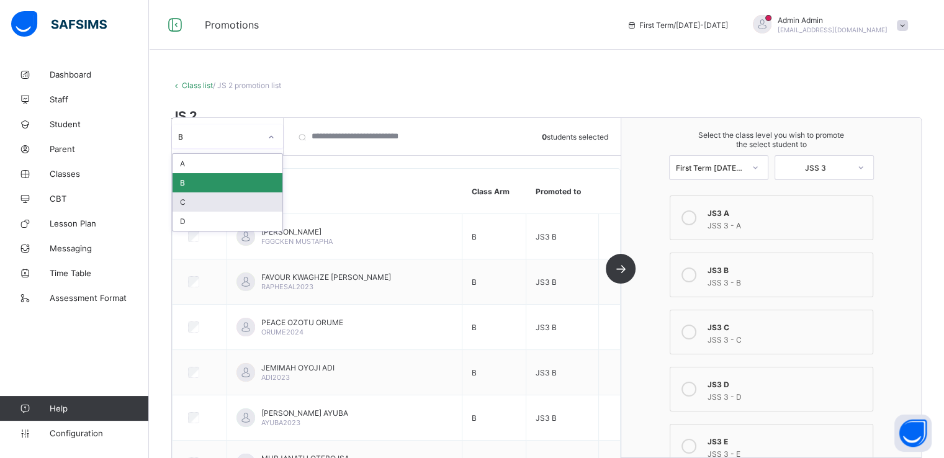
click at [190, 199] on div "C" at bounding box center [228, 201] width 110 height 19
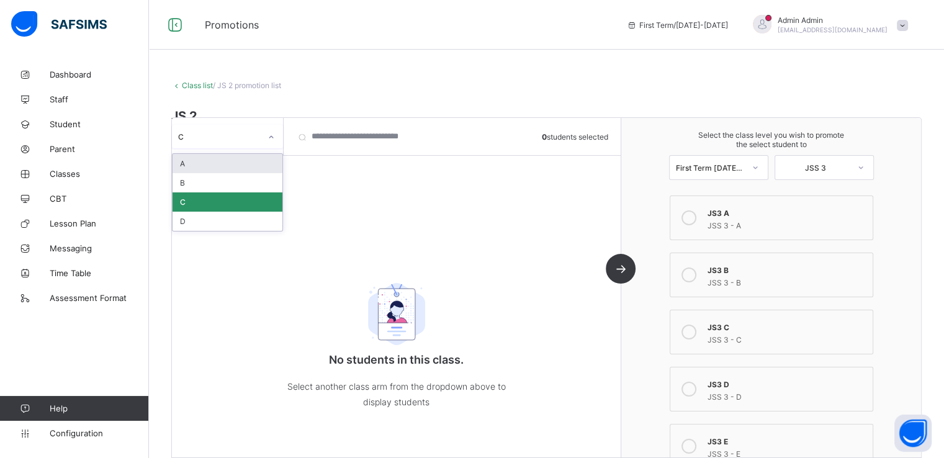
click at [265, 147] on div at bounding box center [272, 137] width 24 height 24
click at [214, 219] on div "D" at bounding box center [228, 221] width 110 height 19
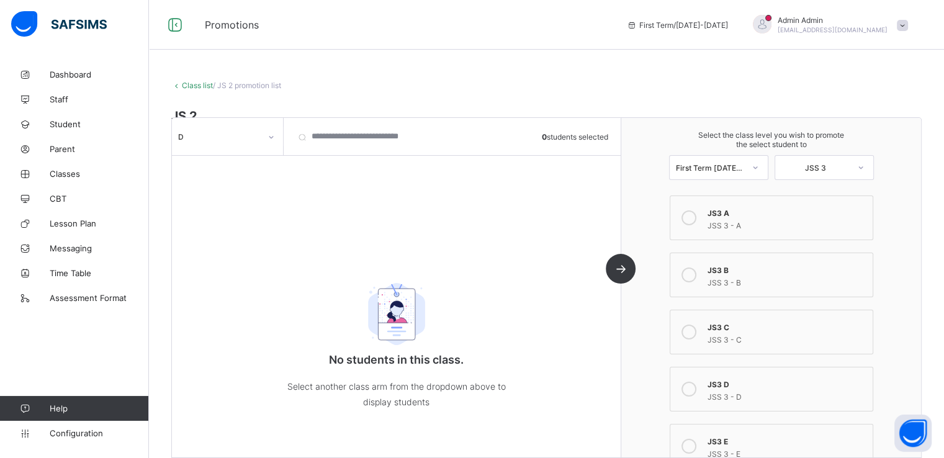
click at [192, 85] on link "Class list" at bounding box center [197, 85] width 31 height 9
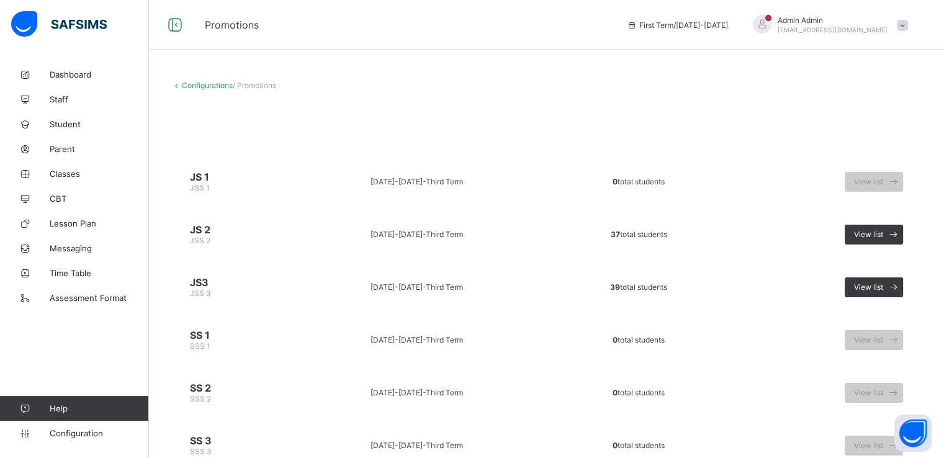
scroll to position [50, 0]
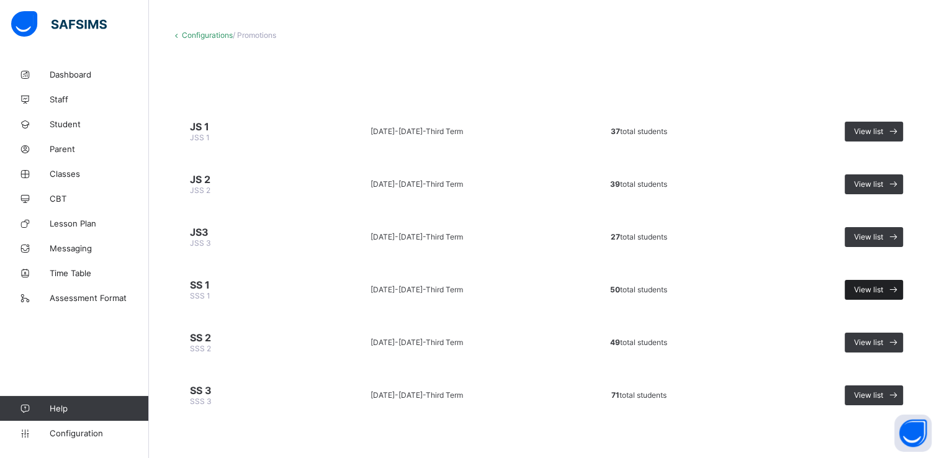
click at [874, 291] on span "View list" at bounding box center [868, 289] width 29 height 9
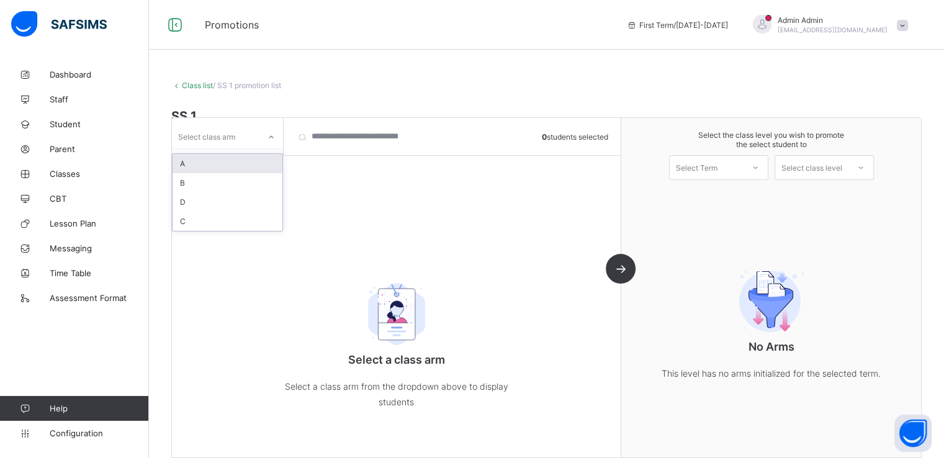
click at [265, 135] on div at bounding box center [271, 137] width 21 height 20
click at [206, 170] on div "A" at bounding box center [228, 163] width 110 height 19
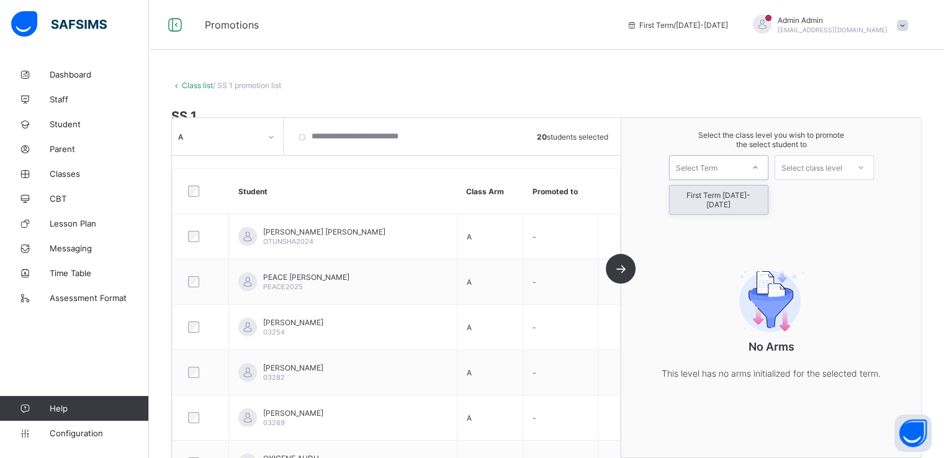
click at [707, 167] on div "Select Term" at bounding box center [697, 167] width 42 height 25
click at [710, 197] on div "First Term [DATE]-[DATE]" at bounding box center [719, 200] width 98 height 29
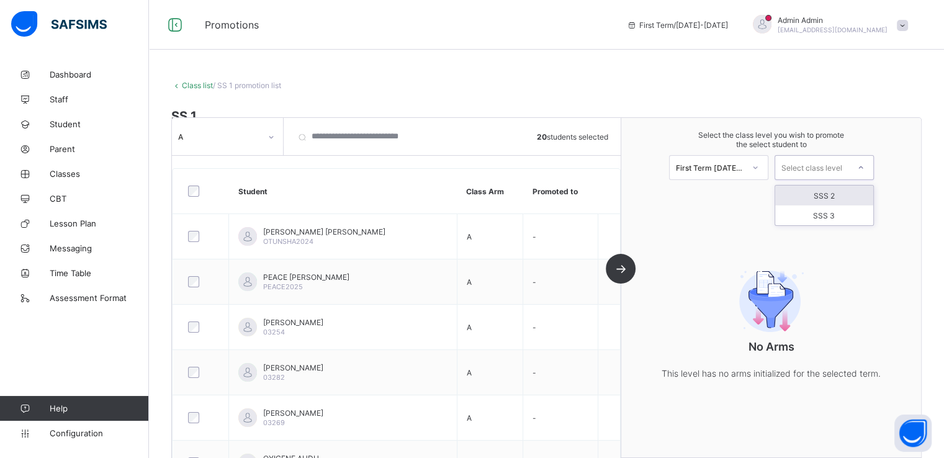
click at [820, 165] on div "Select class level" at bounding box center [812, 167] width 61 height 25
click at [823, 194] on div "SSS 2" at bounding box center [825, 196] width 98 height 20
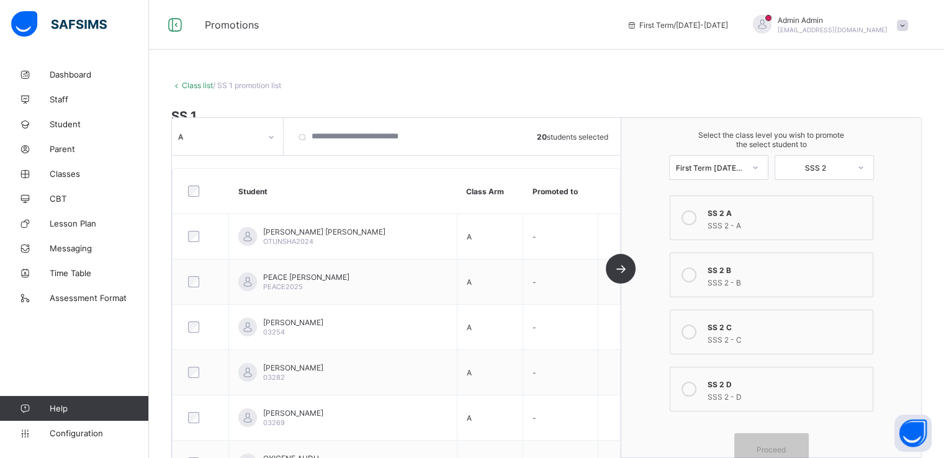
click at [693, 218] on icon at bounding box center [689, 217] width 15 height 15
click at [766, 443] on div "Proceed" at bounding box center [772, 449] width 75 height 33
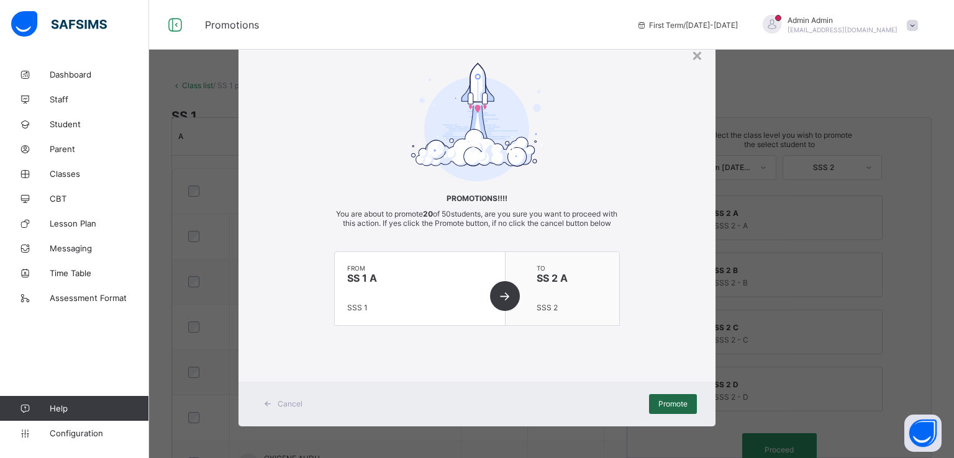
click at [672, 409] on span "Promote" at bounding box center [672, 403] width 29 height 9
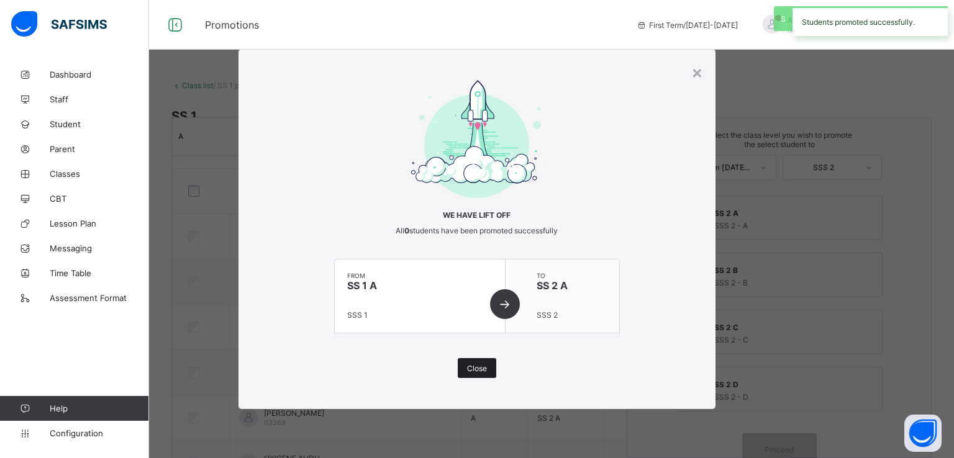
click at [482, 364] on span "Close" at bounding box center [477, 368] width 20 height 9
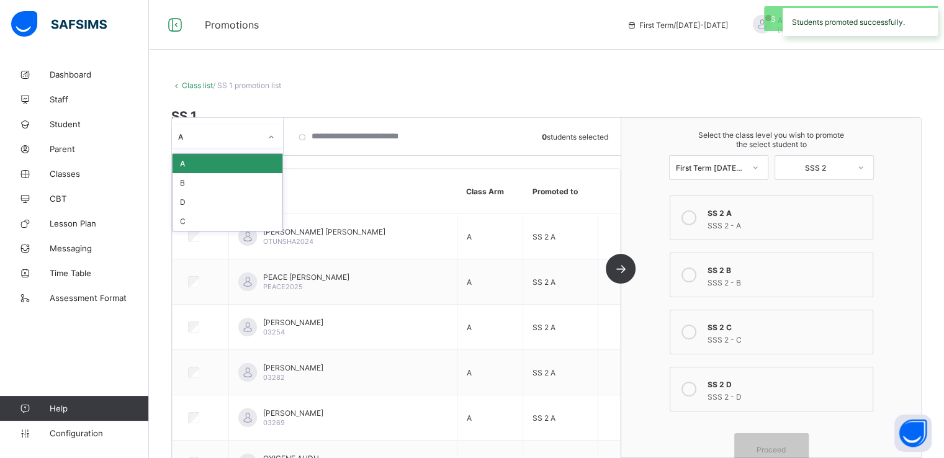
click at [263, 128] on div at bounding box center [271, 137] width 21 height 20
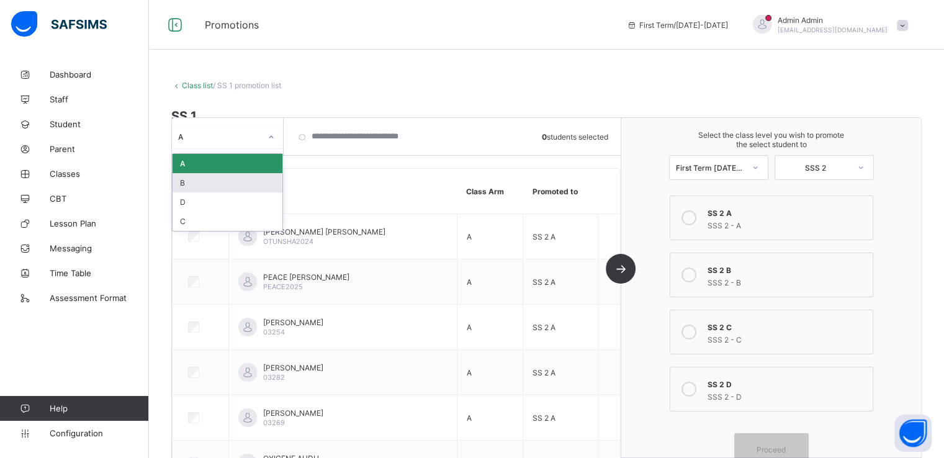
click at [199, 179] on div "B" at bounding box center [228, 182] width 110 height 19
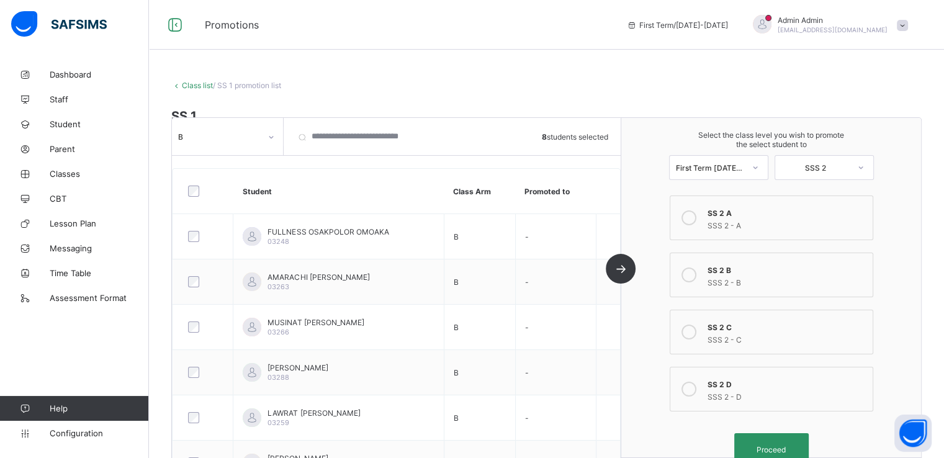
click at [693, 276] on icon at bounding box center [689, 275] width 15 height 15
click at [769, 444] on div "Proceed" at bounding box center [772, 449] width 75 height 33
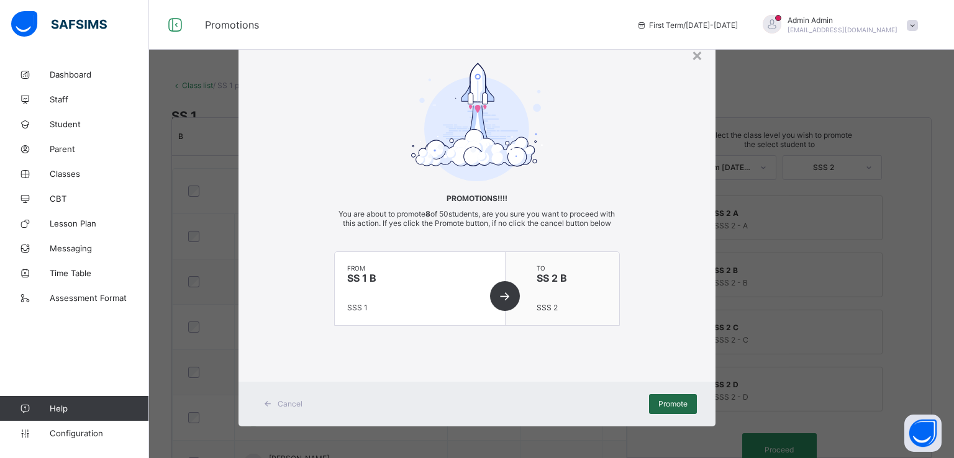
click at [664, 409] on span "Promote" at bounding box center [672, 403] width 29 height 9
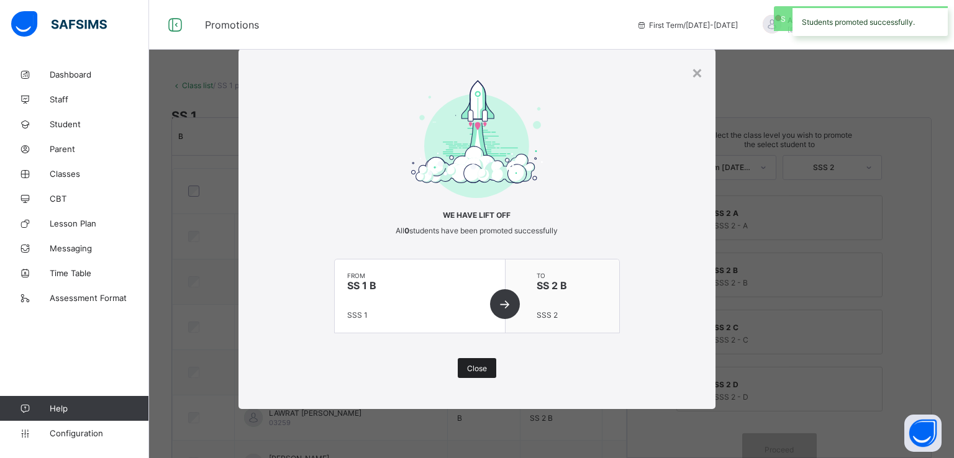
click at [474, 371] on span "Close" at bounding box center [477, 368] width 20 height 9
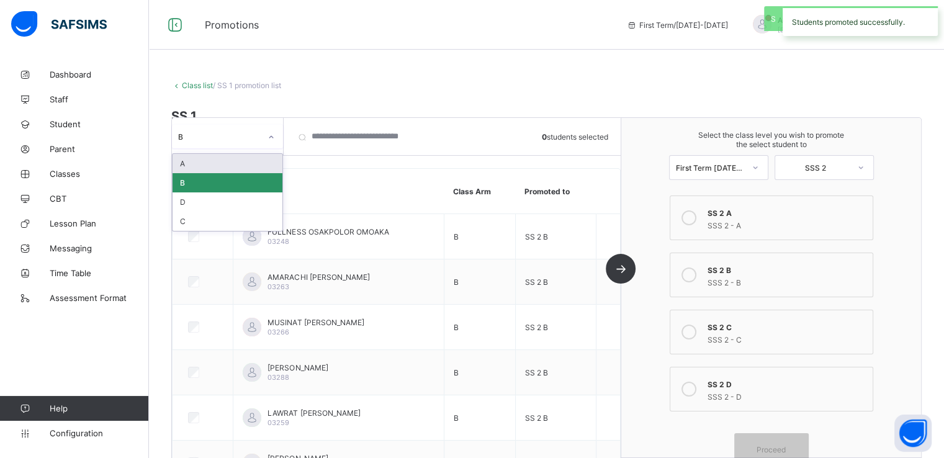
click at [263, 135] on div at bounding box center [271, 137] width 21 height 20
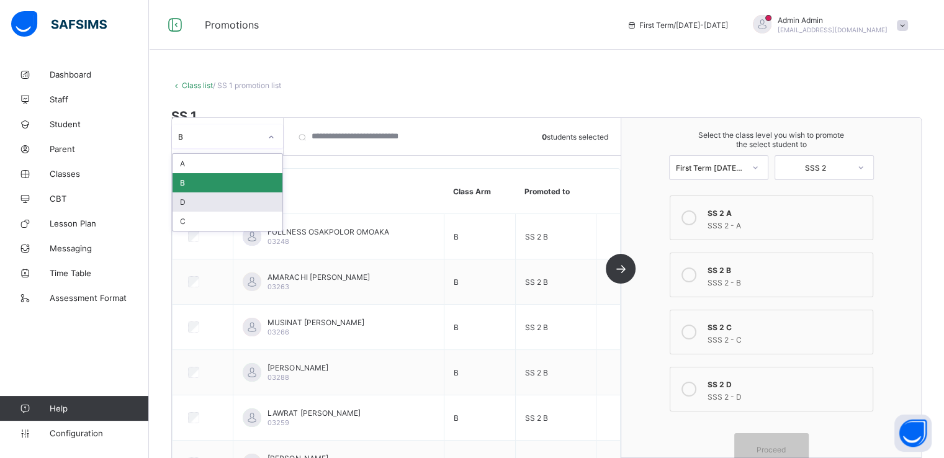
click at [209, 202] on div "D" at bounding box center [228, 201] width 110 height 19
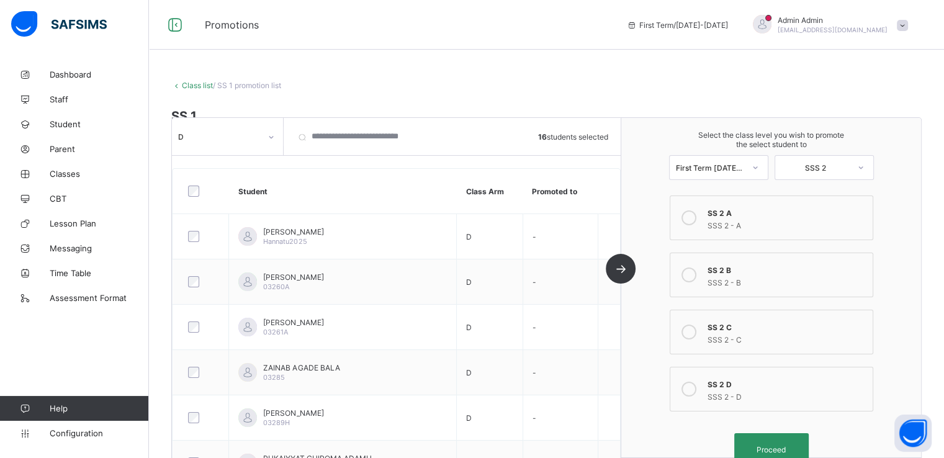
click at [693, 389] on icon at bounding box center [689, 389] width 15 height 15
click at [783, 451] on span "Proceed" at bounding box center [771, 449] width 29 height 9
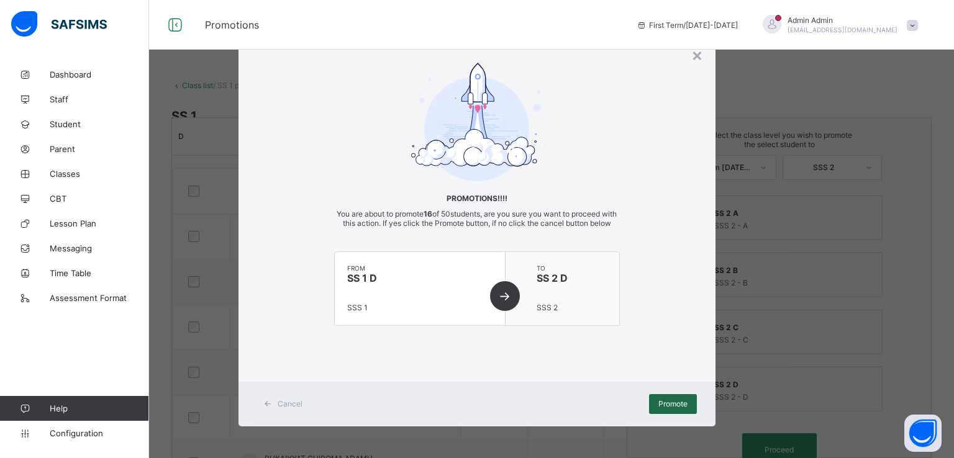
click at [659, 409] on span "Promote" at bounding box center [672, 403] width 29 height 9
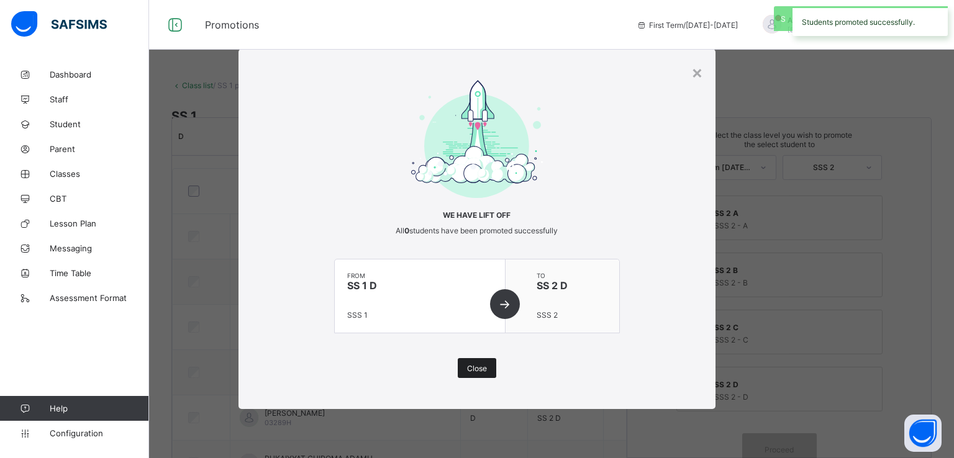
click at [482, 375] on div "Close" at bounding box center [477, 368] width 38 height 20
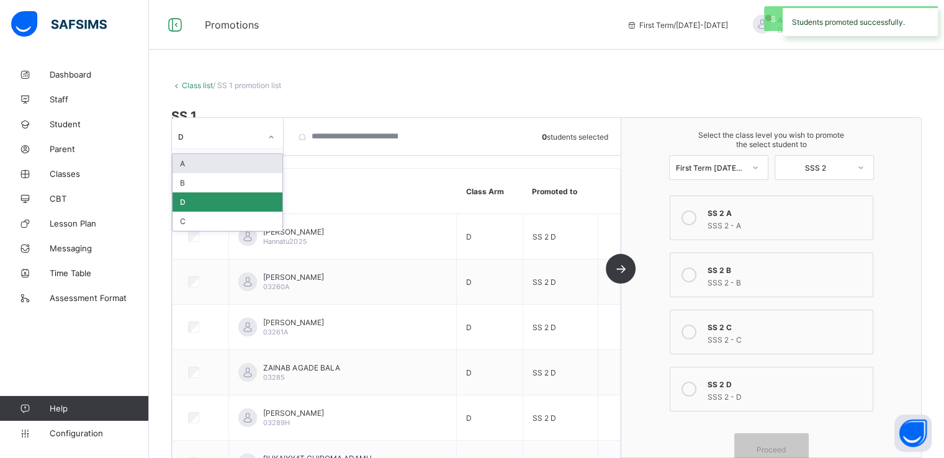
click at [251, 140] on div "D" at bounding box center [219, 136] width 83 height 9
click at [201, 218] on div "C" at bounding box center [228, 221] width 110 height 19
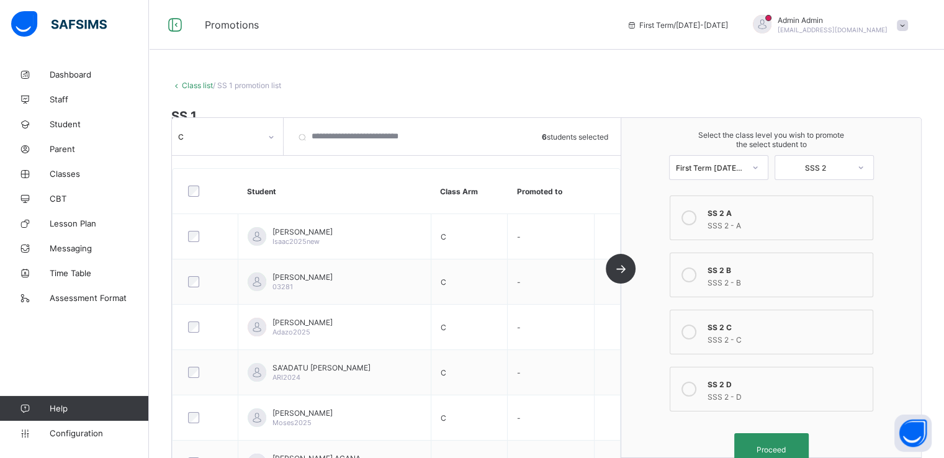
click at [693, 332] on icon at bounding box center [689, 332] width 15 height 15
click at [760, 450] on span "Proceed" at bounding box center [772, 449] width 56 height 9
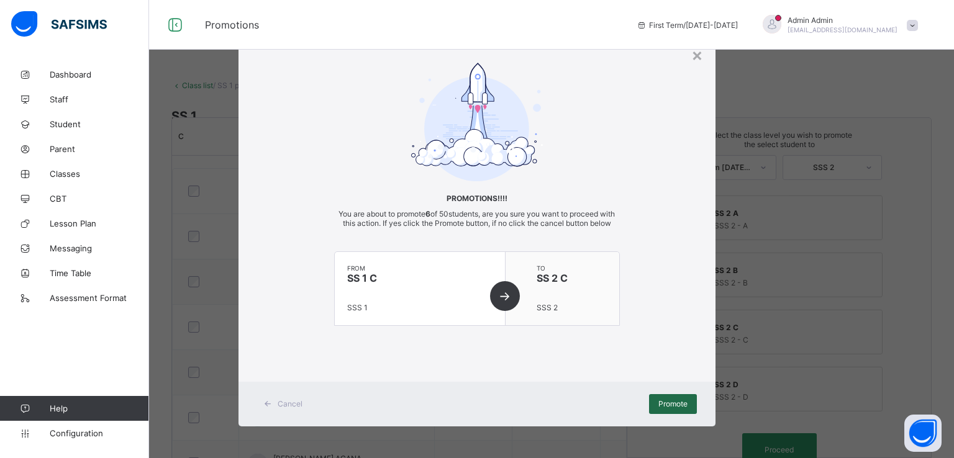
click at [661, 409] on span "Promote" at bounding box center [672, 403] width 29 height 9
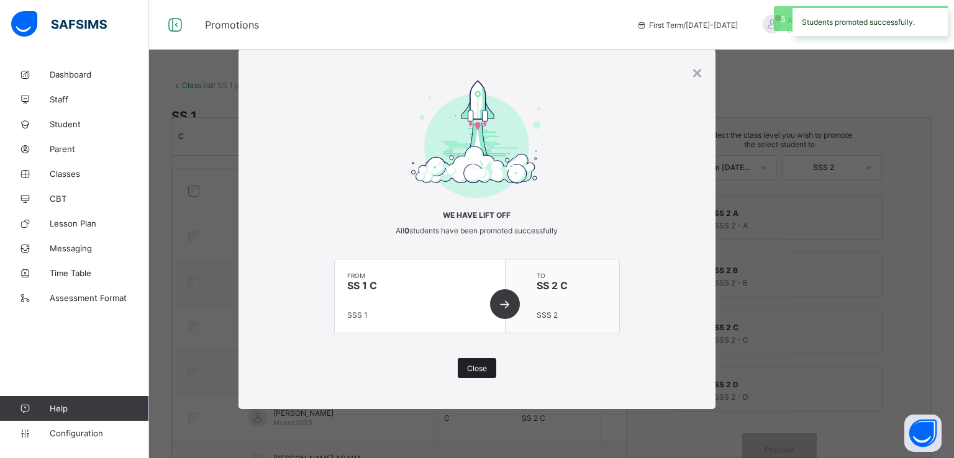
click at [477, 367] on span "Close" at bounding box center [477, 368] width 20 height 9
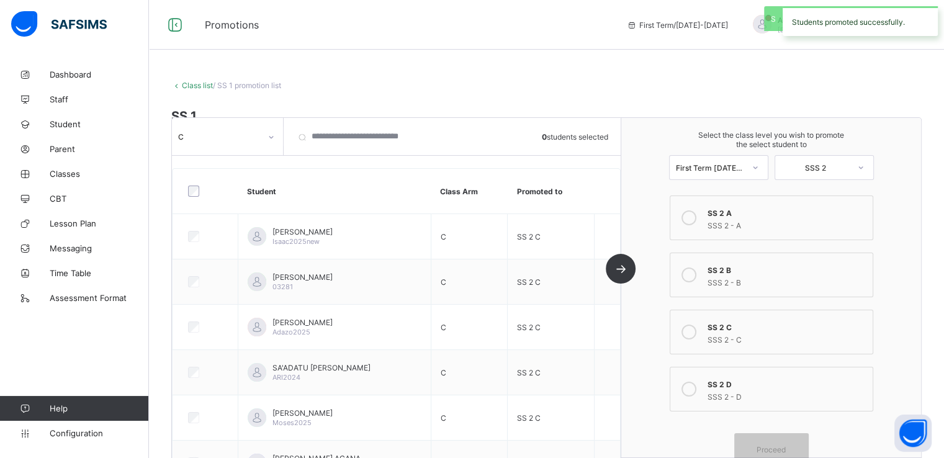
click at [194, 83] on link "Class list" at bounding box center [197, 85] width 31 height 9
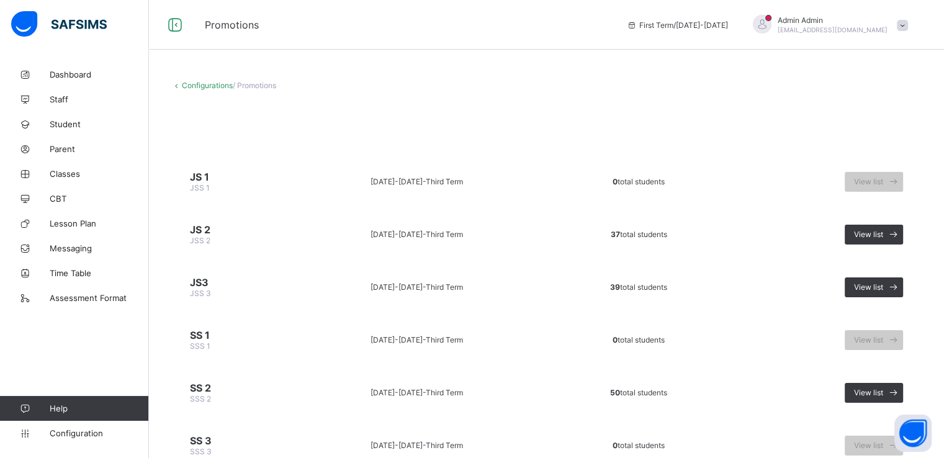
scroll to position [50, 0]
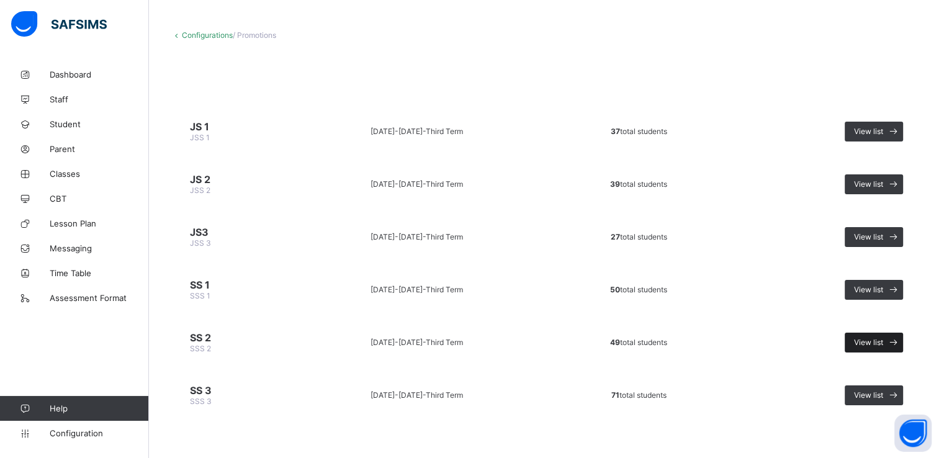
click at [895, 338] on span at bounding box center [894, 343] width 20 height 20
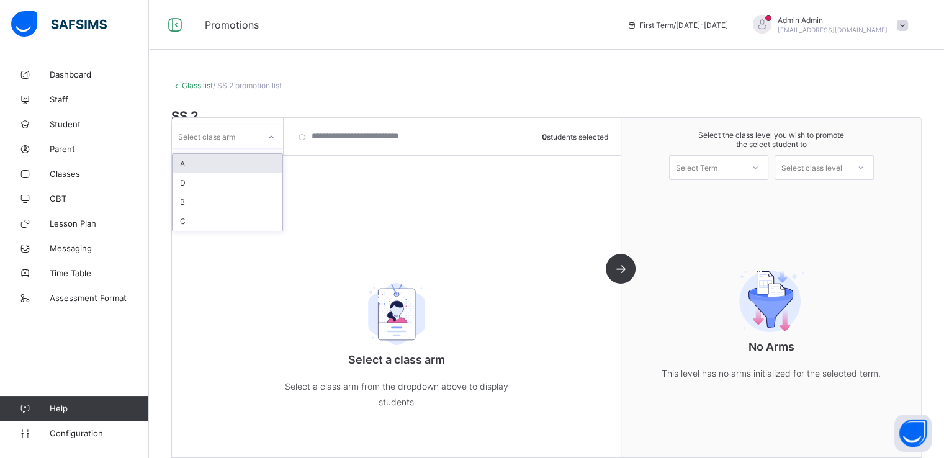
click at [270, 137] on icon at bounding box center [271, 137] width 4 height 2
click at [219, 172] on div "A" at bounding box center [228, 163] width 110 height 19
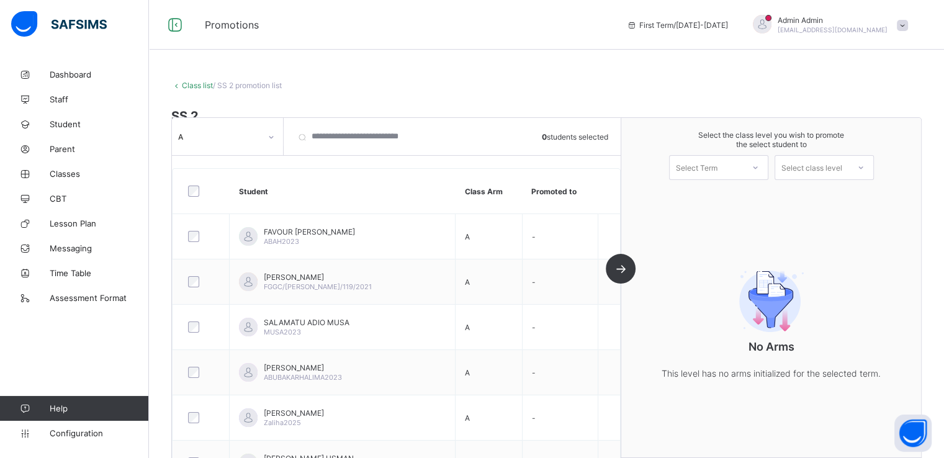
click at [199, 192] on div at bounding box center [202, 191] width 32 height 11
click at [709, 165] on div "Select Term" at bounding box center [697, 167] width 42 height 25
click at [715, 196] on div "First Term [DATE]-[DATE]" at bounding box center [719, 200] width 98 height 29
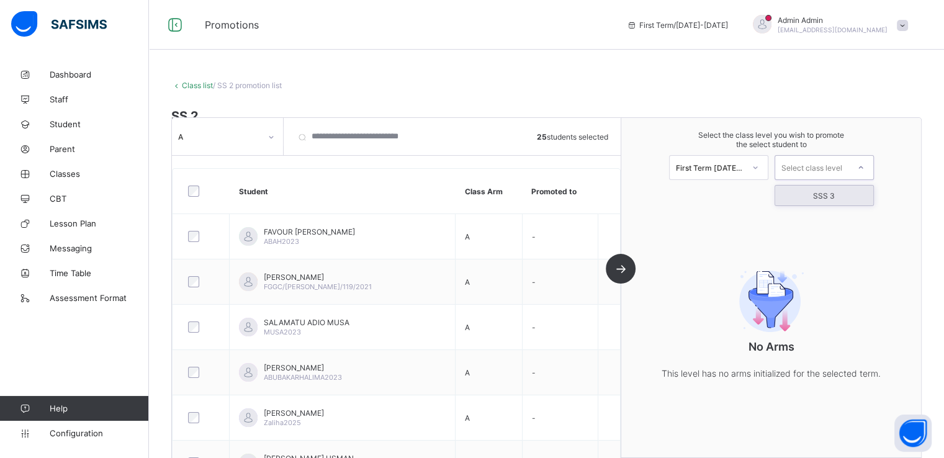
click at [833, 167] on div "Select class level" at bounding box center [812, 167] width 61 height 25
click at [830, 194] on div "SSS 3" at bounding box center [825, 196] width 98 height 20
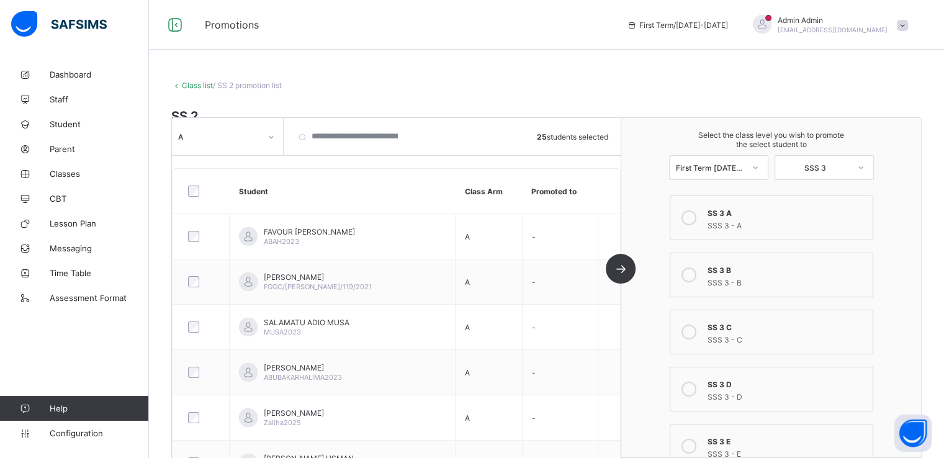
click at [694, 215] on icon at bounding box center [689, 217] width 15 height 15
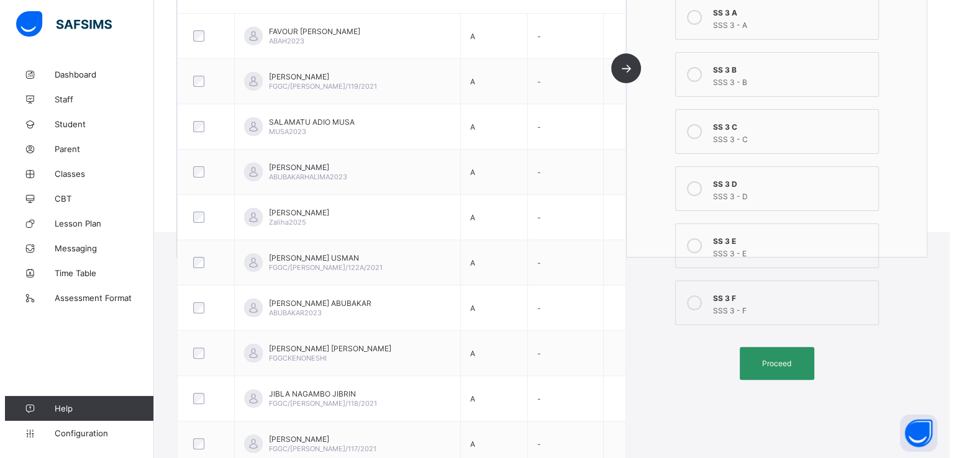
scroll to position [276, 0]
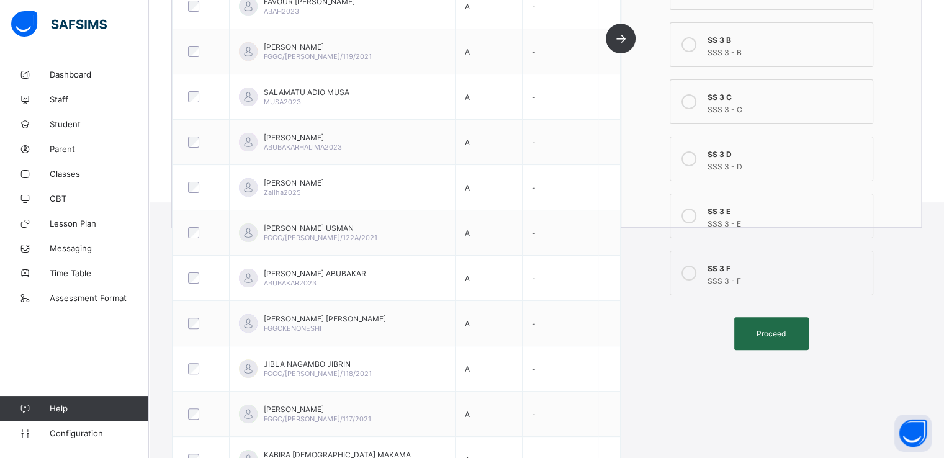
click at [773, 330] on span "Proceed" at bounding box center [771, 333] width 29 height 9
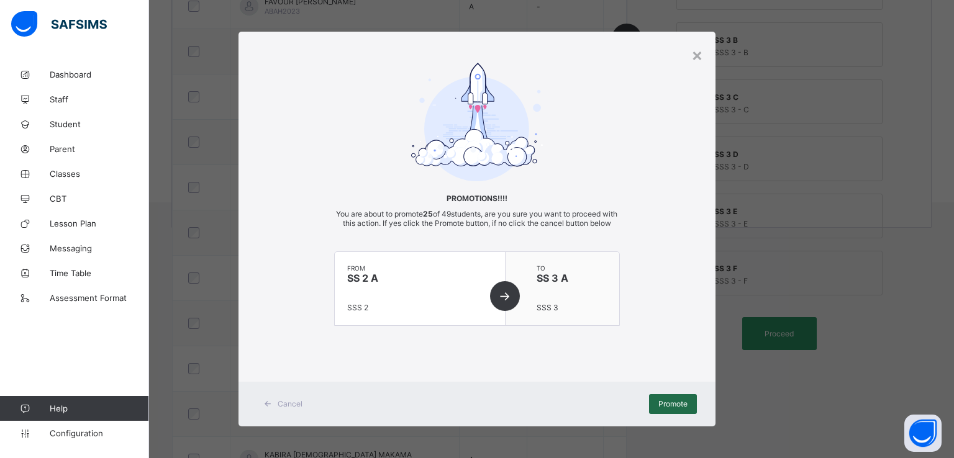
click at [667, 409] on span "Promote" at bounding box center [672, 403] width 29 height 9
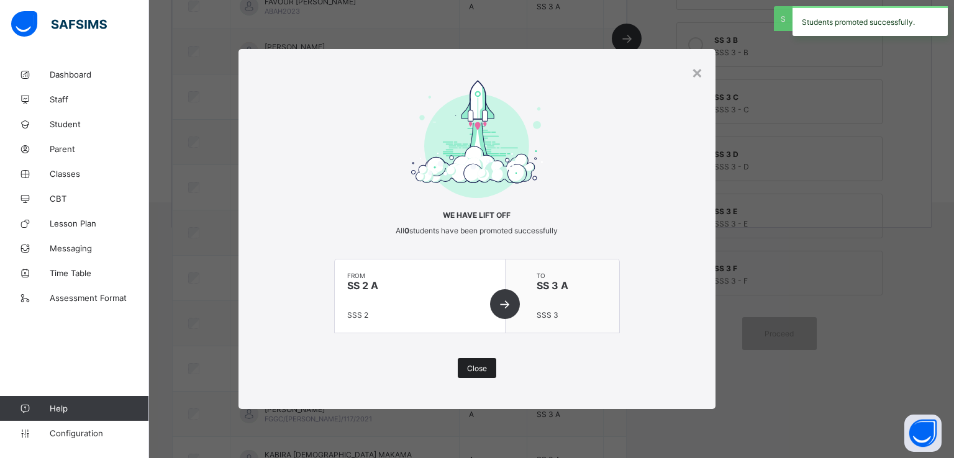
click at [479, 369] on span "Close" at bounding box center [477, 368] width 20 height 9
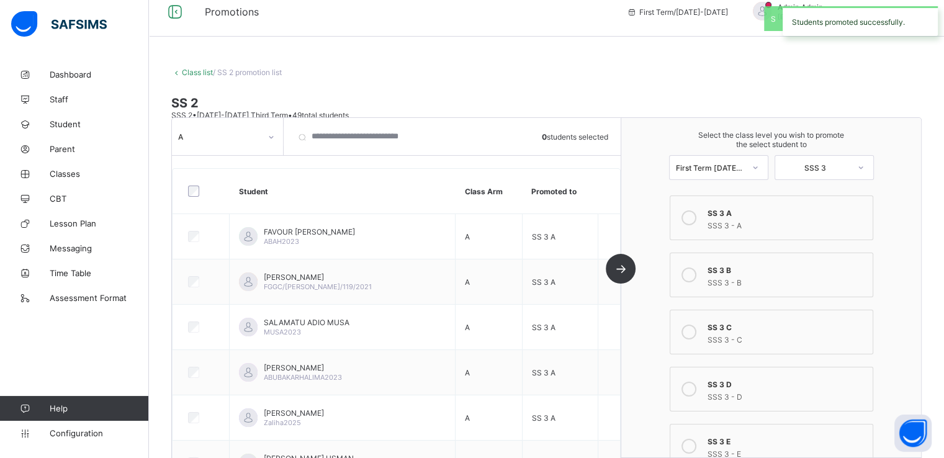
scroll to position [10, 0]
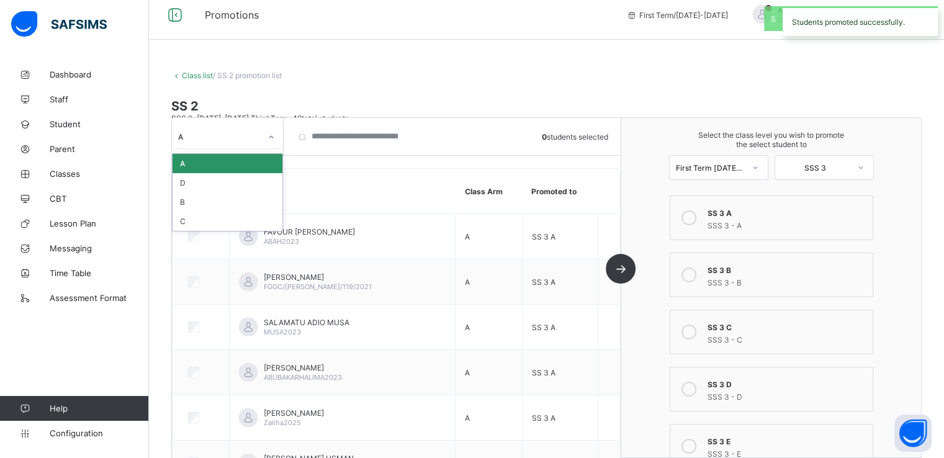
click at [265, 132] on div at bounding box center [271, 137] width 21 height 20
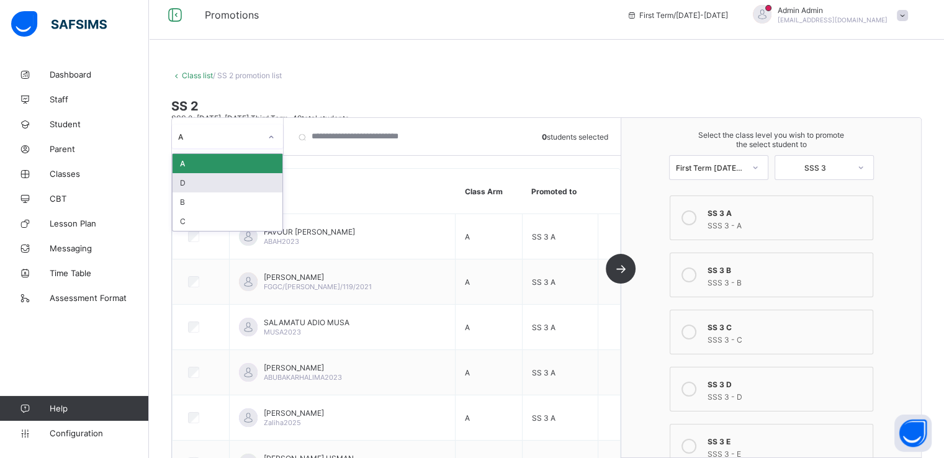
click at [199, 183] on div "D" at bounding box center [228, 182] width 110 height 19
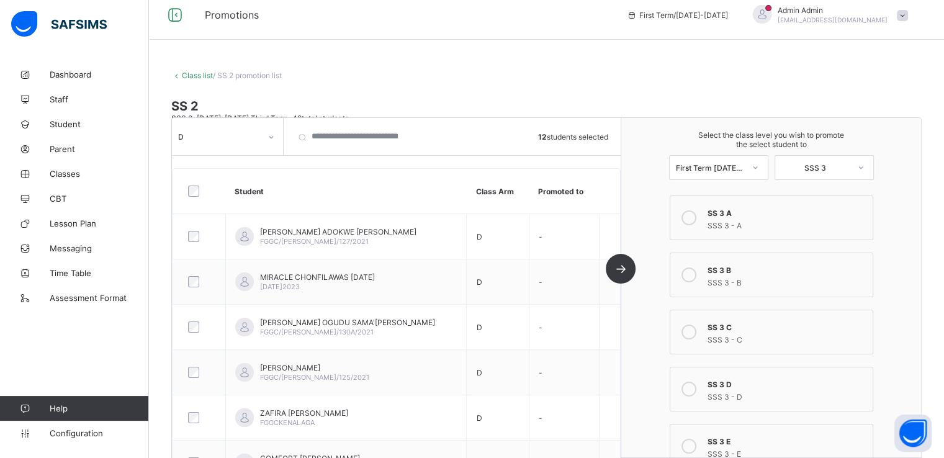
click at [695, 391] on icon at bounding box center [689, 389] width 15 height 15
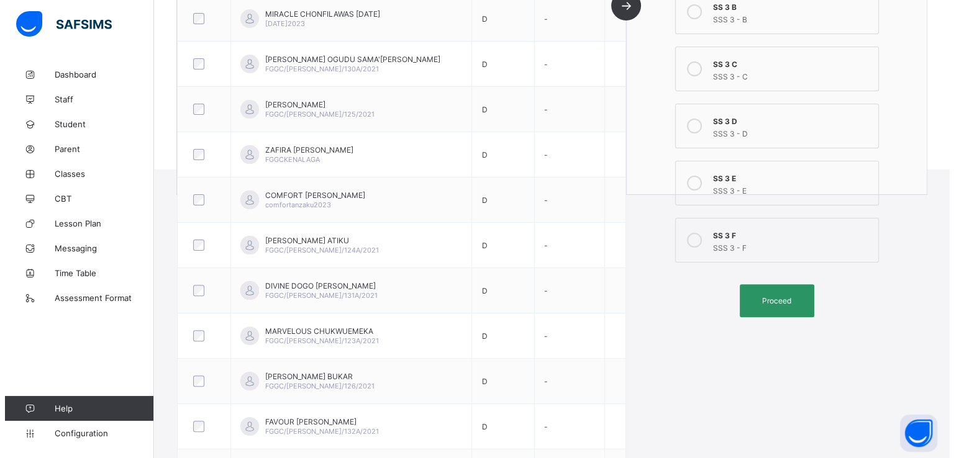
scroll to position [320, 0]
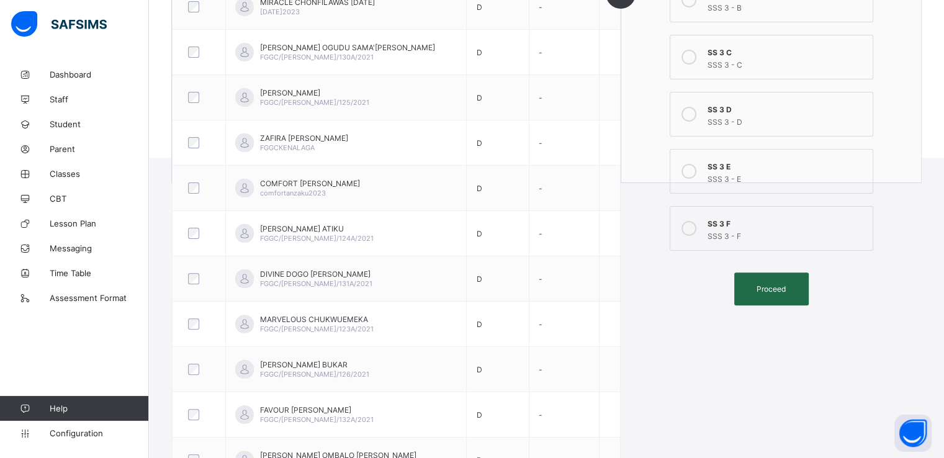
click at [774, 294] on div "Proceed" at bounding box center [772, 289] width 75 height 33
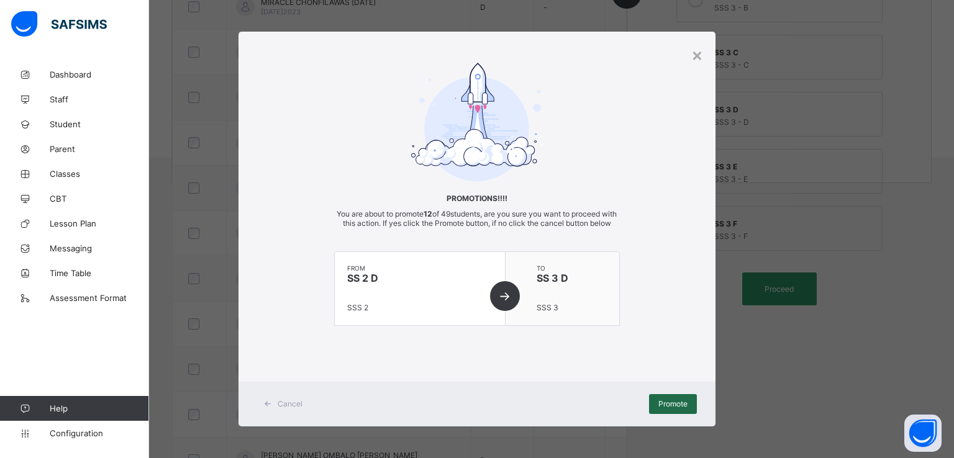
click at [666, 414] on div "Promote" at bounding box center [673, 404] width 48 height 20
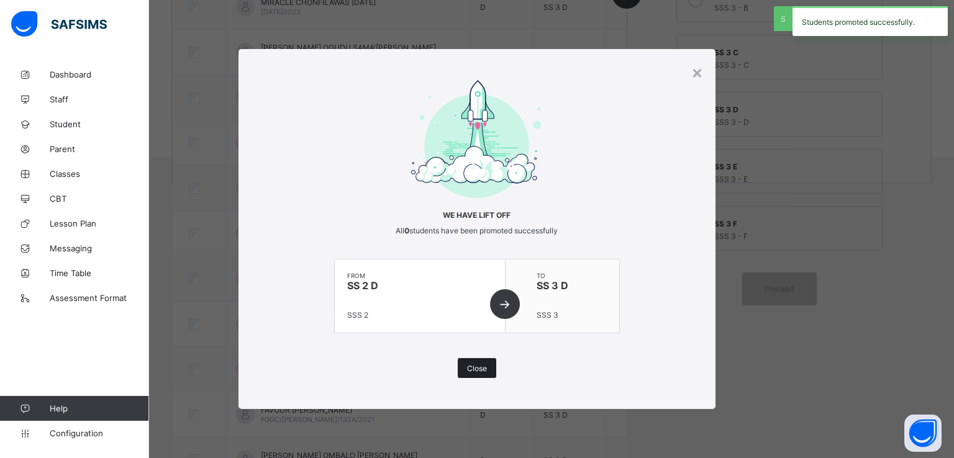
click at [480, 369] on span "Close" at bounding box center [477, 368] width 20 height 9
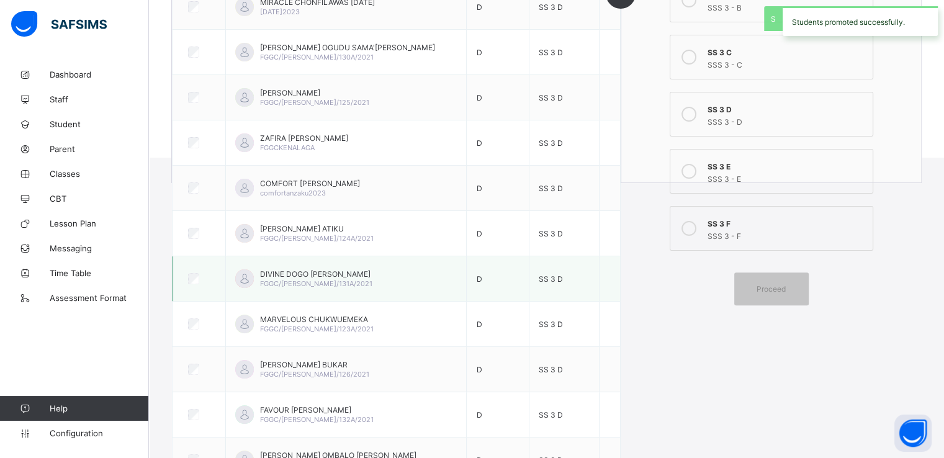
scroll to position [0, 0]
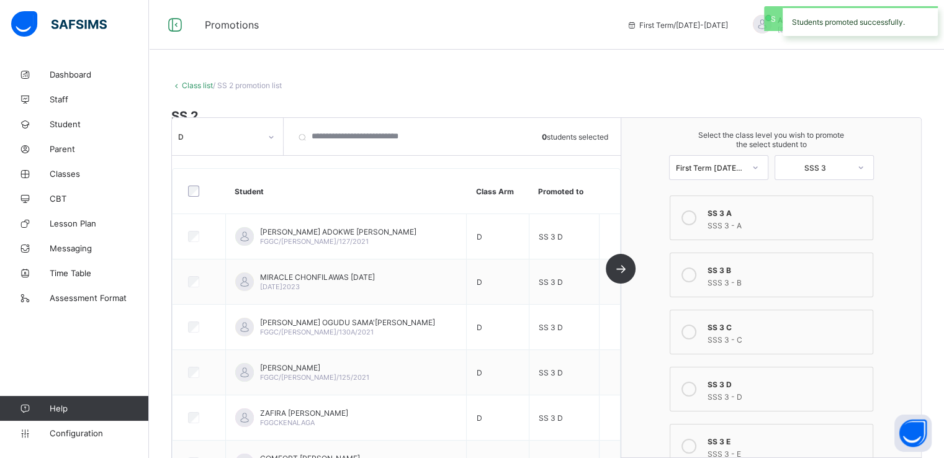
click at [221, 128] on div "D" at bounding box center [216, 136] width 88 height 17
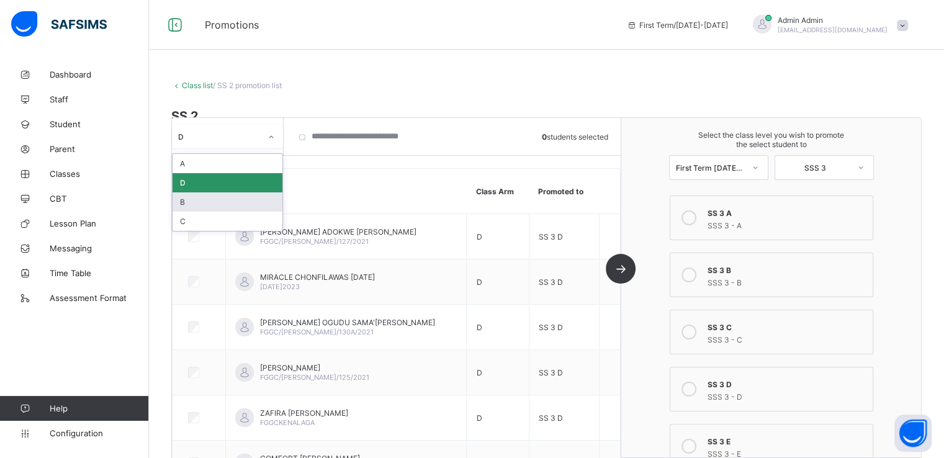
click at [191, 202] on div "B" at bounding box center [228, 201] width 110 height 19
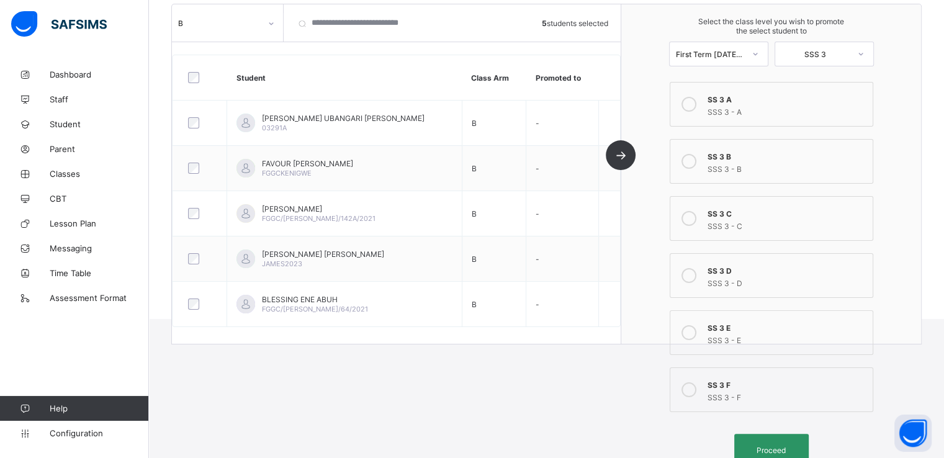
scroll to position [160, 0]
click at [694, 158] on icon at bounding box center [689, 160] width 15 height 15
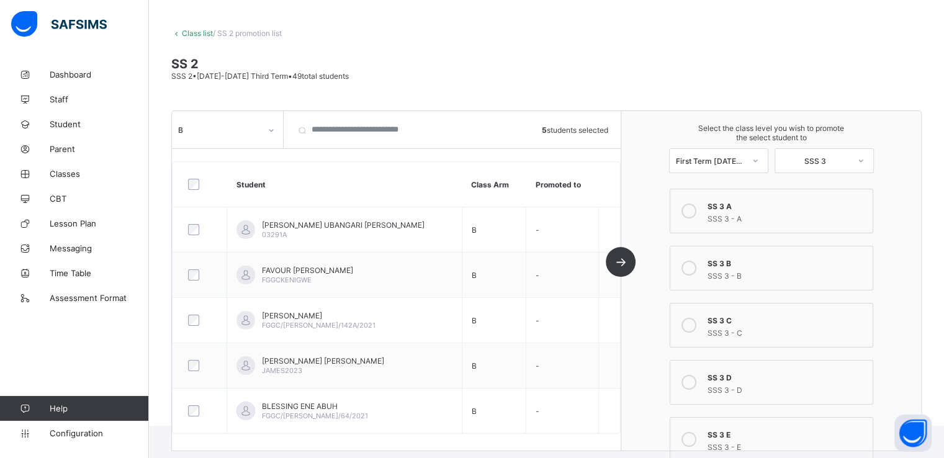
scroll to position [168, 0]
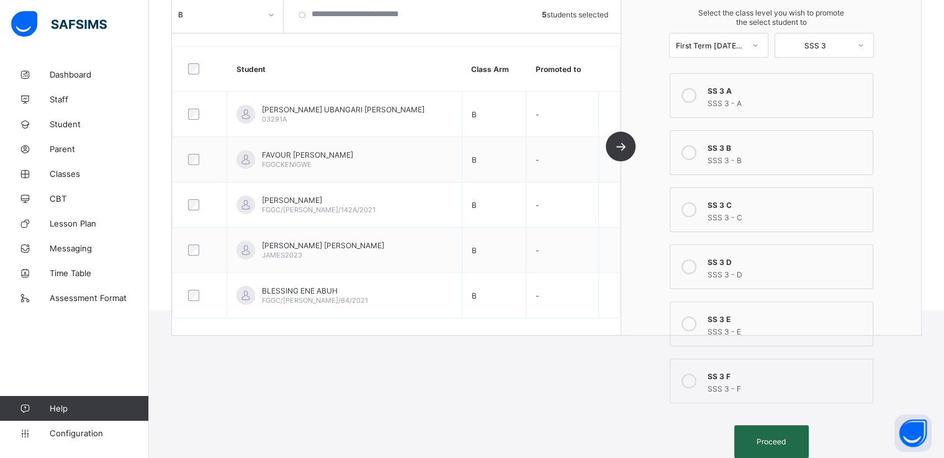
click at [765, 440] on span "Proceed" at bounding box center [771, 441] width 29 height 9
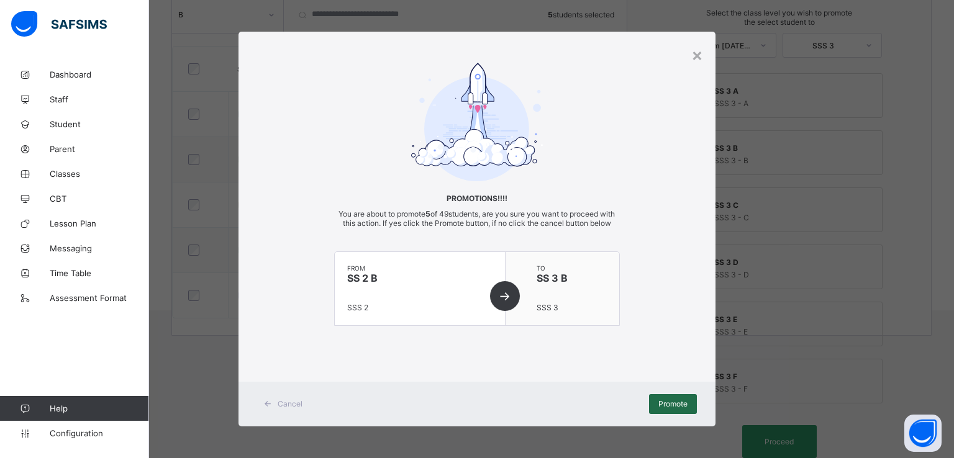
click at [664, 409] on span "Promote" at bounding box center [672, 403] width 29 height 9
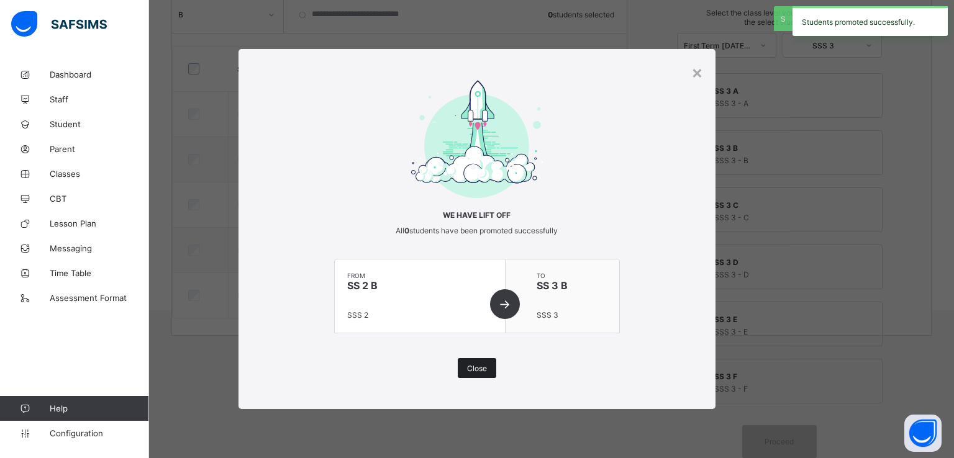
click at [474, 363] on div "Close" at bounding box center [477, 368] width 38 height 20
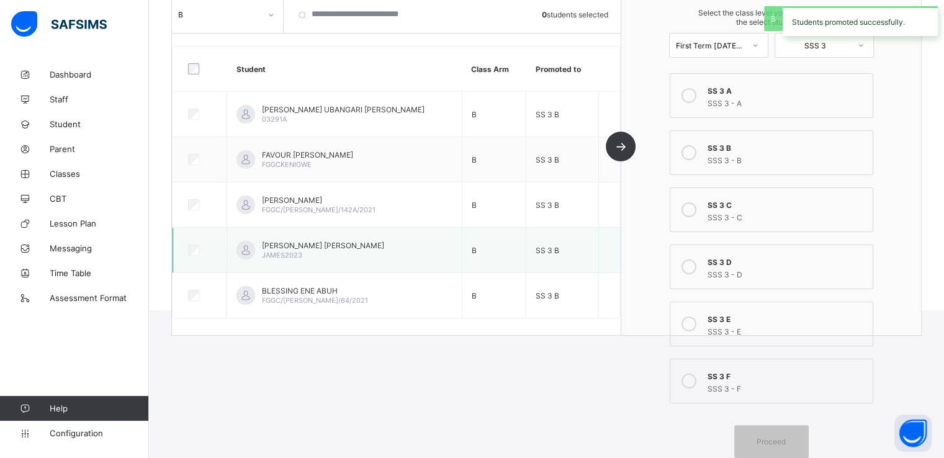
scroll to position [0, 0]
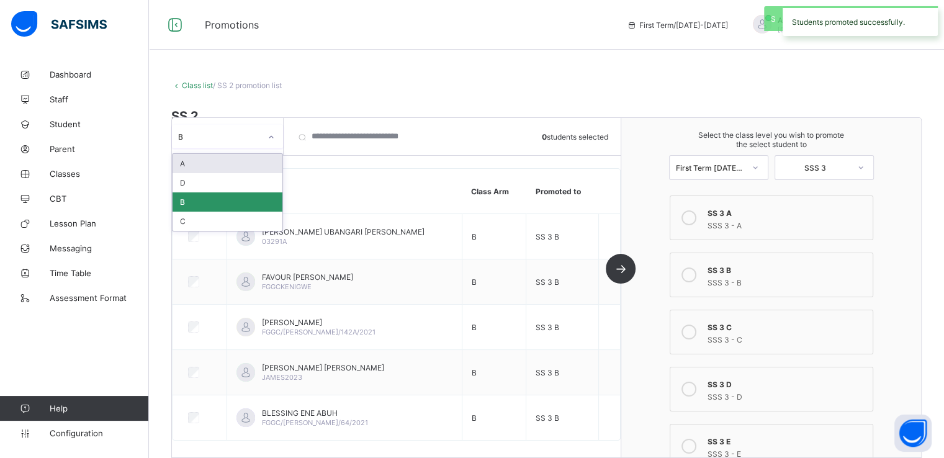
click at [243, 135] on div "B" at bounding box center [219, 136] width 83 height 9
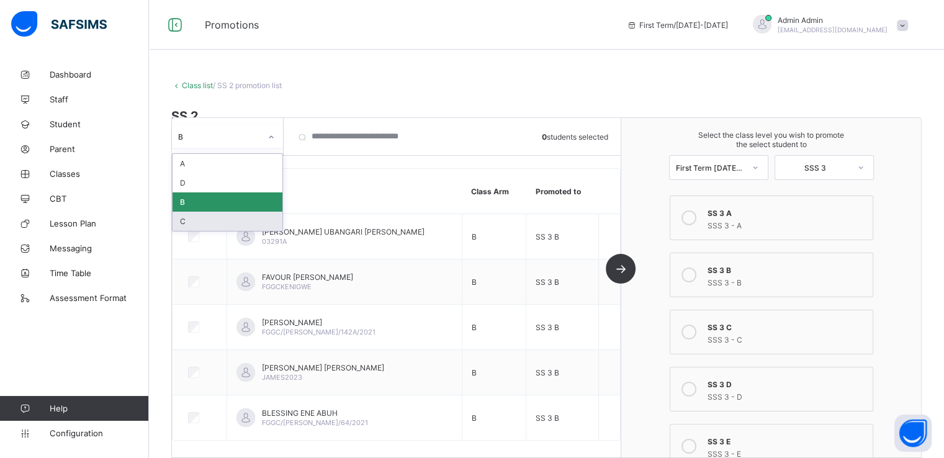
click at [199, 222] on div "C" at bounding box center [228, 221] width 110 height 19
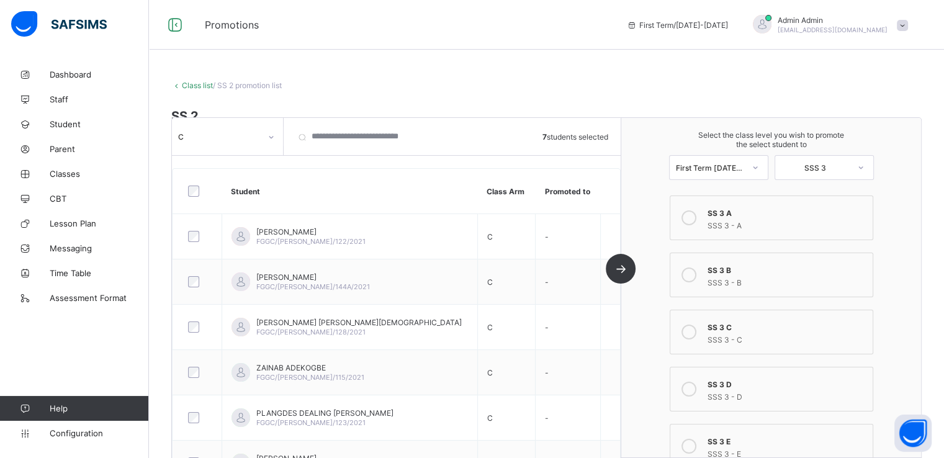
click at [697, 331] on icon at bounding box center [689, 332] width 15 height 15
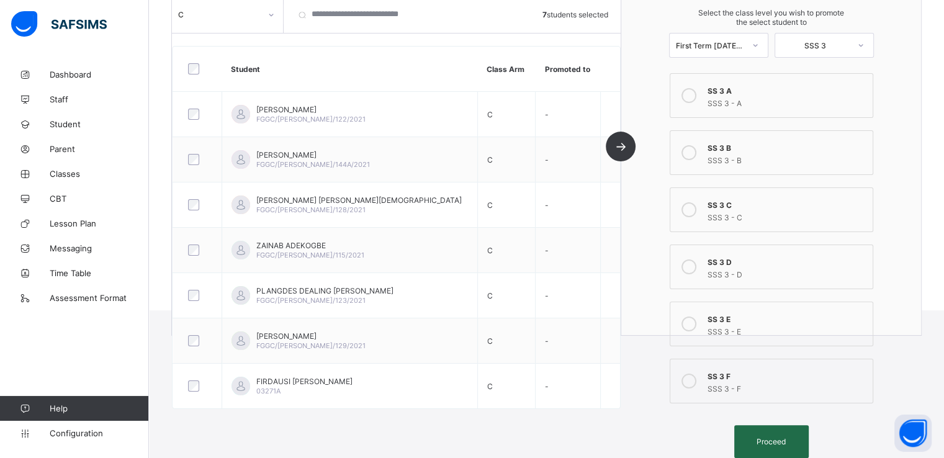
click at [767, 435] on div "Proceed" at bounding box center [772, 441] width 75 height 33
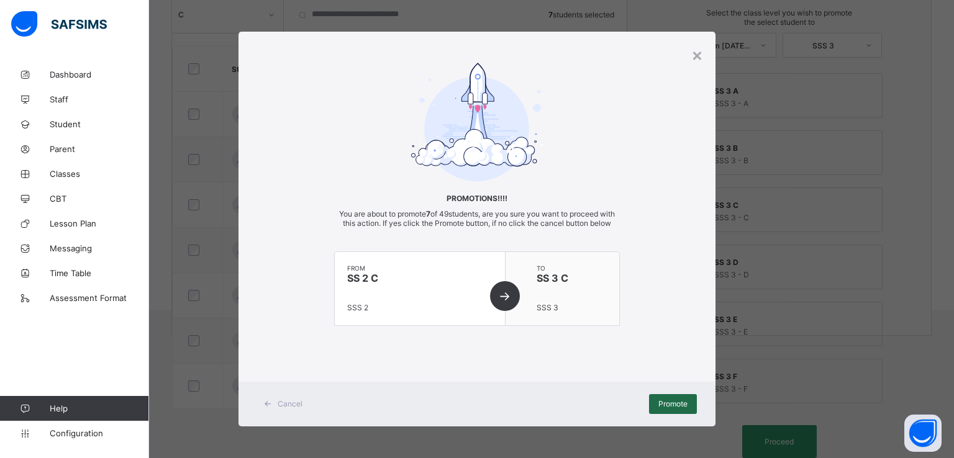
click at [670, 409] on span "Promote" at bounding box center [672, 403] width 29 height 9
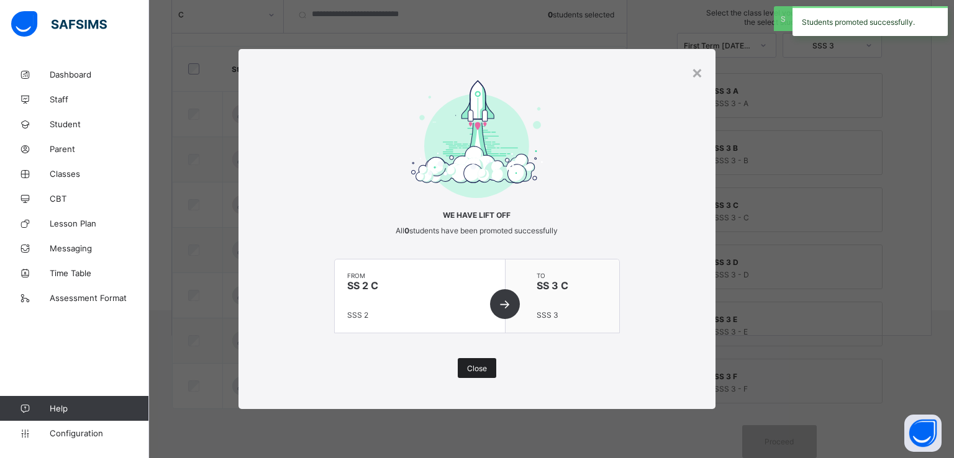
click at [473, 361] on div "Close" at bounding box center [477, 368] width 38 height 20
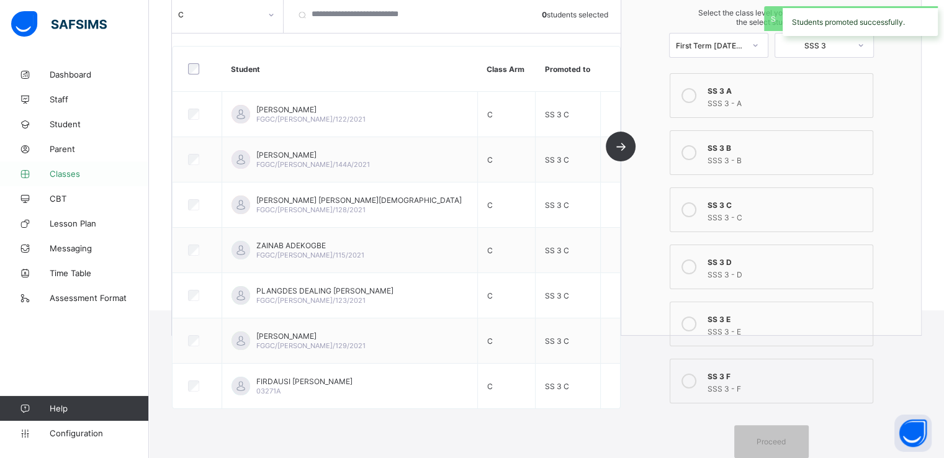
click at [61, 172] on span "Classes" at bounding box center [99, 174] width 99 height 10
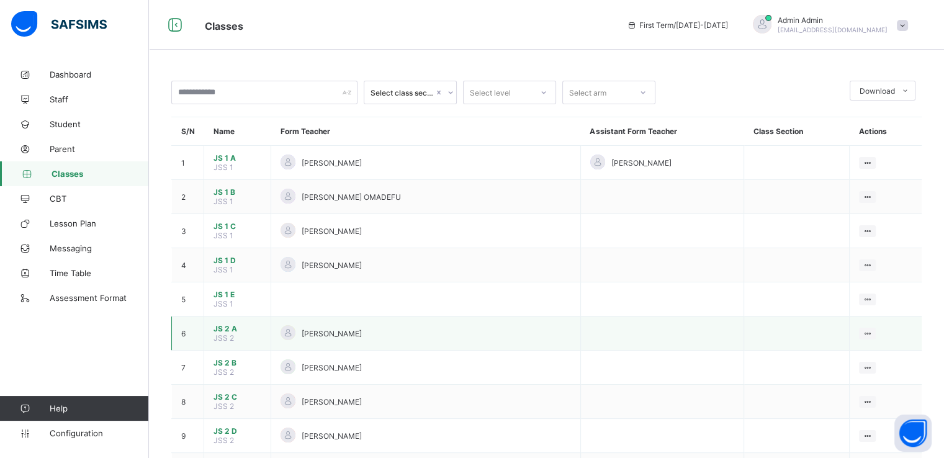
click at [225, 332] on span "JS 2 A" at bounding box center [238, 328] width 48 height 9
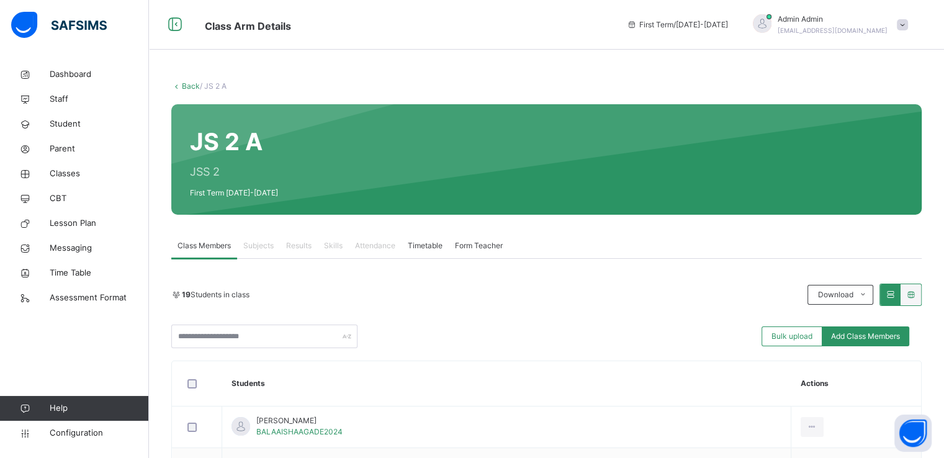
click at [253, 242] on span "Subjects" at bounding box center [258, 245] width 30 height 11
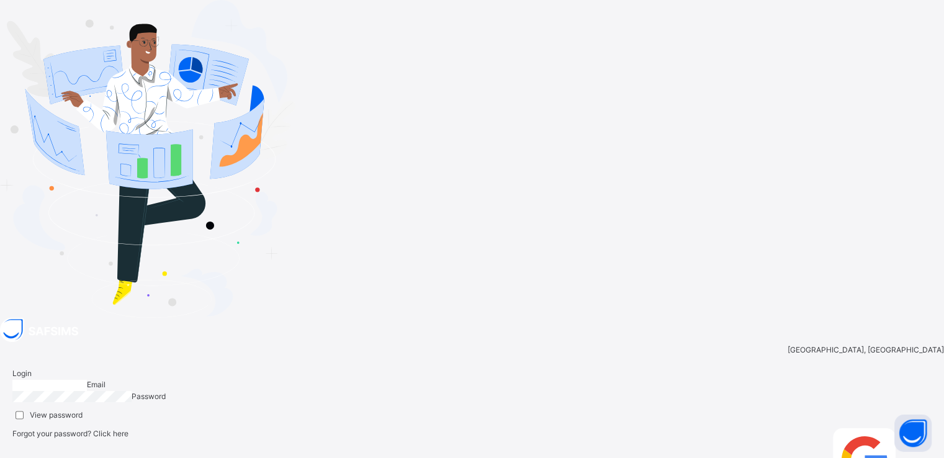
type input "**********"
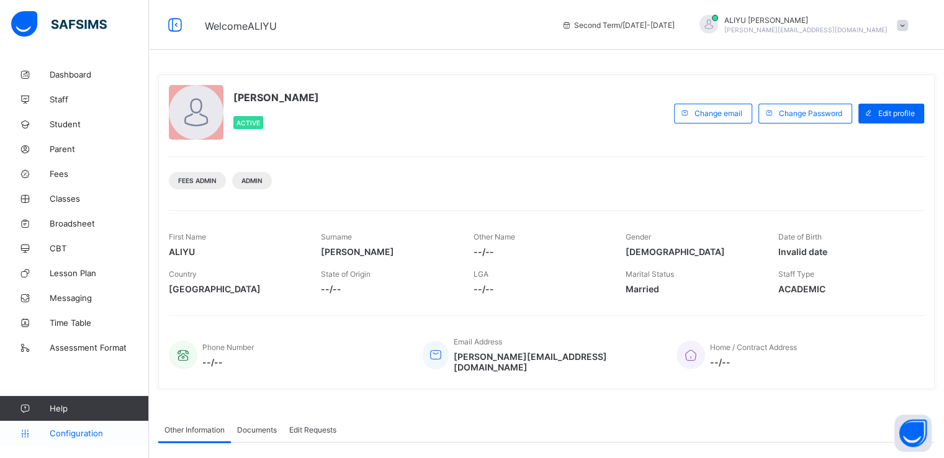
click at [76, 438] on span "Configuration" at bounding box center [99, 433] width 99 height 10
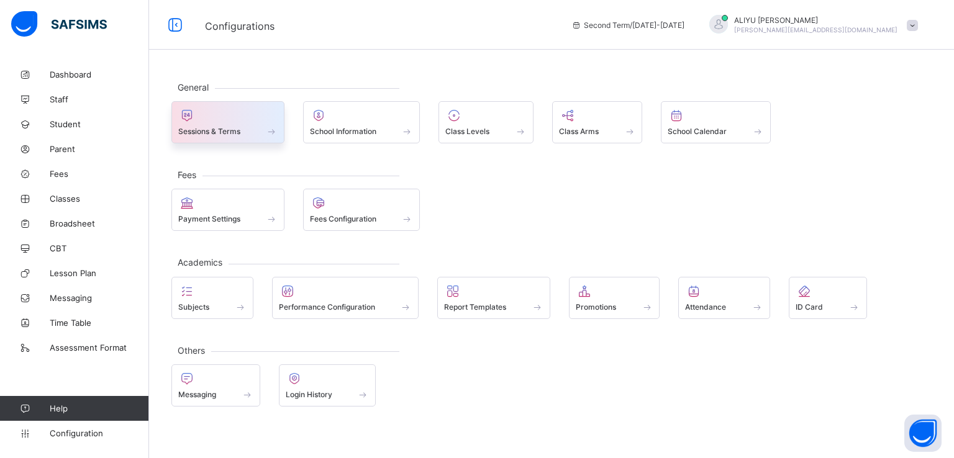
click at [230, 116] on div at bounding box center [227, 115] width 99 height 15
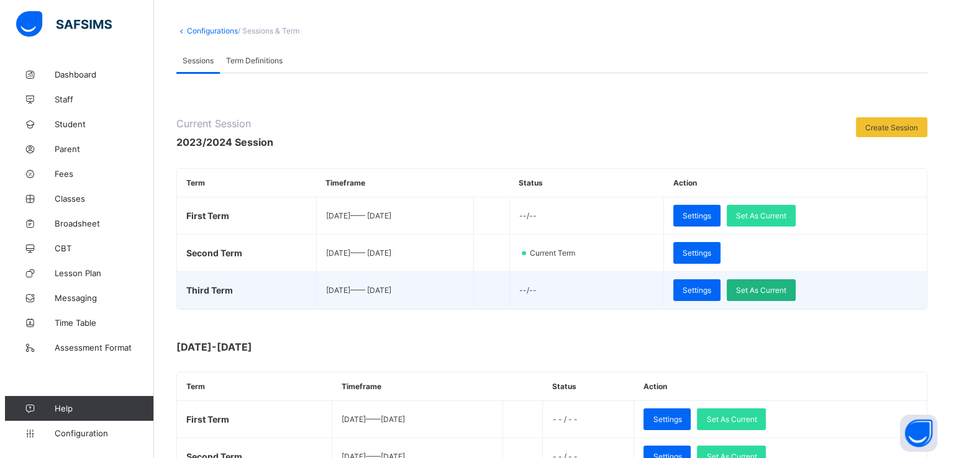
scroll to position [50, 0]
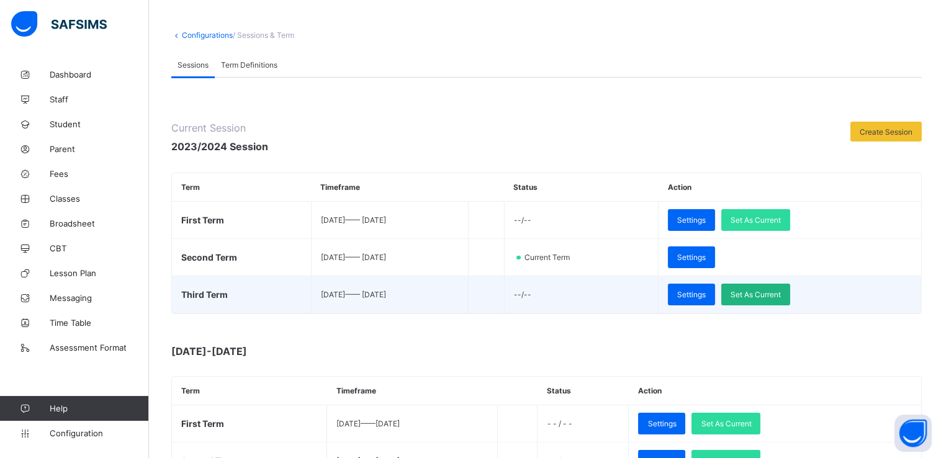
click at [780, 293] on span "Set As Current" at bounding box center [756, 294] width 50 height 9
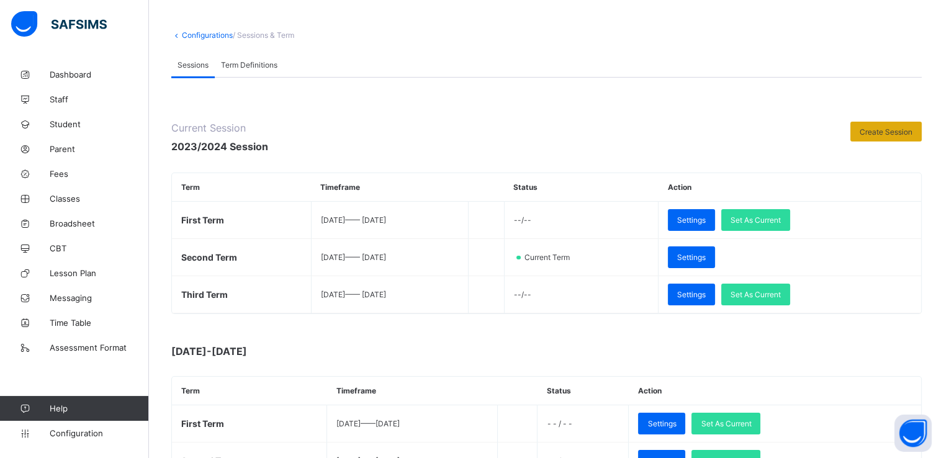
click at [892, 131] on span "Create Session" at bounding box center [886, 131] width 53 height 9
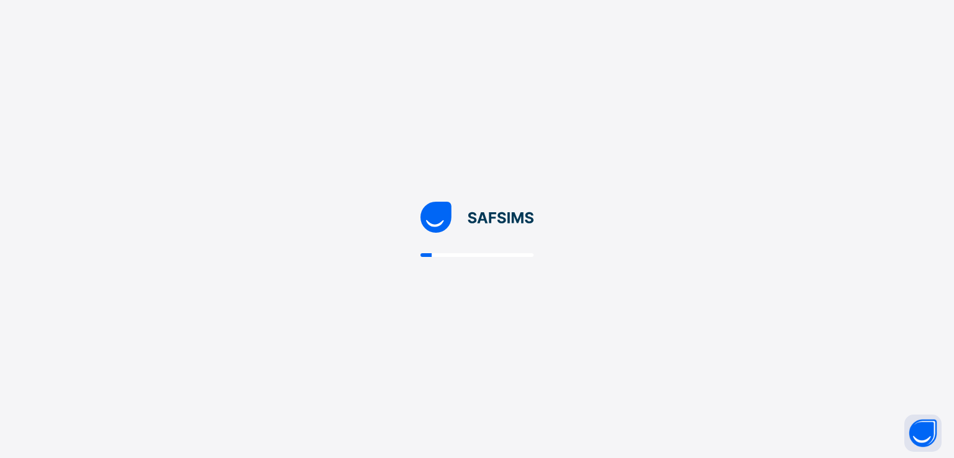
scroll to position [0, 0]
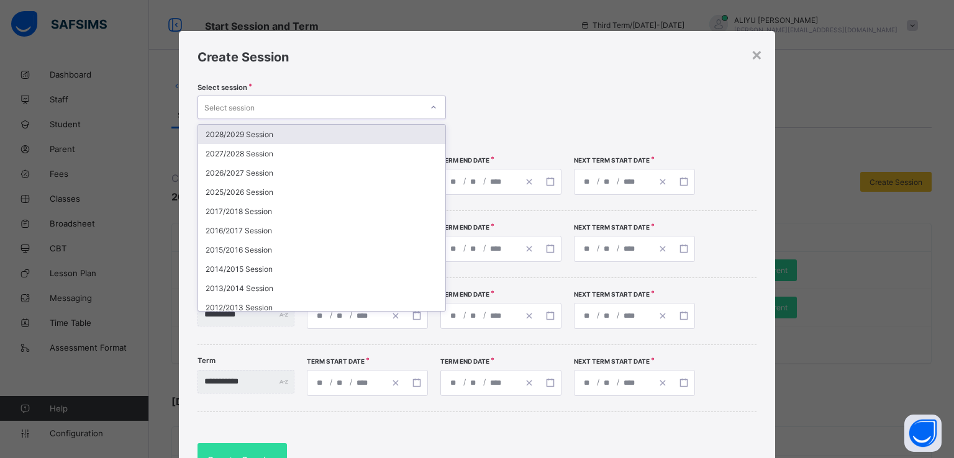
click at [387, 111] on div "Select session" at bounding box center [310, 107] width 224 height 17
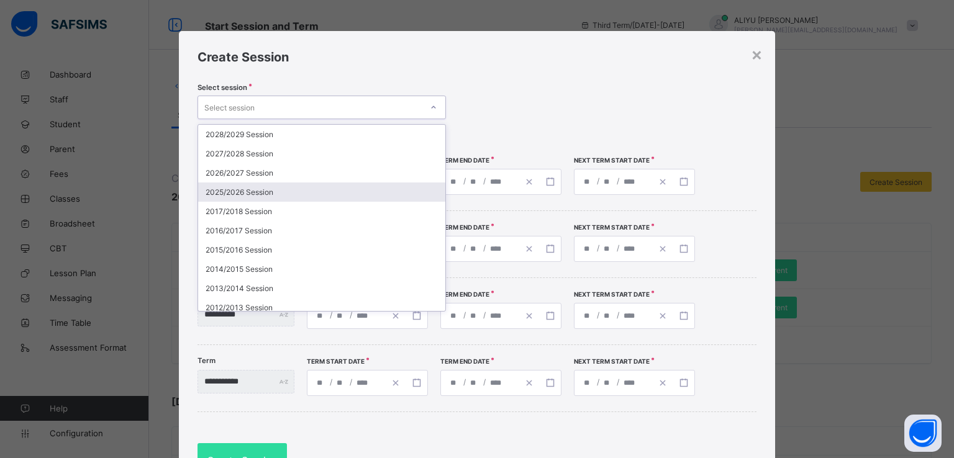
click at [241, 192] on div "2025/2026 Session" at bounding box center [321, 192] width 247 height 19
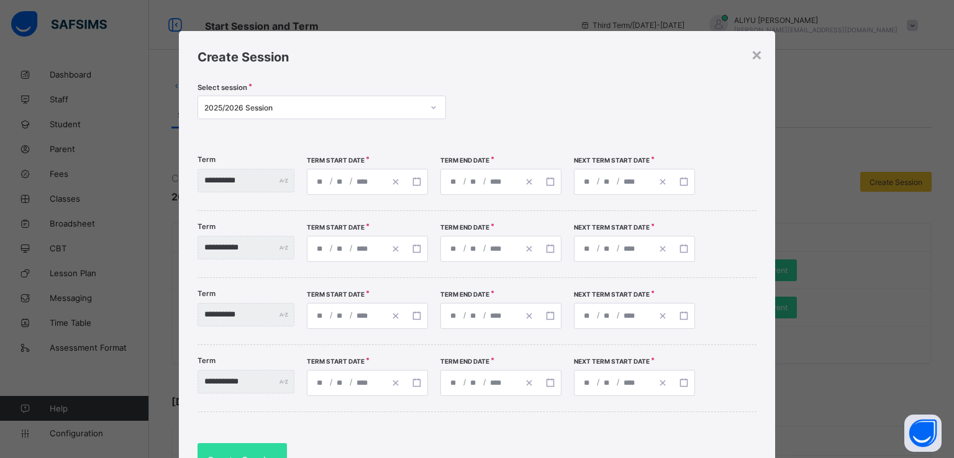
click at [385, 177] on div "/ /" at bounding box center [346, 182] width 78 height 25
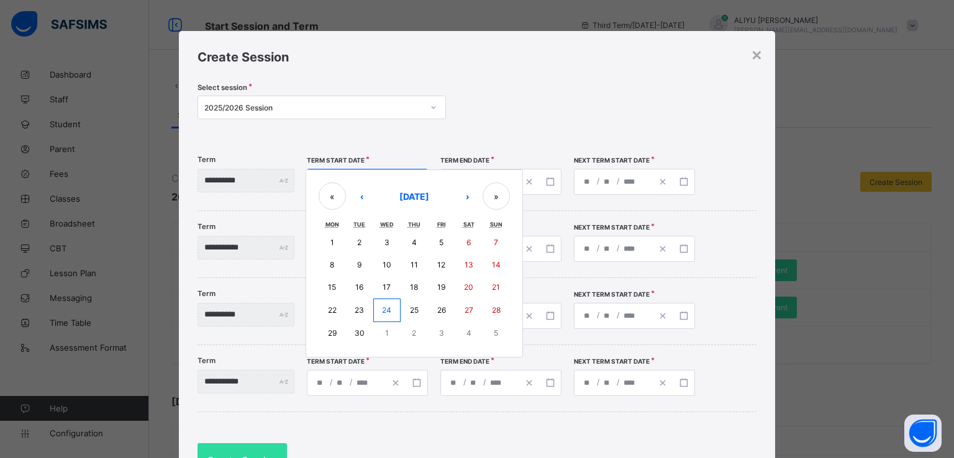
click at [336, 289] on abbr "15" at bounding box center [332, 287] width 8 height 9
type input "**********"
type input "*"
type input "**"
type input "****"
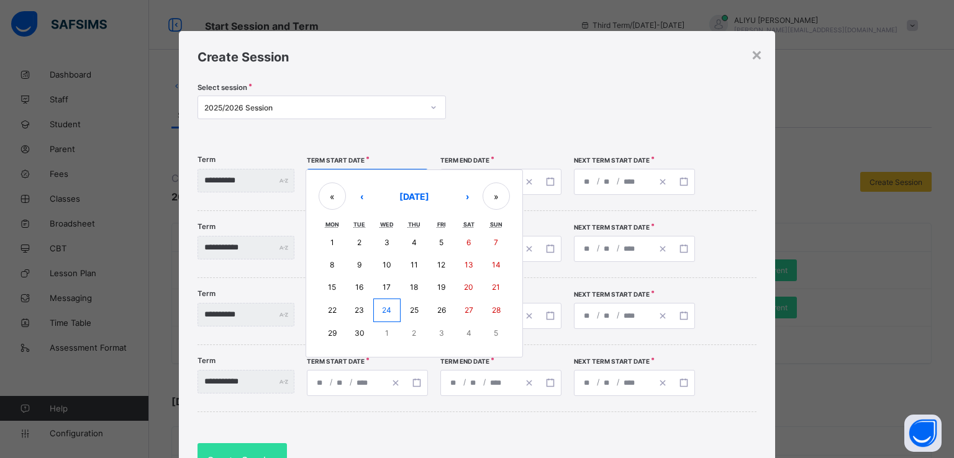
type input "**********"
type input "**"
type input "****"
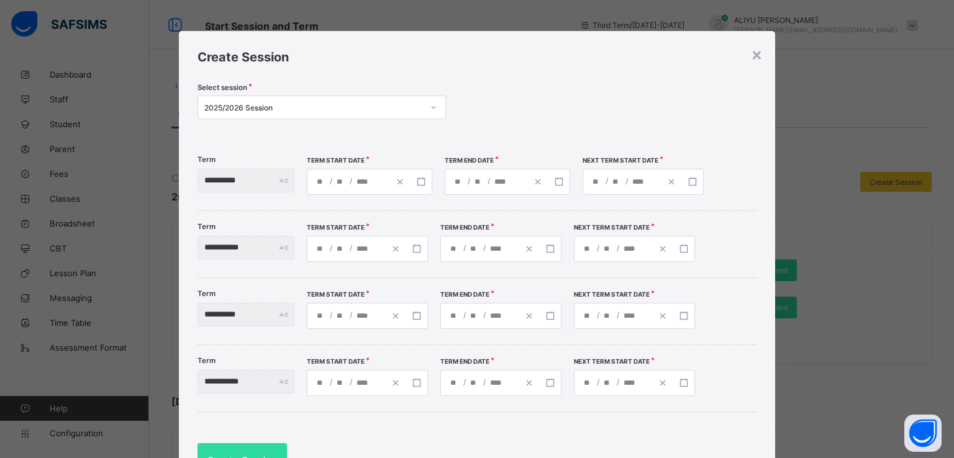
click at [527, 177] on div "**********" at bounding box center [486, 182] width 82 height 25
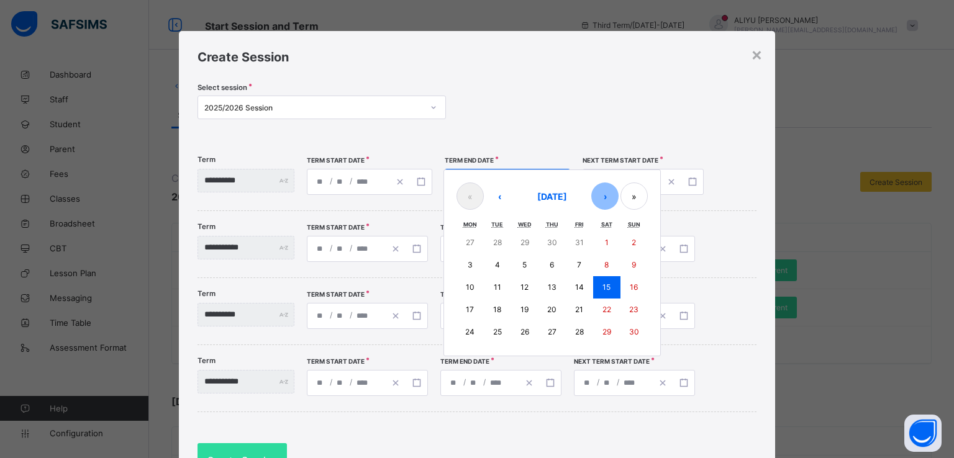
click at [618, 199] on button "›" at bounding box center [604, 196] width 27 height 27
click at [583, 266] on abbr "12" at bounding box center [579, 264] width 8 height 9
type input "**********"
type input "**"
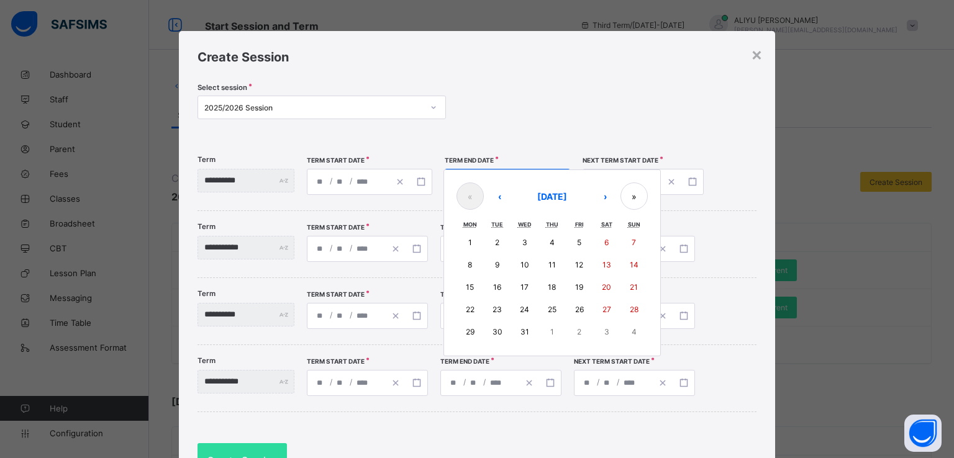
type input "**********"
type input "**"
type input "****"
type input "**********"
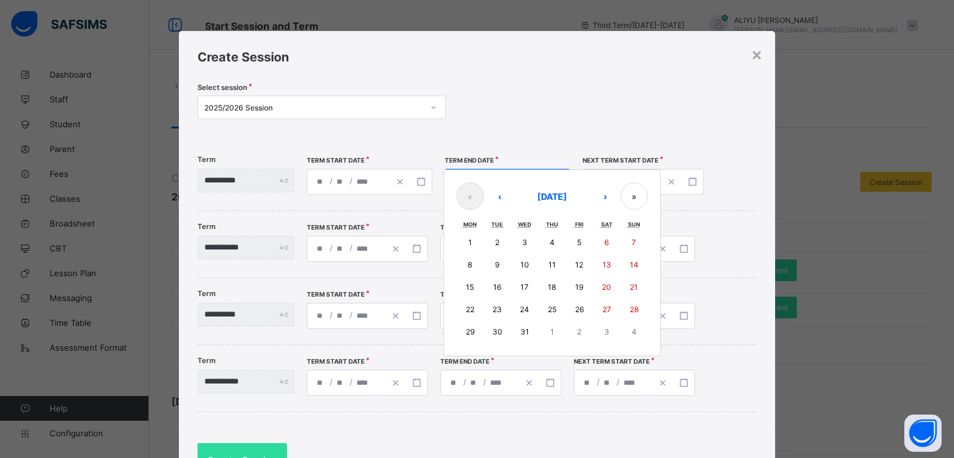
type input "**"
type input "****"
type input "**********"
type input "*"
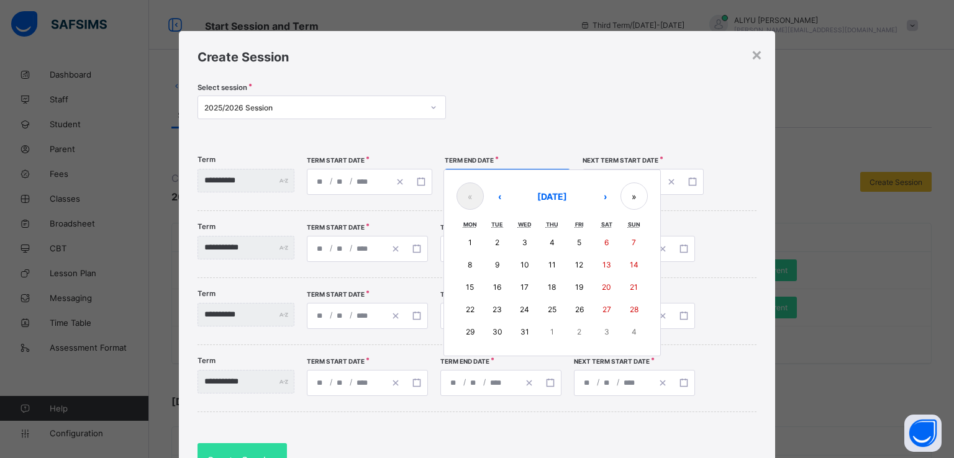
type input "**"
type input "****"
type input "**********"
type input "*"
type input "**"
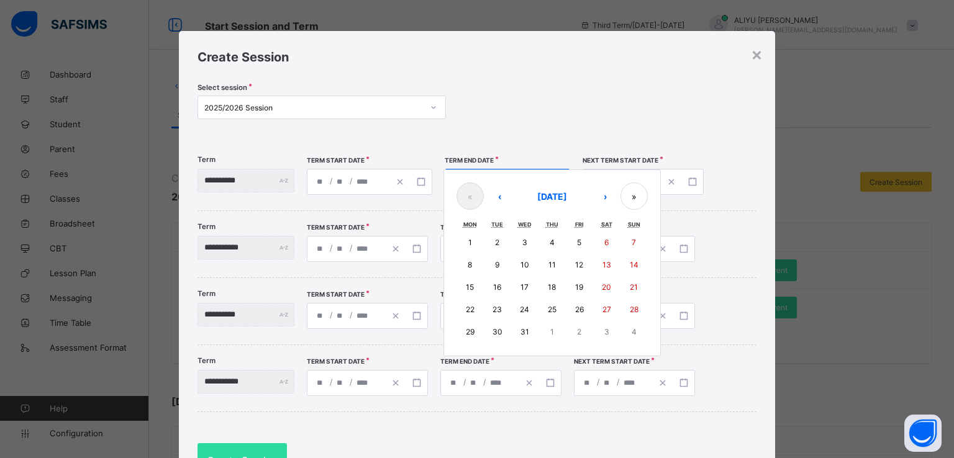
type input "****"
type input "**********"
type input "*"
type input "**"
type input "****"
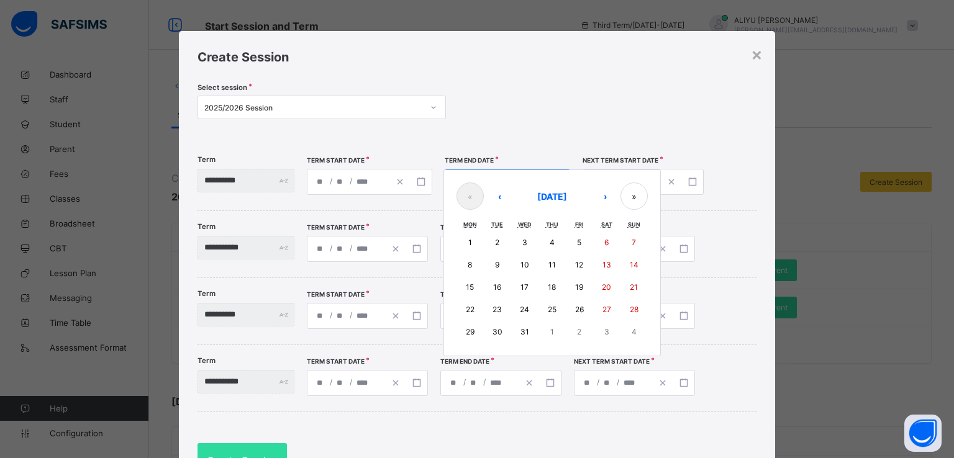
type input "**********"
type input "*"
type input "**"
type input "****"
type input "**********"
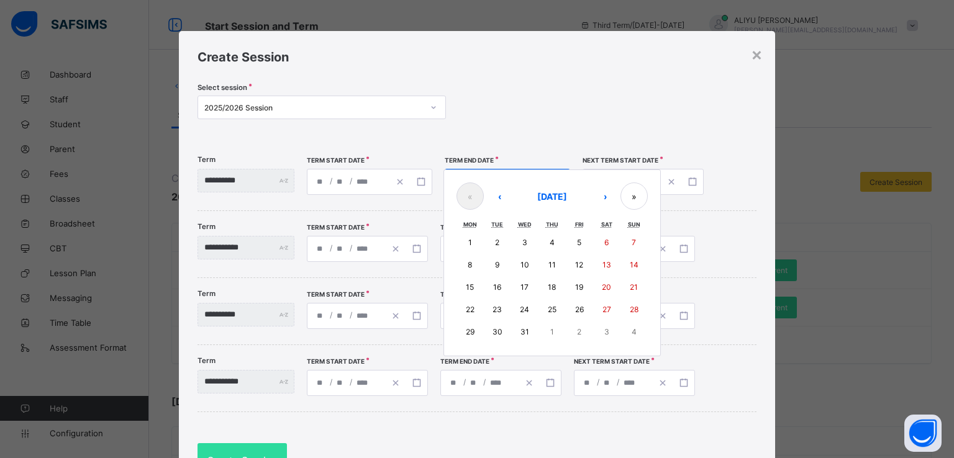
type input "*"
type input "**"
type input "****"
type input "**********"
type input "*"
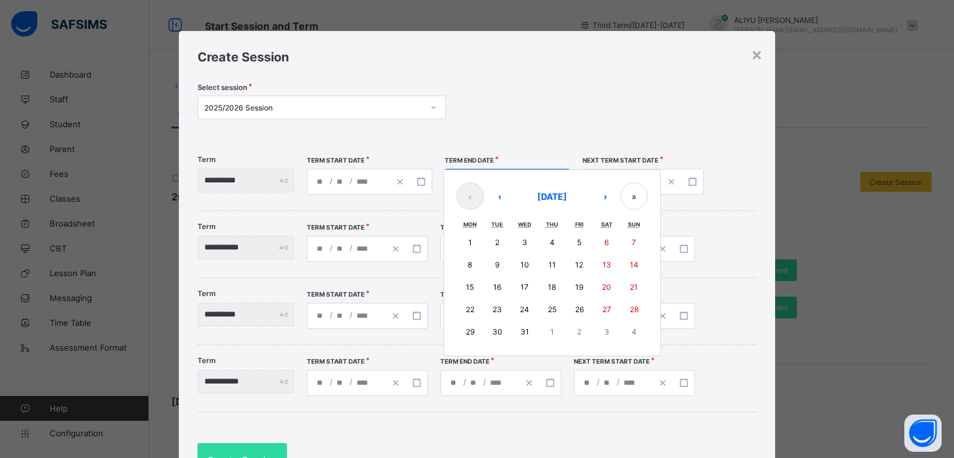
type input "**"
type input "****"
type input "**********"
type input "*"
type input "**"
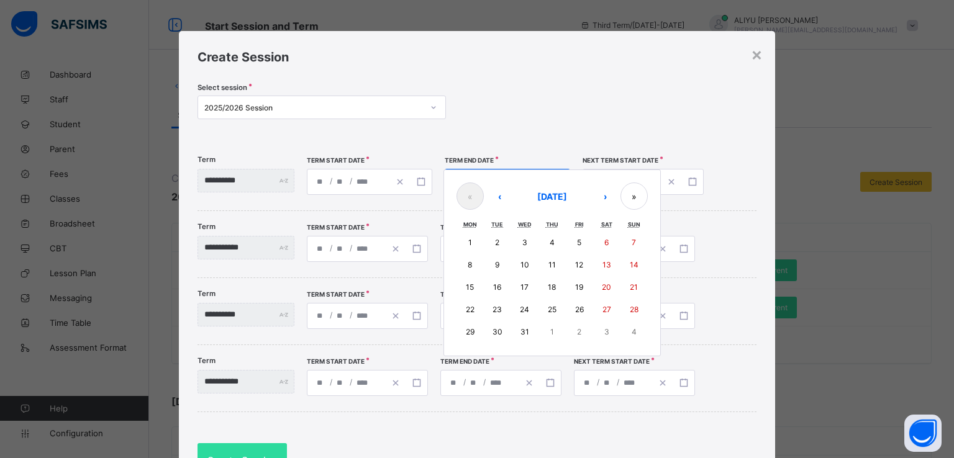
type input "****"
type input "**********"
type input "*"
type input "****"
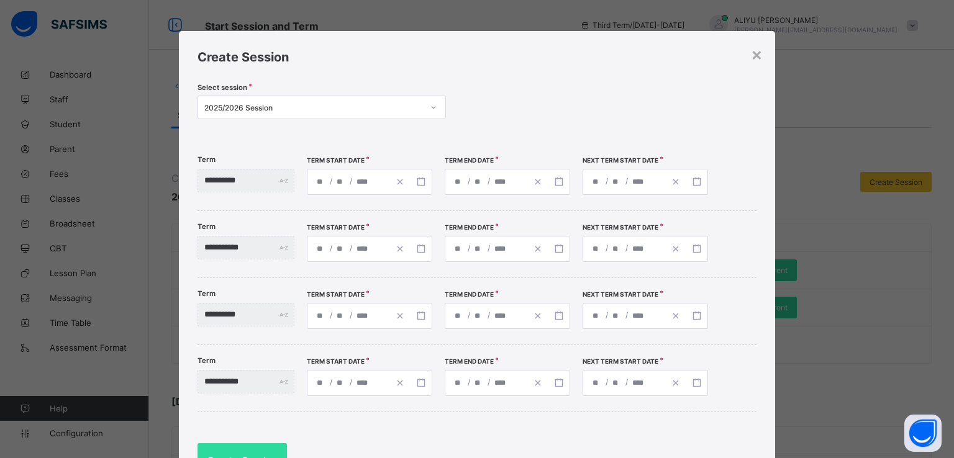
click at [646, 177] on div "**********" at bounding box center [624, 182] width 82 height 25
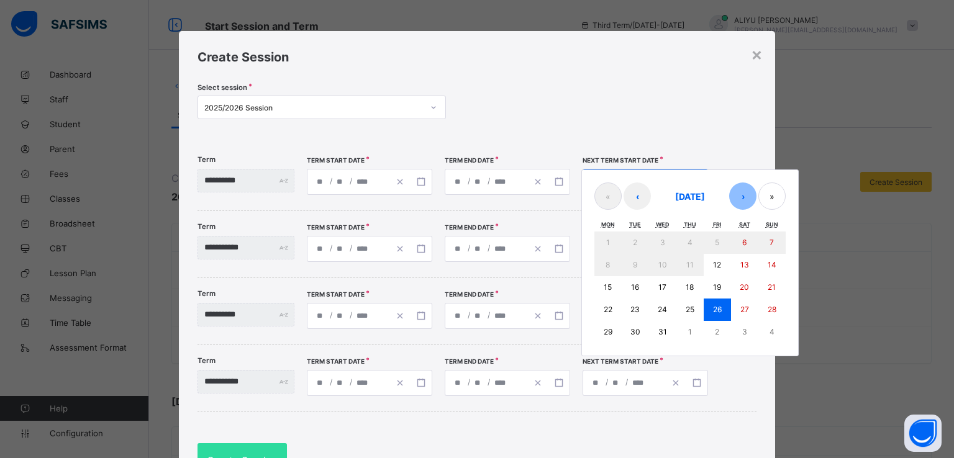
click at [753, 197] on button "›" at bounding box center [742, 196] width 27 height 27
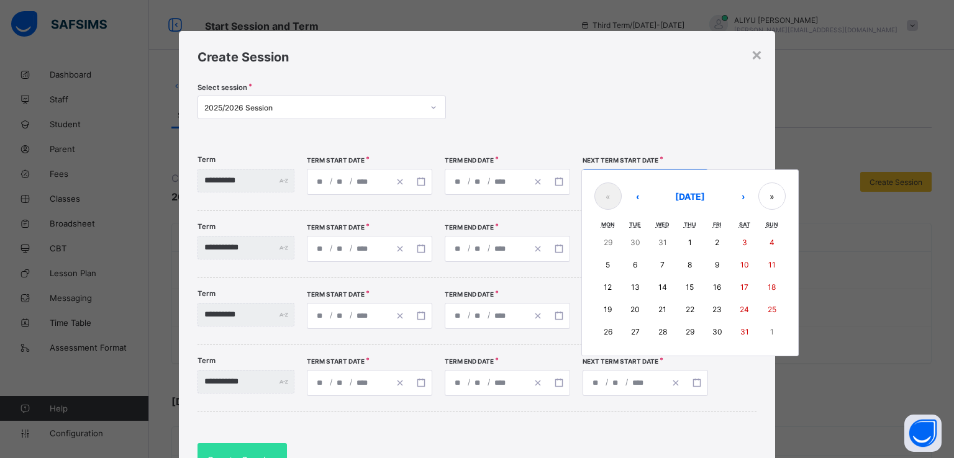
click at [612, 283] on abbr "12" at bounding box center [608, 287] width 8 height 9
type input "**********"
type input "*"
type input "**"
type input "****"
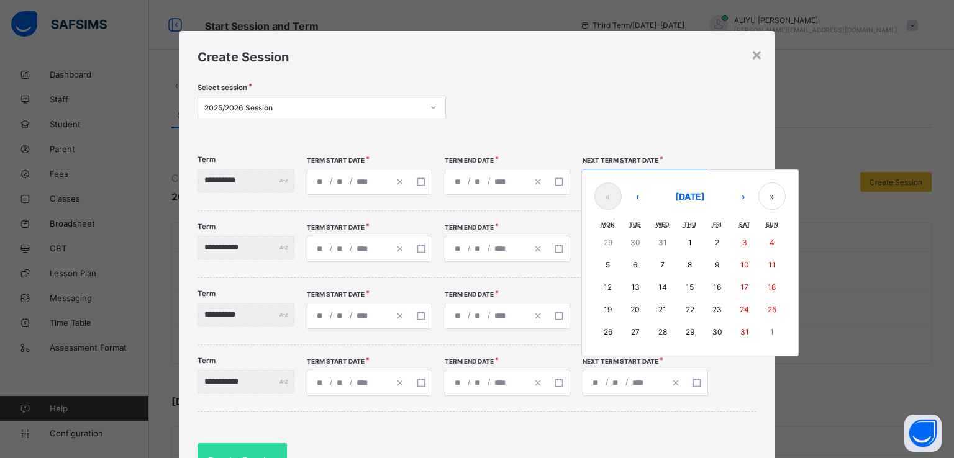
type input "**********"
type input "*"
type input "**"
type input "****"
type input "**********"
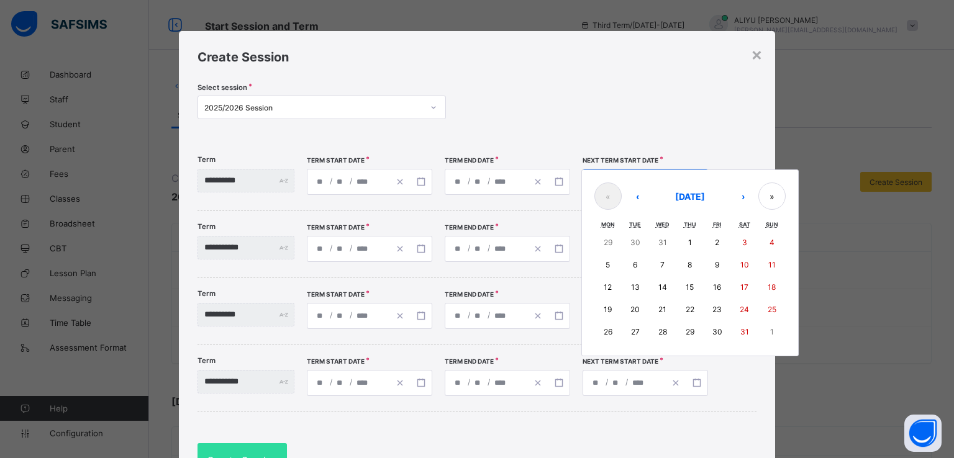
type input "*"
type input "**"
type input "**********"
type input "**"
type input "**********"
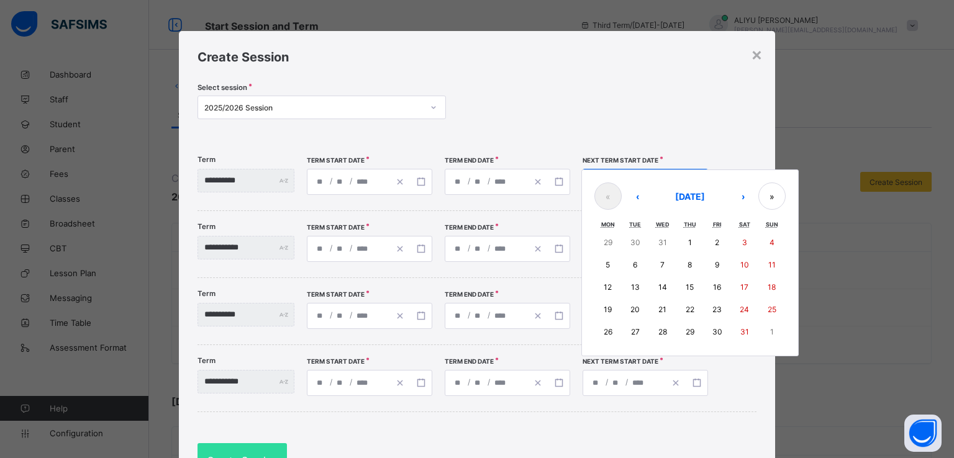
type input "**"
type input "**********"
type input "**"
type input "**********"
type input "*"
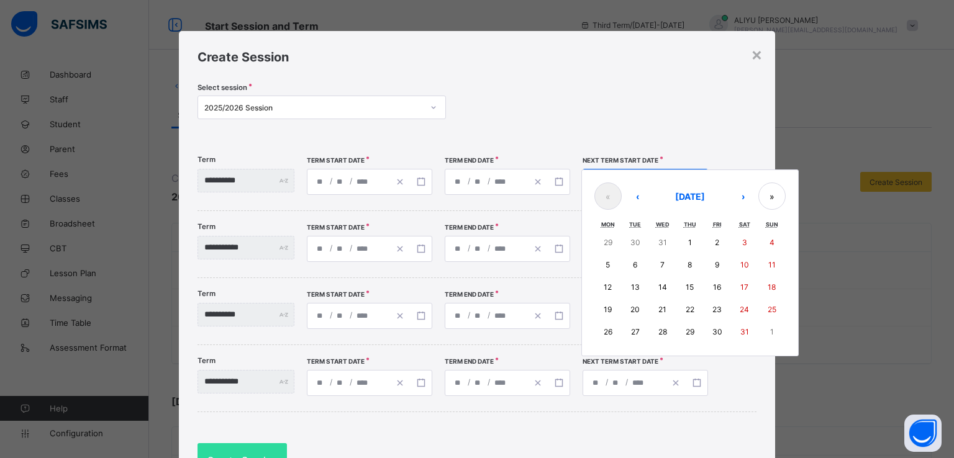
type input "*"
type input "**********"
type input "*"
type input "**********"
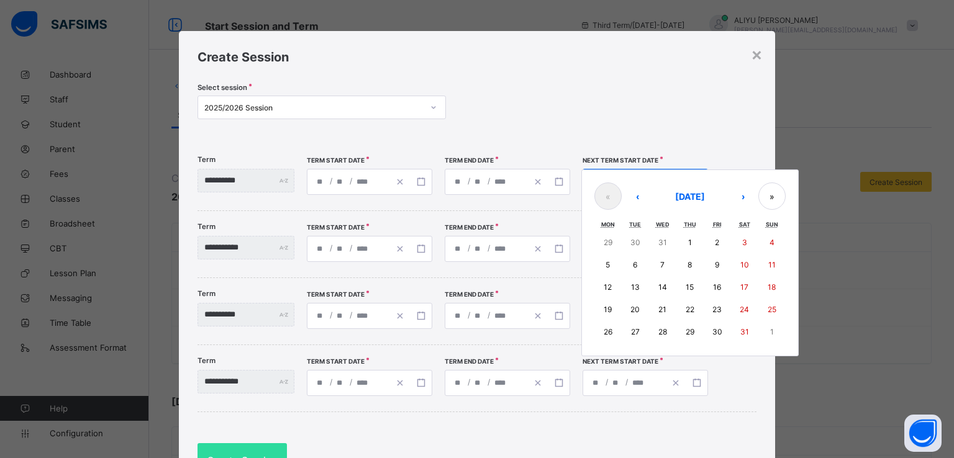
type input "*"
type input "**********"
type input "**"
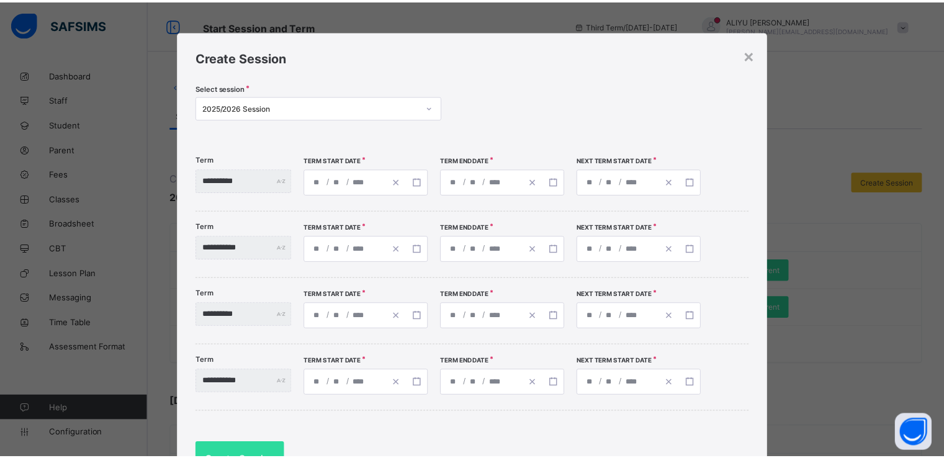
scroll to position [70, 0]
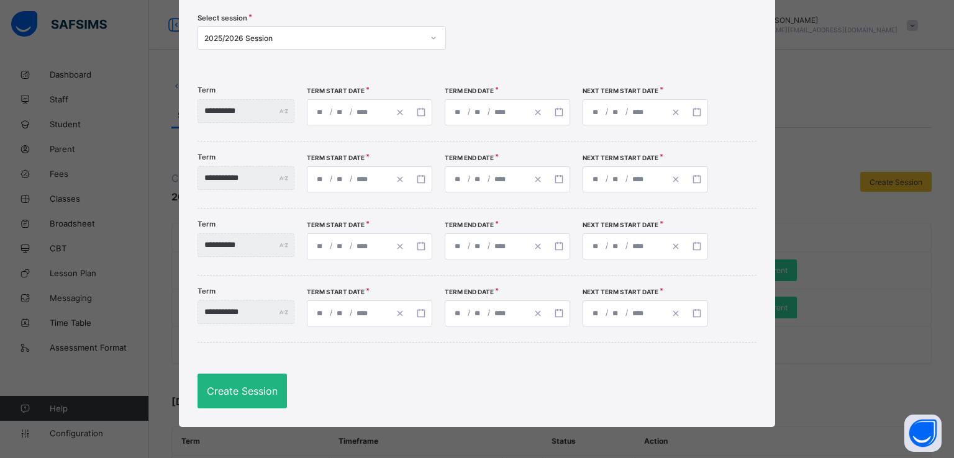
click at [231, 399] on div "Create Session" at bounding box center [241, 391] width 89 height 35
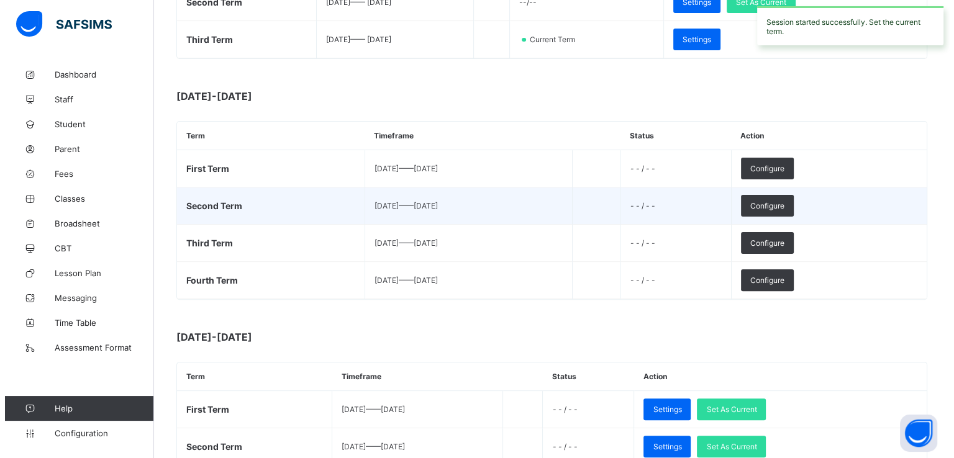
scroll to position [308, 0]
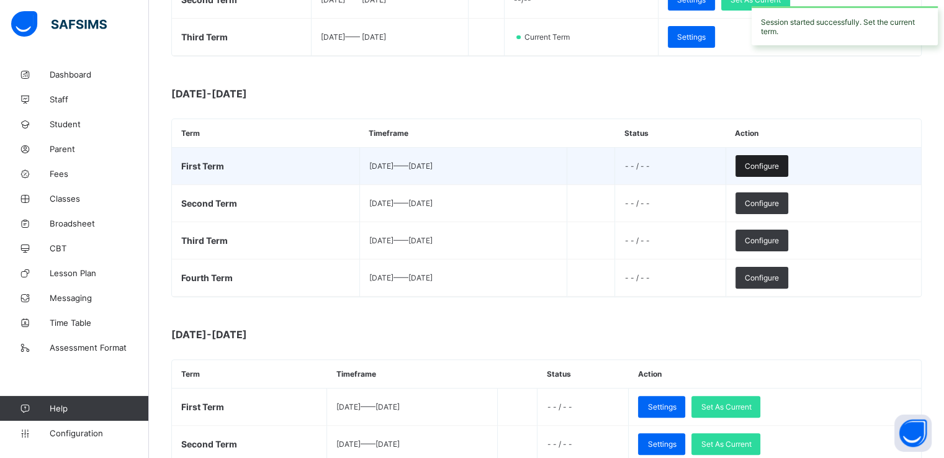
click at [779, 163] on span "Configure" at bounding box center [762, 165] width 34 height 9
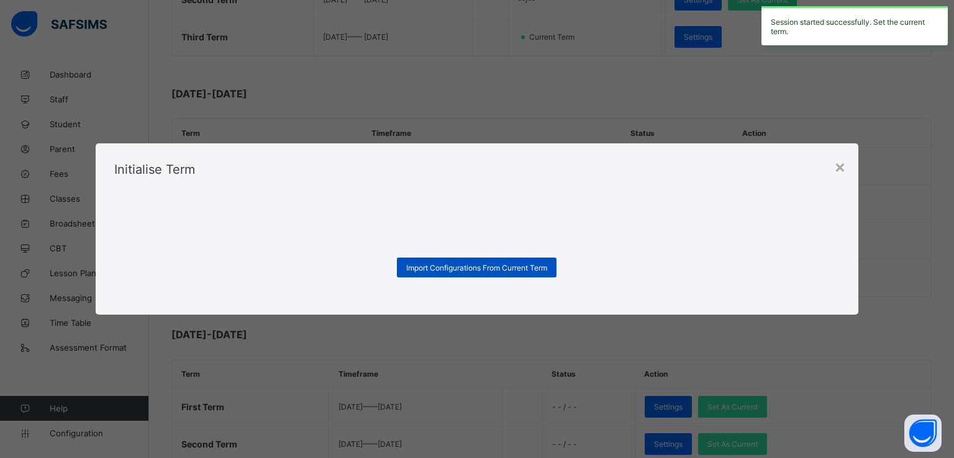
click at [459, 268] on span "Import Configurations From Current Term" at bounding box center [476, 267] width 141 height 9
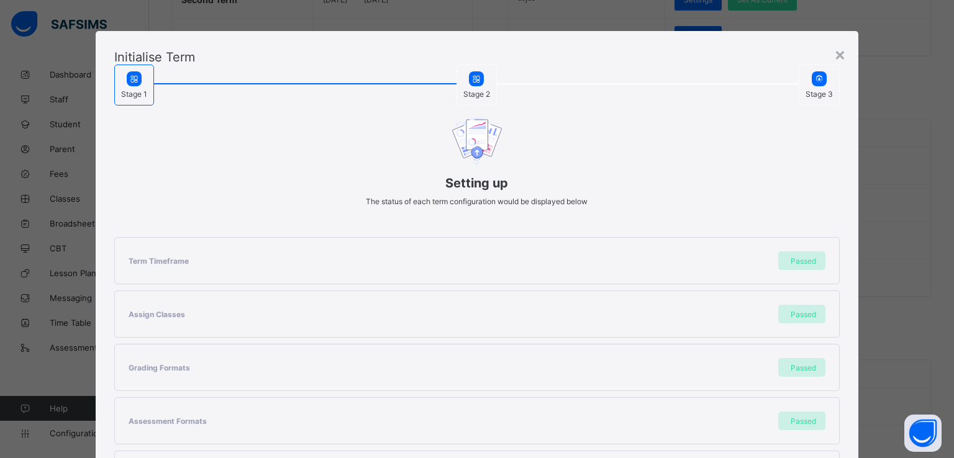
scroll to position [264, 0]
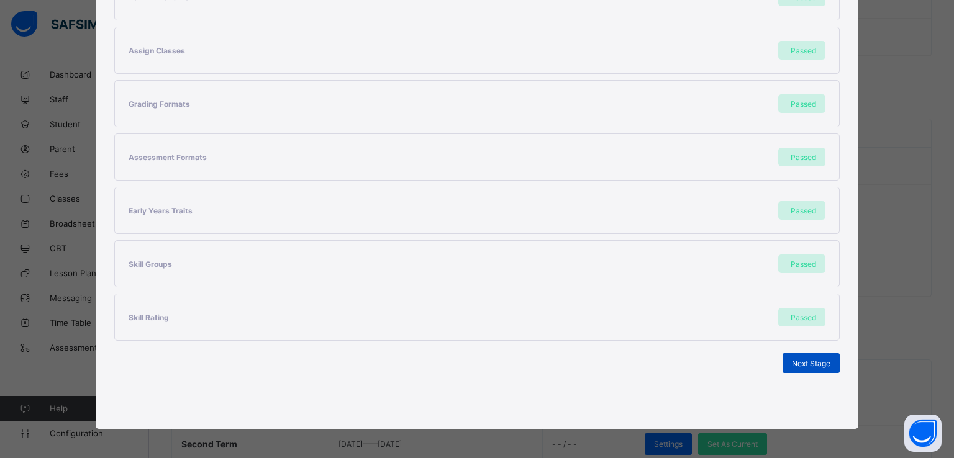
click at [804, 369] on div "Next Stage" at bounding box center [810, 363] width 57 height 20
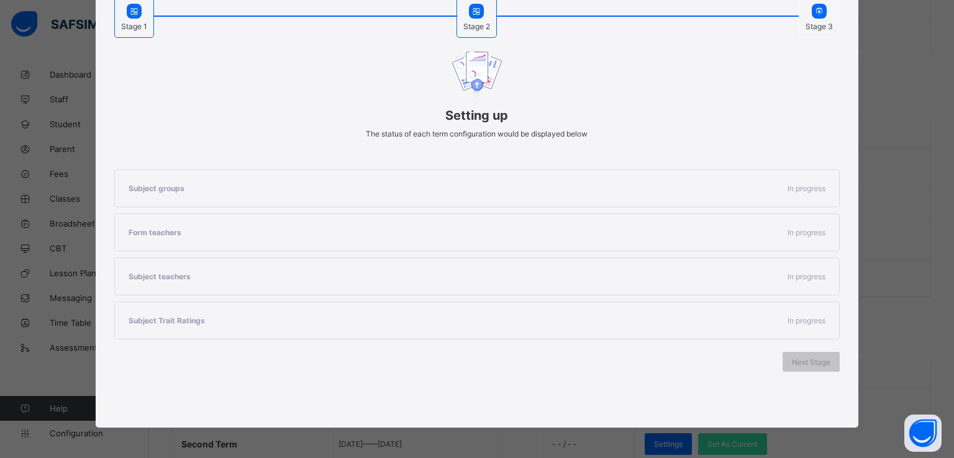
scroll to position [104, 0]
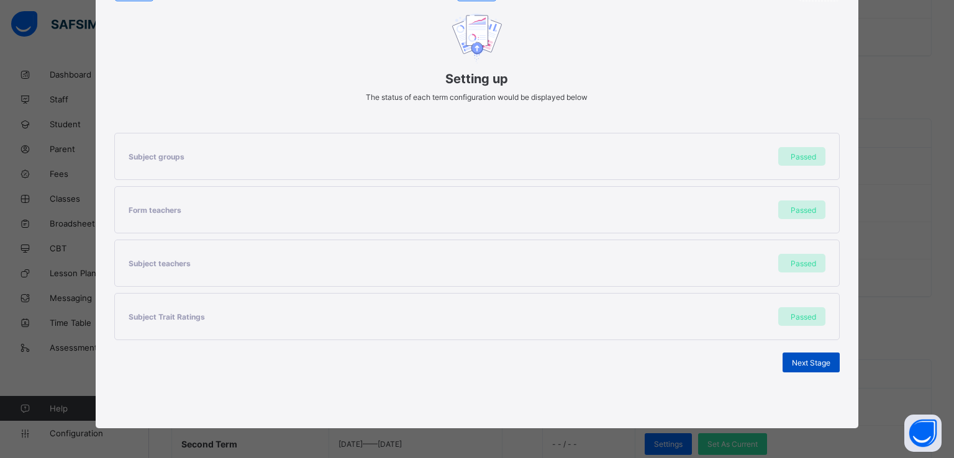
click at [796, 363] on span "Next Stage" at bounding box center [811, 362] width 38 height 9
click at [779, 363] on span "Set As Current Term" at bounding box center [796, 362] width 70 height 9
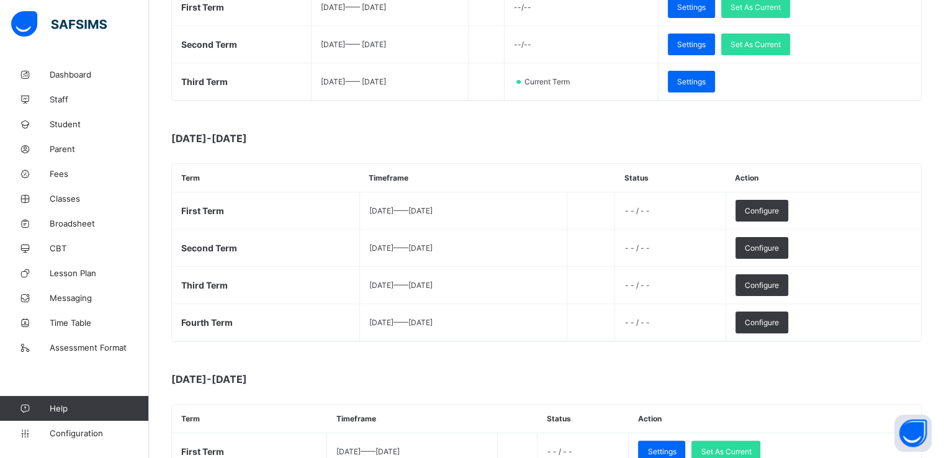
scroll to position [224, 0]
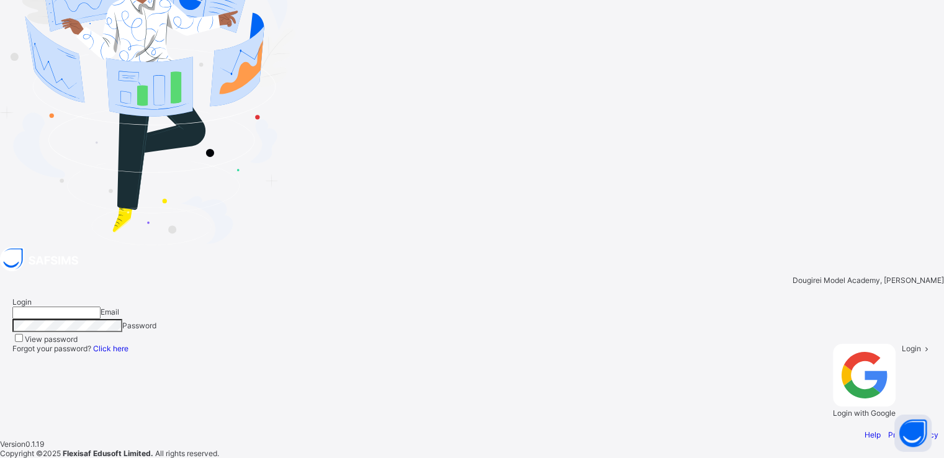
type input "**********"
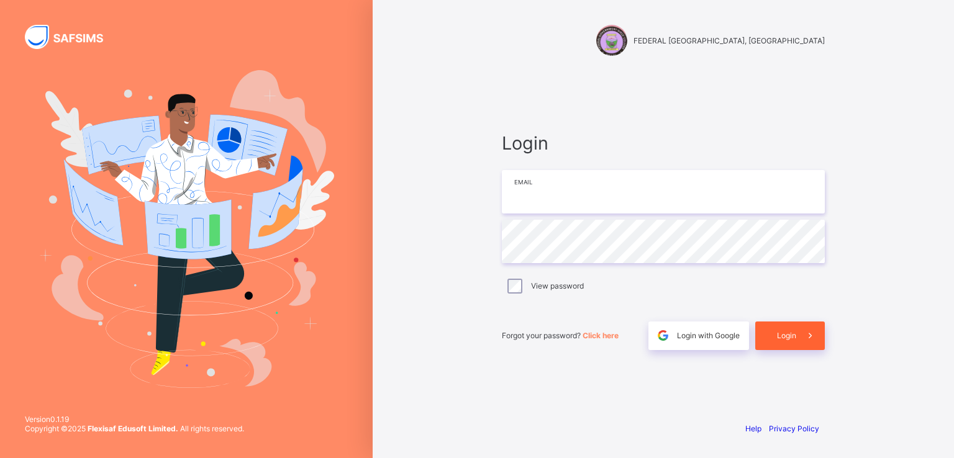
type input "**********"
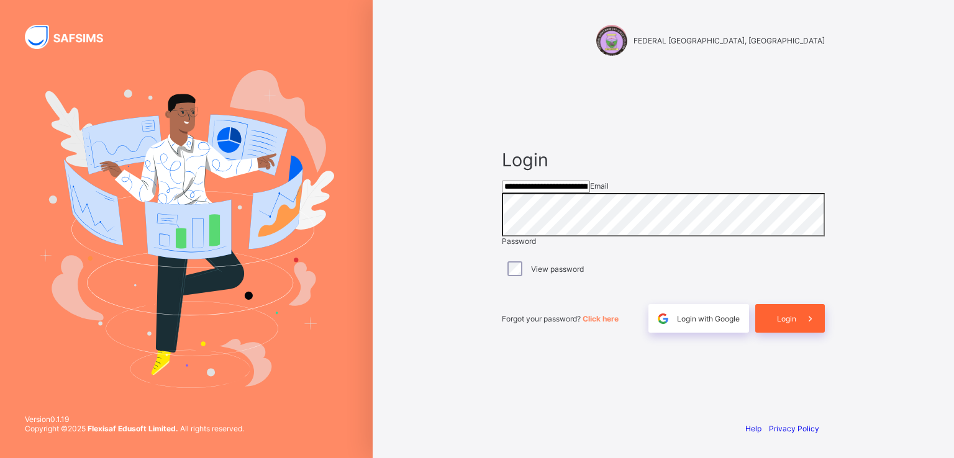
click at [782, 333] on div "Login" at bounding box center [790, 318] width 70 height 29
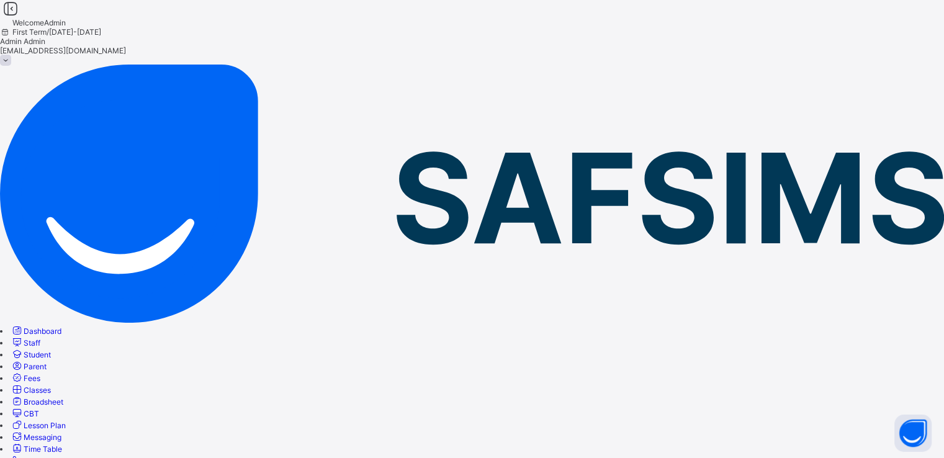
click at [51, 386] on span "Classes" at bounding box center [37, 390] width 27 height 9
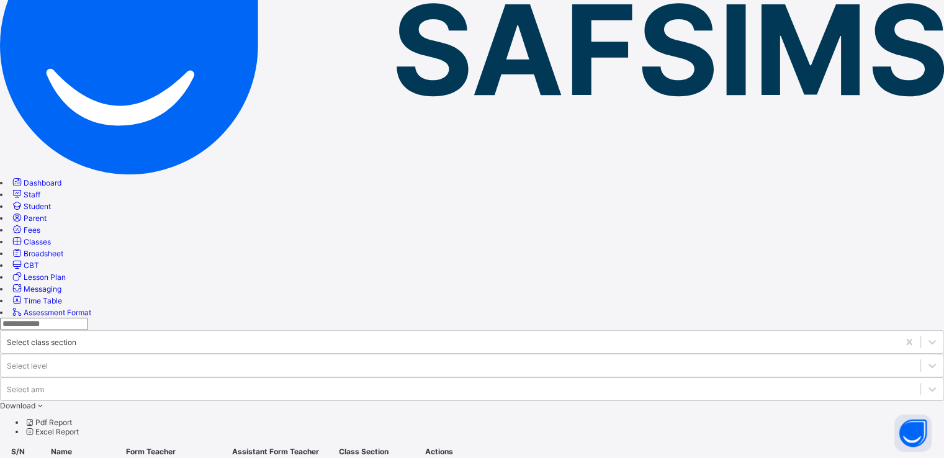
scroll to position [173, 0]
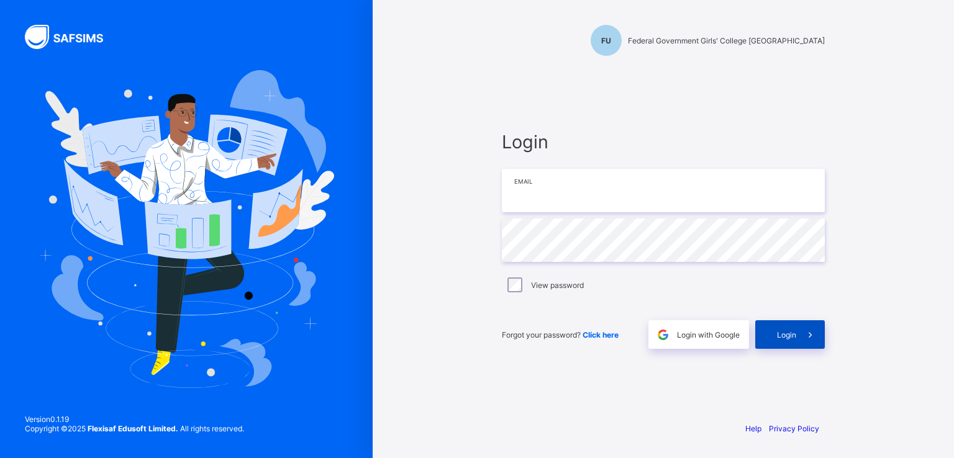
type input "**********"
click at [785, 338] on span "Login" at bounding box center [786, 334] width 19 height 9
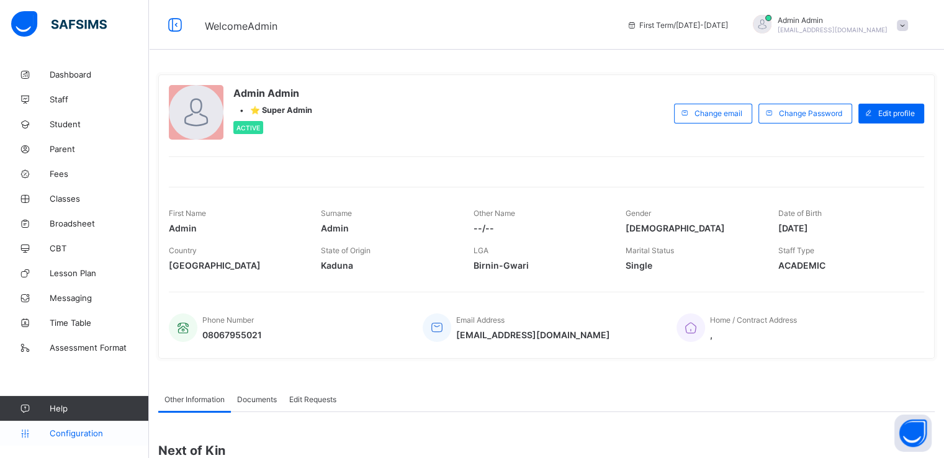
click at [78, 427] on link "Configuration" at bounding box center [74, 433] width 148 height 25
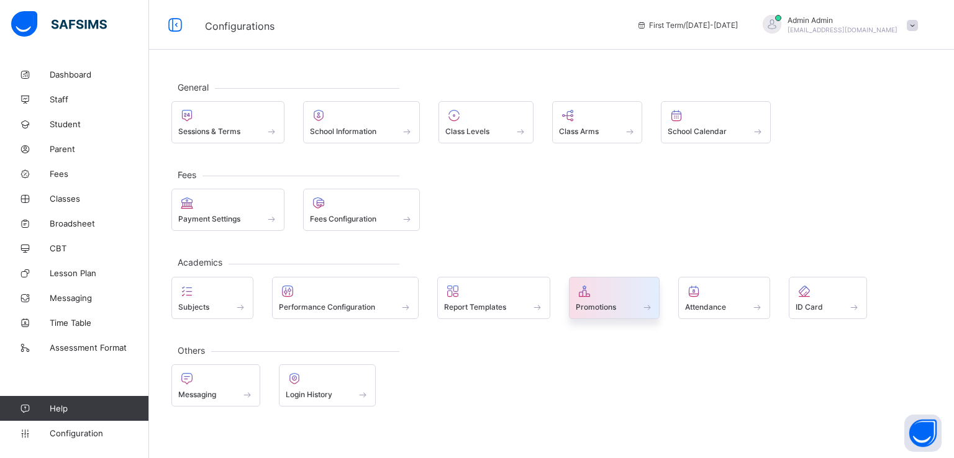
click at [605, 310] on div "Promotions" at bounding box center [615, 307] width 78 height 11
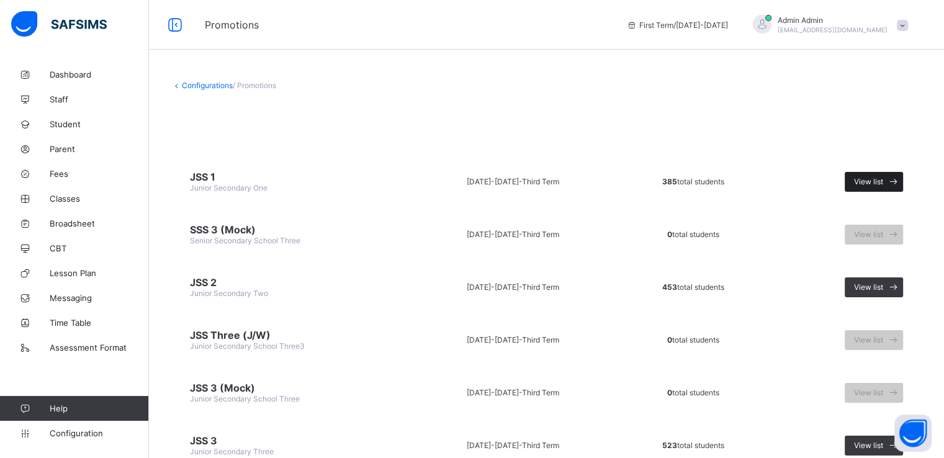
click at [869, 177] on span "View list" at bounding box center [868, 181] width 29 height 9
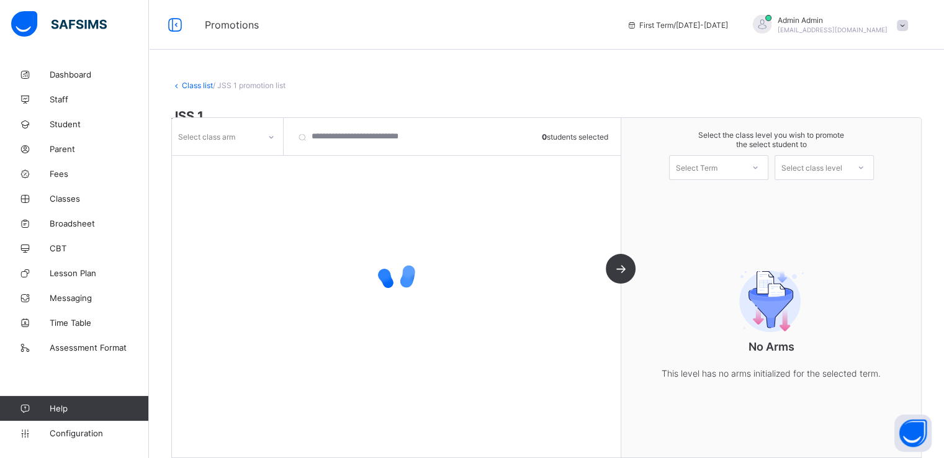
click at [248, 140] on div "Select class arm" at bounding box center [216, 136] width 88 height 17
click at [253, 120] on div "Select class arm" at bounding box center [228, 136] width 112 height 37
click at [270, 133] on icon at bounding box center [271, 137] width 7 height 12
click at [214, 162] on div "A" at bounding box center [228, 163] width 110 height 19
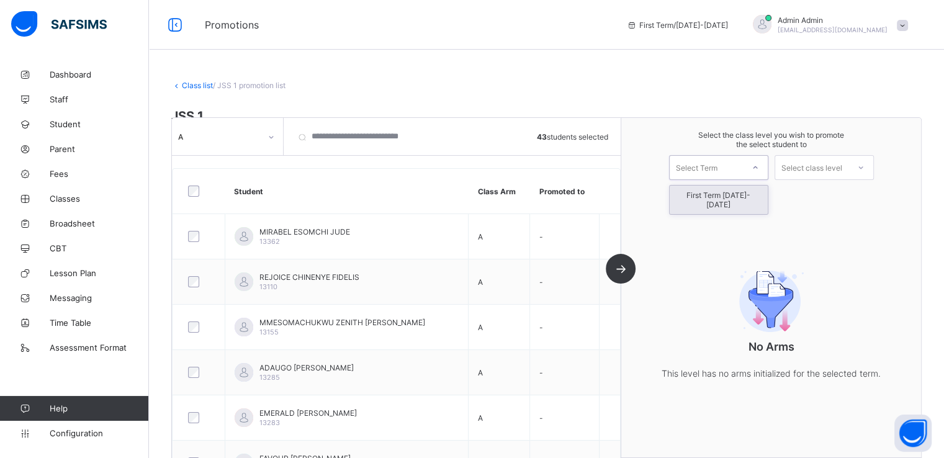
click at [718, 170] on div "Select Term" at bounding box center [697, 167] width 42 height 25
click at [717, 191] on div "First Term [DATE]-[DATE]" at bounding box center [719, 200] width 98 height 29
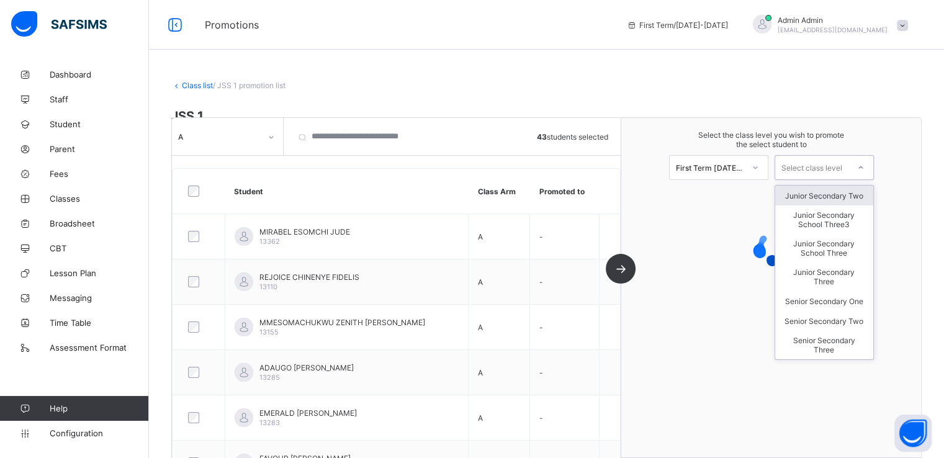
click at [811, 167] on div "Select class level" at bounding box center [812, 167] width 61 height 25
click at [826, 196] on div "Junior Secondary Two" at bounding box center [825, 196] width 98 height 20
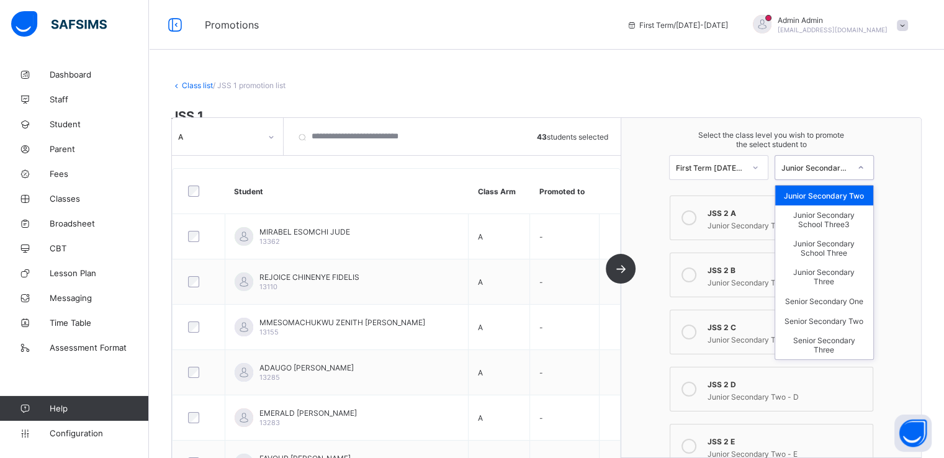
click at [817, 163] on div "Junior Secondary Two" at bounding box center [816, 167] width 68 height 9
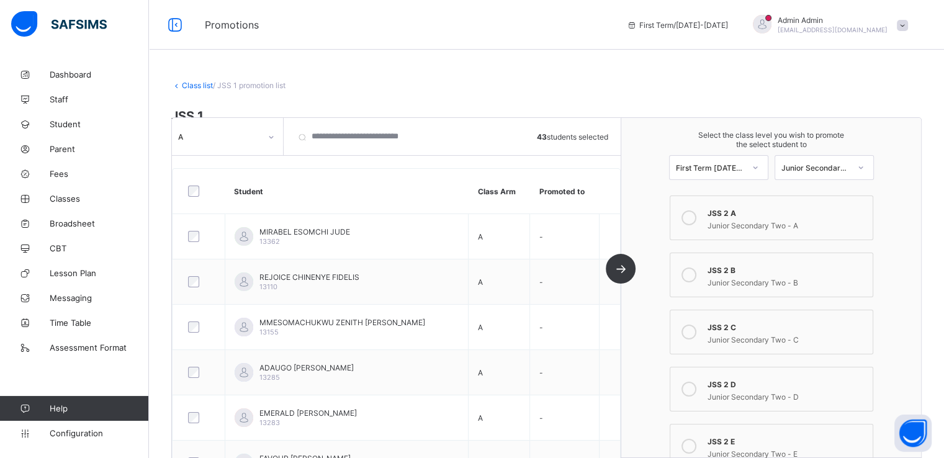
click at [688, 219] on icon at bounding box center [689, 217] width 15 height 15
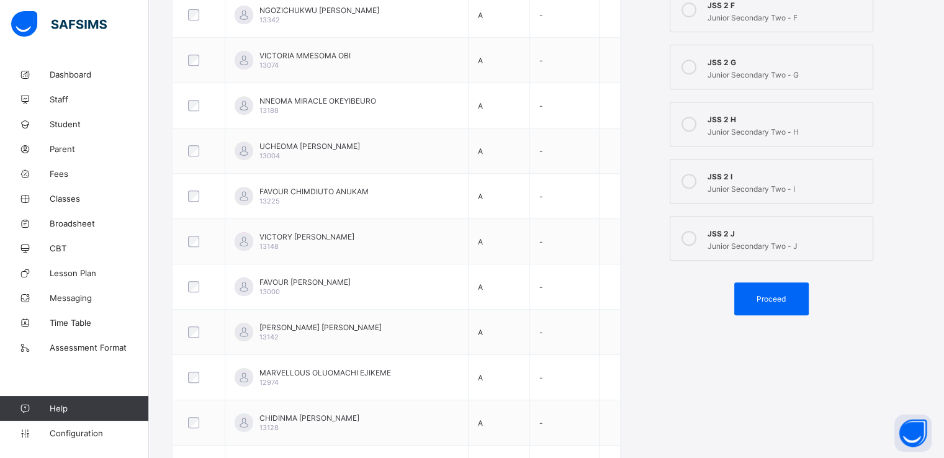
scroll to position [592, 0]
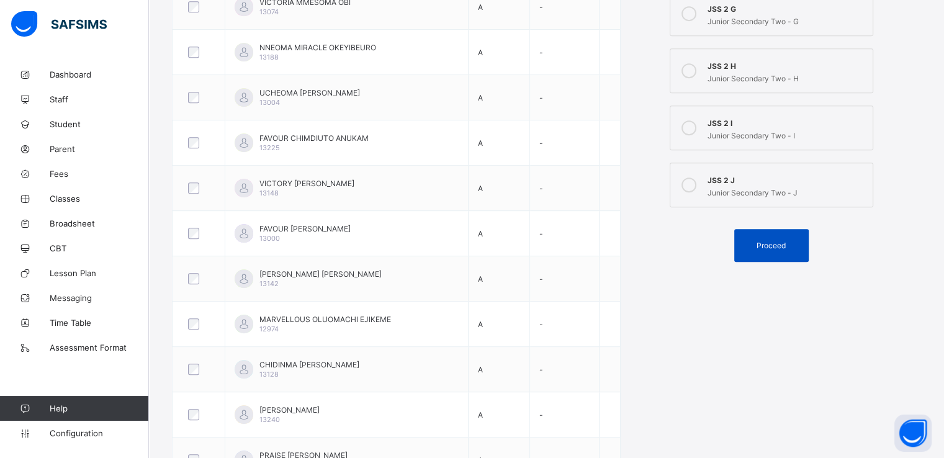
click at [767, 247] on span "Proceed" at bounding box center [771, 245] width 29 height 9
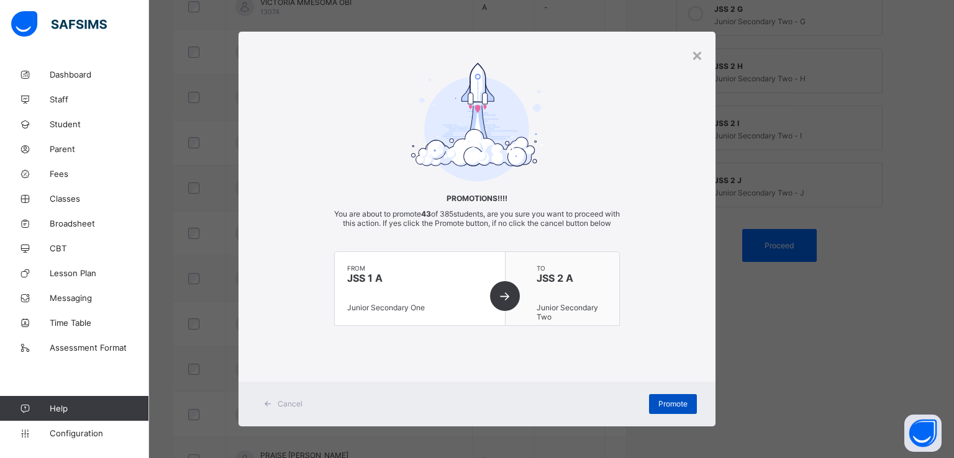
click at [658, 409] on span "Promote" at bounding box center [672, 403] width 29 height 9
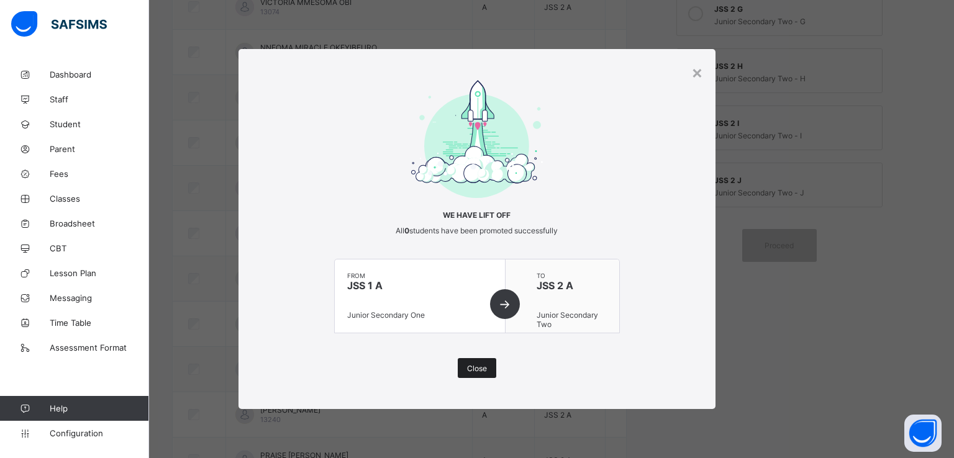
click at [464, 376] on div "Close" at bounding box center [477, 368] width 38 height 20
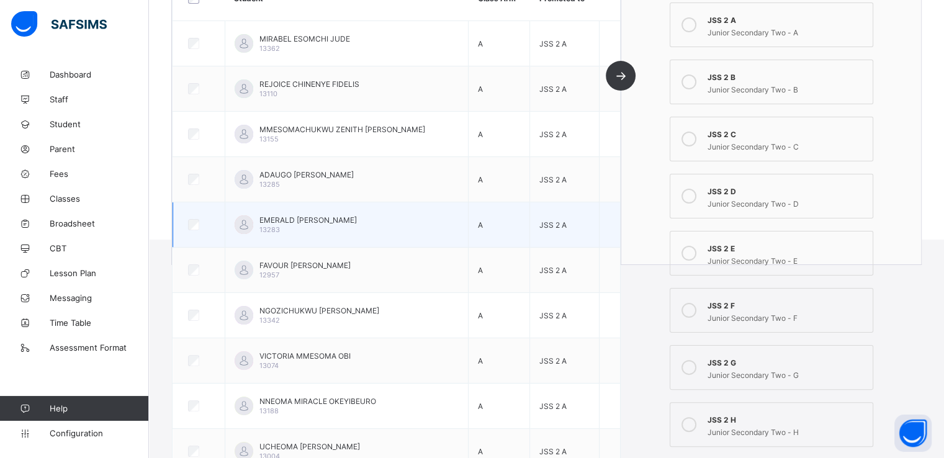
scroll to position [0, 0]
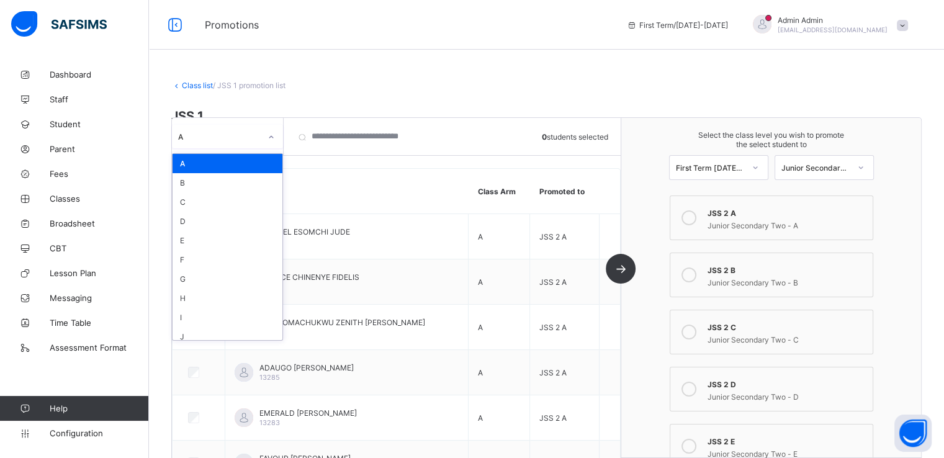
click at [264, 138] on div at bounding box center [271, 137] width 21 height 20
click at [217, 182] on div "B" at bounding box center [228, 182] width 110 height 19
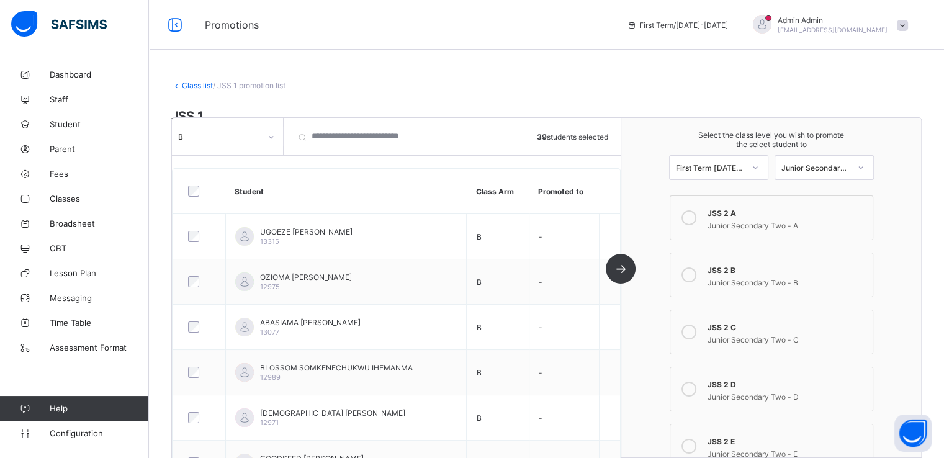
click at [695, 274] on icon at bounding box center [689, 275] width 15 height 15
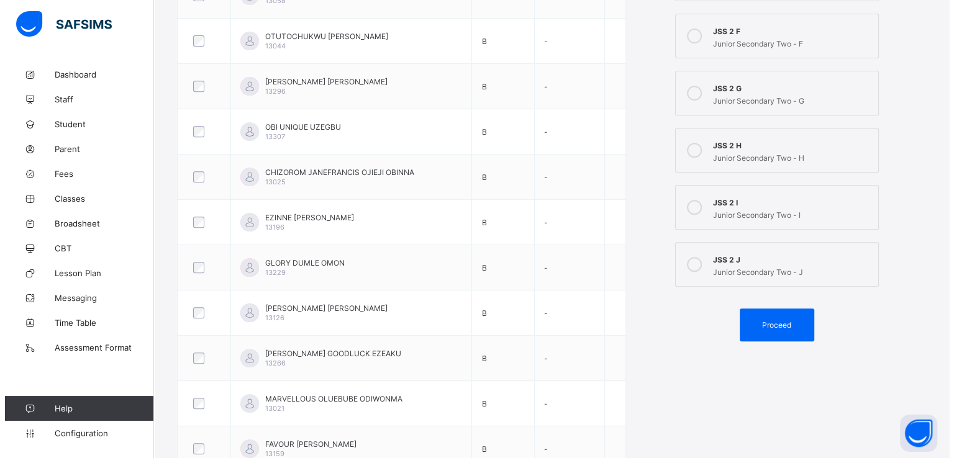
scroll to position [499, 0]
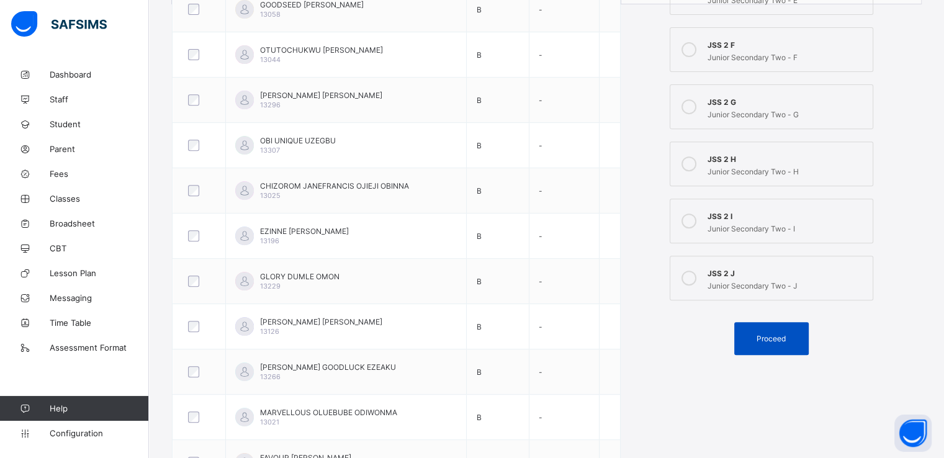
click at [774, 342] on span "Proceed" at bounding box center [771, 338] width 29 height 9
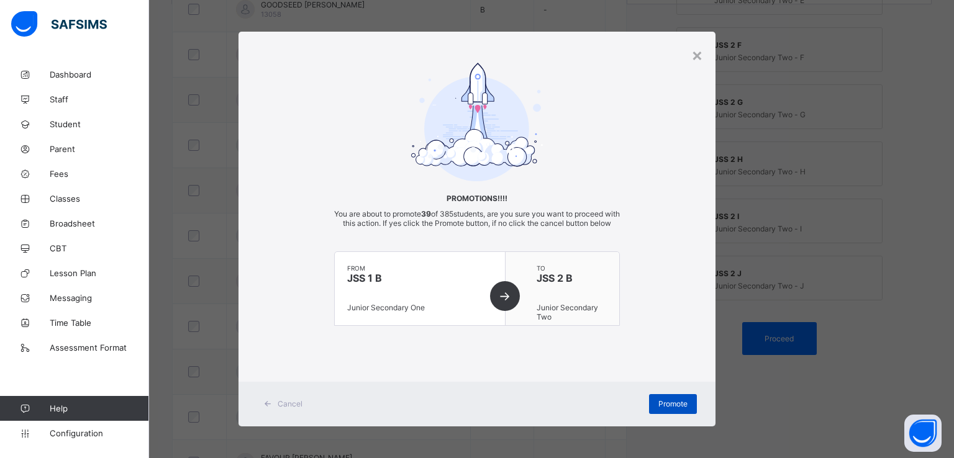
click at [663, 409] on span "Promote" at bounding box center [672, 403] width 29 height 9
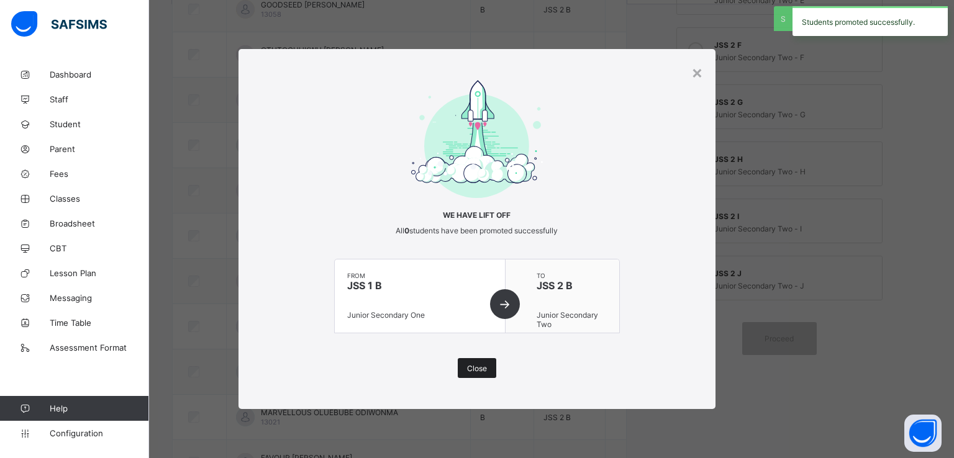
click at [483, 362] on div "Close" at bounding box center [477, 368] width 38 height 20
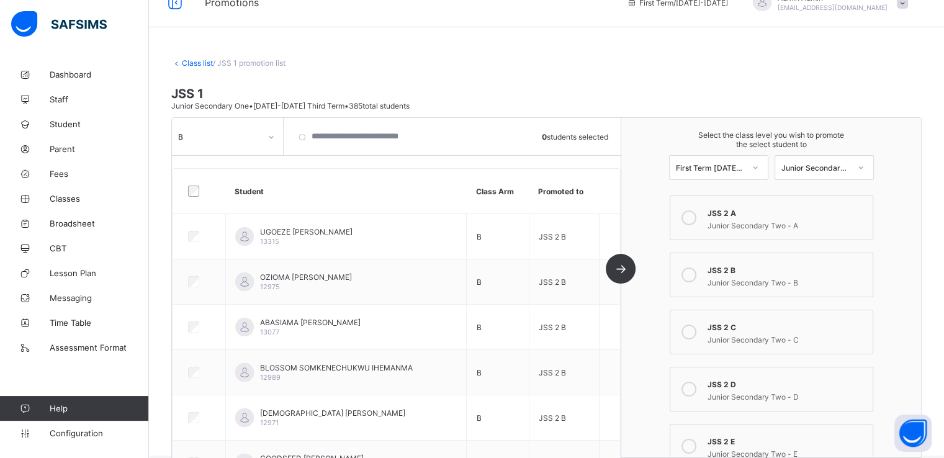
scroll to position [0, 0]
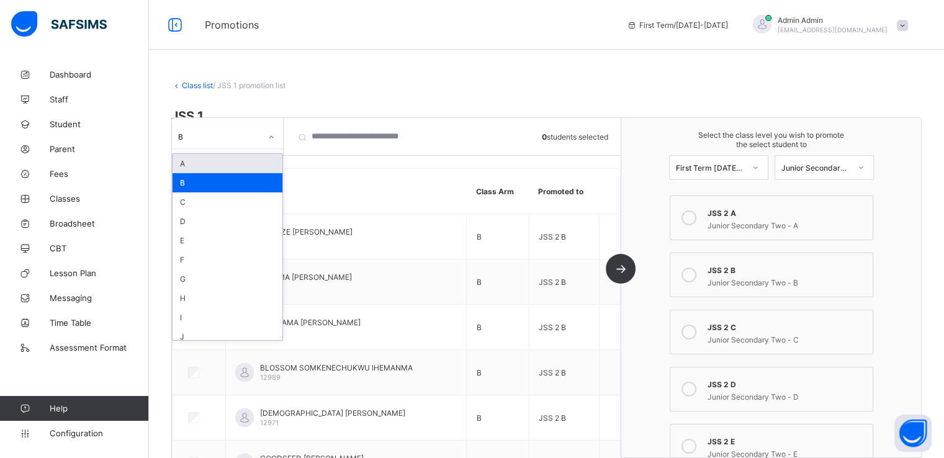
click at [269, 135] on icon at bounding box center [271, 137] width 7 height 12
click at [213, 199] on div "C" at bounding box center [228, 201] width 110 height 19
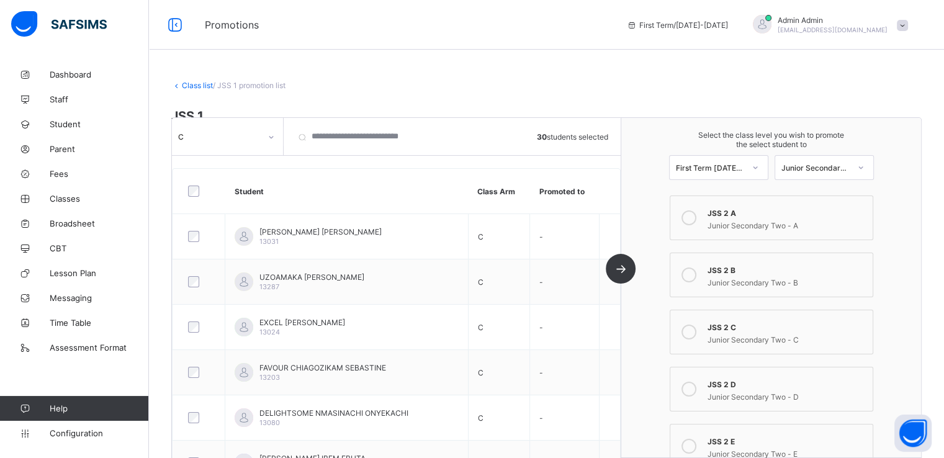
click at [693, 334] on icon at bounding box center [689, 332] width 15 height 15
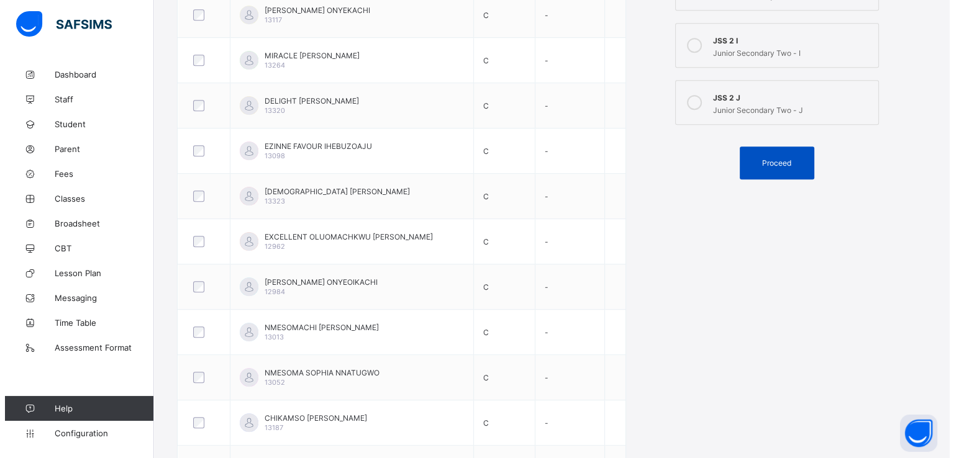
scroll to position [676, 0]
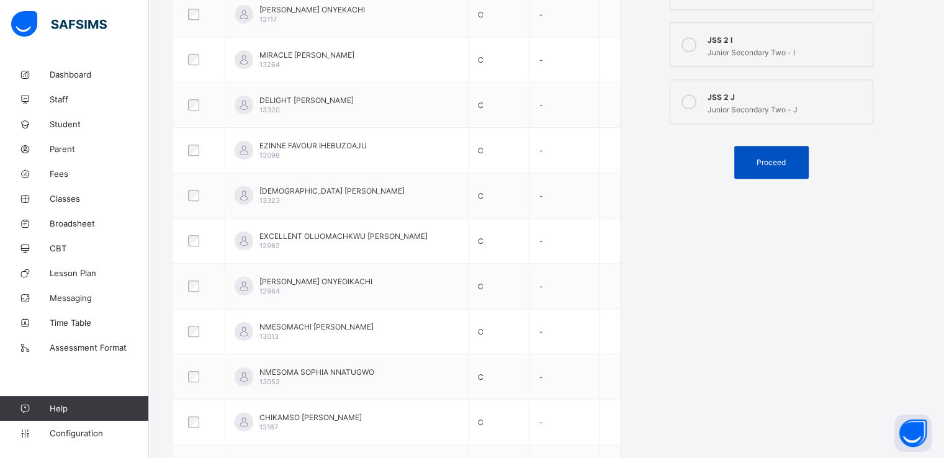
click at [772, 163] on span "Proceed" at bounding box center [771, 162] width 29 height 9
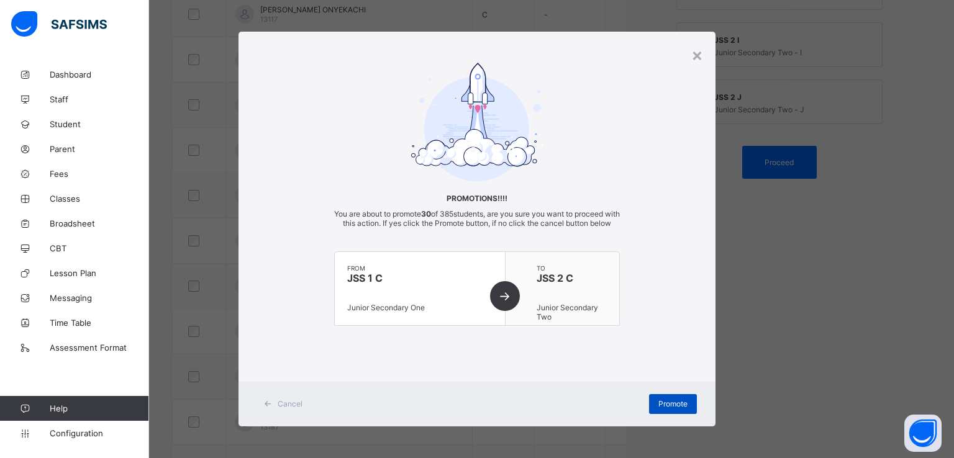
click at [661, 409] on span "Promote" at bounding box center [672, 403] width 29 height 9
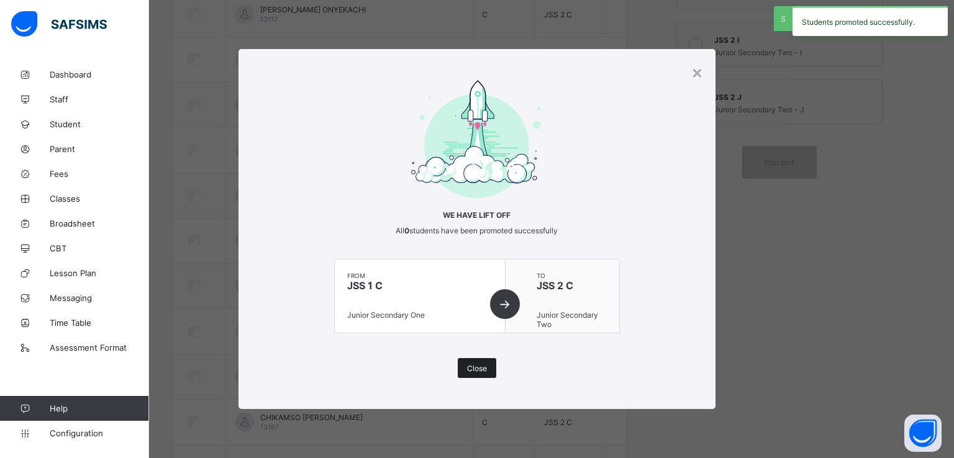
click at [464, 370] on div "Close" at bounding box center [477, 368] width 38 height 20
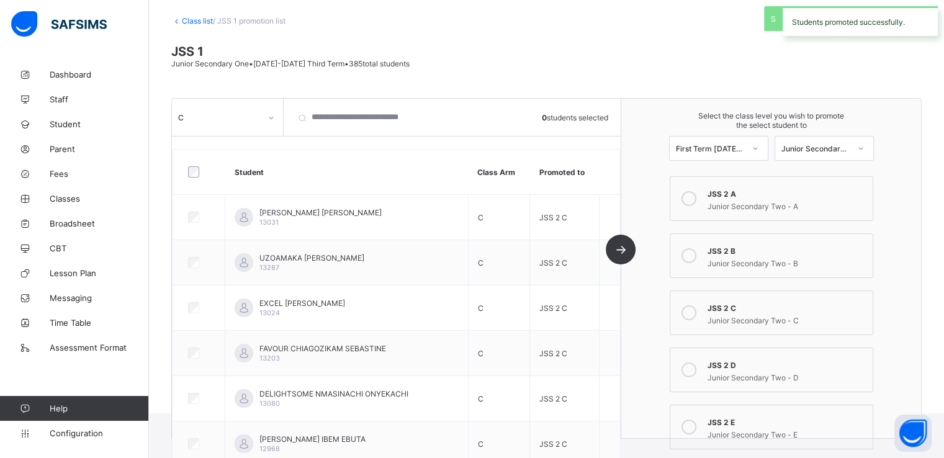
scroll to position [58, 0]
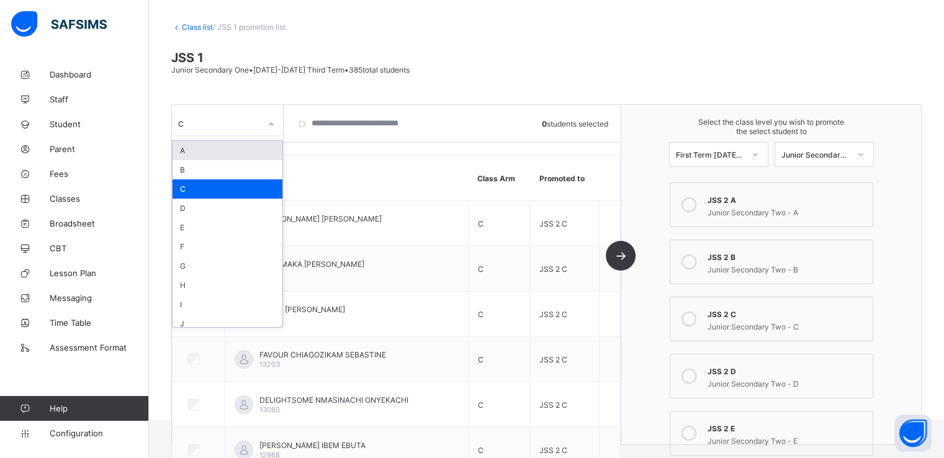
click at [260, 122] on div at bounding box center [272, 124] width 24 height 24
click at [191, 208] on div "D" at bounding box center [228, 208] width 110 height 19
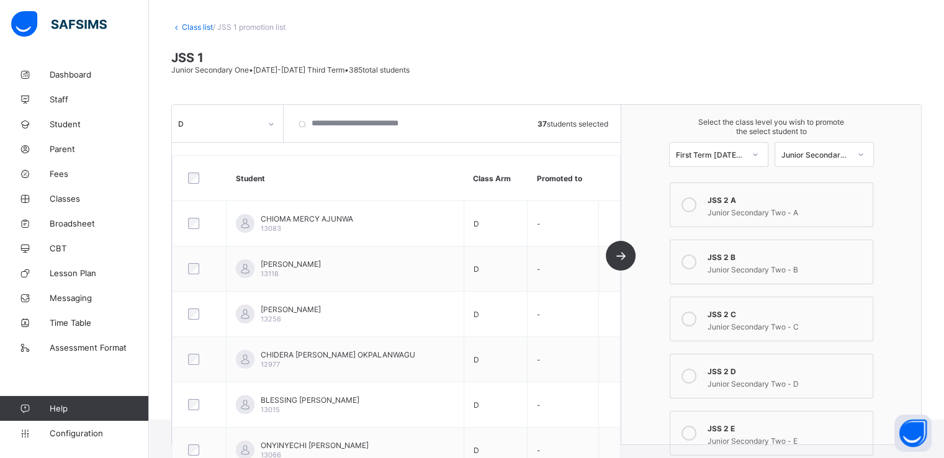
click at [693, 376] on icon at bounding box center [689, 376] width 15 height 15
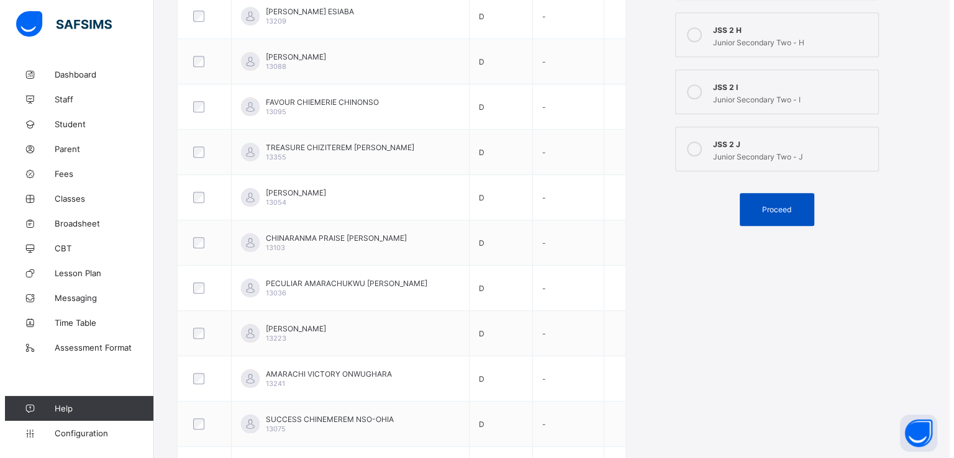
scroll to position [632, 0]
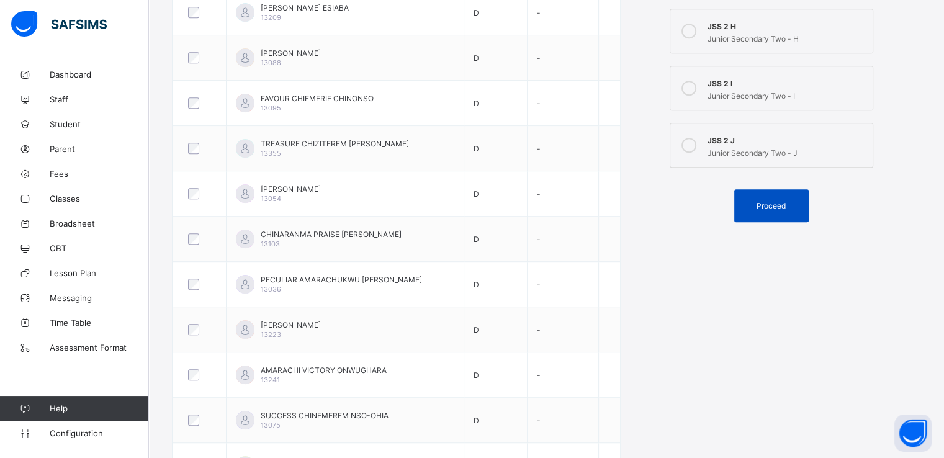
click at [777, 203] on span "Proceed" at bounding box center [771, 205] width 29 height 9
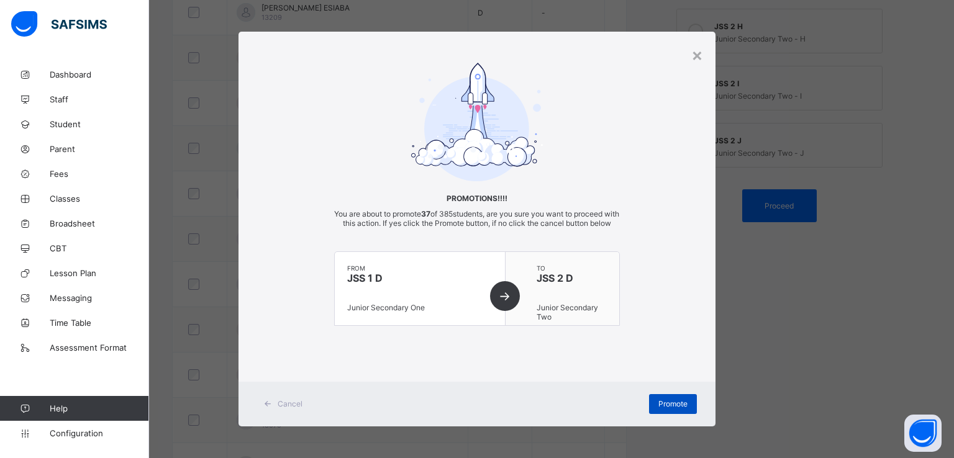
click at [667, 409] on span "Promote" at bounding box center [672, 403] width 29 height 9
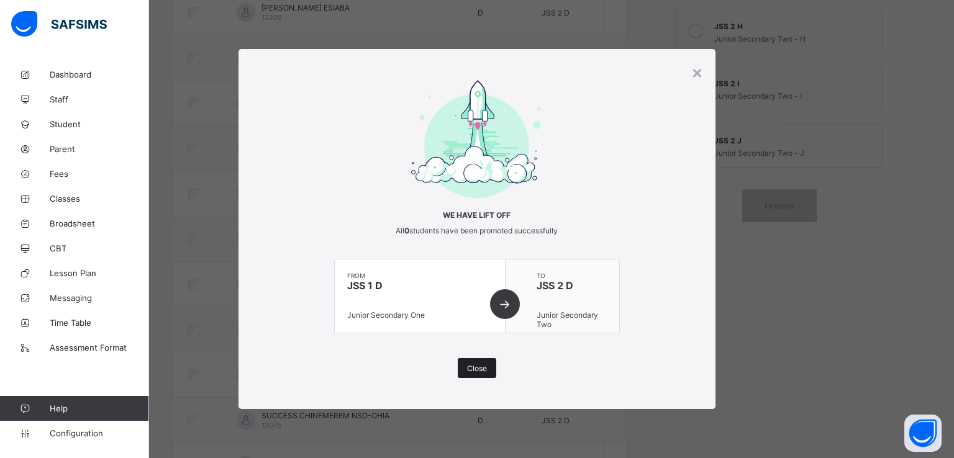
click at [468, 361] on div "Close" at bounding box center [477, 368] width 38 height 20
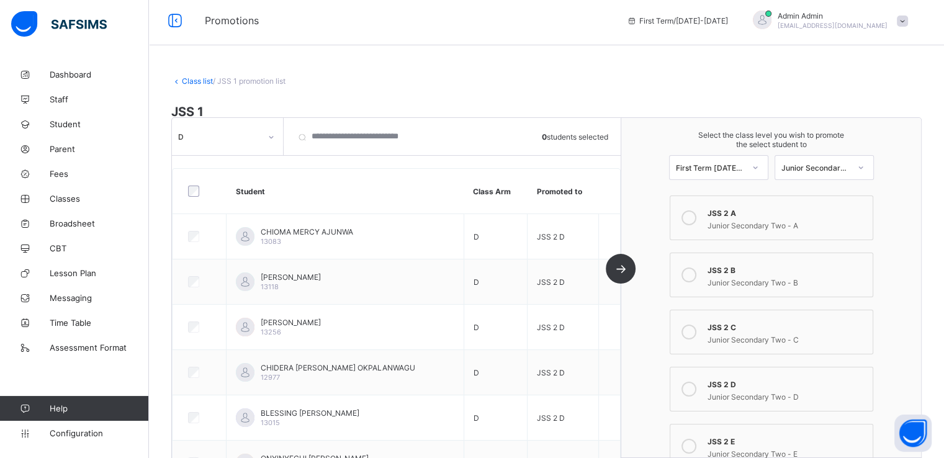
scroll to position [0, 0]
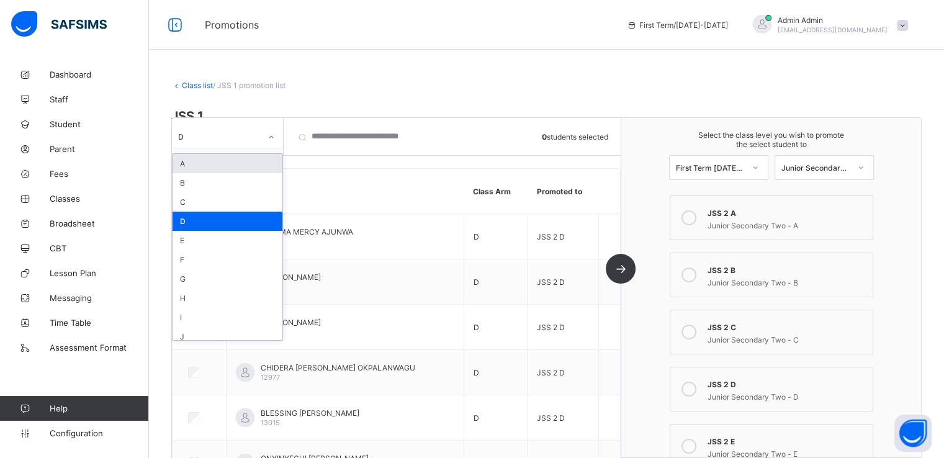
click at [273, 140] on icon at bounding box center [271, 137] width 7 height 12
click at [194, 242] on div "E" at bounding box center [228, 240] width 110 height 19
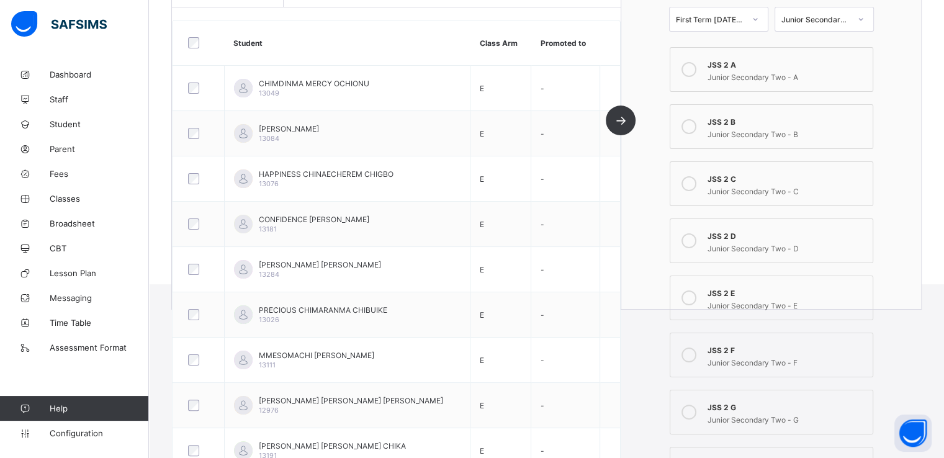
scroll to position [196, 0]
click at [695, 299] on icon at bounding box center [689, 295] width 15 height 15
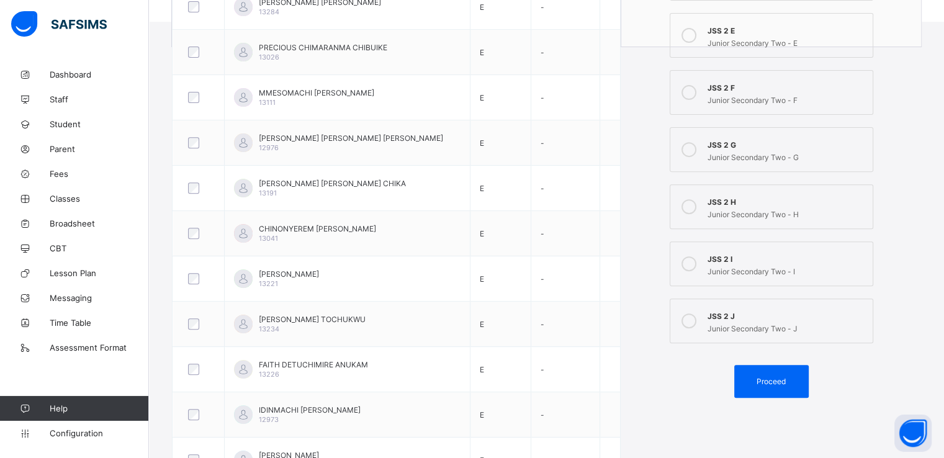
scroll to position [459, 0]
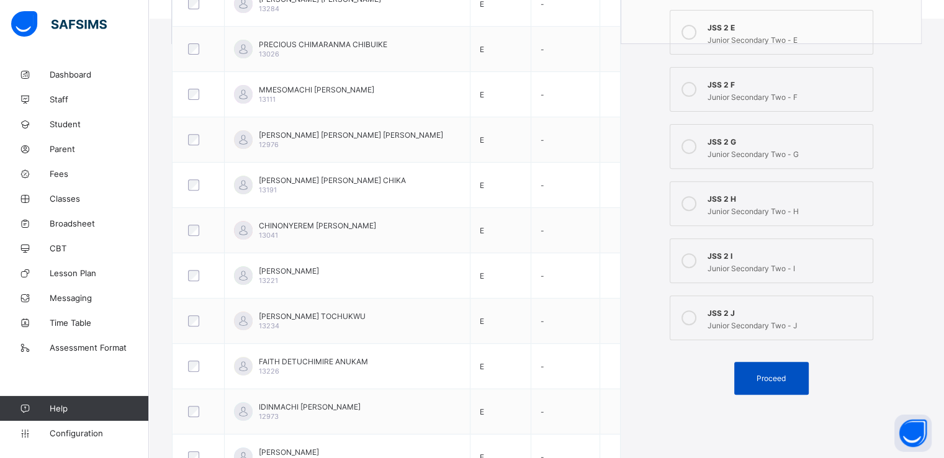
click at [777, 379] on span "Proceed" at bounding box center [771, 378] width 29 height 9
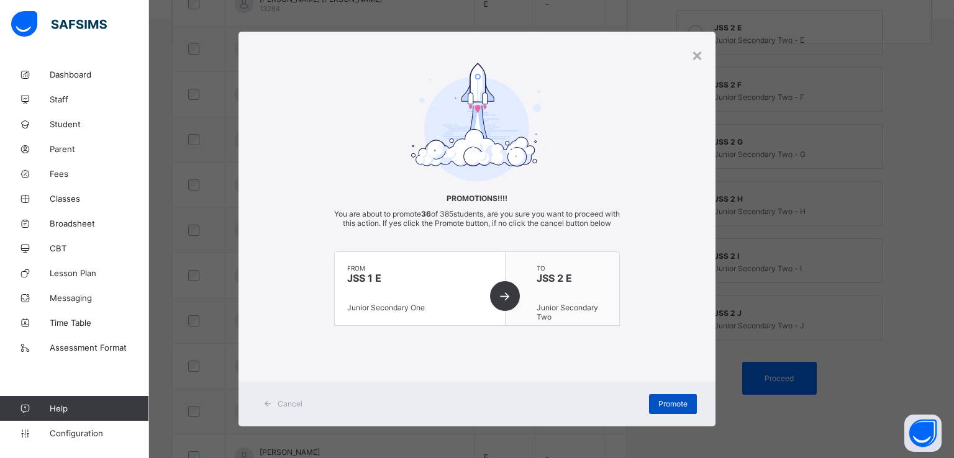
click at [669, 409] on span "Promote" at bounding box center [672, 403] width 29 height 9
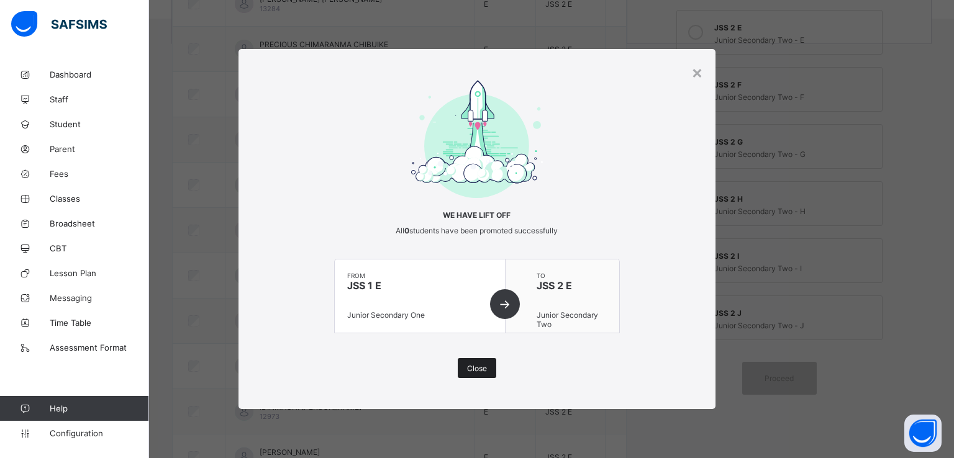
click at [477, 364] on span "Close" at bounding box center [477, 368] width 20 height 9
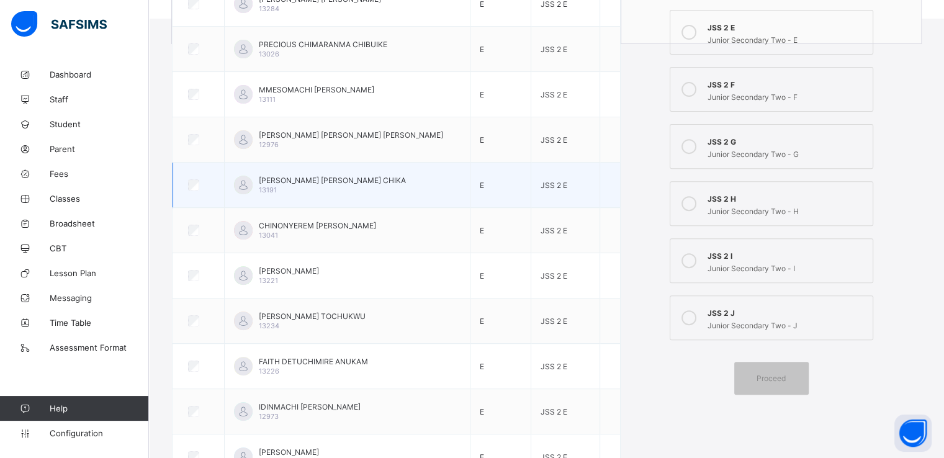
scroll to position [0, 0]
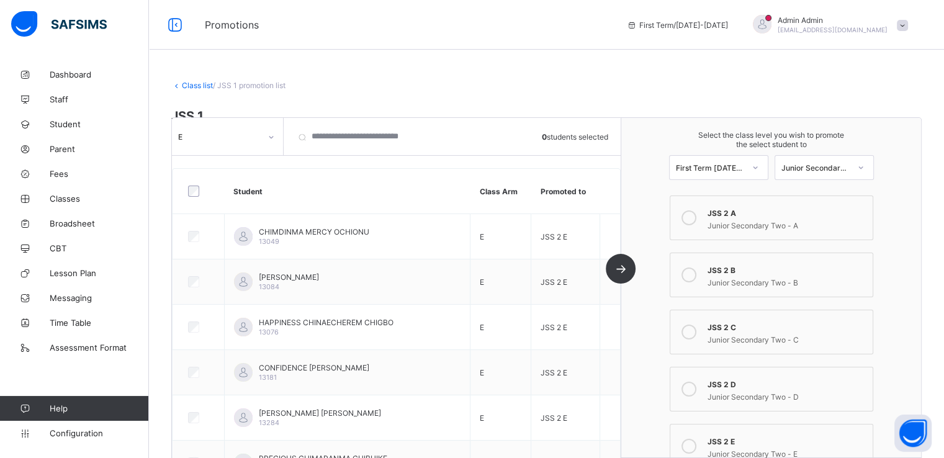
click at [266, 134] on div at bounding box center [271, 137] width 21 height 20
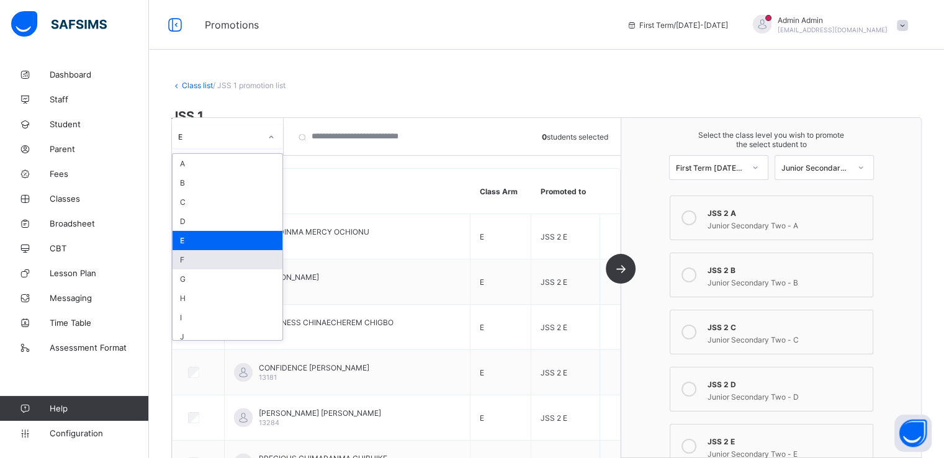
click at [186, 260] on div "F" at bounding box center [228, 259] width 110 height 19
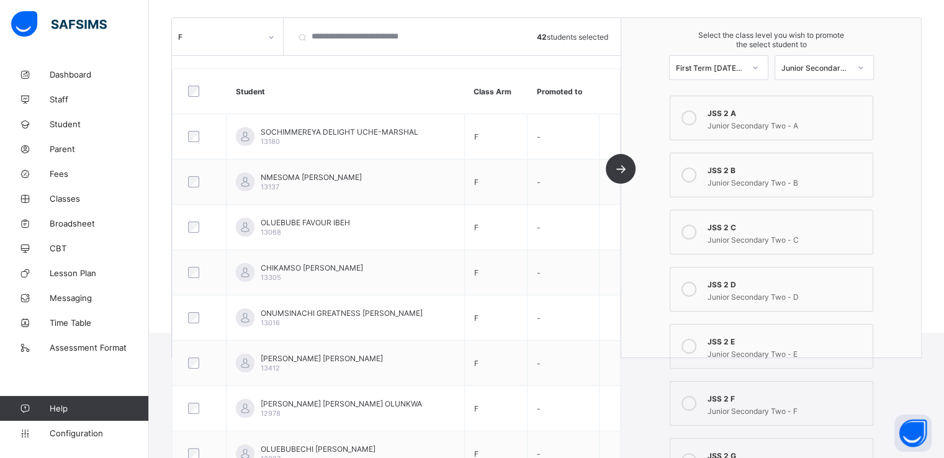
scroll to position [149, 0]
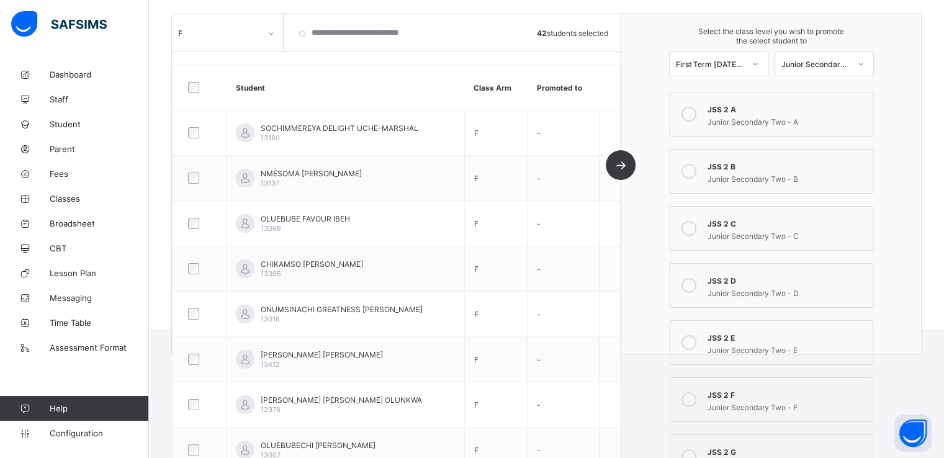
click at [697, 401] on icon at bounding box center [689, 399] width 15 height 15
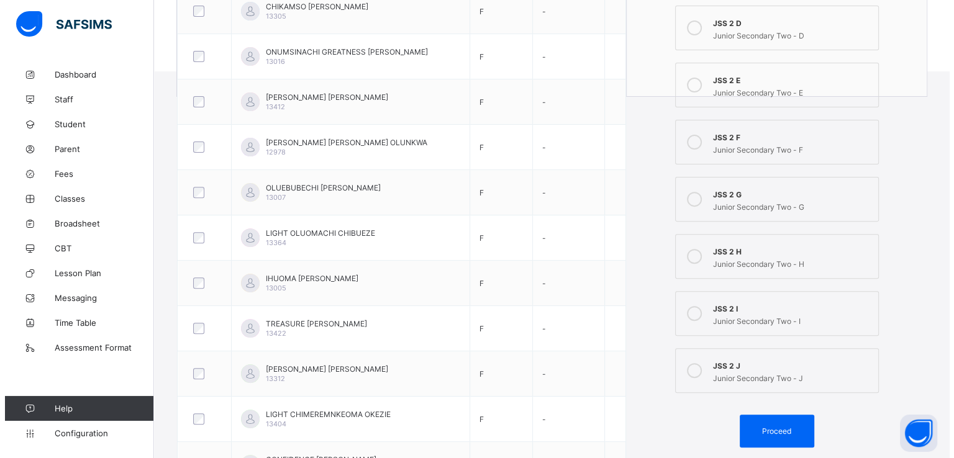
scroll to position [412, 0]
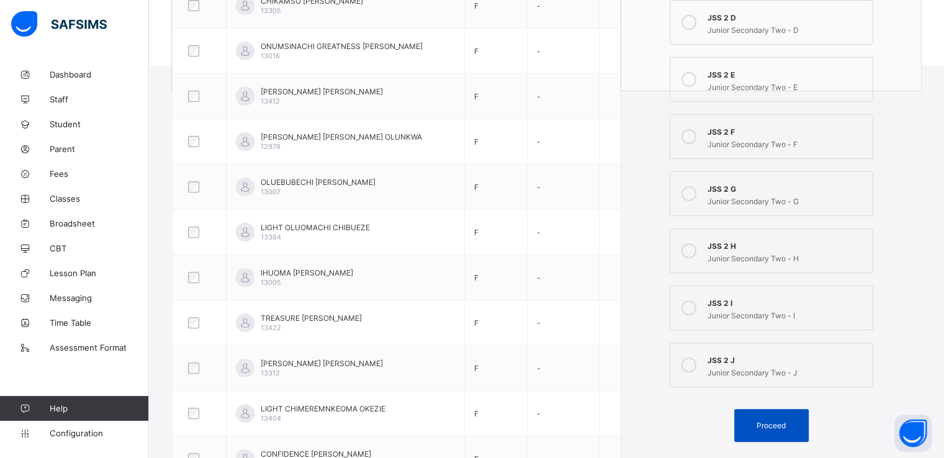
click at [770, 425] on span "Proceed" at bounding box center [771, 425] width 29 height 9
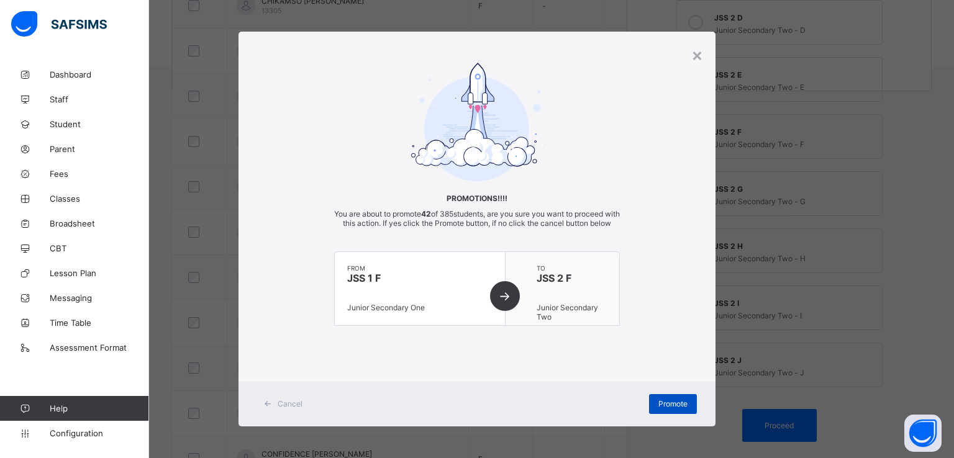
click at [659, 409] on span "Promote" at bounding box center [672, 403] width 29 height 9
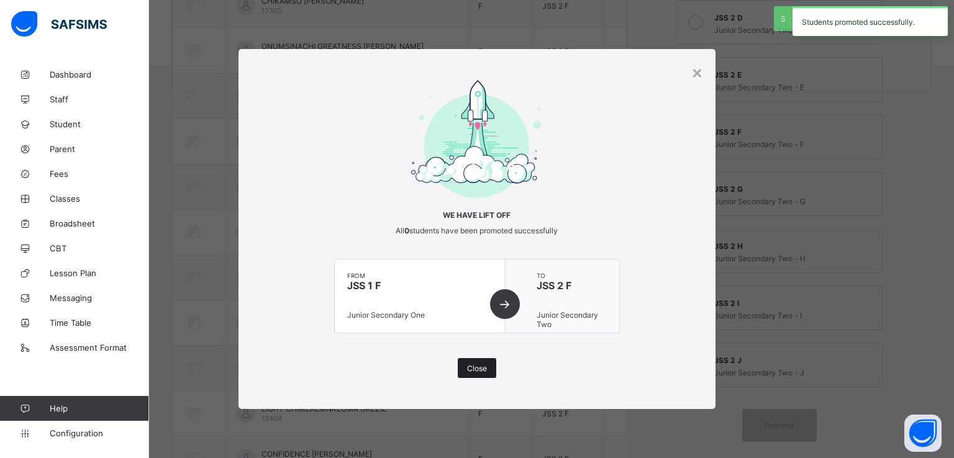
click at [477, 366] on span "Close" at bounding box center [477, 368] width 20 height 9
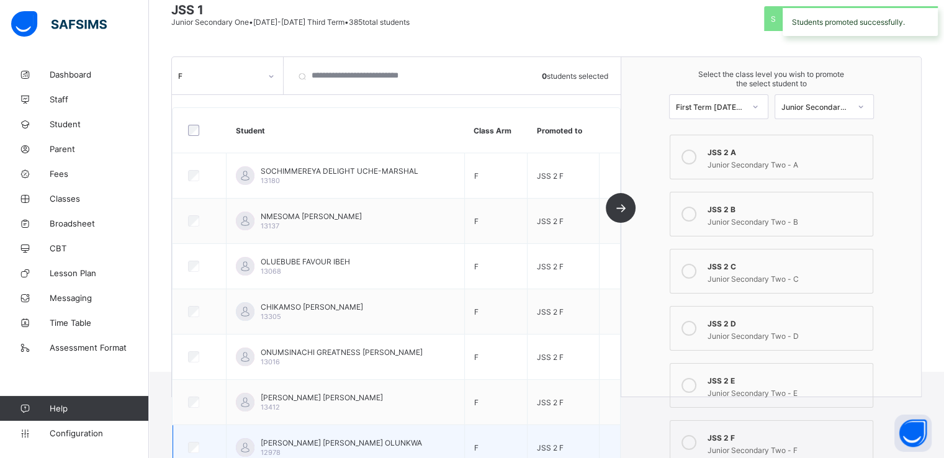
scroll to position [0, 0]
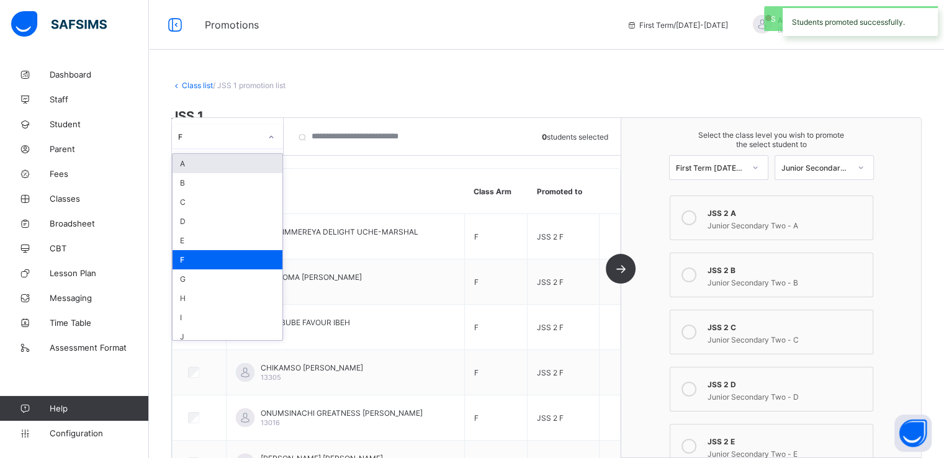
click at [270, 131] on icon at bounding box center [271, 137] width 7 height 12
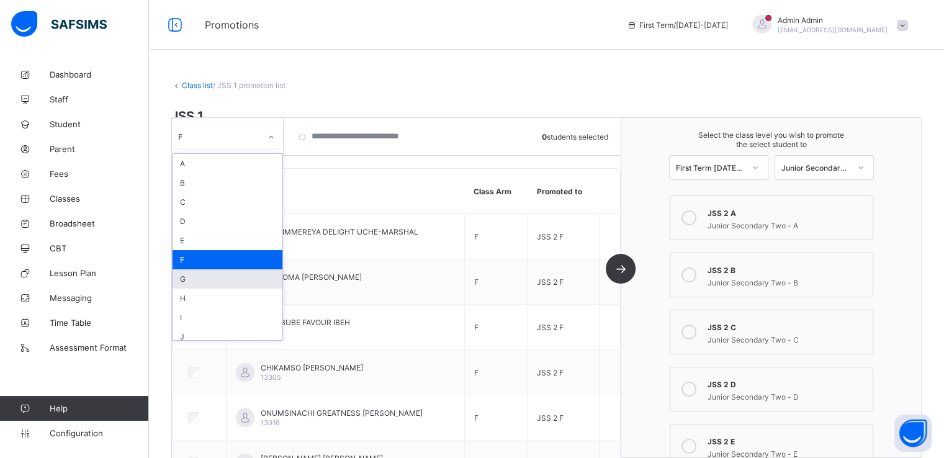
click at [181, 281] on div "G" at bounding box center [228, 278] width 110 height 19
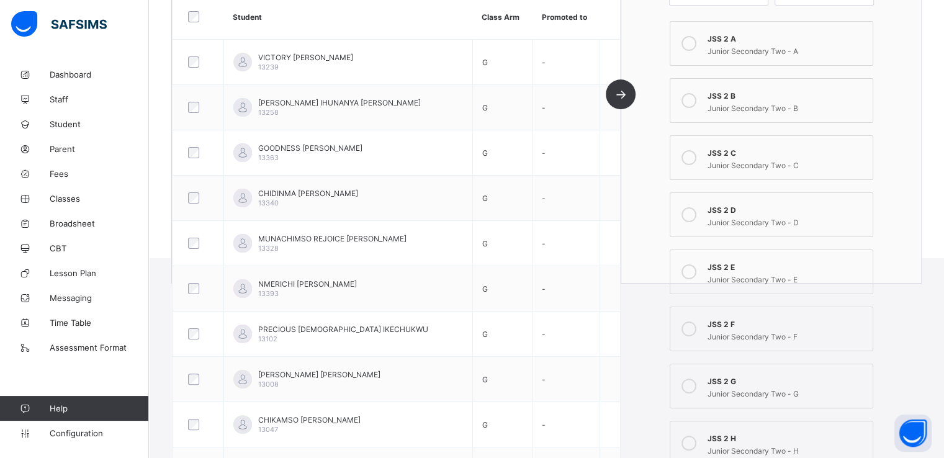
scroll to position [235, 0]
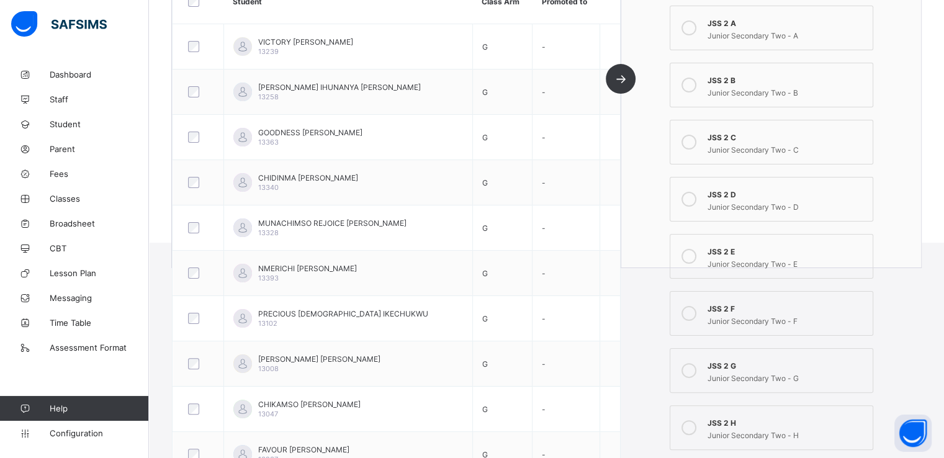
click at [693, 368] on icon at bounding box center [689, 370] width 15 height 15
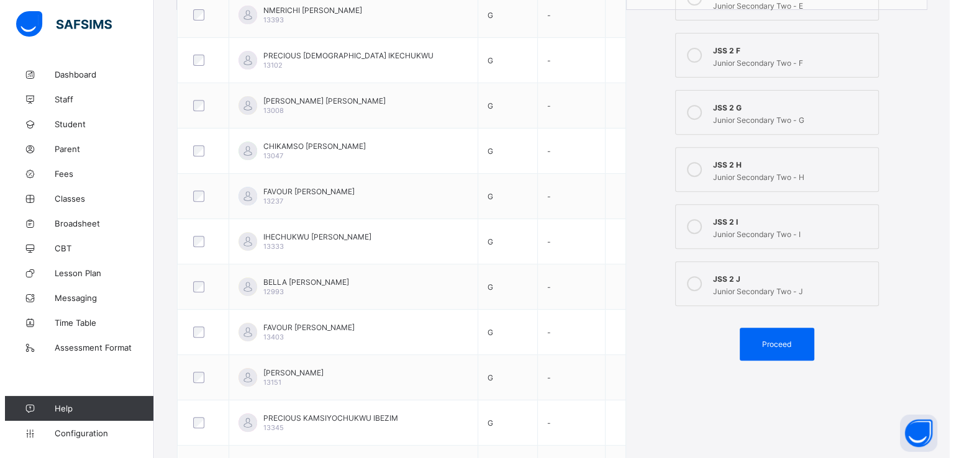
scroll to position [514, 0]
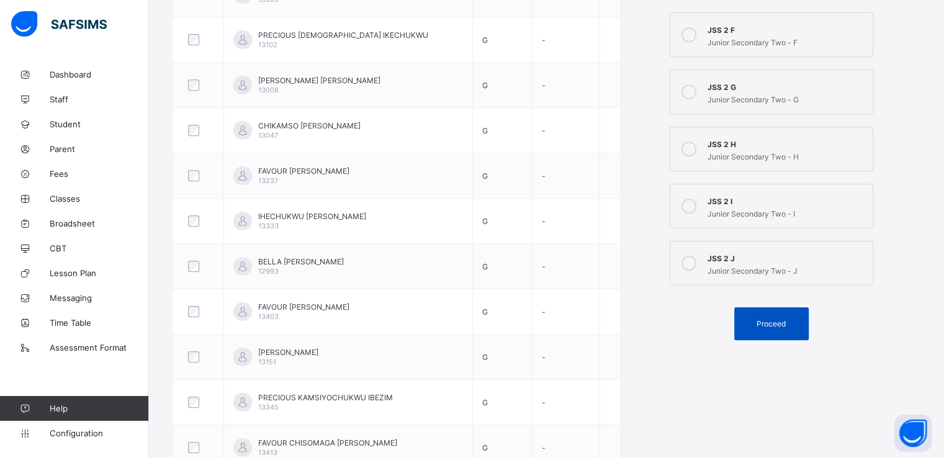
click at [771, 319] on div "Proceed" at bounding box center [772, 323] width 75 height 33
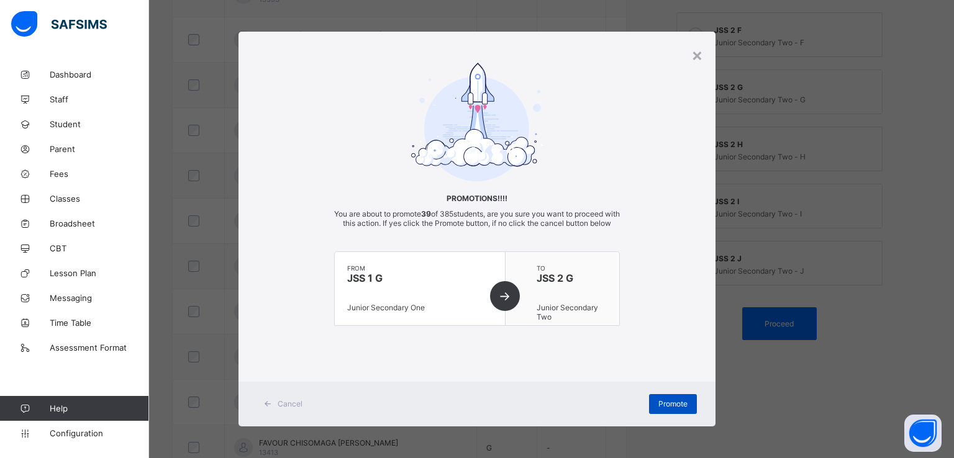
click at [668, 409] on span "Promote" at bounding box center [672, 403] width 29 height 9
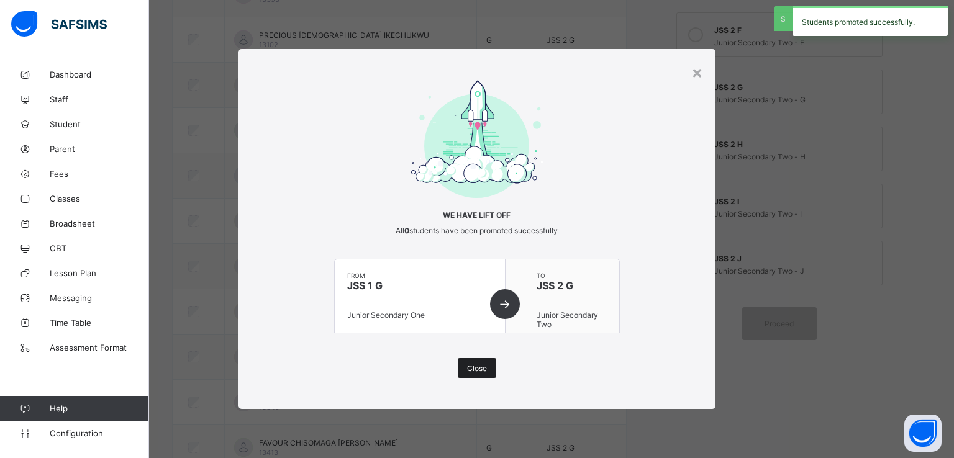
click at [473, 365] on span "Close" at bounding box center [477, 368] width 20 height 9
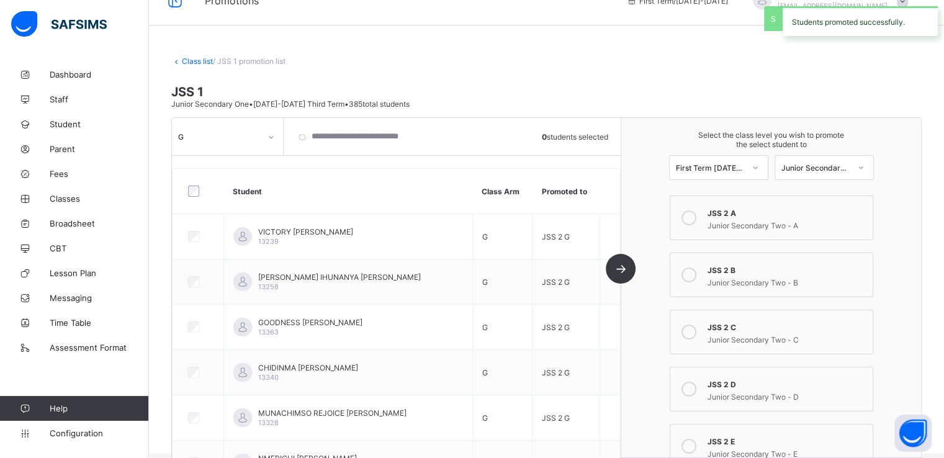
scroll to position [0, 0]
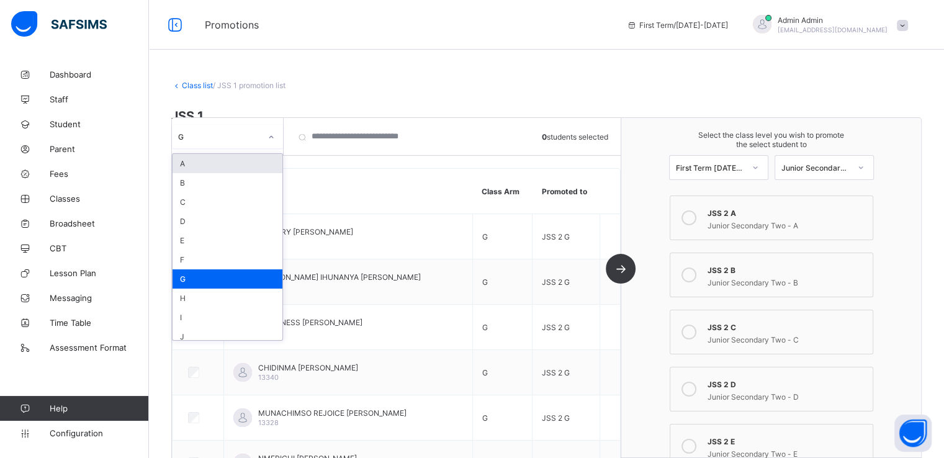
click at [266, 145] on div at bounding box center [271, 137] width 21 height 20
click at [185, 300] on div "H" at bounding box center [228, 298] width 110 height 19
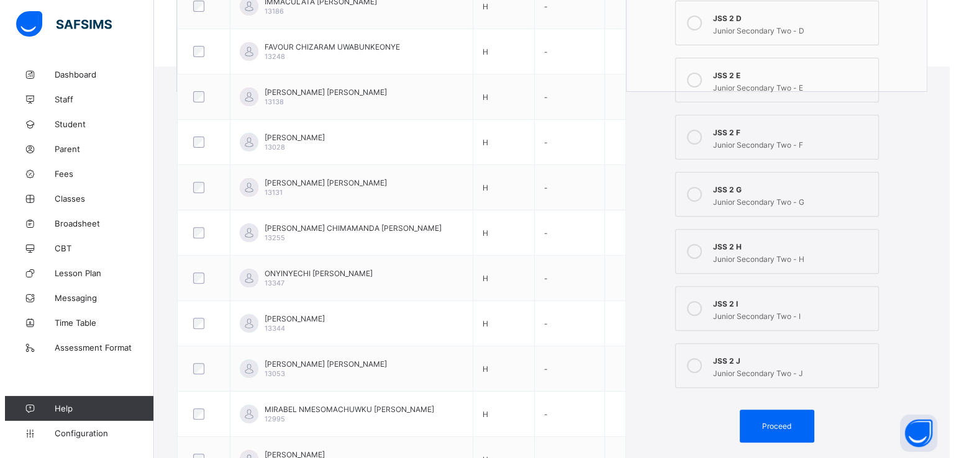
scroll to position [412, 0]
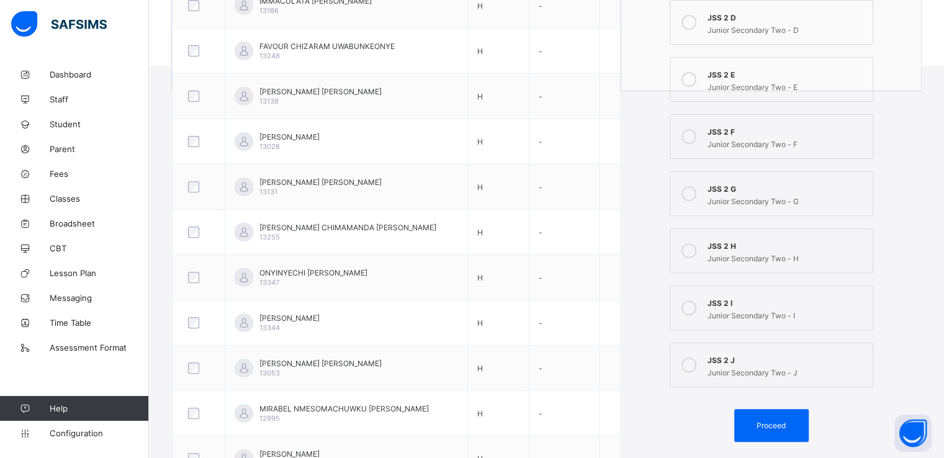
click at [697, 254] on icon at bounding box center [689, 250] width 15 height 15
click at [761, 427] on span "Proceed" at bounding box center [772, 425] width 56 height 9
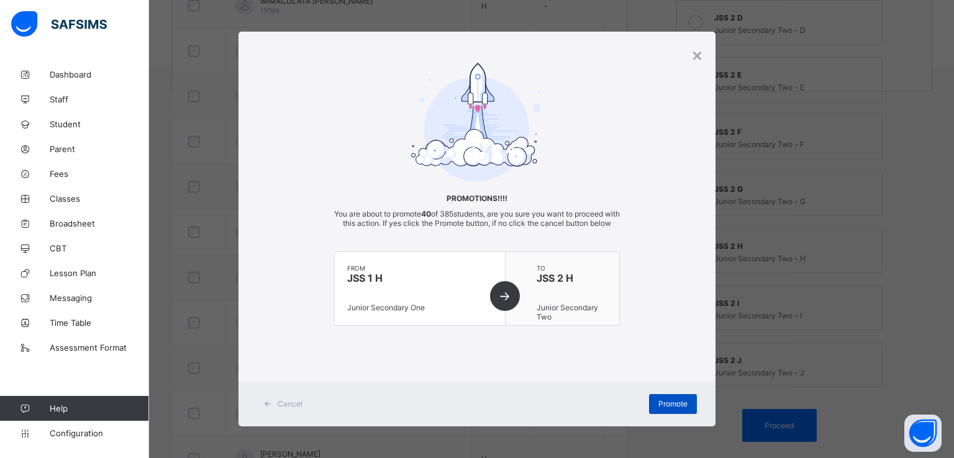
click at [658, 409] on span "Promote" at bounding box center [672, 403] width 29 height 9
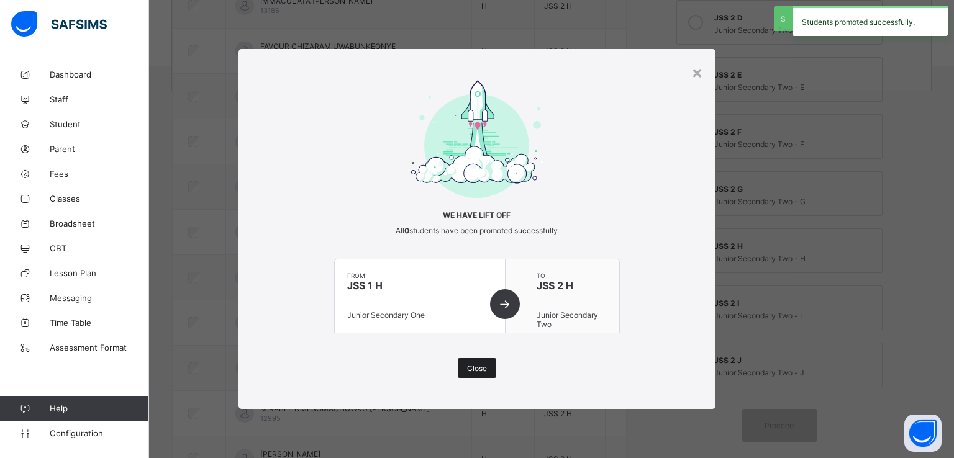
click at [474, 373] on div "Close" at bounding box center [477, 368] width 38 height 20
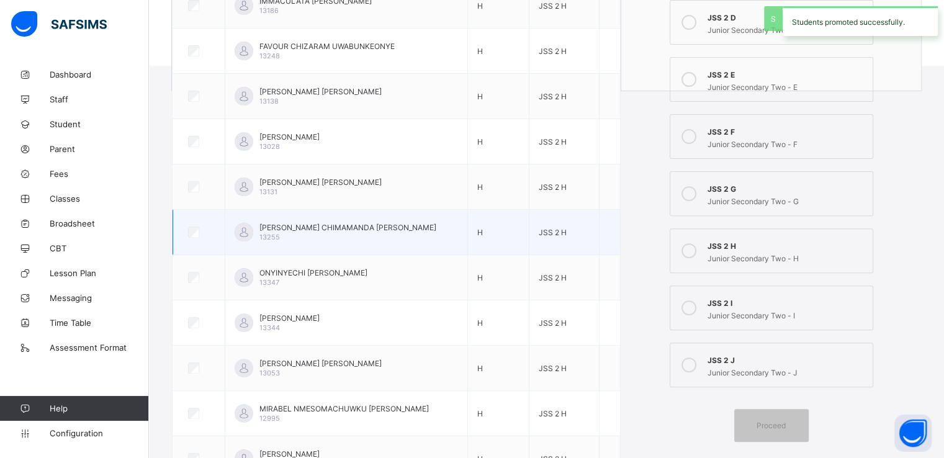
scroll to position [0, 0]
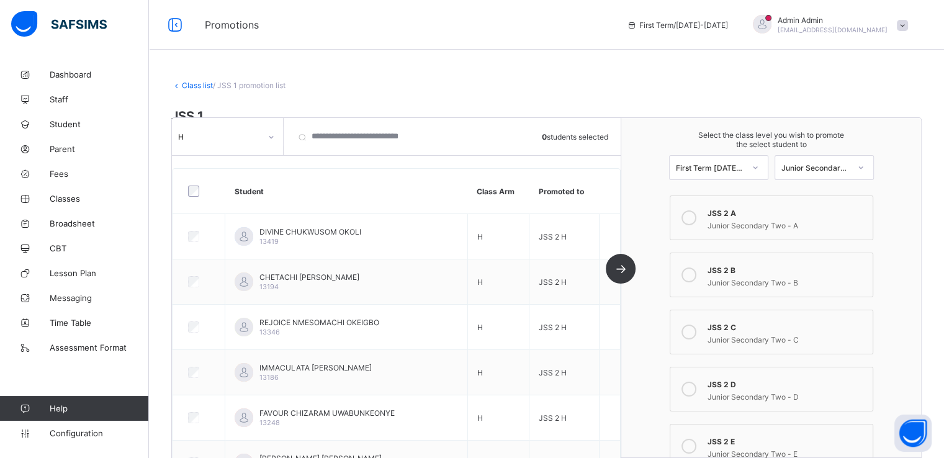
click at [260, 130] on div at bounding box center [272, 137] width 24 height 24
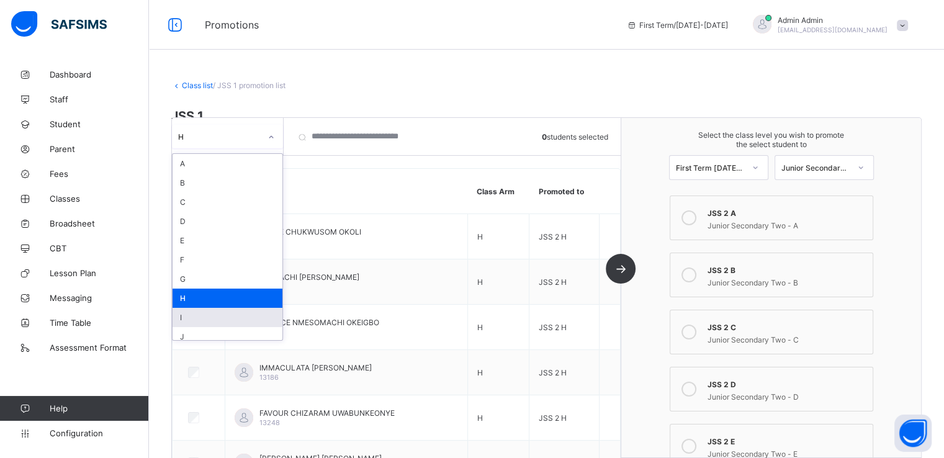
click at [210, 319] on div "I" at bounding box center [228, 317] width 110 height 19
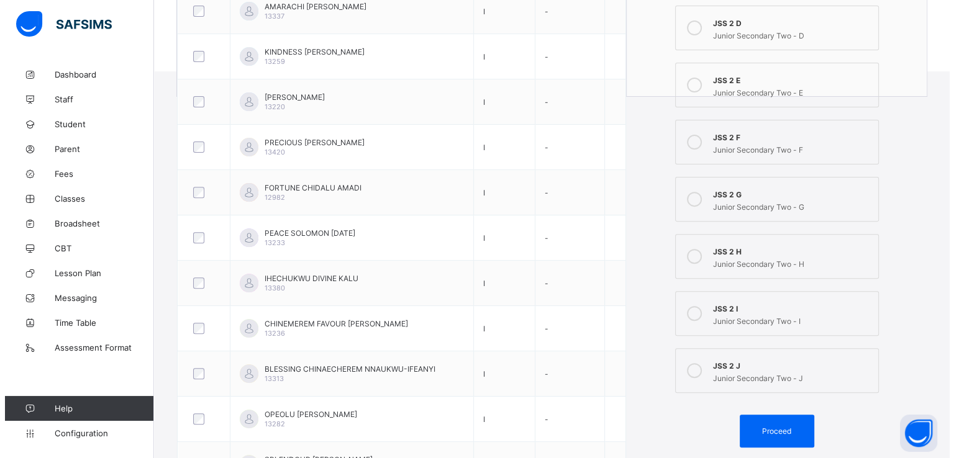
scroll to position [407, 0]
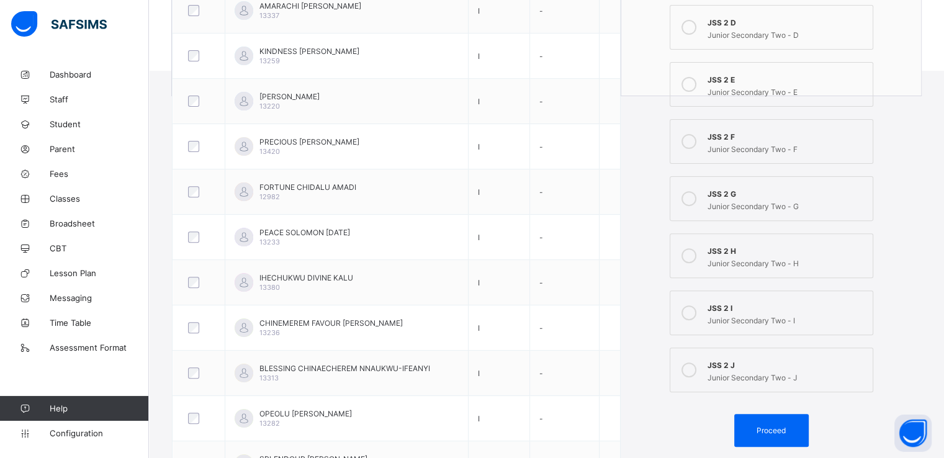
click at [696, 313] on icon at bounding box center [689, 313] width 15 height 15
click at [767, 428] on span "Proceed" at bounding box center [771, 430] width 29 height 9
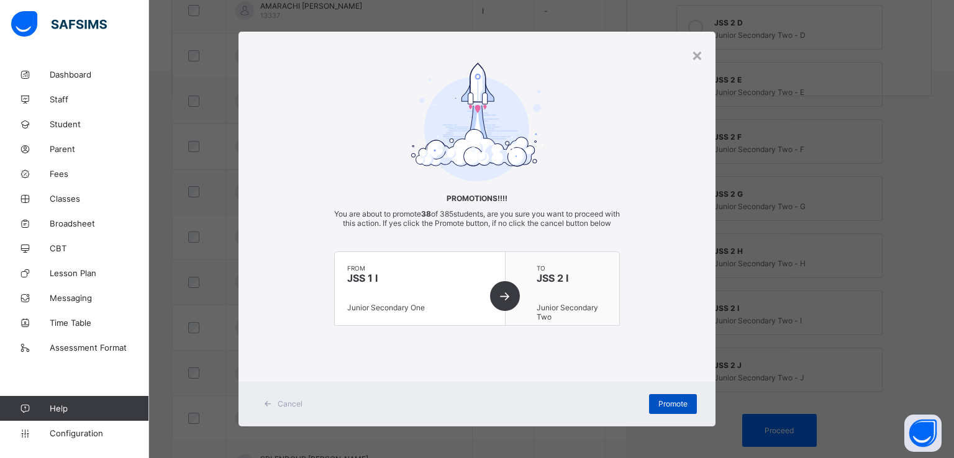
click at [658, 409] on span "Promote" at bounding box center [672, 403] width 29 height 9
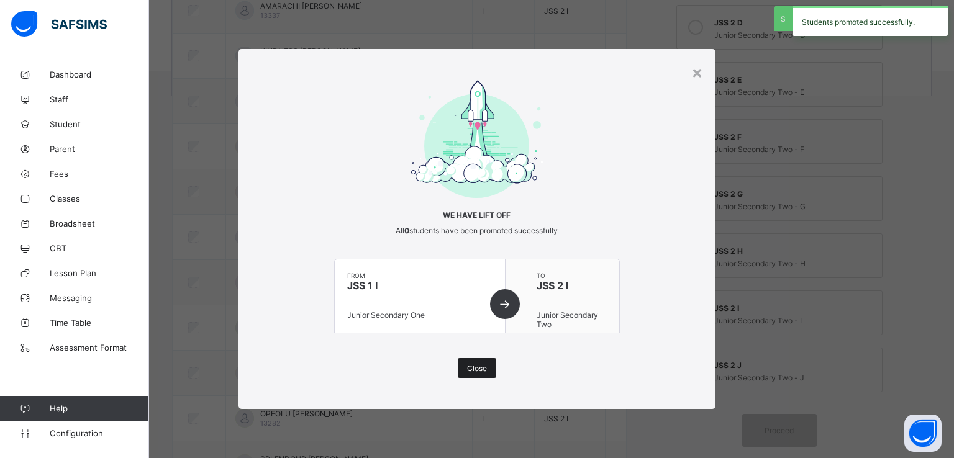
click at [474, 368] on span "Close" at bounding box center [477, 368] width 20 height 9
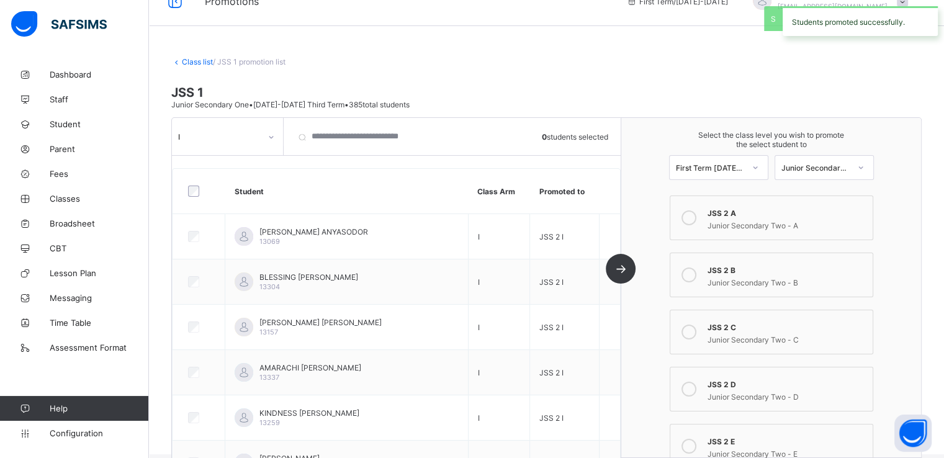
scroll to position [0, 0]
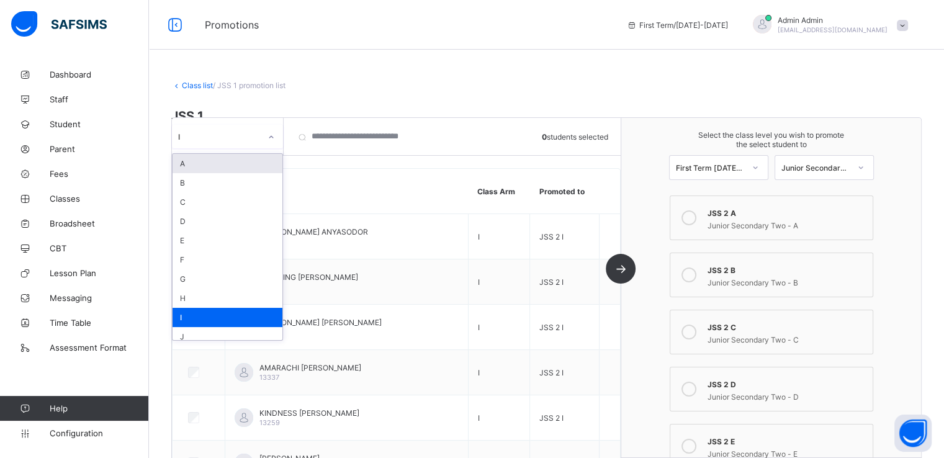
click at [261, 138] on div at bounding box center [271, 137] width 21 height 20
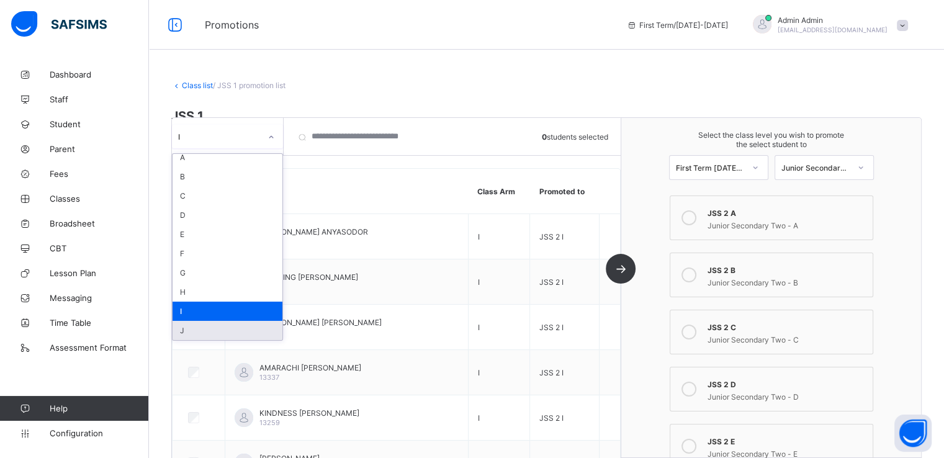
click at [195, 328] on div "J" at bounding box center [228, 330] width 110 height 19
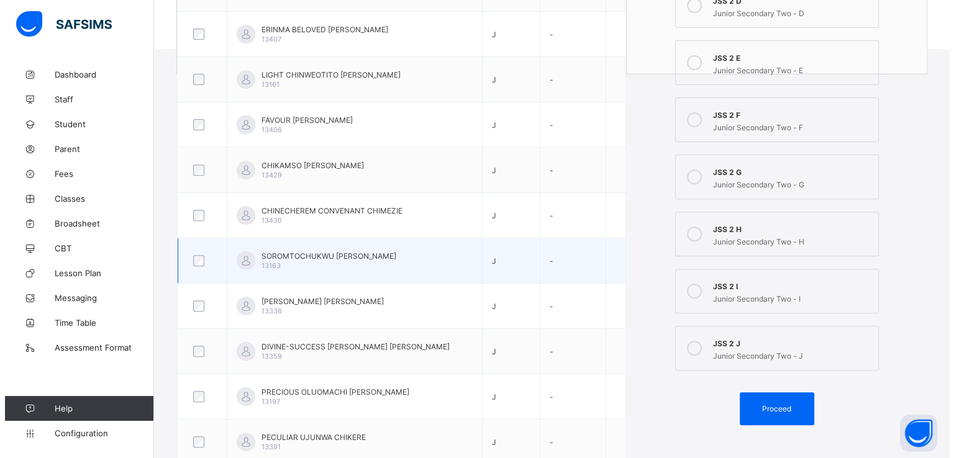
scroll to position [464, 0]
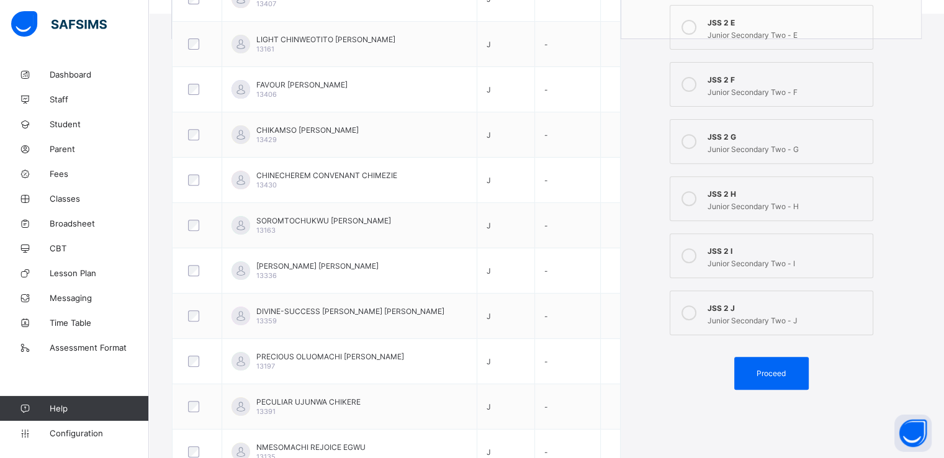
click at [697, 314] on icon at bounding box center [689, 313] width 15 height 15
click at [773, 373] on span "Proceed" at bounding box center [771, 373] width 29 height 9
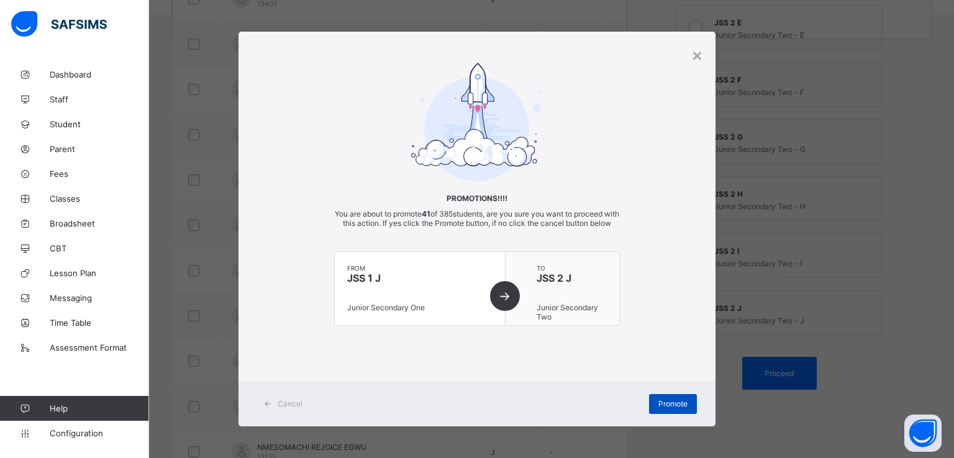
click at [659, 409] on span "Promote" at bounding box center [672, 403] width 29 height 9
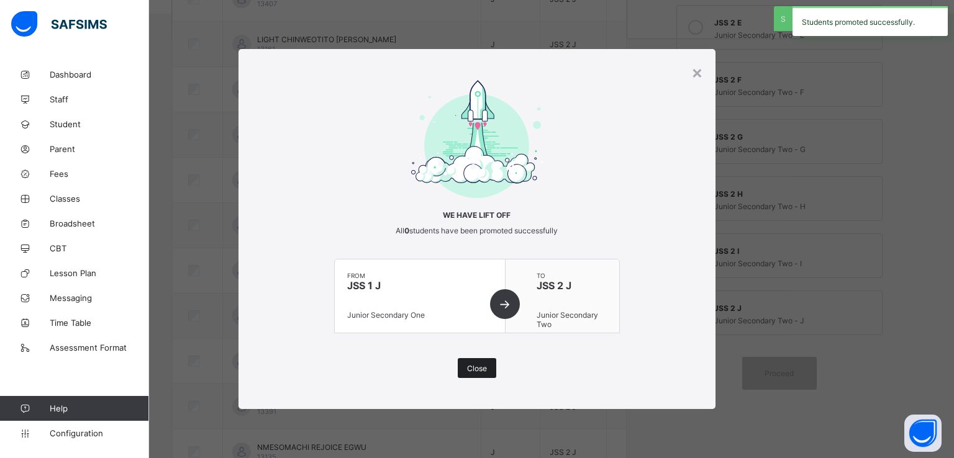
click at [476, 361] on div "Close" at bounding box center [477, 368] width 38 height 20
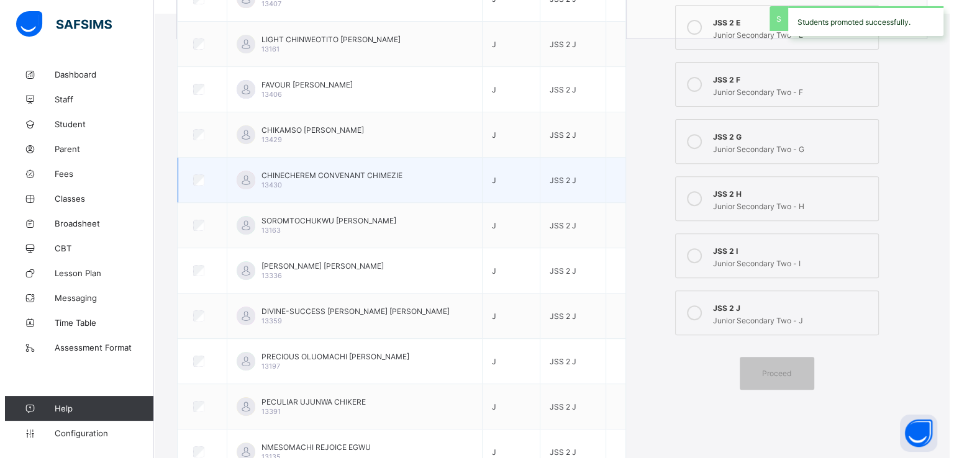
scroll to position [0, 0]
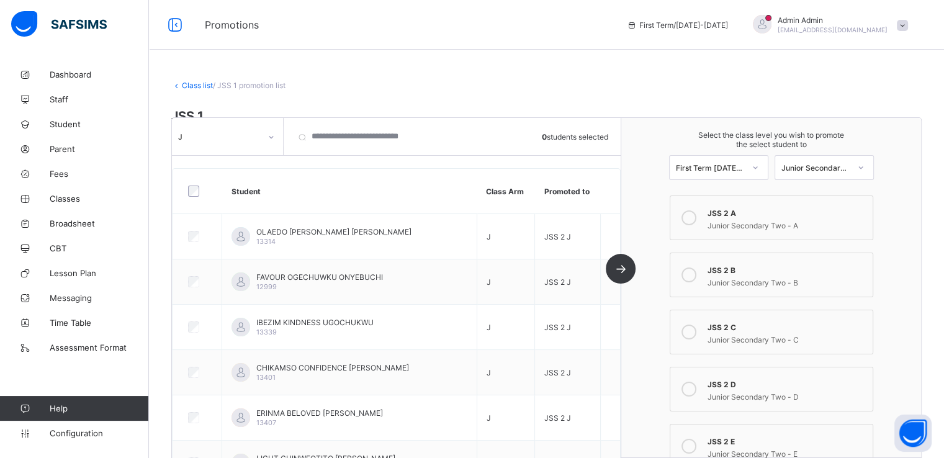
click at [188, 85] on link "Class list" at bounding box center [197, 85] width 31 height 9
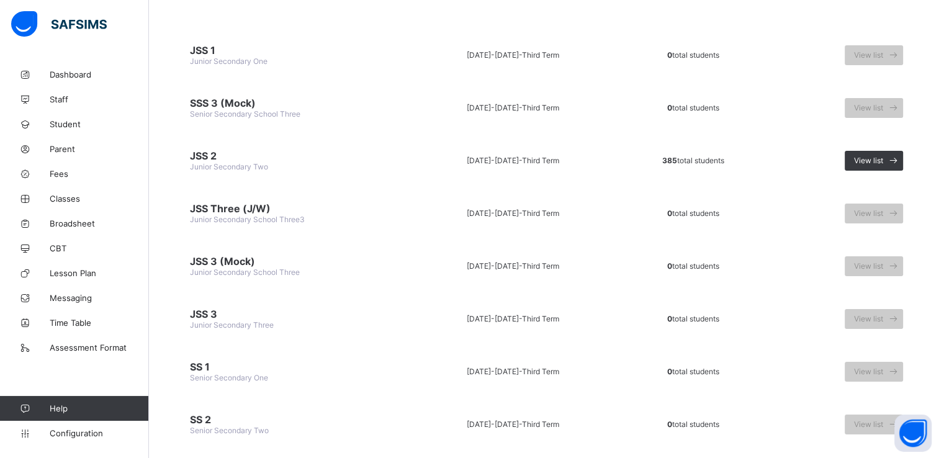
scroll to position [128, 0]
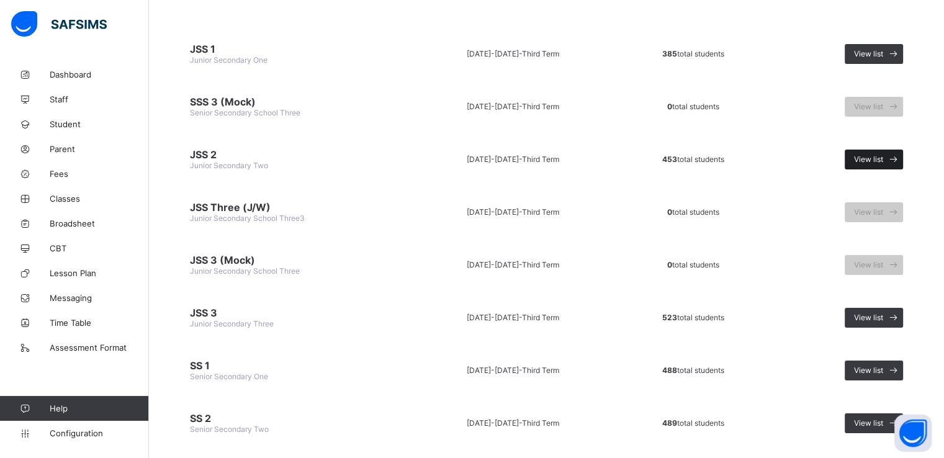
click at [872, 155] on span "View list" at bounding box center [868, 159] width 29 height 9
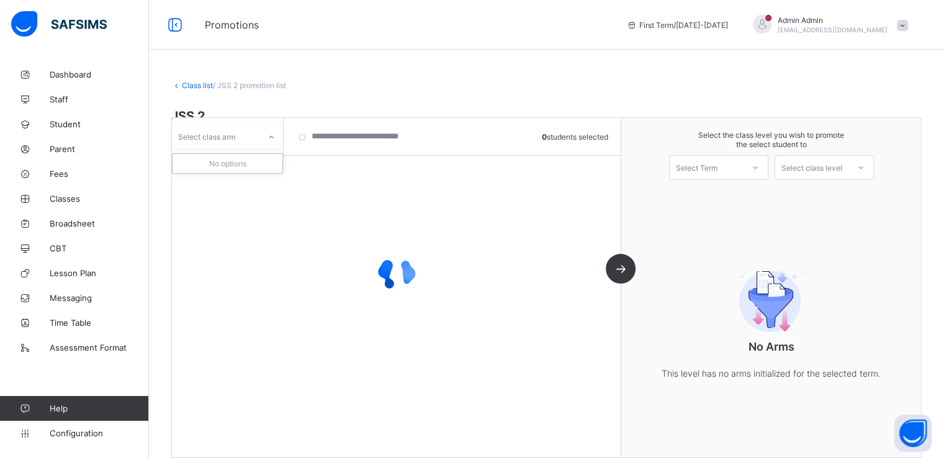
click at [265, 140] on div at bounding box center [271, 137] width 21 height 20
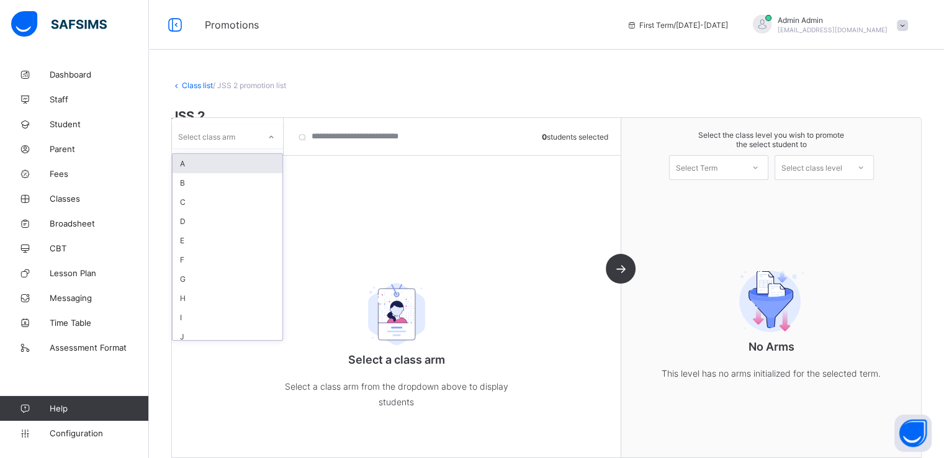
click at [221, 160] on div "A" at bounding box center [228, 163] width 110 height 19
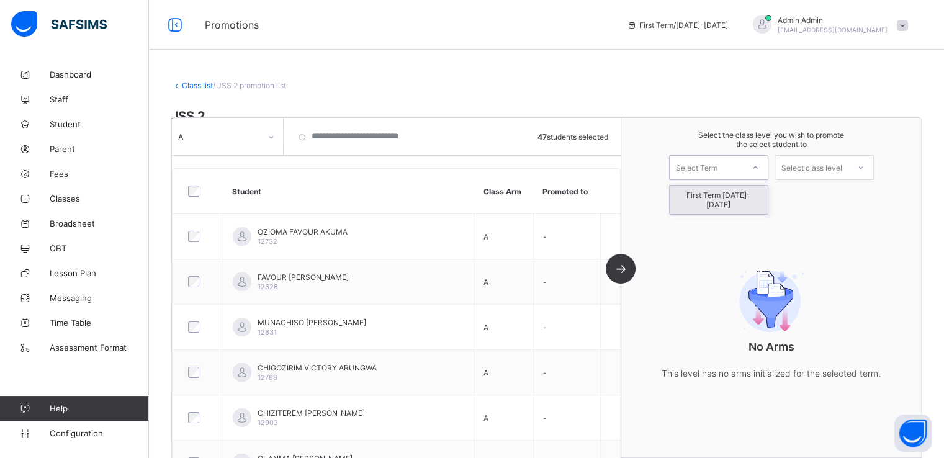
click at [710, 173] on div "Select Term" at bounding box center [697, 167] width 42 height 25
click at [705, 194] on div "First Term 2025-2026" at bounding box center [719, 200] width 98 height 29
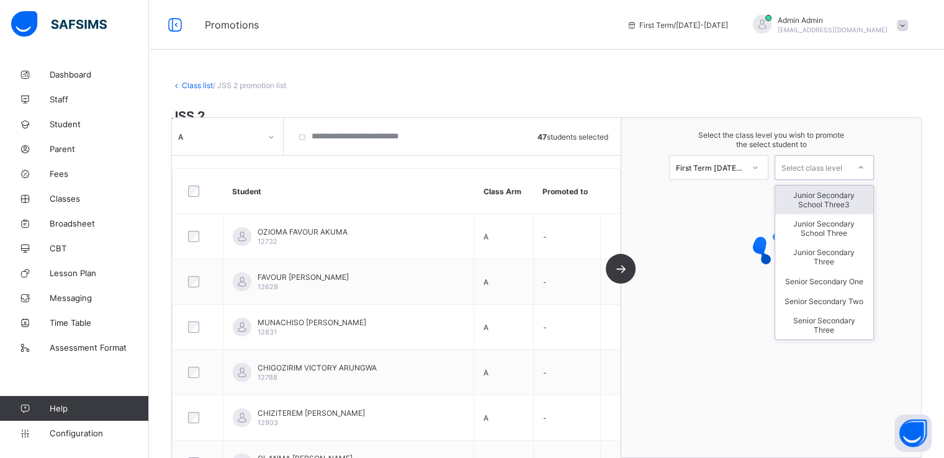
click at [812, 166] on div "Select class level" at bounding box center [812, 167] width 61 height 25
click at [836, 207] on div "Junior Secondary School Three3" at bounding box center [825, 200] width 98 height 29
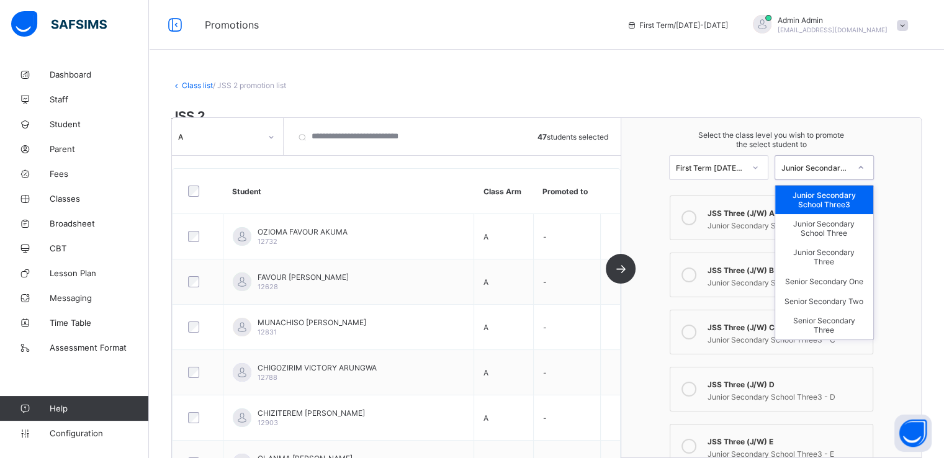
click at [815, 166] on div "Junior Secondary School Three3" at bounding box center [816, 167] width 68 height 9
click at [830, 228] on div "Junior Secondary School Three" at bounding box center [825, 228] width 98 height 29
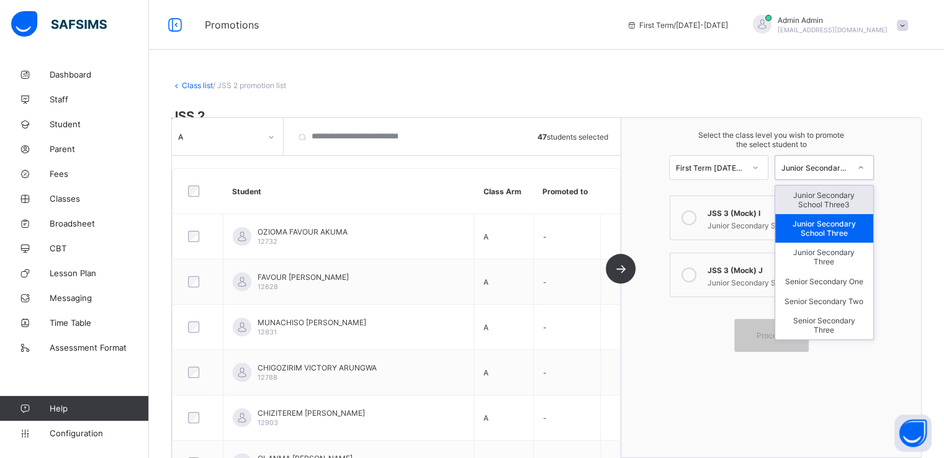
click at [821, 165] on div "Junior Secondary School Three" at bounding box center [816, 167] width 68 height 9
click at [822, 201] on div "Junior Secondary School Three3" at bounding box center [825, 200] width 98 height 29
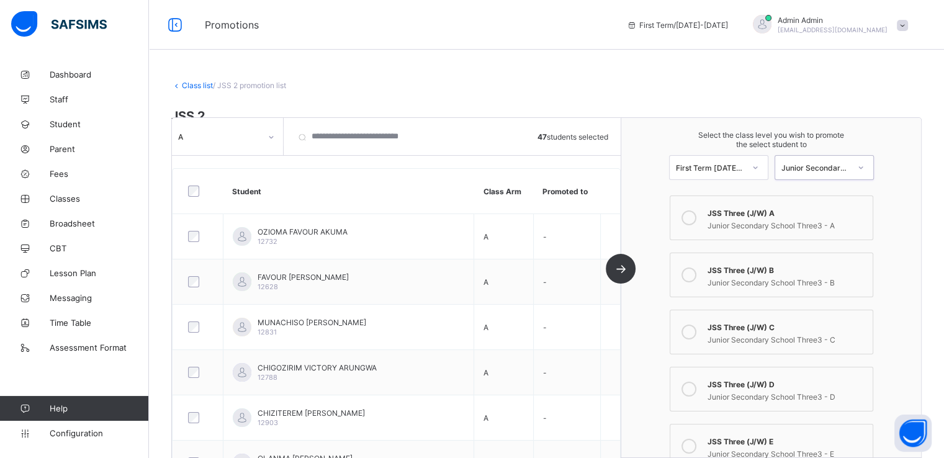
click at [812, 167] on div "Junior Secondary School Three3" at bounding box center [816, 167] width 68 height 9
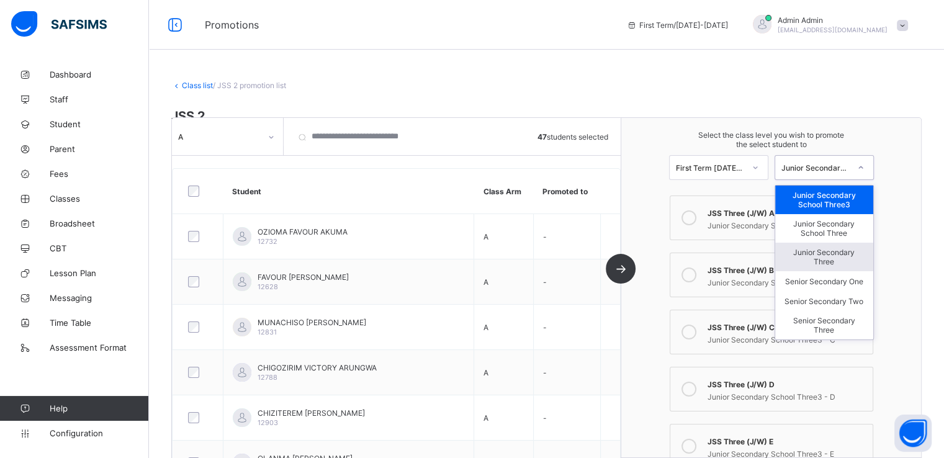
click at [806, 259] on div "Junior Secondary Three" at bounding box center [825, 257] width 98 height 29
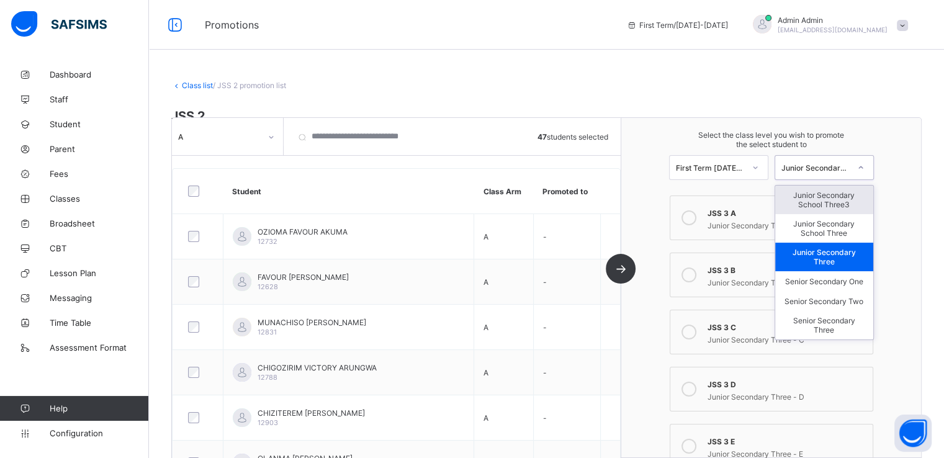
click at [823, 165] on div "Junior Secondary Three" at bounding box center [816, 167] width 68 height 9
click at [820, 286] on div "Senior Secondary One" at bounding box center [825, 281] width 98 height 20
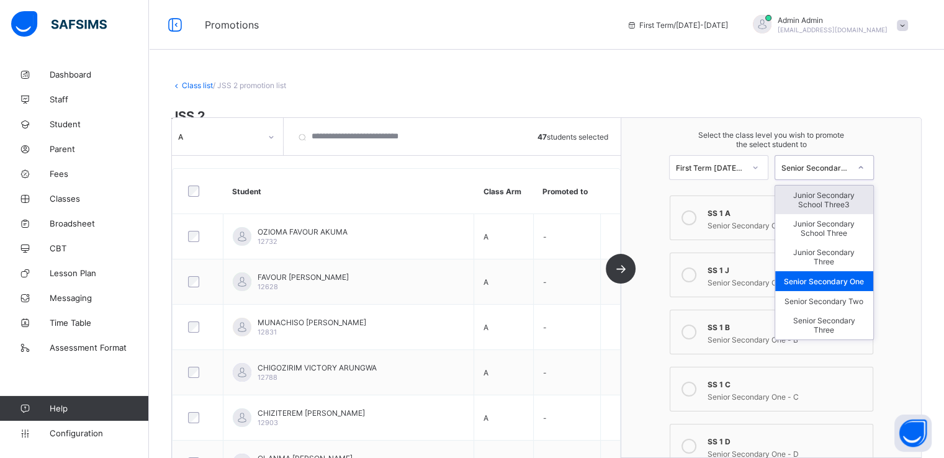
click at [826, 164] on div "Senior Secondary One" at bounding box center [816, 167] width 68 height 9
click at [826, 197] on div "Junior Secondary School Three3" at bounding box center [825, 200] width 98 height 29
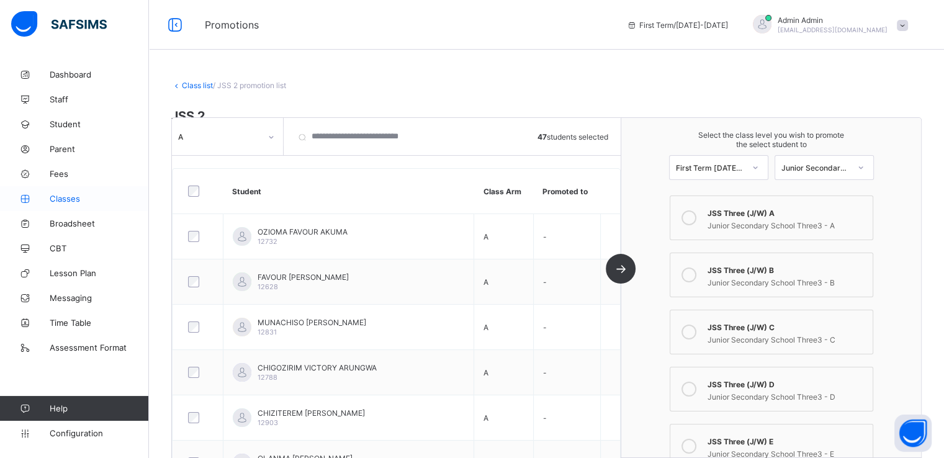
click at [65, 202] on span "Classes" at bounding box center [99, 199] width 99 height 10
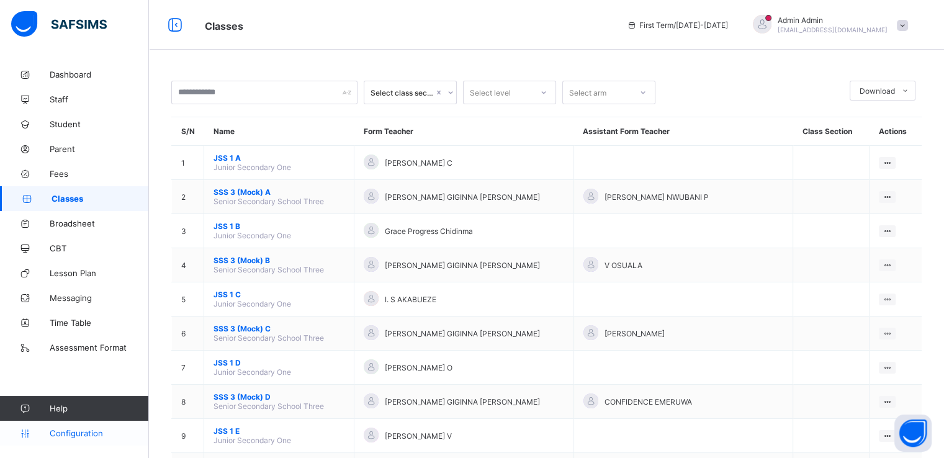
click at [75, 430] on span "Configuration" at bounding box center [99, 433] width 99 height 10
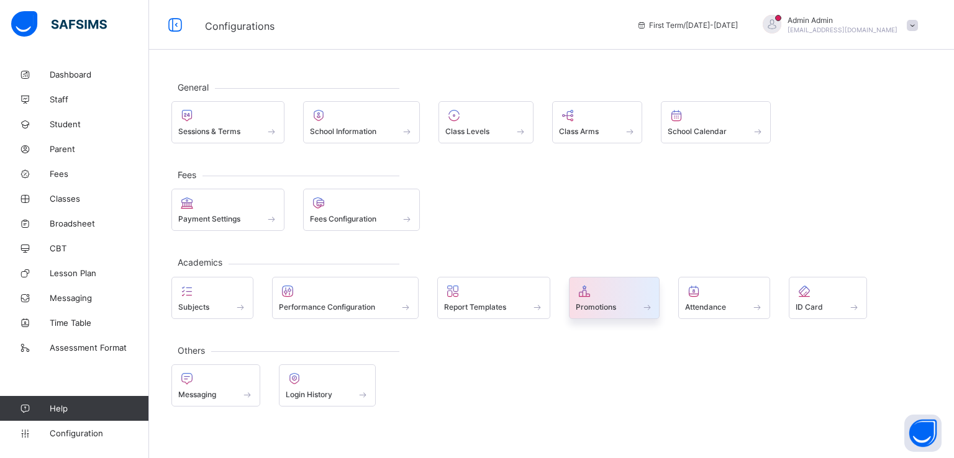
click at [603, 299] on span at bounding box center [615, 300] width 78 height 3
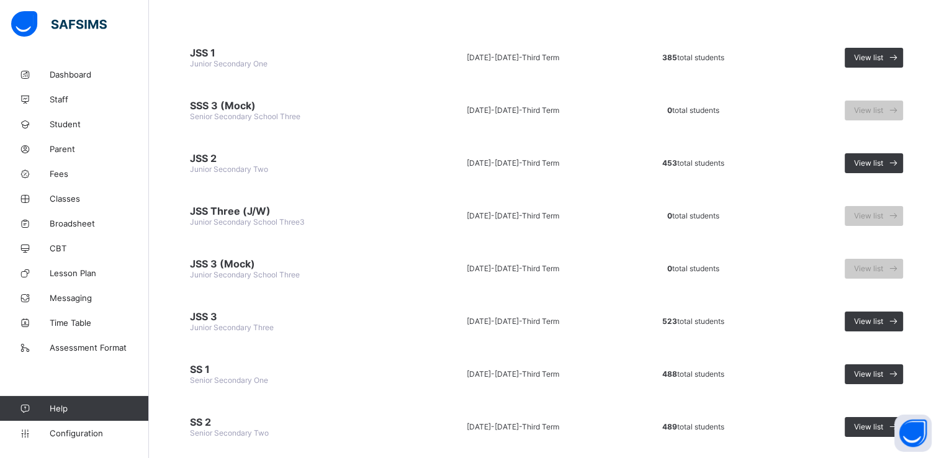
scroll to position [124, 0]
click at [880, 160] on span "View list" at bounding box center [868, 162] width 29 height 9
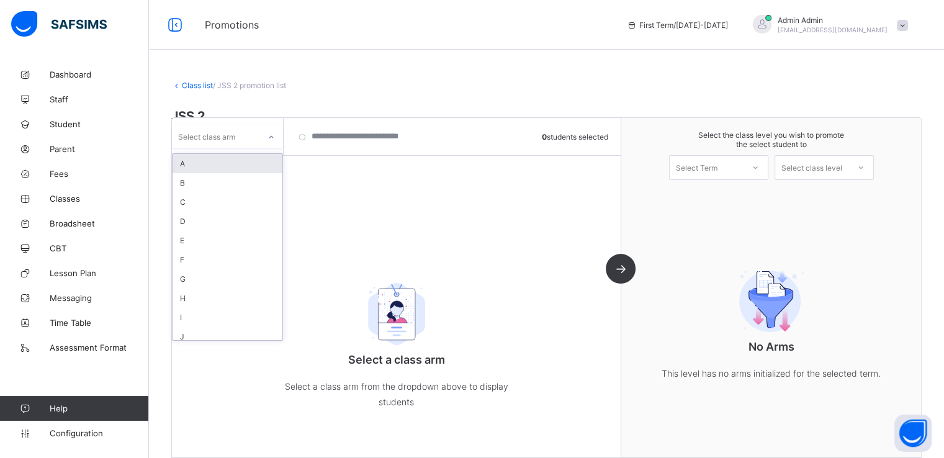
click at [271, 138] on icon at bounding box center [271, 137] width 7 height 12
click at [223, 165] on div "A" at bounding box center [228, 163] width 110 height 19
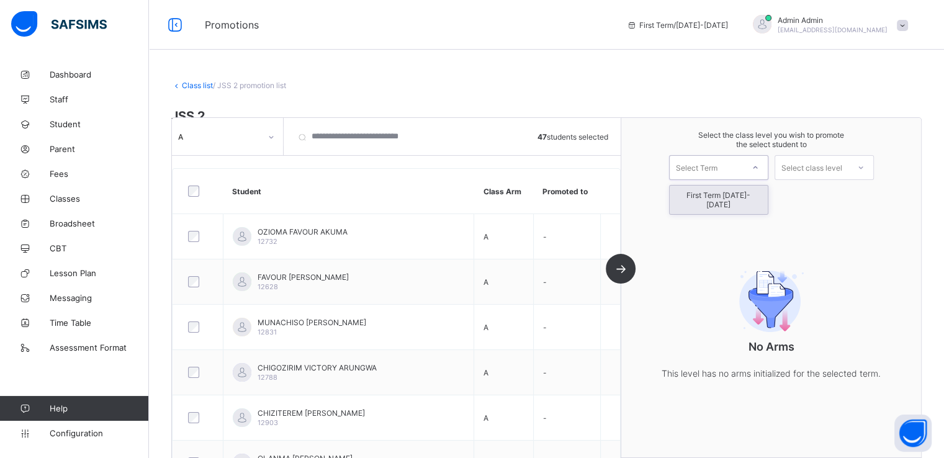
click at [743, 169] on div "Select Term" at bounding box center [706, 167] width 73 height 17
click at [728, 191] on div "First Term 2025-2026" at bounding box center [719, 200] width 98 height 29
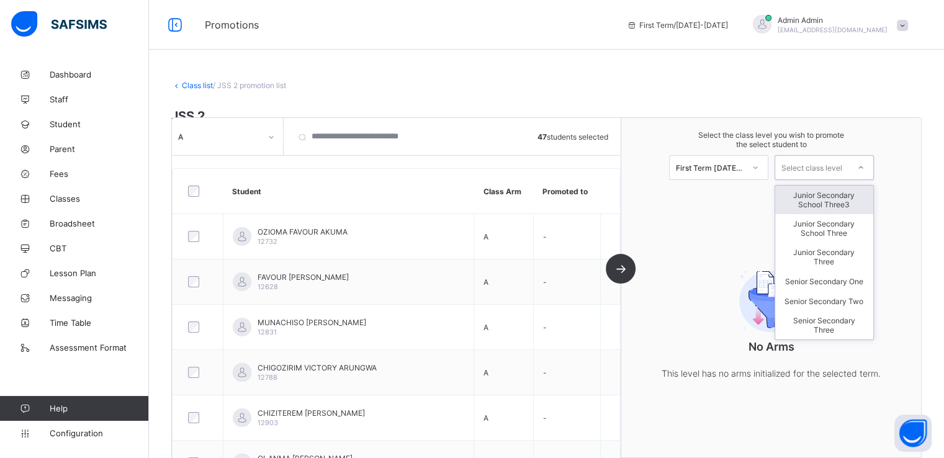
click at [805, 165] on div "Select class level" at bounding box center [812, 167] width 61 height 25
click at [826, 254] on div "Junior Secondary Three" at bounding box center [825, 257] width 98 height 29
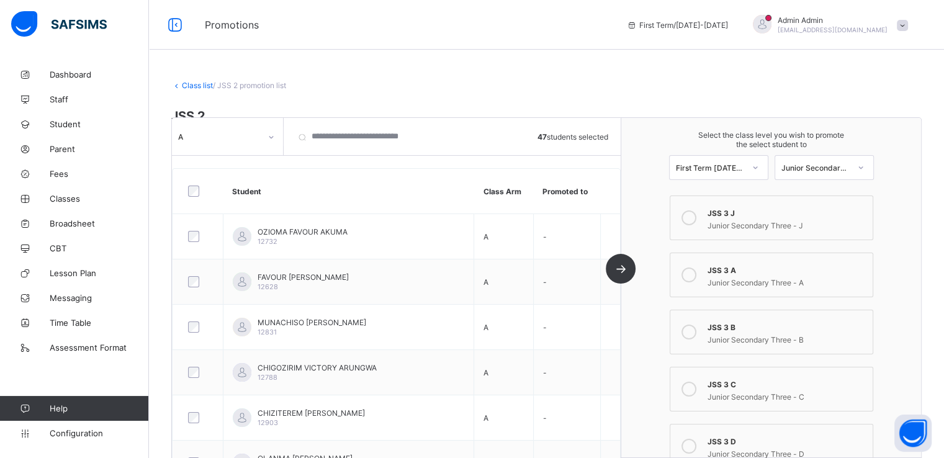
click at [691, 274] on icon at bounding box center [689, 275] width 15 height 15
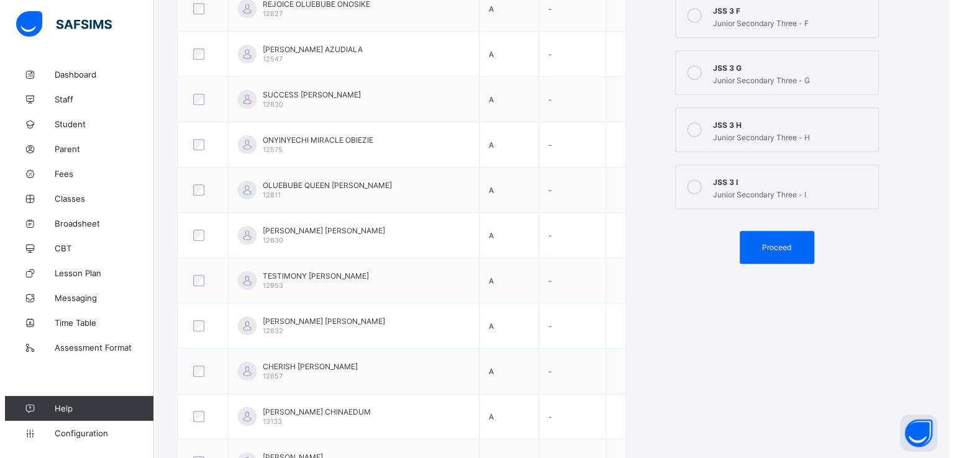
scroll to position [588, 0]
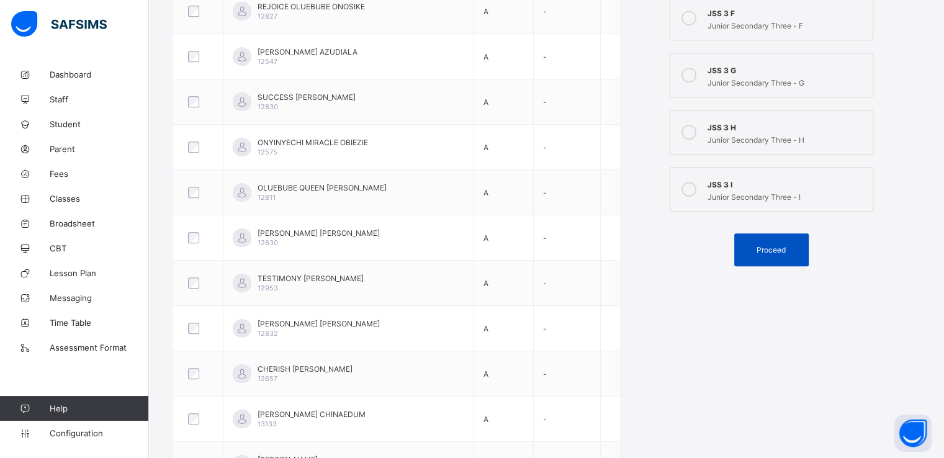
click at [775, 250] on span "Proceed" at bounding box center [771, 249] width 29 height 9
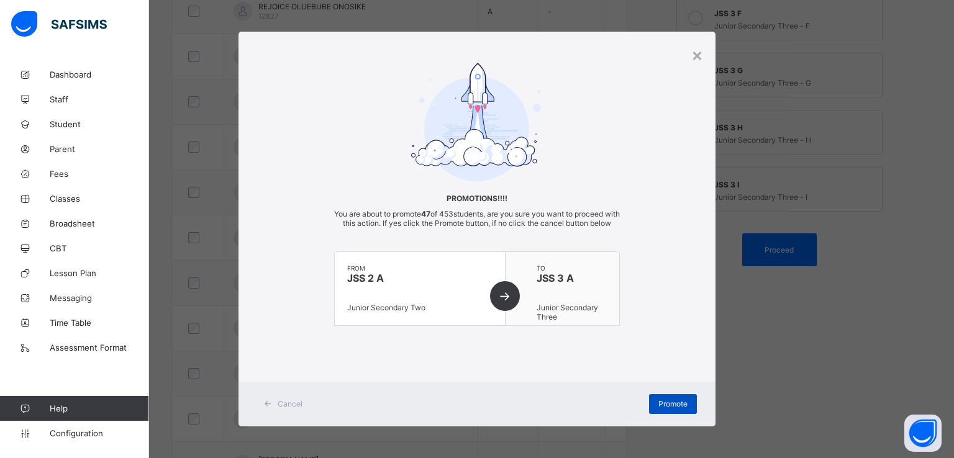
click at [667, 409] on span "Promote" at bounding box center [672, 403] width 29 height 9
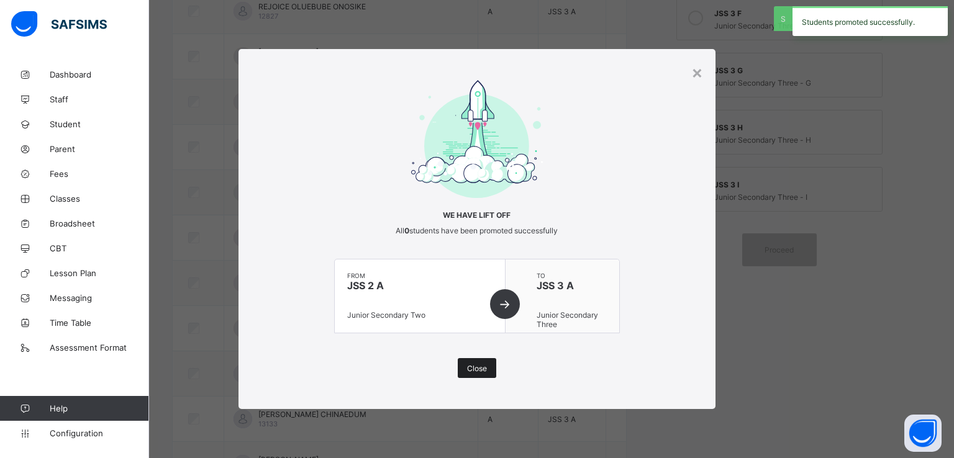
click at [468, 371] on span "Close" at bounding box center [477, 368] width 20 height 9
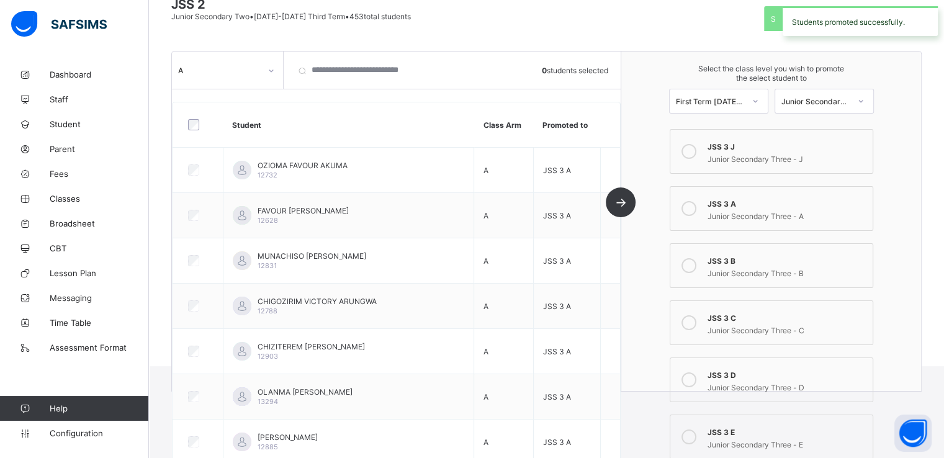
scroll to position [4, 0]
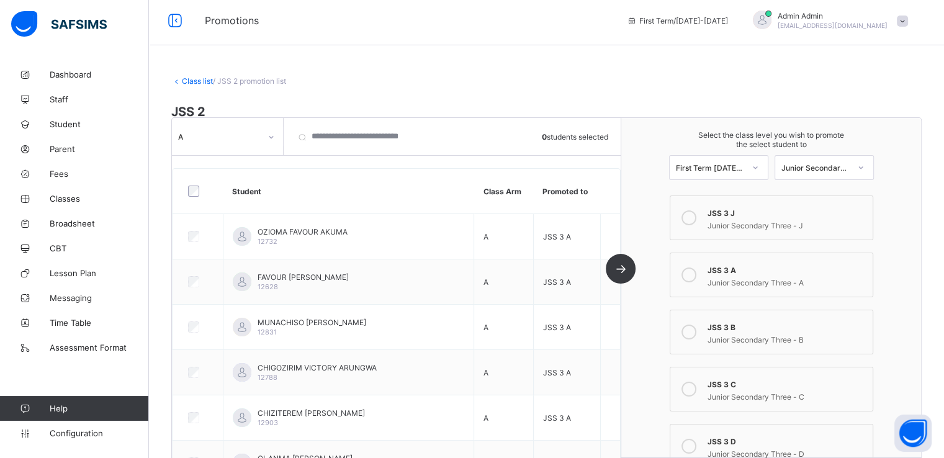
click at [270, 135] on icon at bounding box center [271, 137] width 7 height 12
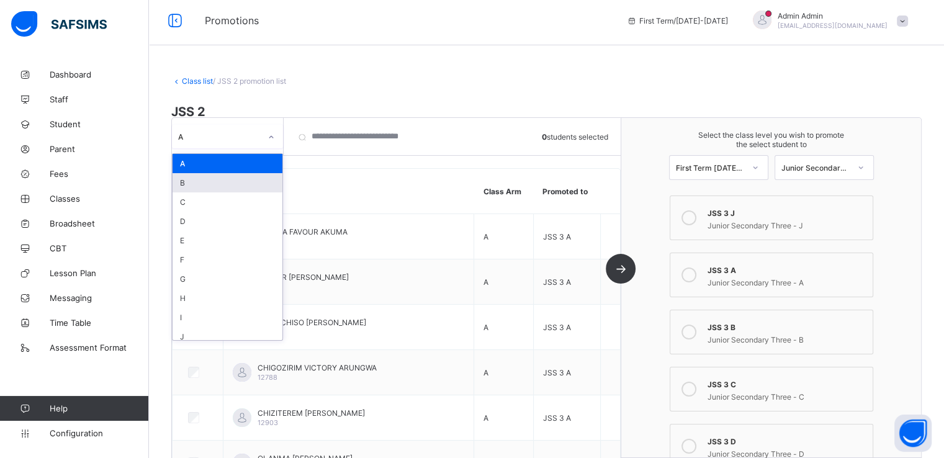
click at [224, 184] on div "B" at bounding box center [228, 182] width 110 height 19
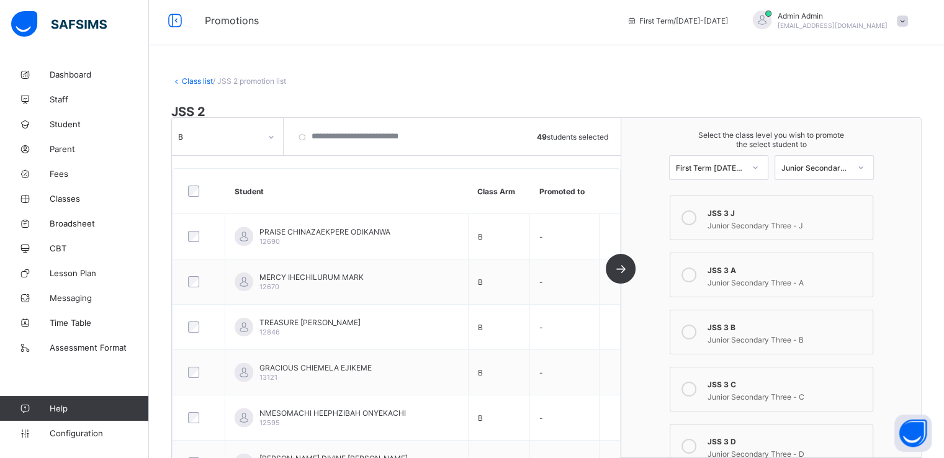
click at [697, 331] on icon at bounding box center [689, 332] width 15 height 15
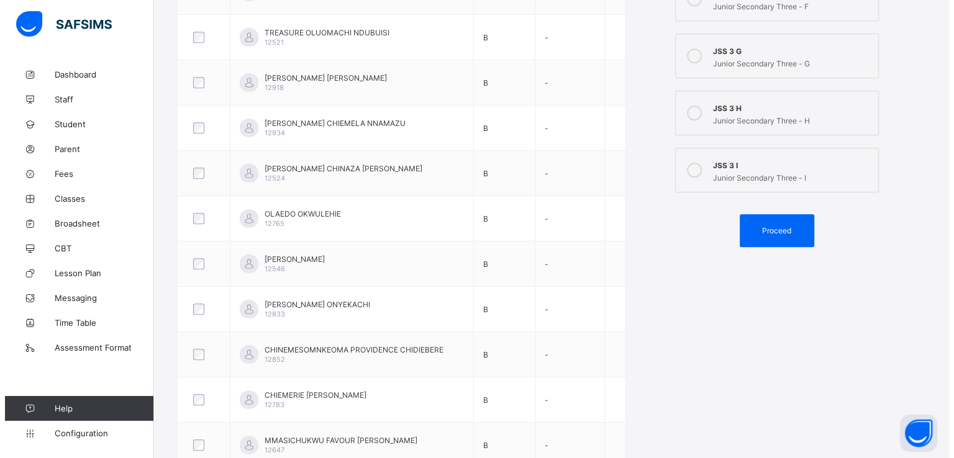
scroll to position [631, 0]
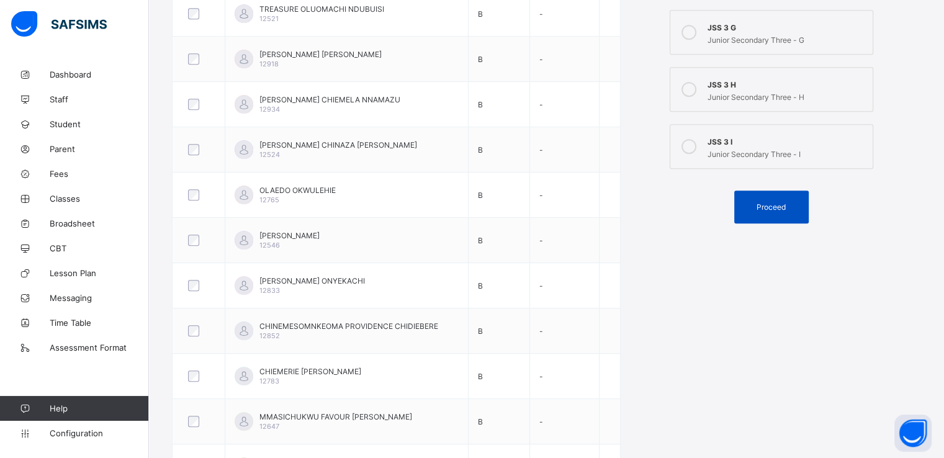
click at [767, 204] on span "Proceed" at bounding box center [771, 206] width 29 height 9
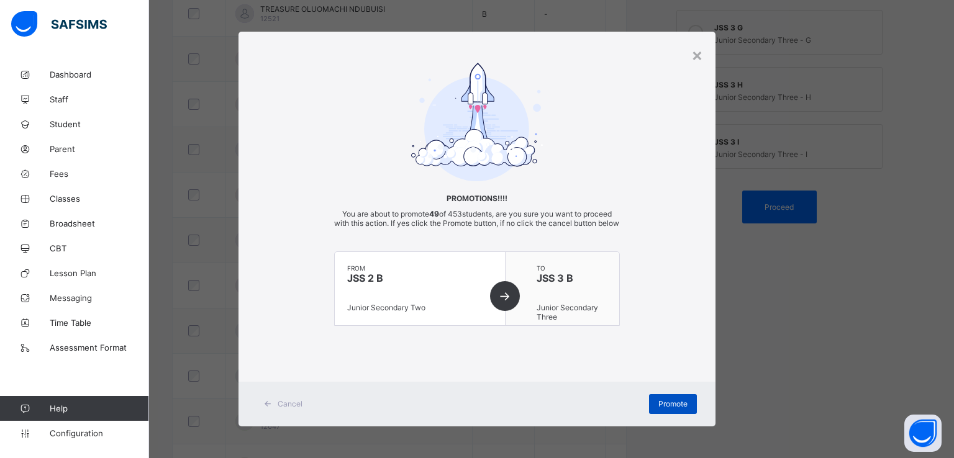
click at [666, 408] on span "Promote" at bounding box center [672, 403] width 29 height 9
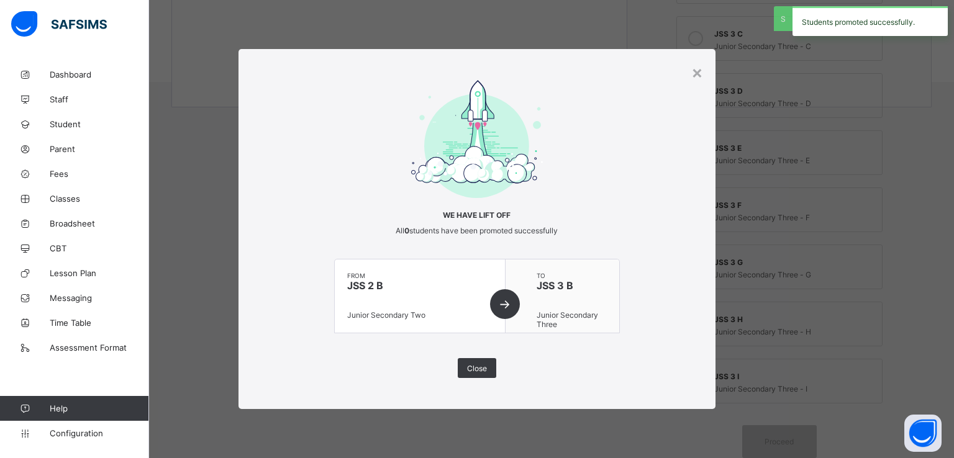
scroll to position [397, 0]
click at [477, 366] on span "Close" at bounding box center [477, 368] width 20 height 9
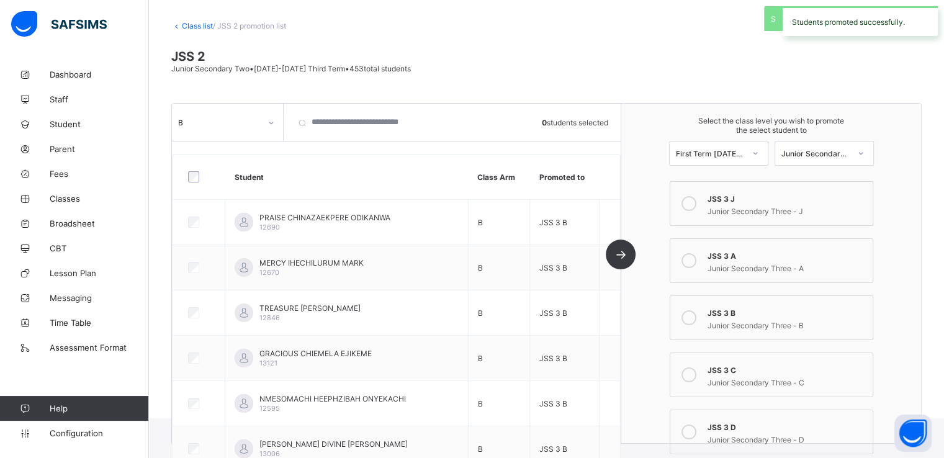
scroll to position [0, 0]
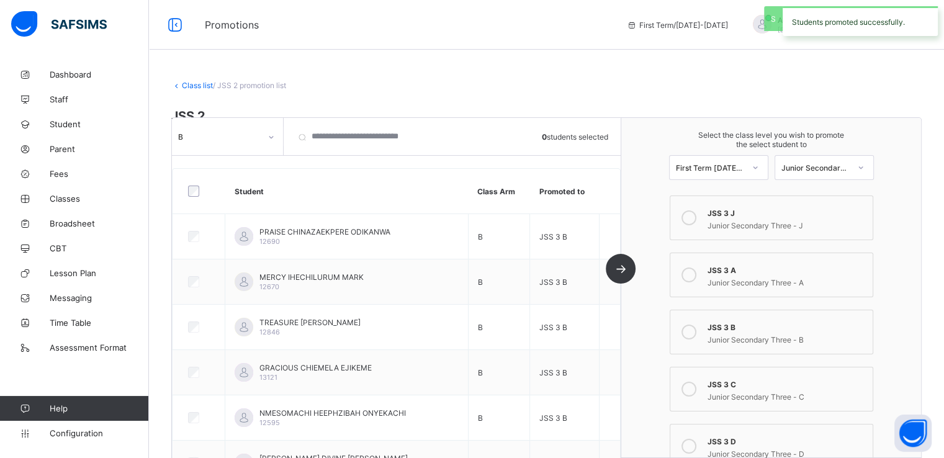
click at [271, 138] on icon at bounding box center [271, 137] width 7 height 12
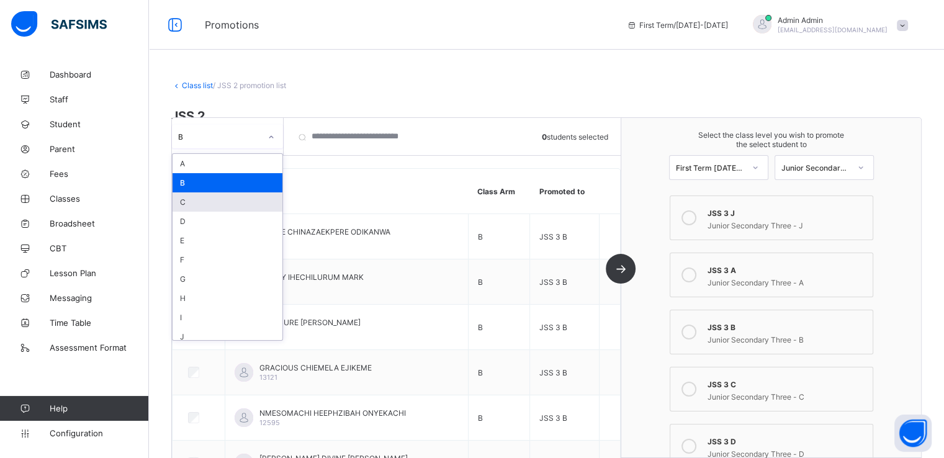
click at [202, 206] on div "C" at bounding box center [228, 201] width 110 height 19
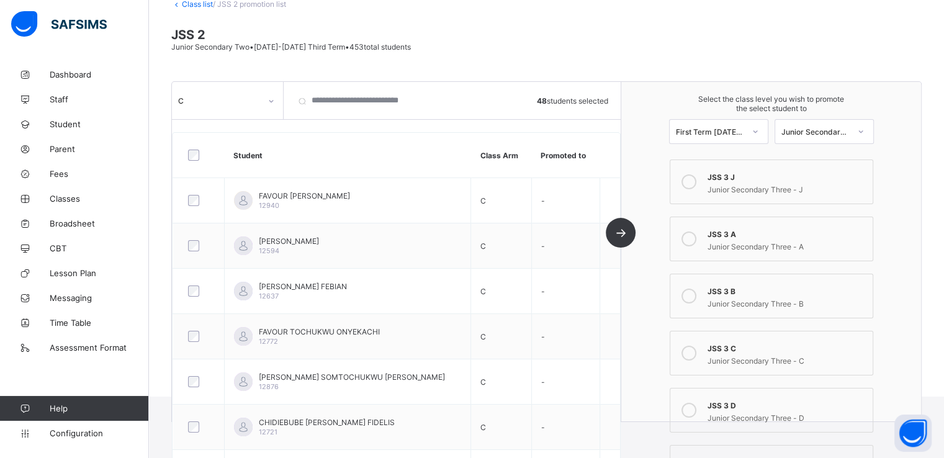
scroll to position [82, 0]
click at [694, 355] on icon at bounding box center [689, 352] width 15 height 15
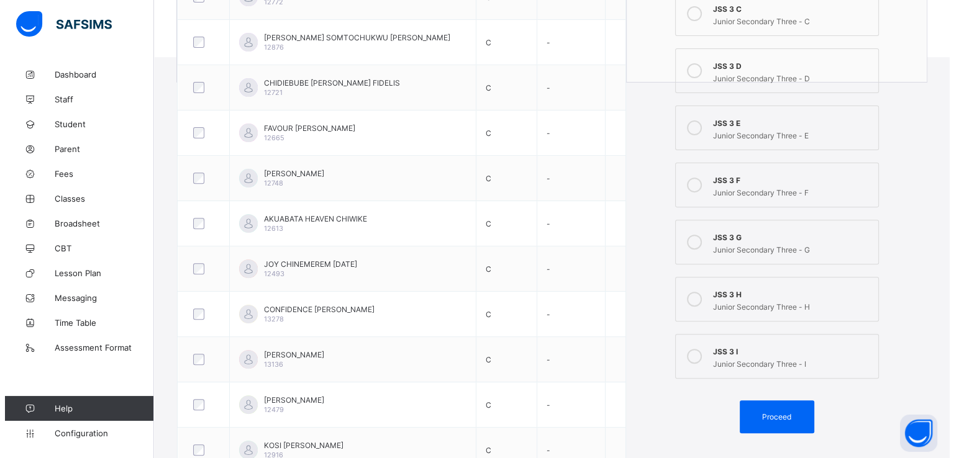
scroll to position [422, 0]
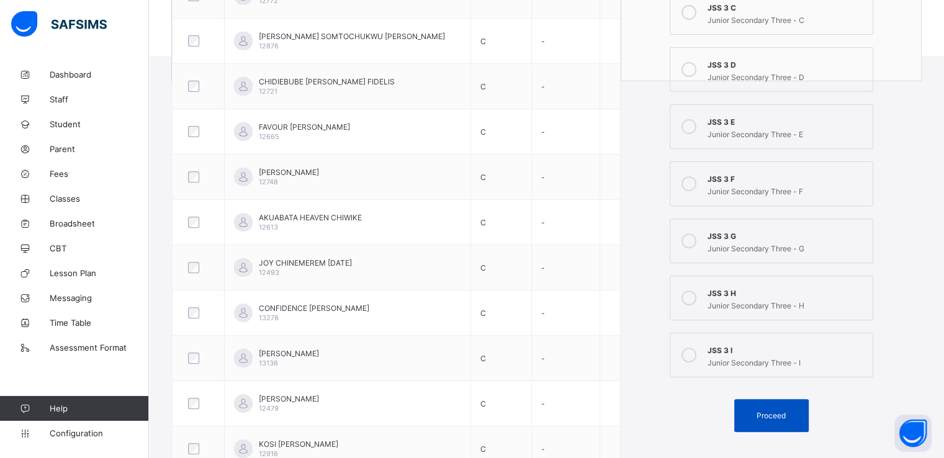
click at [769, 414] on span "Proceed" at bounding box center [771, 415] width 29 height 9
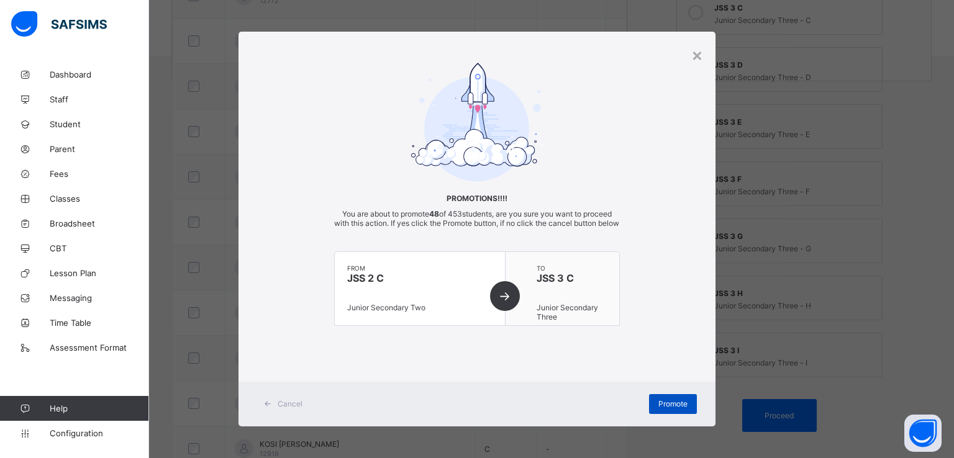
click at [661, 409] on span "Promote" at bounding box center [672, 403] width 29 height 9
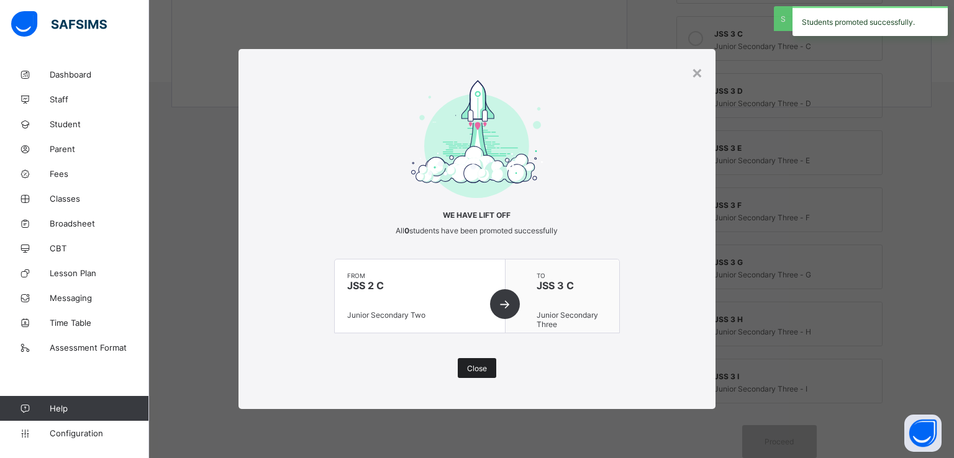
click at [477, 362] on div "Close" at bounding box center [477, 368] width 38 height 20
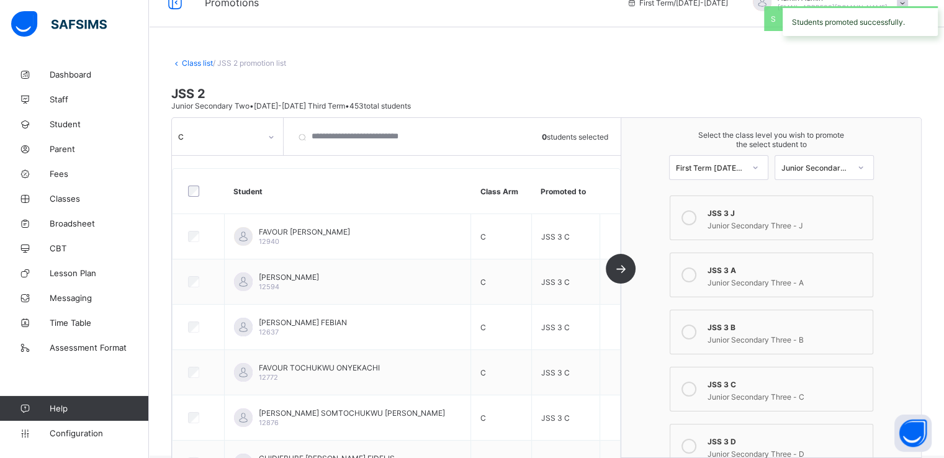
scroll to position [0, 0]
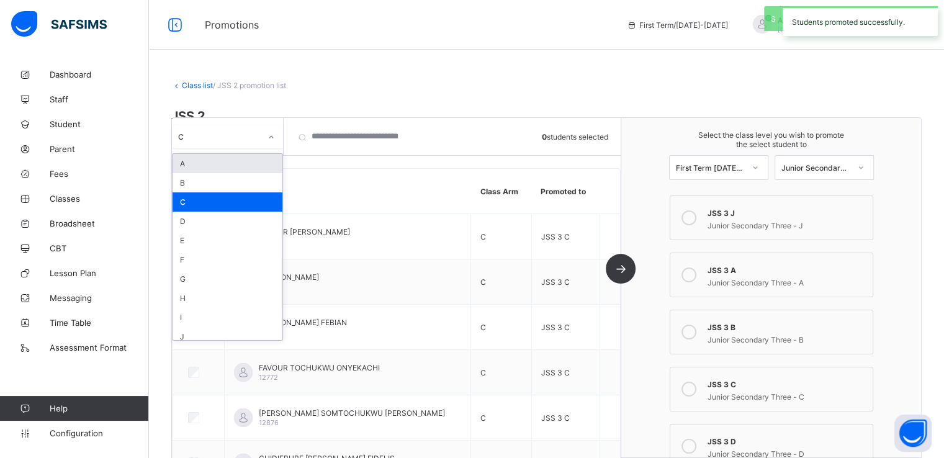
click at [271, 136] on icon at bounding box center [271, 137] width 7 height 12
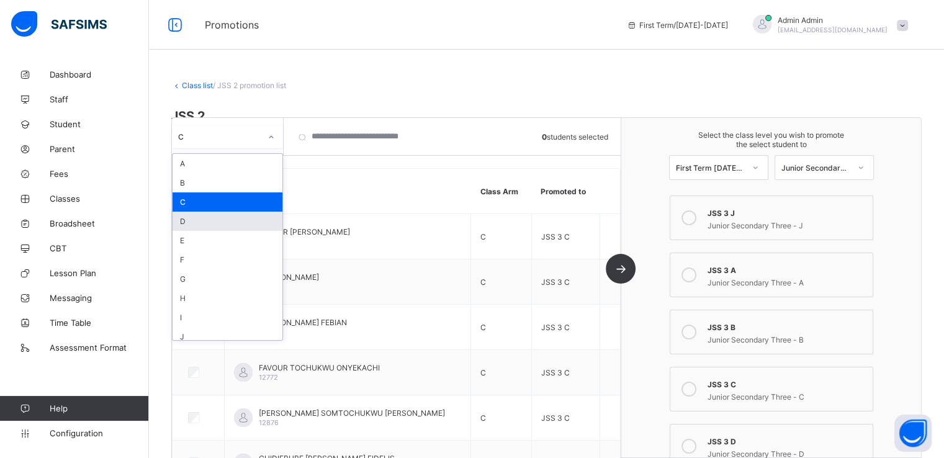
click at [196, 222] on div "D" at bounding box center [228, 221] width 110 height 19
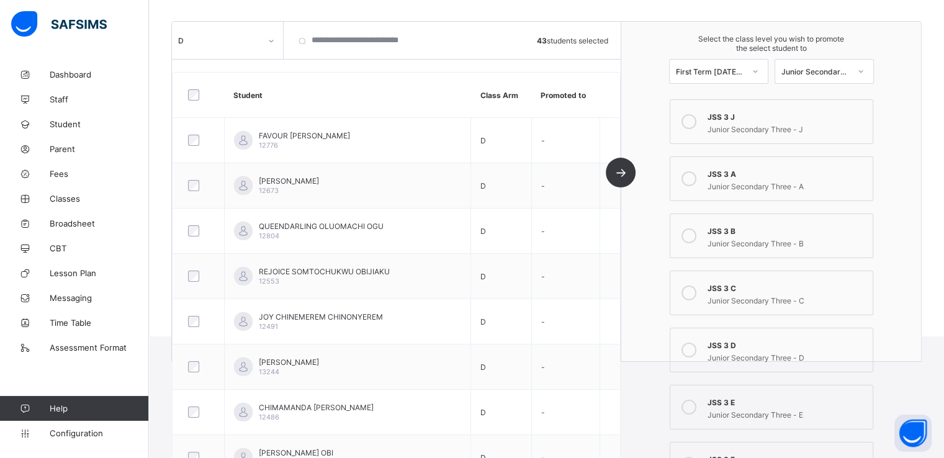
scroll to position [143, 0]
click at [690, 348] on icon at bounding box center [689, 349] width 15 height 15
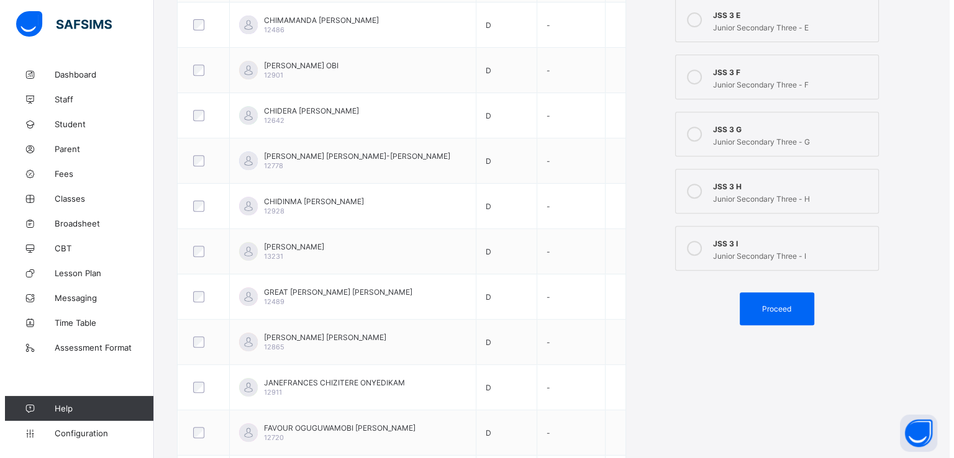
scroll to position [539, 0]
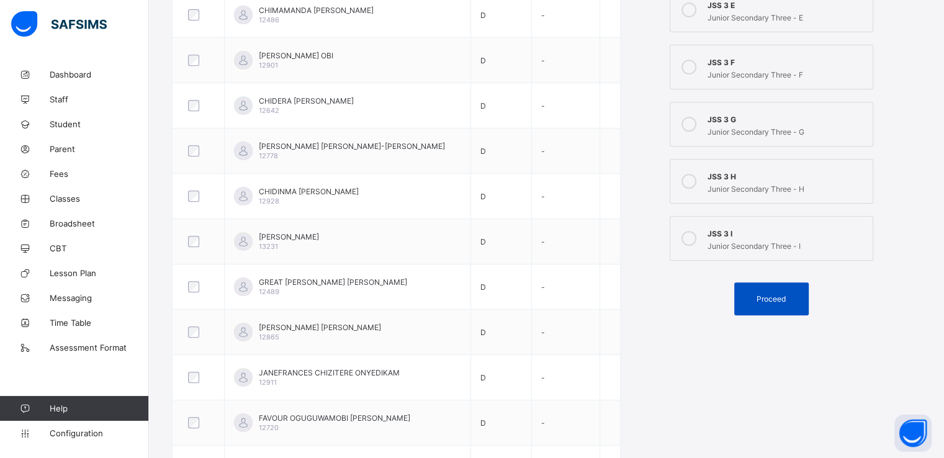
click at [772, 298] on span "Proceed" at bounding box center [771, 298] width 29 height 9
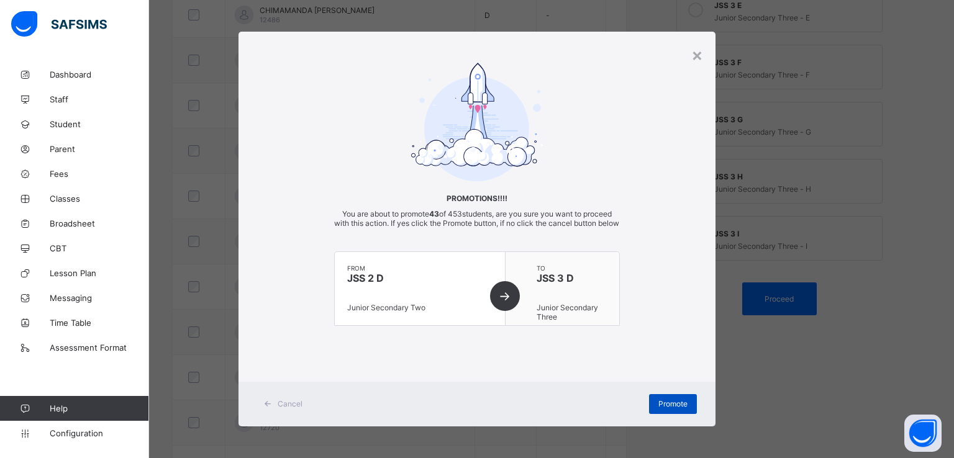
click at [667, 407] on div "Promote" at bounding box center [673, 404] width 48 height 20
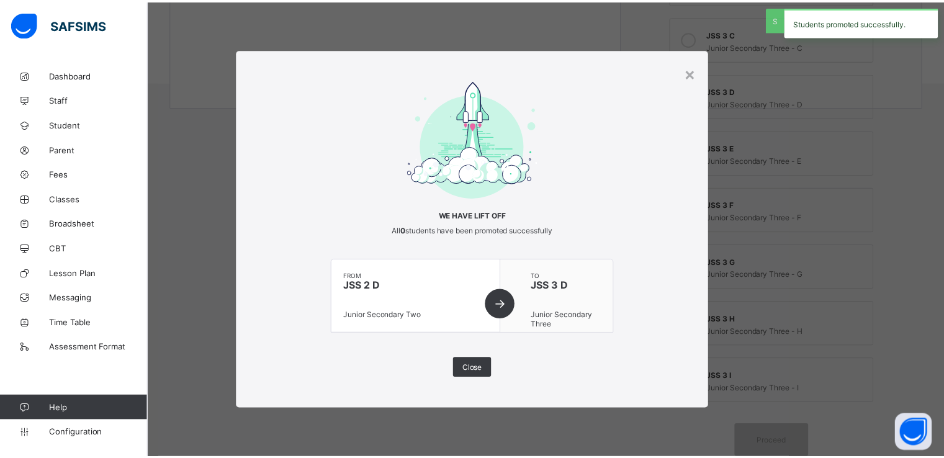
scroll to position [397, 0]
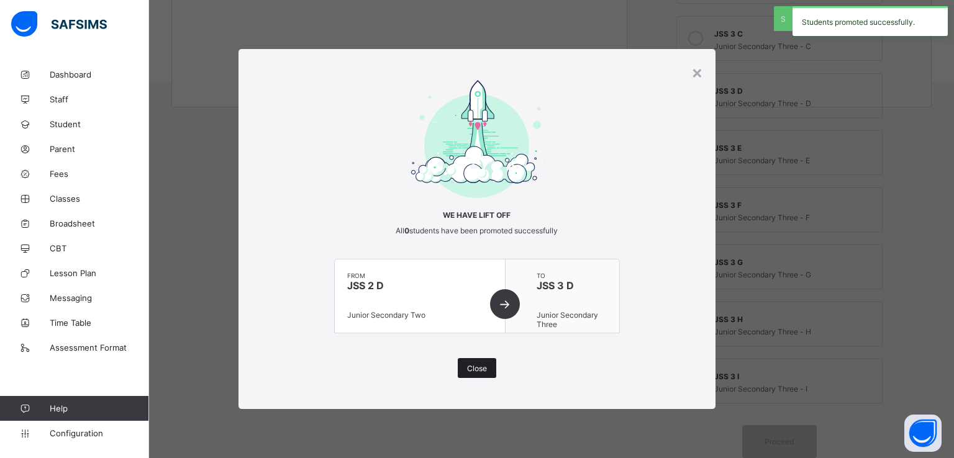
click at [489, 372] on div "Close" at bounding box center [477, 368] width 38 height 20
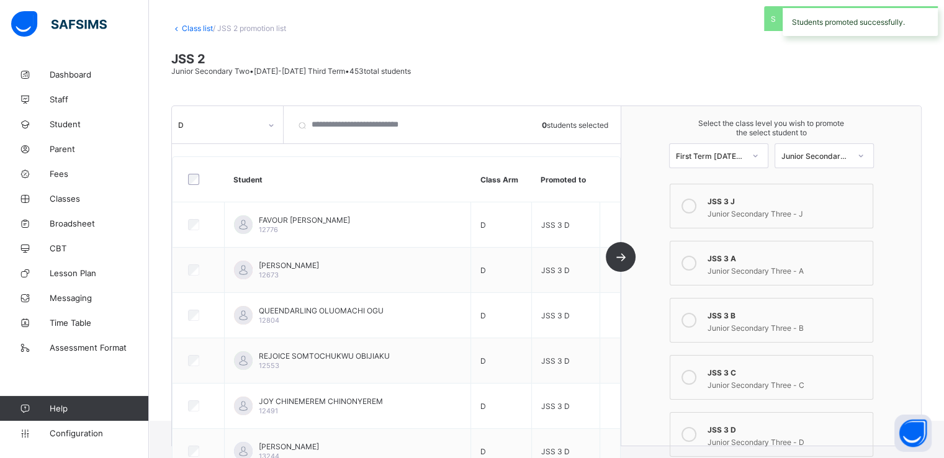
scroll to position [0, 0]
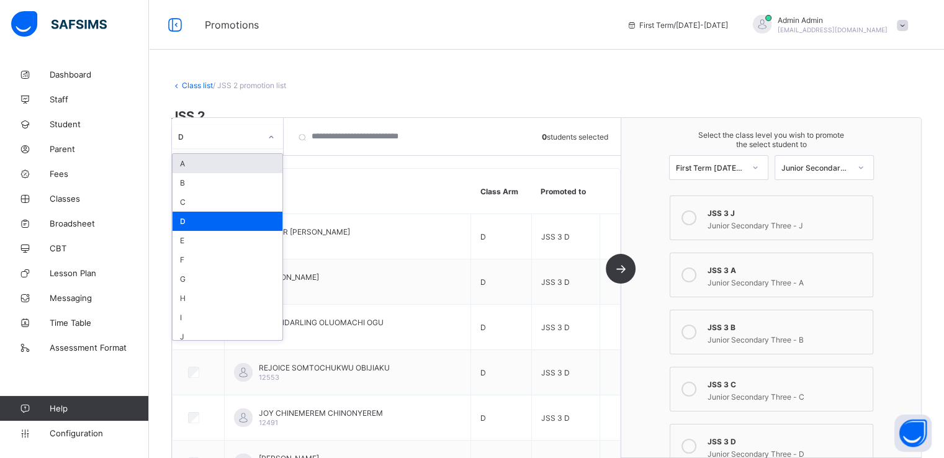
click at [269, 137] on icon at bounding box center [271, 137] width 7 height 12
click at [202, 242] on div "E" at bounding box center [228, 240] width 110 height 19
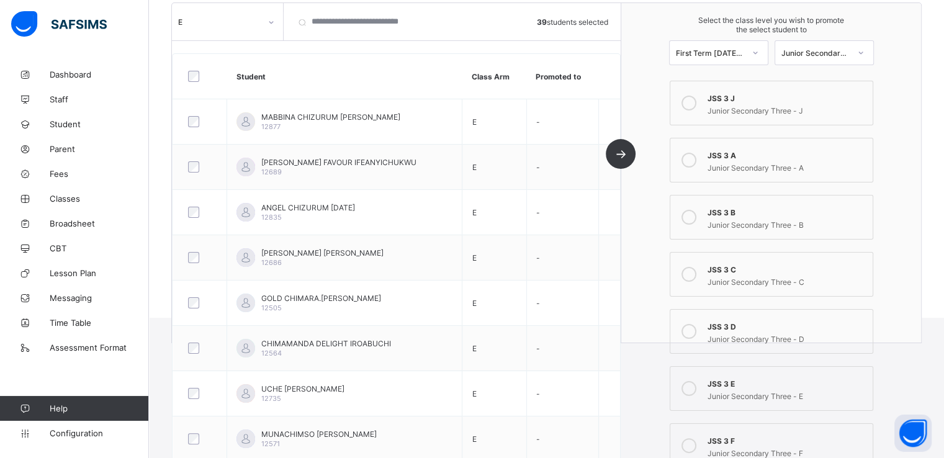
scroll to position [161, 0]
click at [695, 386] on icon at bounding box center [689, 388] width 15 height 15
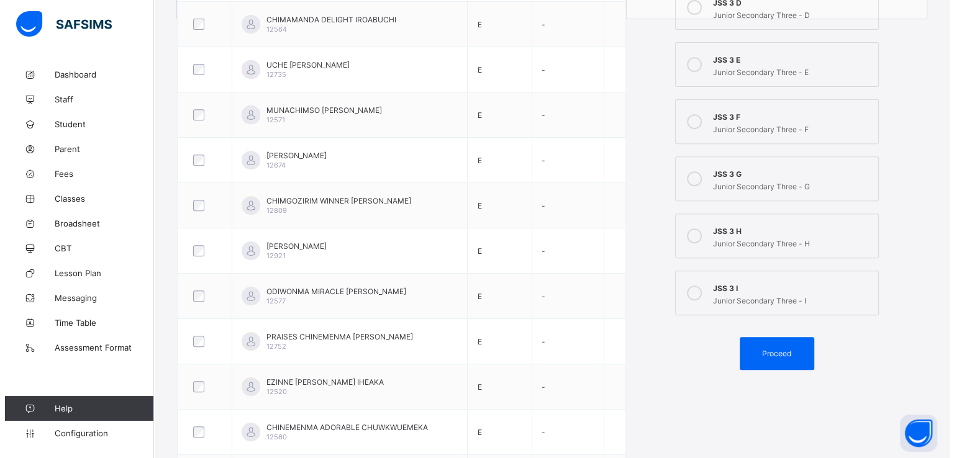
scroll to position [500, 0]
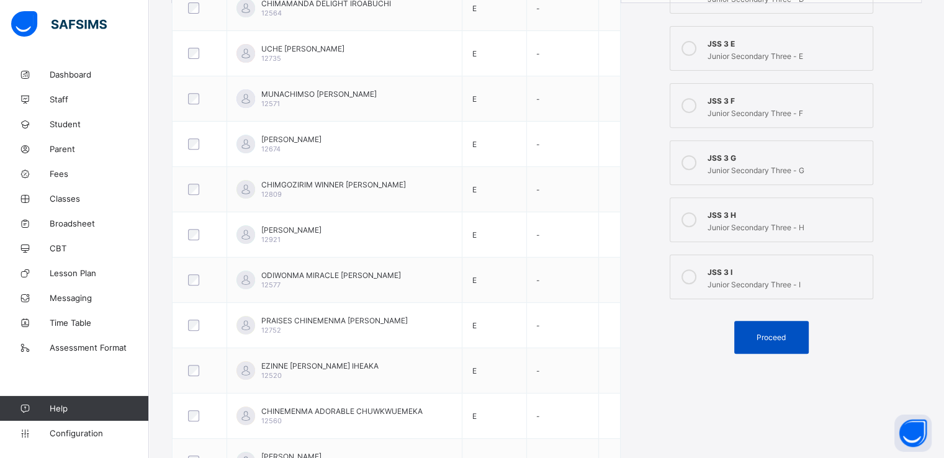
click at [771, 335] on span "Proceed" at bounding box center [771, 337] width 29 height 9
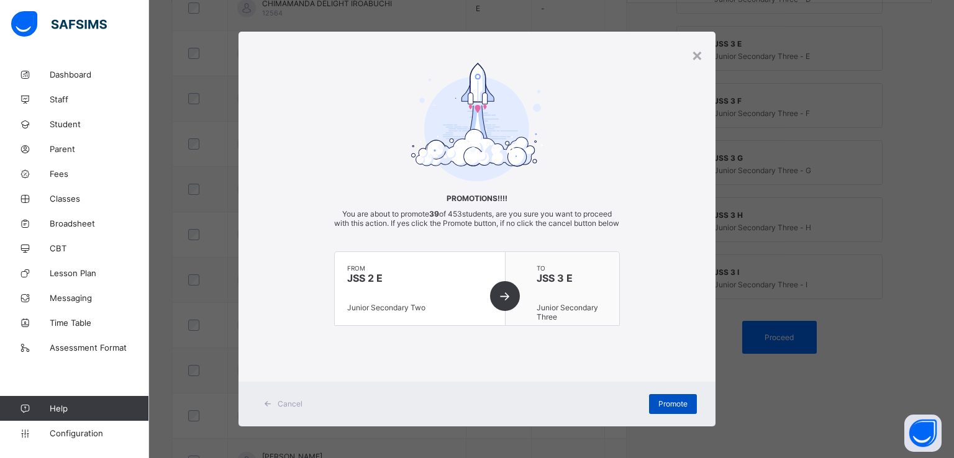
click at [667, 409] on span "Promote" at bounding box center [672, 403] width 29 height 9
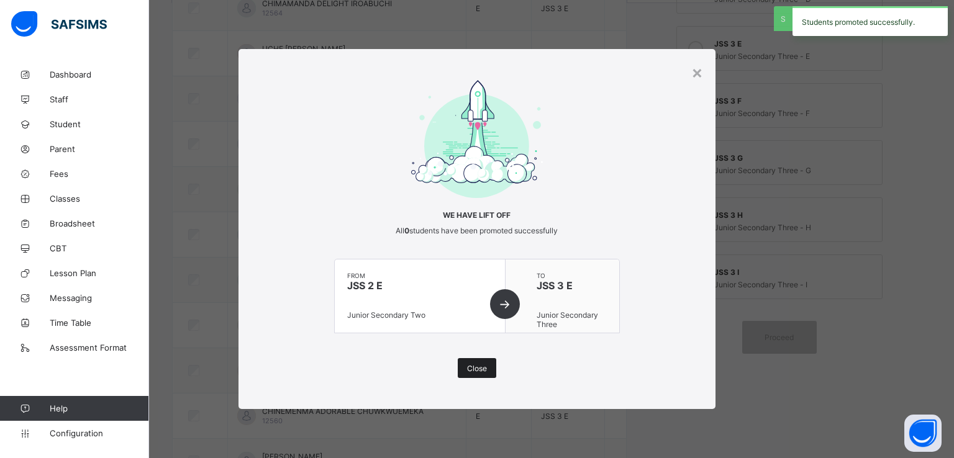
click at [484, 364] on span "Close" at bounding box center [477, 368] width 20 height 9
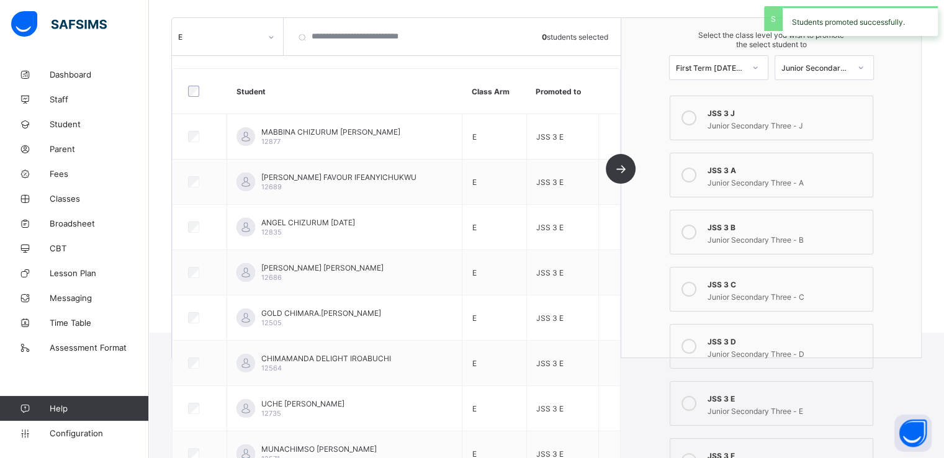
scroll to position [0, 0]
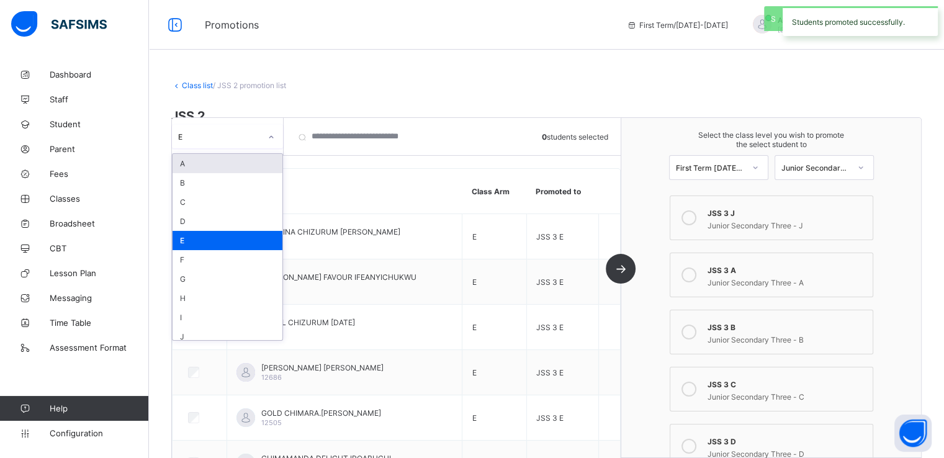
click at [252, 137] on div "E" at bounding box center [219, 136] width 83 height 9
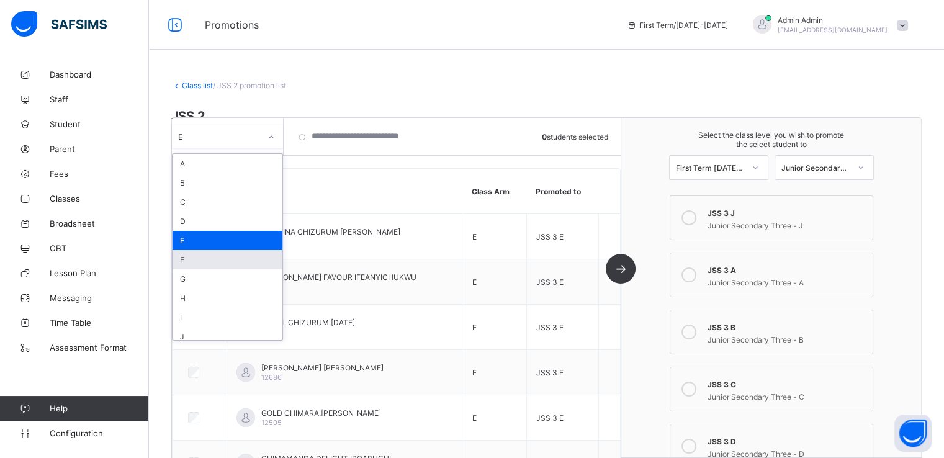
click at [194, 259] on div "F" at bounding box center [228, 259] width 110 height 19
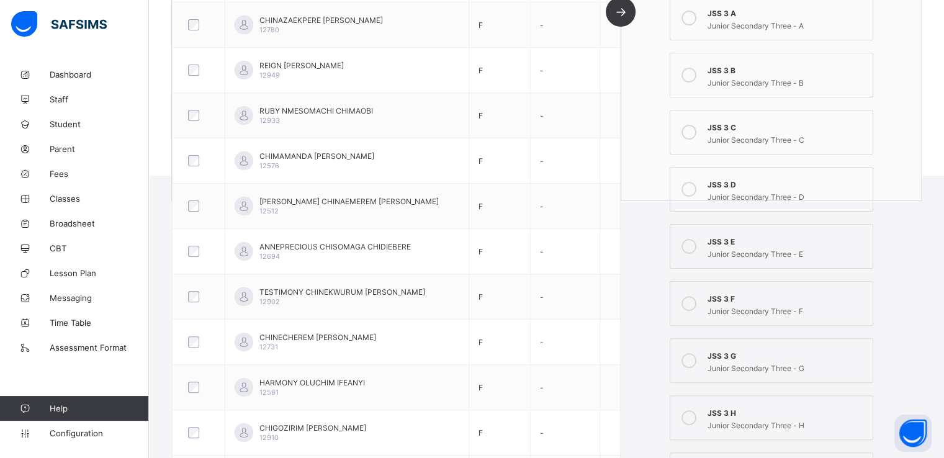
scroll to position [310, 0]
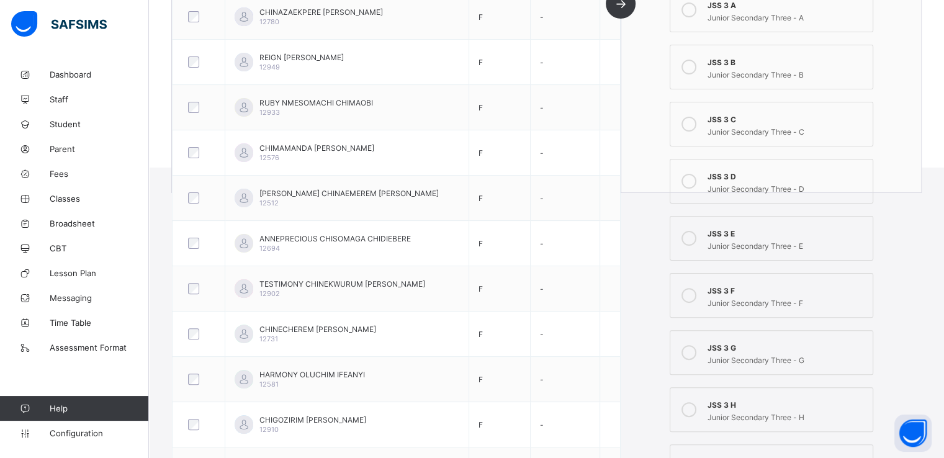
click at [694, 296] on icon at bounding box center [689, 295] width 15 height 15
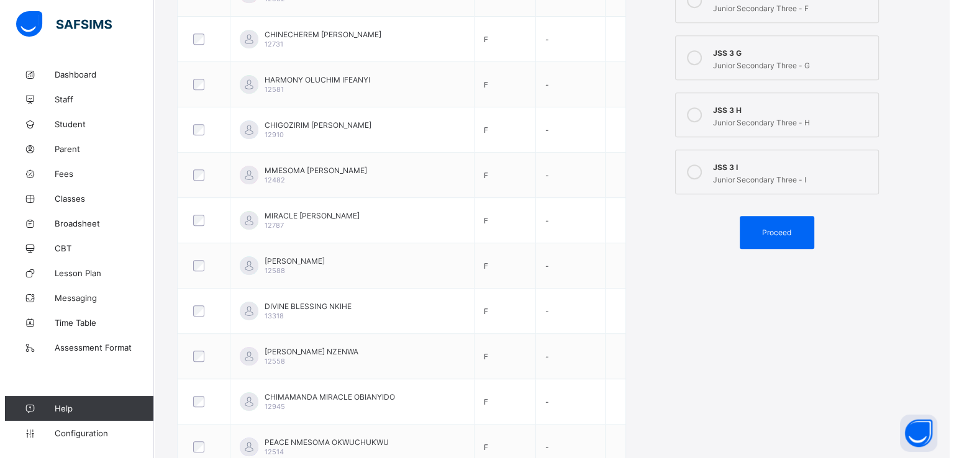
scroll to position [638, 0]
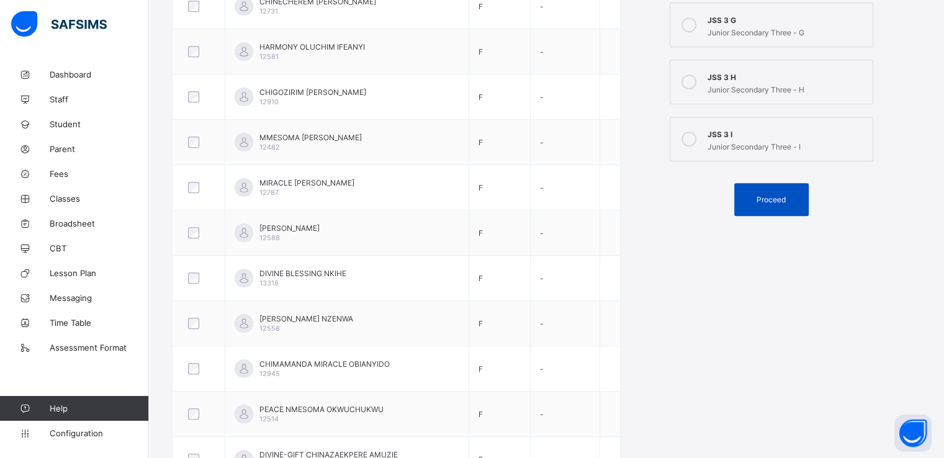
click at [772, 200] on span "Proceed" at bounding box center [771, 199] width 29 height 9
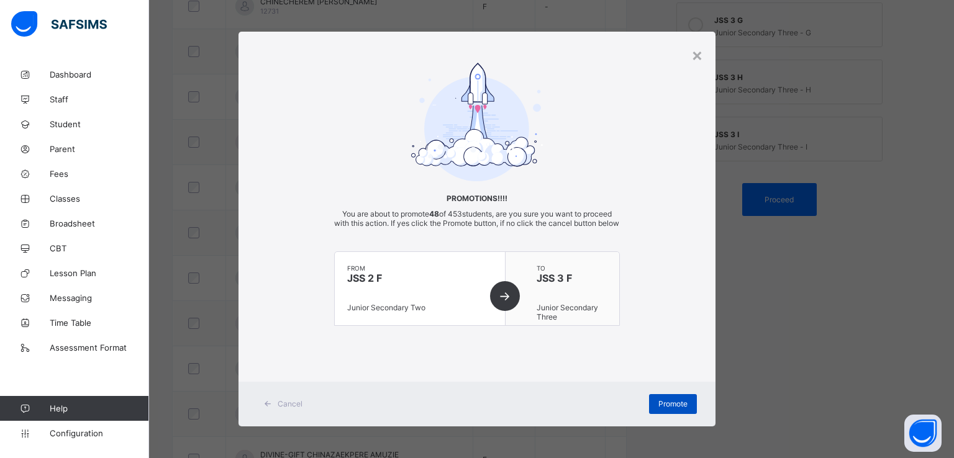
click at [663, 409] on span "Promote" at bounding box center [672, 403] width 29 height 9
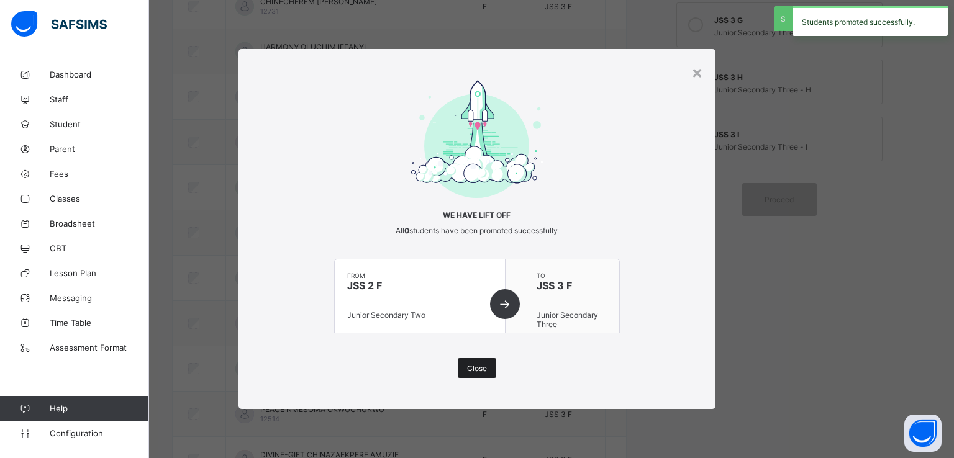
click at [469, 367] on span "Close" at bounding box center [477, 368] width 20 height 9
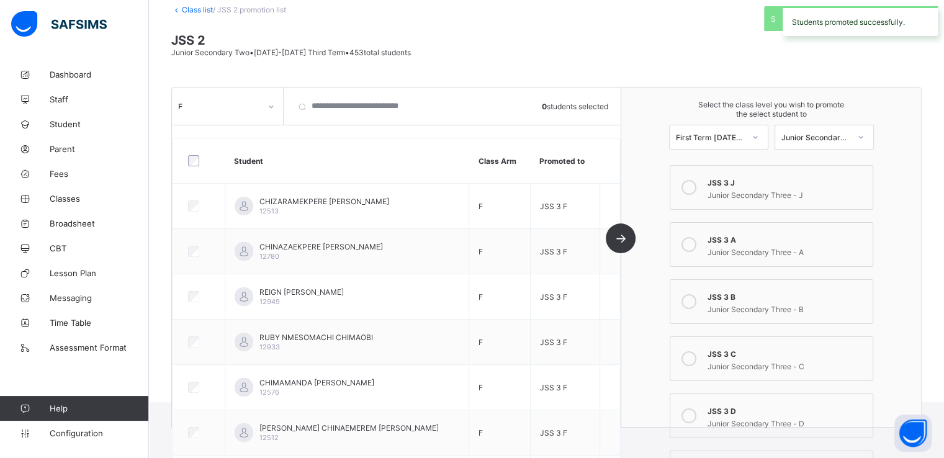
scroll to position [0, 0]
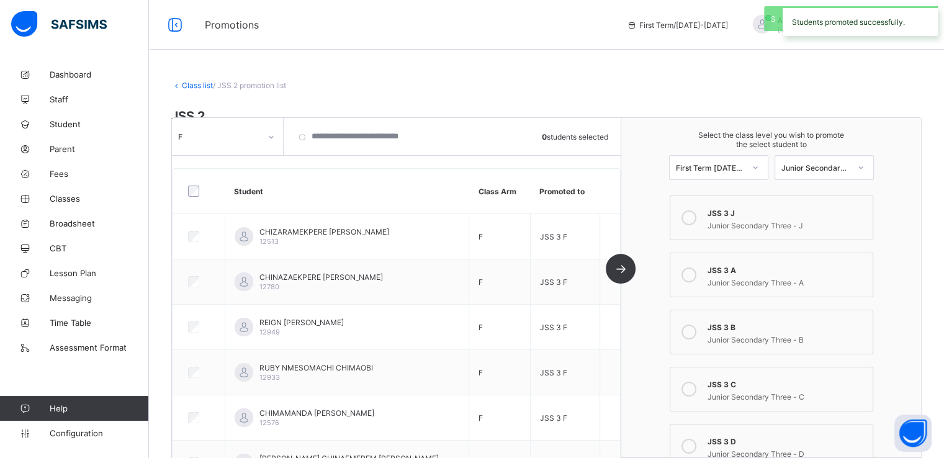
click at [267, 141] on div at bounding box center [271, 137] width 21 height 20
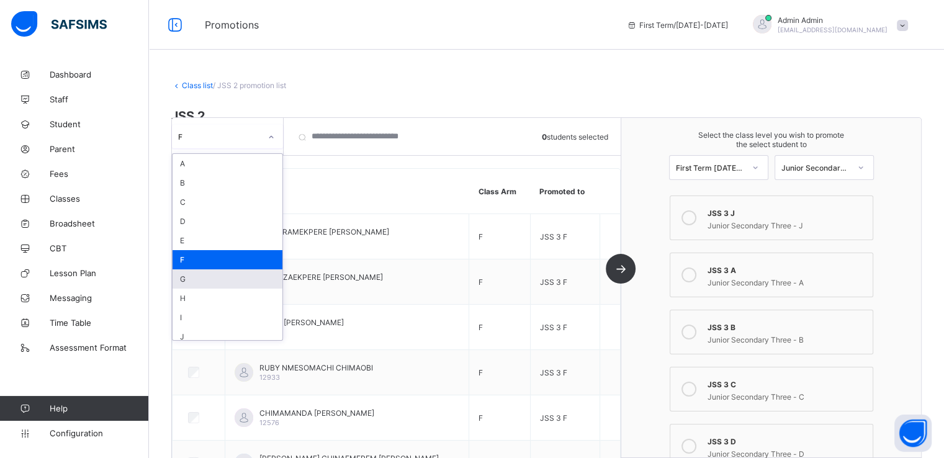
click at [197, 281] on div "G" at bounding box center [228, 278] width 110 height 19
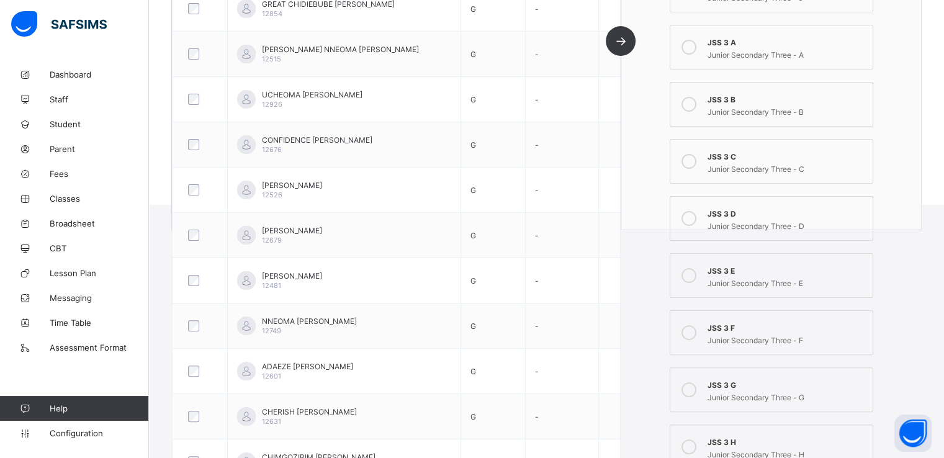
scroll to position [275, 0]
click at [690, 390] on icon at bounding box center [689, 388] width 15 height 15
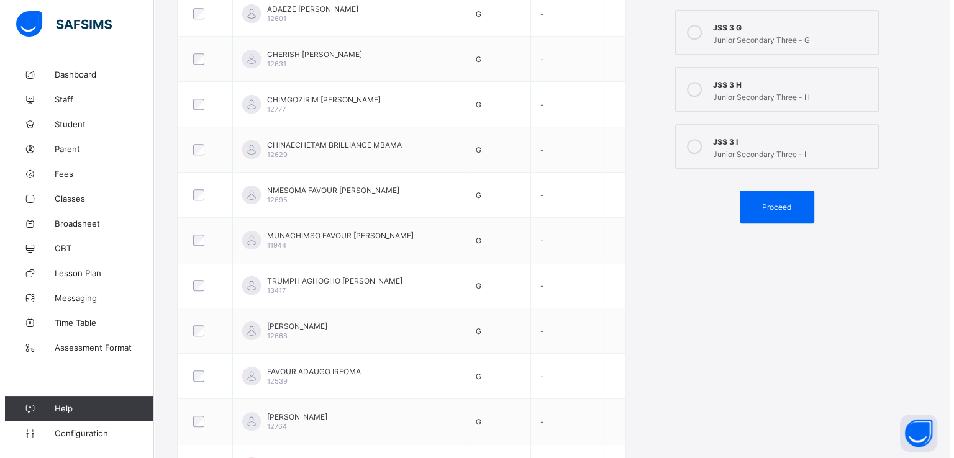
scroll to position [631, 0]
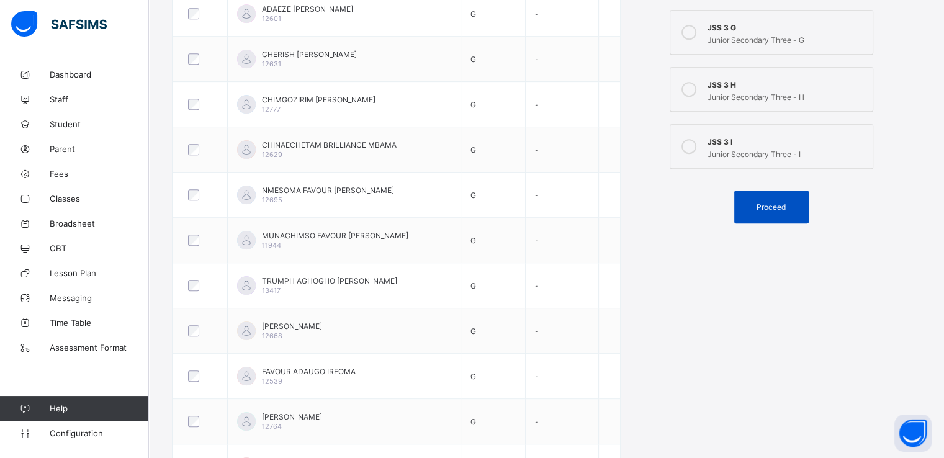
click at [767, 212] on div "Proceed" at bounding box center [772, 207] width 75 height 33
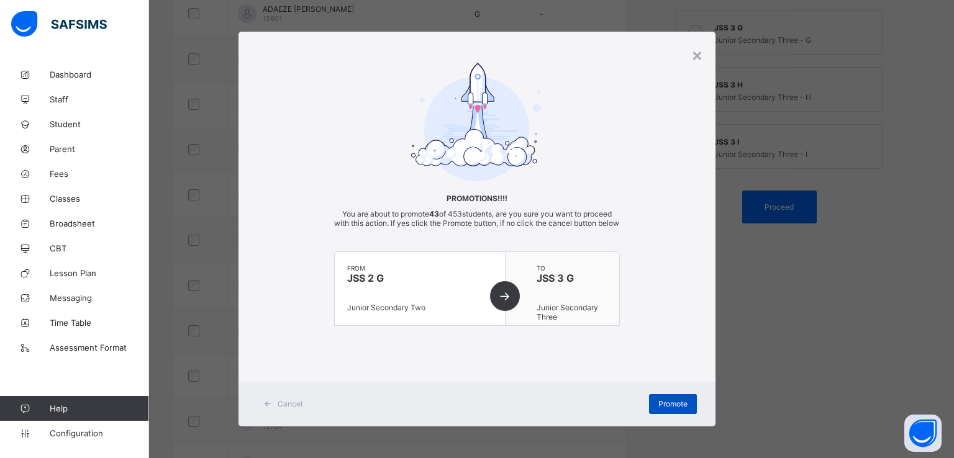
click at [671, 409] on span "Promote" at bounding box center [672, 403] width 29 height 9
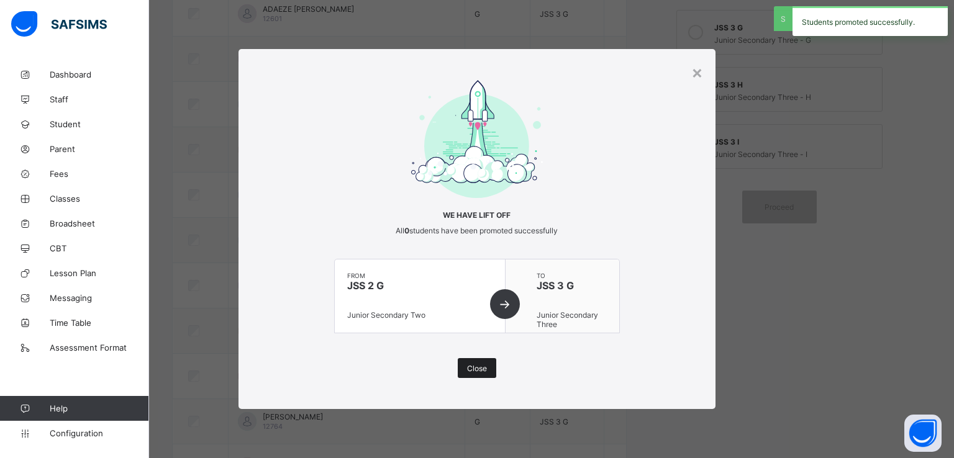
click at [478, 368] on span "Close" at bounding box center [477, 368] width 20 height 9
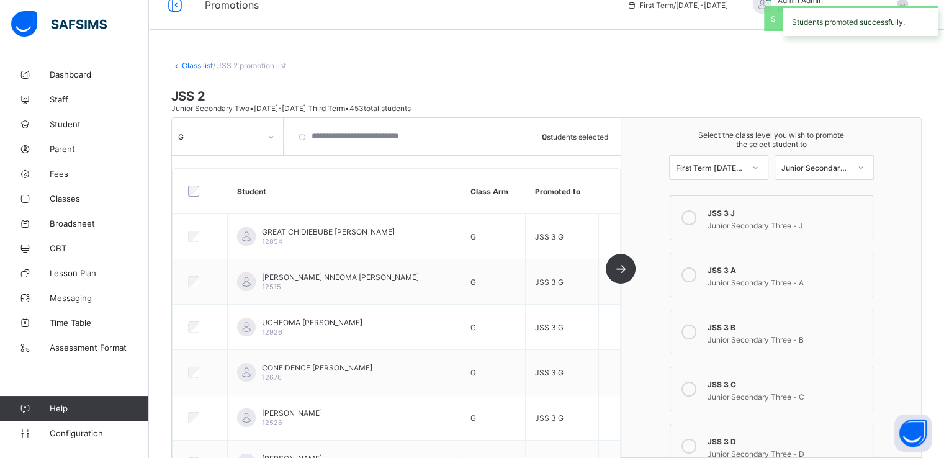
scroll to position [0, 0]
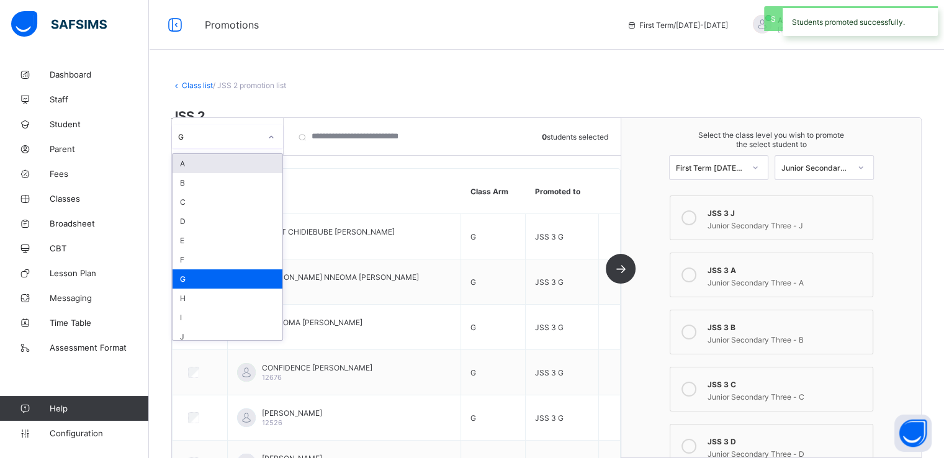
click at [271, 136] on icon at bounding box center [271, 137] width 7 height 12
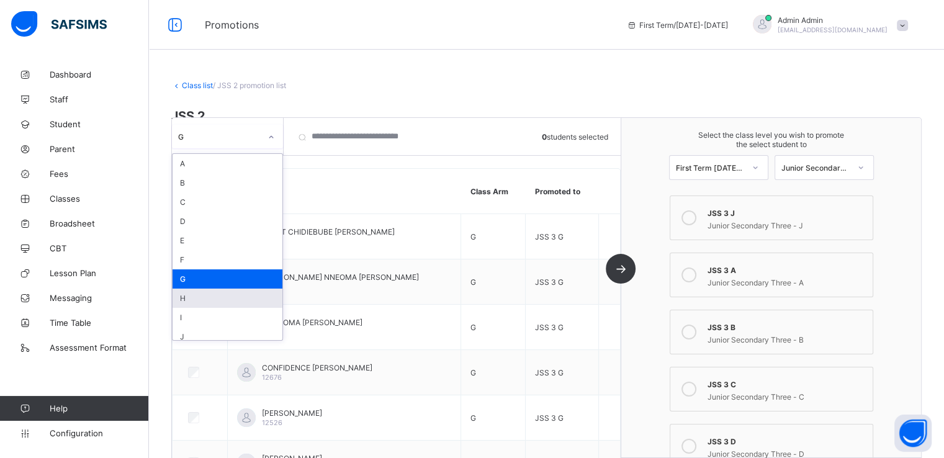
click at [201, 304] on div "H" at bounding box center [228, 298] width 110 height 19
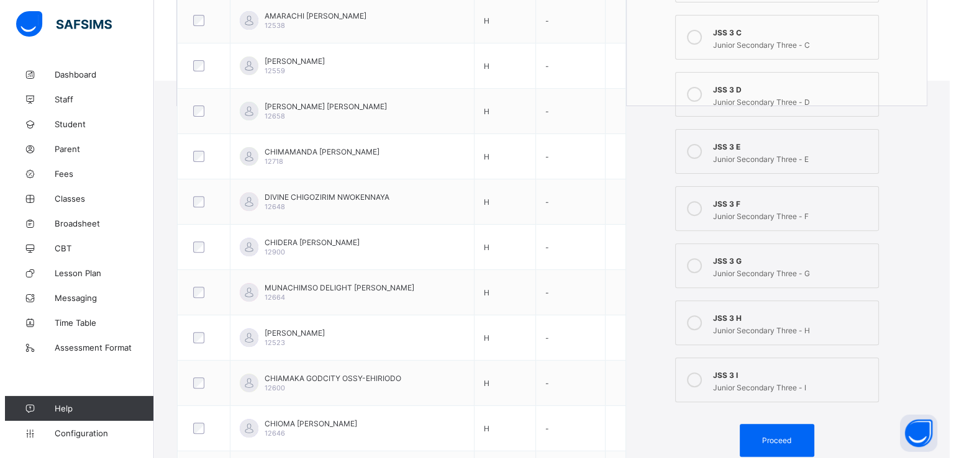
scroll to position [409, 0]
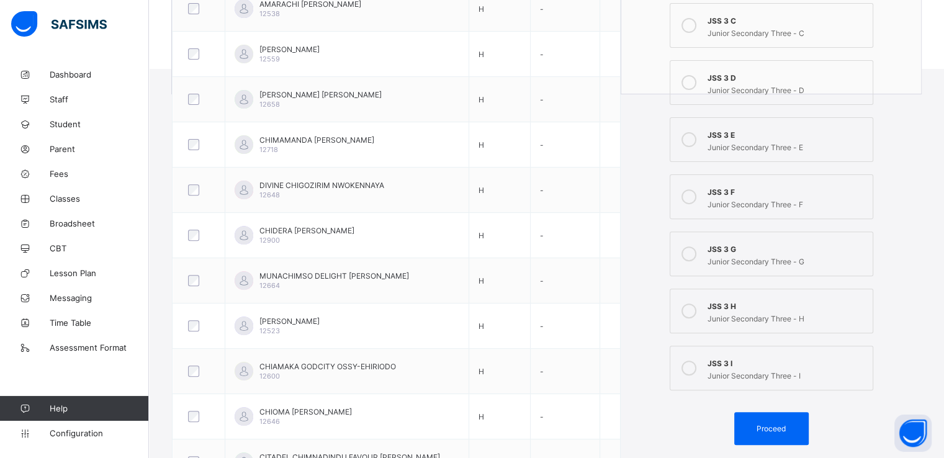
click at [697, 309] on icon at bounding box center [689, 311] width 15 height 15
click at [769, 432] on span "Proceed" at bounding box center [771, 428] width 29 height 9
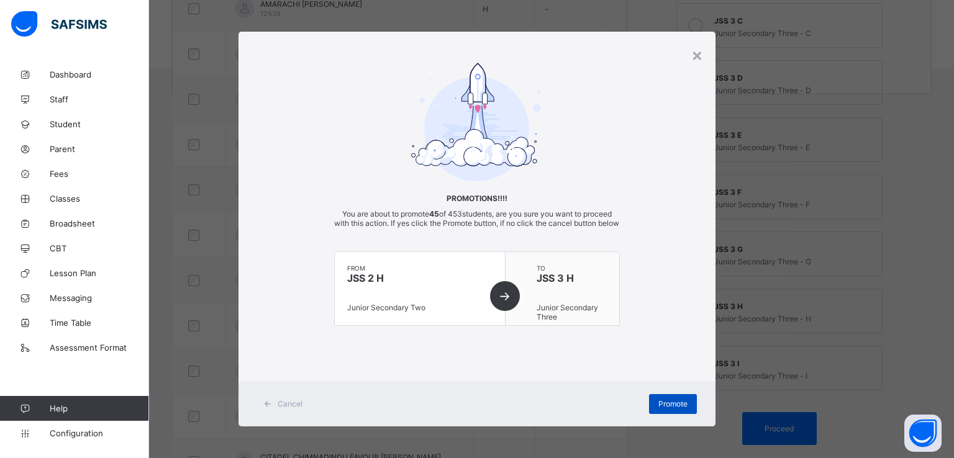
click at [661, 409] on span "Promote" at bounding box center [672, 403] width 29 height 9
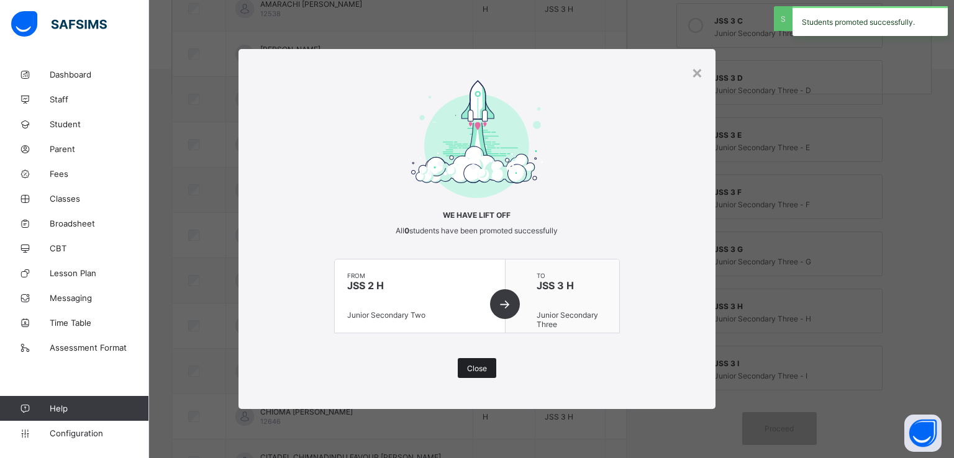
click at [475, 368] on span "Close" at bounding box center [477, 368] width 20 height 9
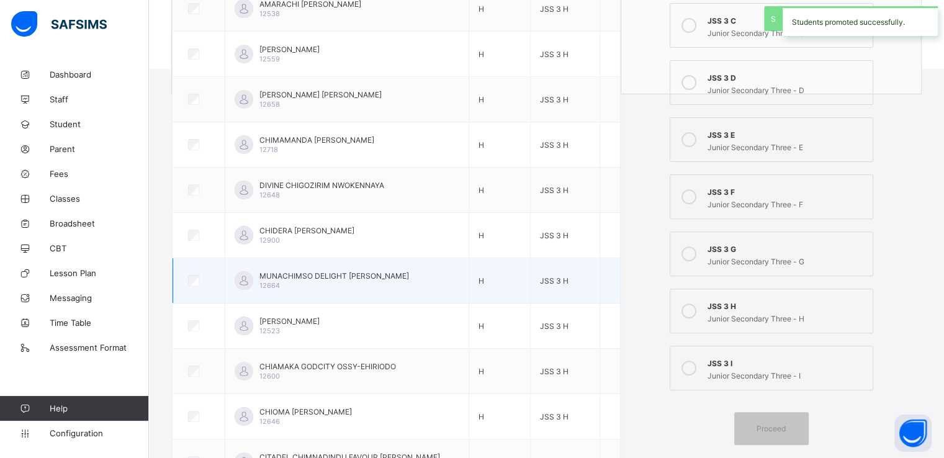
scroll to position [0, 0]
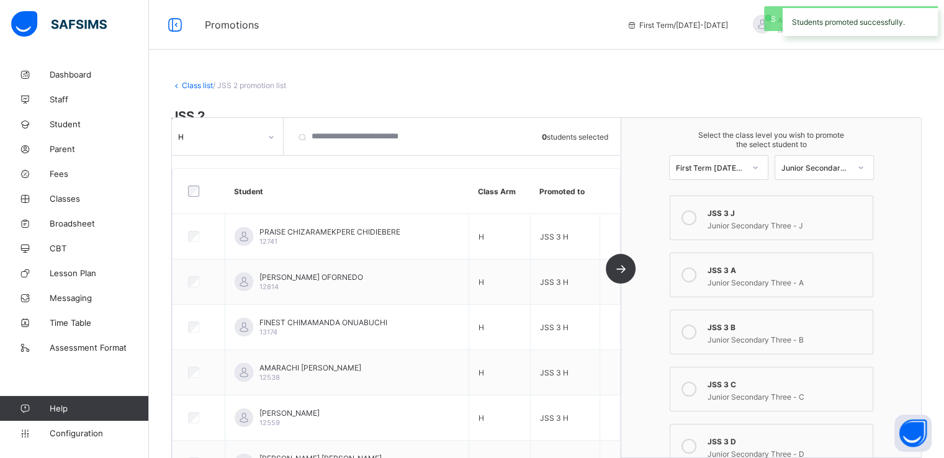
click at [270, 135] on icon at bounding box center [271, 137] width 7 height 12
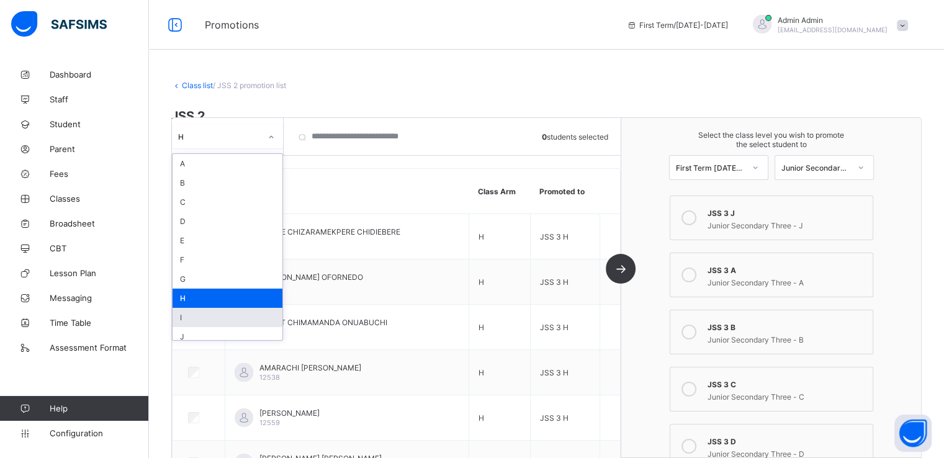
click at [196, 318] on div "I" at bounding box center [228, 317] width 110 height 19
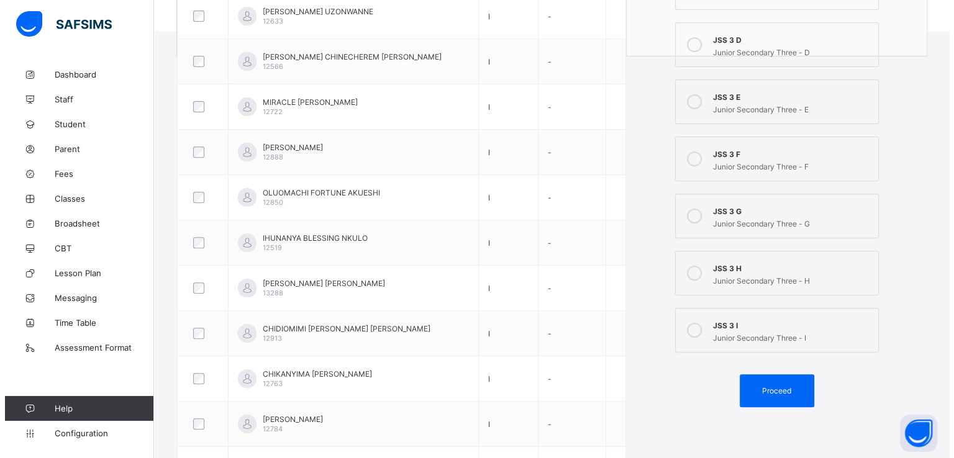
scroll to position [450, 0]
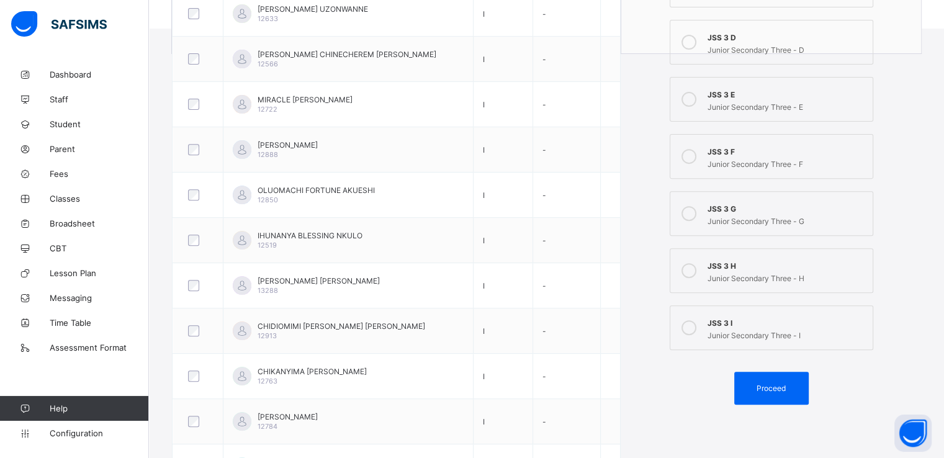
click at [695, 328] on icon at bounding box center [689, 327] width 15 height 15
click at [775, 391] on span "Proceed" at bounding box center [771, 388] width 29 height 9
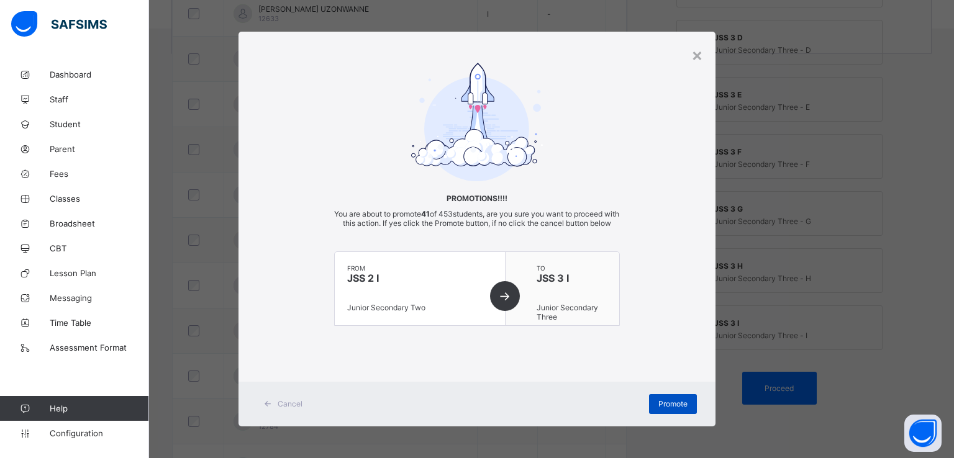
click at [653, 414] on div "Promote" at bounding box center [673, 404] width 48 height 20
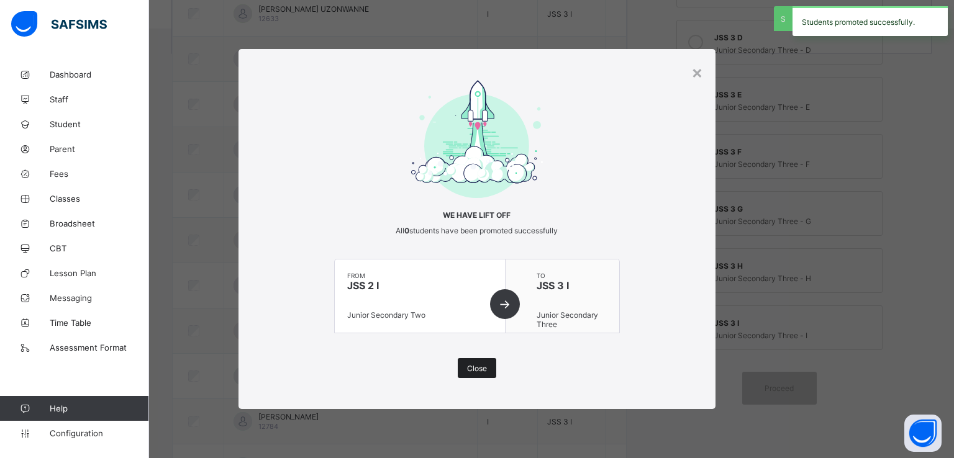
click at [471, 372] on span "Close" at bounding box center [477, 368] width 20 height 9
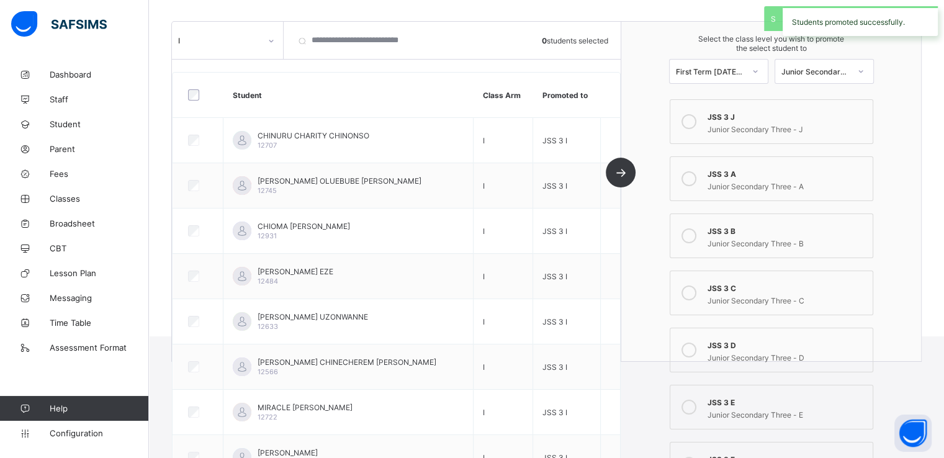
scroll to position [0, 0]
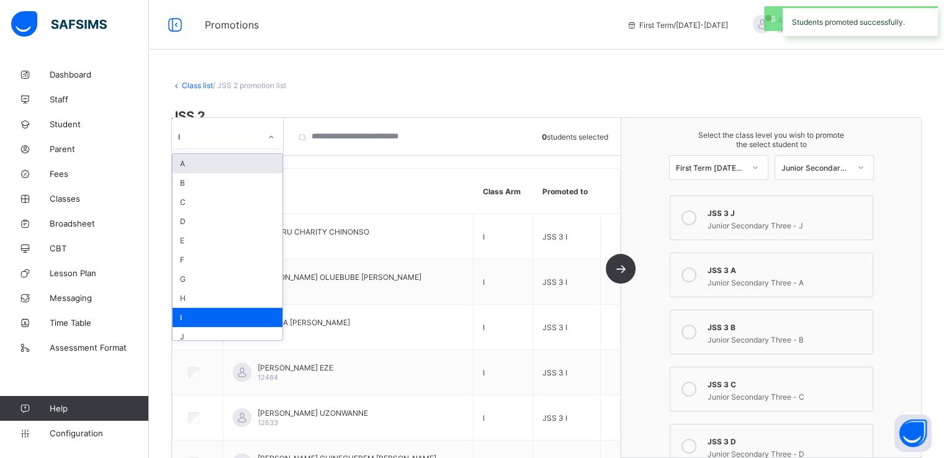
click at [268, 142] on div at bounding box center [271, 137] width 21 height 20
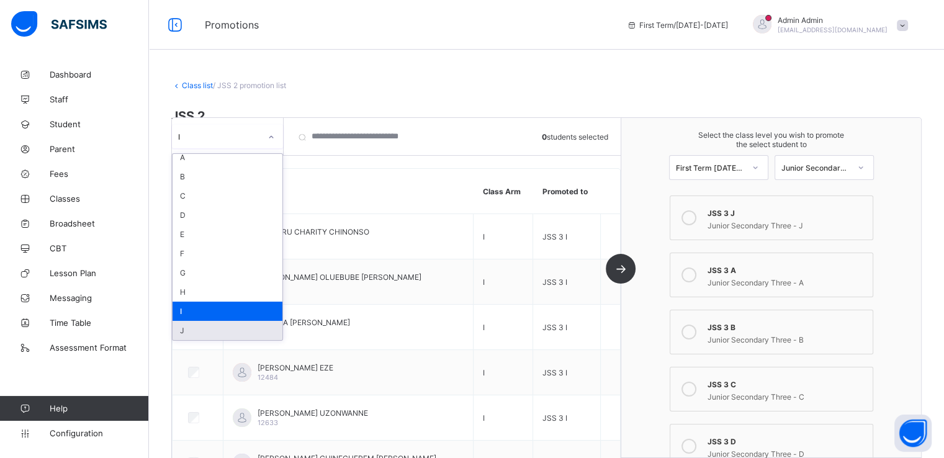
click at [209, 328] on div "J" at bounding box center [228, 330] width 110 height 19
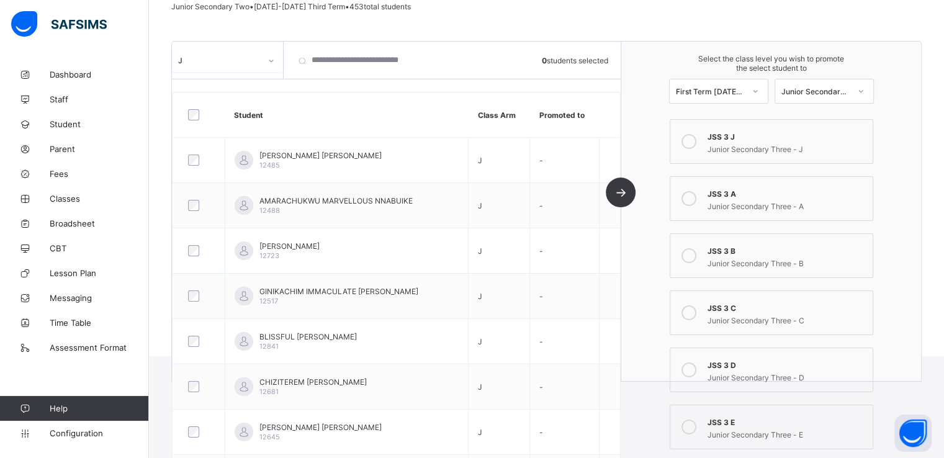
scroll to position [122, 0]
click at [696, 142] on icon at bounding box center [689, 141] width 15 height 15
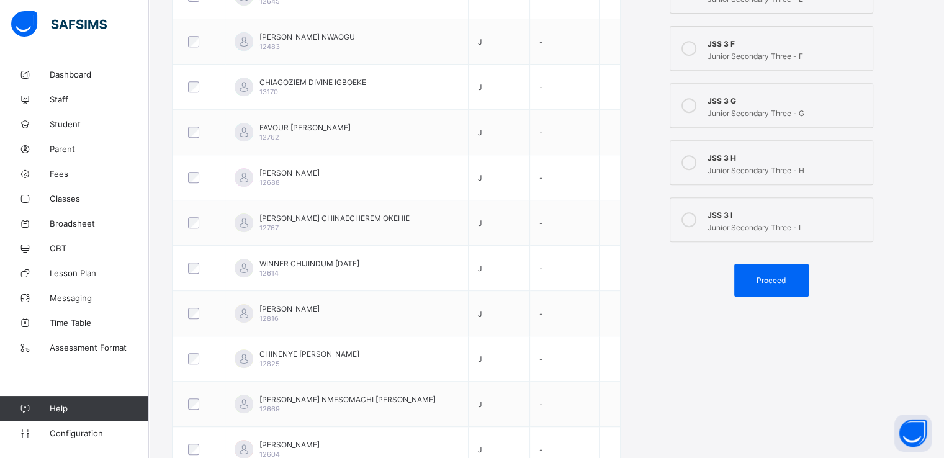
scroll to position [612, 0]
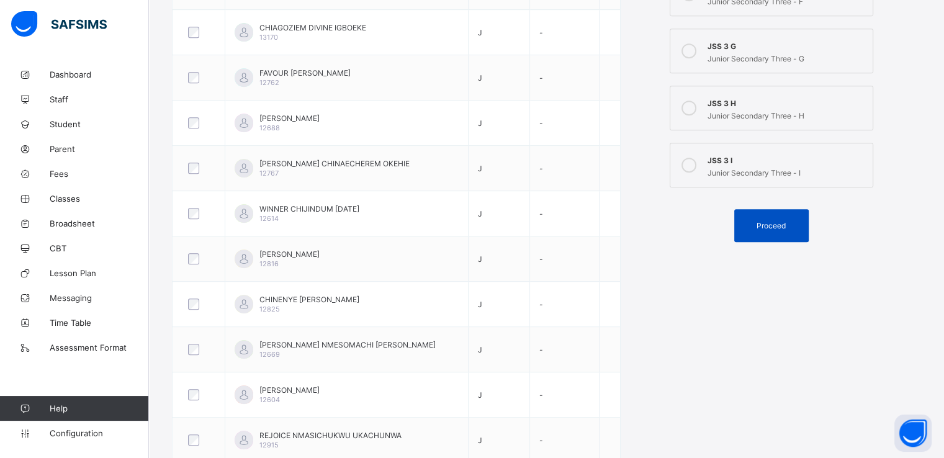
click at [777, 224] on span "Proceed" at bounding box center [771, 225] width 29 height 9
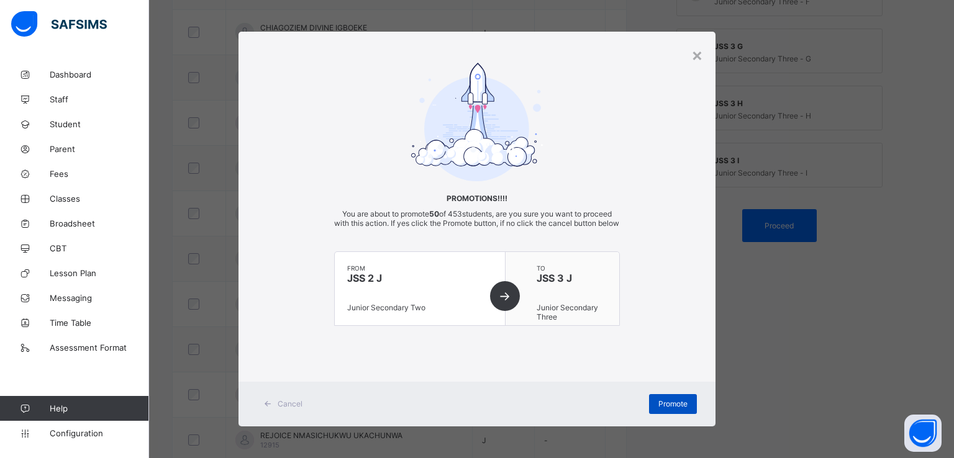
click at [671, 409] on span "Promote" at bounding box center [672, 403] width 29 height 9
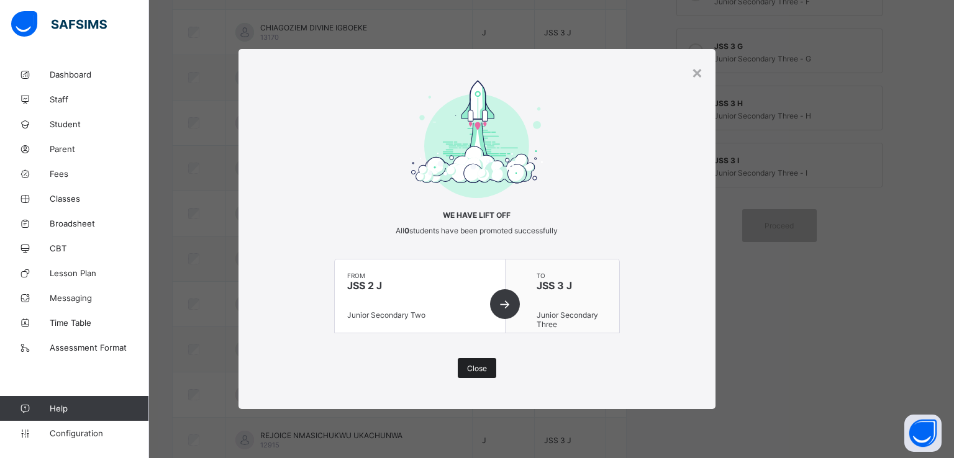
click at [476, 371] on span "Close" at bounding box center [477, 368] width 20 height 9
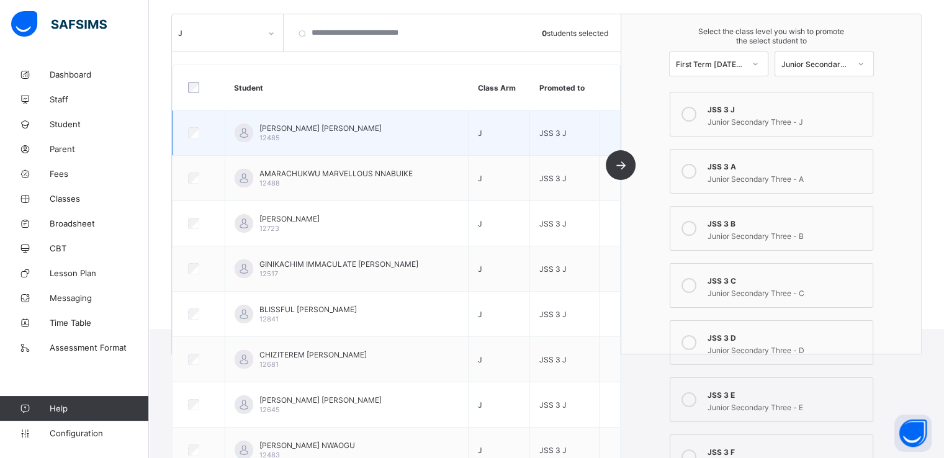
scroll to position [0, 0]
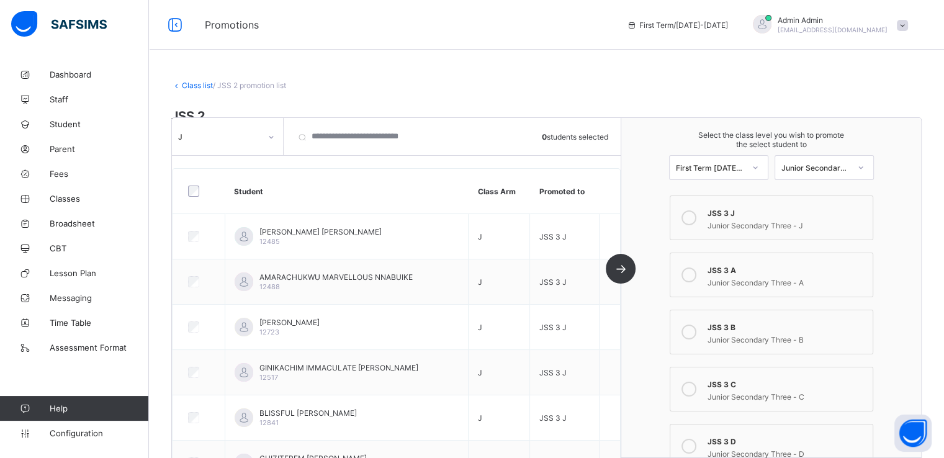
click at [189, 88] on link "Class list" at bounding box center [197, 85] width 31 height 9
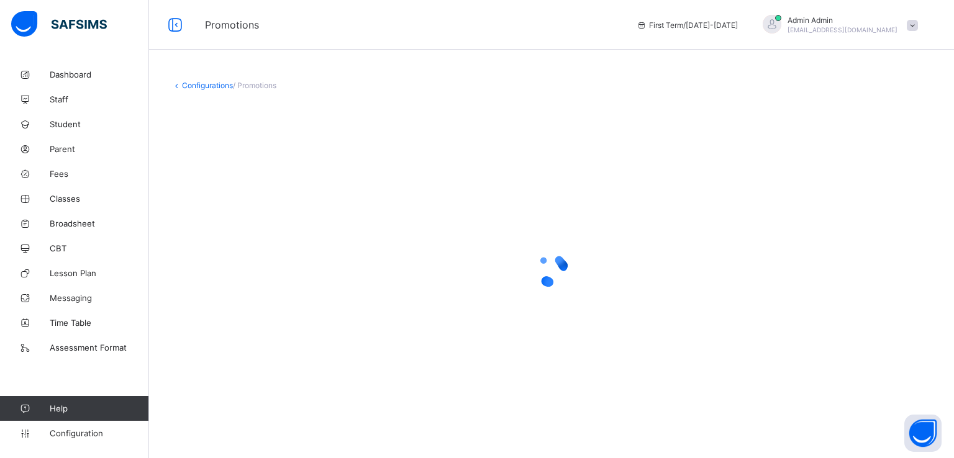
click at [551, 311] on div at bounding box center [551, 270] width 760 height 236
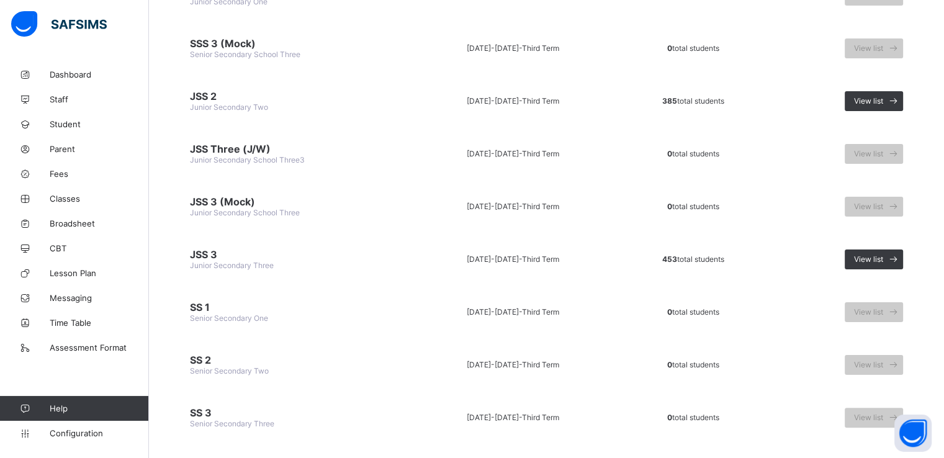
scroll to position [207, 0]
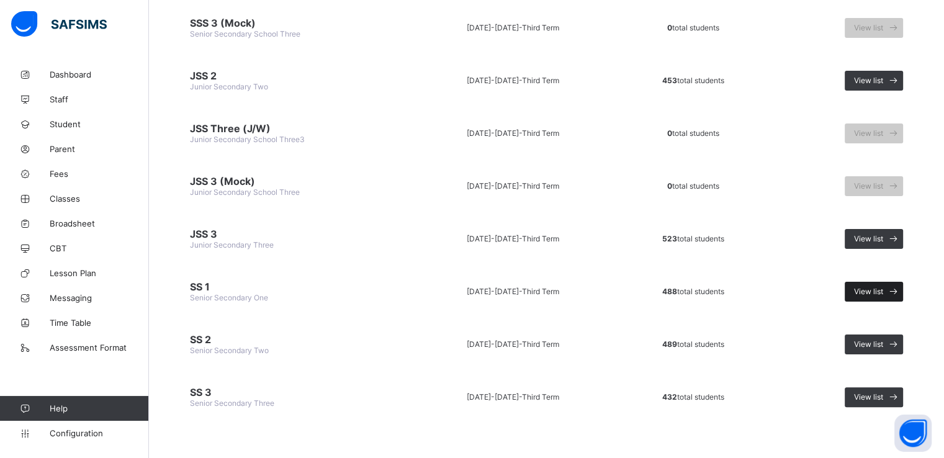
click at [877, 287] on span "View list" at bounding box center [868, 291] width 29 height 9
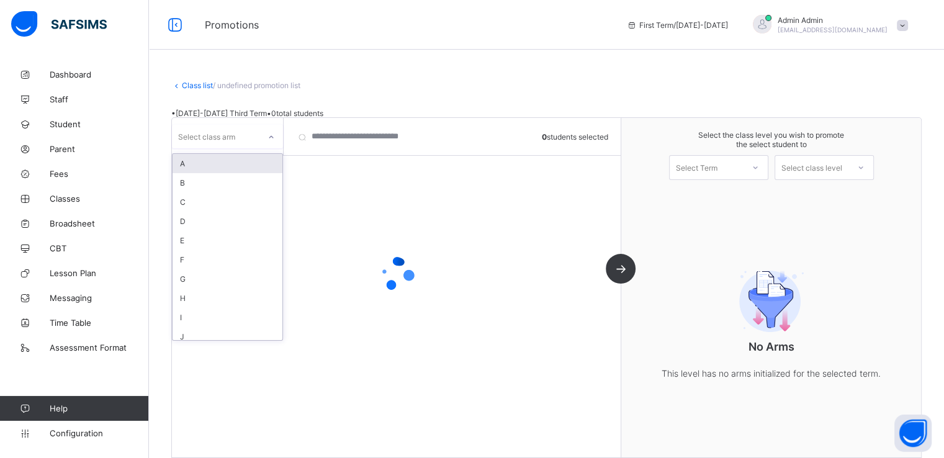
click at [264, 135] on div at bounding box center [271, 137] width 21 height 20
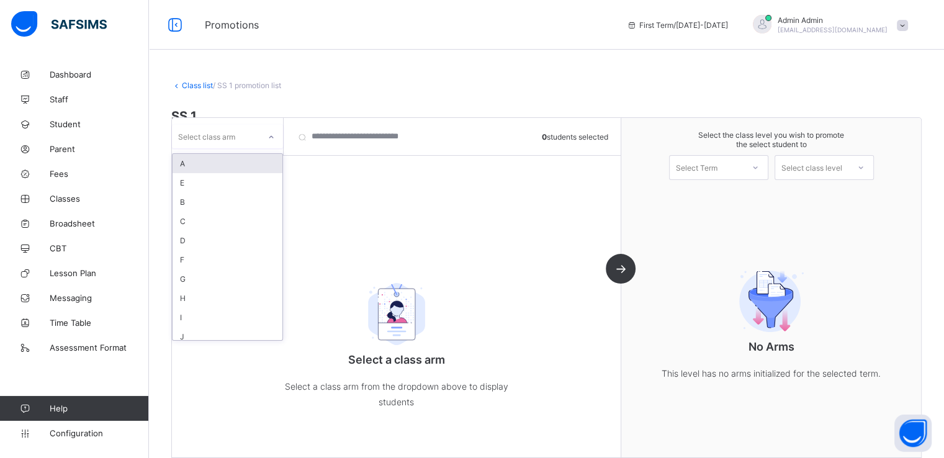
click at [221, 169] on div "A" at bounding box center [228, 163] width 110 height 19
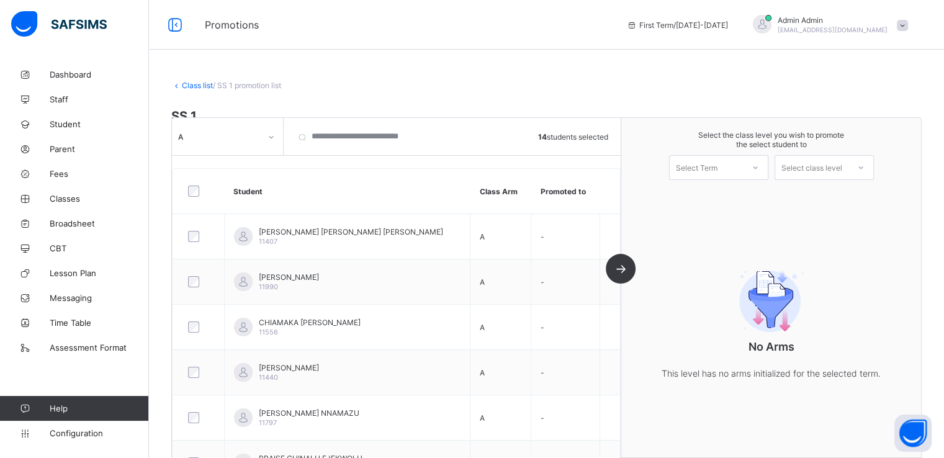
click at [718, 173] on div "Select Term" at bounding box center [697, 167] width 42 height 25
click at [707, 196] on div "First Term 2025-2026" at bounding box center [719, 200] width 98 height 29
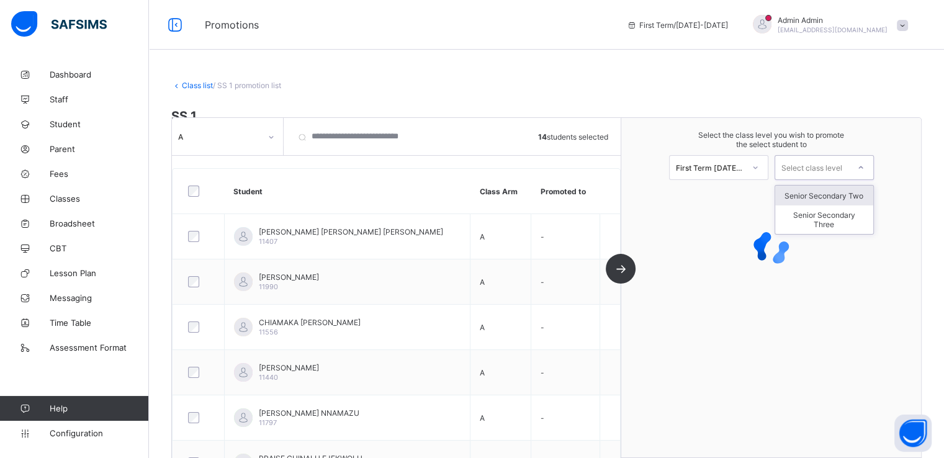
click at [810, 166] on div "Select class level" at bounding box center [812, 167] width 61 height 25
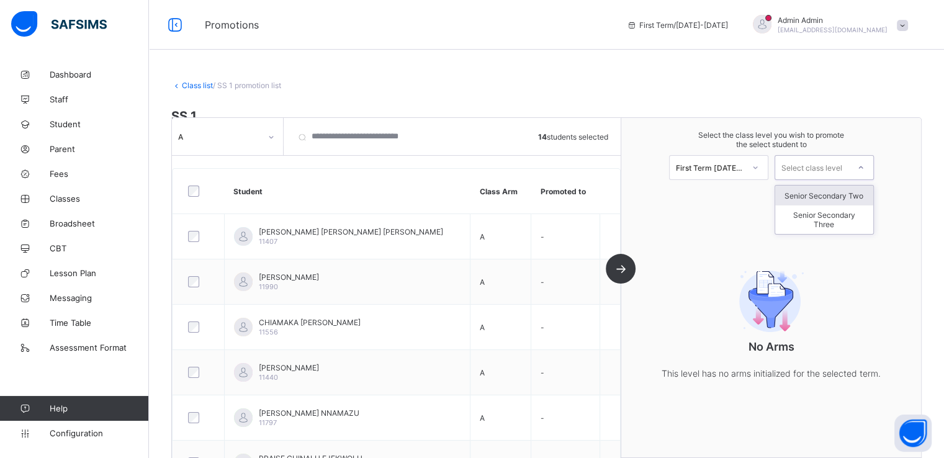
click at [824, 199] on div "Senior Secondary Two" at bounding box center [825, 196] width 98 height 20
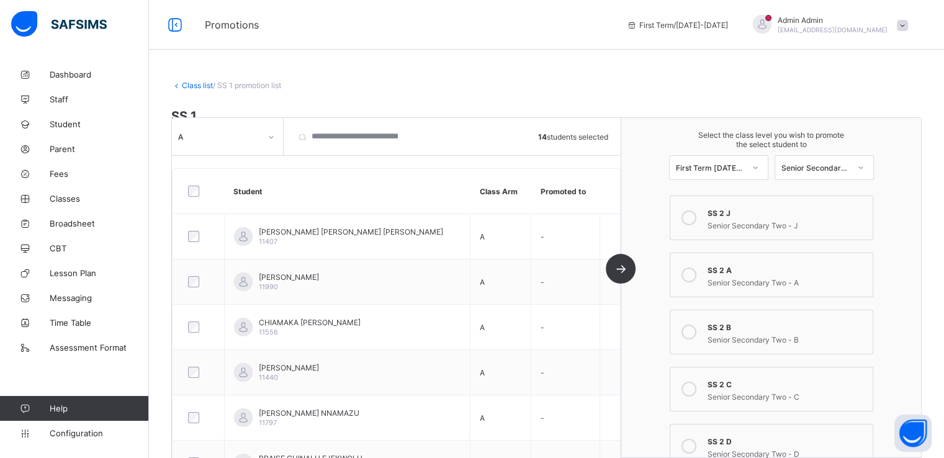
click at [694, 276] on icon at bounding box center [689, 275] width 15 height 15
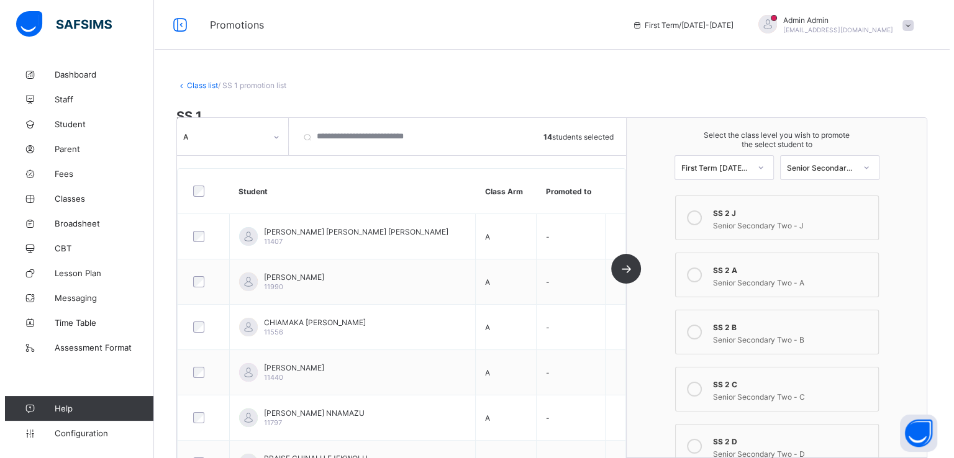
scroll to position [434, 0]
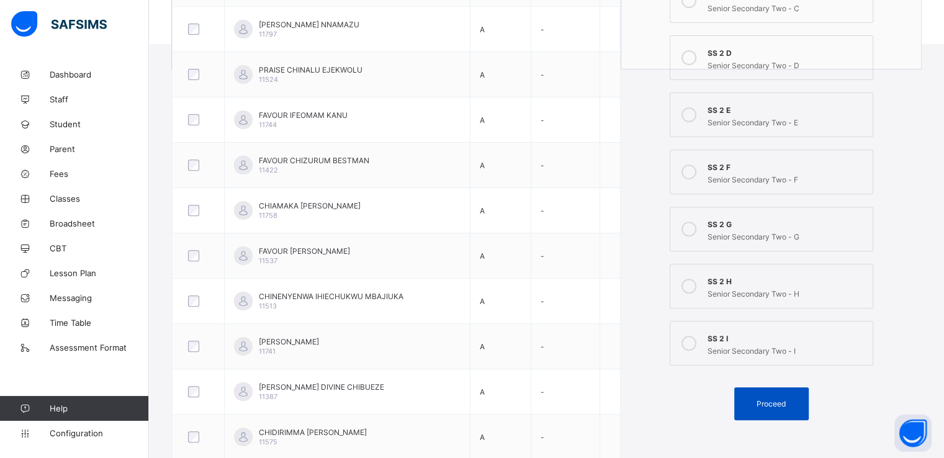
click at [771, 407] on span "Proceed" at bounding box center [771, 403] width 29 height 9
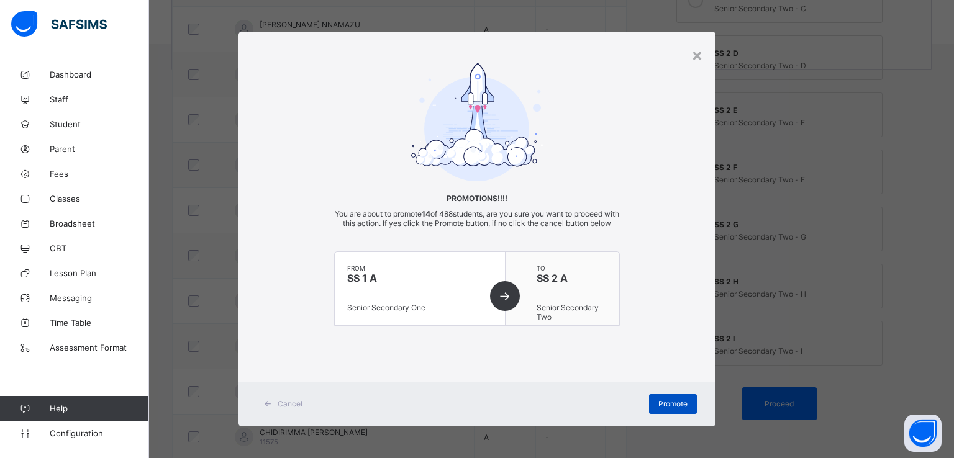
click at [672, 409] on span "Promote" at bounding box center [672, 403] width 29 height 9
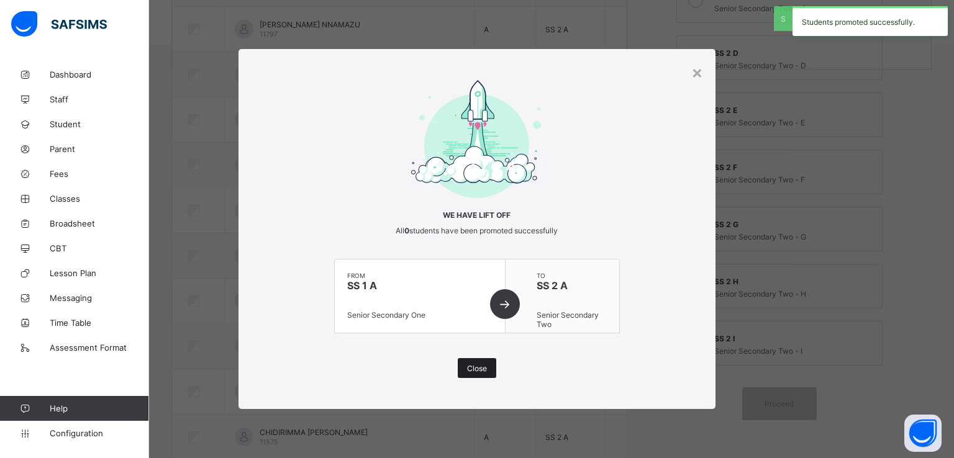
click at [482, 366] on span "Close" at bounding box center [477, 368] width 20 height 9
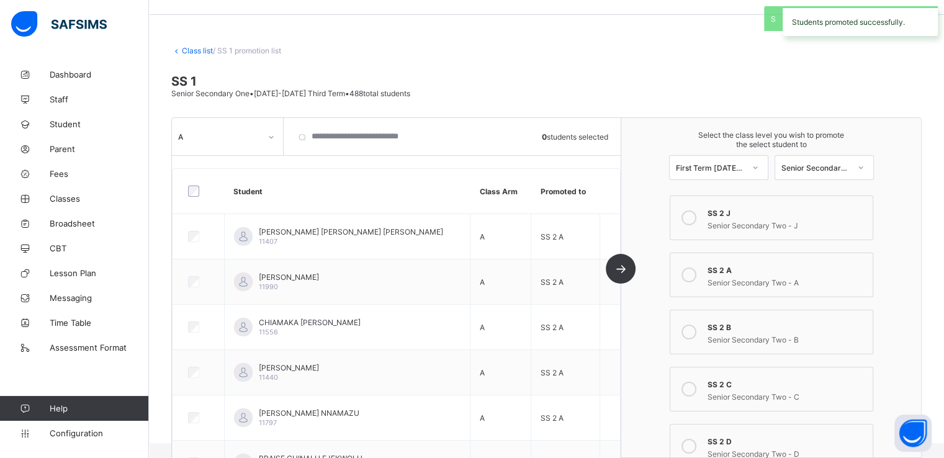
scroll to position [0, 0]
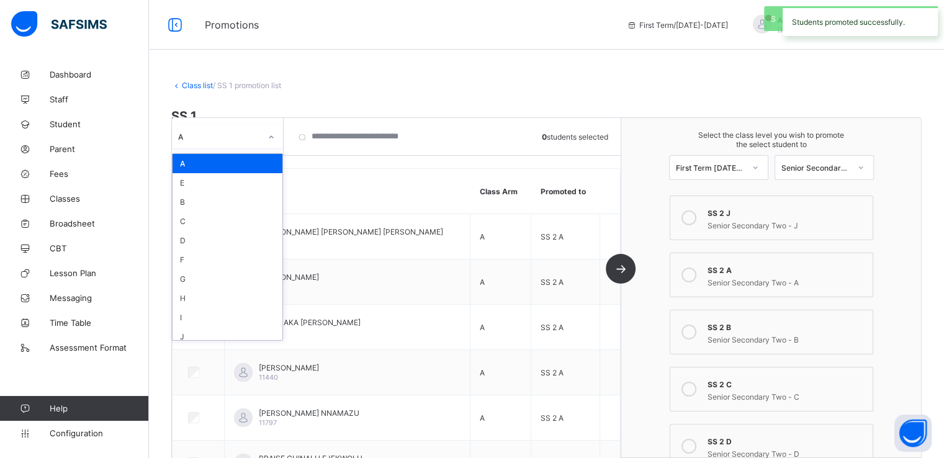
click at [259, 132] on div "A" at bounding box center [219, 136] width 83 height 9
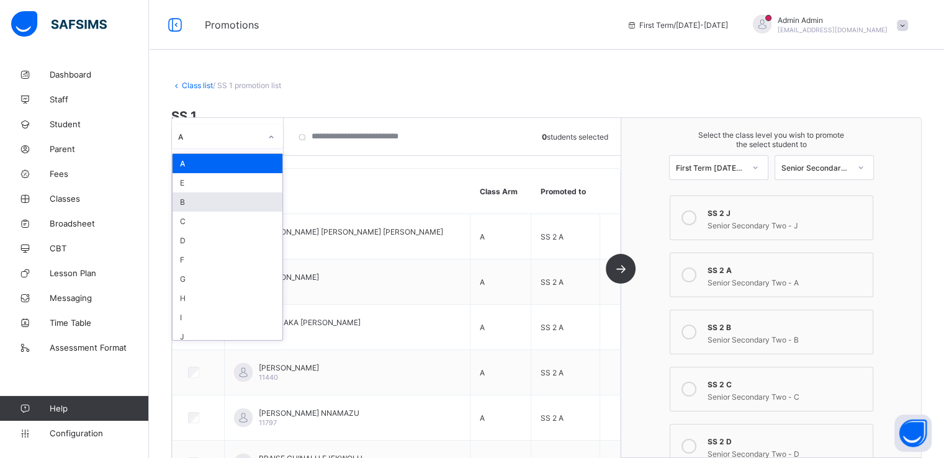
click at [204, 204] on div "B" at bounding box center [228, 201] width 110 height 19
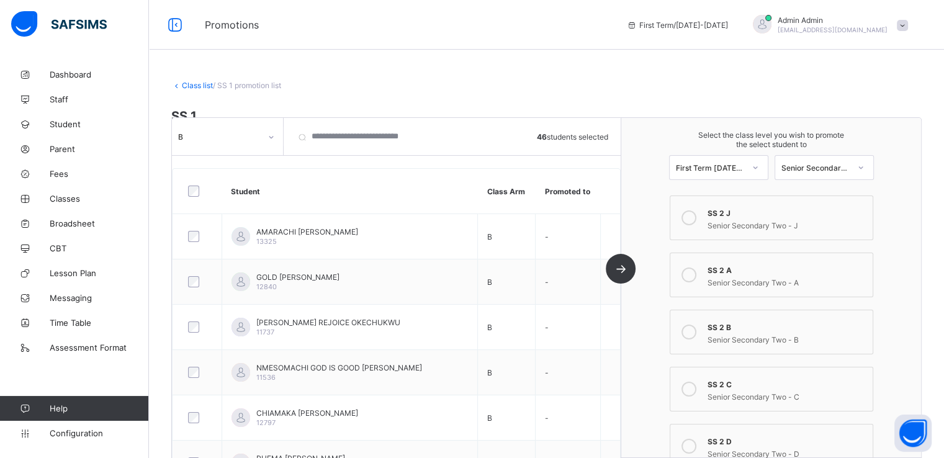
click at [691, 333] on icon at bounding box center [689, 332] width 15 height 15
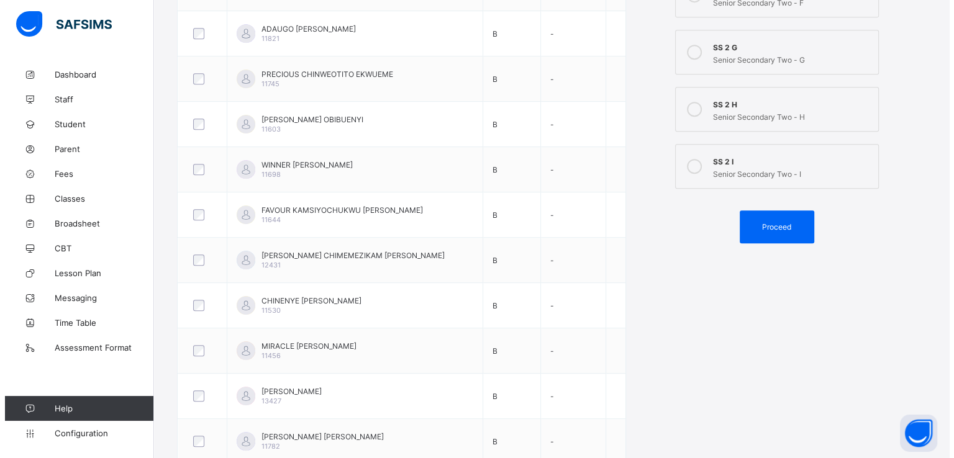
scroll to position [621, 0]
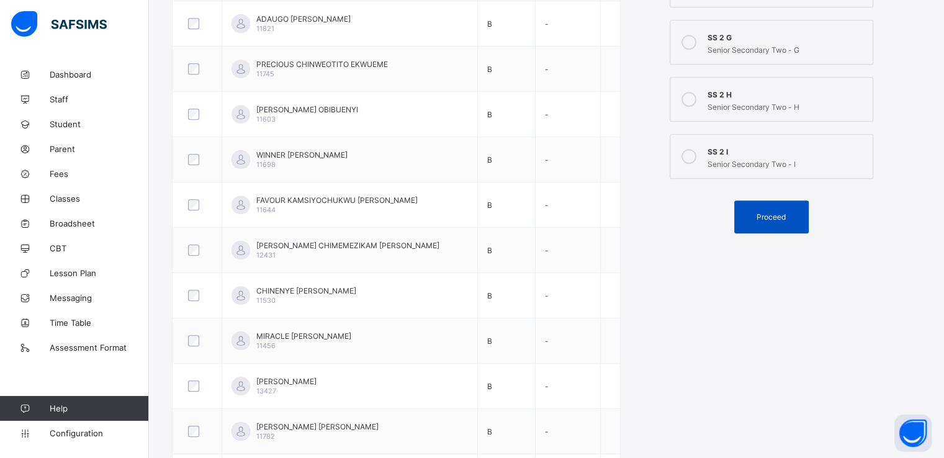
click at [776, 215] on span "Proceed" at bounding box center [771, 216] width 29 height 9
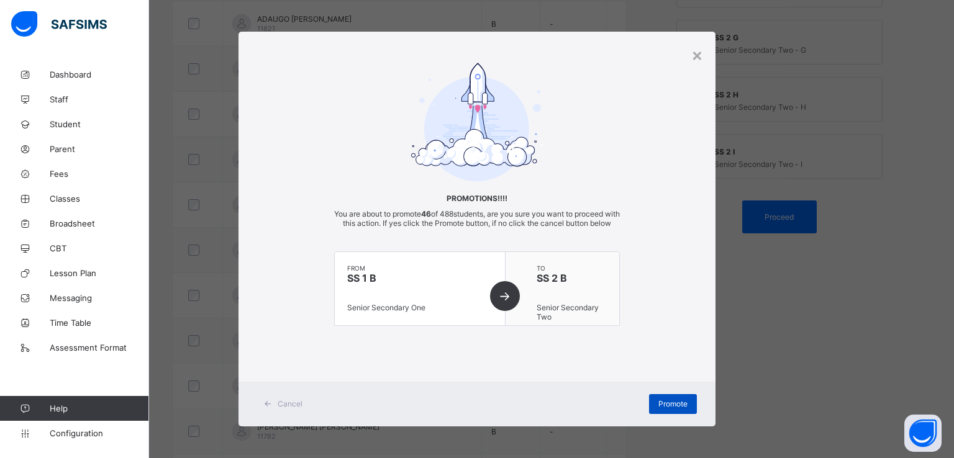
click at [666, 409] on span "Promote" at bounding box center [672, 403] width 29 height 9
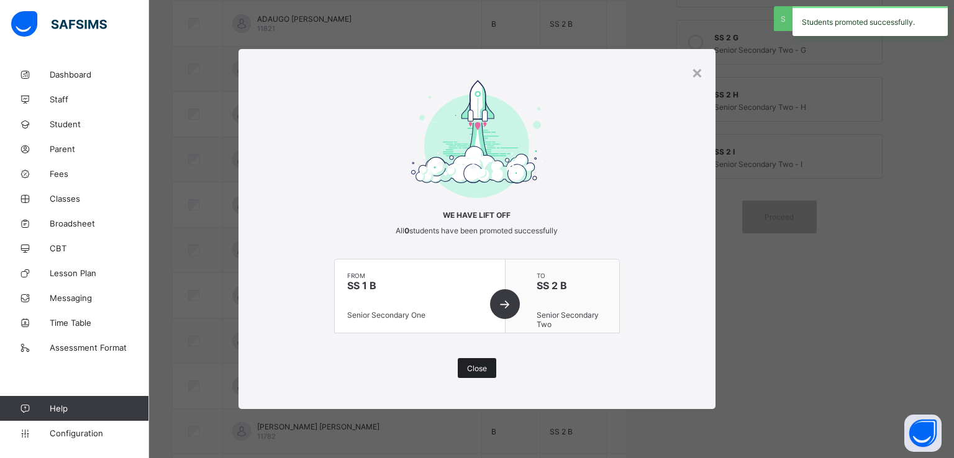
click at [471, 361] on div "Close" at bounding box center [477, 368] width 38 height 20
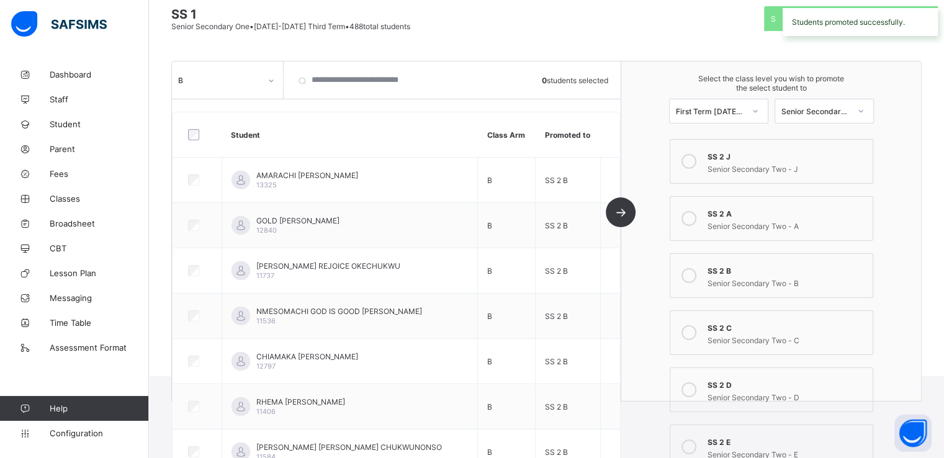
scroll to position [0, 0]
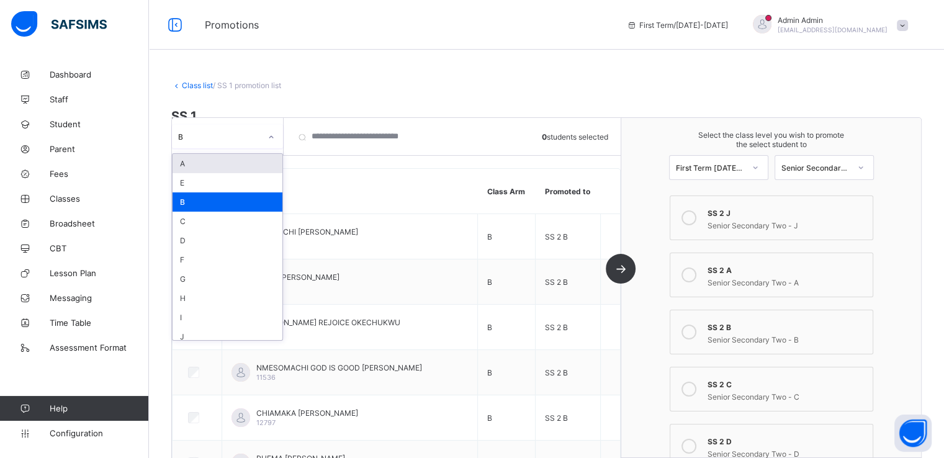
click at [266, 130] on div at bounding box center [271, 137] width 21 height 20
click at [210, 221] on div "C" at bounding box center [228, 221] width 110 height 19
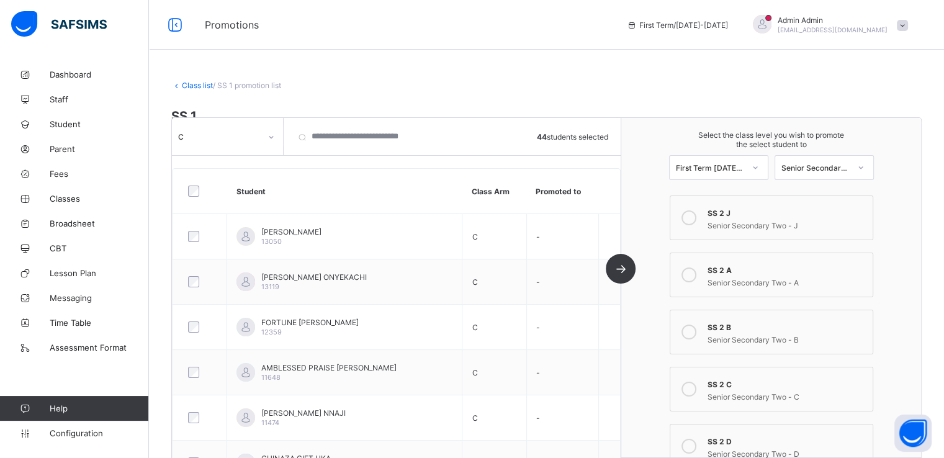
click at [695, 390] on icon at bounding box center [689, 389] width 15 height 15
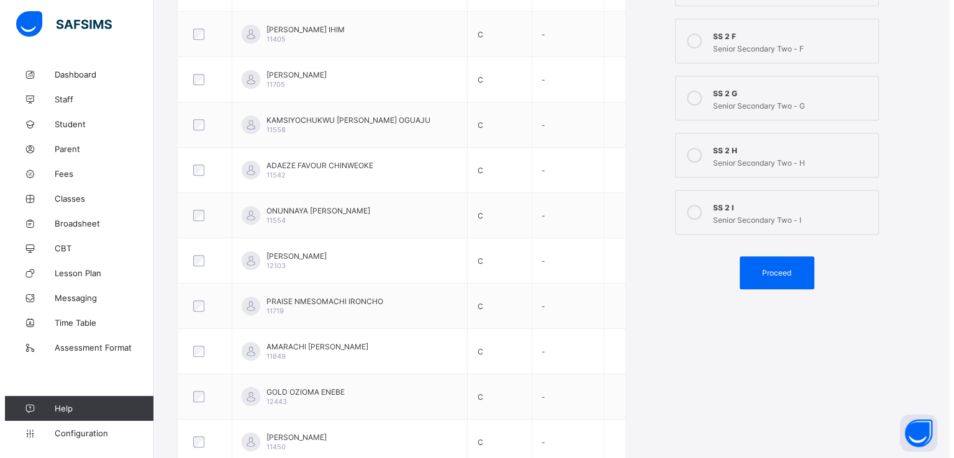
scroll to position [576, 0]
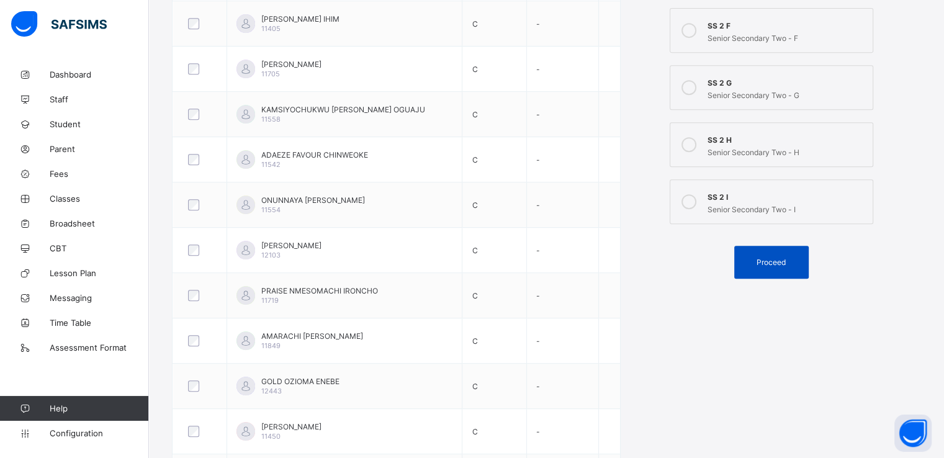
click at [770, 258] on span "Proceed" at bounding box center [771, 262] width 29 height 9
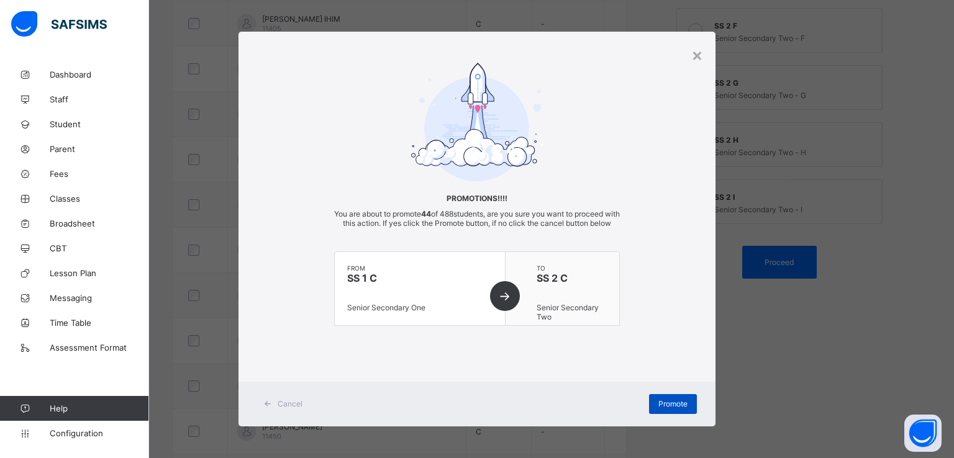
click at [659, 409] on span "Promote" at bounding box center [672, 403] width 29 height 9
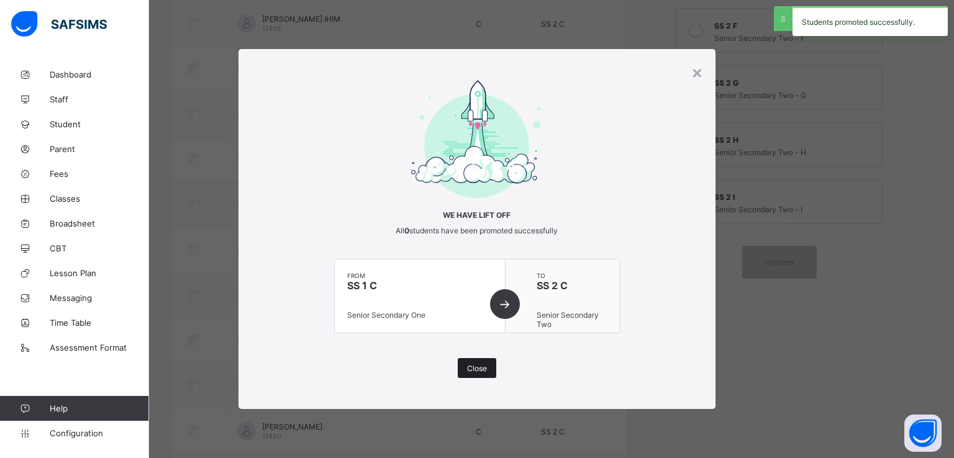
click at [477, 370] on span "Close" at bounding box center [477, 368] width 20 height 9
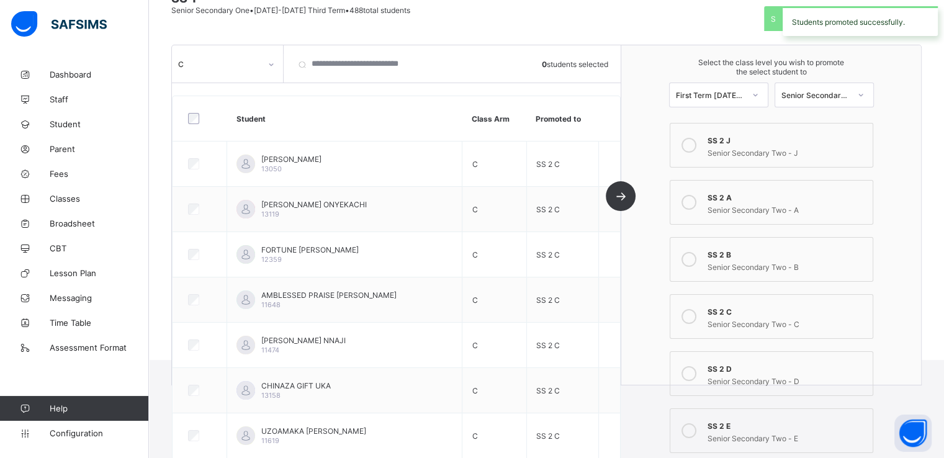
scroll to position [0, 0]
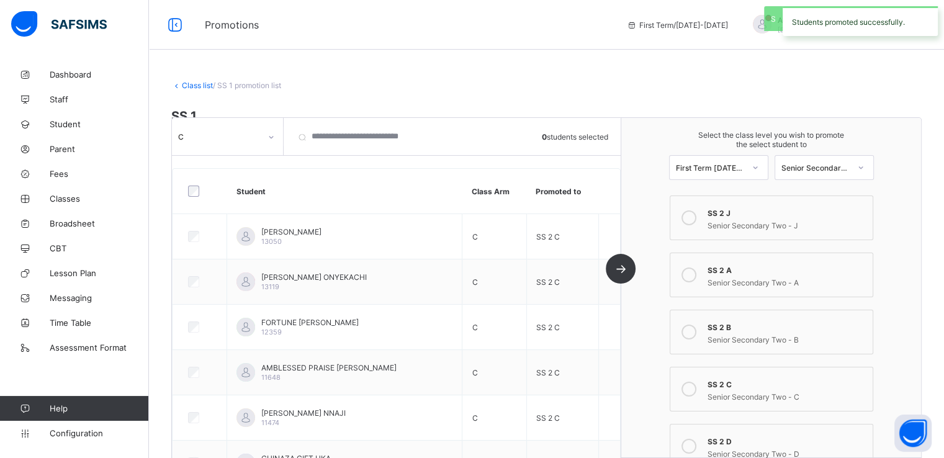
click at [273, 132] on icon at bounding box center [271, 137] width 7 height 12
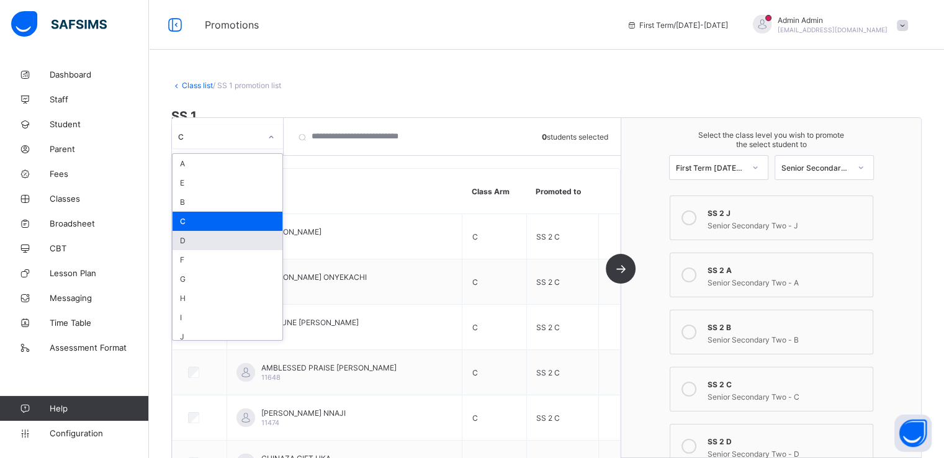
click at [192, 240] on div "D" at bounding box center [228, 240] width 110 height 19
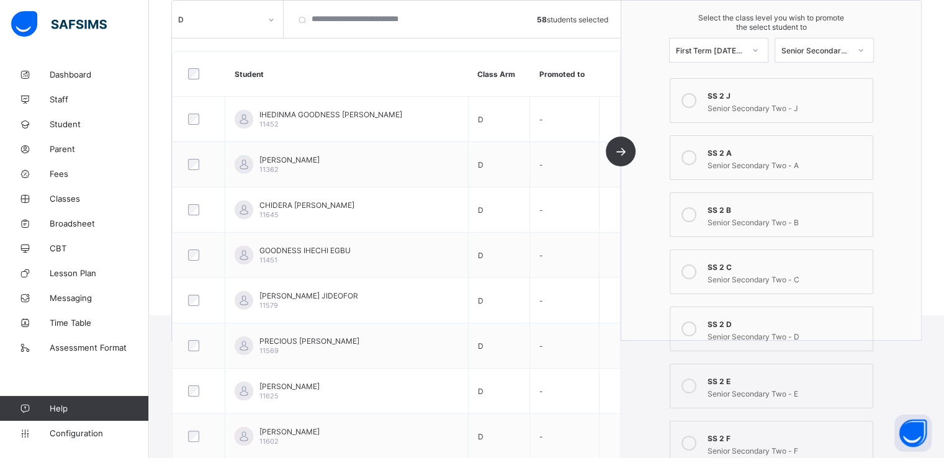
scroll to position [163, 0]
click at [697, 327] on icon at bounding box center [689, 328] width 15 height 15
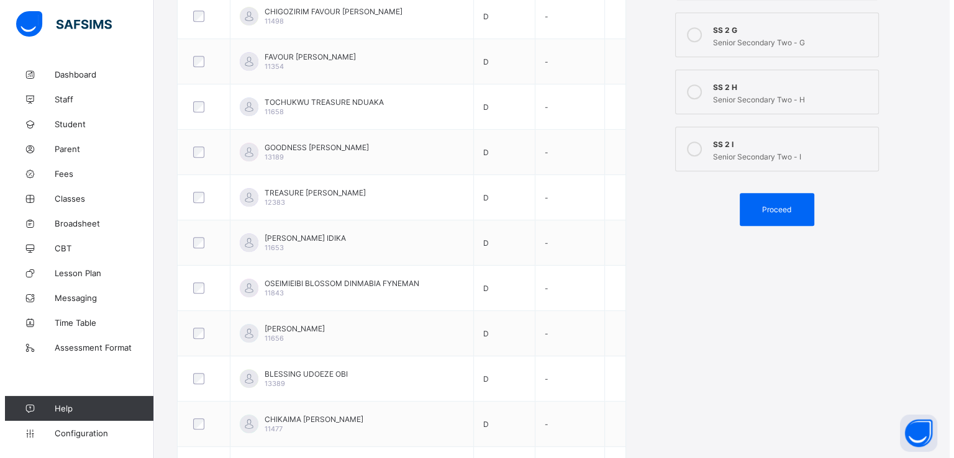
scroll to position [663, 0]
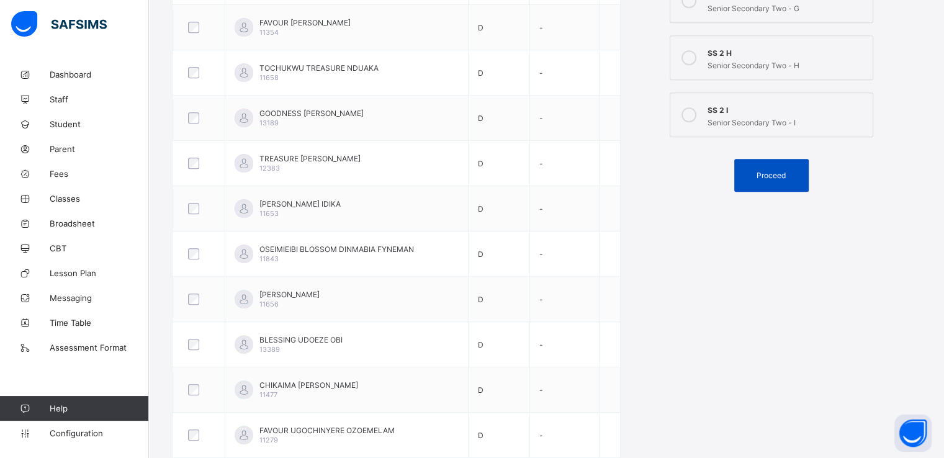
click at [767, 170] on div "Proceed" at bounding box center [772, 175] width 75 height 33
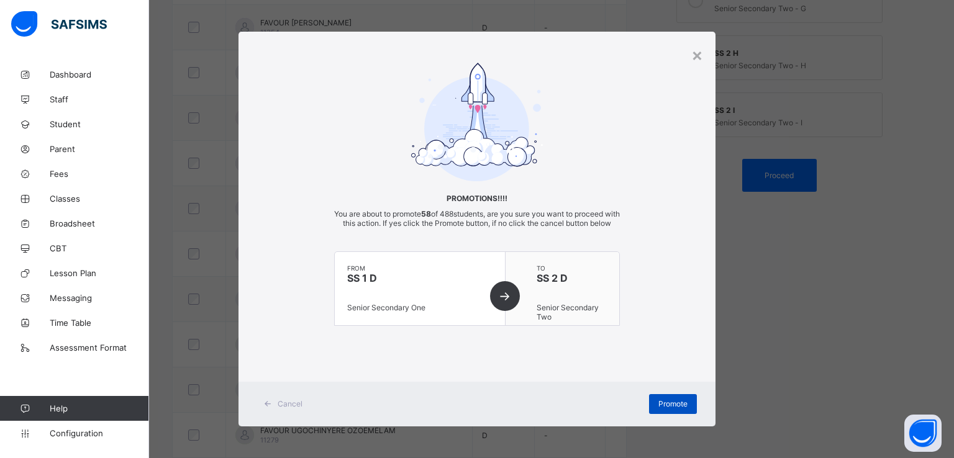
click at [666, 409] on span "Promote" at bounding box center [672, 403] width 29 height 9
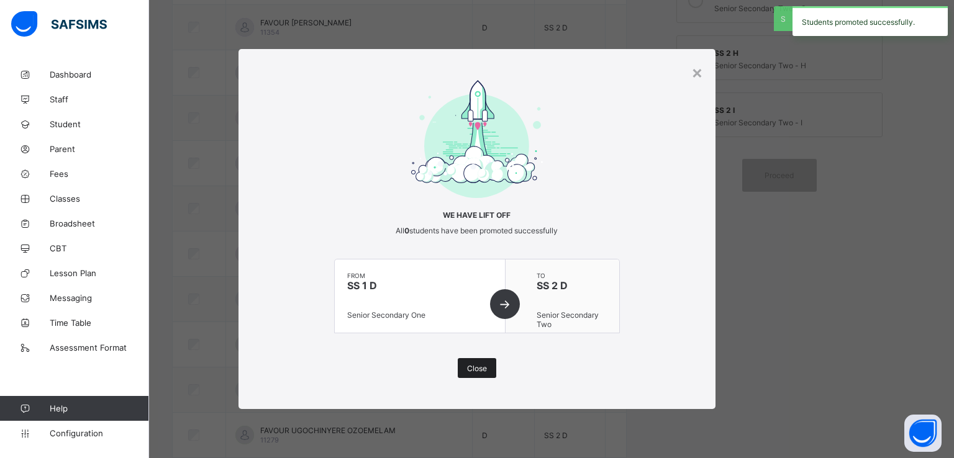
click at [474, 368] on span "Close" at bounding box center [477, 368] width 20 height 9
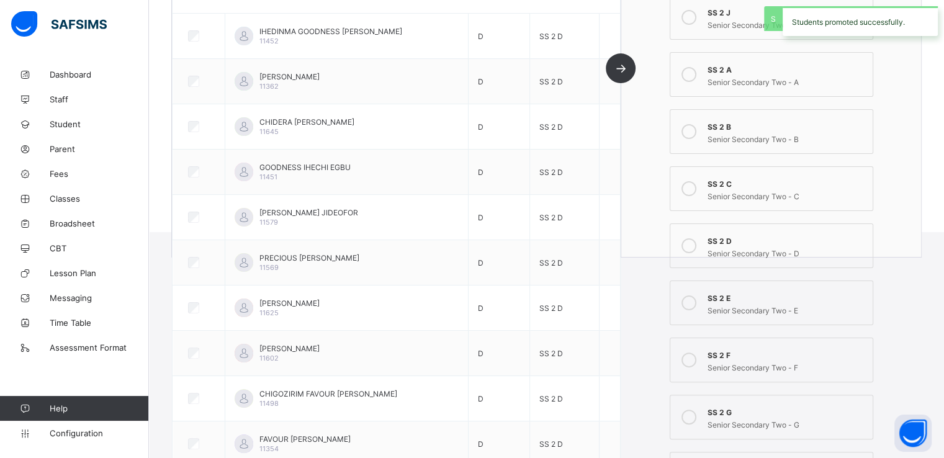
scroll to position [0, 0]
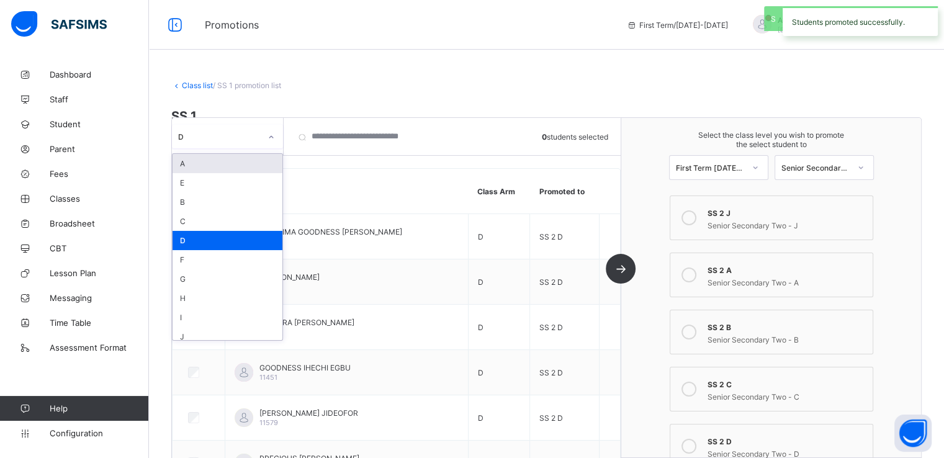
click at [253, 137] on div "D" at bounding box center [219, 136] width 83 height 9
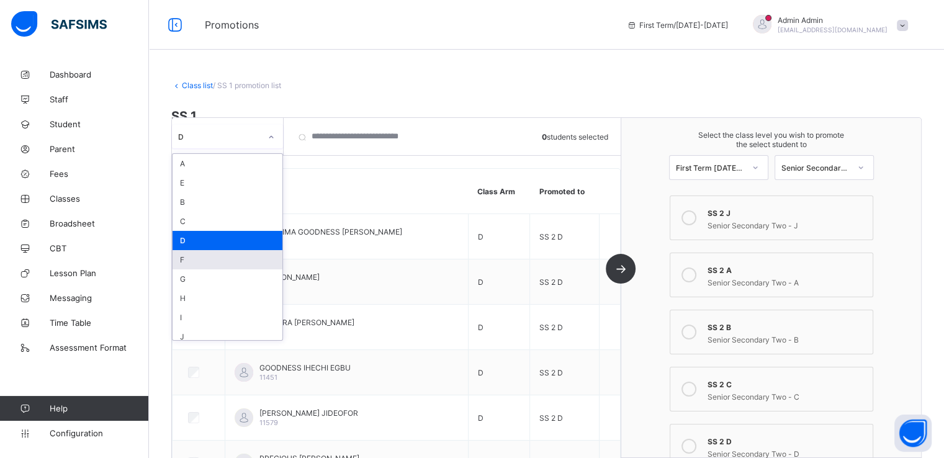
click at [199, 261] on div "F" at bounding box center [228, 259] width 110 height 19
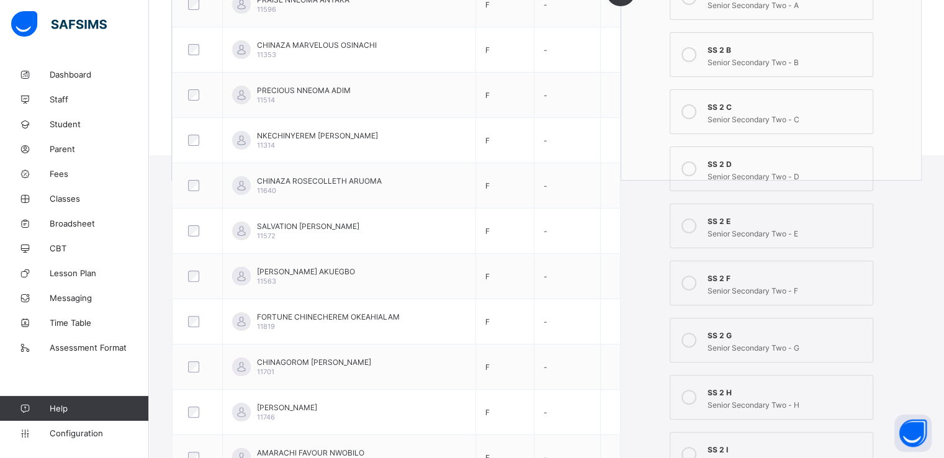
scroll to position [333, 0]
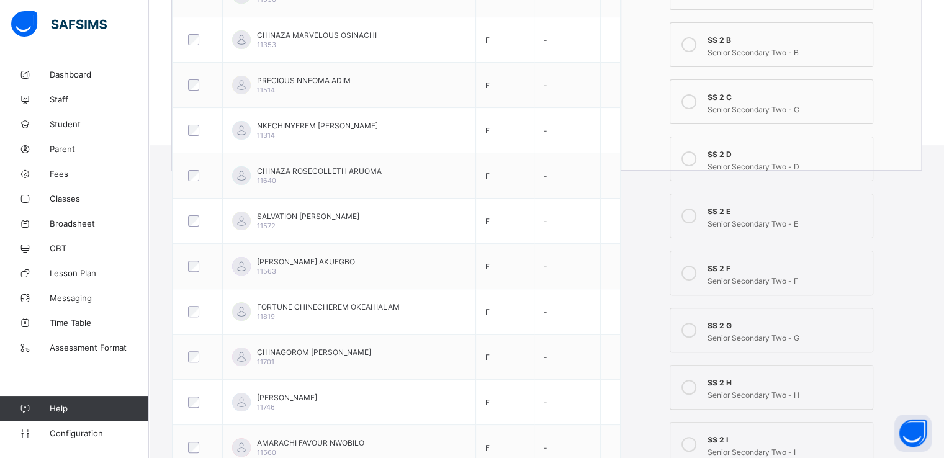
click at [693, 276] on icon at bounding box center [689, 273] width 15 height 15
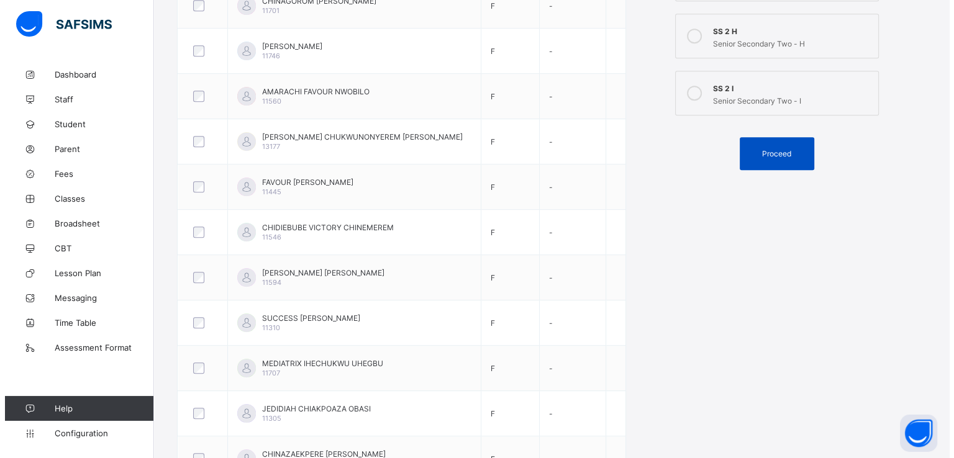
scroll to position [686, 0]
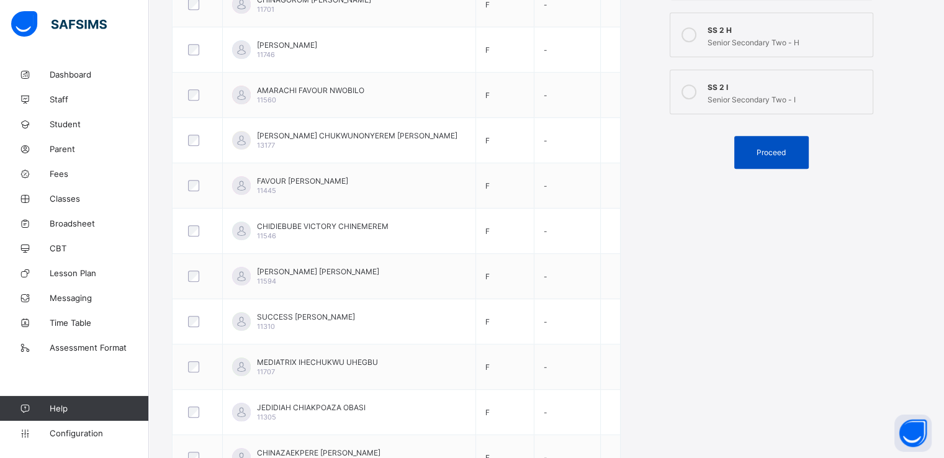
click at [770, 156] on span "Proceed" at bounding box center [771, 152] width 29 height 9
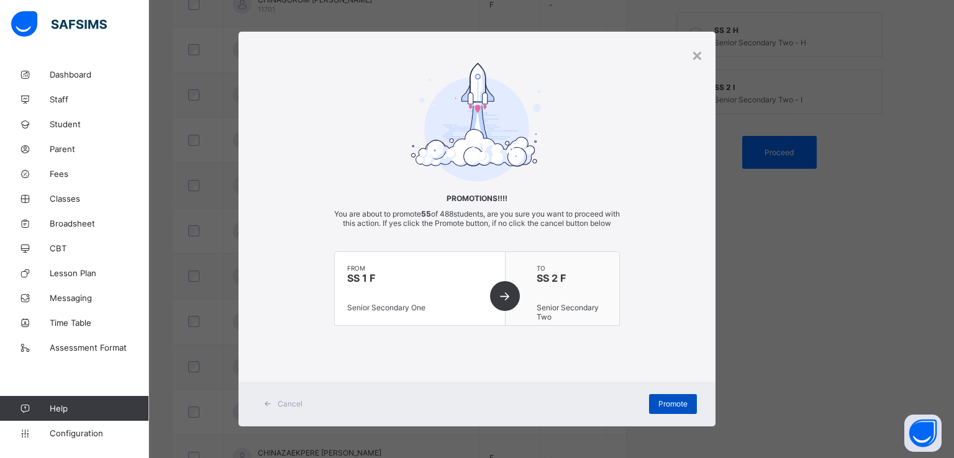
click at [674, 403] on div "Promote" at bounding box center [673, 404] width 48 height 20
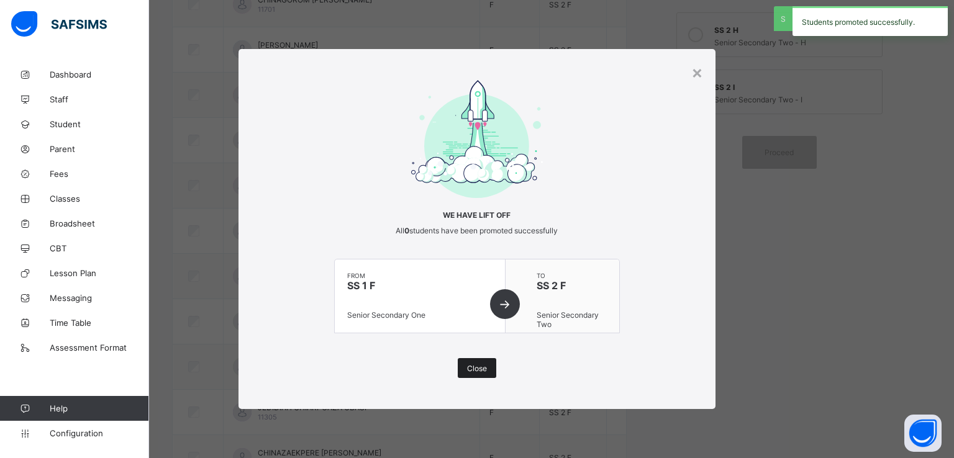
click at [474, 369] on span "Close" at bounding box center [477, 368] width 20 height 9
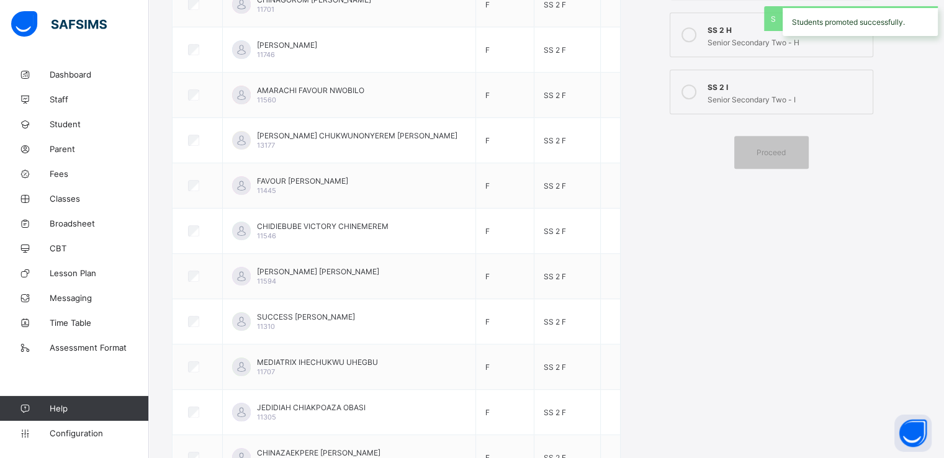
scroll to position [0, 0]
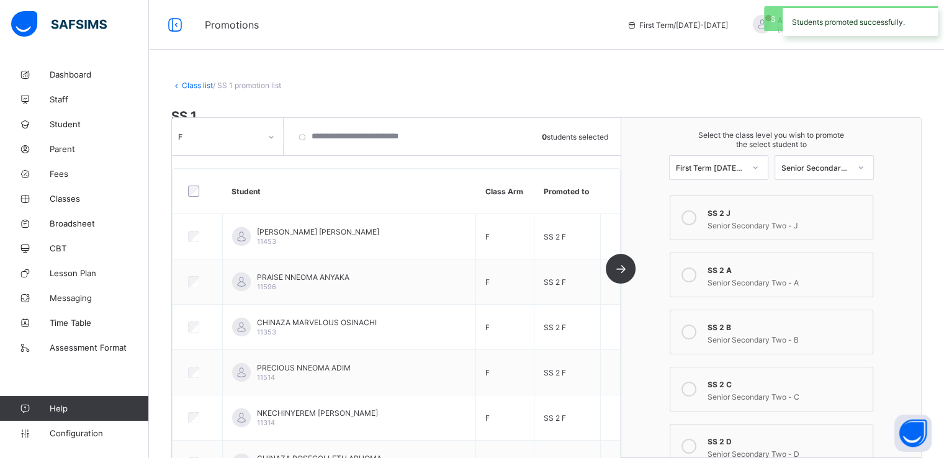
click at [269, 140] on icon at bounding box center [271, 137] width 7 height 12
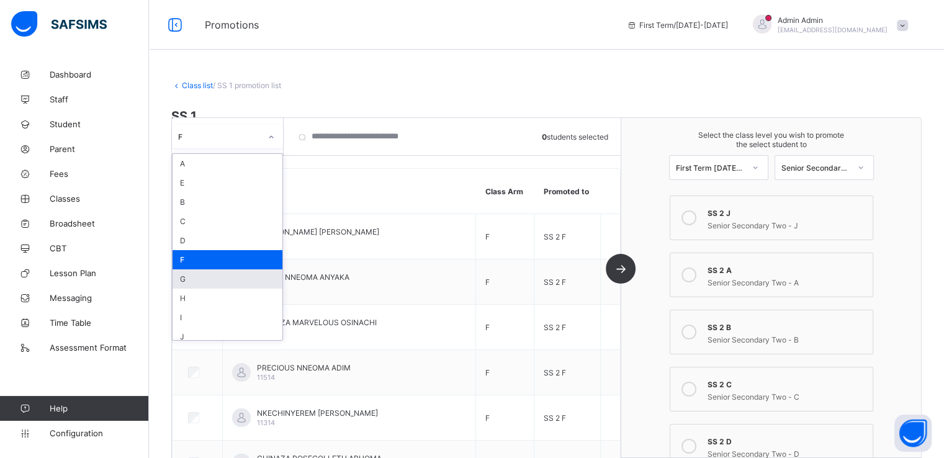
click at [201, 280] on div "G" at bounding box center [228, 278] width 110 height 19
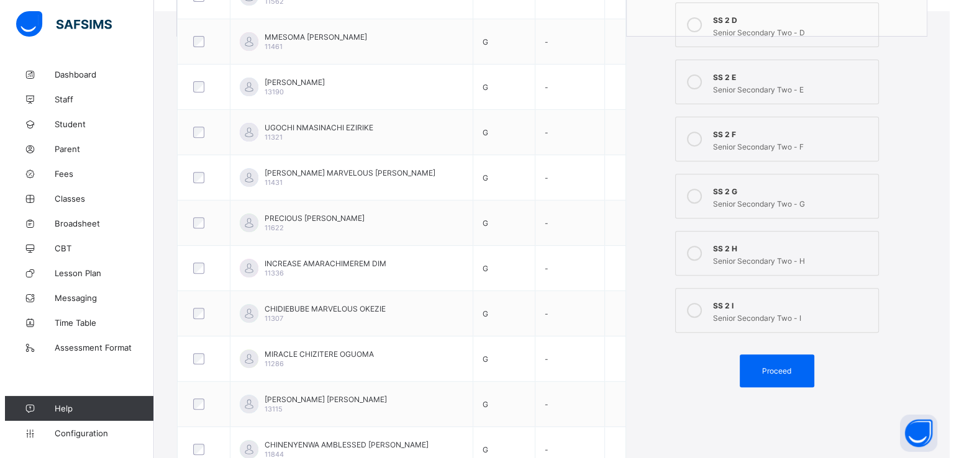
scroll to position [477, 0]
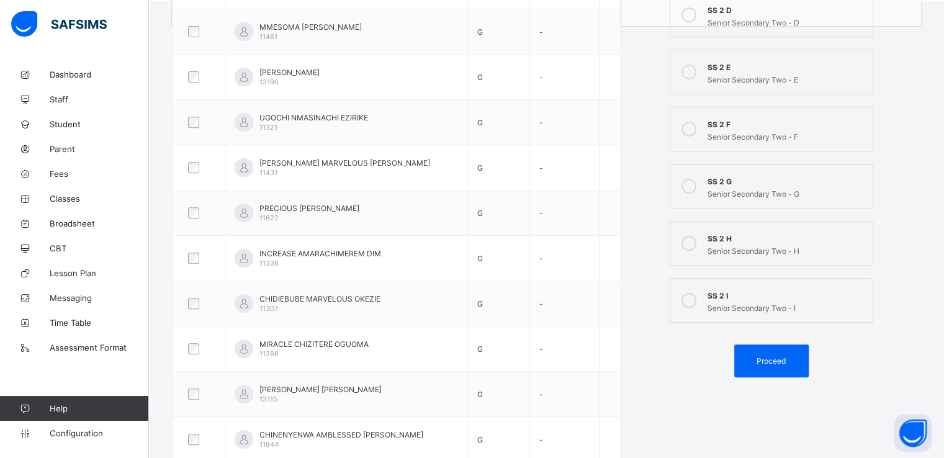
click at [691, 185] on icon at bounding box center [689, 186] width 15 height 15
click at [769, 362] on span "Proceed" at bounding box center [771, 360] width 29 height 9
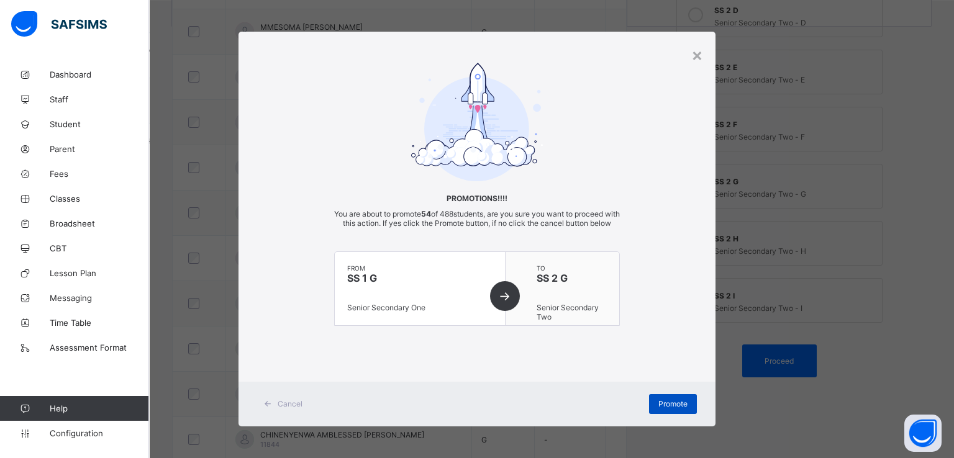
click at [668, 409] on span "Promote" at bounding box center [672, 403] width 29 height 9
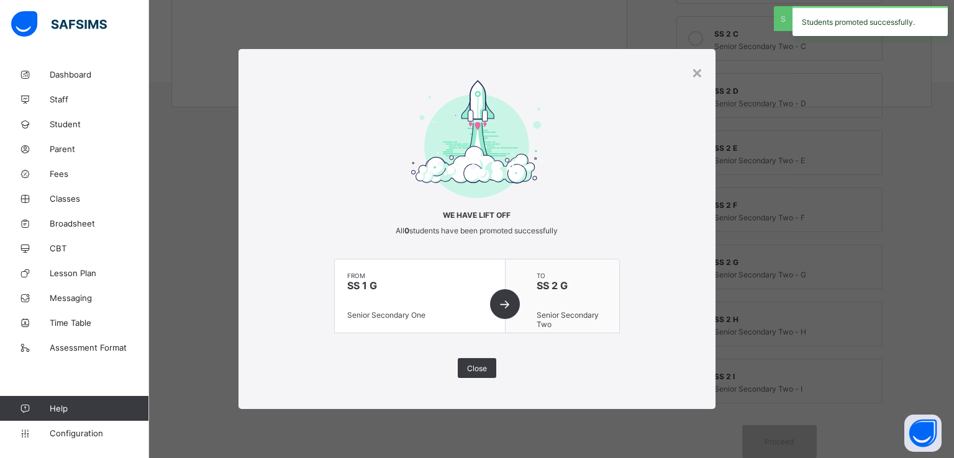
scroll to position [397, 0]
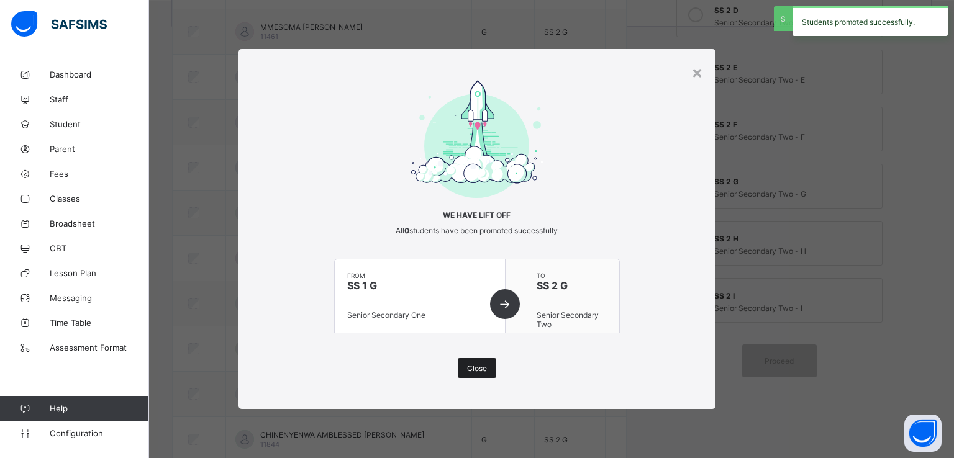
click at [478, 368] on span "Close" at bounding box center [477, 368] width 20 height 9
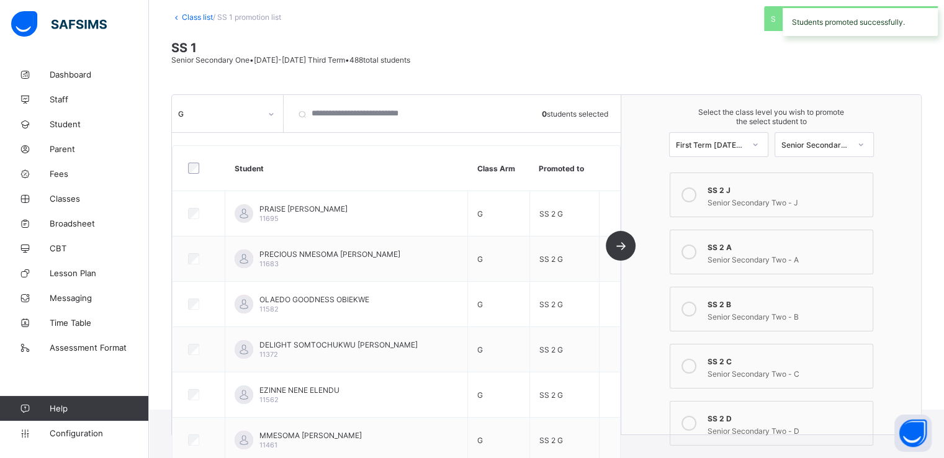
scroll to position [0, 0]
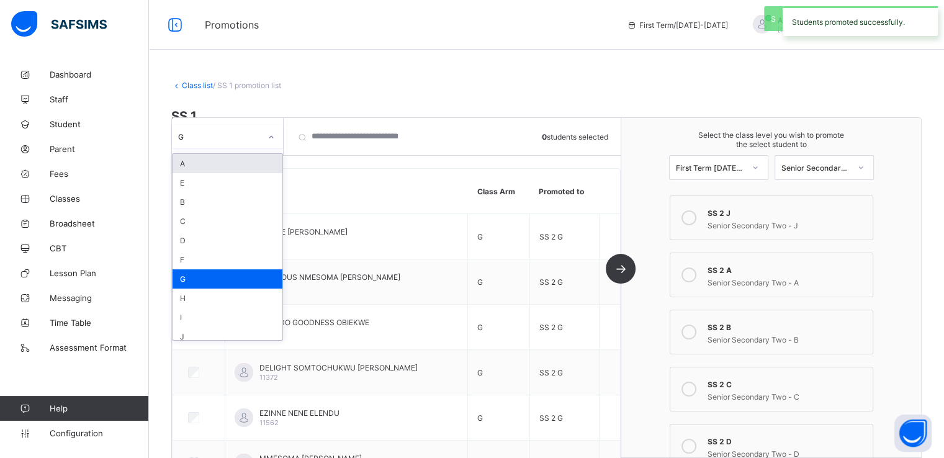
click at [270, 134] on icon at bounding box center [271, 137] width 7 height 12
click at [201, 300] on div "H" at bounding box center [228, 298] width 110 height 19
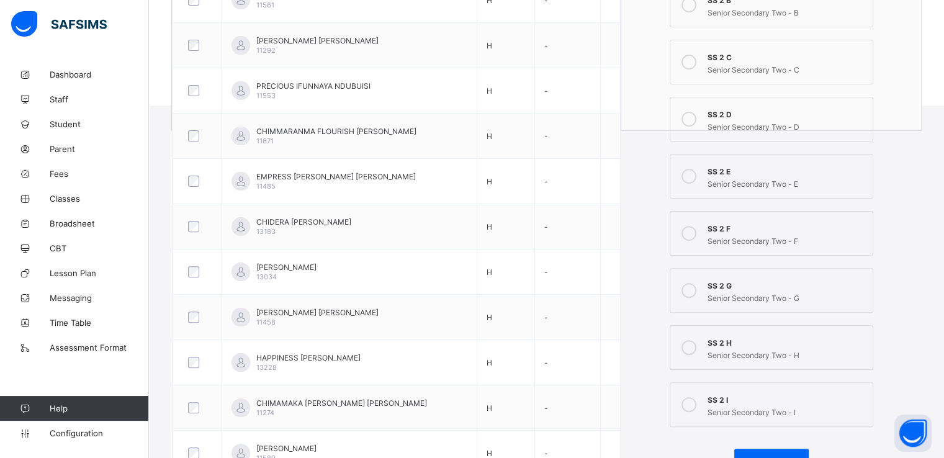
scroll to position [387, 0]
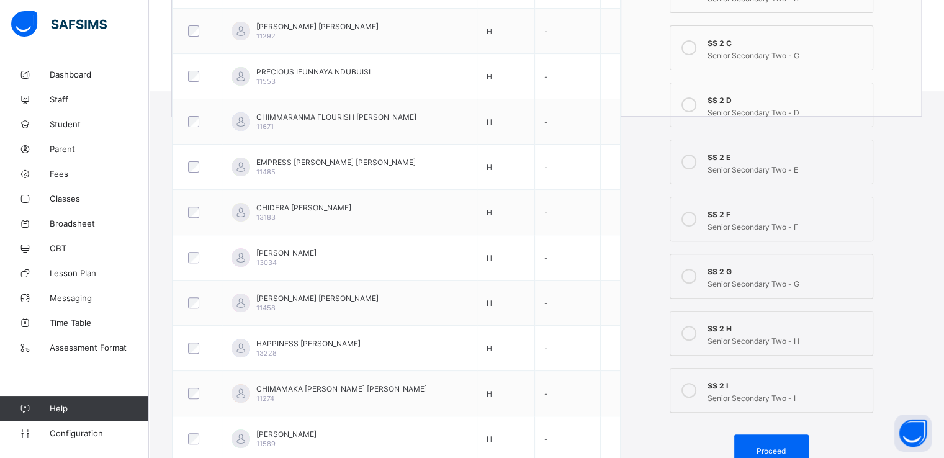
click at [697, 332] on icon at bounding box center [689, 333] width 15 height 15
click at [769, 450] on span "Proceed" at bounding box center [771, 450] width 29 height 9
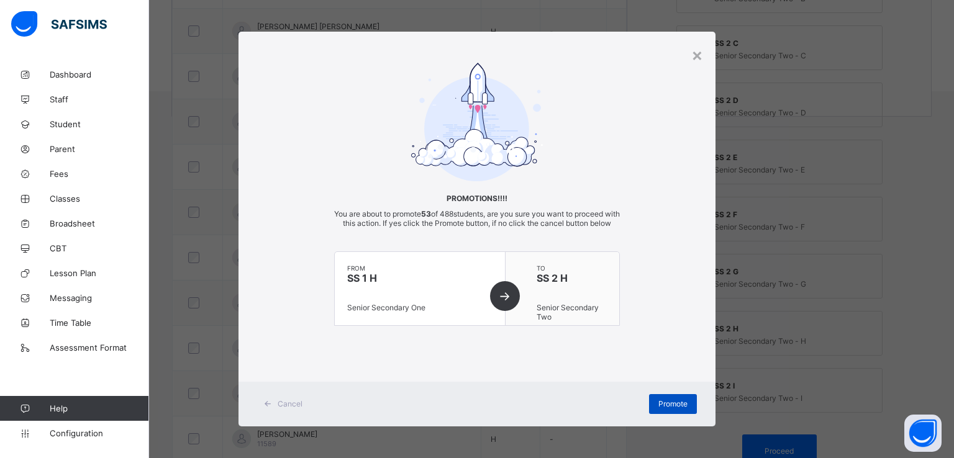
click at [663, 407] on div "Promote" at bounding box center [673, 404] width 48 height 20
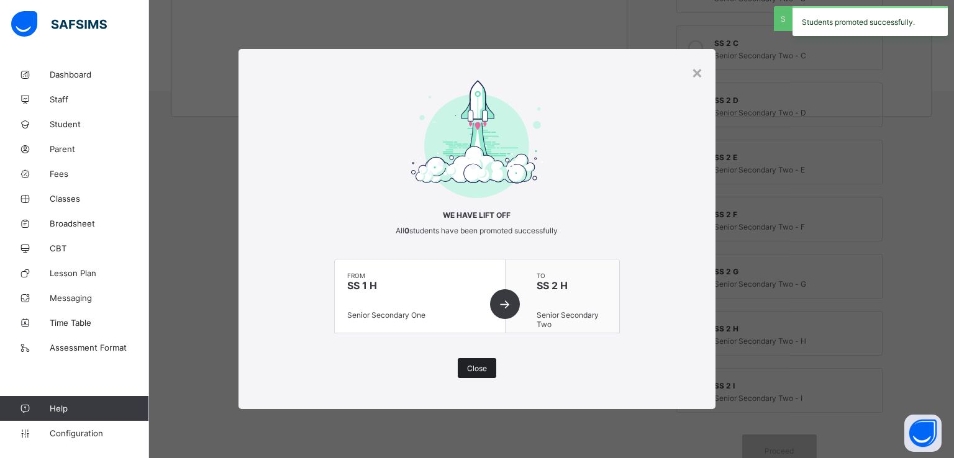
click at [479, 364] on span "Close" at bounding box center [477, 368] width 20 height 9
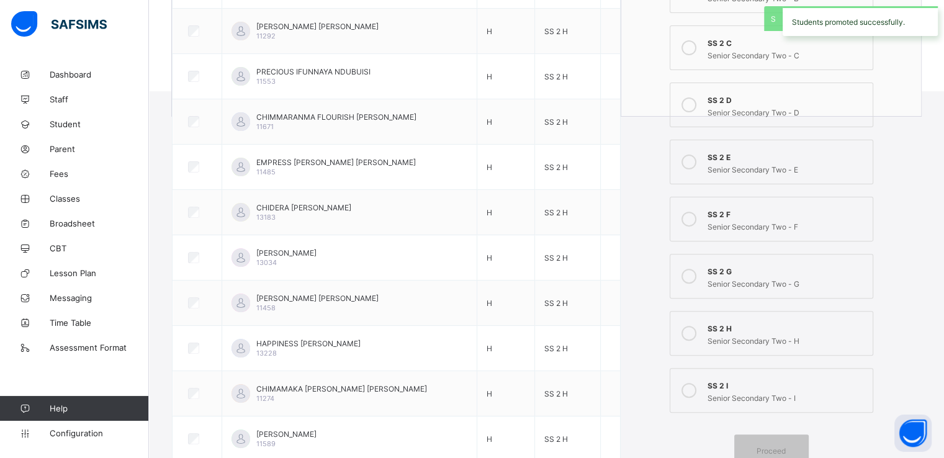
scroll to position [0, 0]
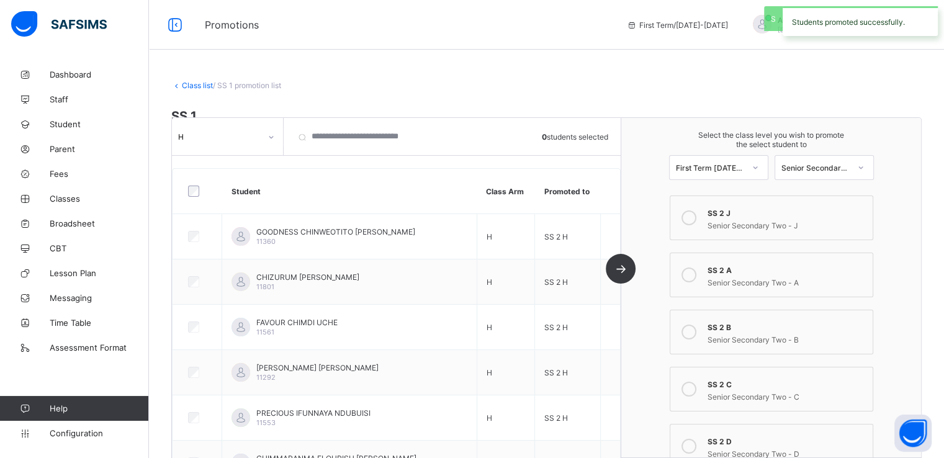
click at [262, 135] on div at bounding box center [271, 137] width 21 height 20
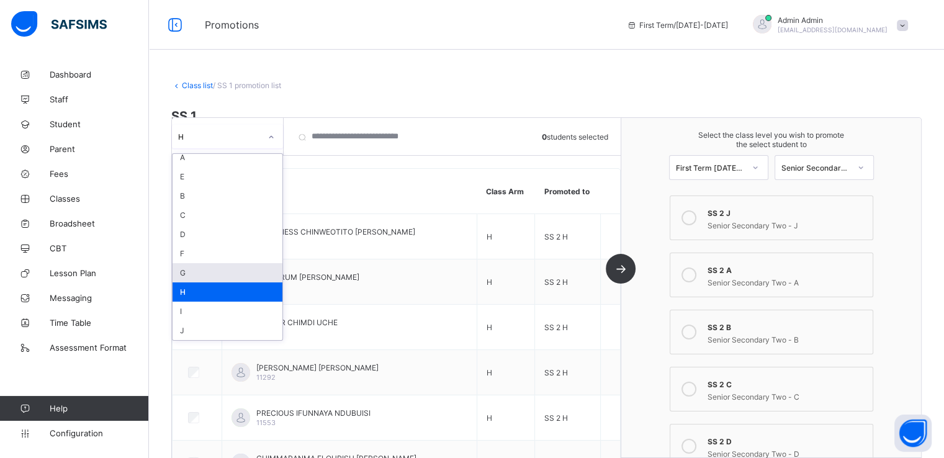
scroll to position [7, 0]
click at [210, 311] on div "I" at bounding box center [228, 311] width 110 height 19
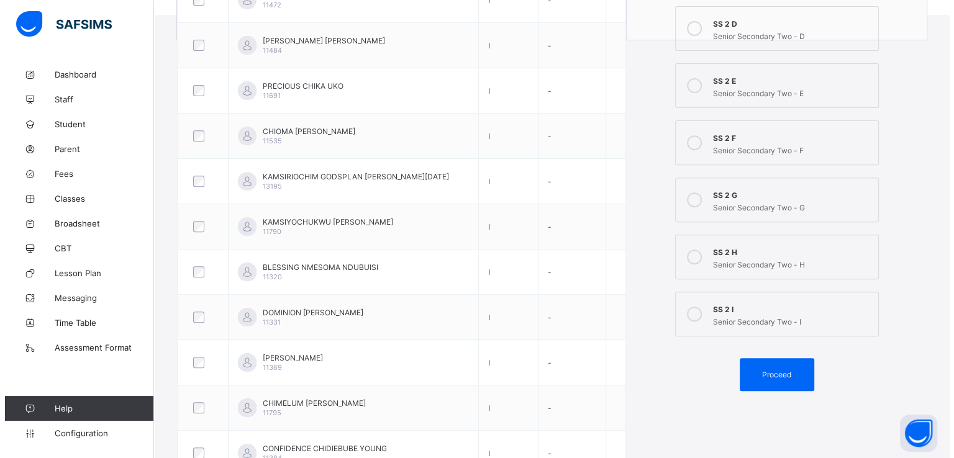
scroll to position [464, 0]
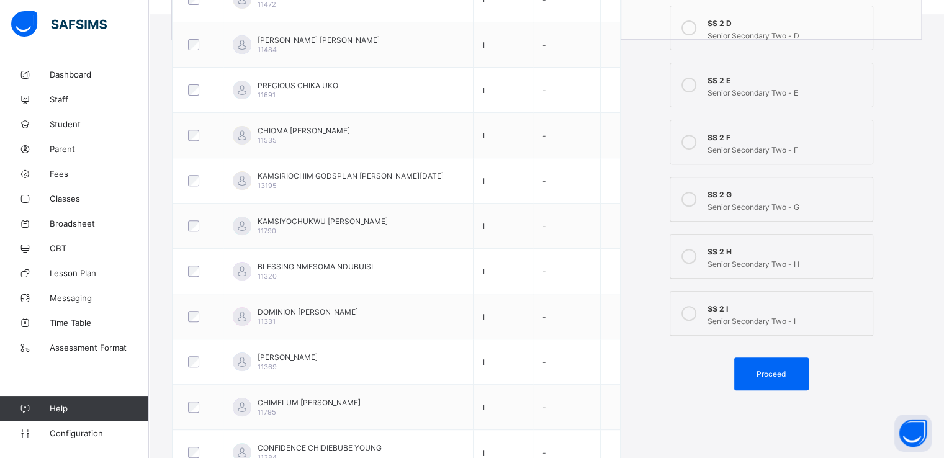
click at [697, 312] on icon at bounding box center [689, 313] width 15 height 15
click at [772, 368] on div "Proceed" at bounding box center [772, 374] width 75 height 33
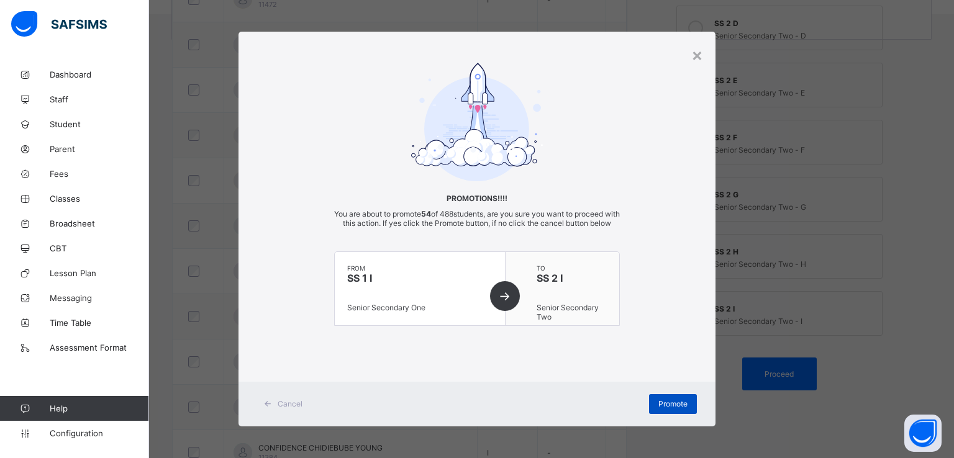
click at [669, 409] on span "Promote" at bounding box center [672, 403] width 29 height 9
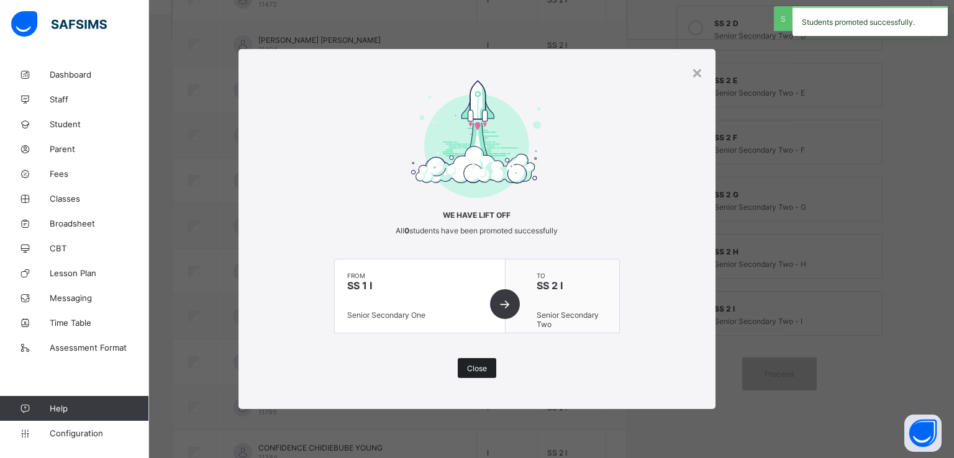
click at [480, 370] on span "Close" at bounding box center [477, 368] width 20 height 9
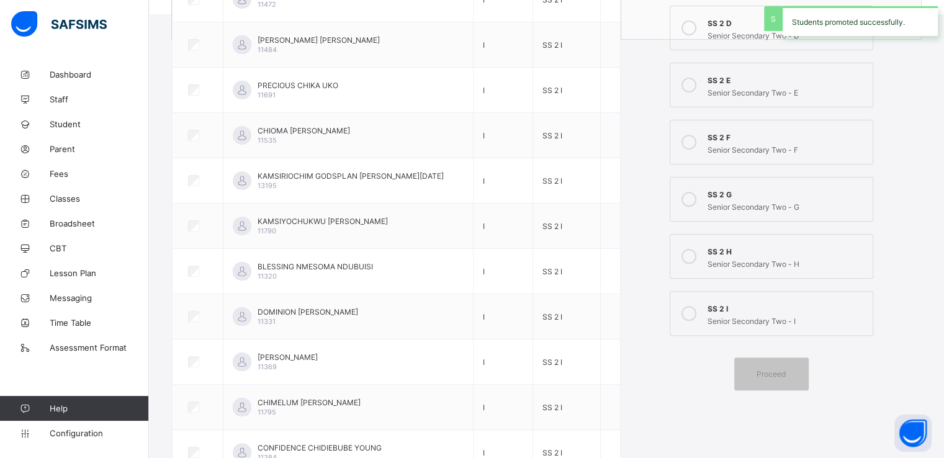
scroll to position [0, 0]
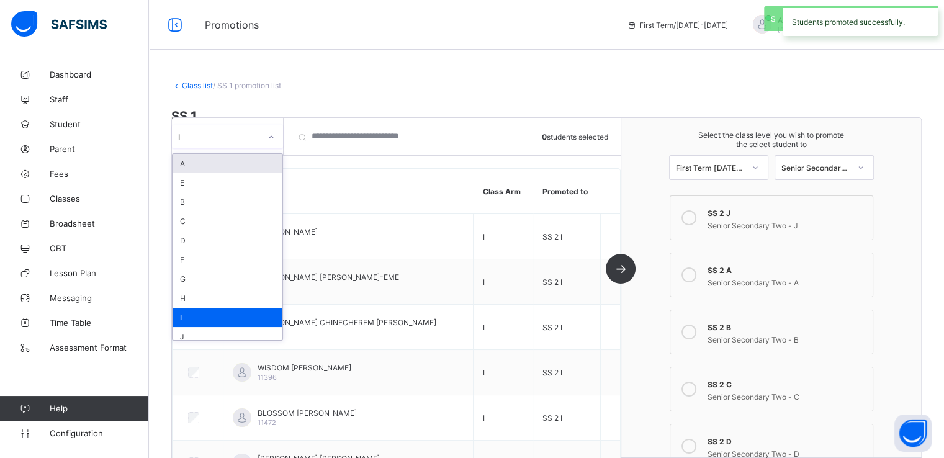
click at [268, 139] on div at bounding box center [271, 137] width 21 height 20
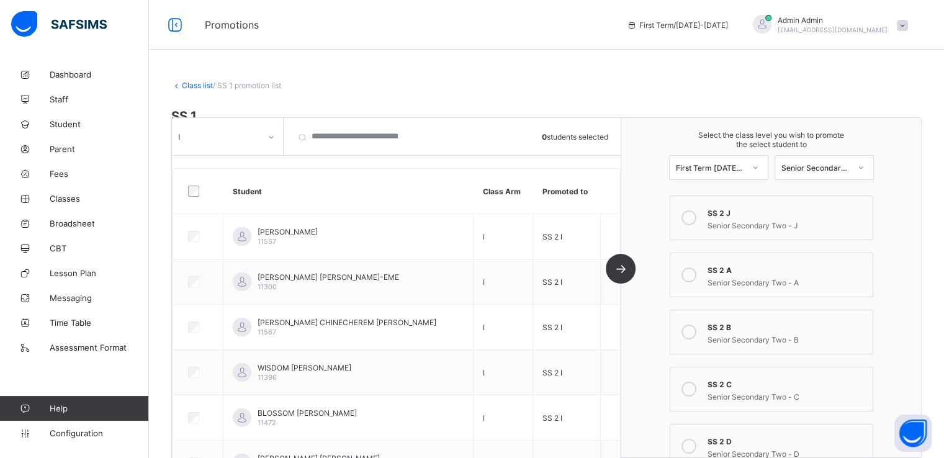
click at [322, 81] on div "Class list / SS 1 promotion list" at bounding box center [546, 85] width 751 height 9
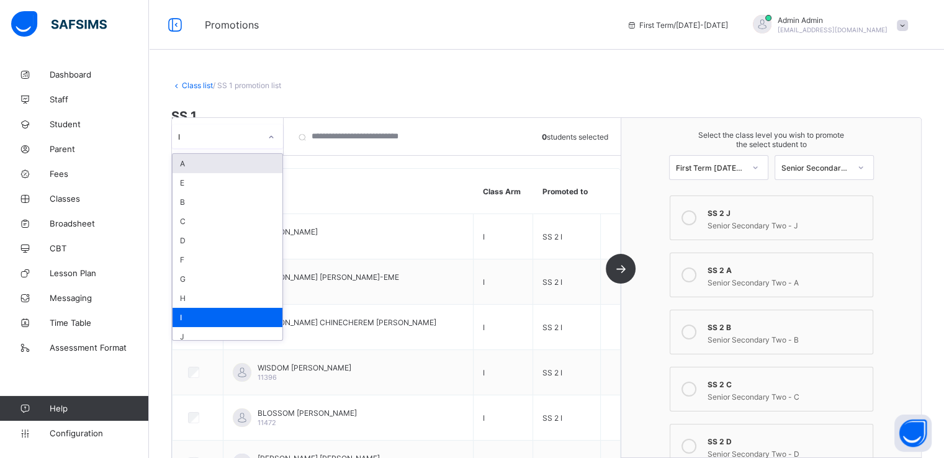
click at [269, 134] on icon at bounding box center [271, 137] width 7 height 12
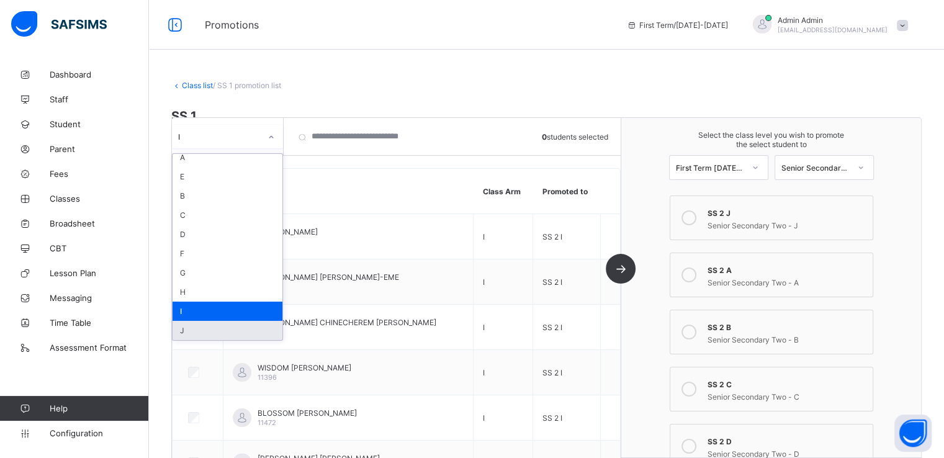
click at [186, 331] on div "J" at bounding box center [228, 330] width 110 height 19
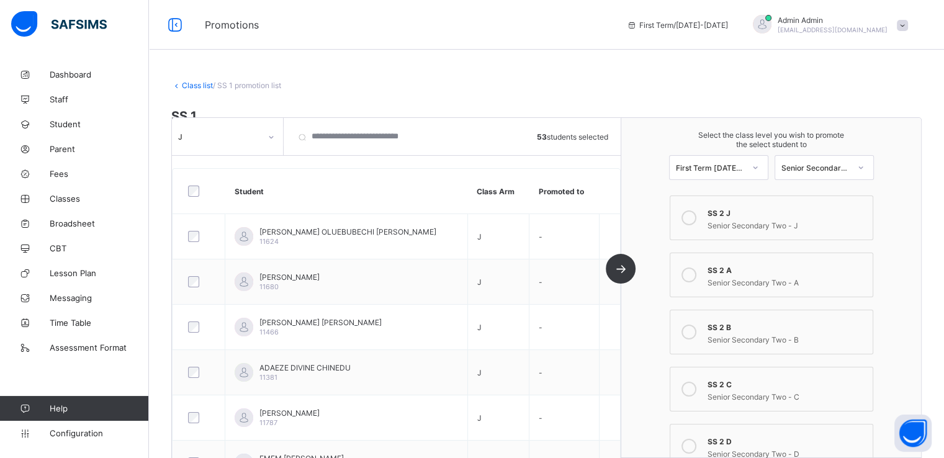
click at [695, 214] on icon at bounding box center [689, 217] width 15 height 15
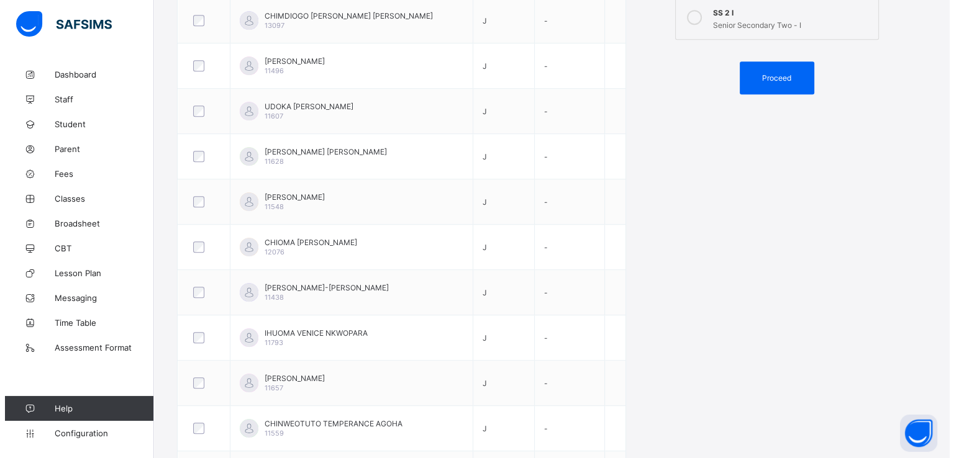
scroll to position [782, 0]
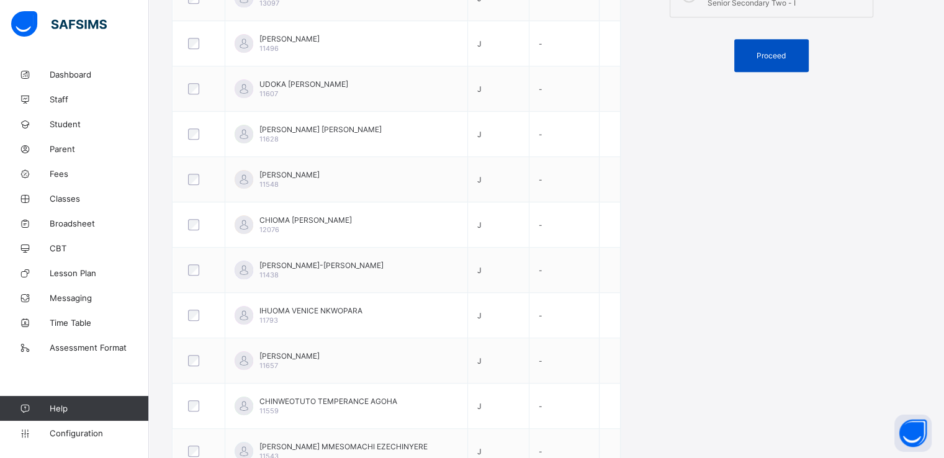
click at [769, 58] on span "Proceed" at bounding box center [771, 55] width 29 height 9
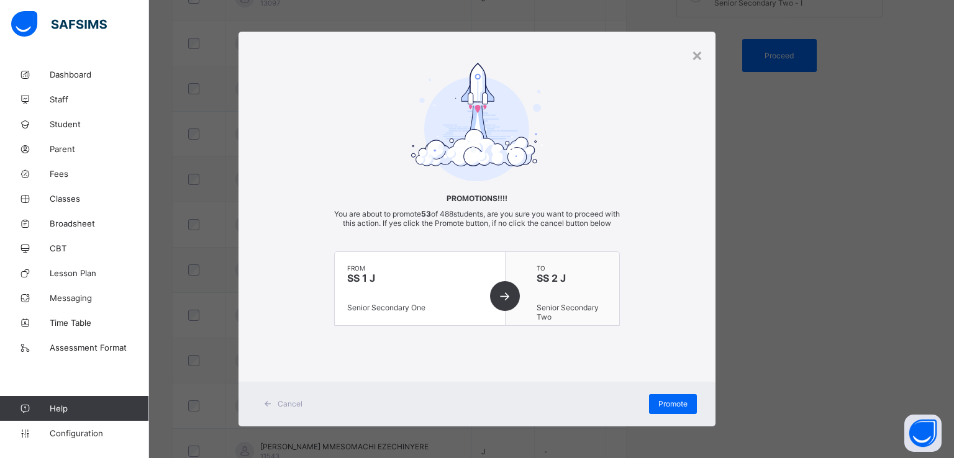
click at [715, 409] on div "× Promotions!!!! You are about to promote 53 of 488 students, are you sure you …" at bounding box center [477, 229] width 954 height 458
click at [663, 409] on span "Promote" at bounding box center [672, 403] width 29 height 9
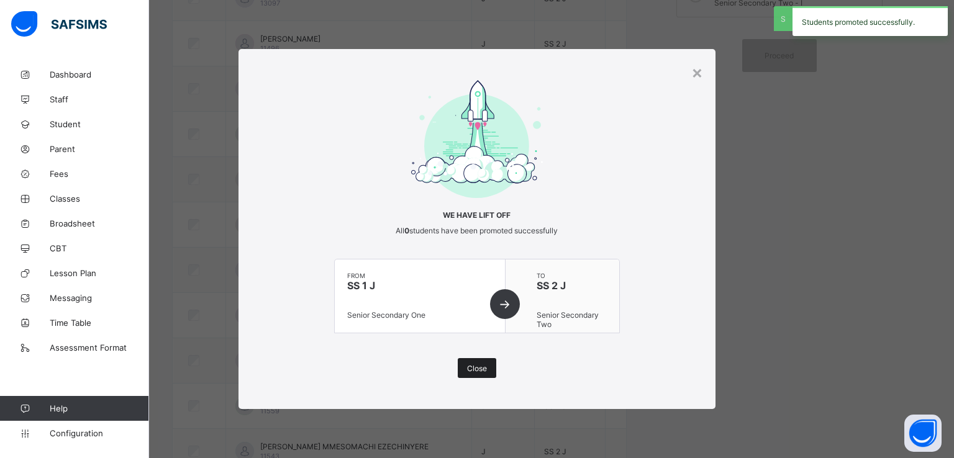
click at [482, 365] on span "Close" at bounding box center [477, 368] width 20 height 9
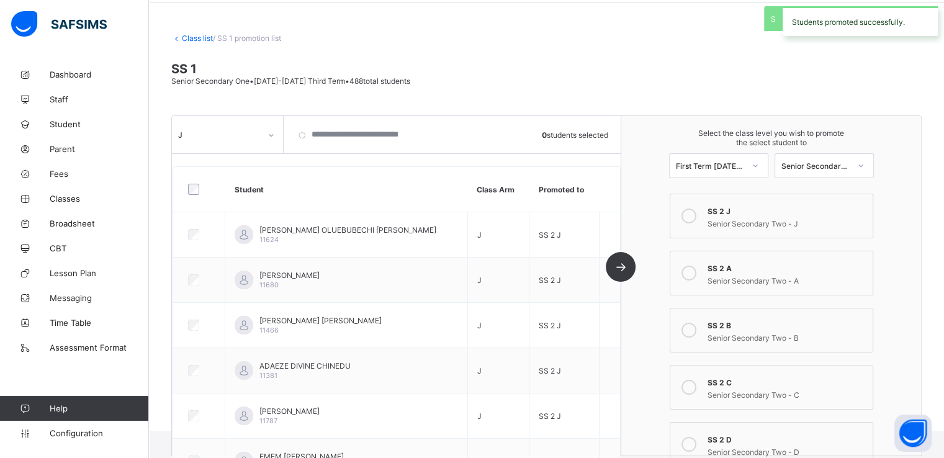
scroll to position [2, 0]
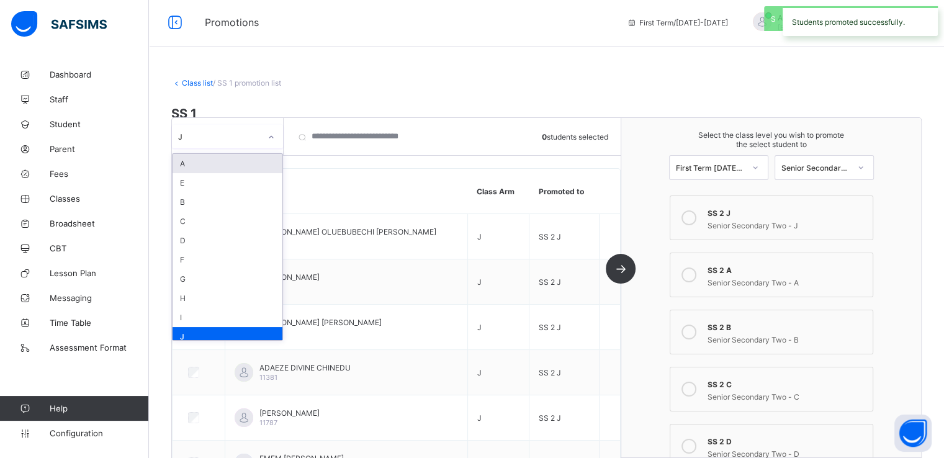
click at [245, 132] on div "J" at bounding box center [219, 136] width 83 height 9
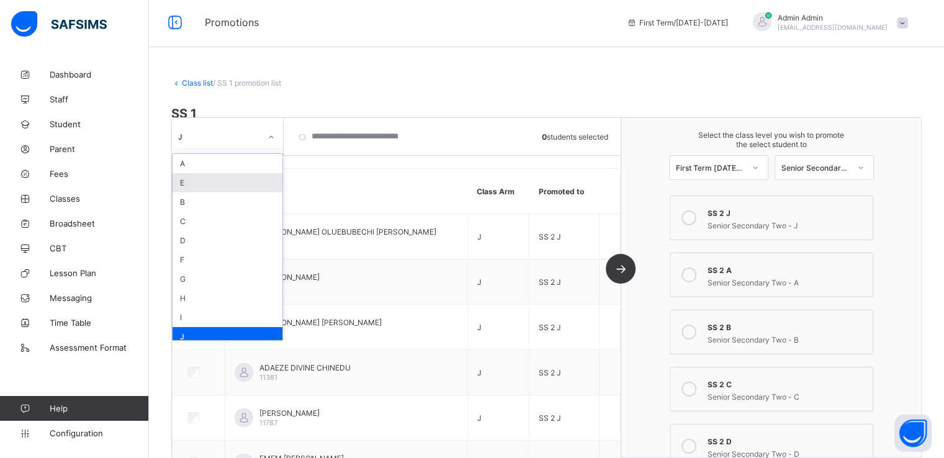
click at [204, 180] on div "E" at bounding box center [228, 182] width 110 height 19
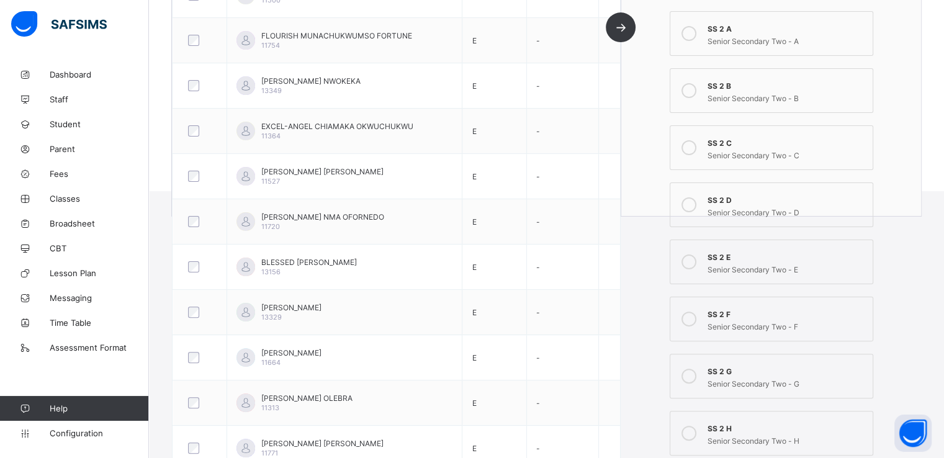
scroll to position [287, 0]
click at [697, 263] on icon at bounding box center [689, 261] width 15 height 15
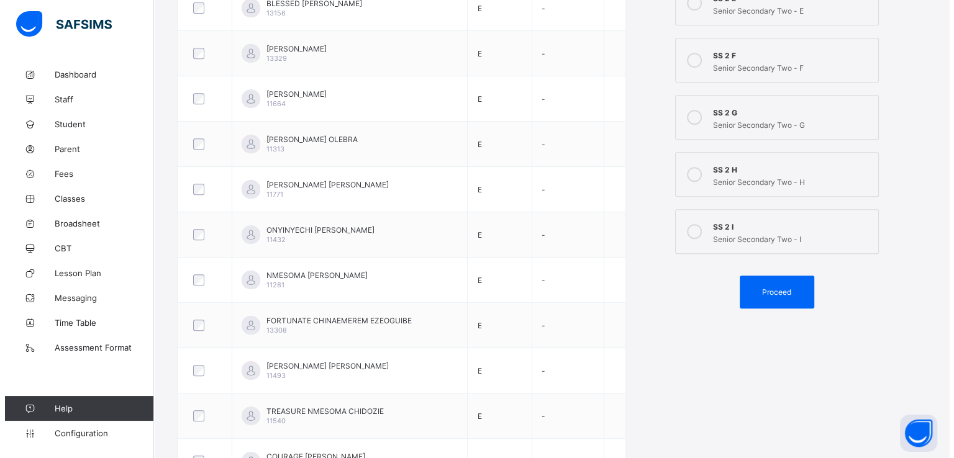
scroll to position [587, 0]
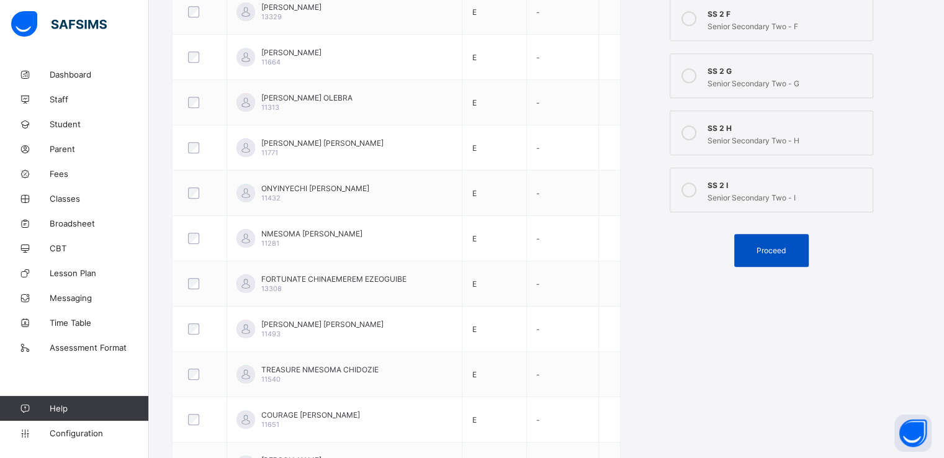
click at [770, 257] on div "Proceed" at bounding box center [772, 250] width 75 height 33
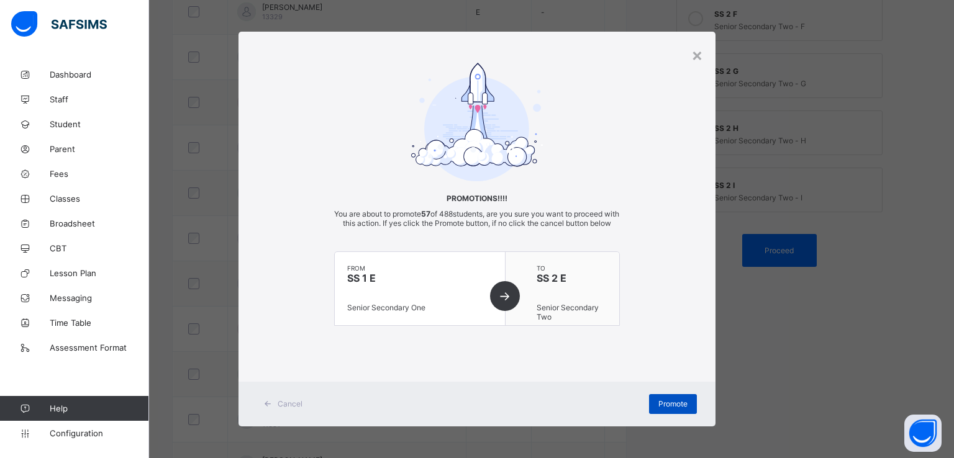
click at [658, 409] on span "Promote" at bounding box center [672, 403] width 29 height 9
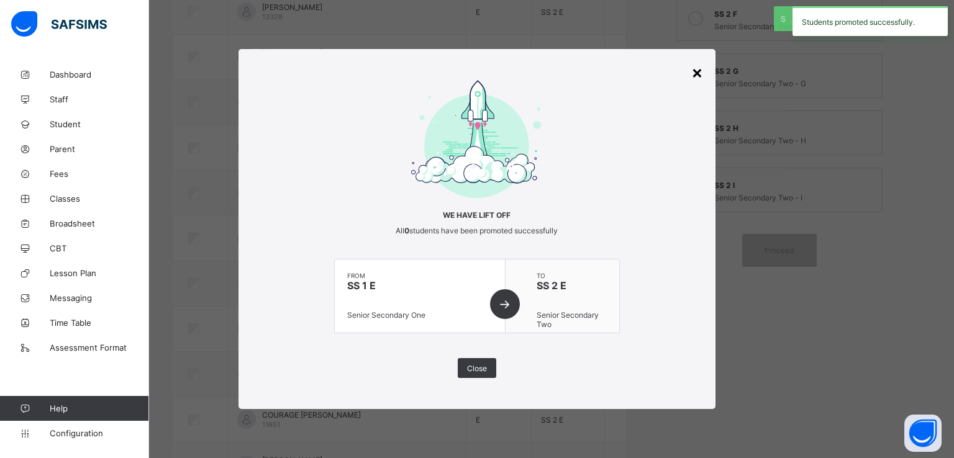
click at [695, 73] on div "×" at bounding box center [697, 71] width 12 height 21
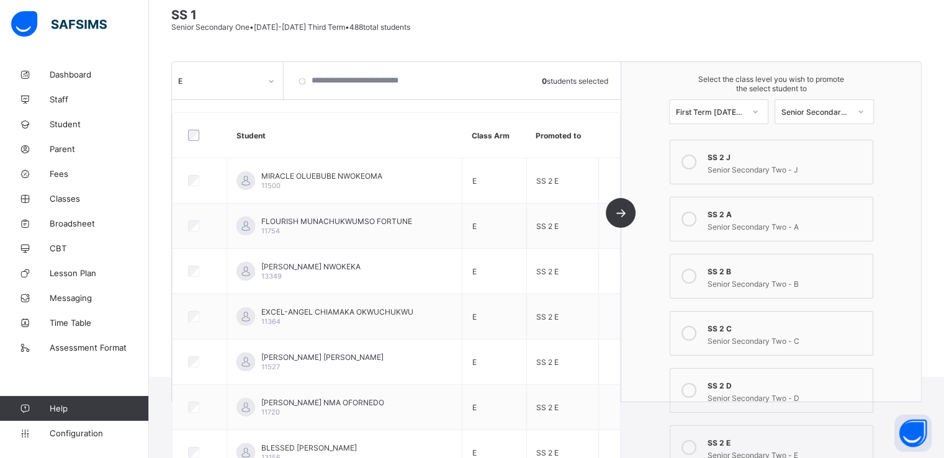
scroll to position [0, 0]
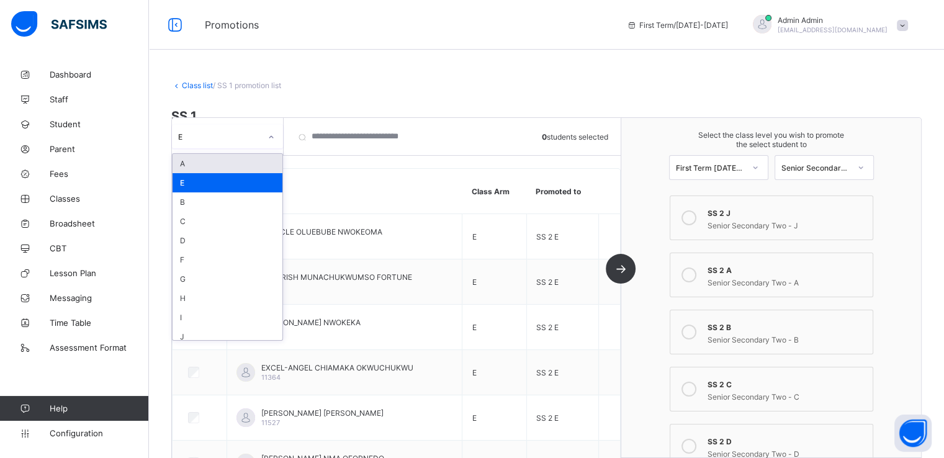
click at [256, 132] on div "E" at bounding box center [219, 136] width 83 height 9
click at [191, 280] on div "G" at bounding box center [228, 278] width 110 height 19
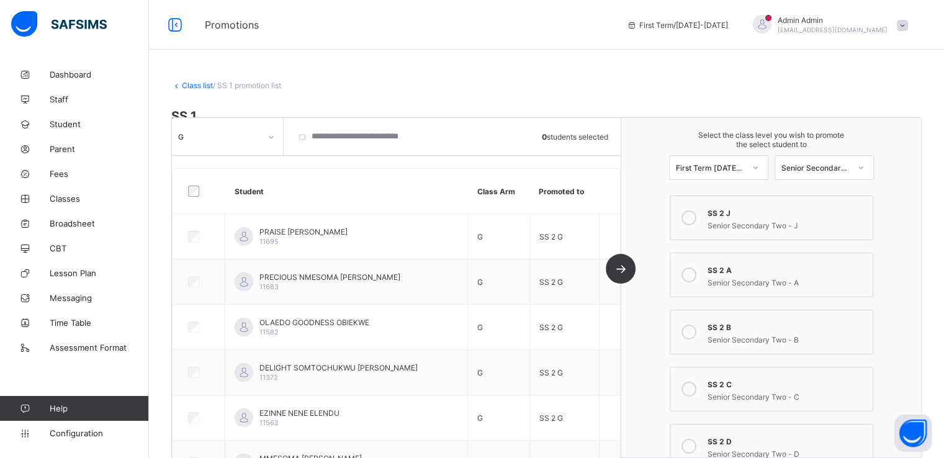
click at [189, 85] on link "Class list" at bounding box center [197, 85] width 31 height 9
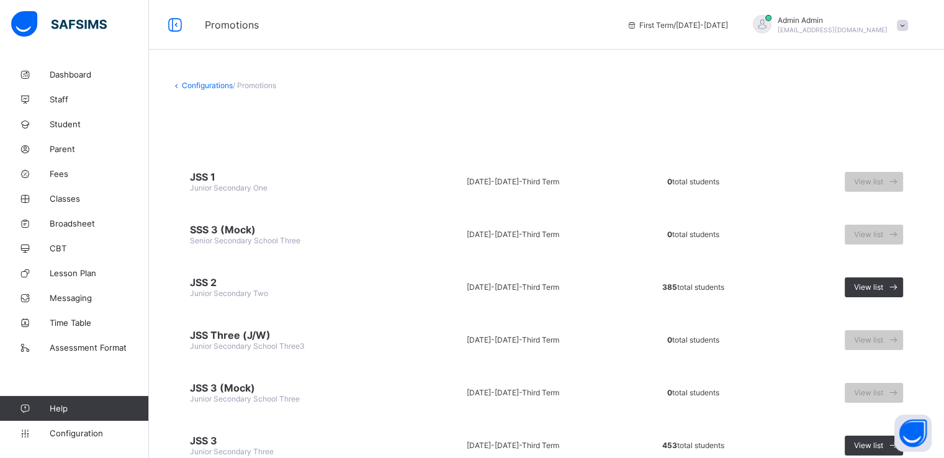
scroll to position [207, 0]
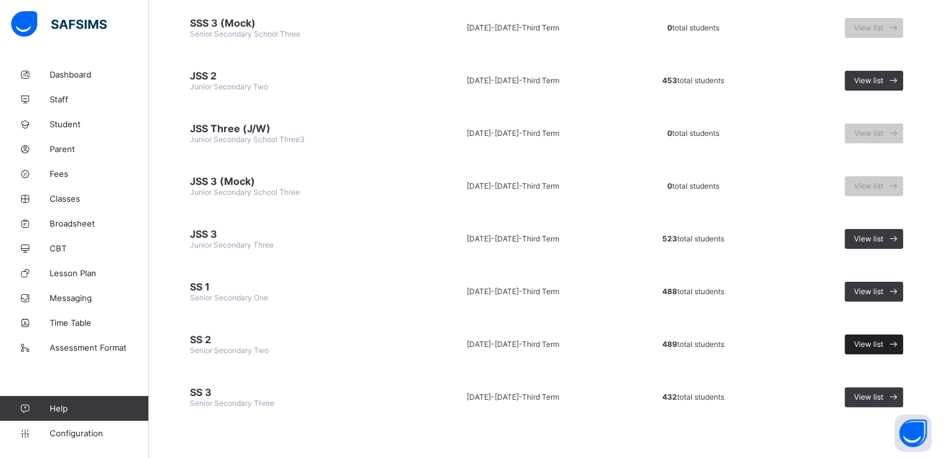
click at [873, 342] on span "View list" at bounding box center [868, 344] width 29 height 9
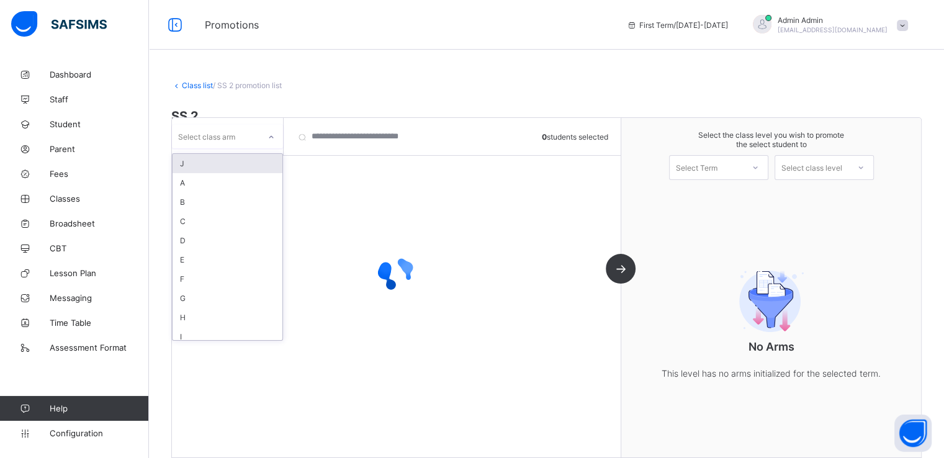
click at [266, 132] on div at bounding box center [271, 137] width 21 height 20
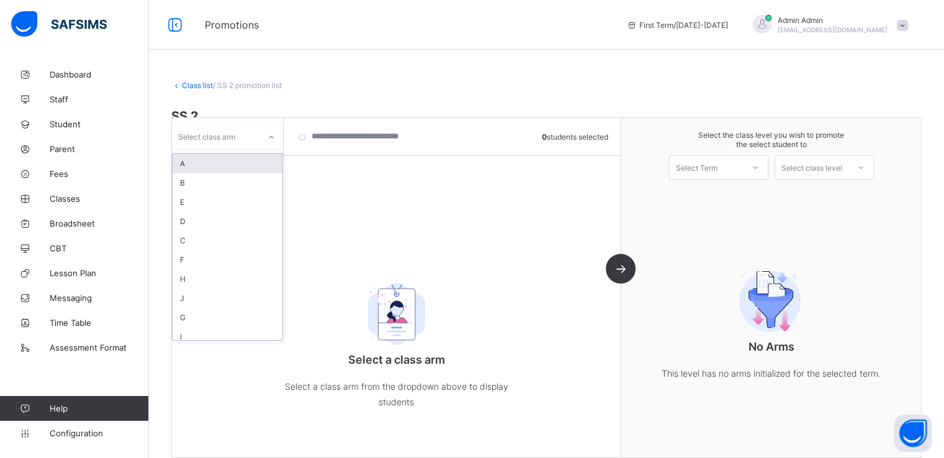
click at [196, 158] on div "A" at bounding box center [228, 163] width 110 height 19
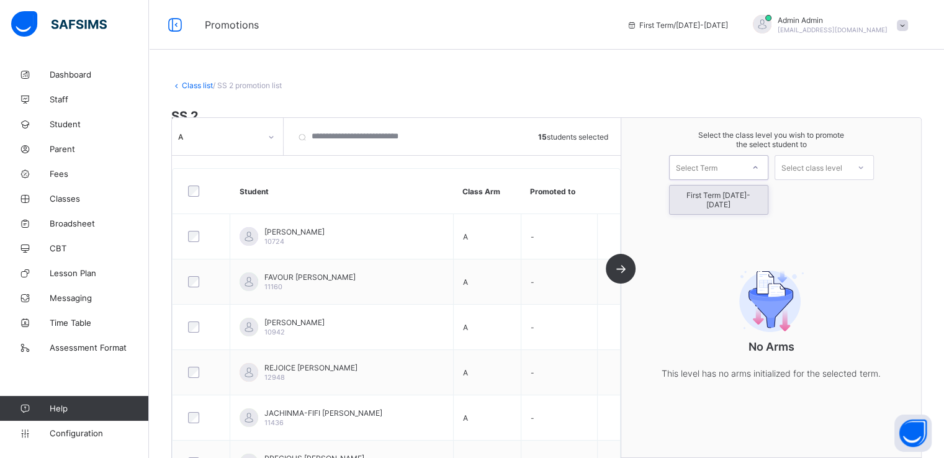
click at [743, 163] on div "Select Term" at bounding box center [706, 167] width 73 height 17
click at [709, 198] on div "First Term 2025-2026" at bounding box center [719, 200] width 98 height 29
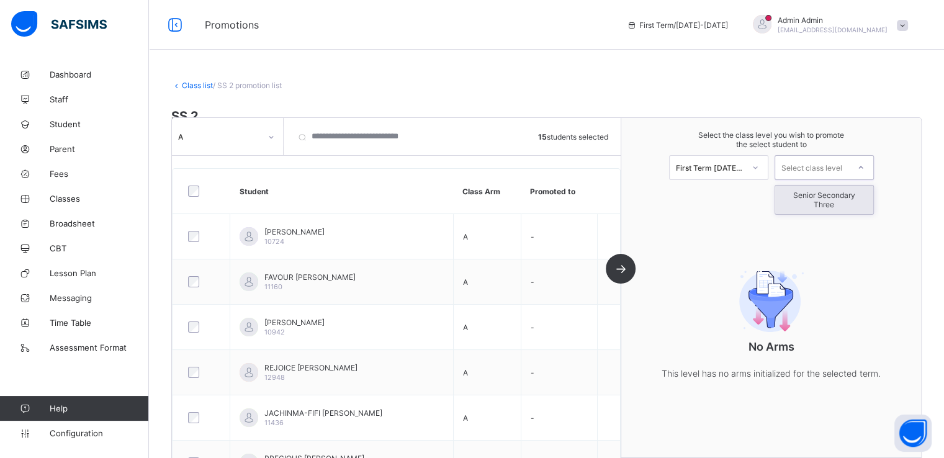
click at [817, 163] on div "Select class level" at bounding box center [812, 167] width 61 height 25
click at [818, 192] on div "Senior Secondary Three" at bounding box center [825, 200] width 98 height 29
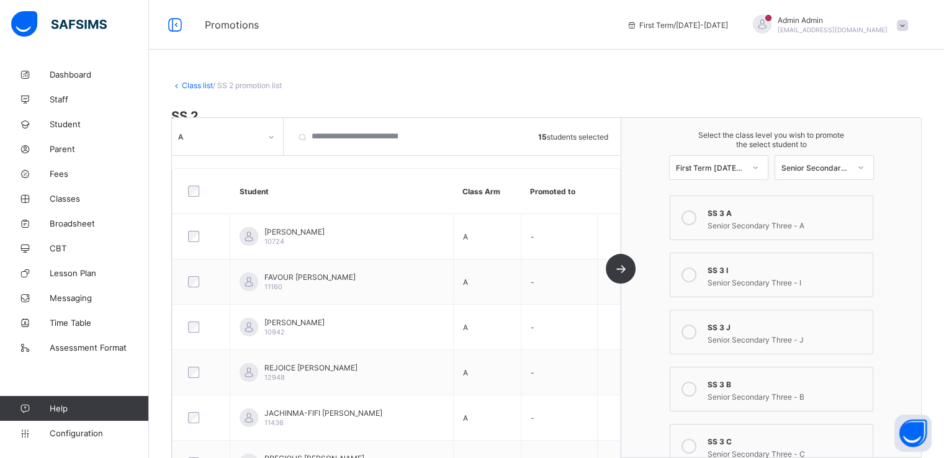
click at [695, 218] on icon at bounding box center [689, 217] width 15 height 15
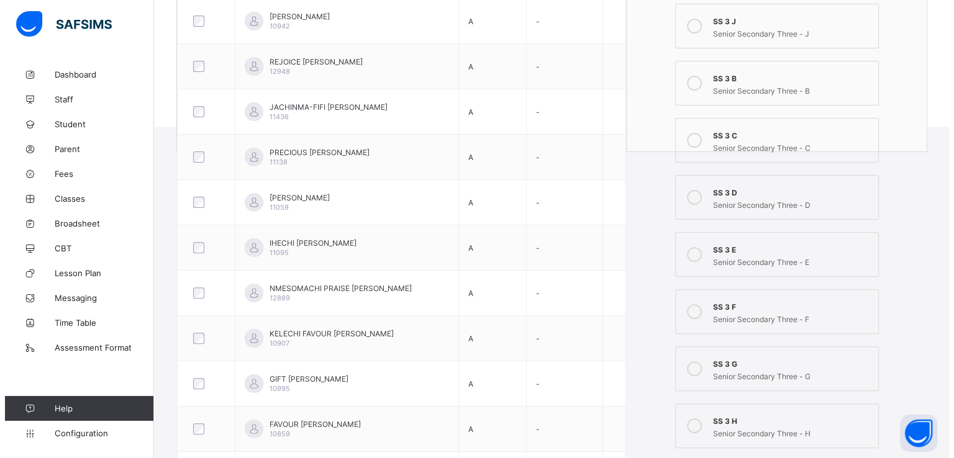
scroll to position [479, 0]
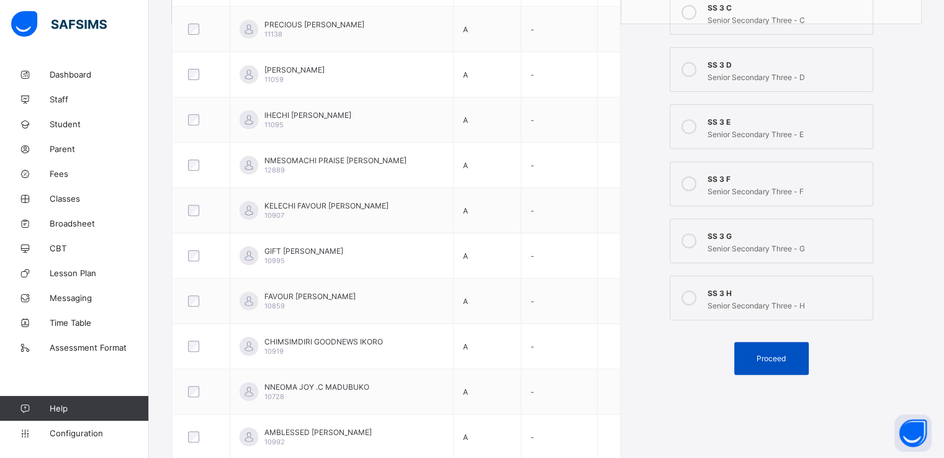
click at [763, 356] on span "Proceed" at bounding box center [772, 358] width 56 height 9
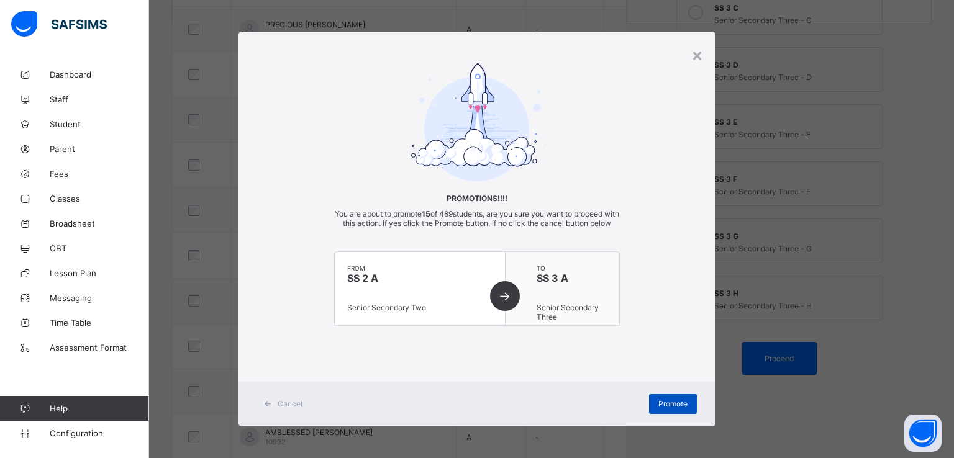
click at [667, 409] on span "Promote" at bounding box center [672, 403] width 29 height 9
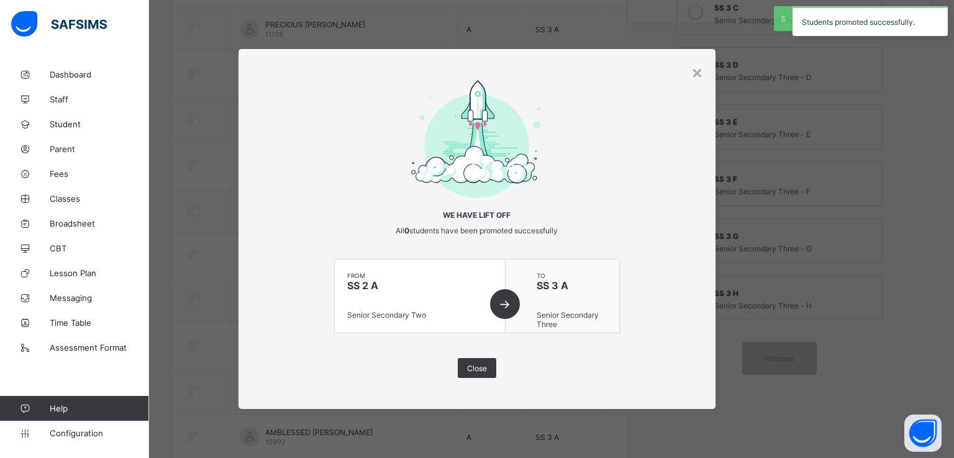
click at [456, 366] on div "We have lift off All 0 students have been promoted successfully from SS 2 A Sen…" at bounding box center [477, 229] width 286 height 299
click at [475, 371] on span "Close" at bounding box center [477, 368] width 20 height 9
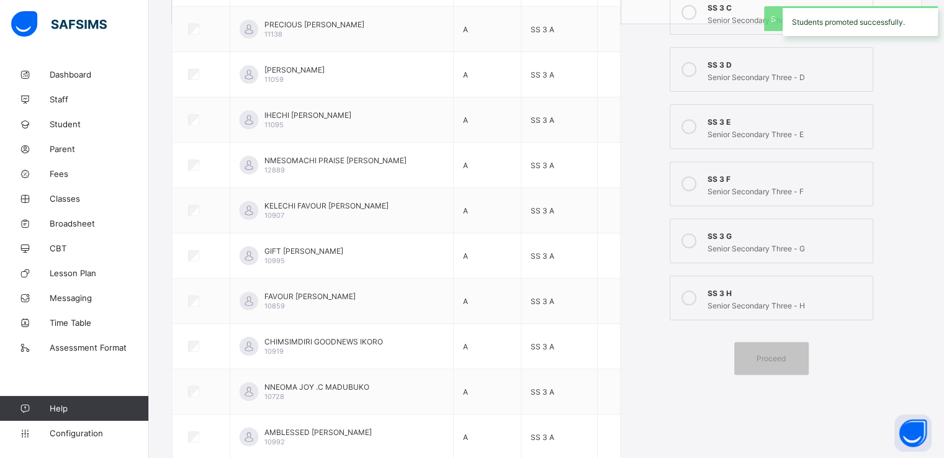
scroll to position [0, 0]
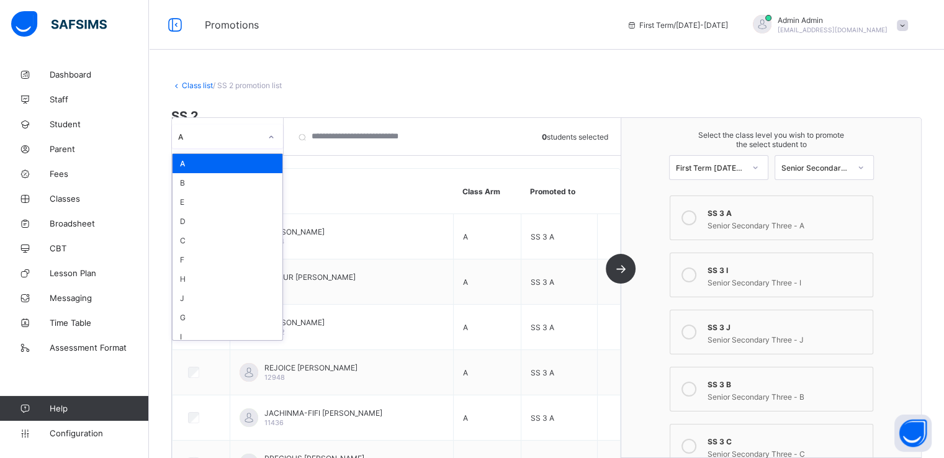
click at [271, 142] on icon at bounding box center [271, 137] width 7 height 12
click at [223, 184] on div "B" at bounding box center [228, 182] width 110 height 19
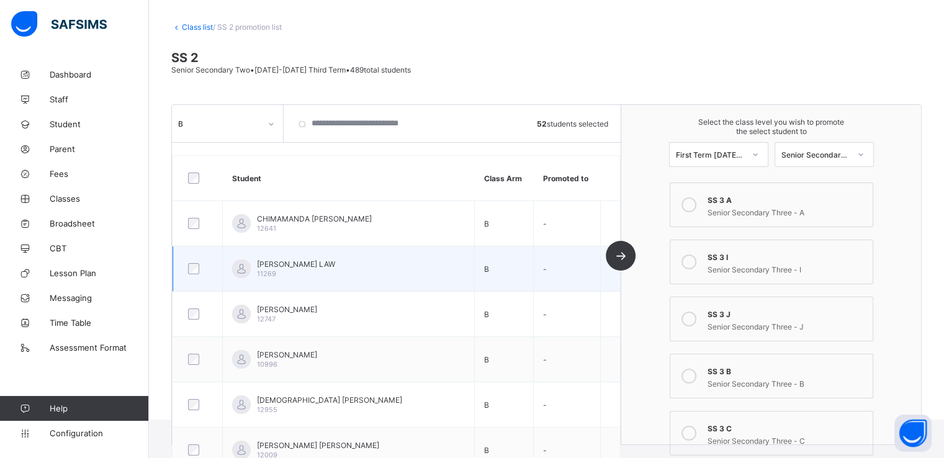
scroll to position [60, 0]
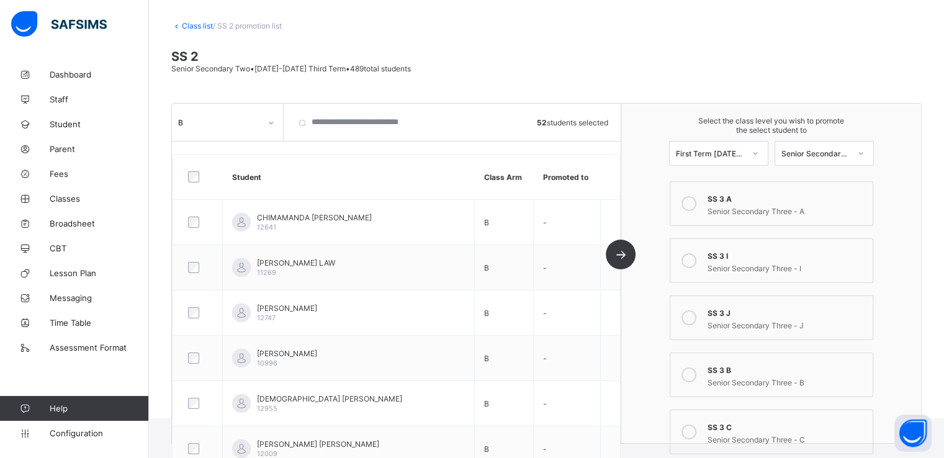
click at [696, 377] on icon at bounding box center [689, 375] width 15 height 15
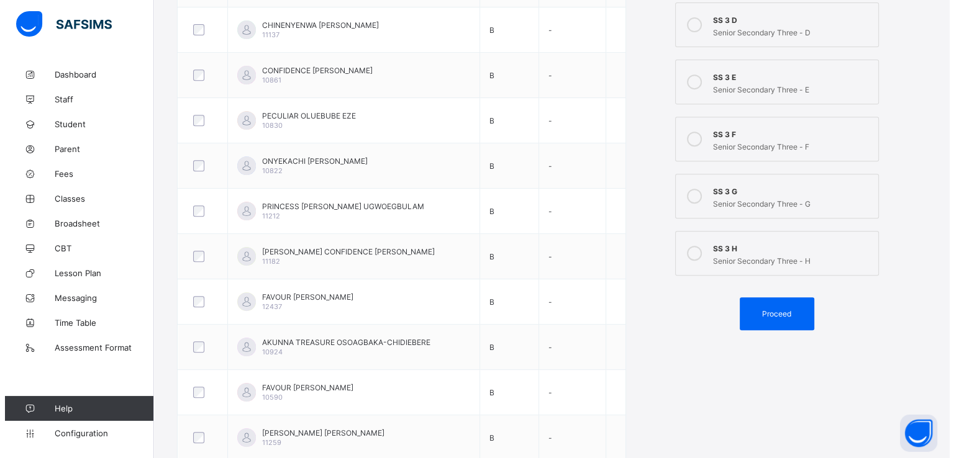
scroll to position [546, 0]
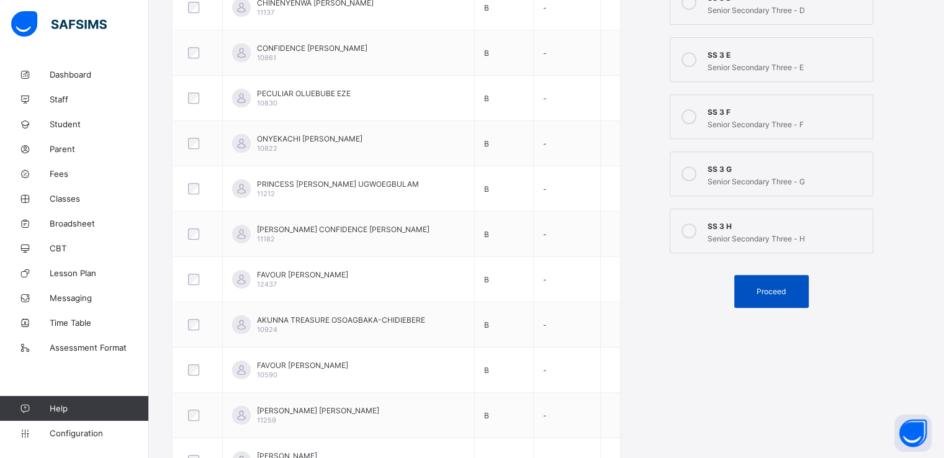
click at [767, 289] on span "Proceed" at bounding box center [771, 291] width 29 height 9
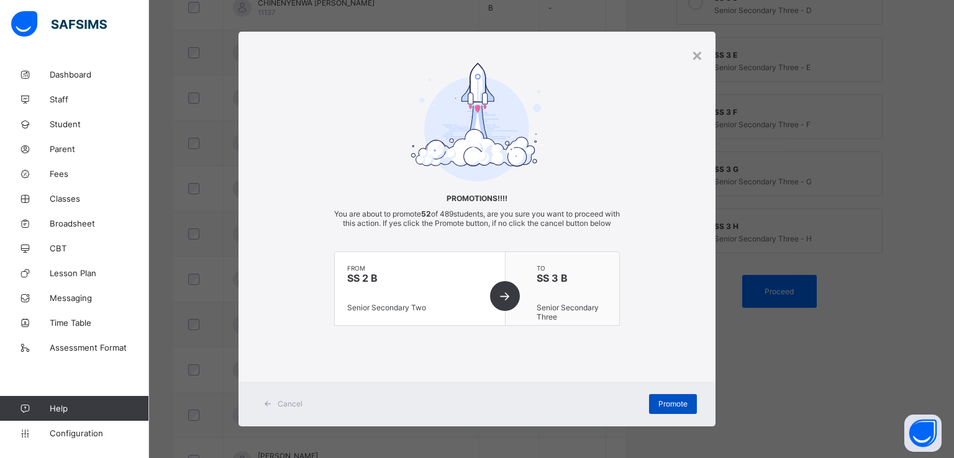
click at [664, 409] on span "Promote" at bounding box center [672, 403] width 29 height 9
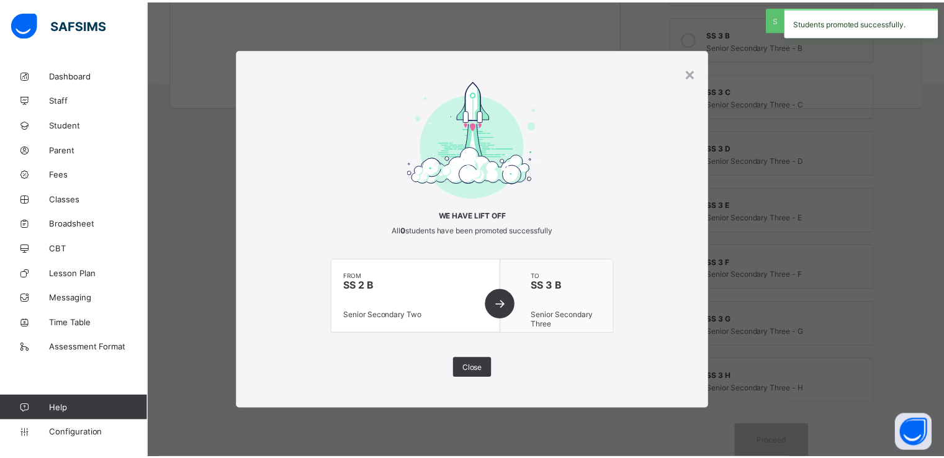
scroll to position [397, 0]
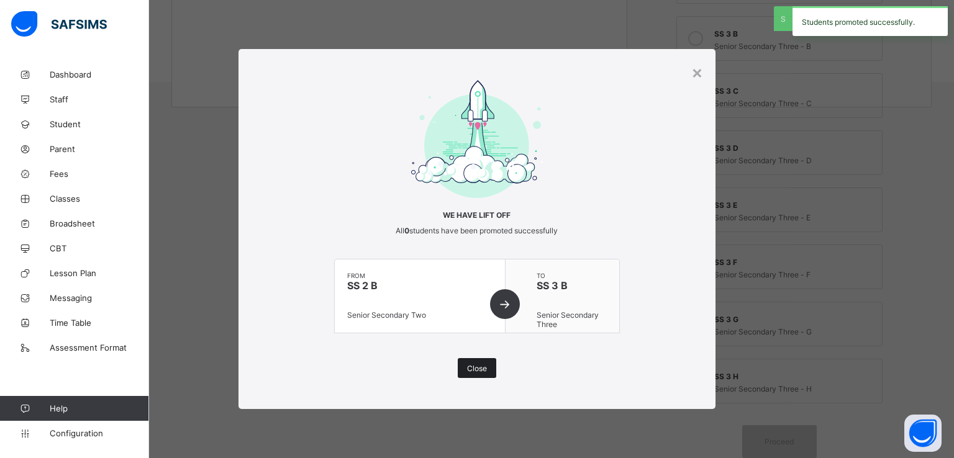
click at [470, 373] on span "Close" at bounding box center [477, 368] width 20 height 9
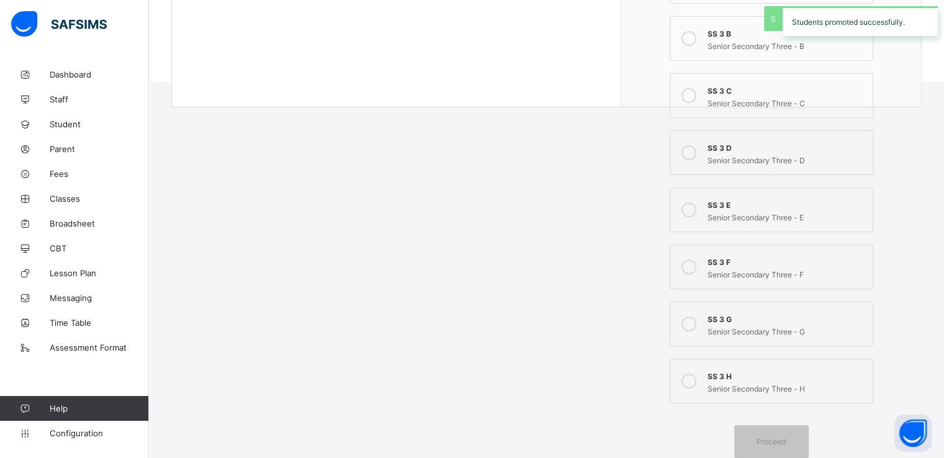
scroll to position [0, 0]
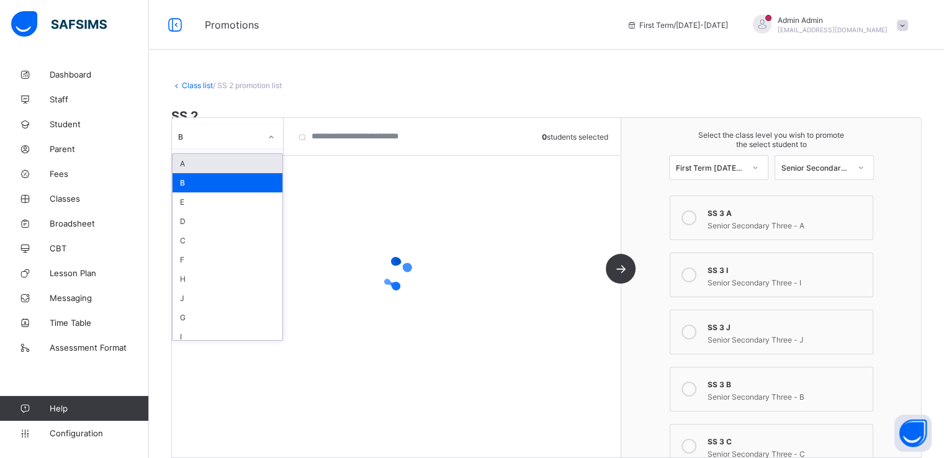
click at [273, 133] on icon at bounding box center [271, 137] width 7 height 12
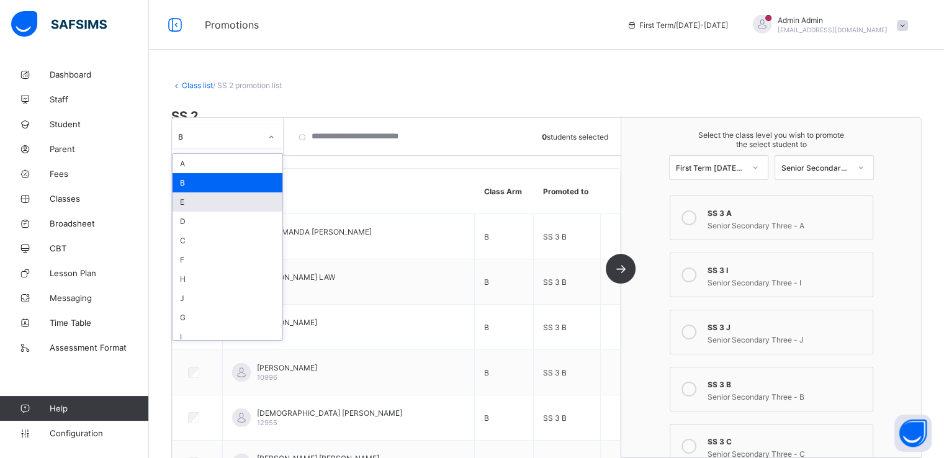
click at [217, 207] on div "E" at bounding box center [228, 201] width 110 height 19
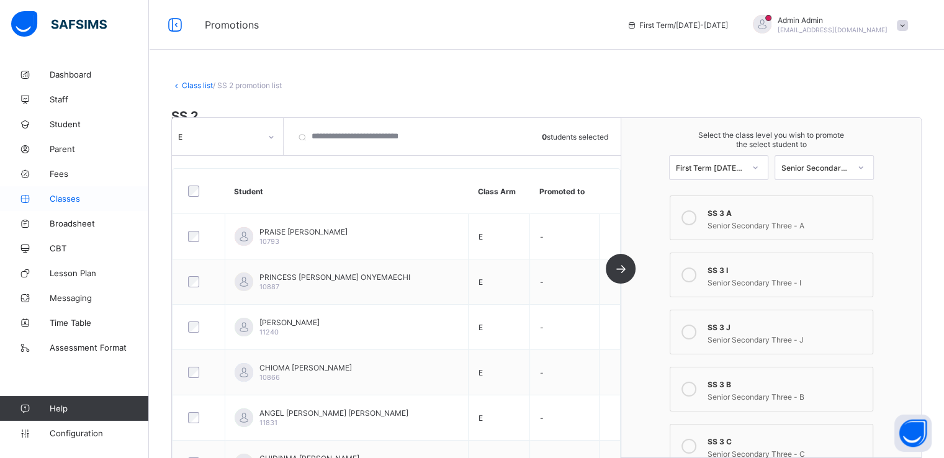
click at [73, 197] on span "Classes" at bounding box center [99, 199] width 99 height 10
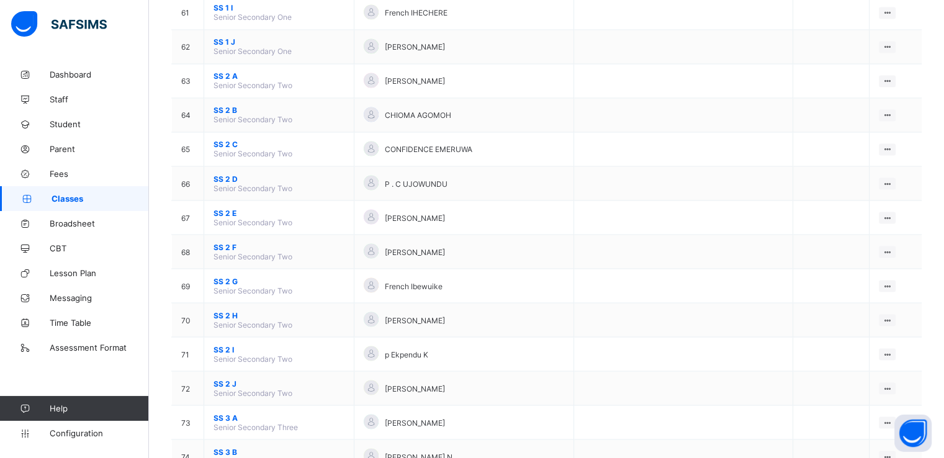
scroll to position [2200, 0]
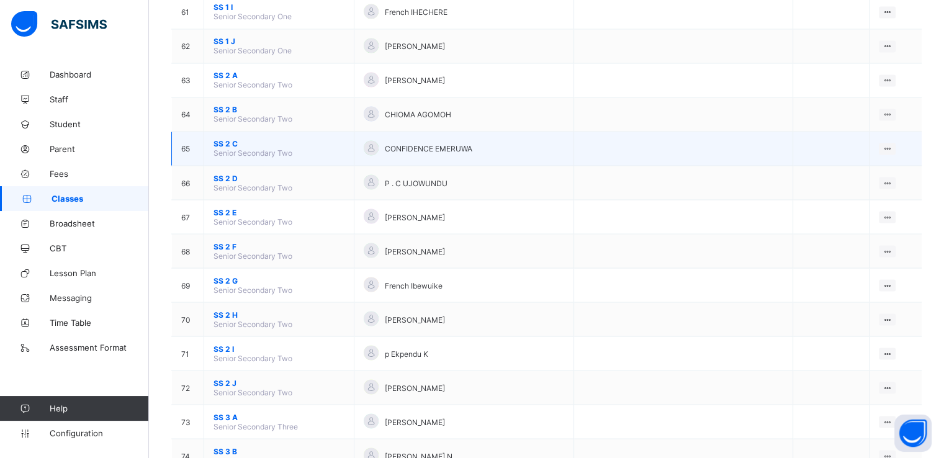
click at [224, 148] on span "SS 2 C" at bounding box center [279, 143] width 131 height 9
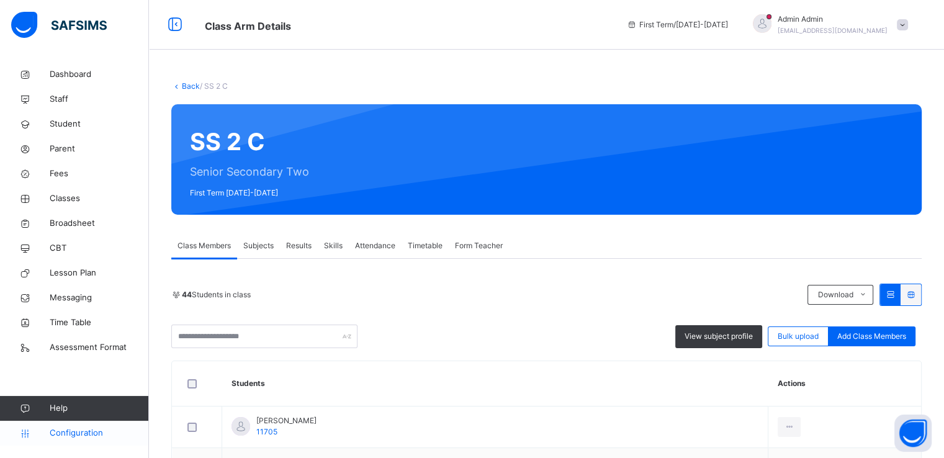
click at [61, 430] on span "Configuration" at bounding box center [99, 433] width 99 height 12
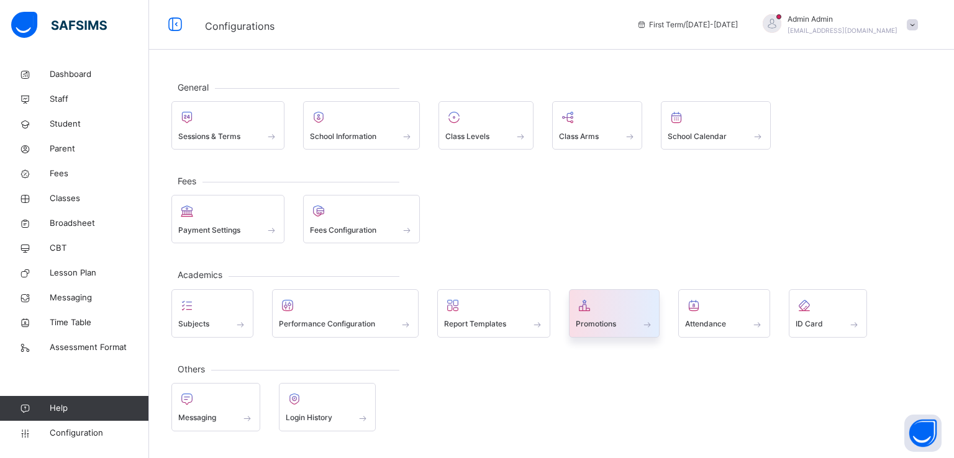
click at [594, 322] on span "Promotions" at bounding box center [596, 324] width 40 height 11
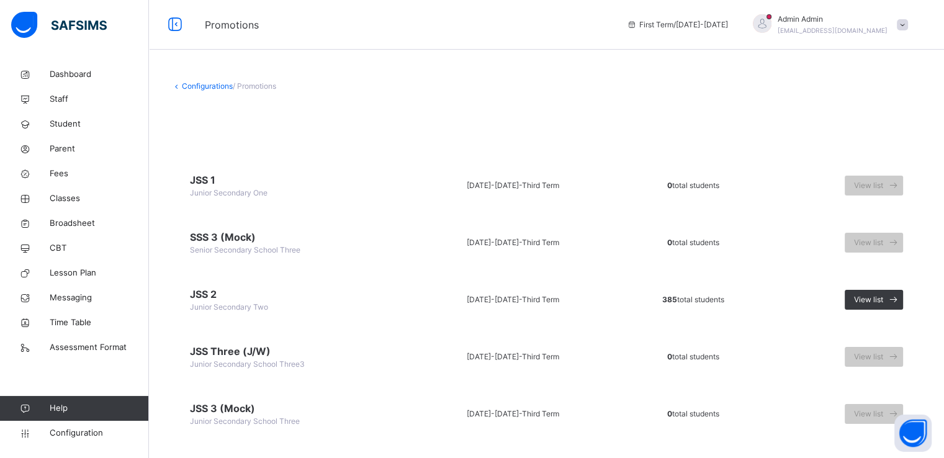
scroll to position [251, 0]
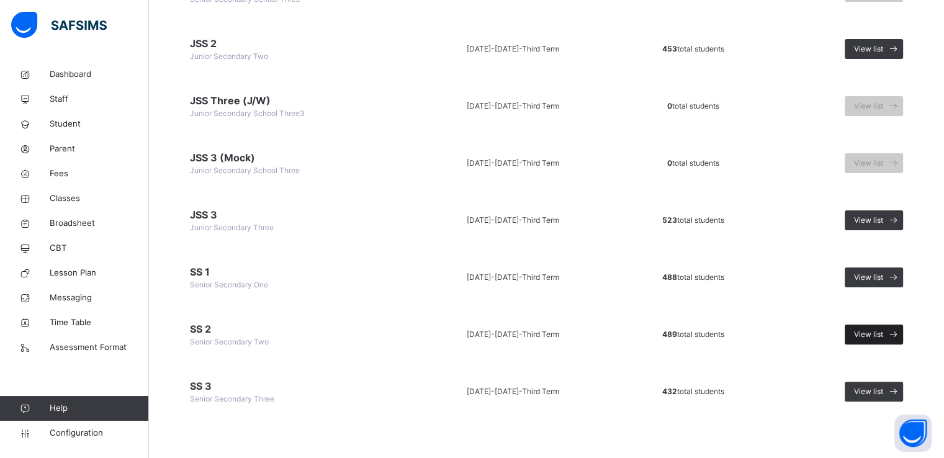
click at [884, 330] on span "View list" at bounding box center [868, 334] width 29 height 11
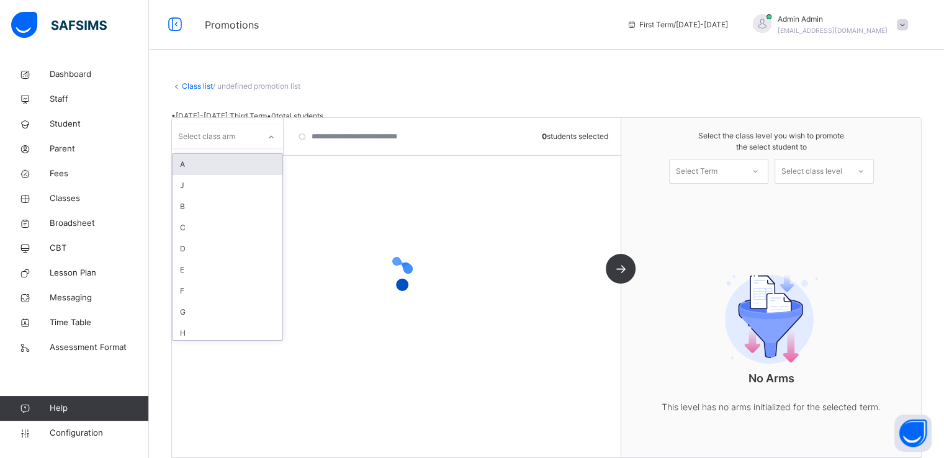
click at [259, 135] on div "Select class arm" at bounding box center [216, 136] width 88 height 19
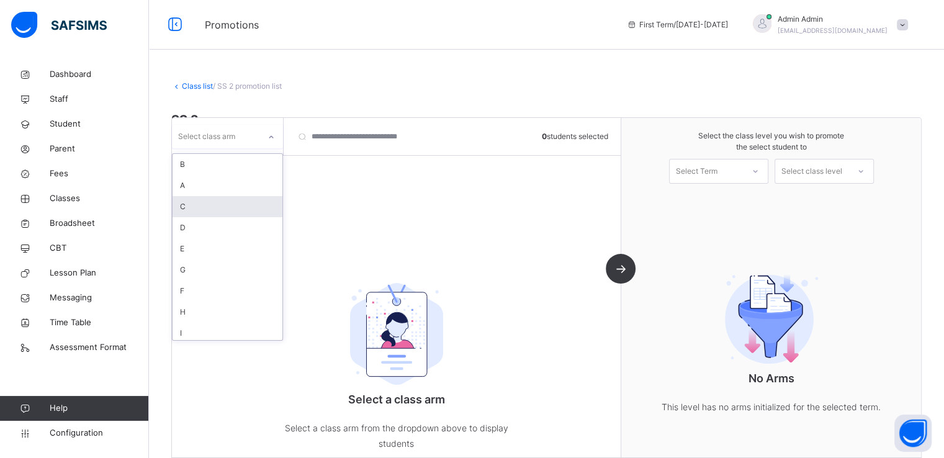
click at [197, 204] on div "C" at bounding box center [228, 206] width 110 height 21
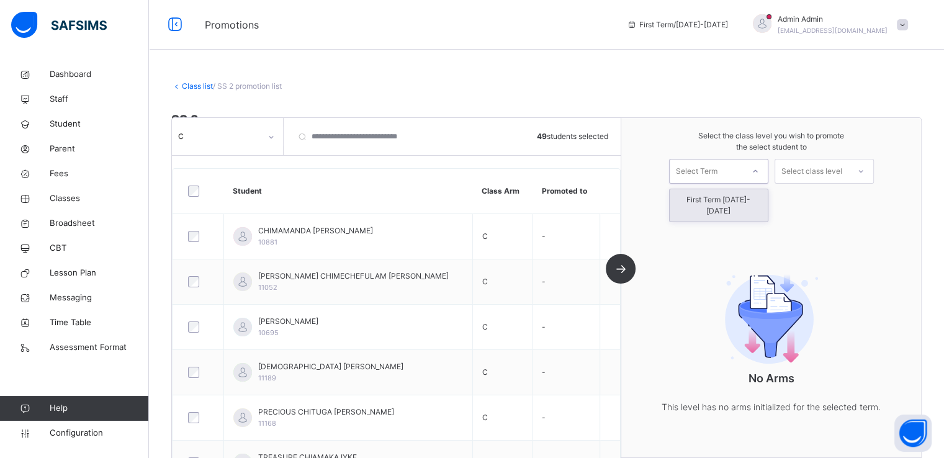
click at [717, 182] on div "Select Term" at bounding box center [718, 171] width 99 height 25
click at [708, 207] on div "First Term 2025-2026" at bounding box center [719, 205] width 98 height 32
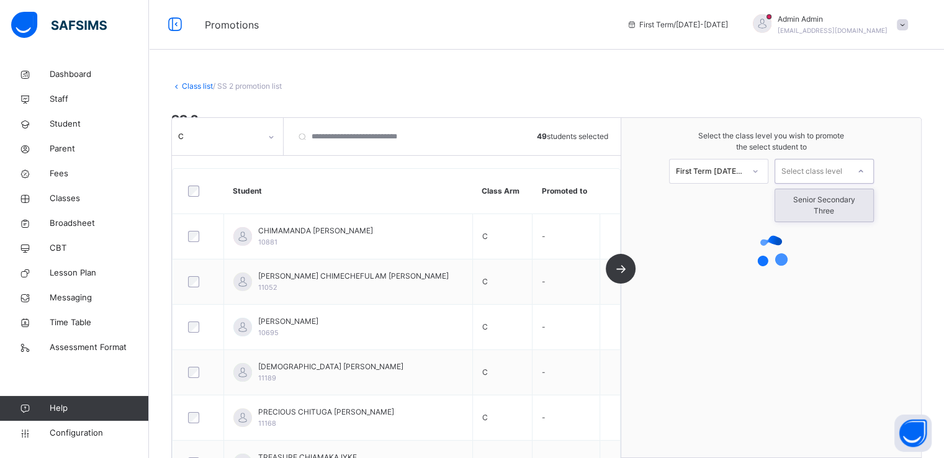
click at [835, 169] on div "Select class level" at bounding box center [812, 171] width 61 height 25
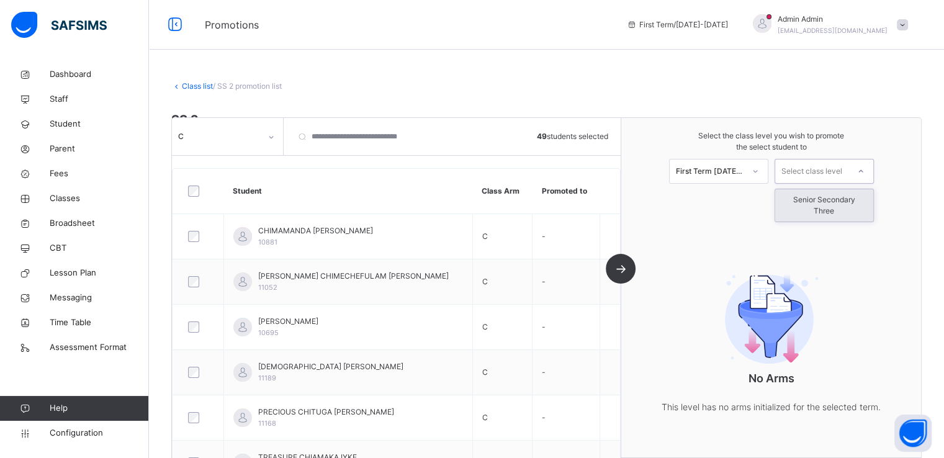
click at [830, 202] on div "Senior Secondary Three" at bounding box center [825, 205] width 98 height 32
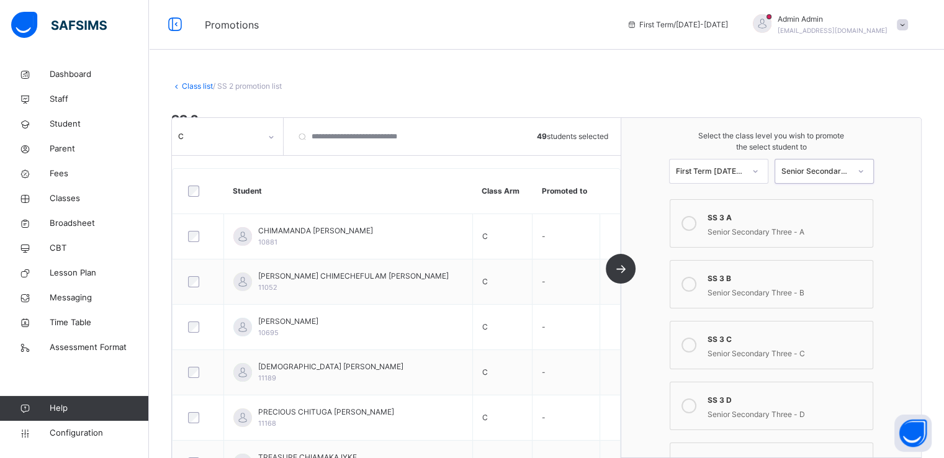
click at [692, 346] on icon at bounding box center [689, 345] width 15 height 15
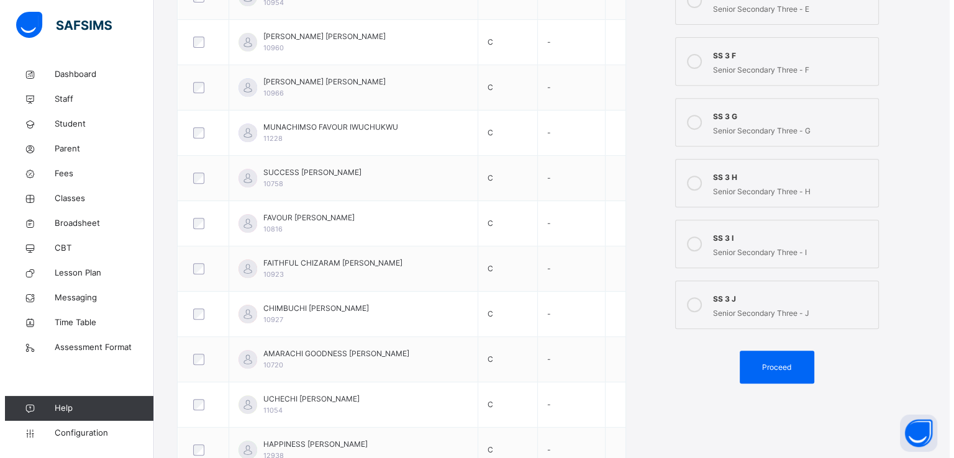
scroll to position [520, 0]
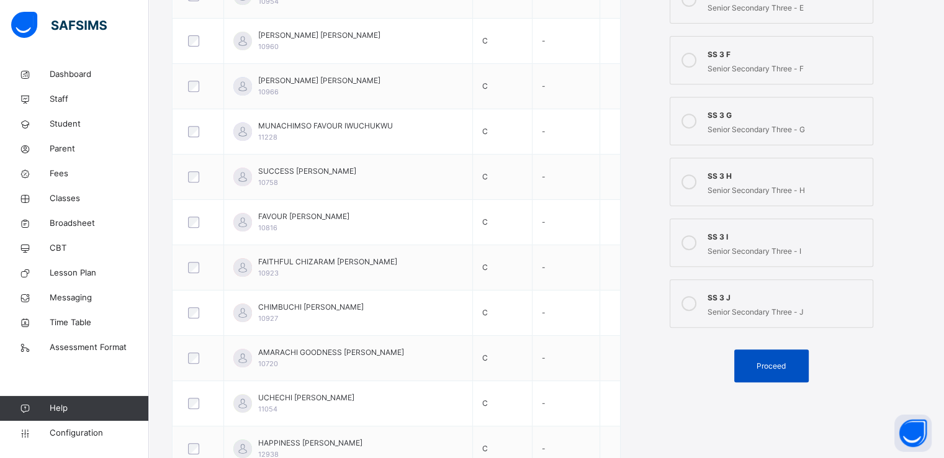
click at [768, 361] on span "Proceed" at bounding box center [771, 366] width 29 height 11
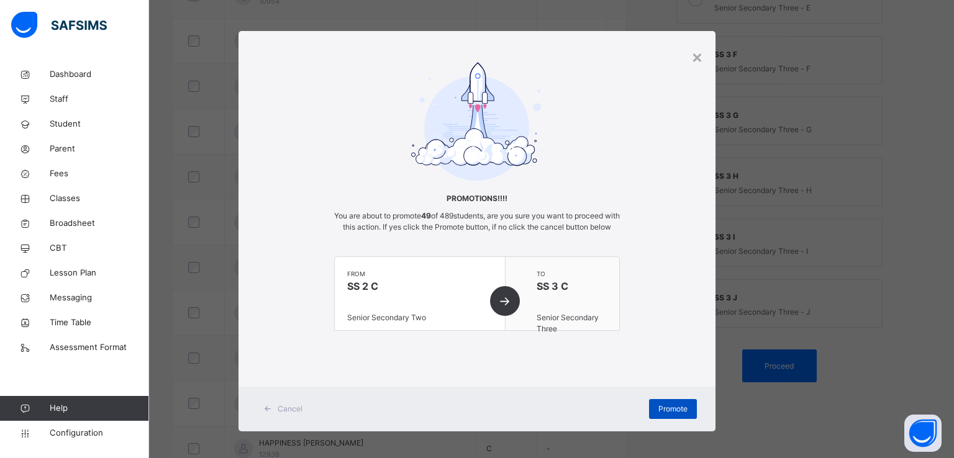
click at [661, 415] on span "Promote" at bounding box center [672, 409] width 29 height 11
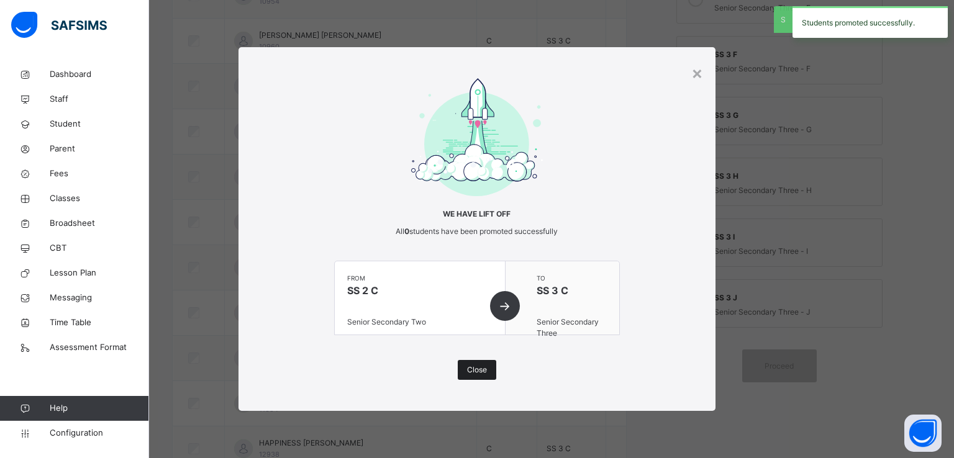
click at [472, 361] on div "Close" at bounding box center [477, 370] width 38 height 20
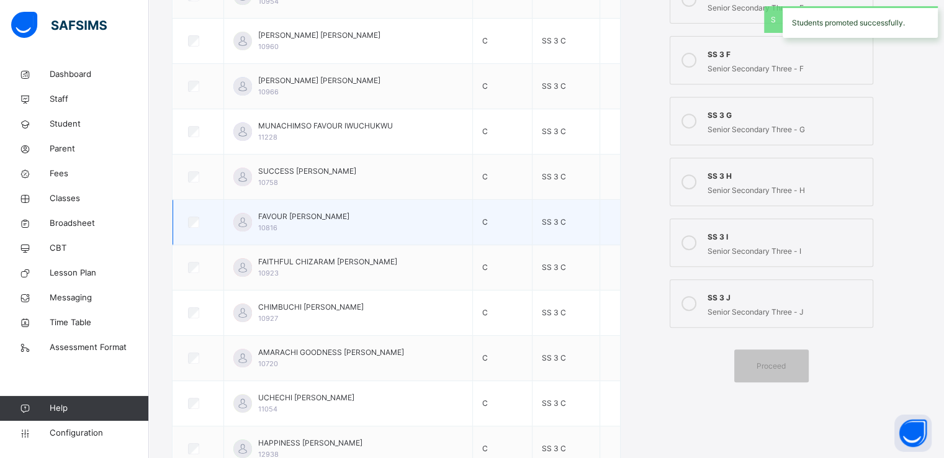
scroll to position [0, 0]
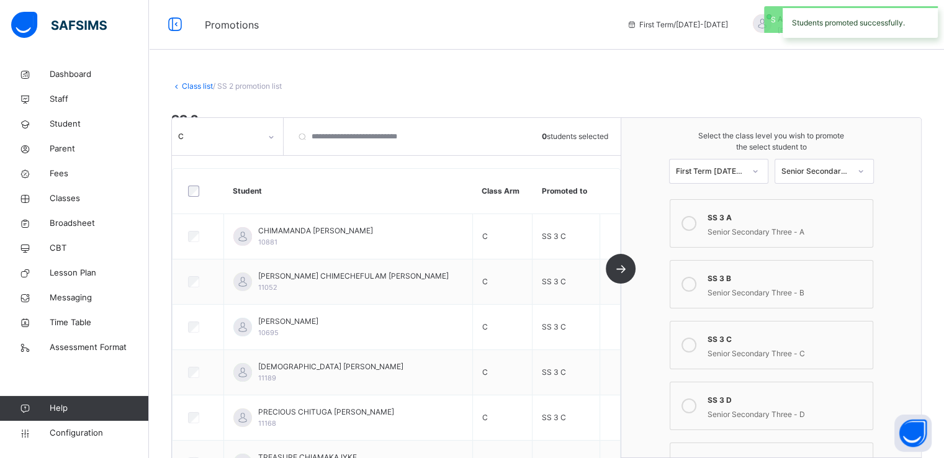
click at [269, 135] on icon at bounding box center [271, 137] width 7 height 12
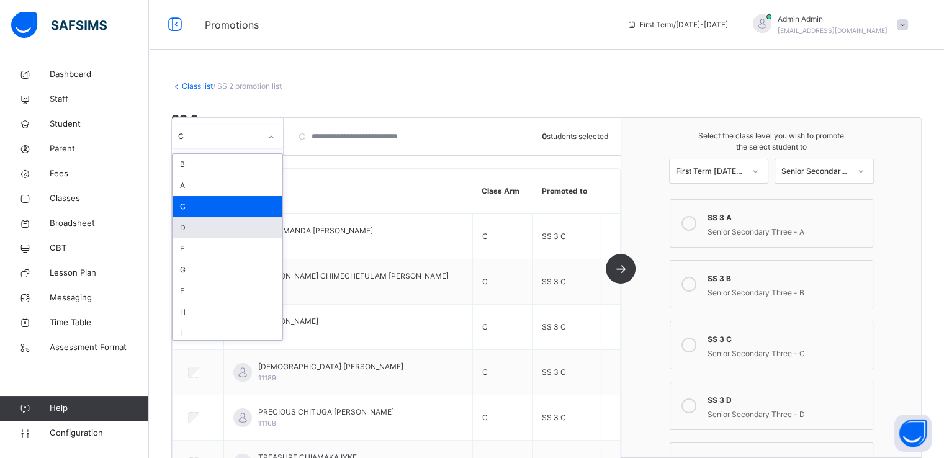
click at [198, 231] on div "D" at bounding box center [228, 227] width 110 height 21
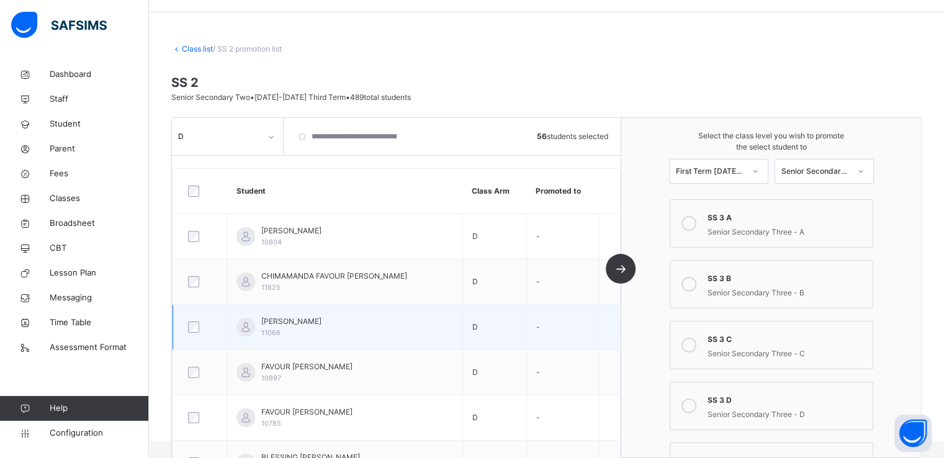
scroll to position [53, 0]
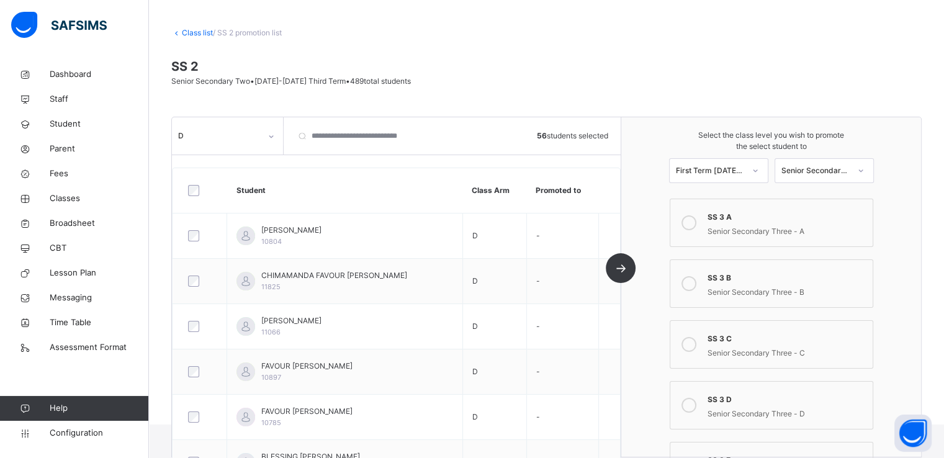
click at [695, 404] on icon at bounding box center [689, 405] width 15 height 15
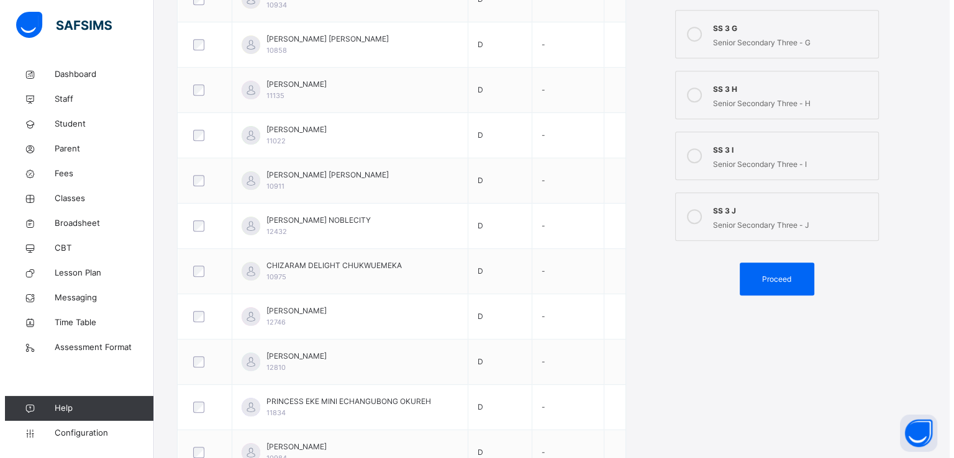
scroll to position [630, 0]
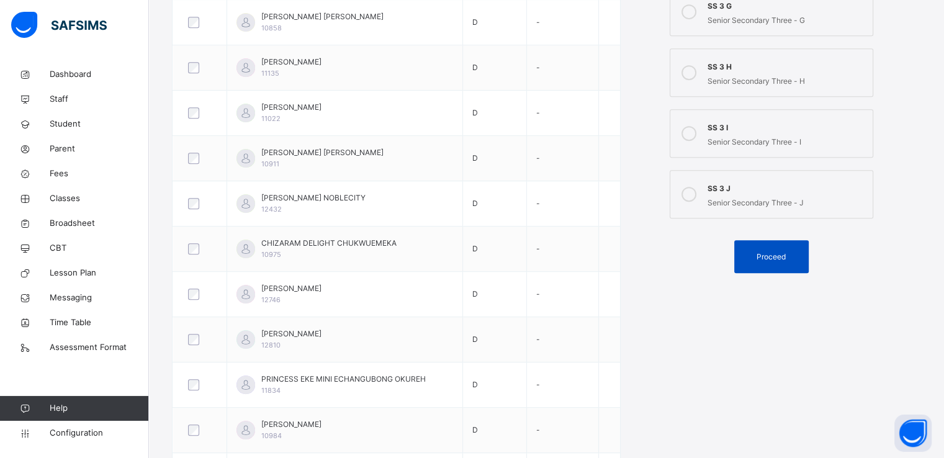
click at [765, 255] on span "Proceed" at bounding box center [771, 256] width 29 height 11
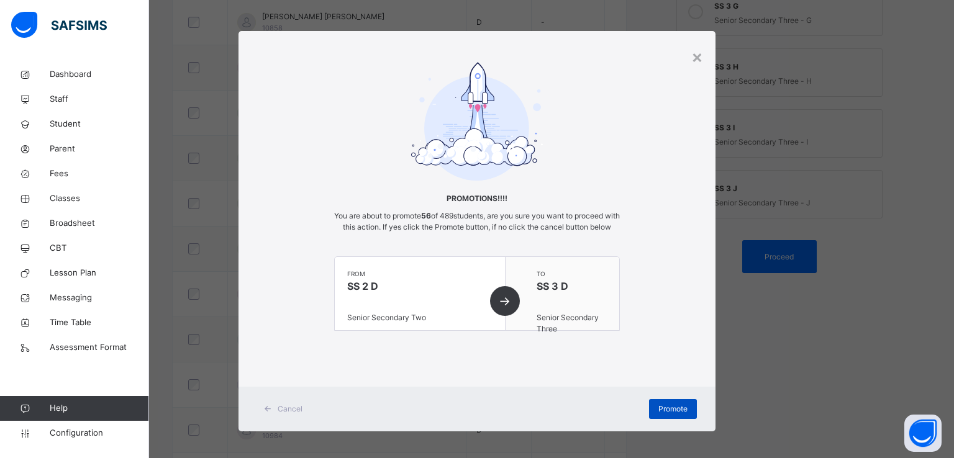
click at [672, 415] on span "Promote" at bounding box center [672, 409] width 29 height 11
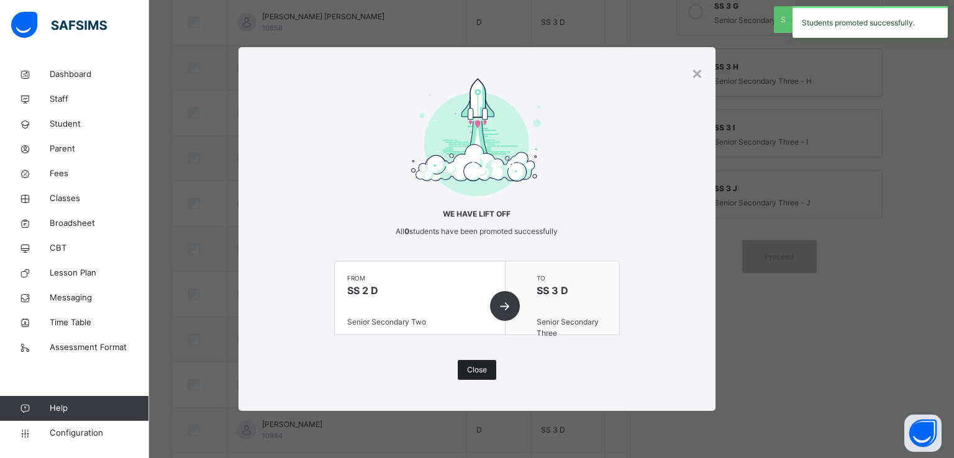
click at [468, 369] on span "Close" at bounding box center [477, 369] width 20 height 11
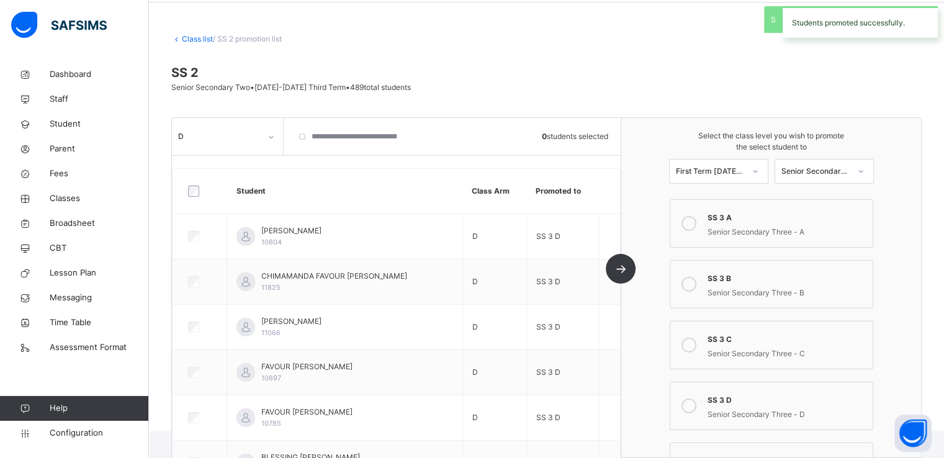
scroll to position [0, 0]
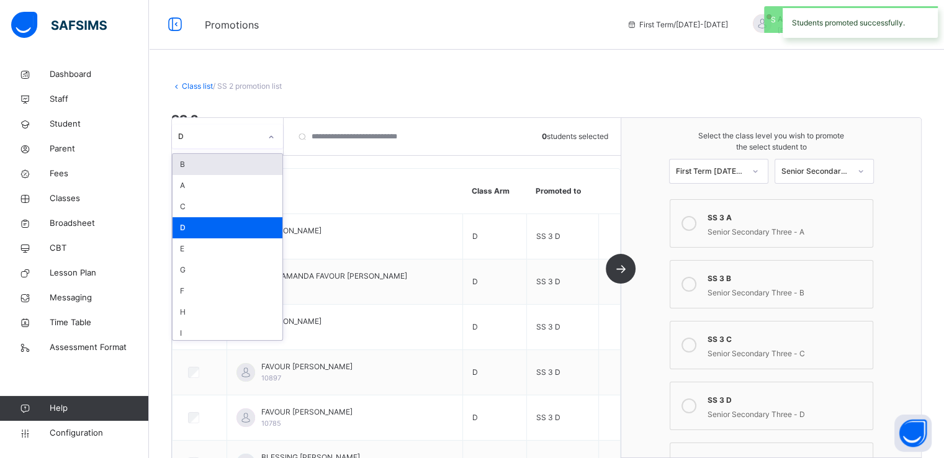
click at [276, 135] on div at bounding box center [271, 137] width 21 height 20
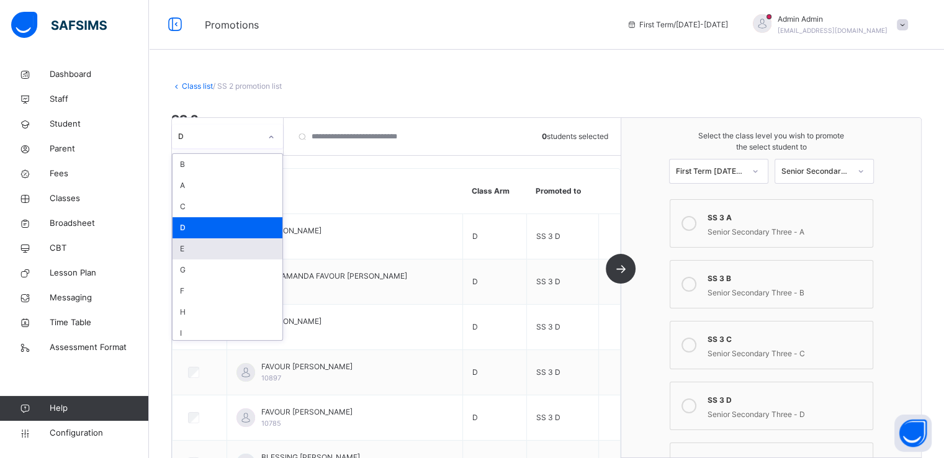
click at [204, 248] on div "E" at bounding box center [228, 248] width 110 height 21
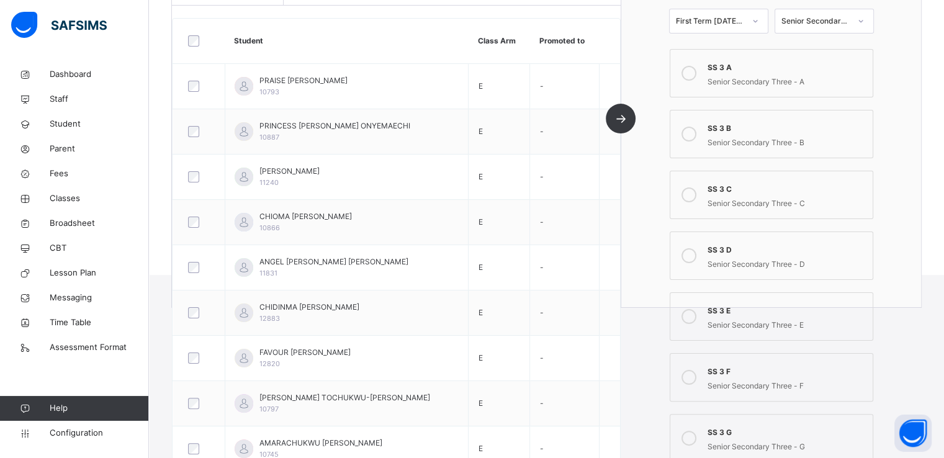
scroll to position [206, 0]
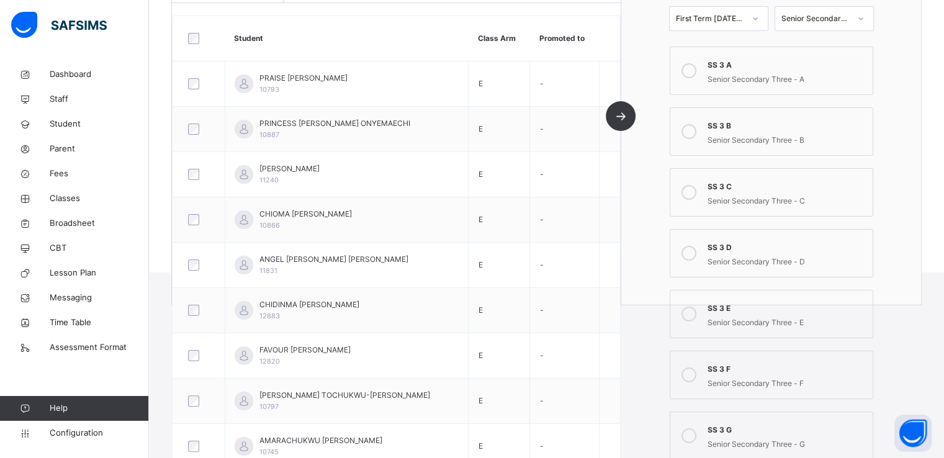
click at [695, 312] on icon at bounding box center [689, 314] width 15 height 15
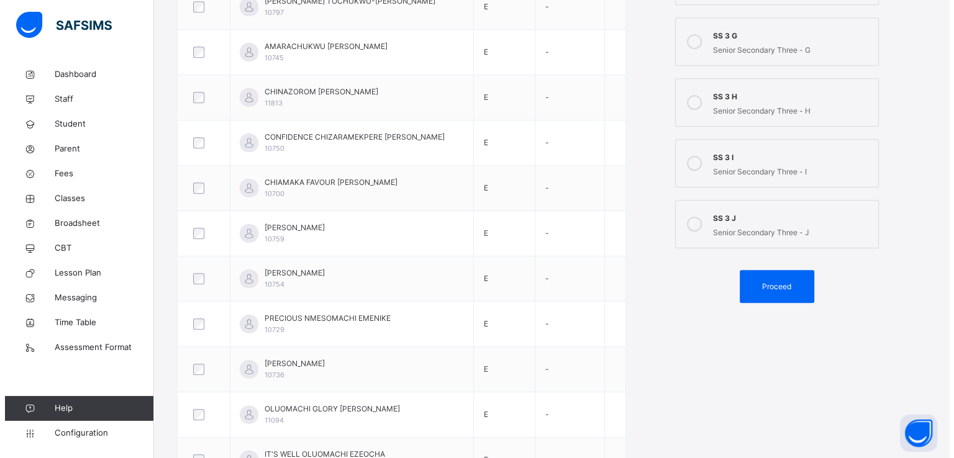
scroll to position [598, 0]
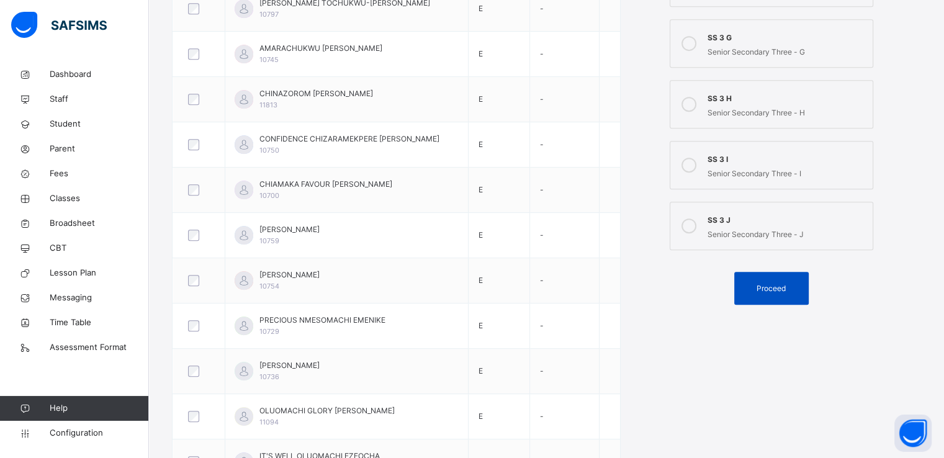
click at [771, 285] on span "Proceed" at bounding box center [771, 288] width 29 height 11
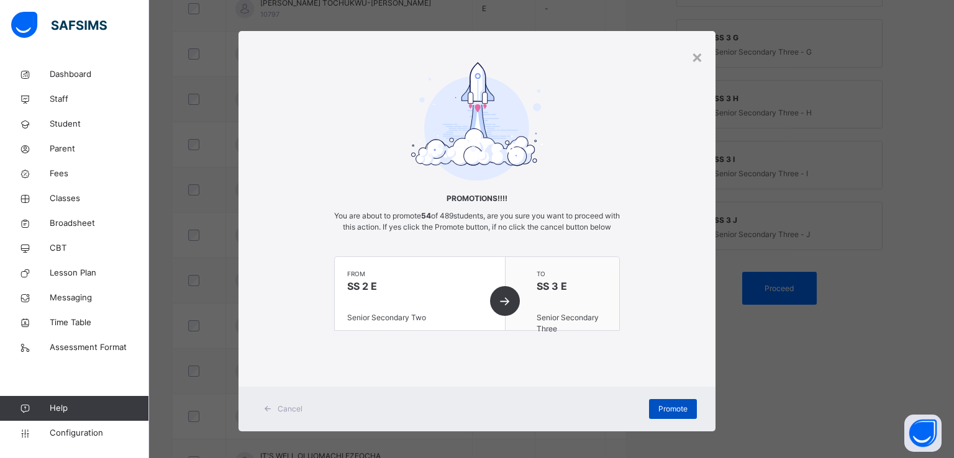
click at [670, 415] on span "Promote" at bounding box center [672, 409] width 29 height 11
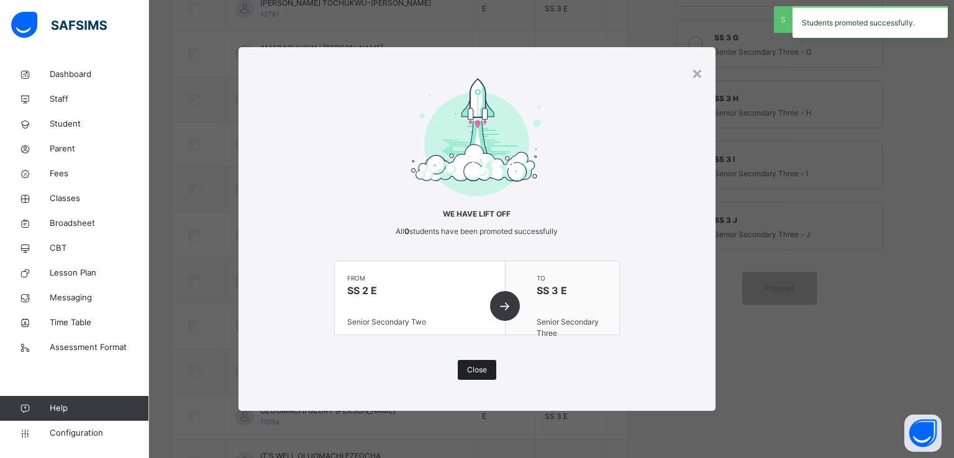
click at [484, 371] on span "Close" at bounding box center [477, 369] width 20 height 11
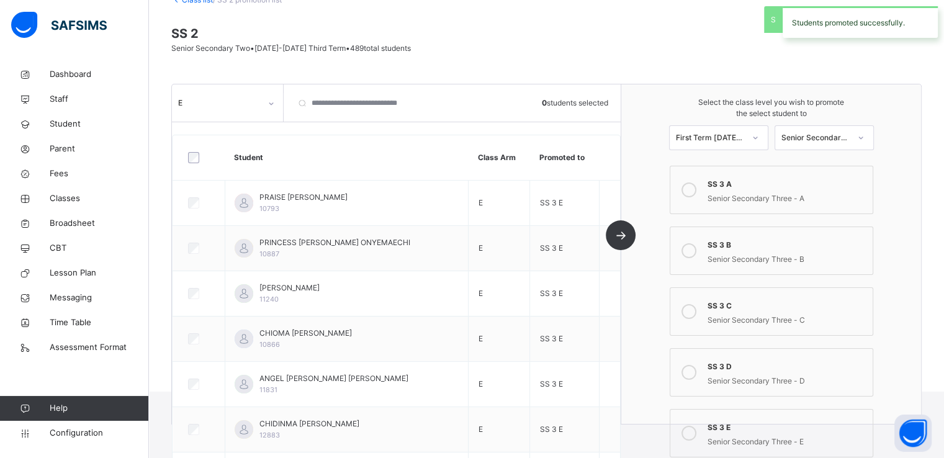
scroll to position [0, 0]
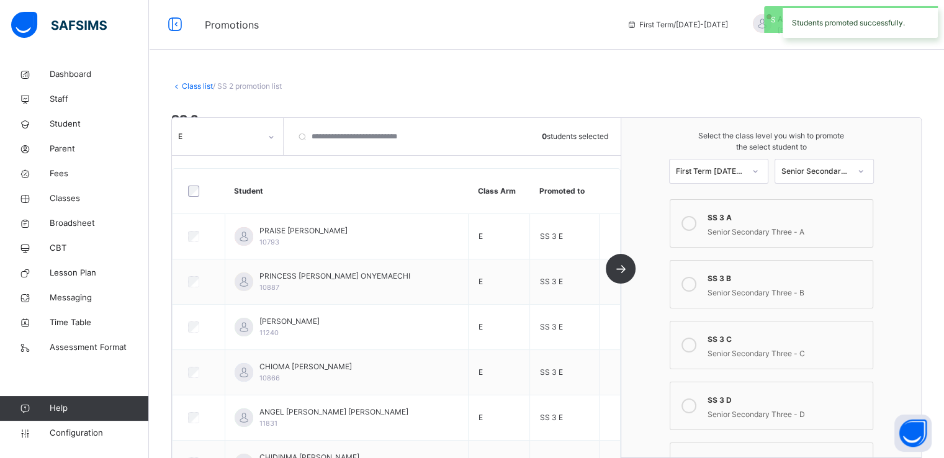
click at [270, 137] on icon at bounding box center [271, 137] width 7 height 12
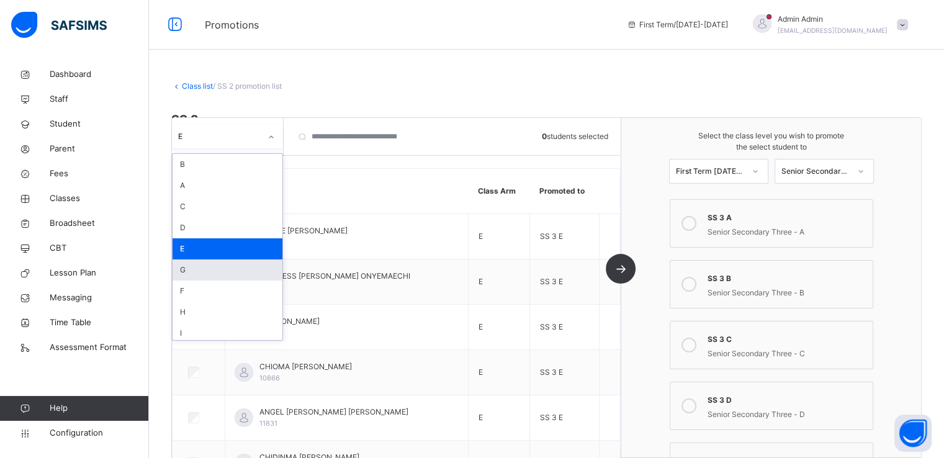
click at [210, 270] on div "G" at bounding box center [228, 270] width 110 height 21
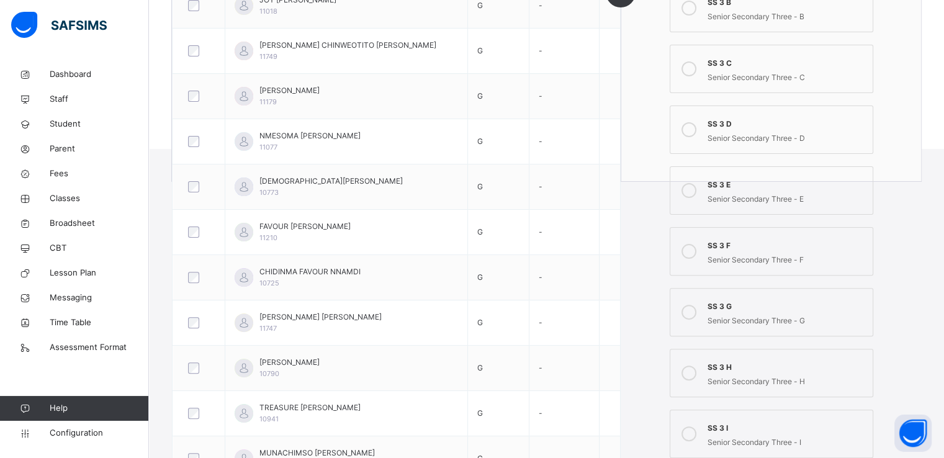
scroll to position [330, 0]
click at [697, 306] on icon at bounding box center [689, 311] width 15 height 15
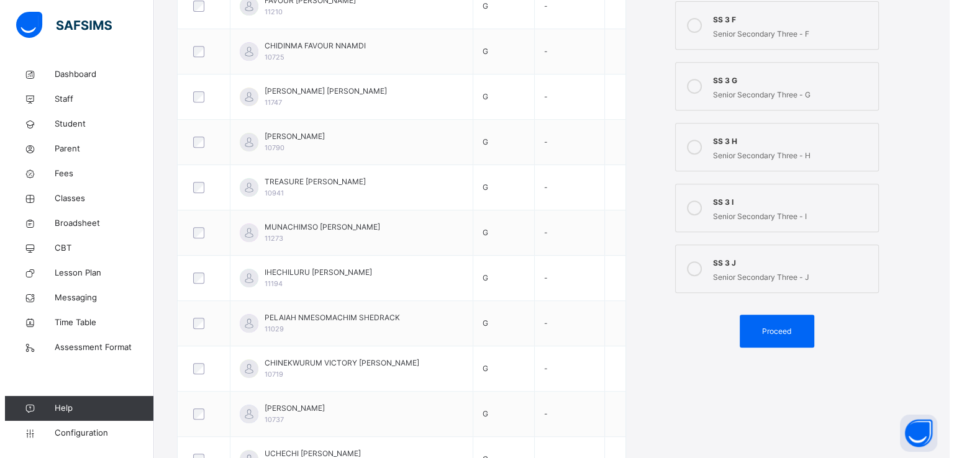
scroll to position [556, 0]
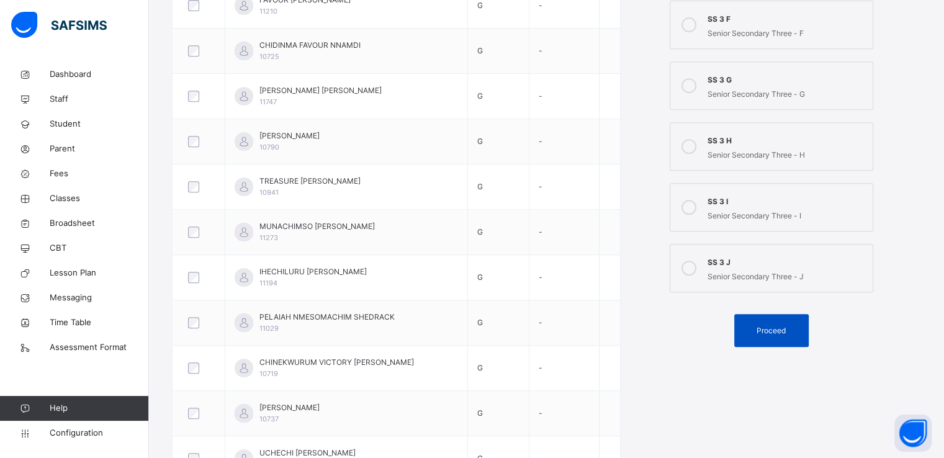
click at [783, 329] on span "Proceed" at bounding box center [771, 330] width 29 height 11
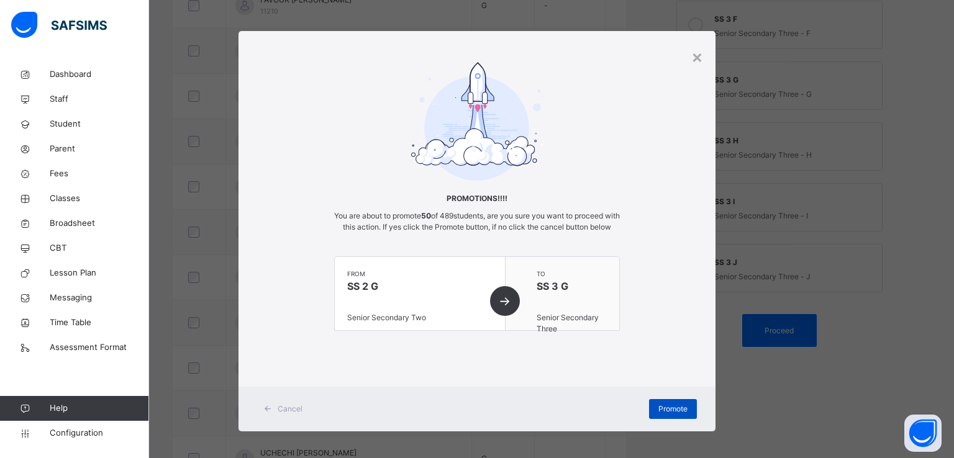
click at [669, 415] on span "Promote" at bounding box center [672, 409] width 29 height 11
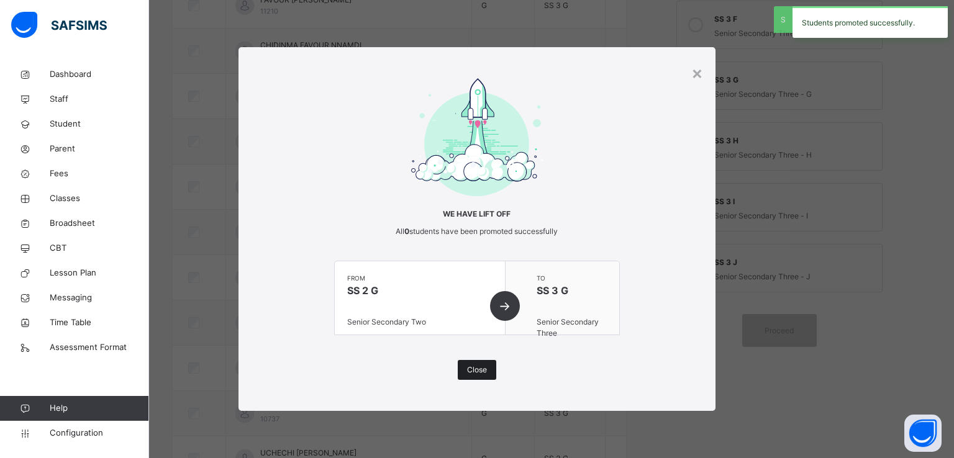
click at [477, 367] on span "Close" at bounding box center [477, 369] width 20 height 11
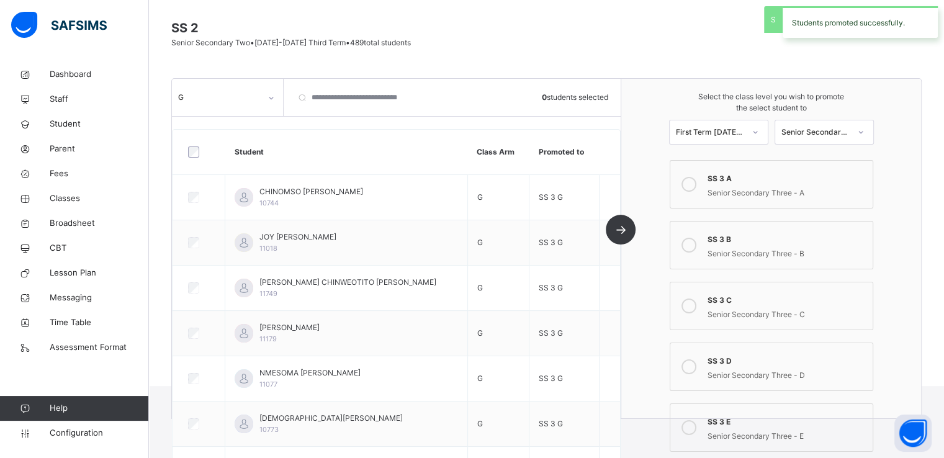
scroll to position [0, 0]
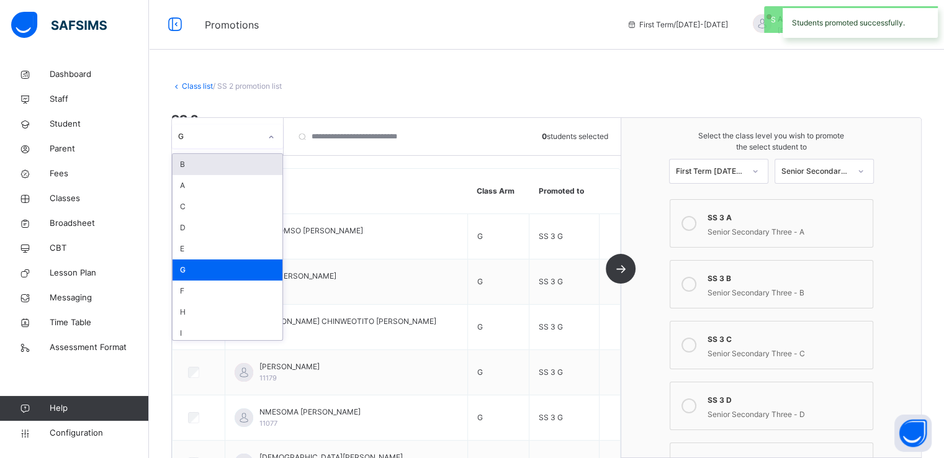
click at [261, 129] on div at bounding box center [271, 137] width 21 height 20
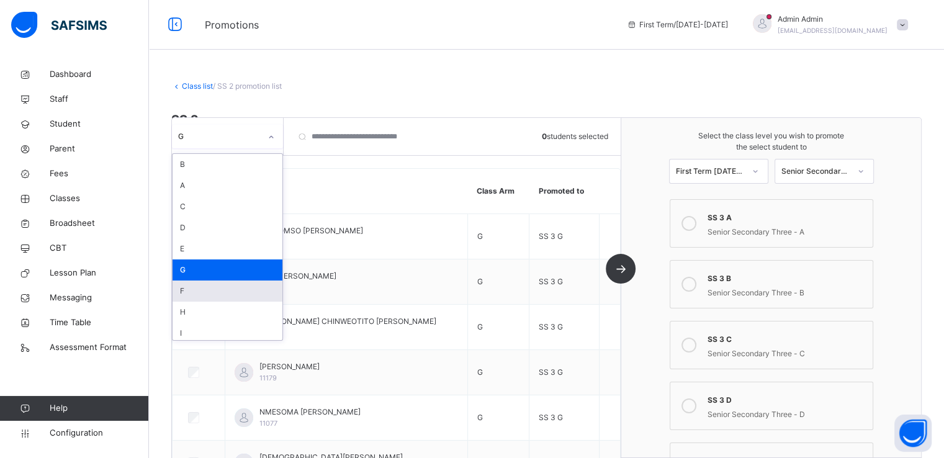
click at [197, 291] on div "F" at bounding box center [228, 291] width 110 height 21
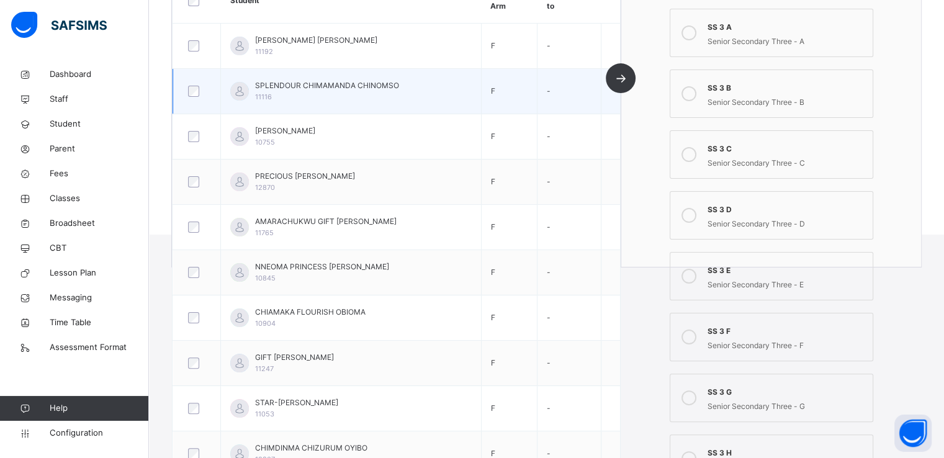
scroll to position [245, 0]
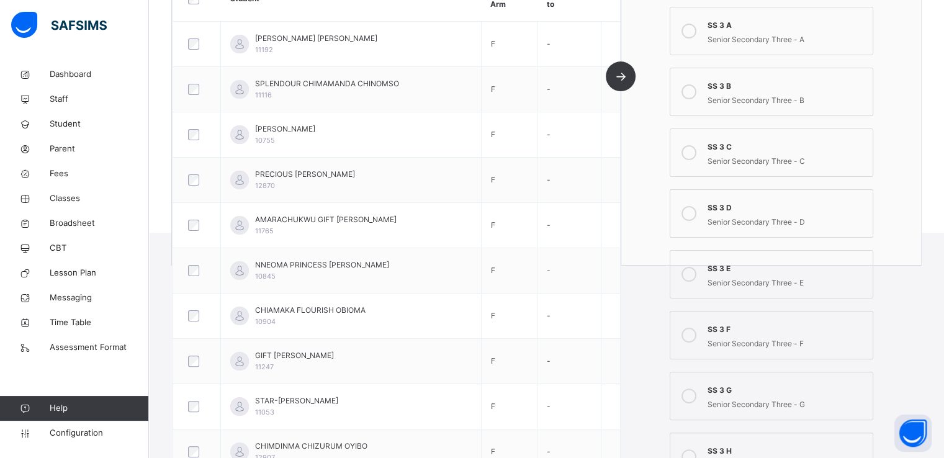
click at [691, 333] on icon at bounding box center [689, 335] width 15 height 15
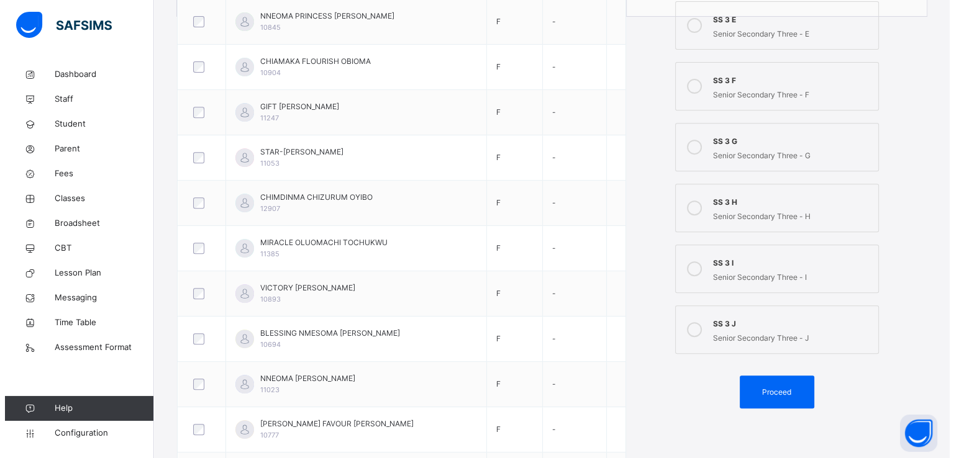
scroll to position [497, 0]
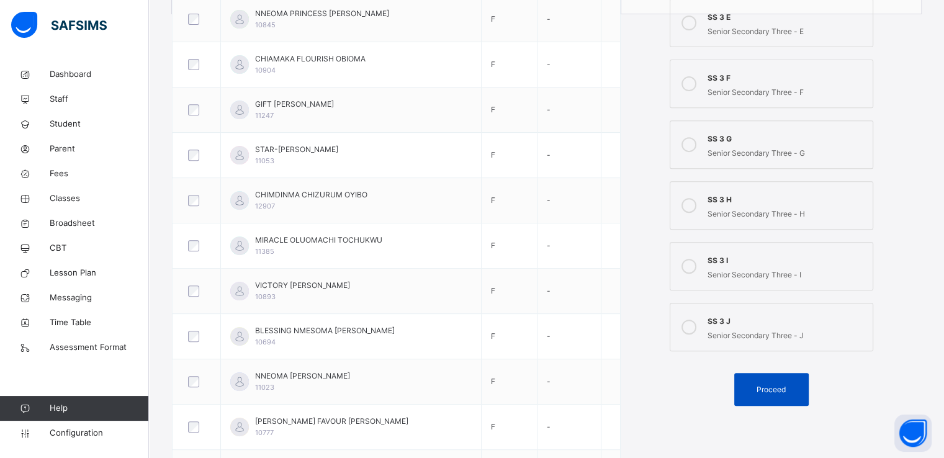
click at [770, 389] on span "Proceed" at bounding box center [771, 389] width 29 height 11
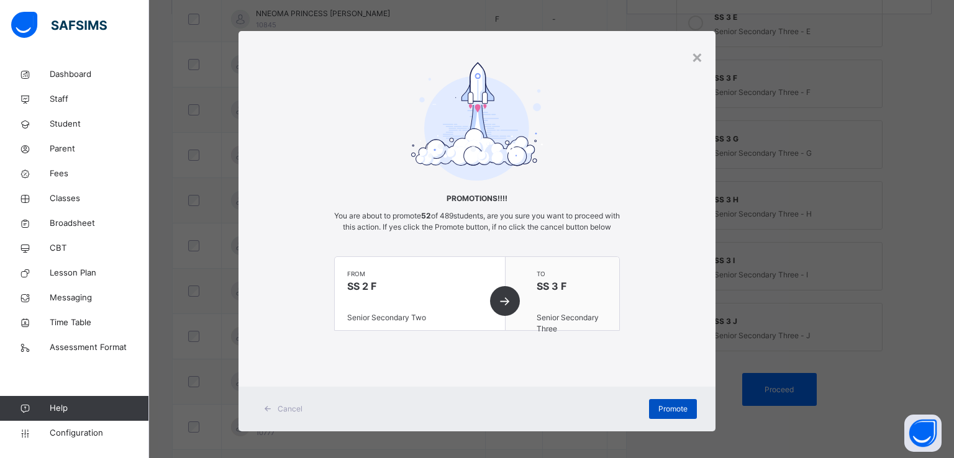
click at [668, 415] on span "Promote" at bounding box center [672, 409] width 29 height 11
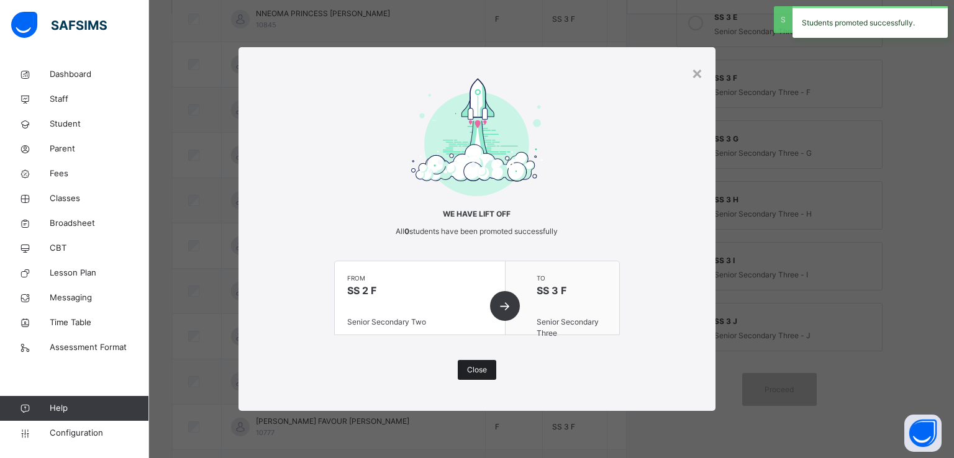
click at [474, 368] on span "Close" at bounding box center [477, 369] width 20 height 11
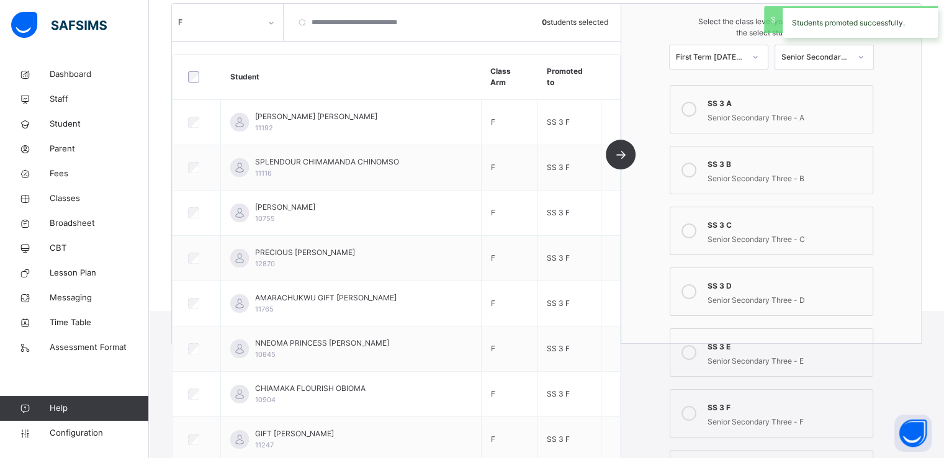
scroll to position [0, 0]
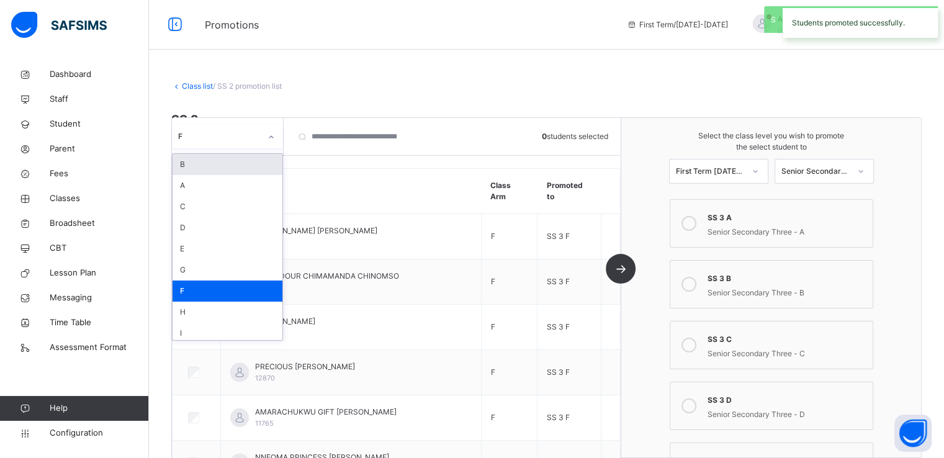
click at [240, 126] on div "F" at bounding box center [227, 137] width 111 height 24
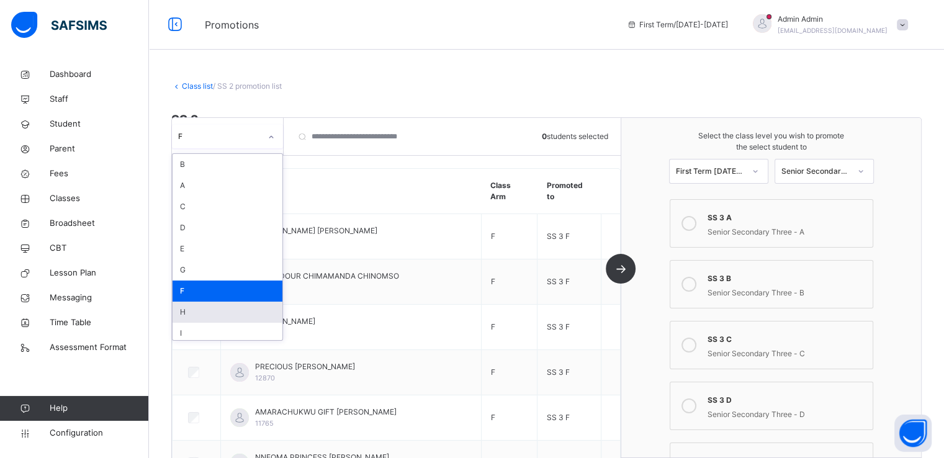
click at [191, 311] on div "H" at bounding box center [228, 312] width 110 height 21
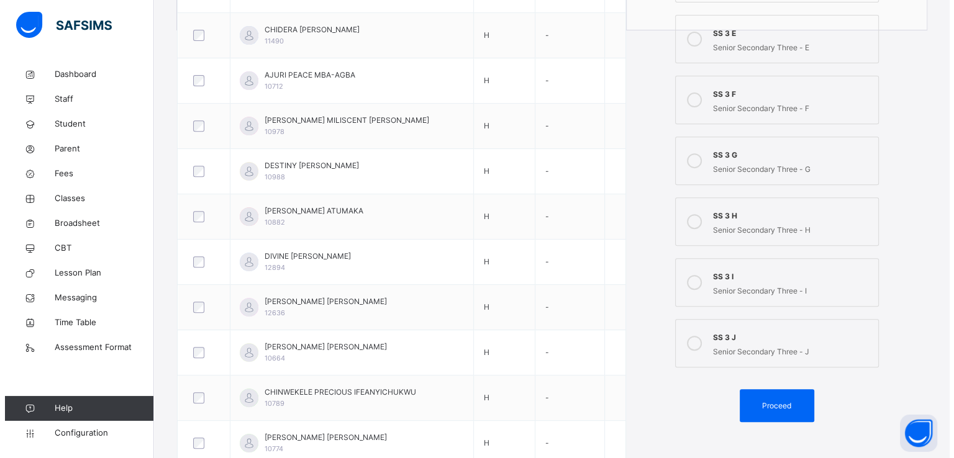
scroll to position [479, 0]
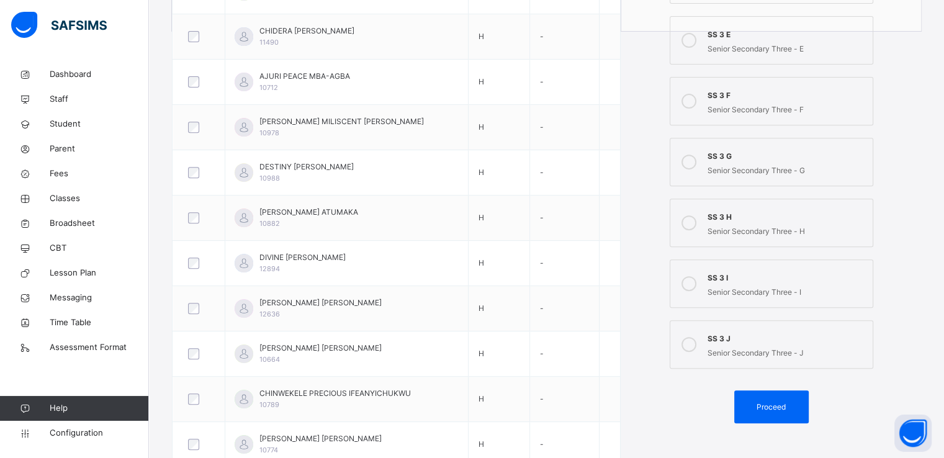
click at [693, 222] on icon at bounding box center [689, 222] width 15 height 15
click at [767, 402] on span "Proceed" at bounding box center [771, 407] width 29 height 11
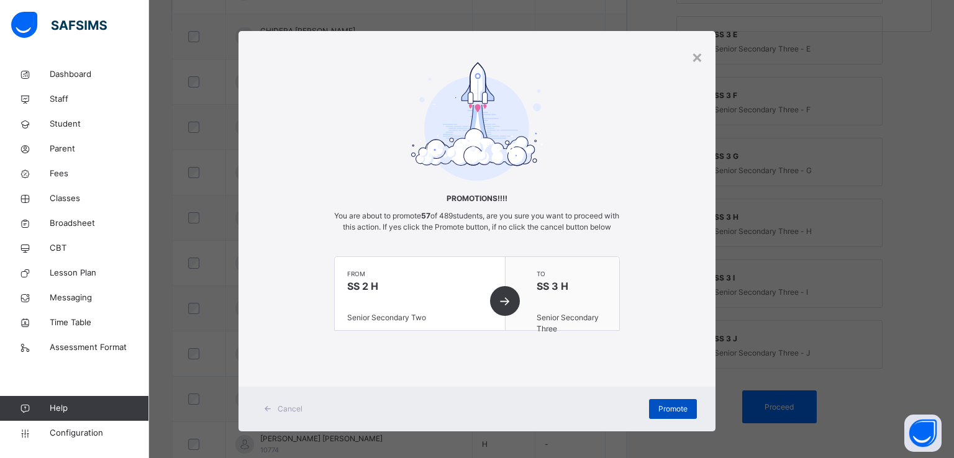
click at [661, 415] on span "Promote" at bounding box center [672, 409] width 29 height 11
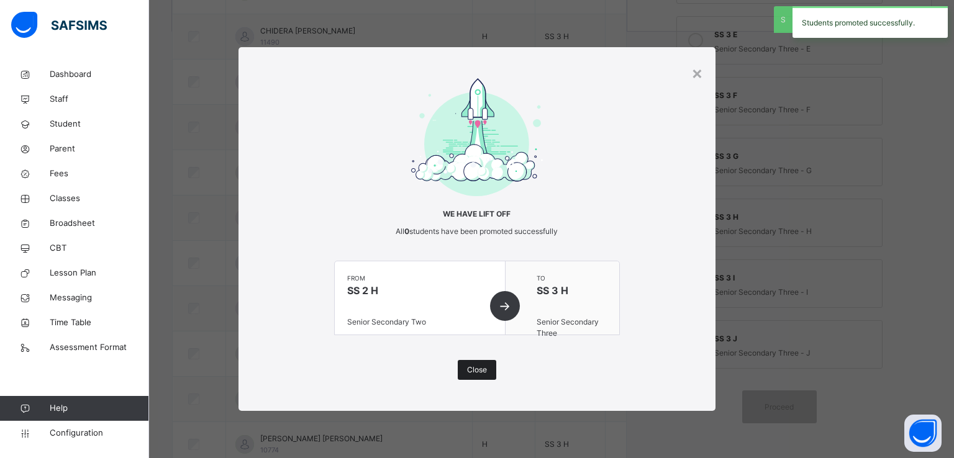
click at [467, 368] on span "Close" at bounding box center [477, 369] width 20 height 11
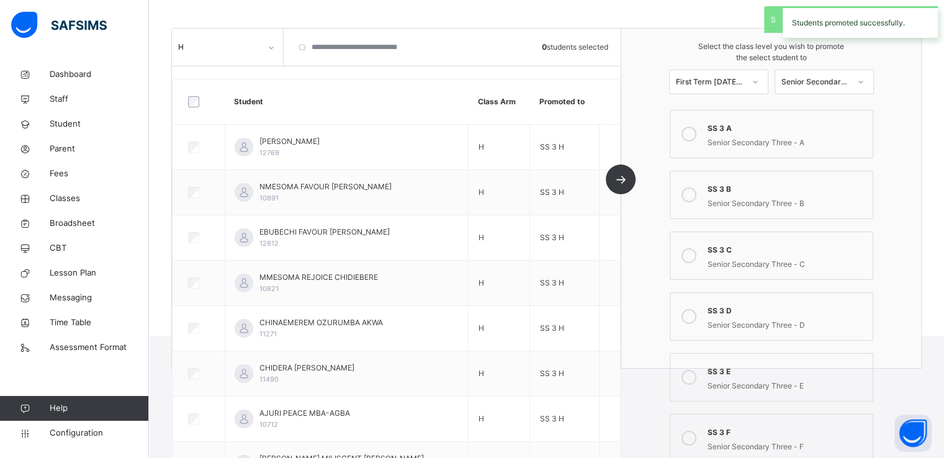
scroll to position [0, 0]
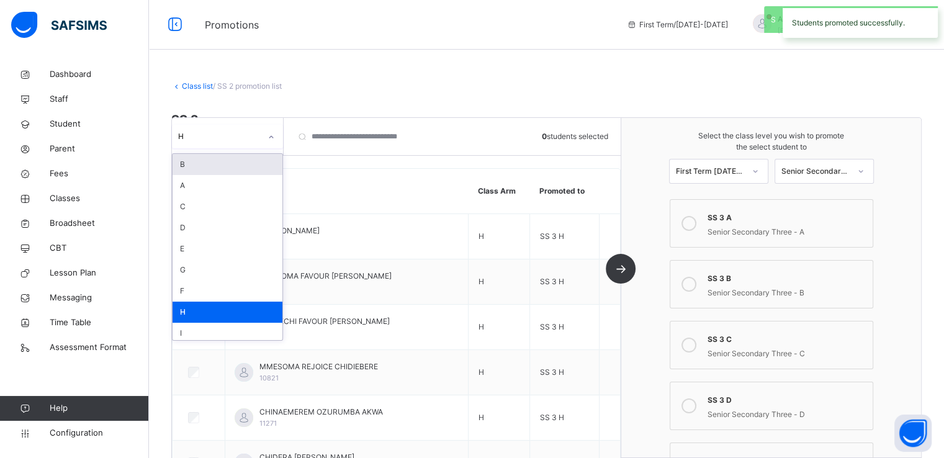
click at [269, 130] on div at bounding box center [271, 137] width 21 height 20
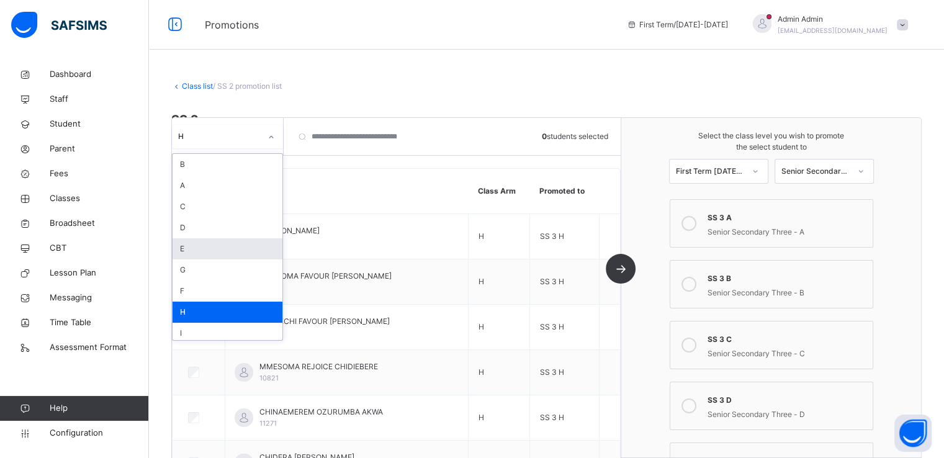
scroll to position [25, 0]
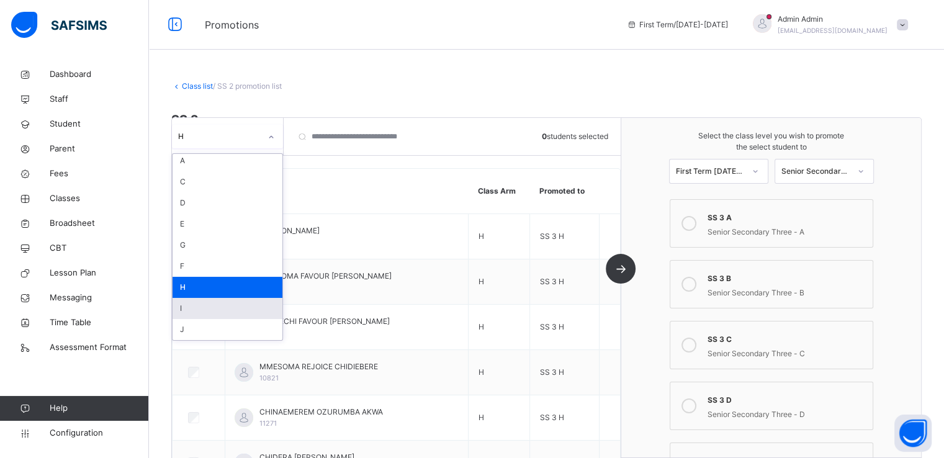
click at [193, 309] on div "I" at bounding box center [228, 308] width 110 height 21
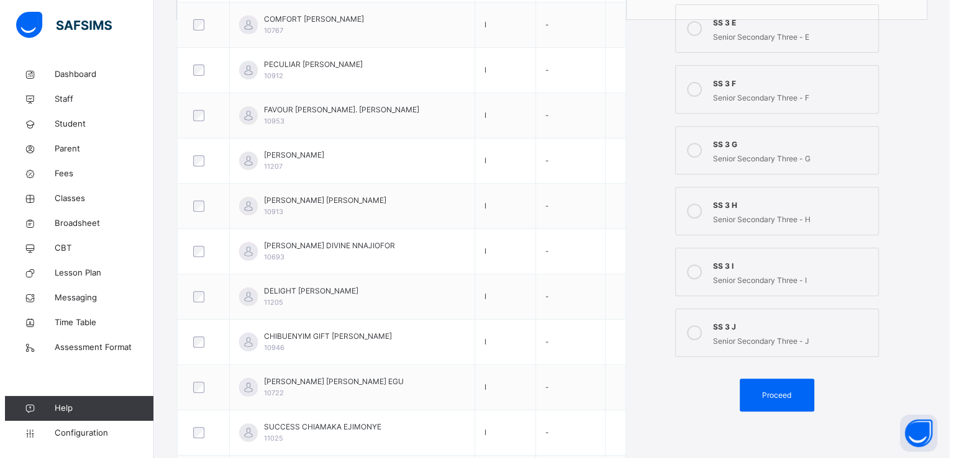
scroll to position [488, 0]
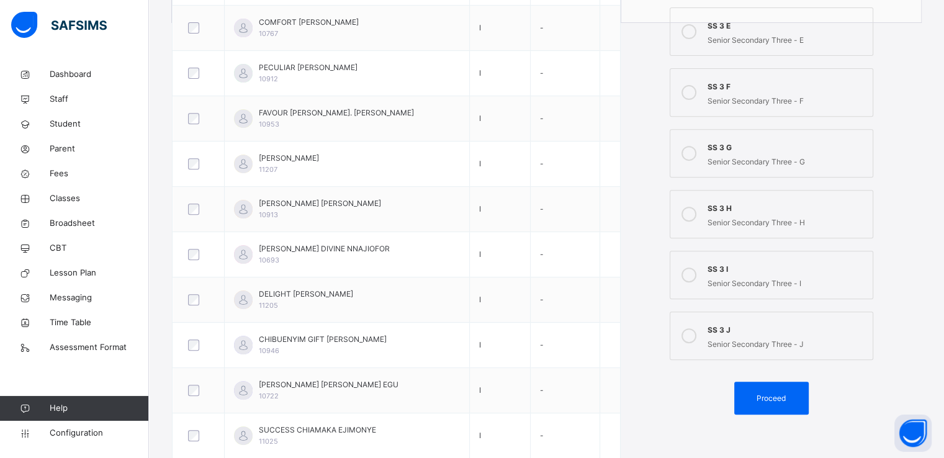
click at [695, 271] on icon at bounding box center [689, 275] width 15 height 15
click at [771, 398] on span "Proceed" at bounding box center [771, 398] width 29 height 11
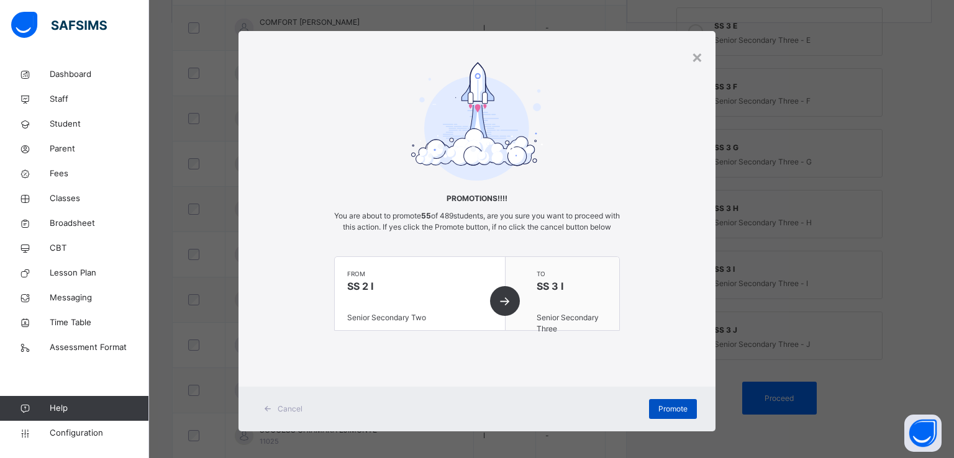
click at [668, 415] on span "Promote" at bounding box center [672, 409] width 29 height 11
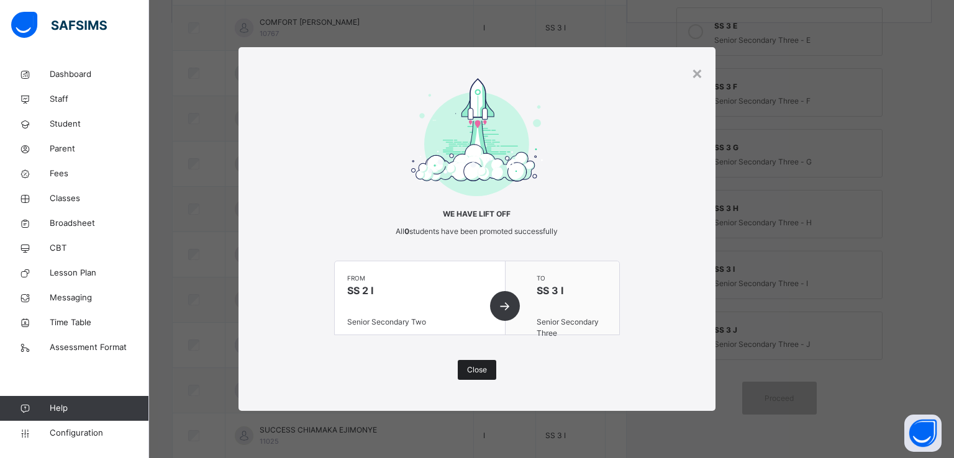
click at [479, 368] on span "Close" at bounding box center [477, 369] width 20 height 11
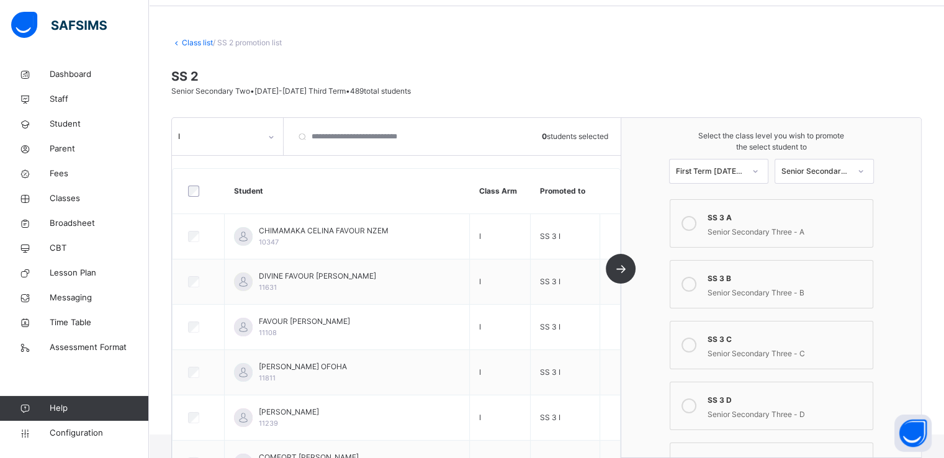
scroll to position [0, 0]
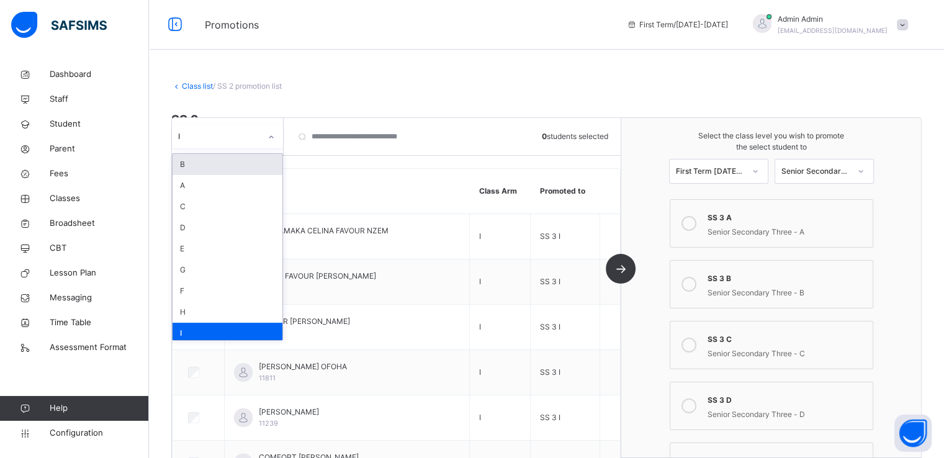
click at [248, 135] on div "I" at bounding box center [219, 136] width 83 height 11
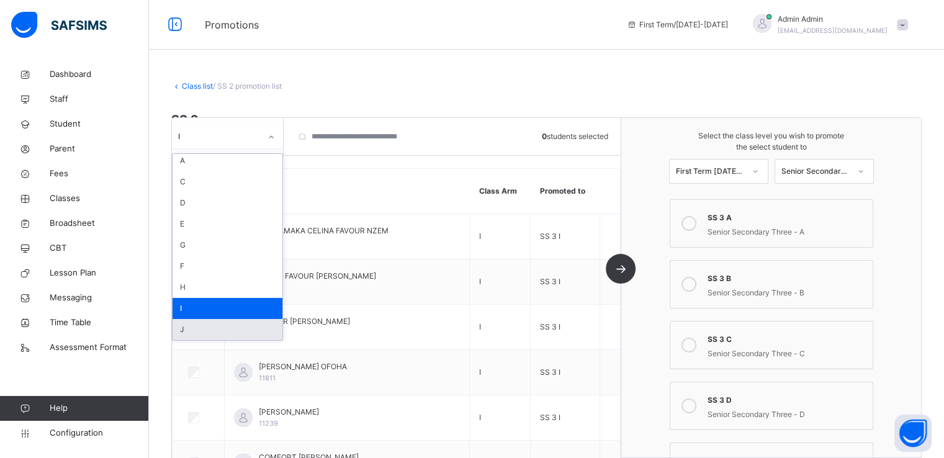
click at [188, 326] on div "J" at bounding box center [228, 329] width 110 height 21
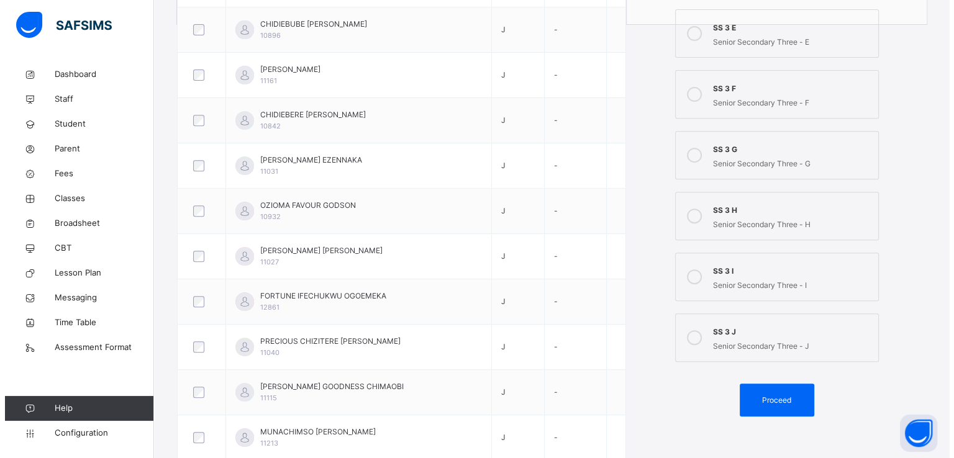
scroll to position [479, 0]
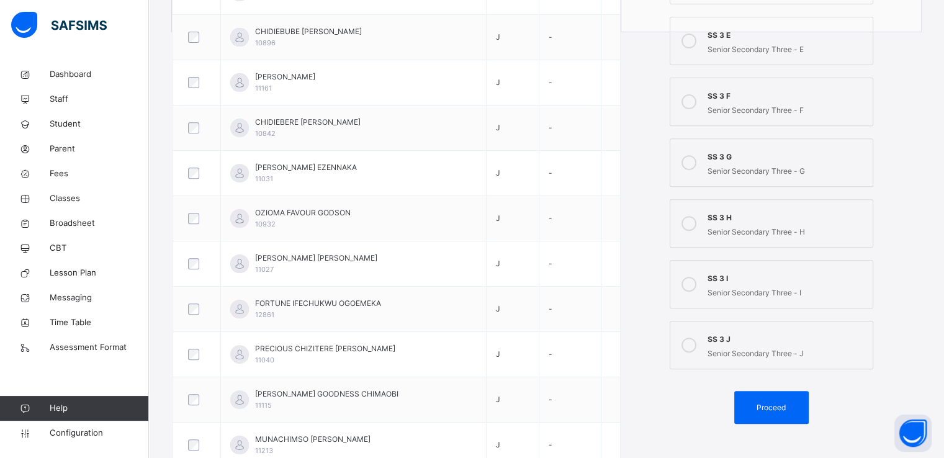
click at [695, 344] on icon at bounding box center [689, 345] width 15 height 15
click at [770, 412] on div "Proceed" at bounding box center [772, 407] width 75 height 33
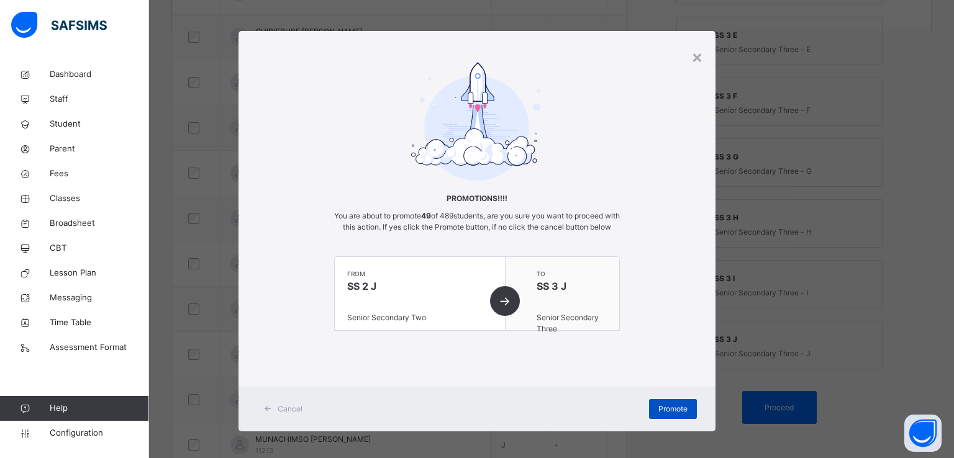
click at [664, 415] on span "Promote" at bounding box center [672, 409] width 29 height 11
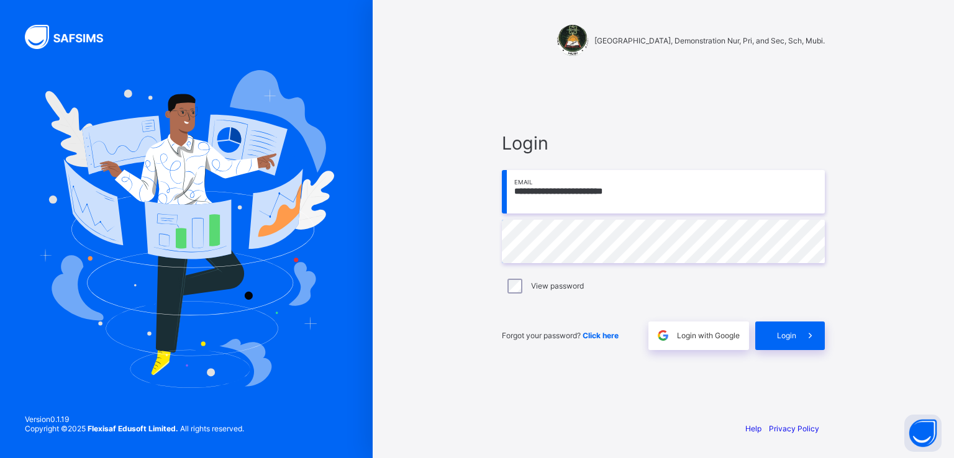
click at [541, 189] on input "**********" at bounding box center [663, 191] width 323 height 43
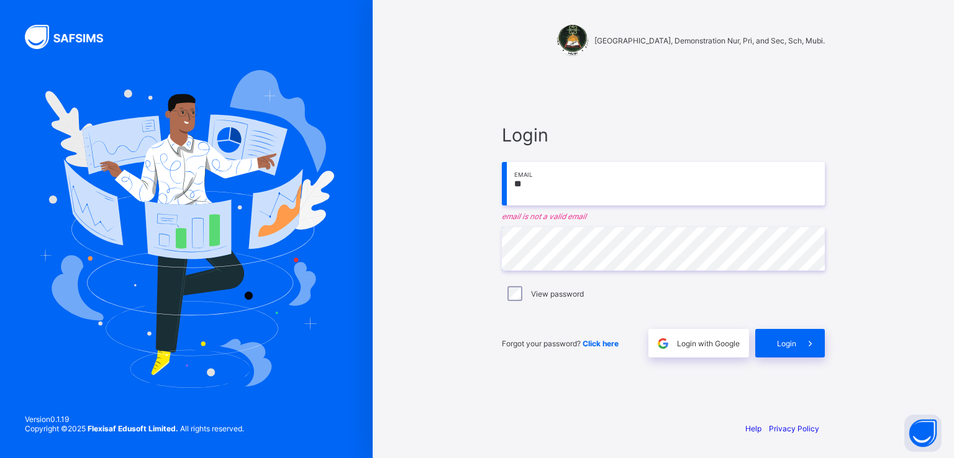
type input "*"
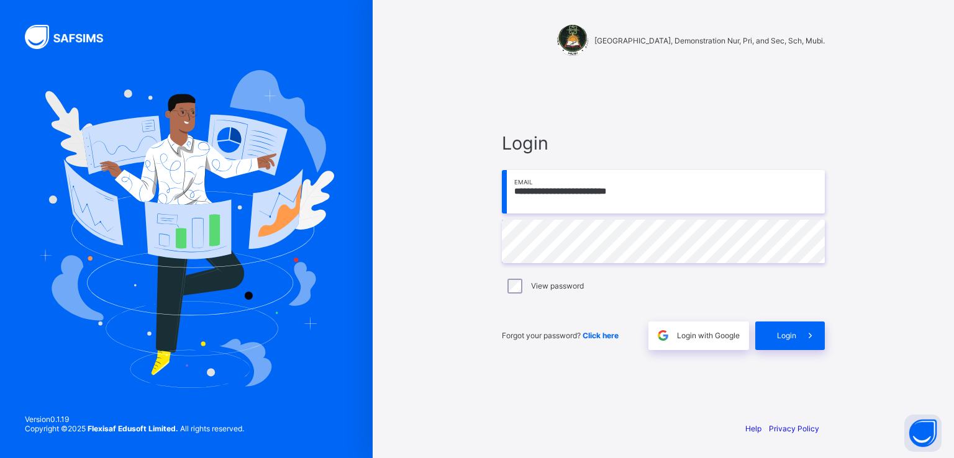
click at [582, 192] on input "**********" at bounding box center [663, 191] width 323 height 43
click at [643, 204] on input "**********" at bounding box center [663, 191] width 323 height 43
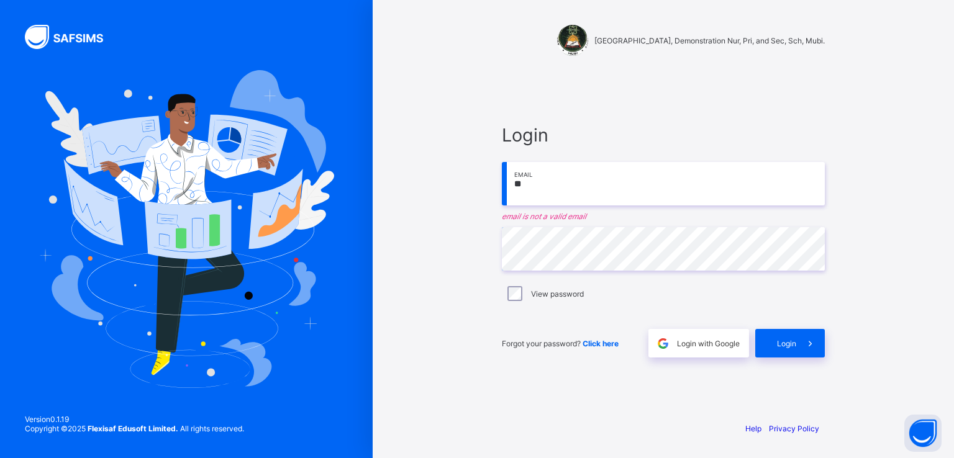
type input "*"
drag, startPoint x: 872, startPoint y: 1, endPoint x: 629, endPoint y: 100, distance: 262.3
click at [629, 100] on div "Login ******** Email email is not a valid email Password View password Forgot y…" at bounding box center [663, 241] width 348 height 342
click at [566, 184] on input "********" at bounding box center [663, 183] width 323 height 43
type input "*"
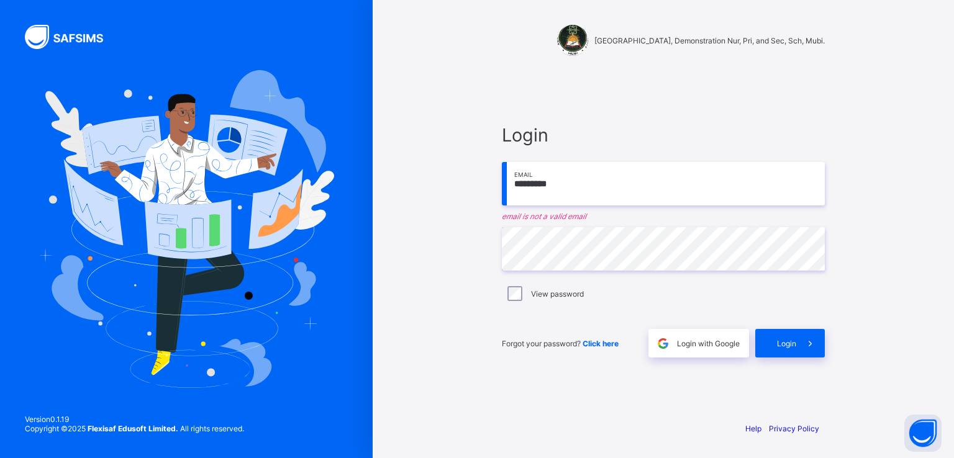
type input "**********"
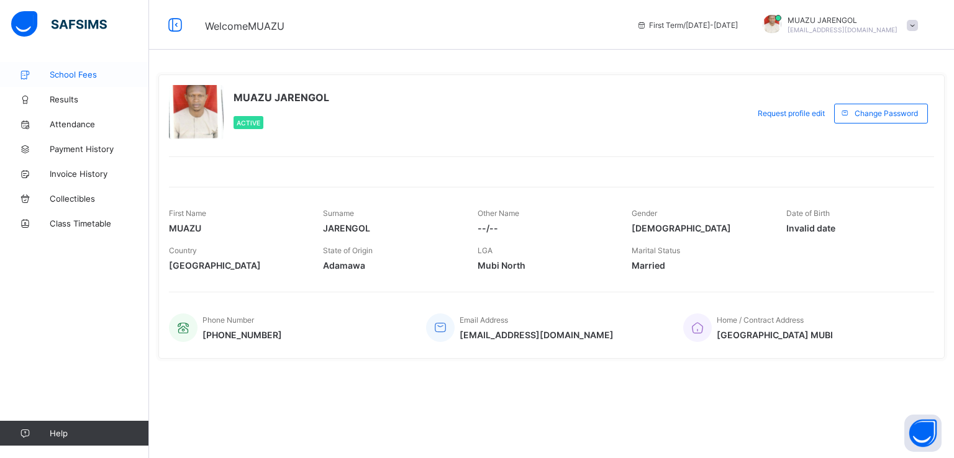
click at [74, 75] on span "School Fees" at bounding box center [99, 75] width 99 height 10
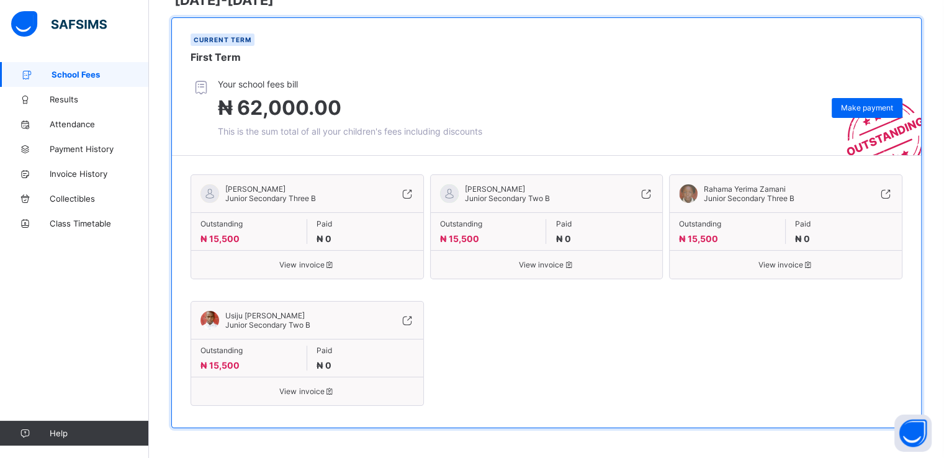
scroll to position [119, 0]
click at [864, 110] on span "Make payment" at bounding box center [867, 106] width 52 height 9
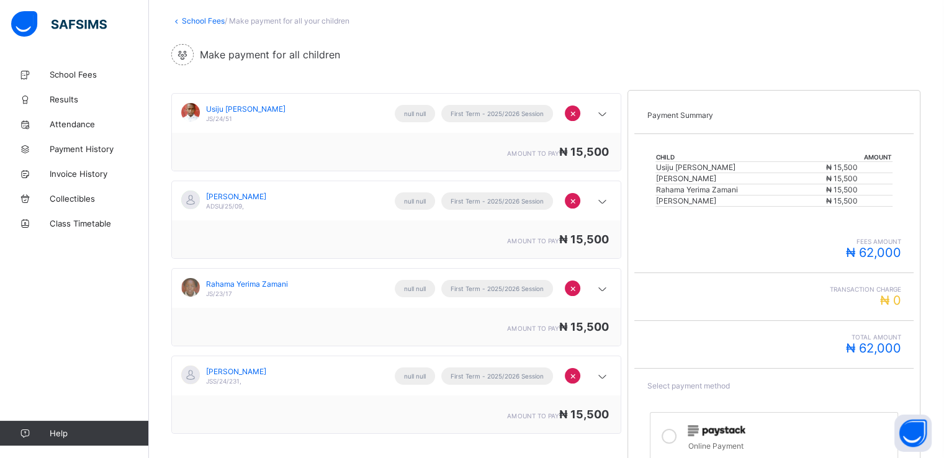
scroll to position [138, 0]
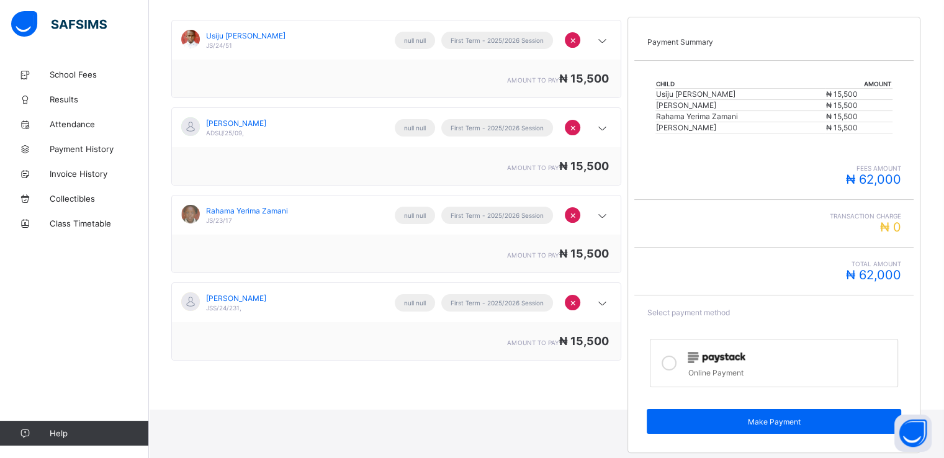
click at [677, 361] on icon at bounding box center [669, 363] width 15 height 15
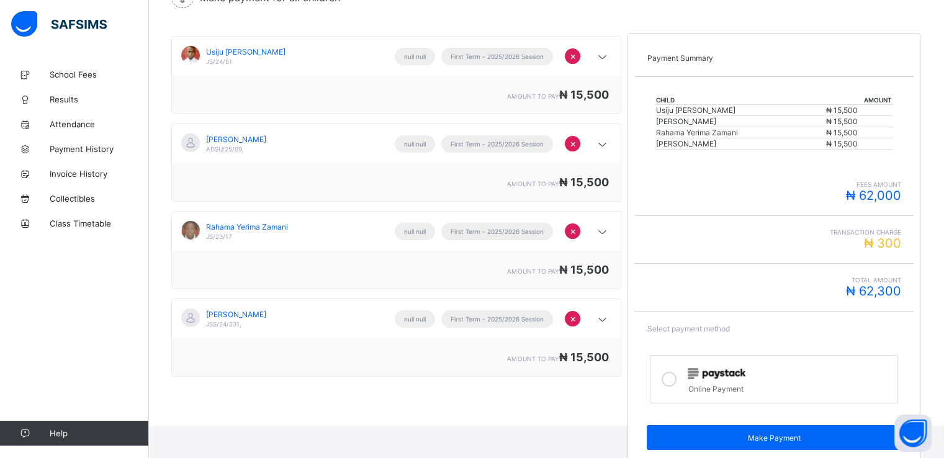
scroll to position [124, 0]
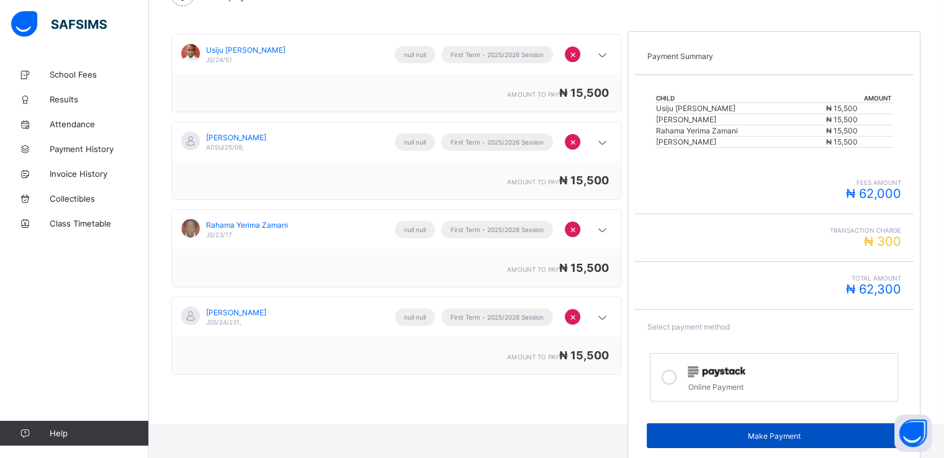
click at [770, 438] on span "Make Payment" at bounding box center [774, 436] width 236 height 9
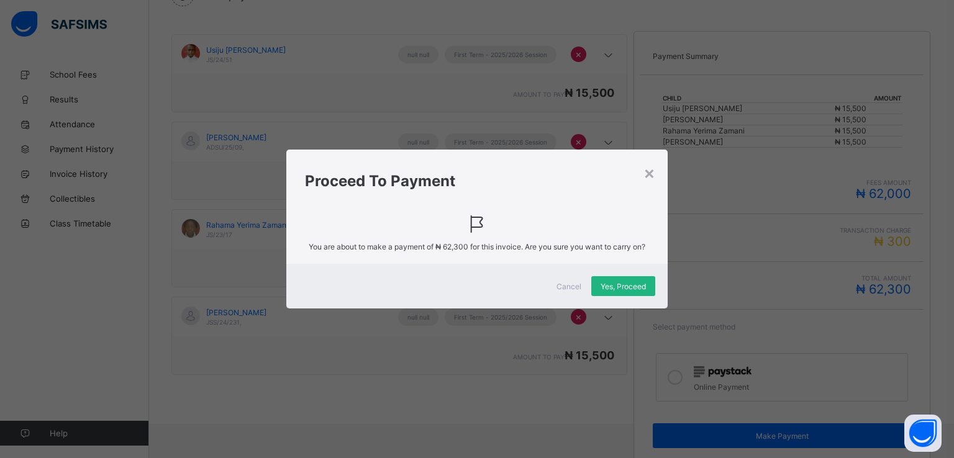
click at [617, 282] on span "Yes, Proceed" at bounding box center [622, 286] width 45 height 9
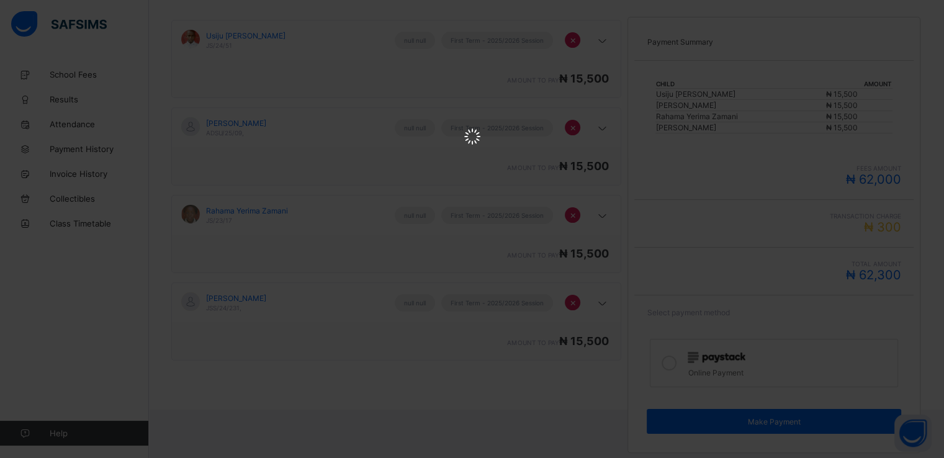
scroll to position [0, 0]
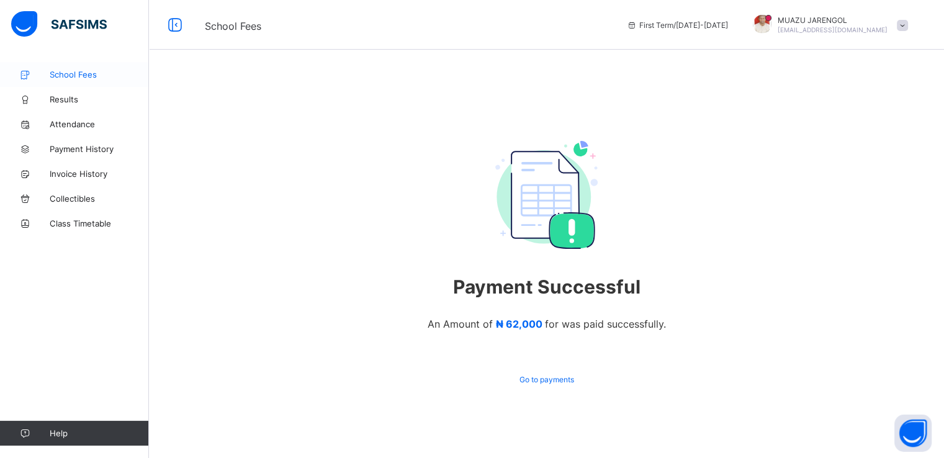
click at [72, 73] on span "School Fees" at bounding box center [99, 75] width 99 height 10
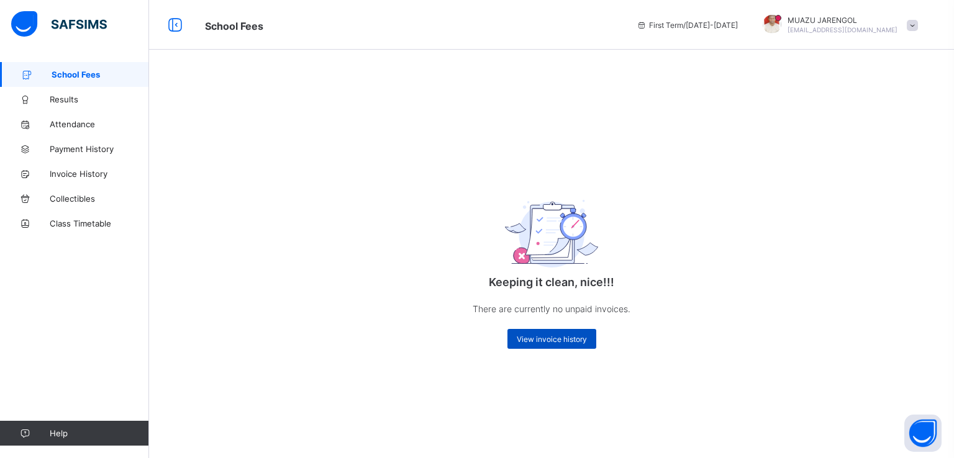
click at [530, 338] on span "View invoice history" at bounding box center [552, 339] width 70 height 9
click at [70, 71] on span "School Fees" at bounding box center [100, 75] width 97 height 10
click at [78, 174] on span "Invoice History" at bounding box center [99, 174] width 99 height 10
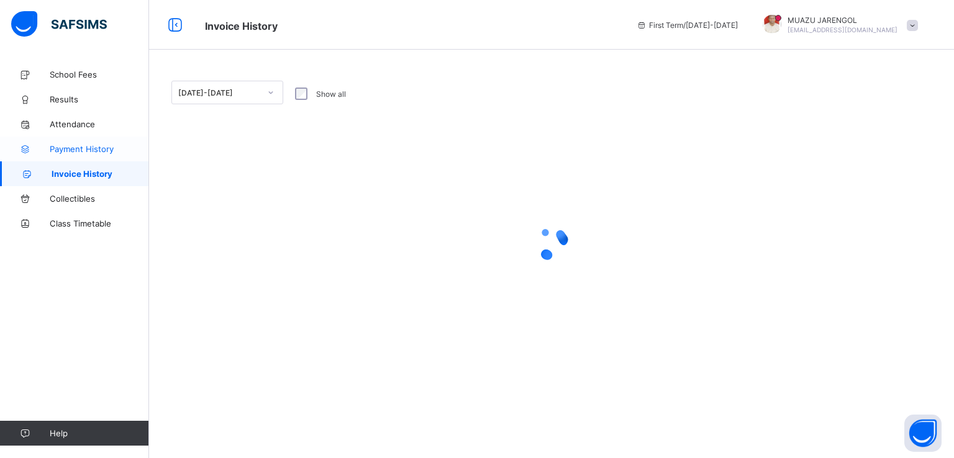
click at [71, 150] on span "Payment History" at bounding box center [99, 149] width 99 height 10
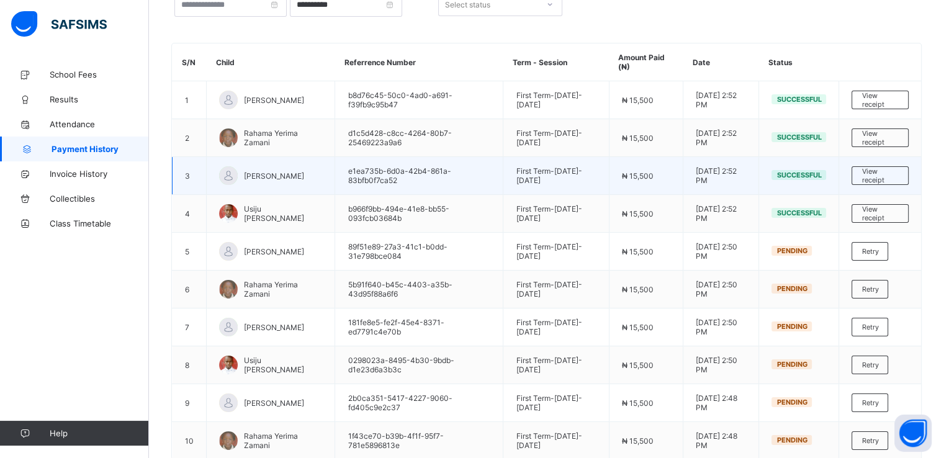
scroll to position [120, 0]
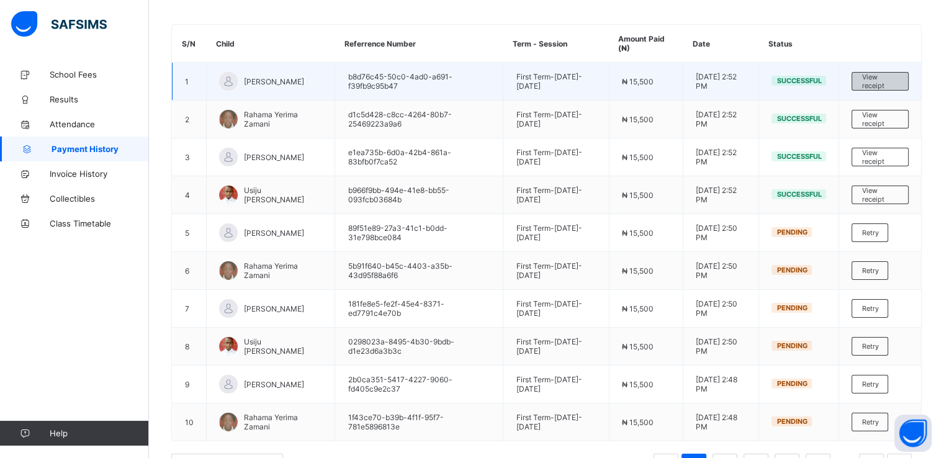
click at [879, 83] on span "View receipt" at bounding box center [880, 81] width 37 height 17
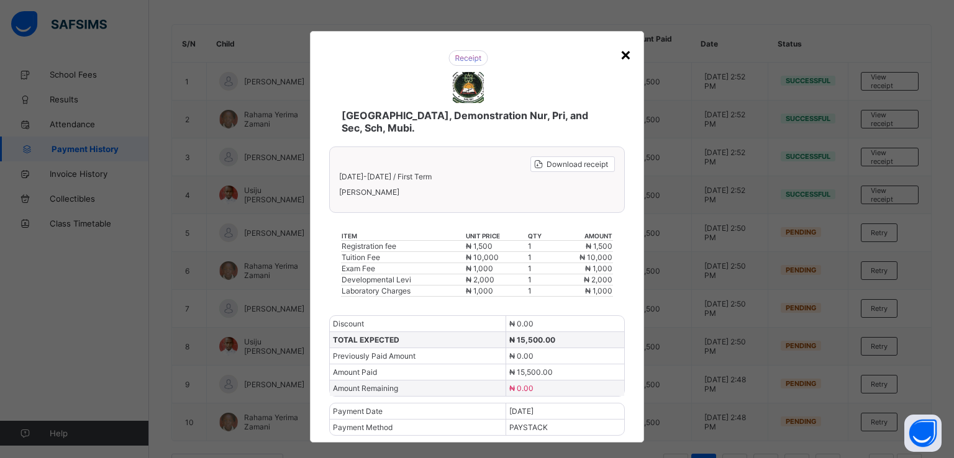
click at [622, 55] on div "×" at bounding box center [626, 53] width 12 height 21
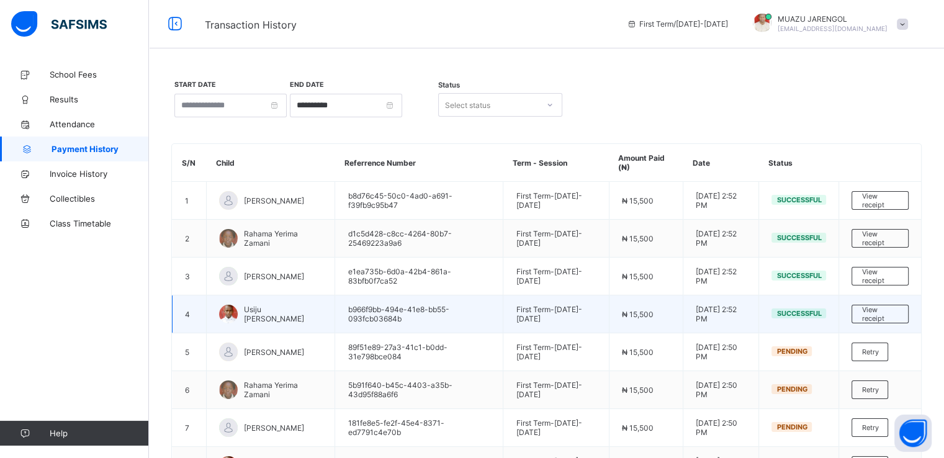
scroll to position [0, 0]
